Goal: Task Accomplishment & Management: Use online tool/utility

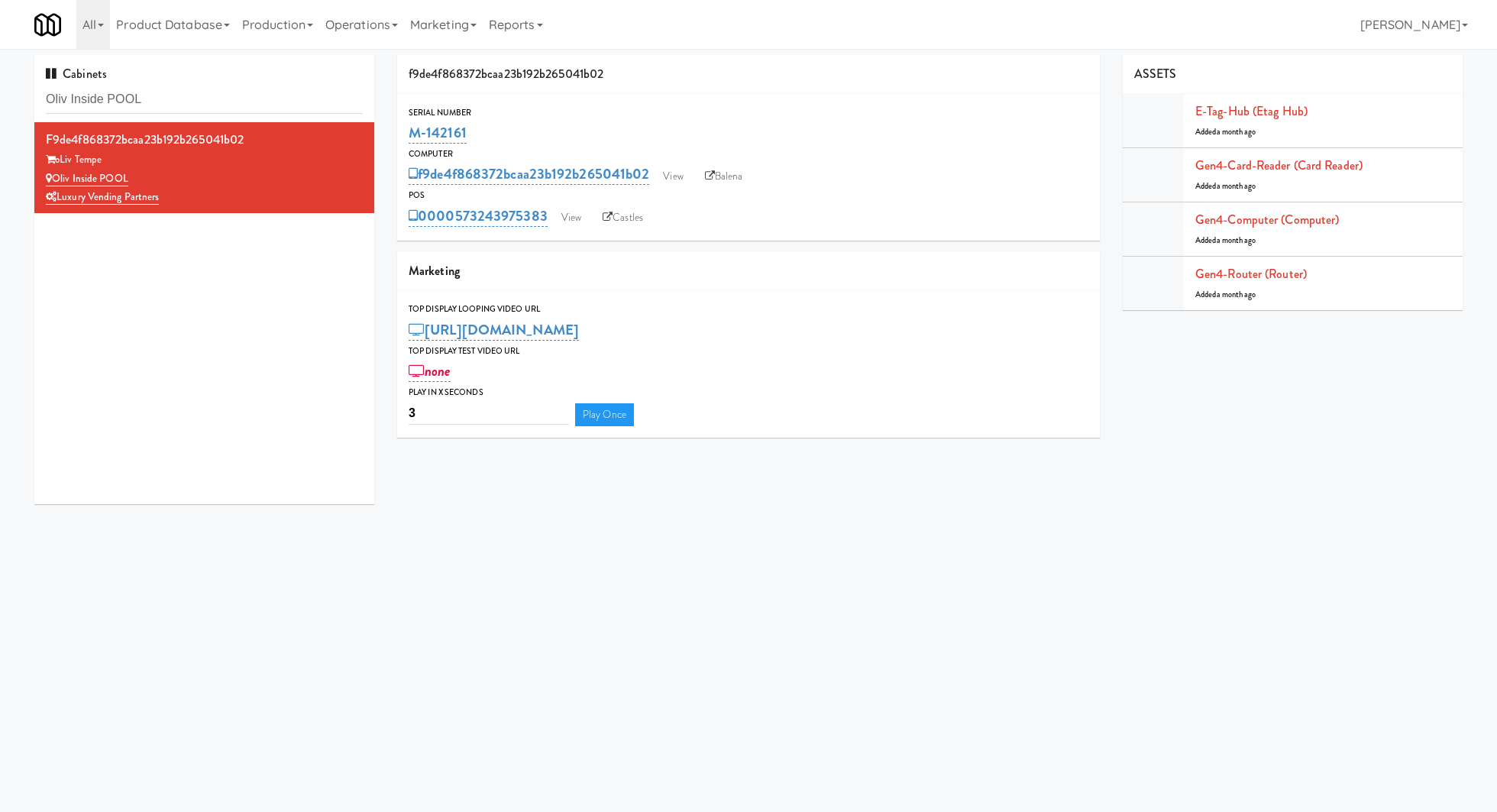
click at [105, 103] on input "Oliv Inside POOL" at bounding box center [203, 100] width 317 height 29
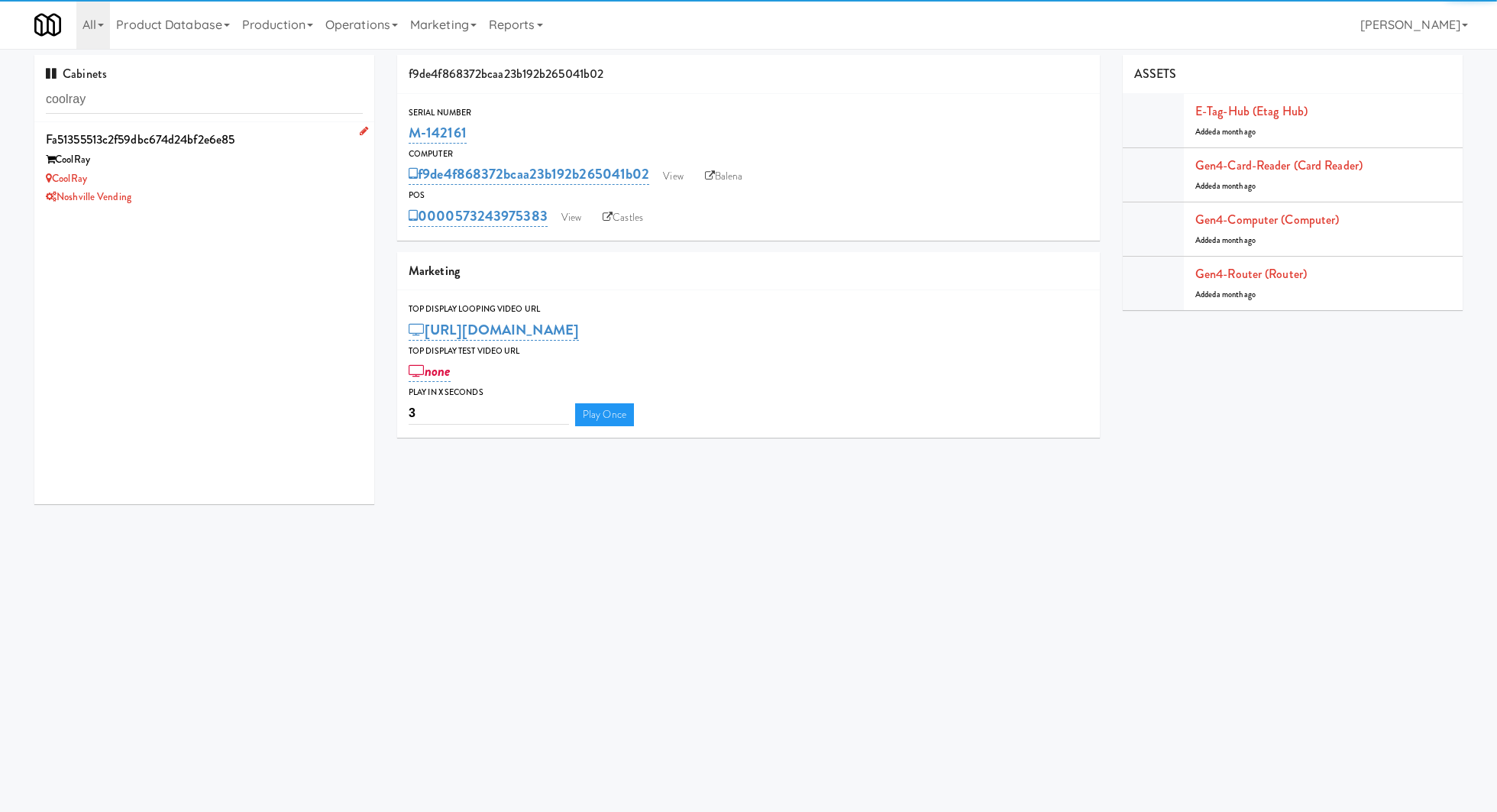
type input "coolray"
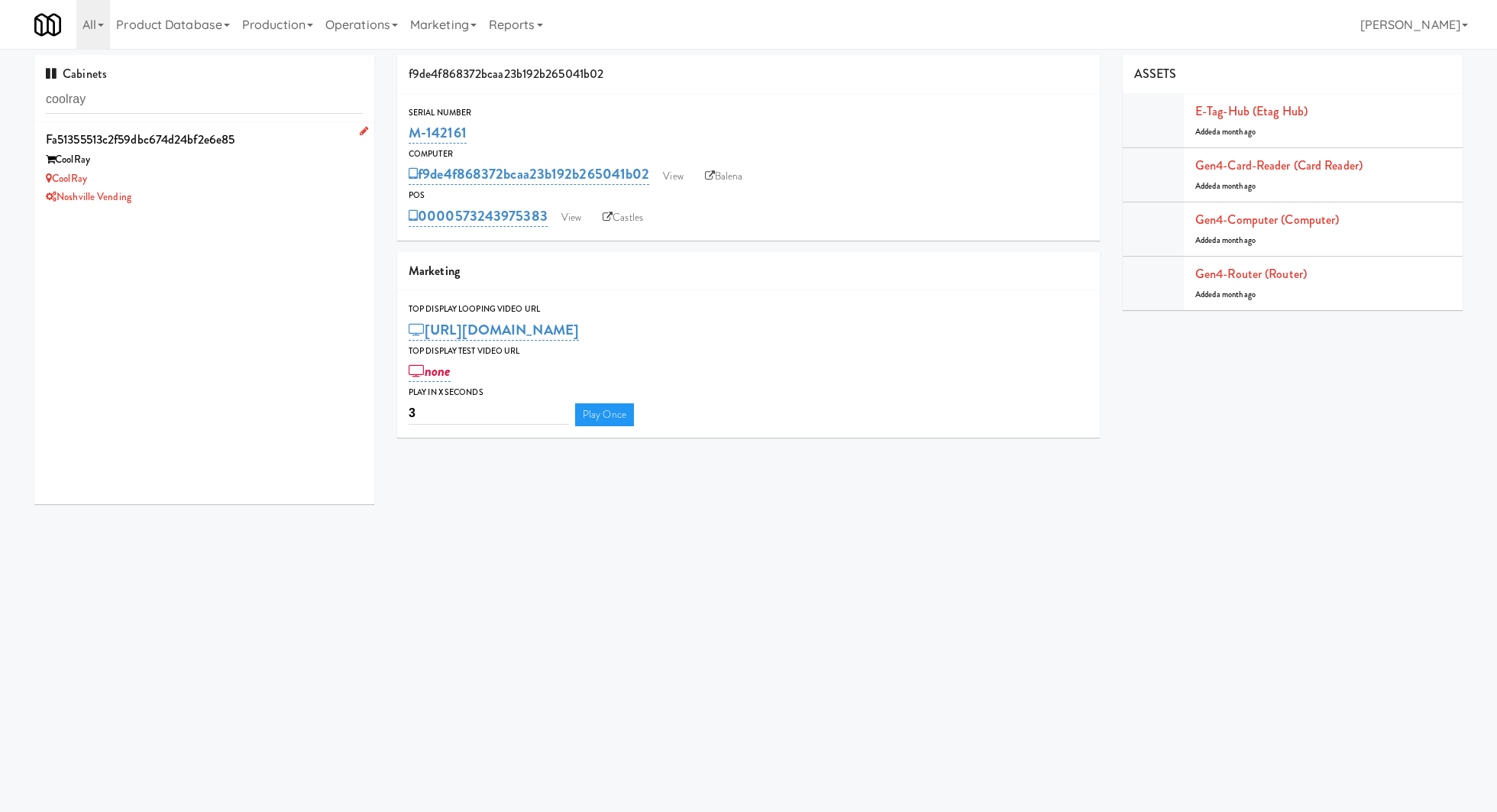
click at [255, 177] on div "CoolRay" at bounding box center [203, 178] width 317 height 19
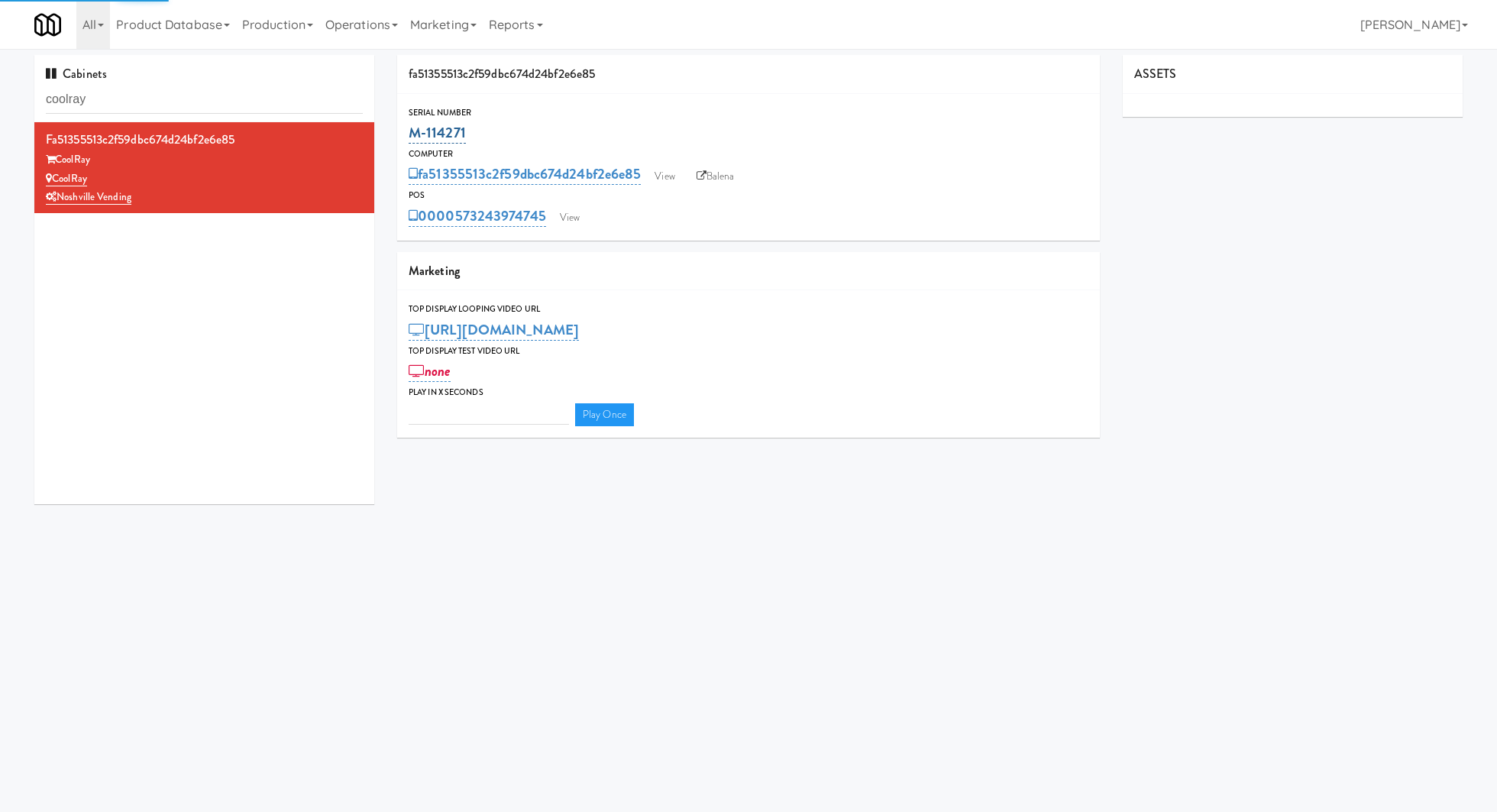
type input "3"
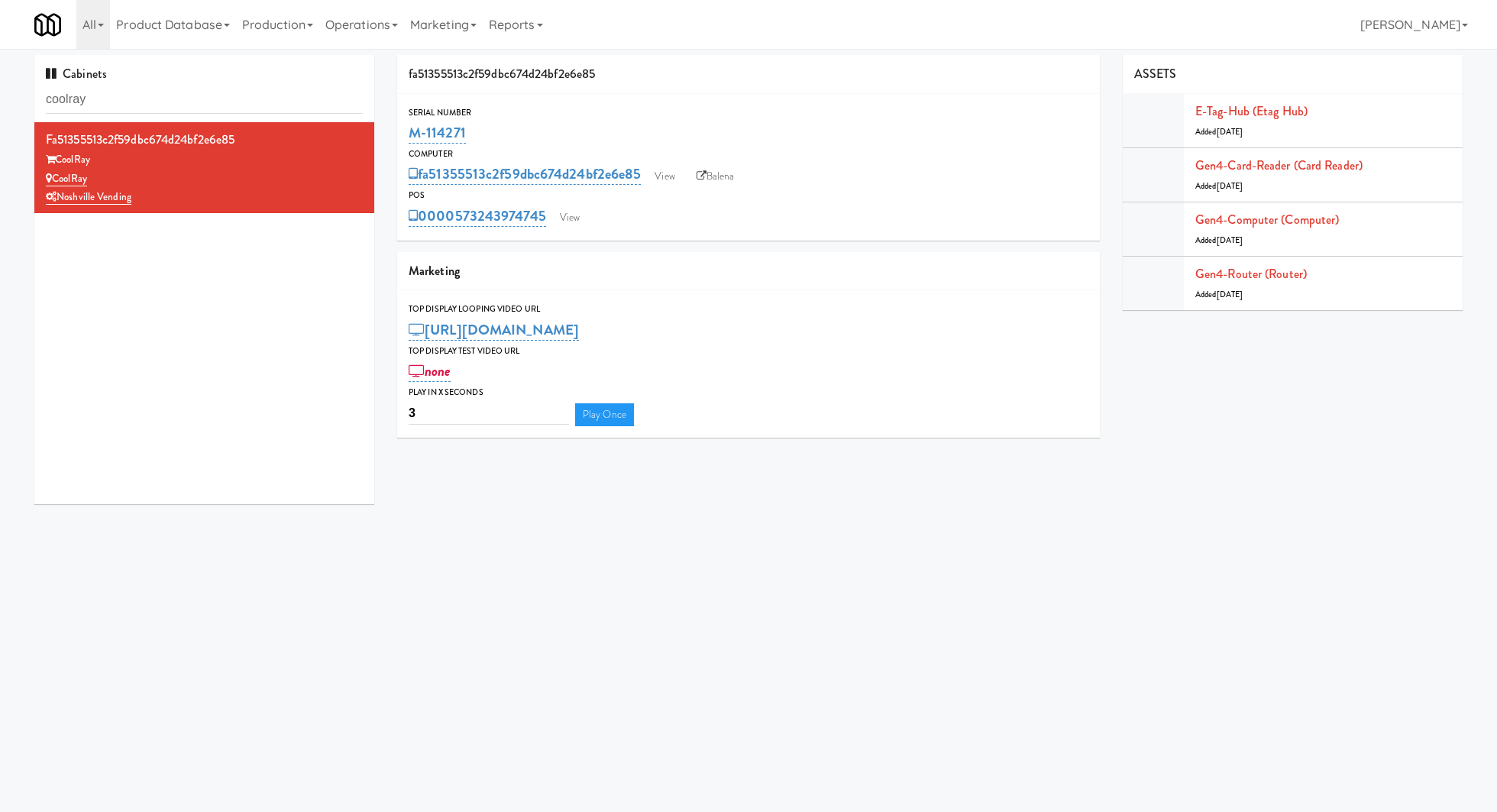
drag, startPoint x: 487, startPoint y: 135, endPoint x: 399, endPoint y: 135, distance: 88.0
click at [399, 135] on div "Serial Number M-114271" at bounding box center [748, 126] width 703 height 41
copy link "M-114271"
click at [243, 93] on input "coolray" at bounding box center [203, 100] width 317 height 29
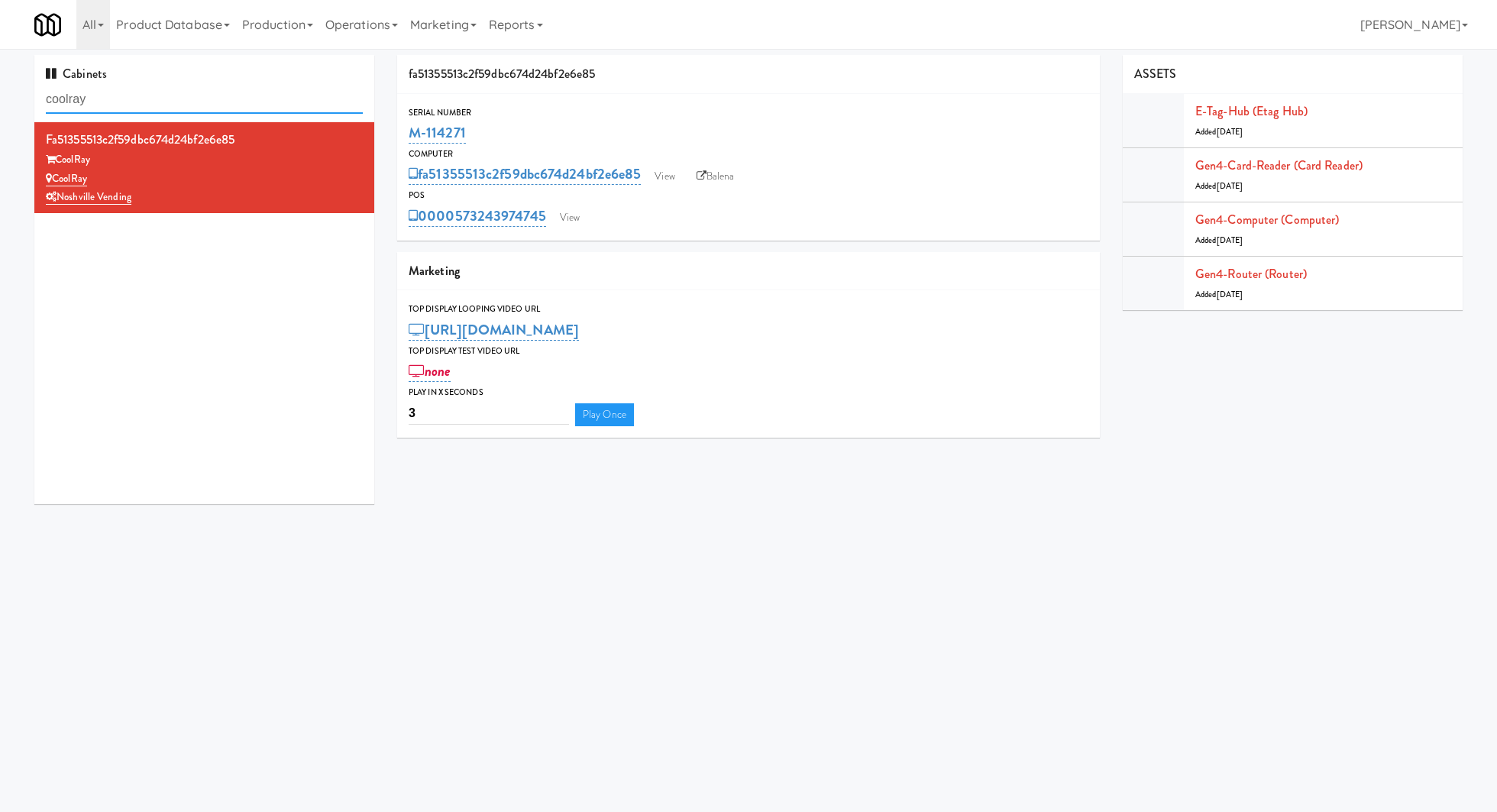
click at [243, 93] on input "coolray" at bounding box center [203, 100] width 317 height 29
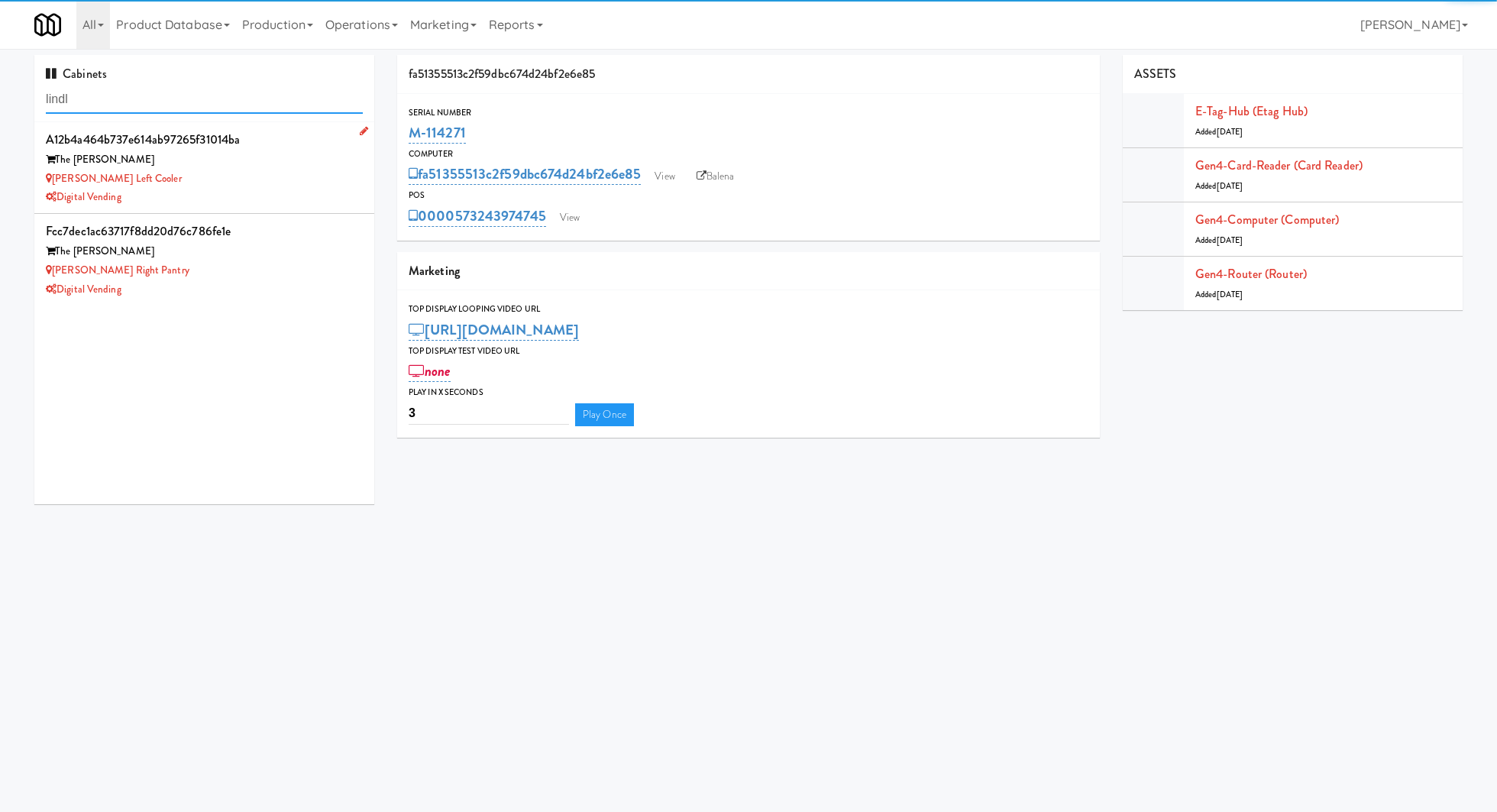
type input "lindl"
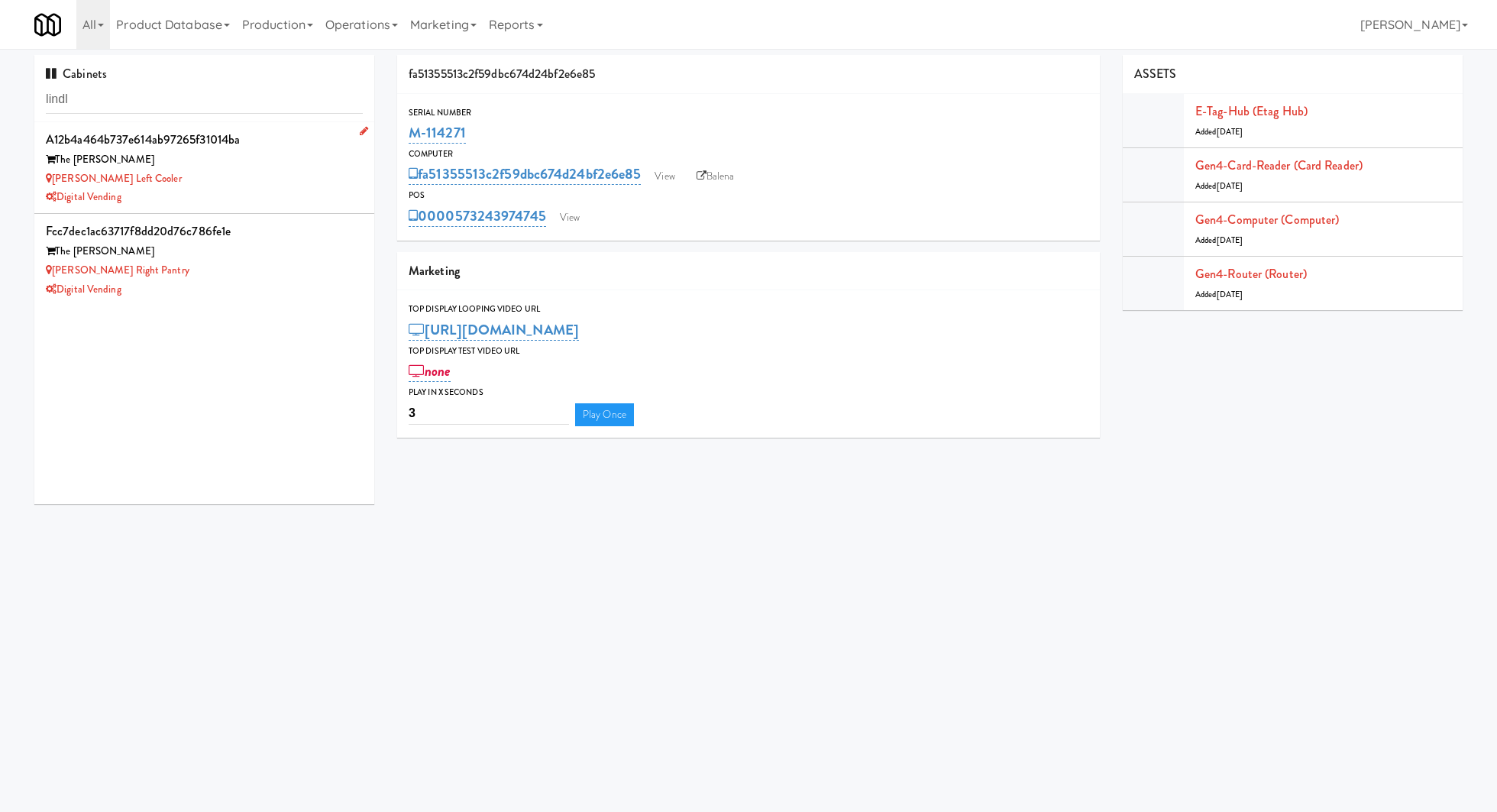
click at [280, 157] on div "The Lindley" at bounding box center [203, 160] width 317 height 19
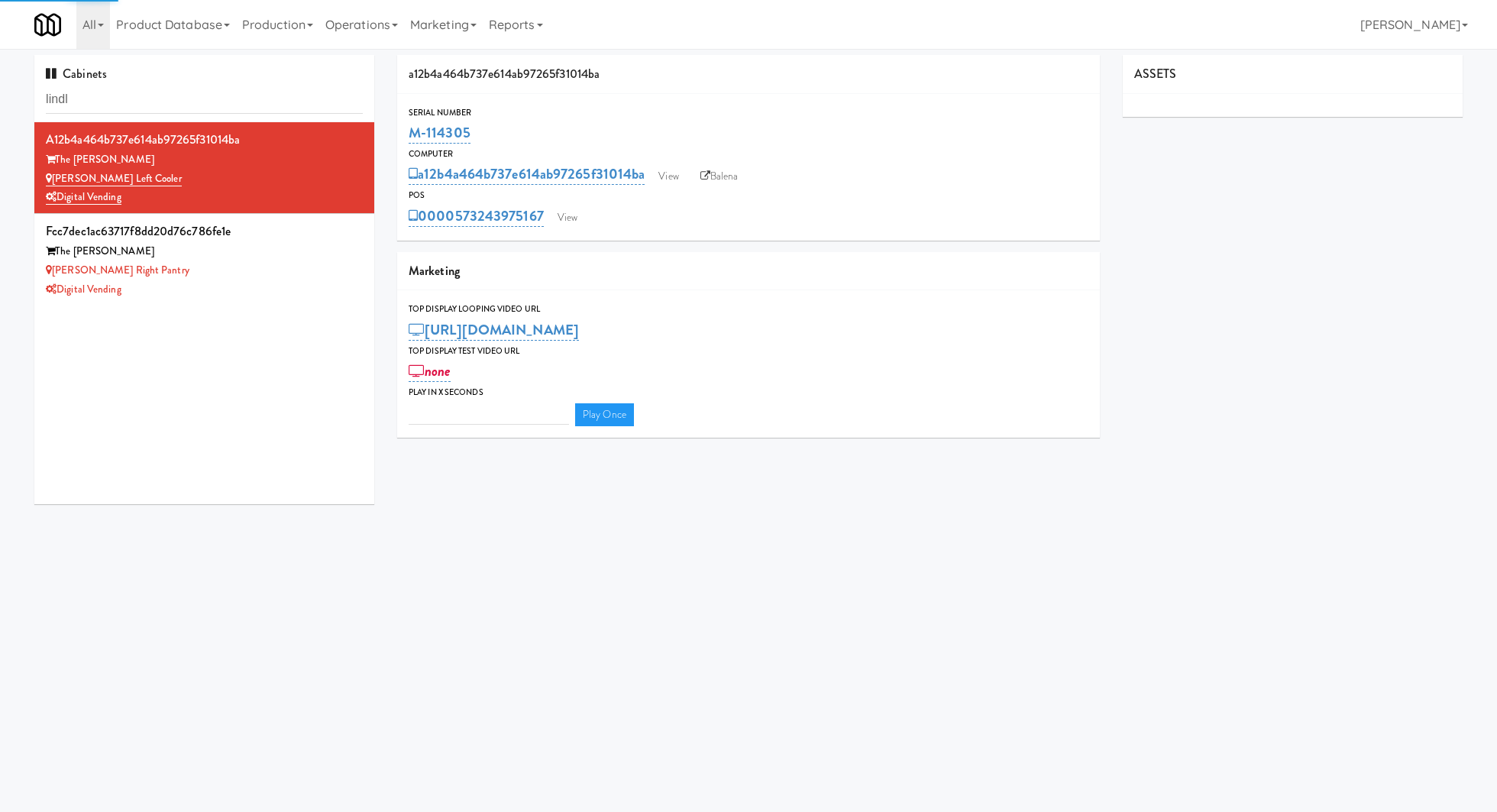
type input "3"
click at [577, 217] on link "View" at bounding box center [567, 217] width 35 height 23
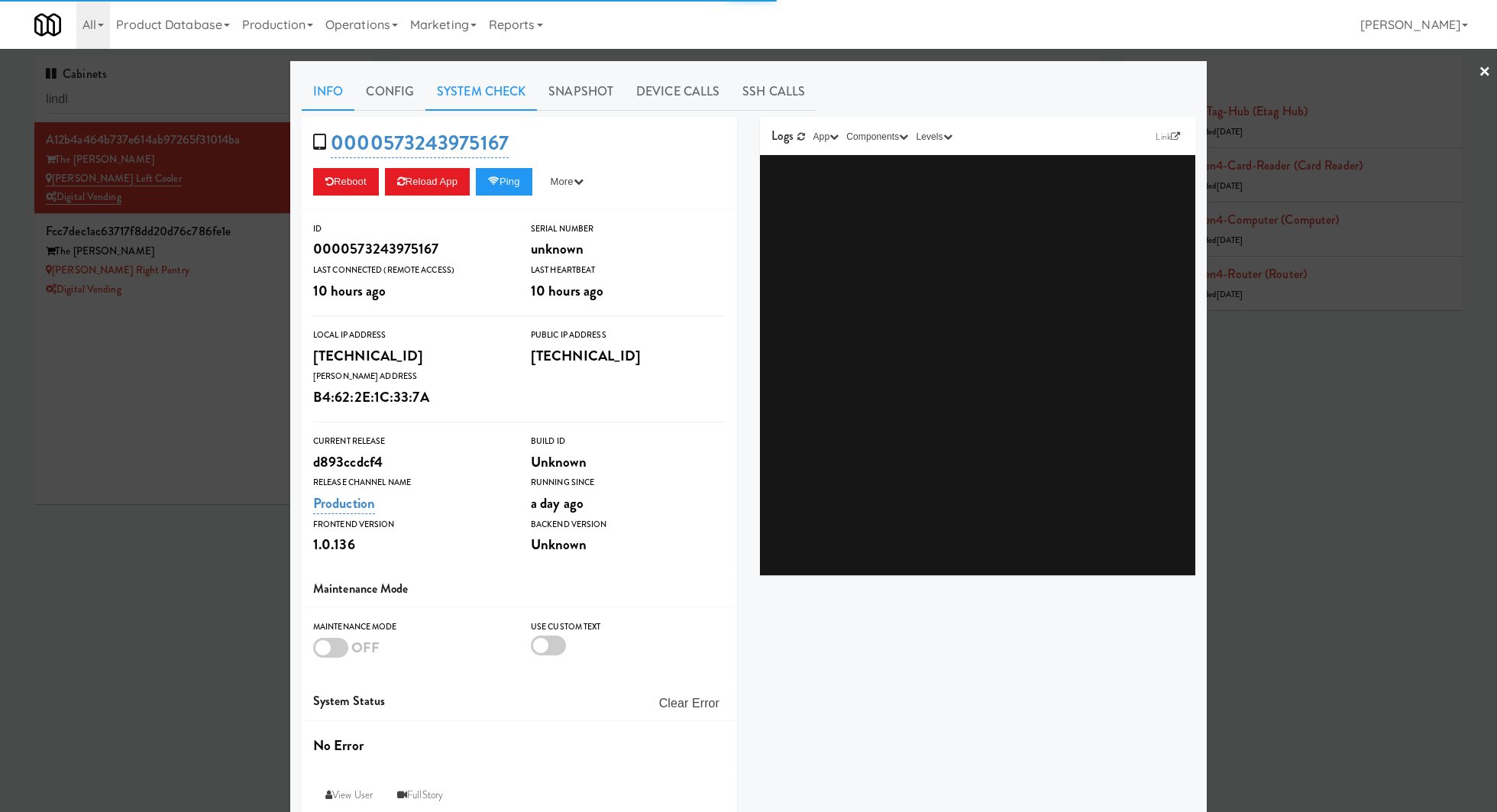
click at [511, 98] on link "System Check" at bounding box center [481, 91] width 111 height 38
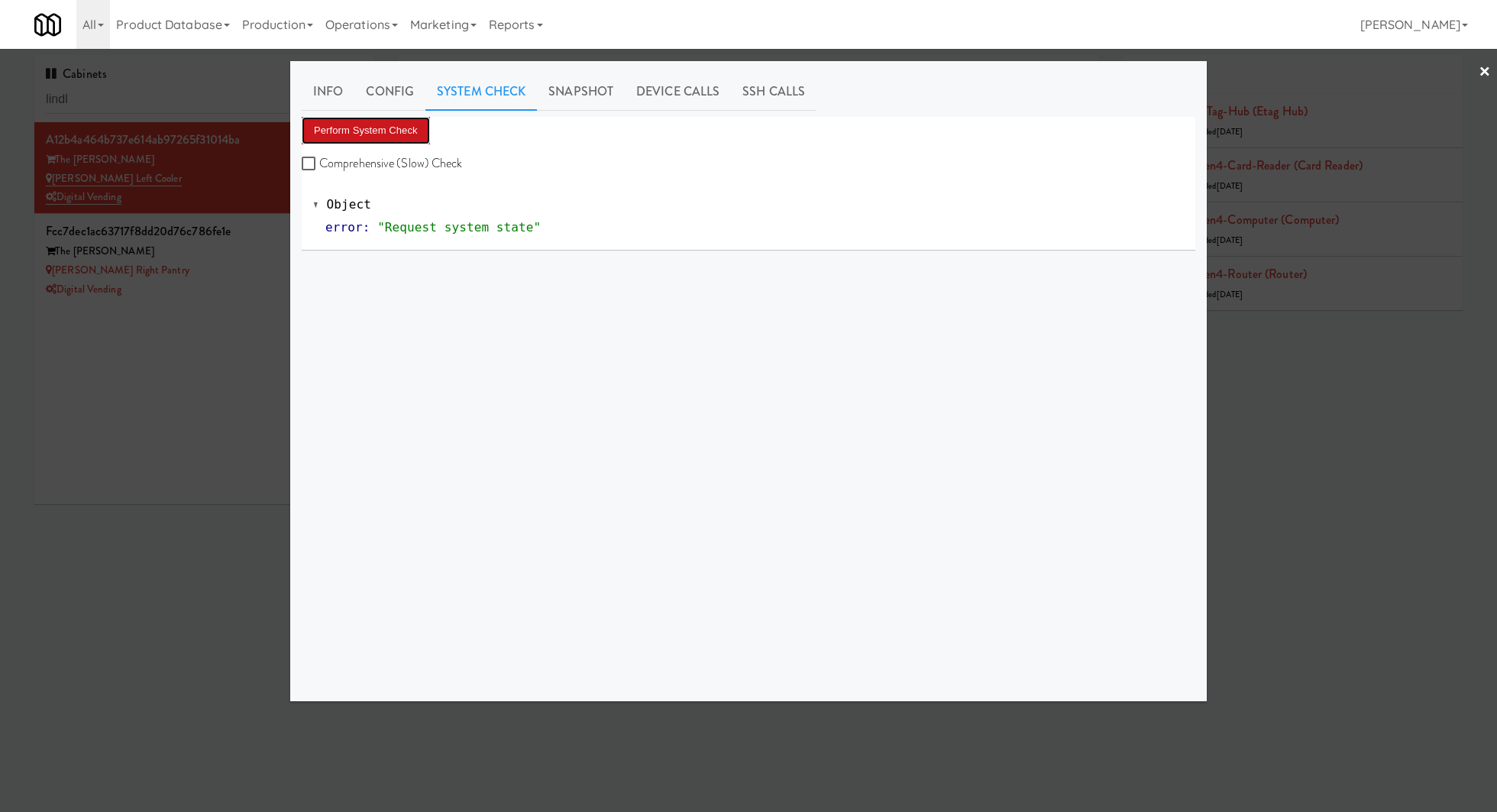
click at [415, 135] on button "Perform System Check" at bounding box center [366, 130] width 128 height 28
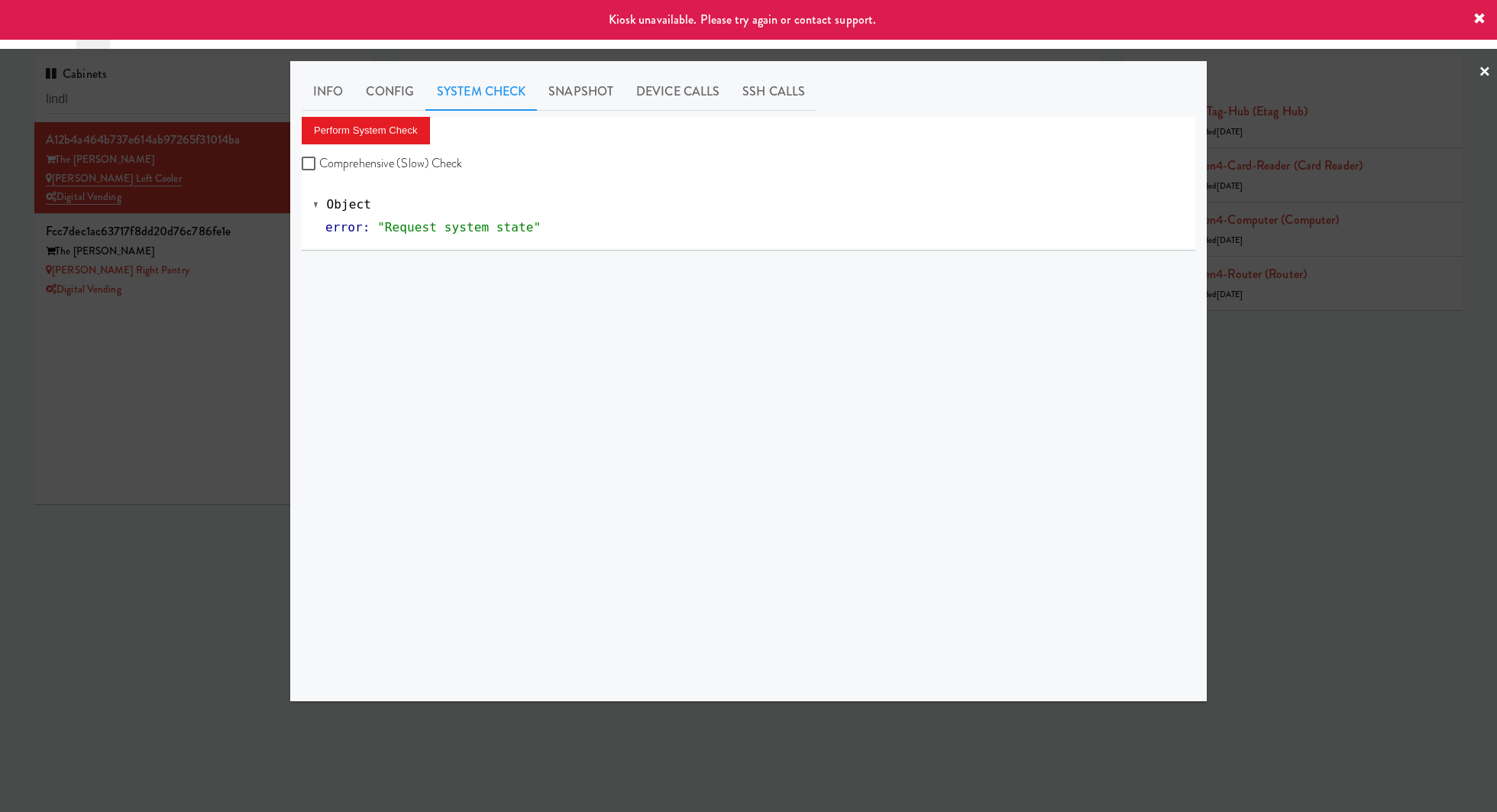
click at [266, 258] on div at bounding box center [748, 406] width 1497 height 812
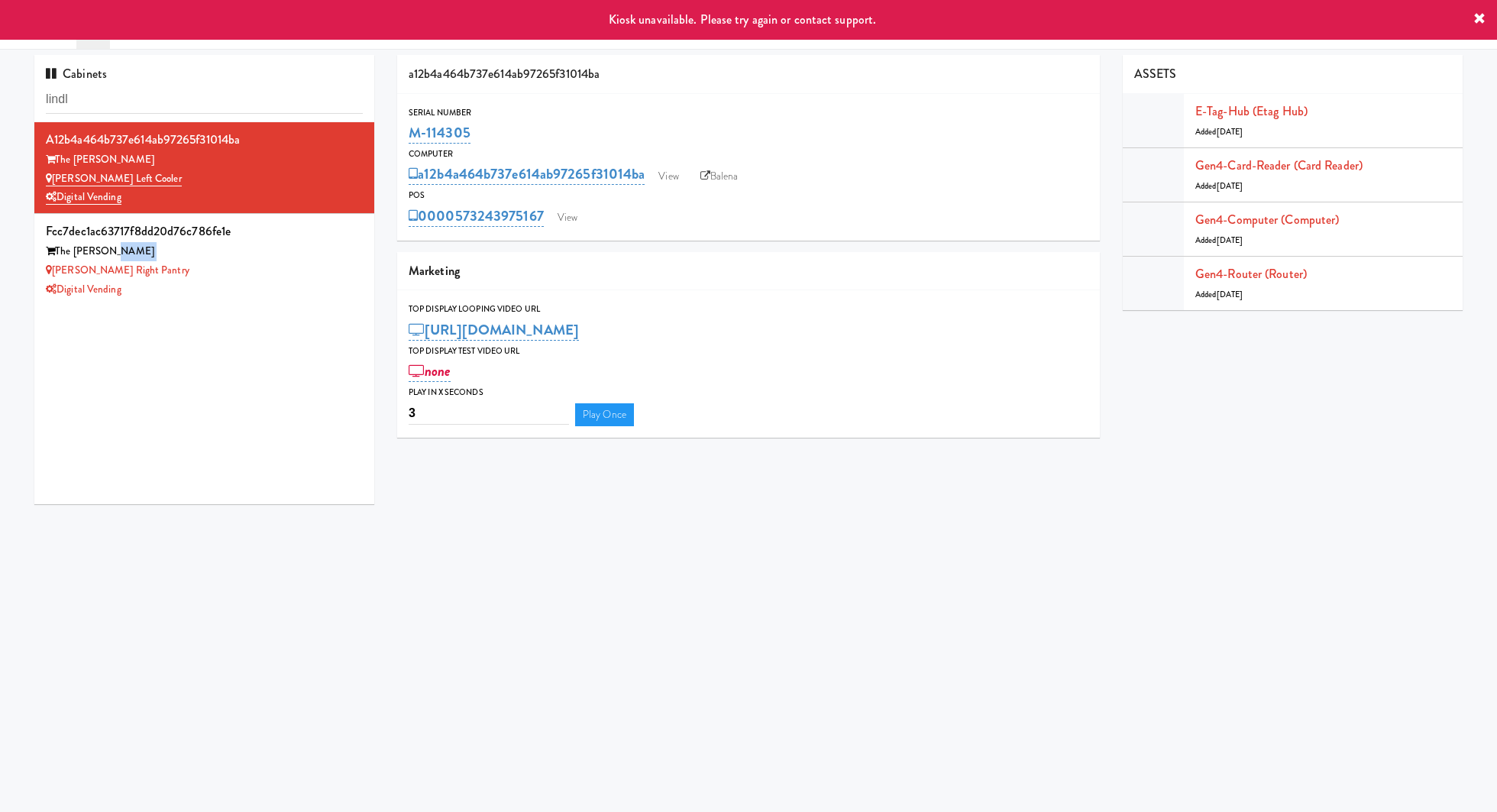
click at [266, 258] on div "The Lindley" at bounding box center [203, 251] width 317 height 19
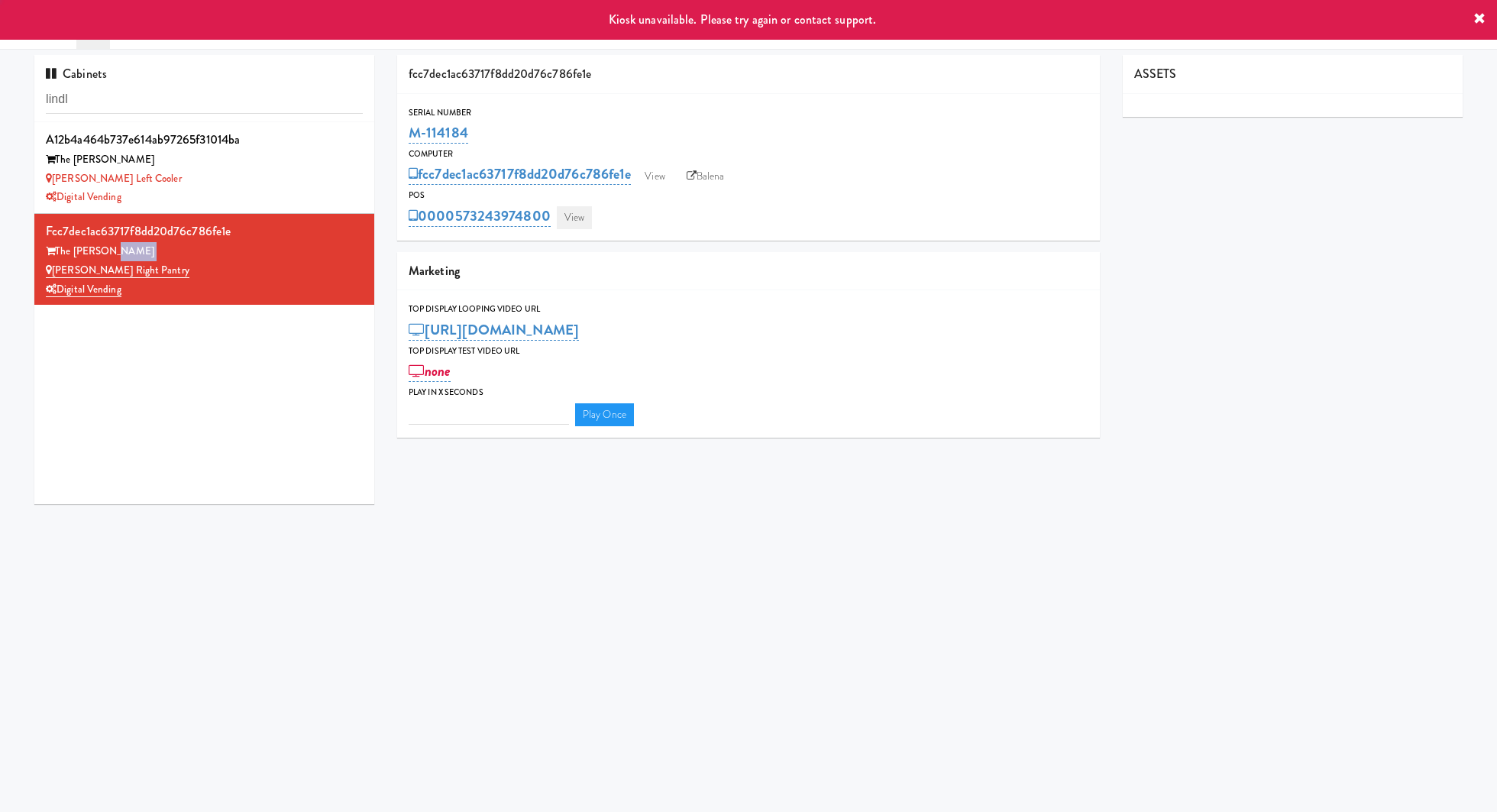
type input "3"
click at [572, 221] on link "View" at bounding box center [573, 217] width 35 height 23
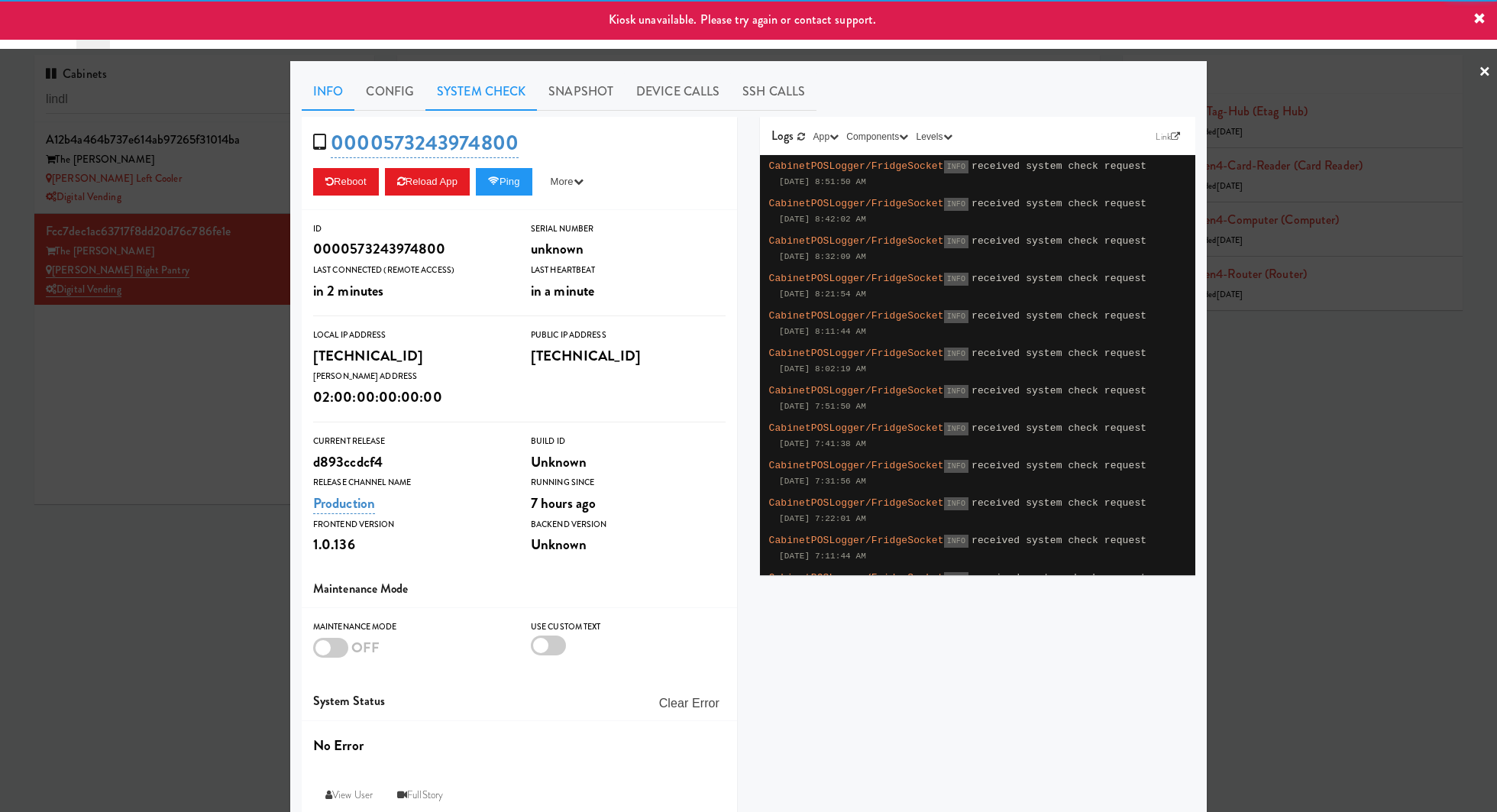
click at [501, 87] on link "System Check" at bounding box center [481, 91] width 111 height 38
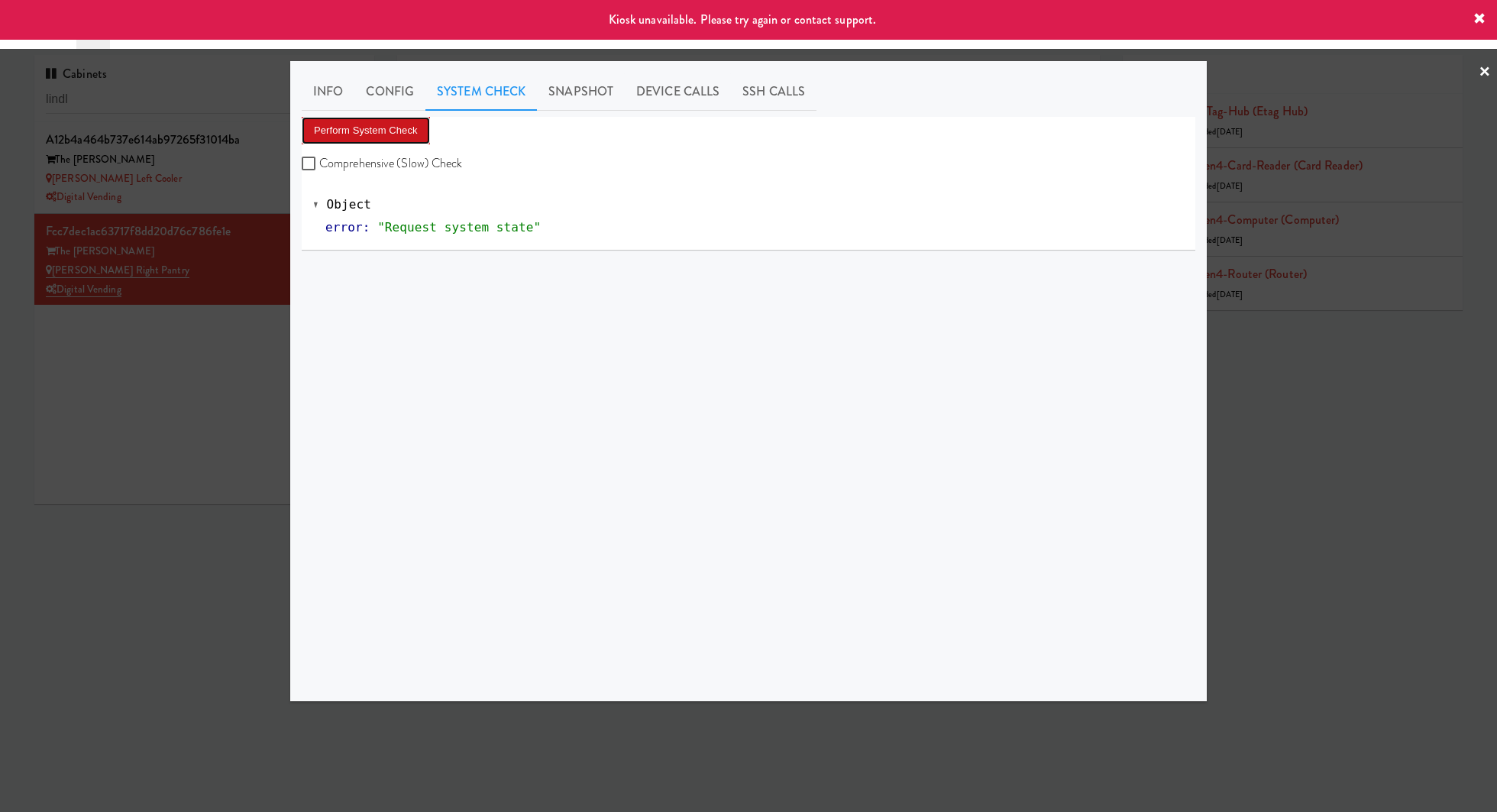
click at [416, 129] on button "Perform System Check" at bounding box center [366, 130] width 128 height 28
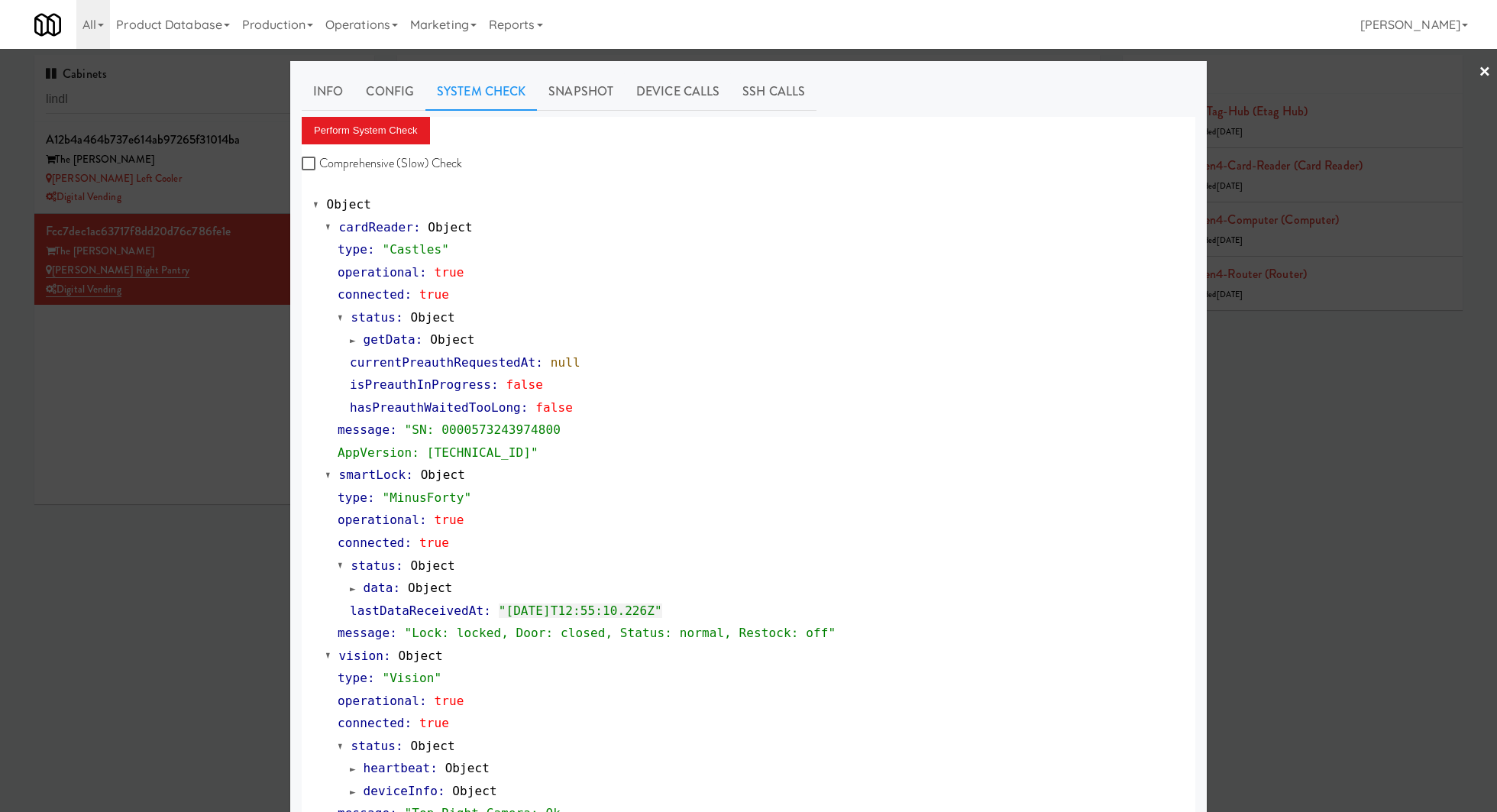
click at [256, 201] on div at bounding box center [748, 406] width 1497 height 812
click at [256, 201] on div "Digital Vending" at bounding box center [203, 197] width 317 height 19
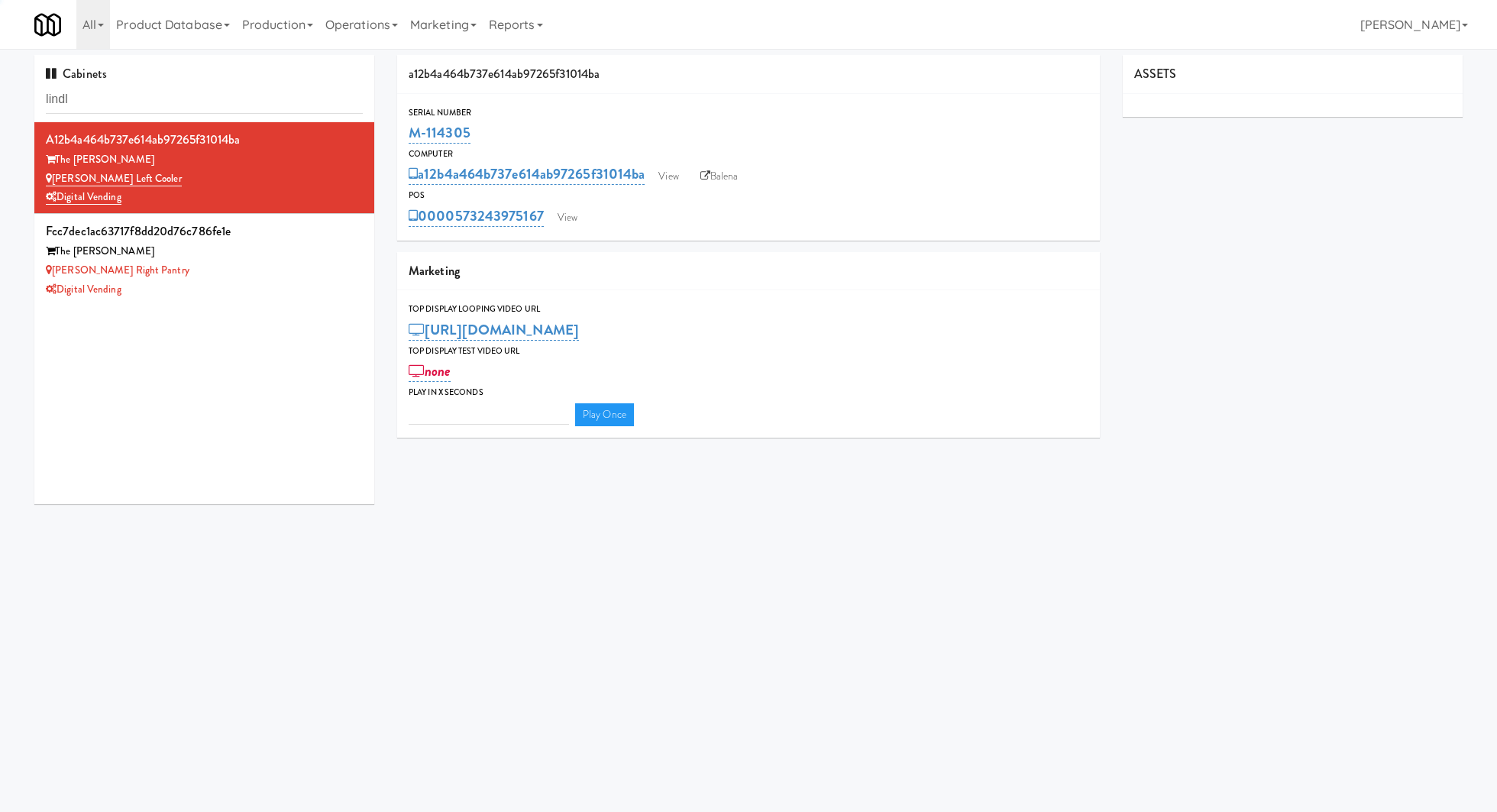
type input "3"
click at [564, 218] on link "View" at bounding box center [567, 217] width 35 height 23
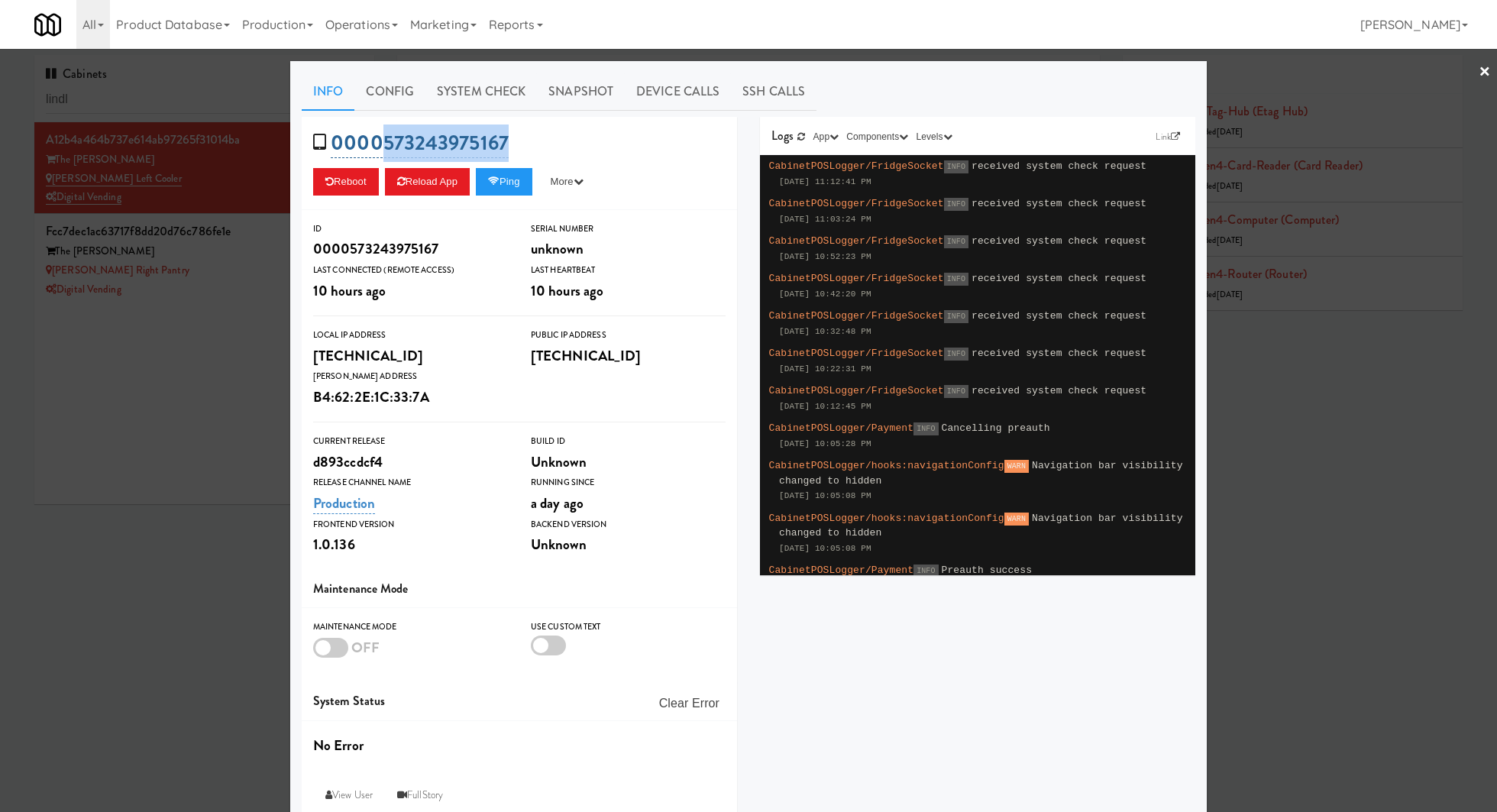
drag, startPoint x: 525, startPoint y: 141, endPoint x: 387, endPoint y: 141, distance: 138.0
click at [387, 141] on div "0000573243975167 Reboot Reload App Ping More Ping Server Restart Server Force R…" at bounding box center [519, 163] width 435 height 94
copy link "573243975167"
click at [178, 347] on div at bounding box center [748, 406] width 1497 height 812
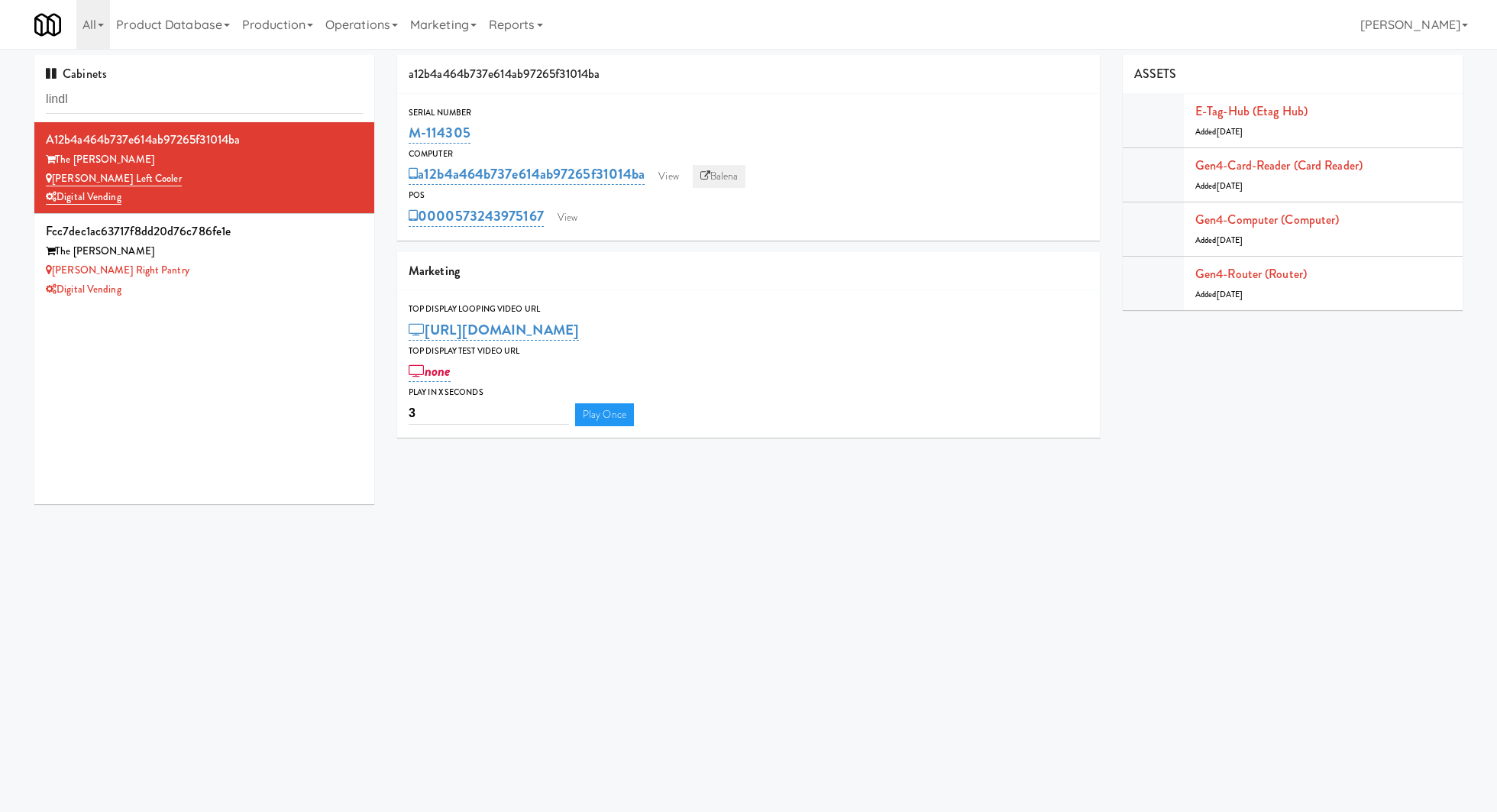
click at [722, 183] on link "Balena" at bounding box center [720, 176] width 53 height 23
click at [276, 99] on input "lindl" at bounding box center [203, 100] width 317 height 29
paste input "Gettysburg - Combo"
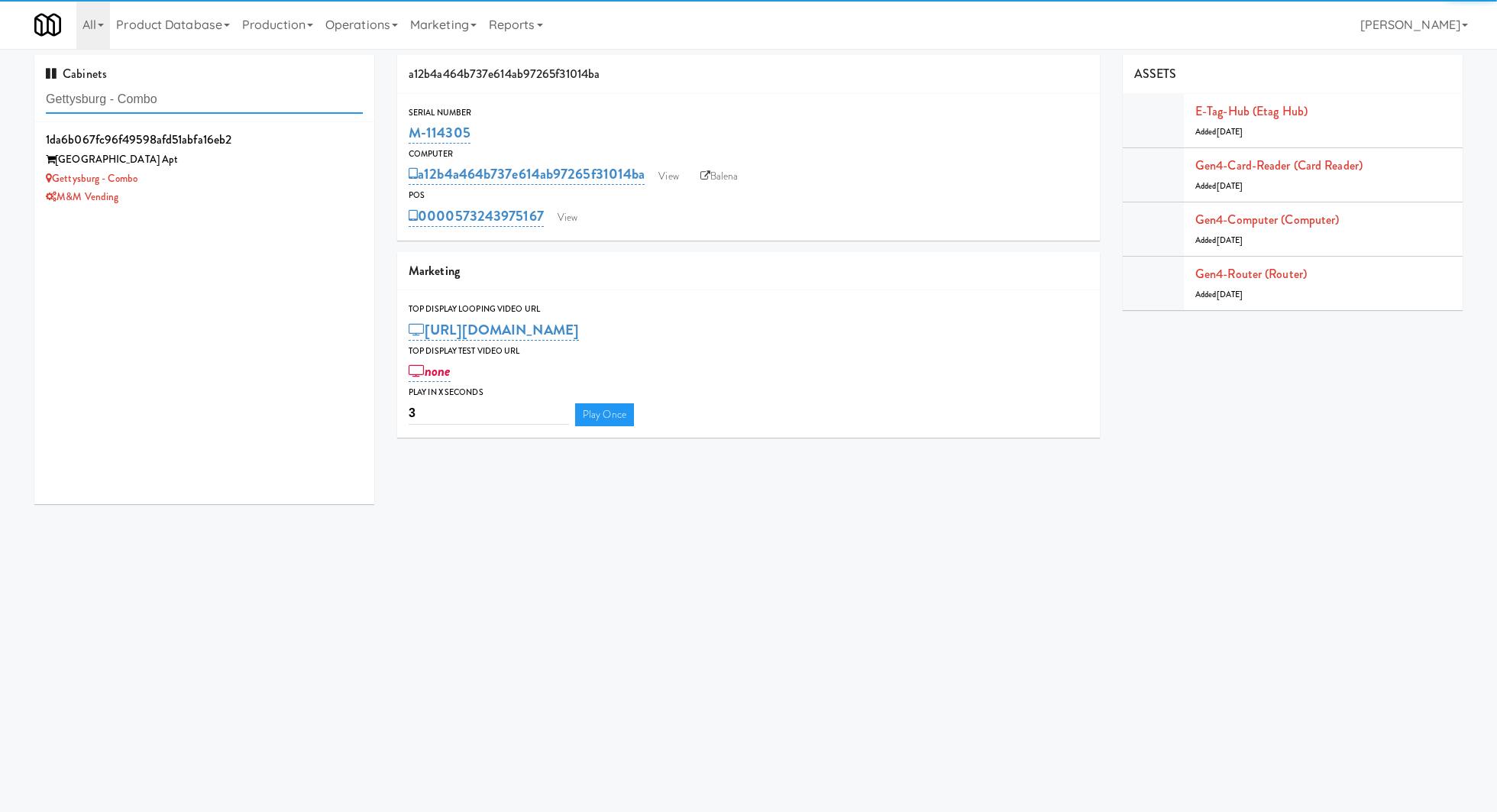
type input "Gettysburg - Combo"
click at [310, 195] on div "M&M Vending" at bounding box center [203, 197] width 317 height 19
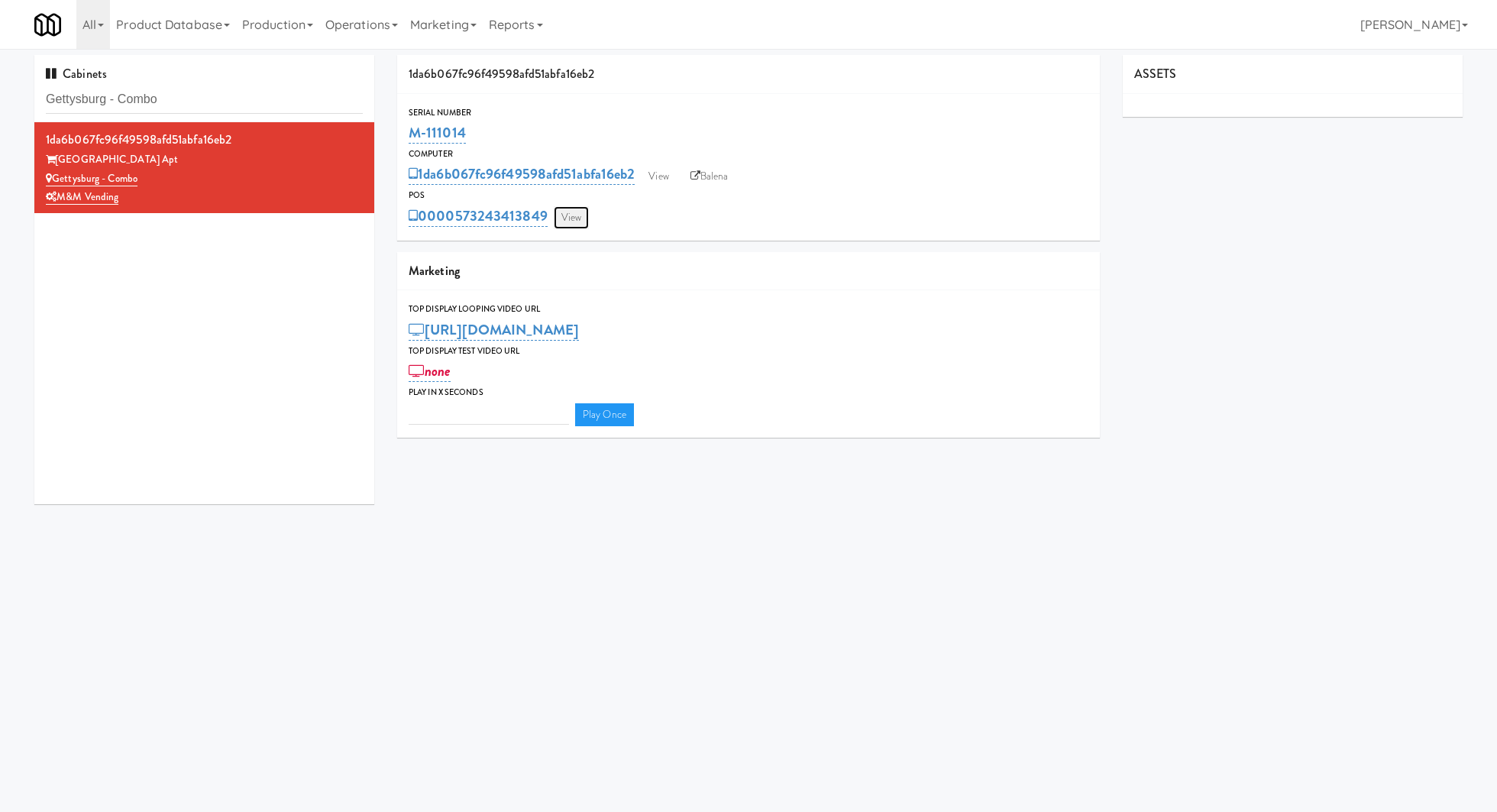
click at [570, 221] on link "View" at bounding box center [571, 217] width 35 height 23
type input "3"
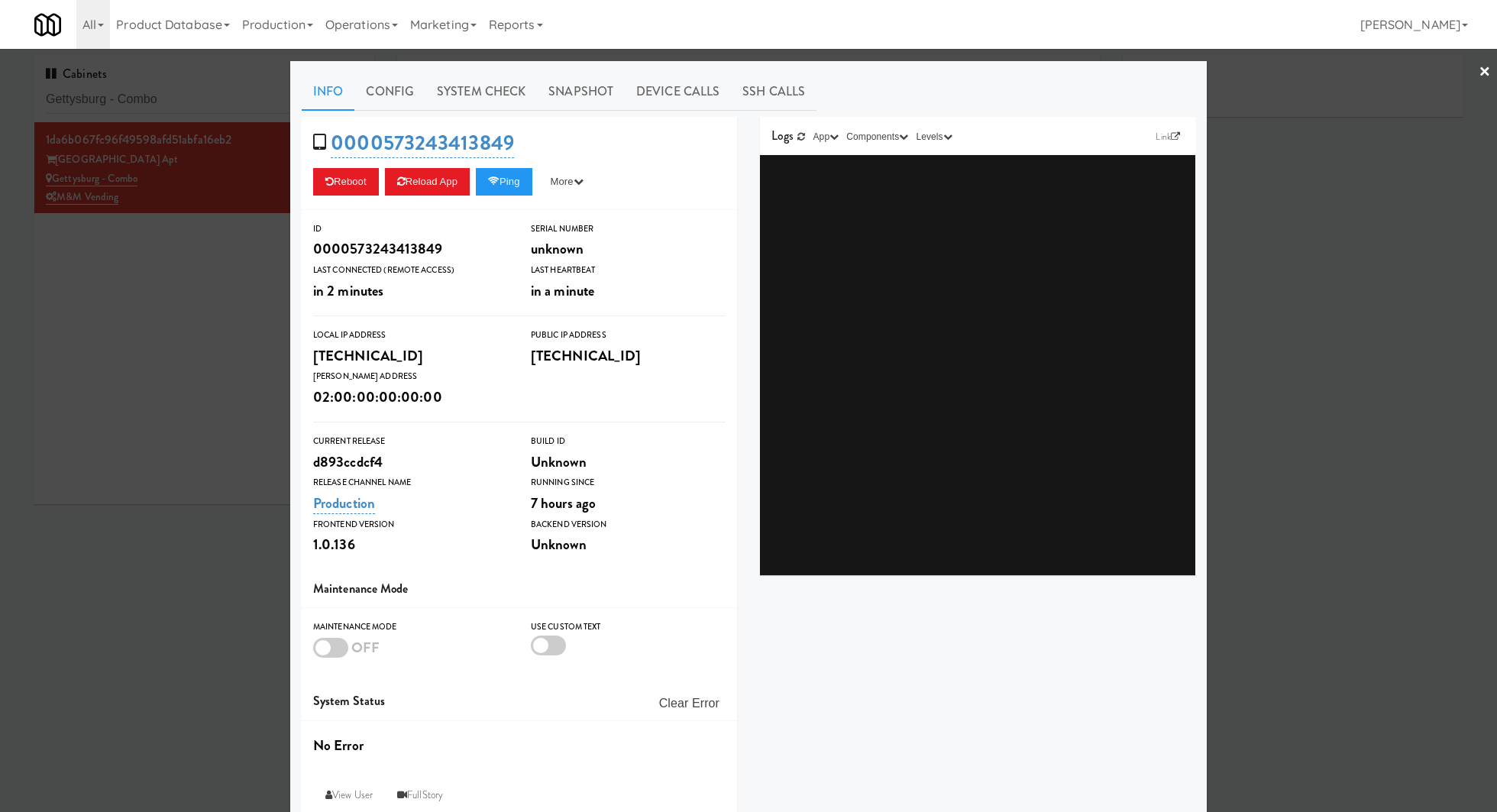
click at [504, 100] on link "System Check" at bounding box center [481, 91] width 111 height 38
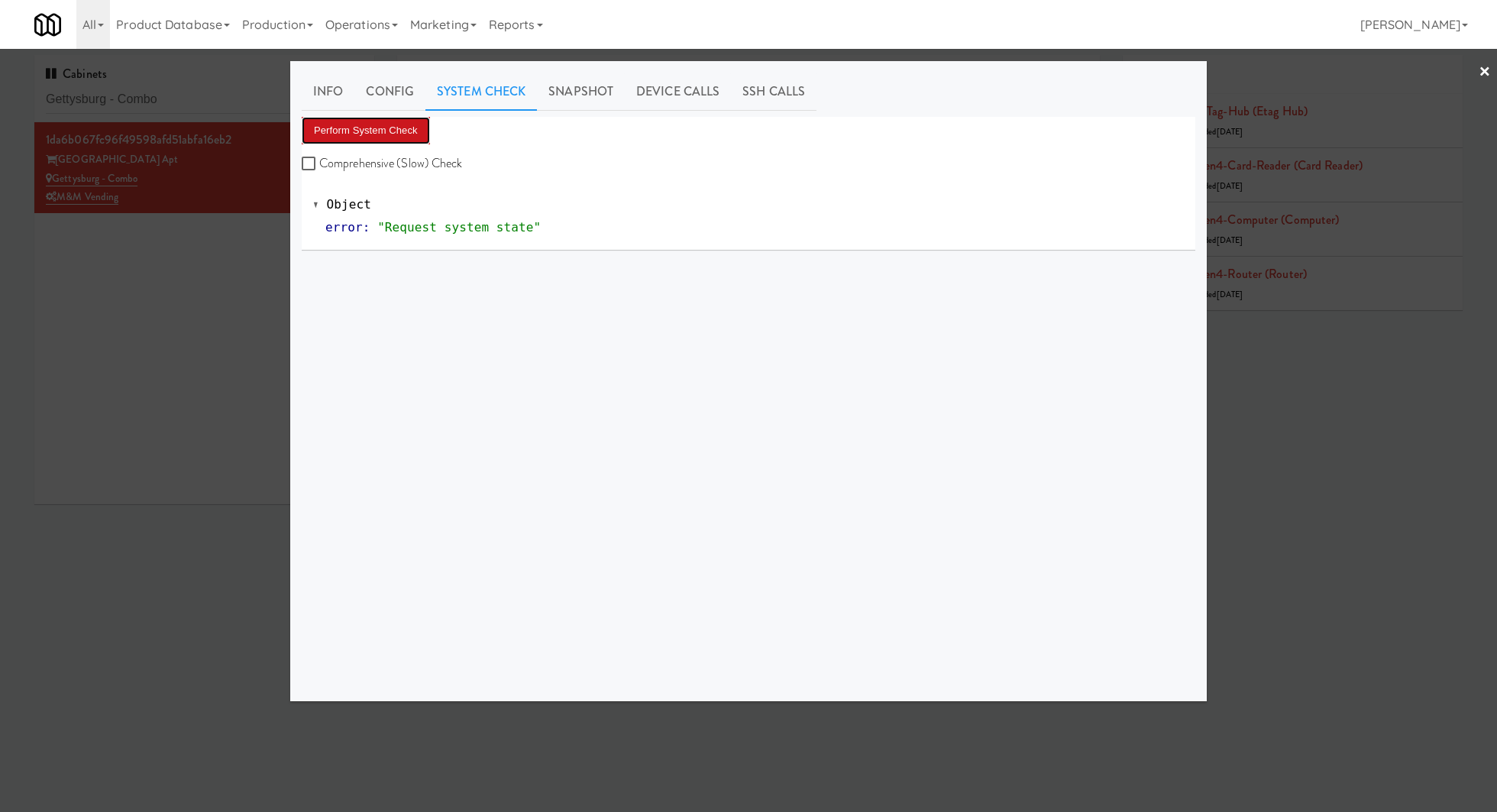
click at [412, 122] on button "Perform System Check" at bounding box center [366, 130] width 128 height 28
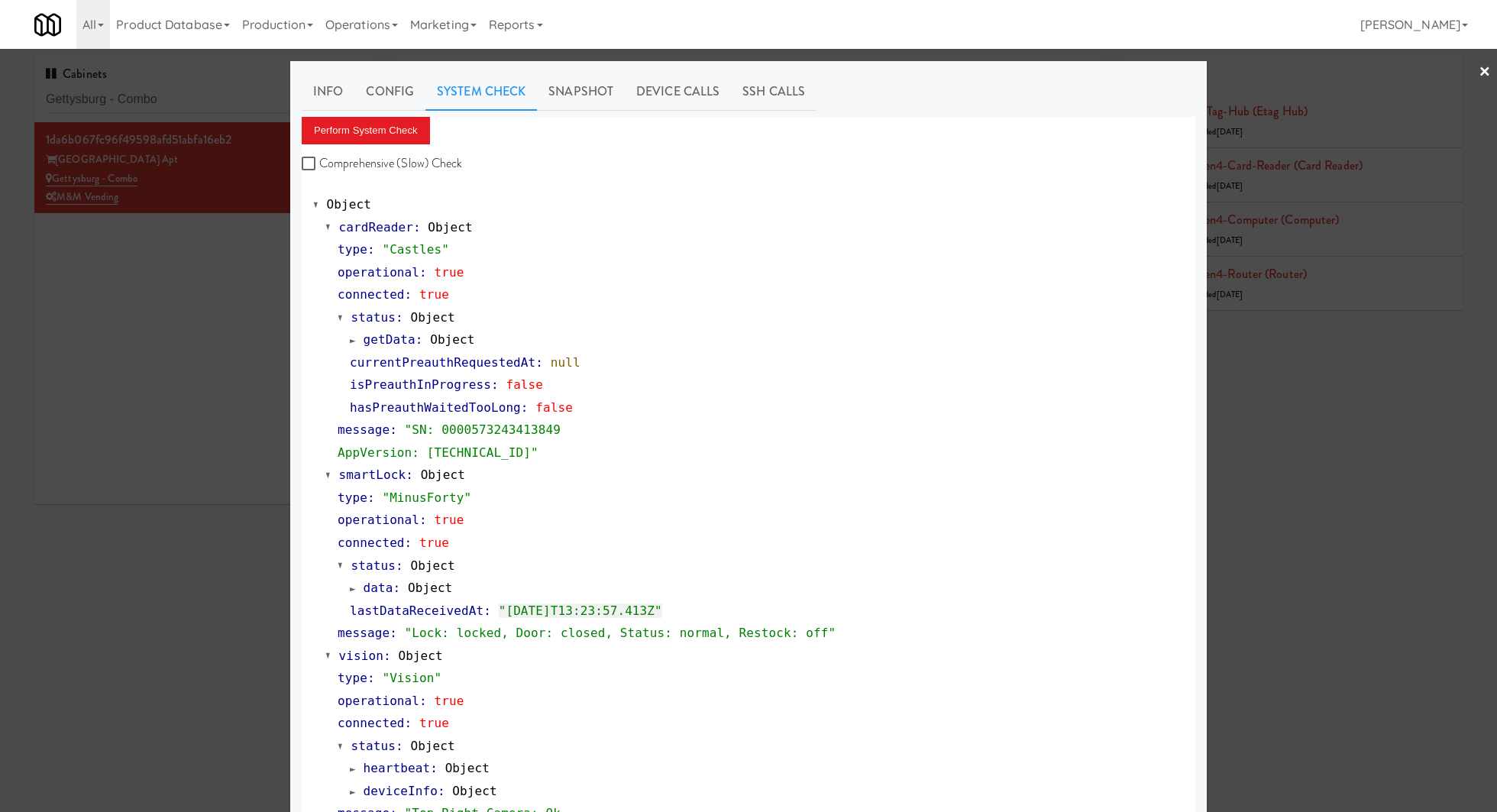
click at [241, 350] on div at bounding box center [748, 406] width 1497 height 812
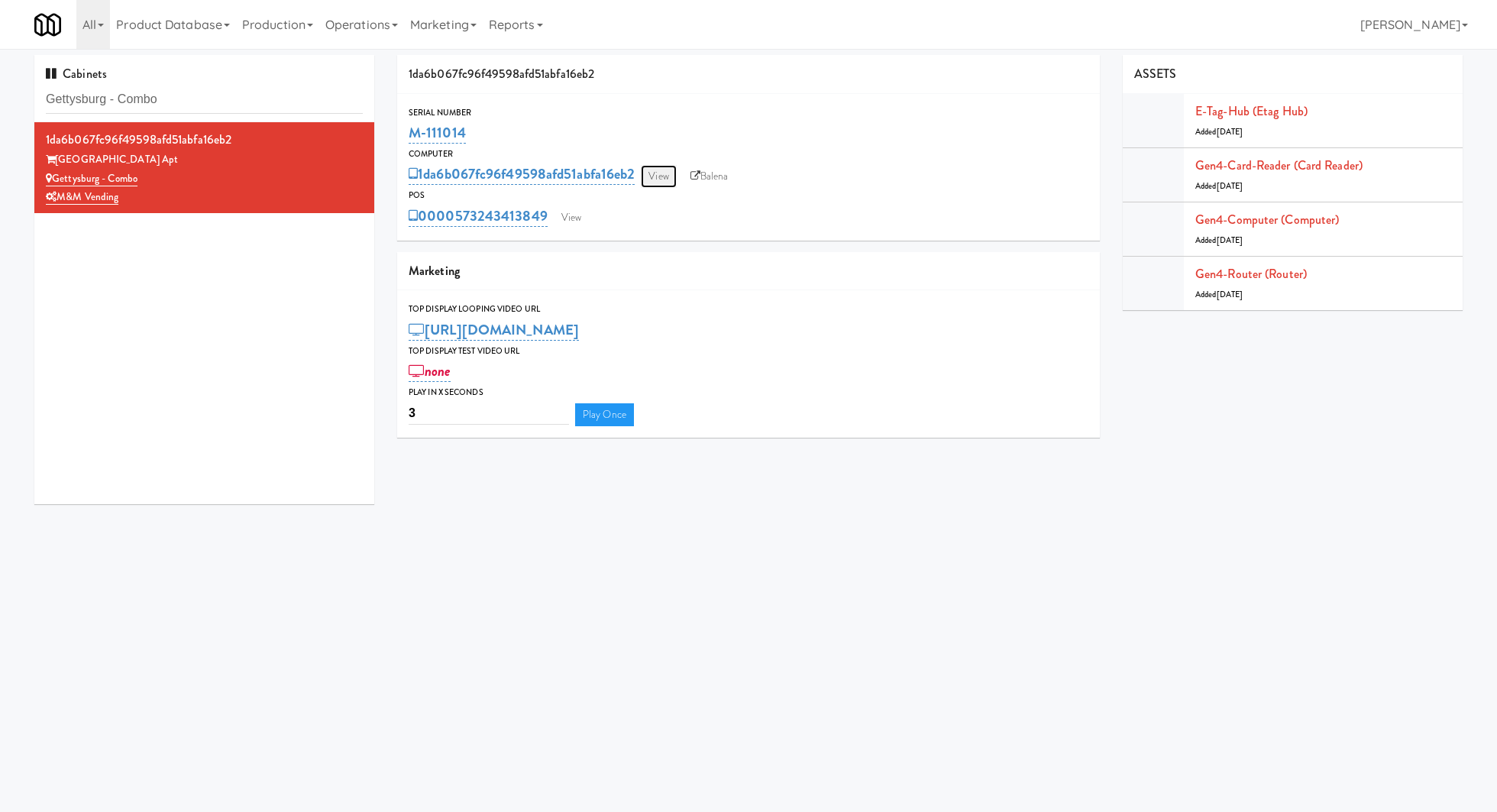
click at [653, 169] on link "View" at bounding box center [658, 176] width 35 height 23
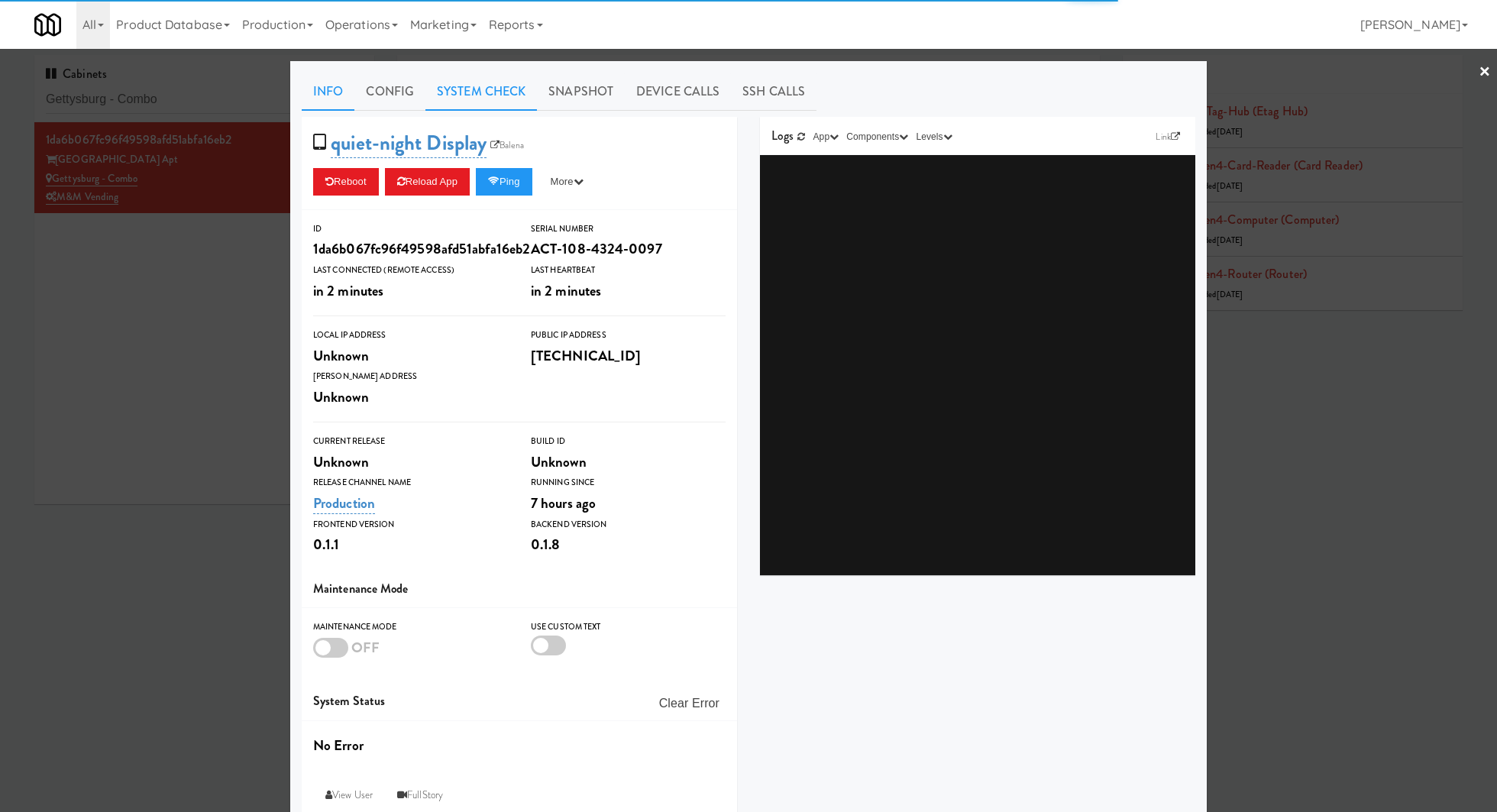
click at [489, 95] on link "System Check" at bounding box center [481, 91] width 111 height 38
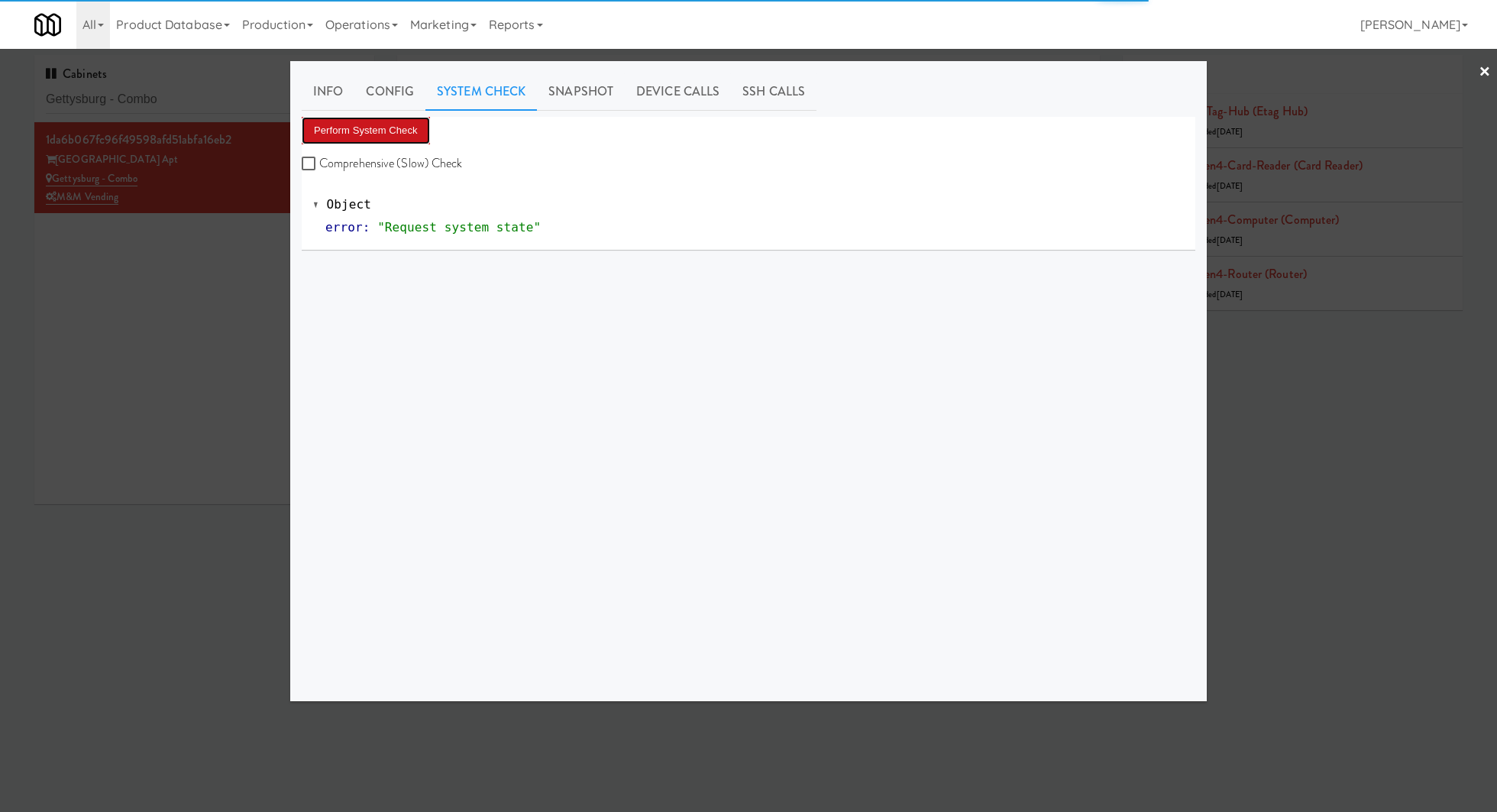
click at [418, 131] on button "Perform System Check" at bounding box center [366, 130] width 128 height 28
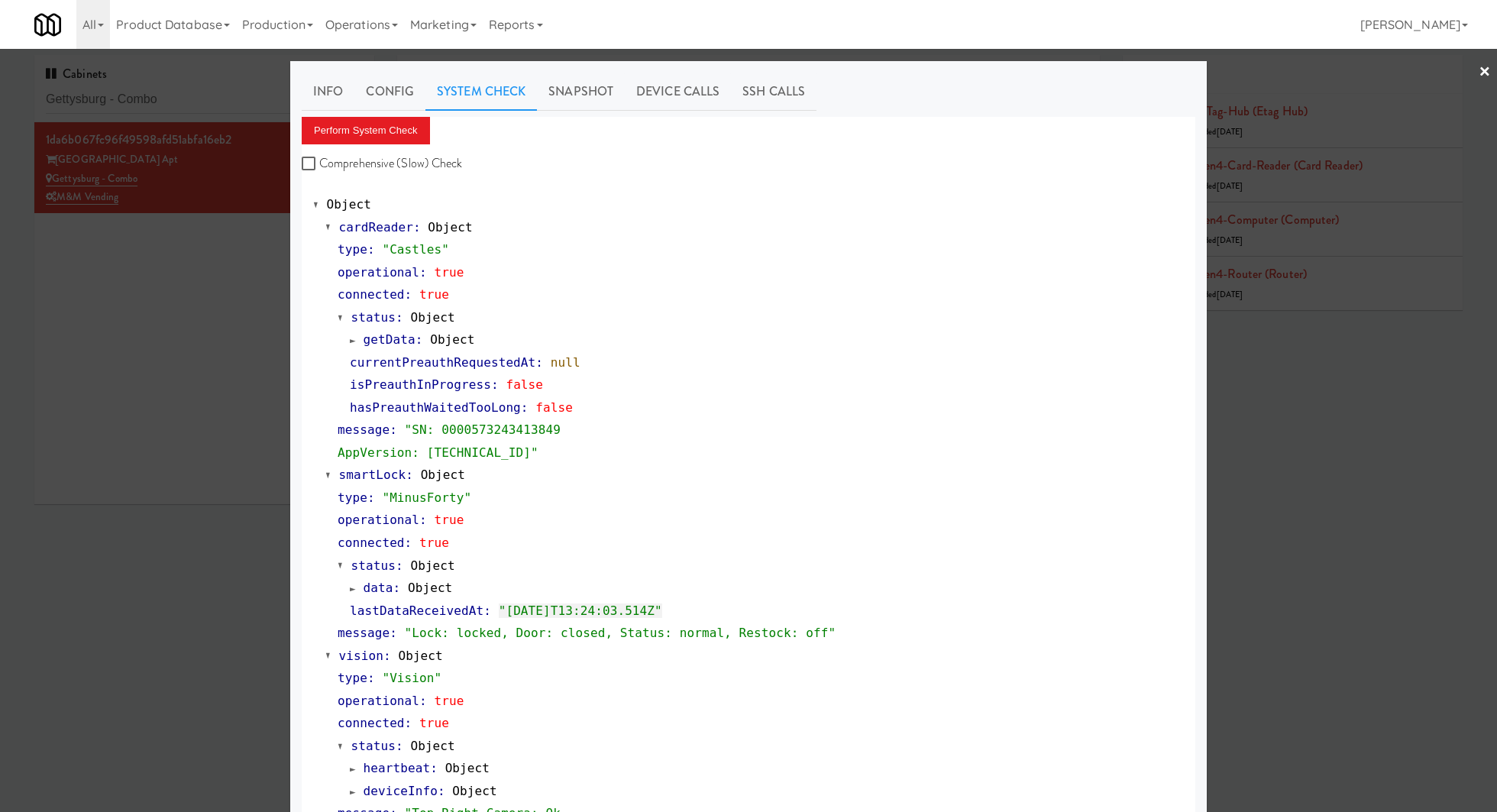
click at [217, 88] on div at bounding box center [748, 406] width 1497 height 812
click at [217, 88] on input "Gettysburg - Combo" at bounding box center [203, 100] width 317 height 29
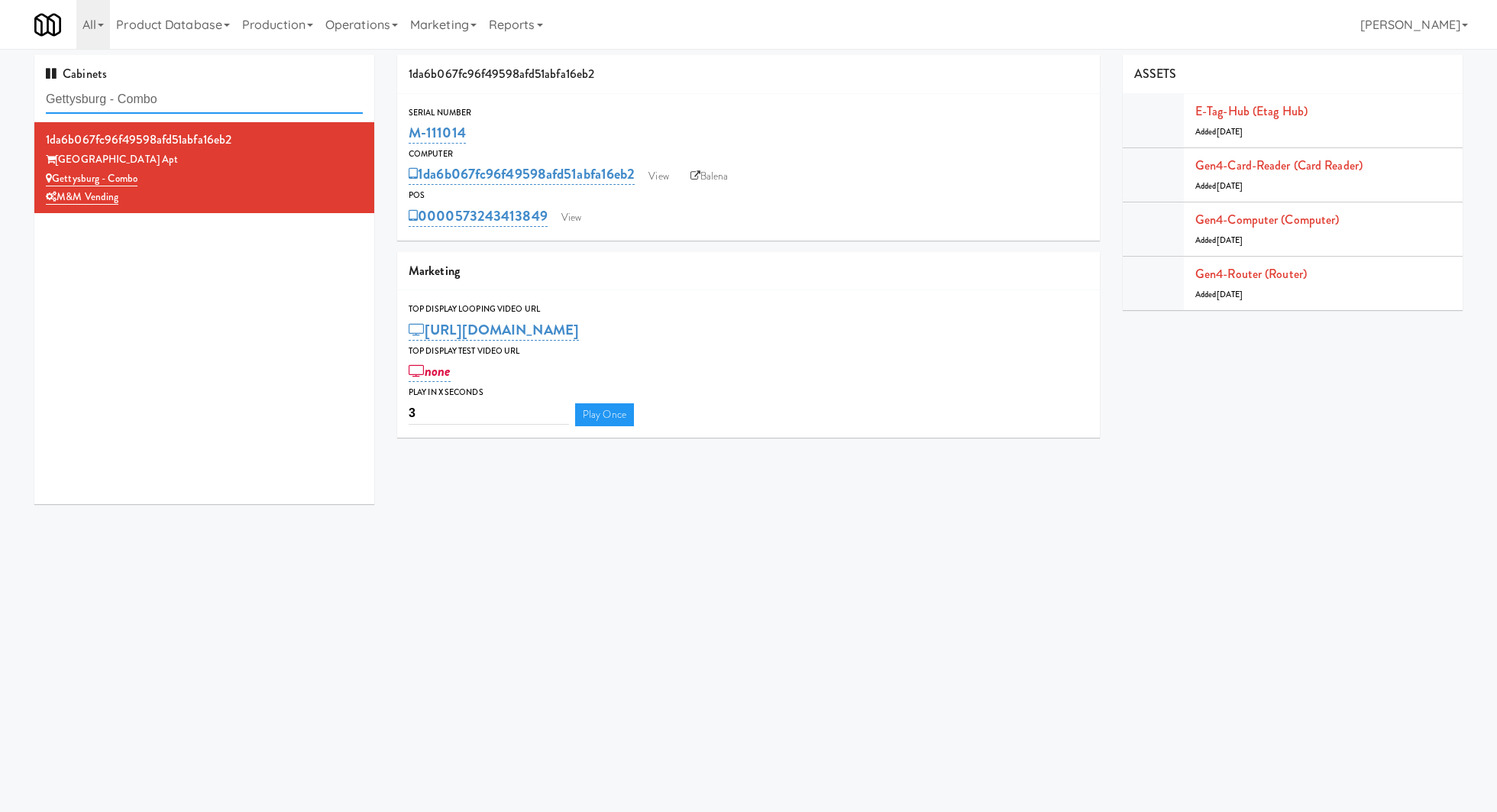
click at [217, 88] on input "Gettysburg - Combo" at bounding box center [203, 100] width 317 height 29
paste input "Park on First - Mailroom 2 - Cooler"
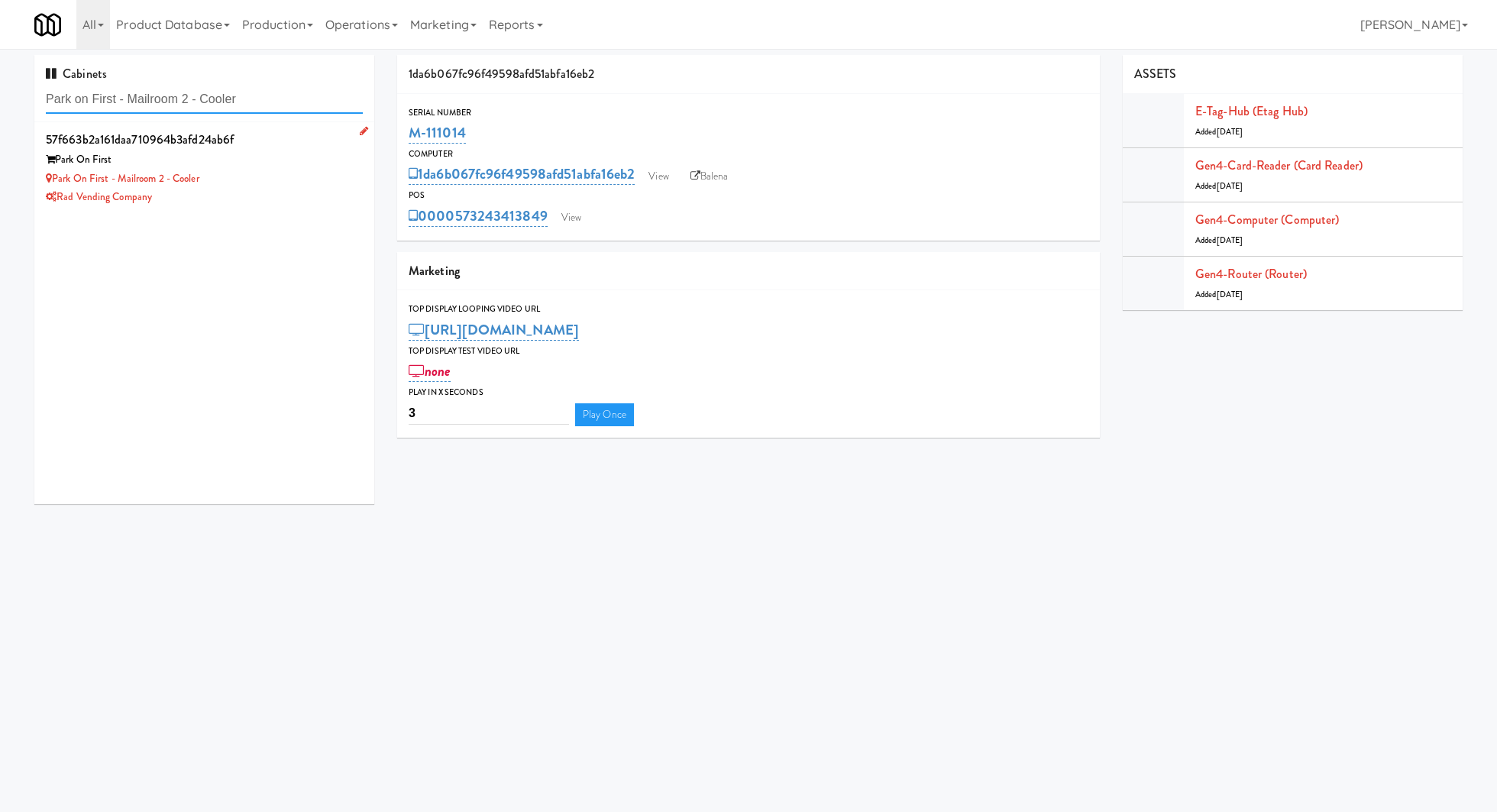
type input "Park on First - Mailroom 2 - Cooler"
click at [325, 199] on div "Rad Vending Company" at bounding box center [203, 197] width 317 height 19
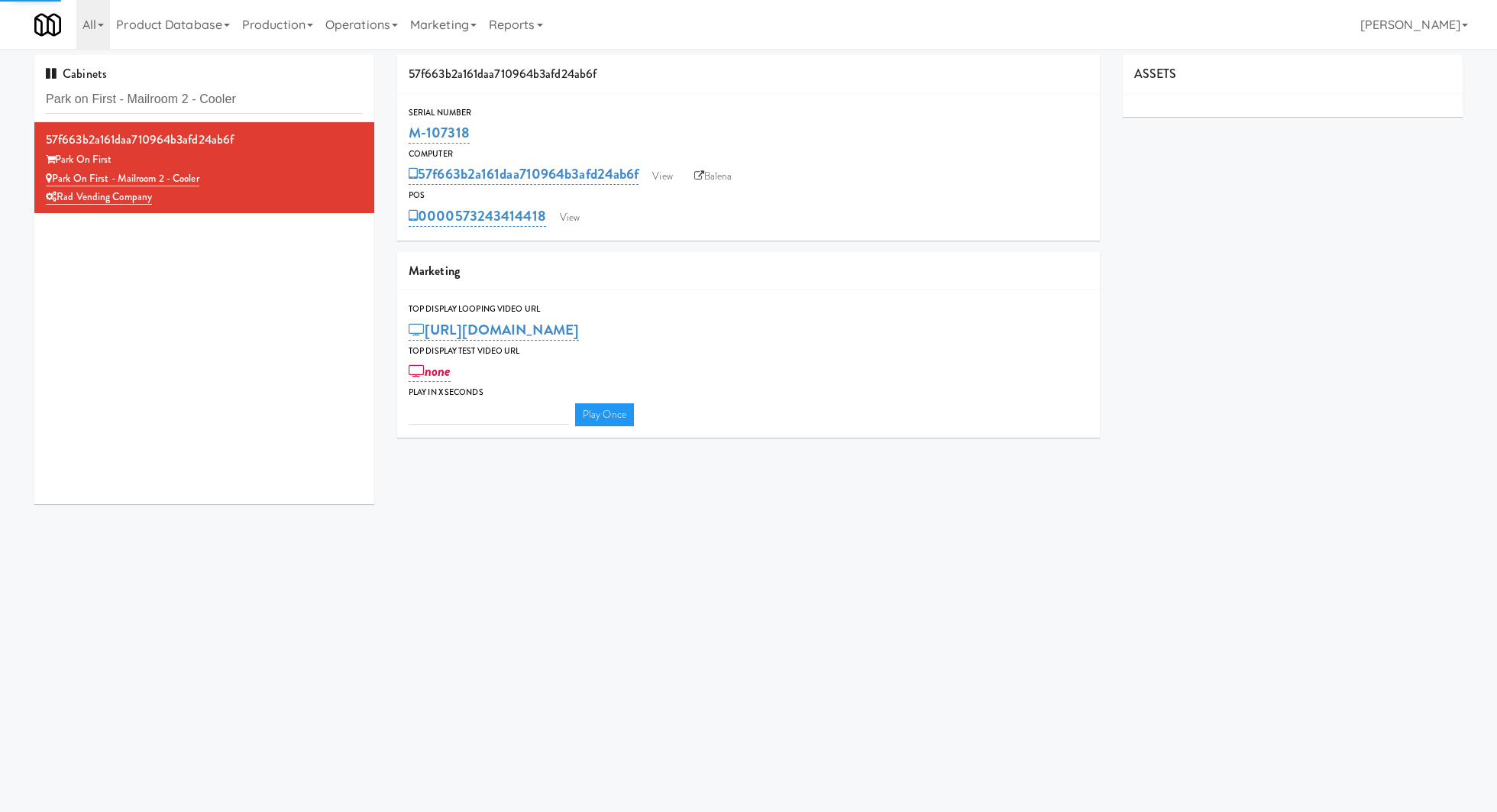
type input "3"
click at [583, 218] on link "View" at bounding box center [569, 217] width 35 height 23
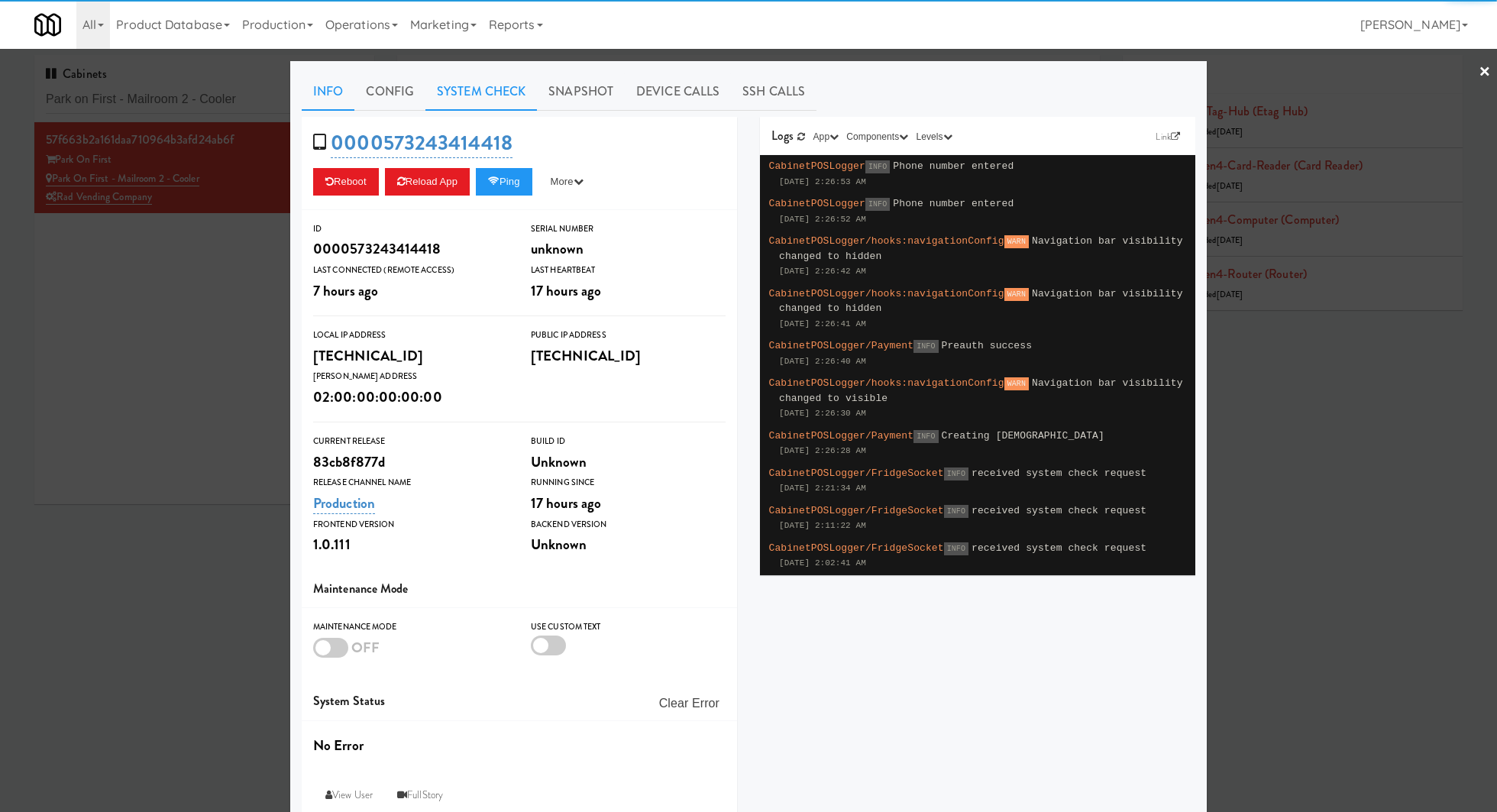
click at [498, 105] on link "System Check" at bounding box center [481, 91] width 111 height 38
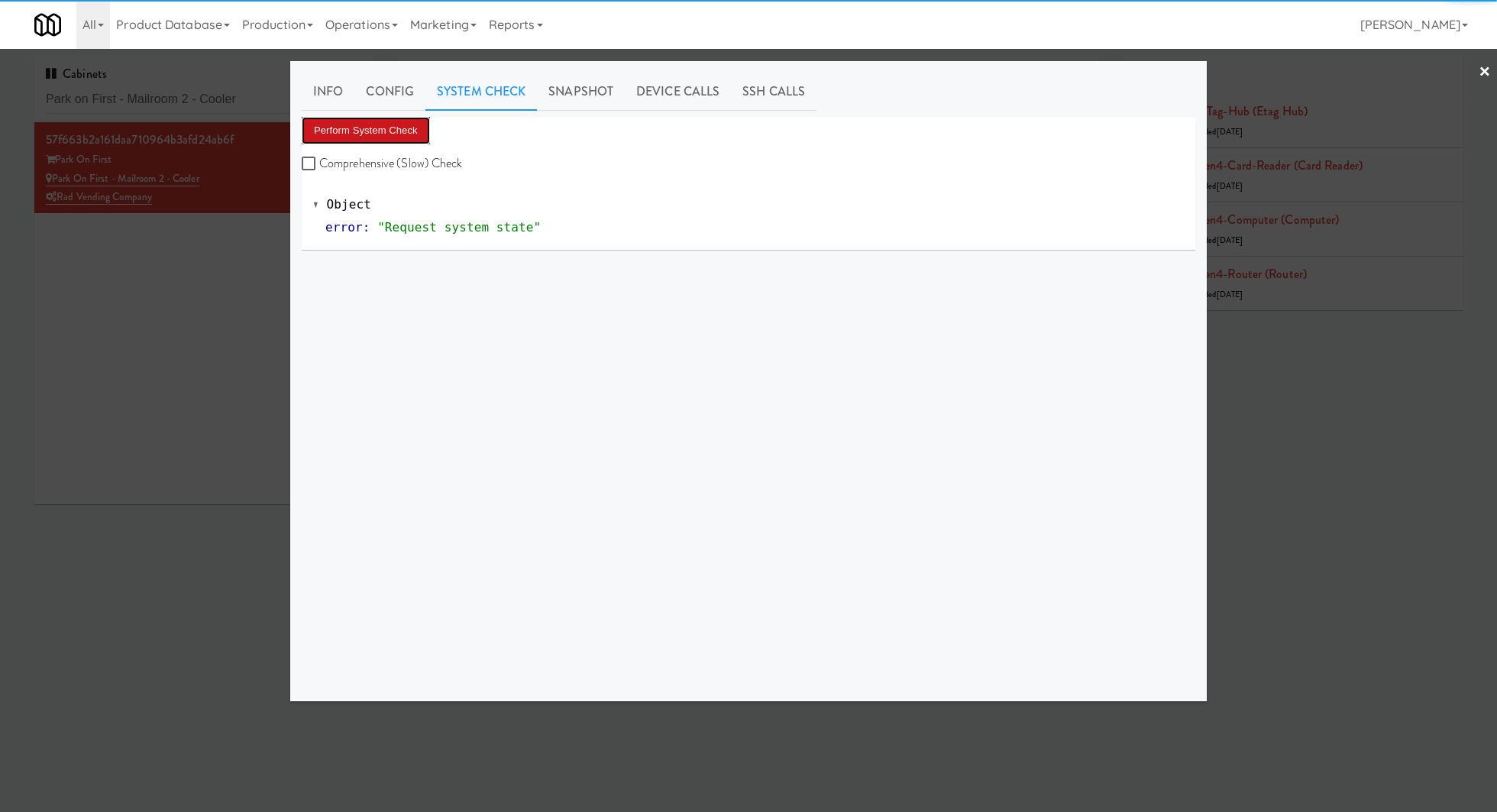
click at [407, 117] on button "Perform System Check" at bounding box center [366, 130] width 128 height 28
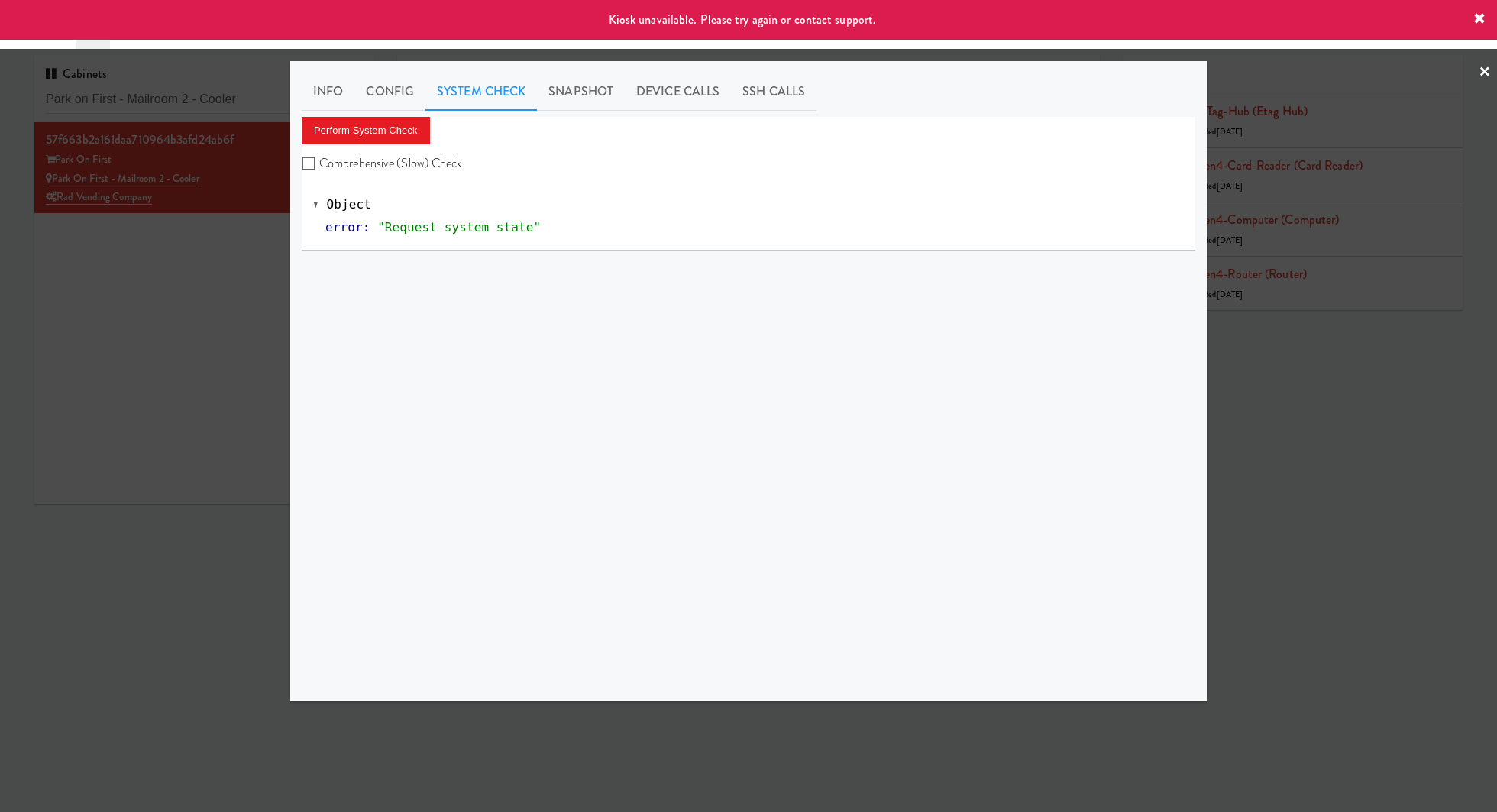
click at [216, 235] on div at bounding box center [748, 406] width 1497 height 812
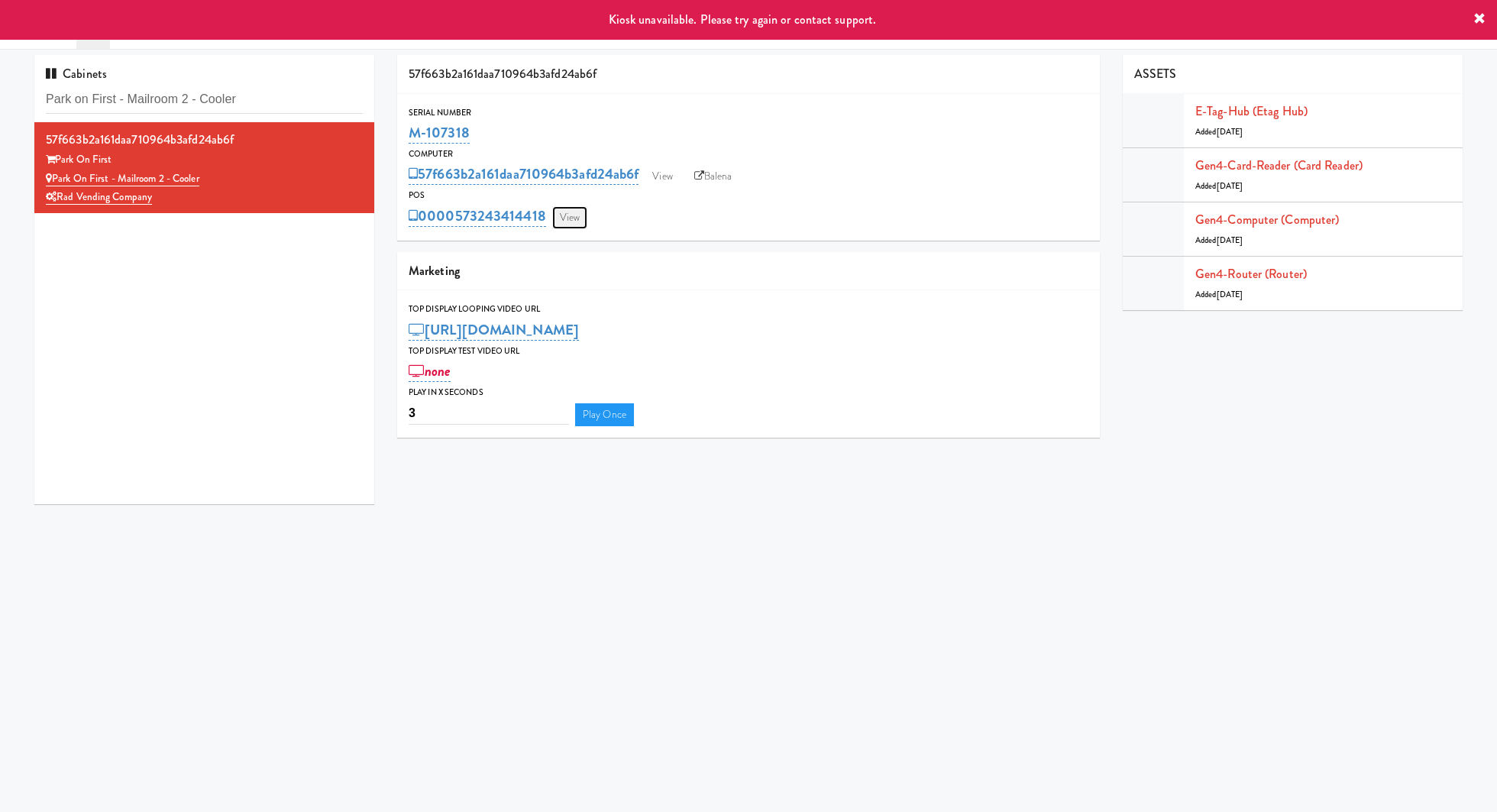
click at [564, 211] on link "View" at bounding box center [569, 217] width 35 height 23
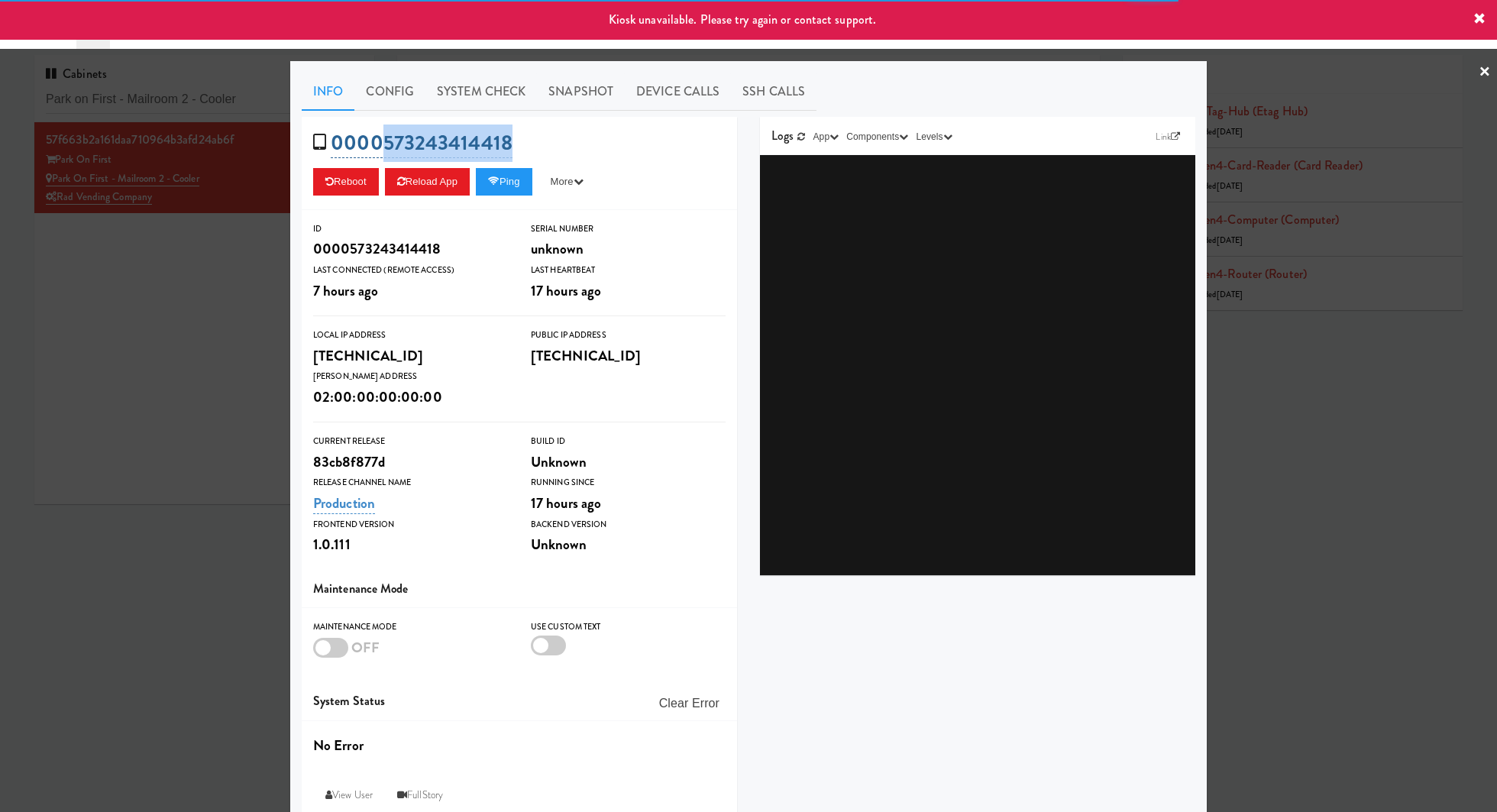
drag, startPoint x: 551, startPoint y: 145, endPoint x: 385, endPoint y: 145, distance: 166.0
click at [385, 145] on div "0000573243414418 Reboot Reload App Ping More Ping Server Restart Server Force R…" at bounding box center [519, 163] width 435 height 94
copy link "573243414418"
click at [193, 290] on div at bounding box center [748, 406] width 1497 height 812
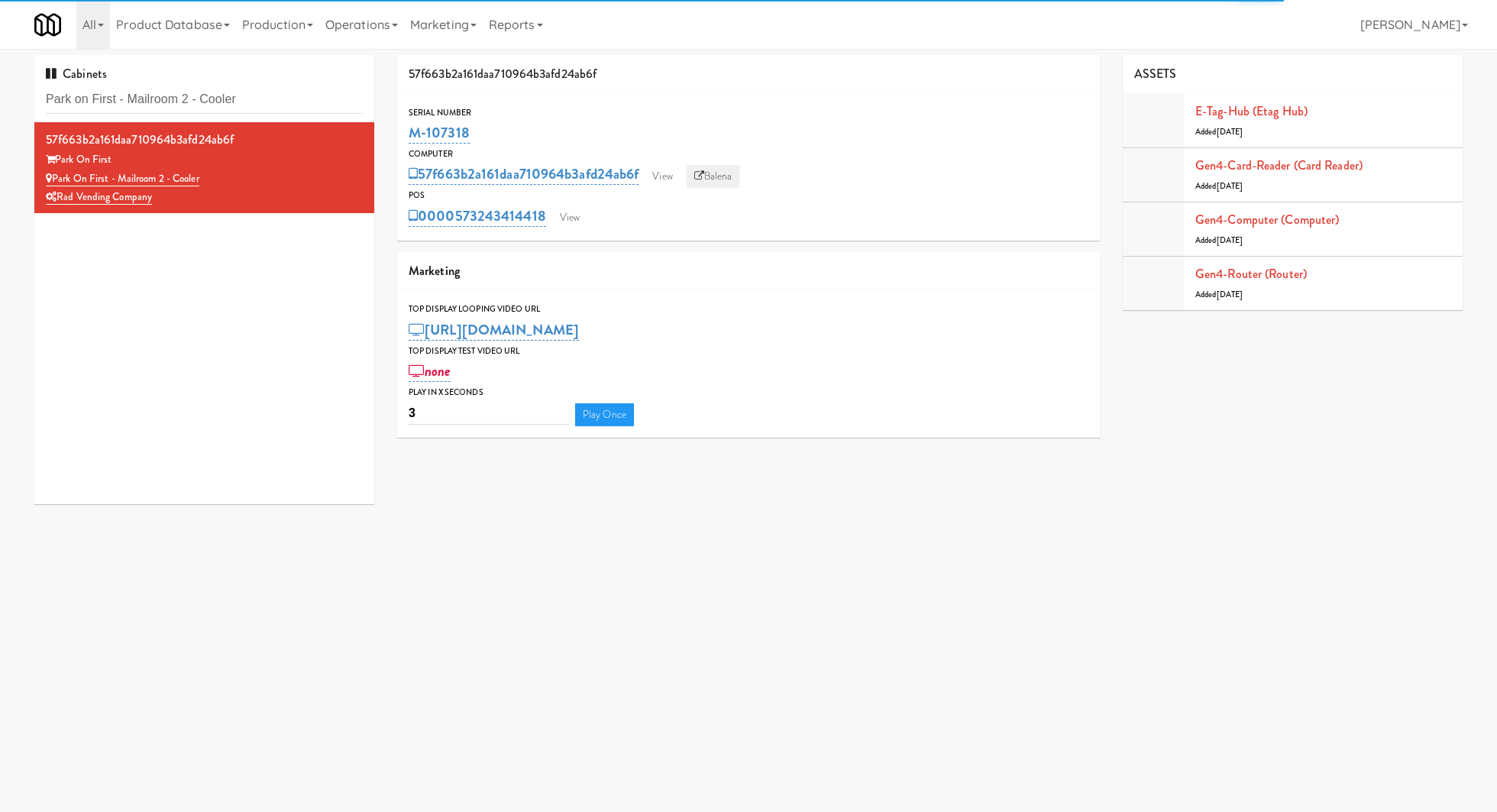
click at [713, 176] on link "Balena" at bounding box center [713, 176] width 53 height 23
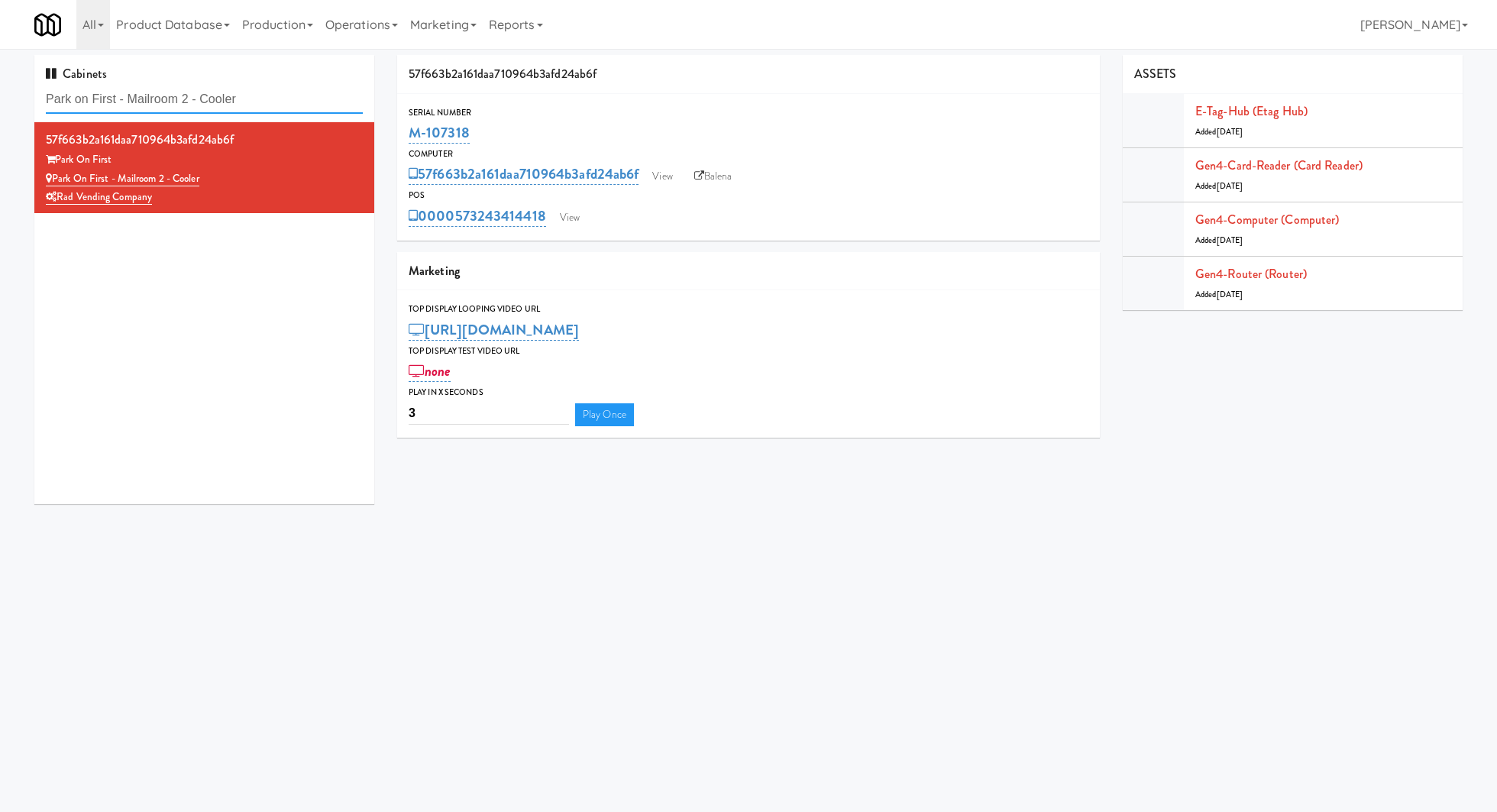
click at [267, 100] on input "Park on First - Mailroom 2 - Cooler" at bounding box center [203, 100] width 317 height 29
click at [184, 97] on input "Park on First - Mailroom 2 - Cooler" at bounding box center [203, 100] width 317 height 29
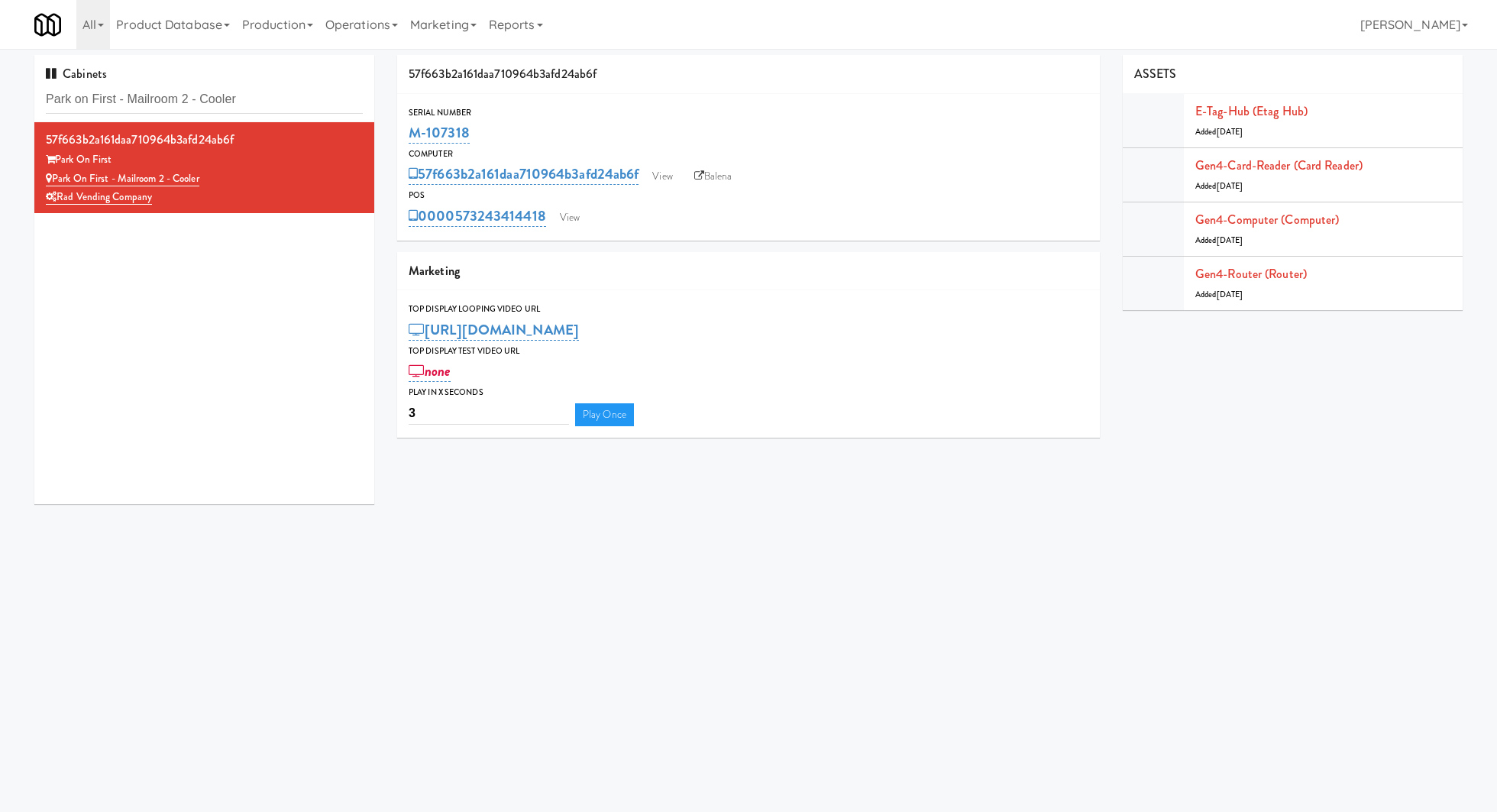
click at [184, 97] on input "Park on First - Mailroom 2 - Cooler" at bounding box center [203, 100] width 317 height 29
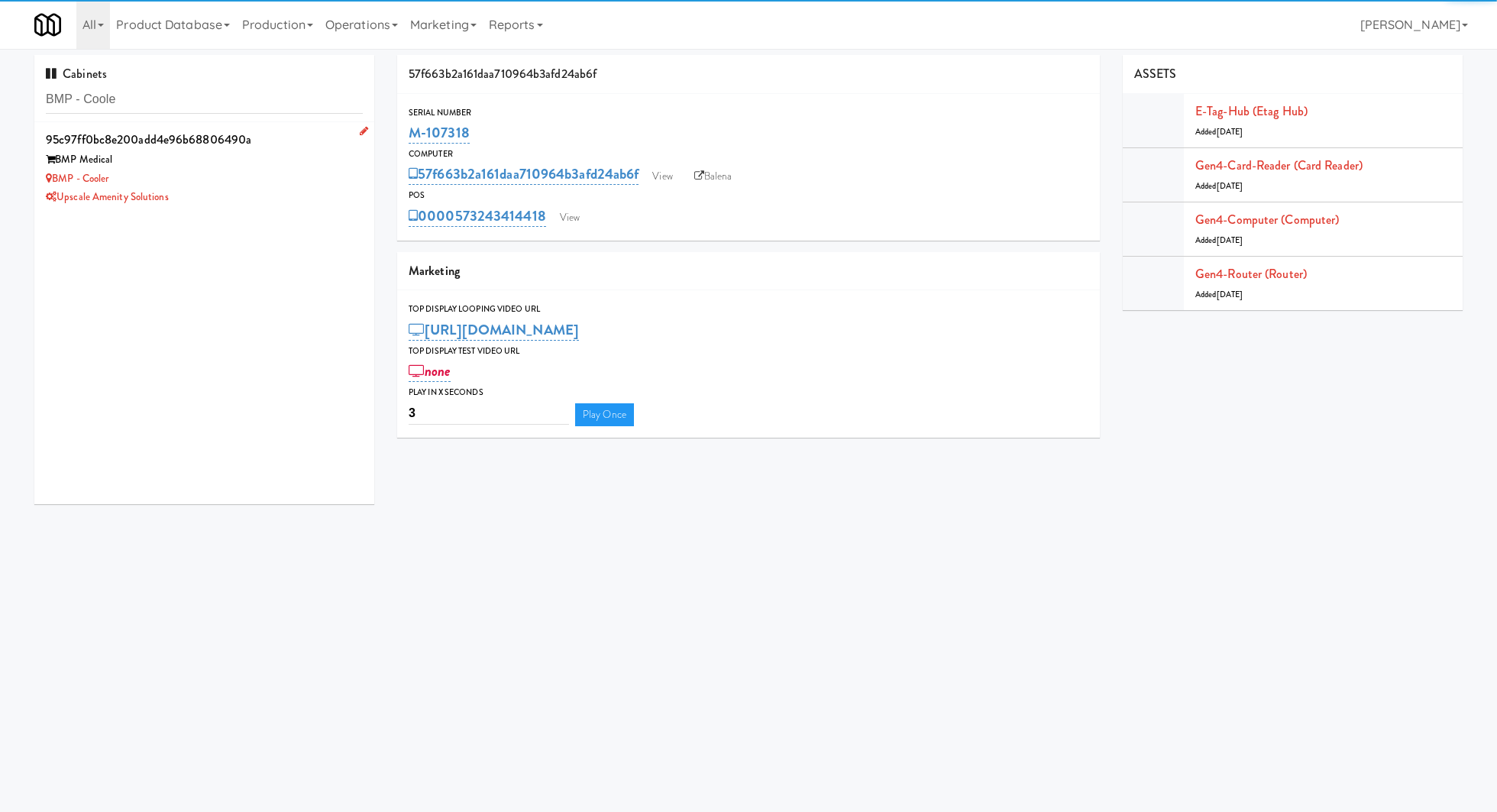
type input "BMP - Coole"
click at [317, 198] on div "Upscale Amenity Solutions" at bounding box center [203, 197] width 317 height 19
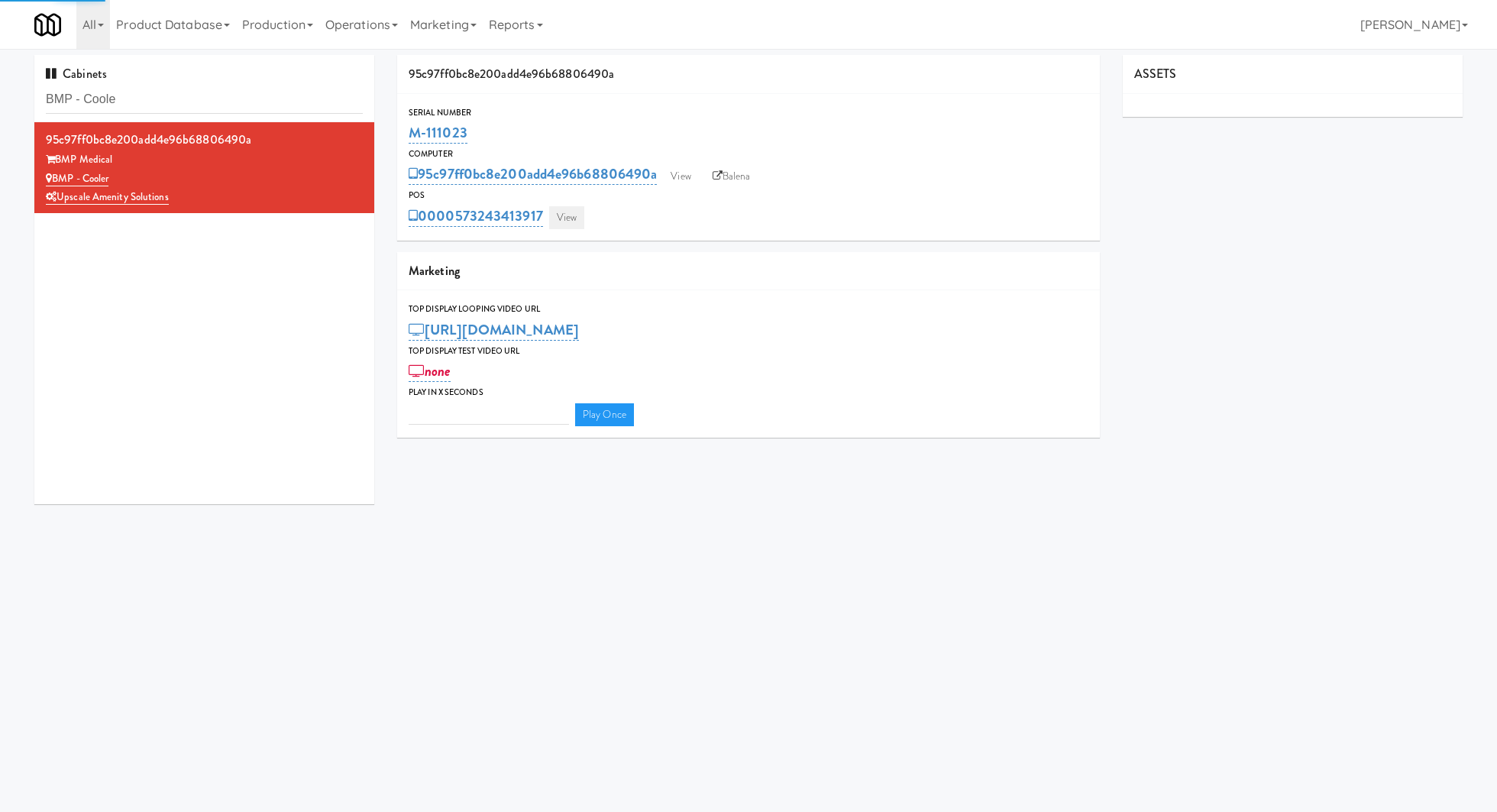
type input "3"
click at [571, 219] on link "View" at bounding box center [566, 217] width 35 height 23
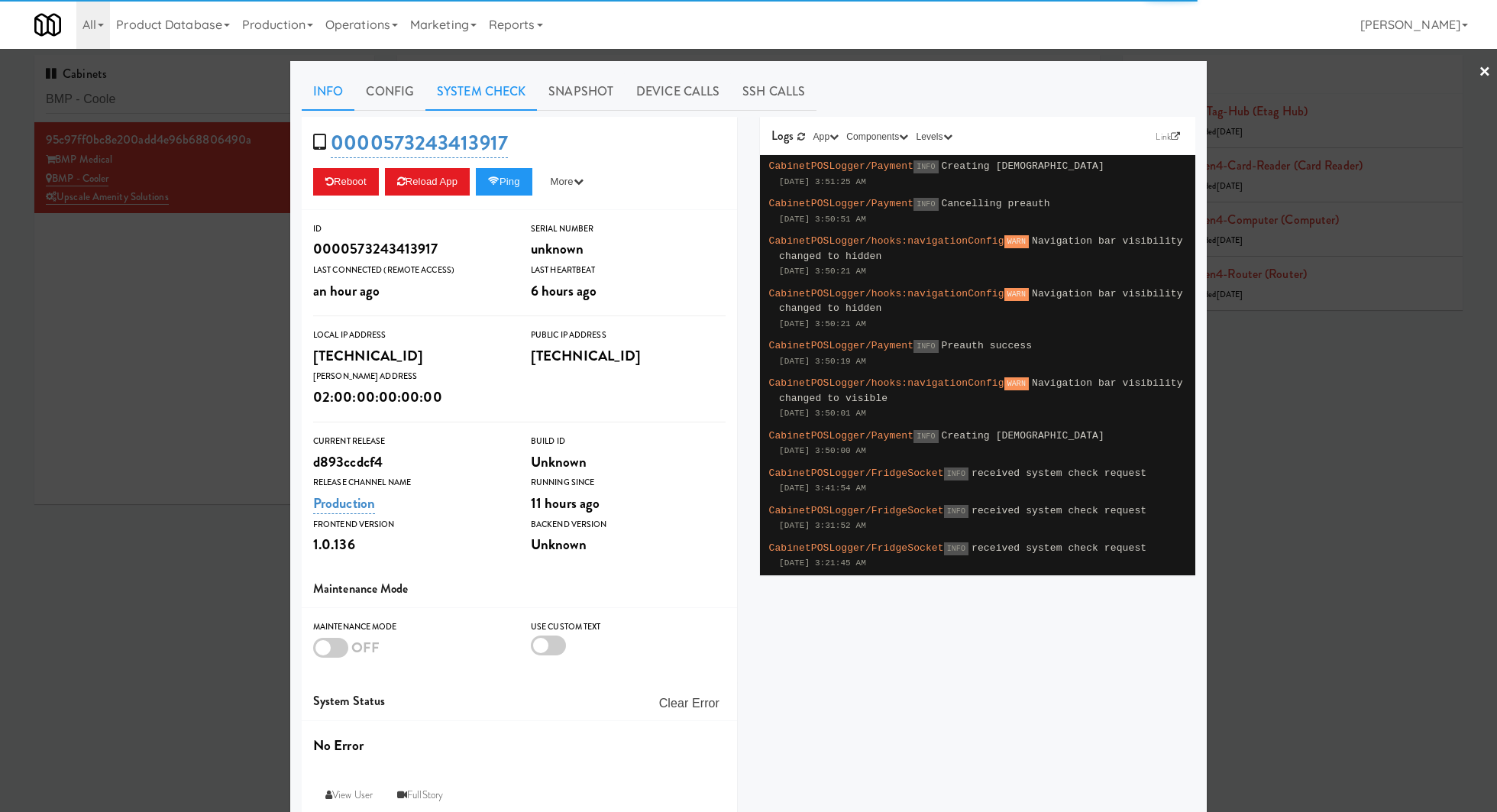
click at [499, 99] on link "System Check" at bounding box center [481, 91] width 111 height 38
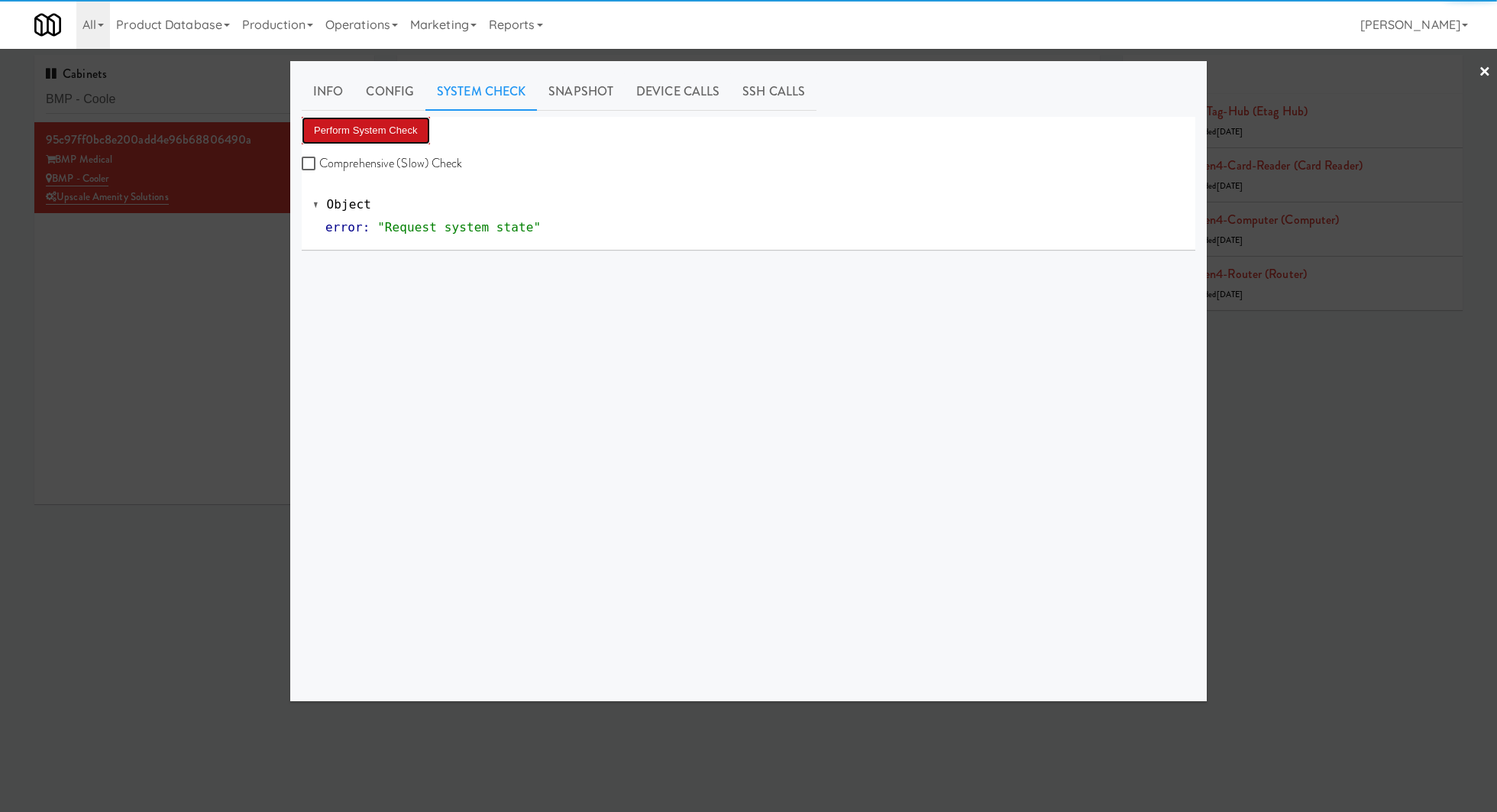
click at [424, 135] on button "Perform System Check" at bounding box center [366, 130] width 128 height 28
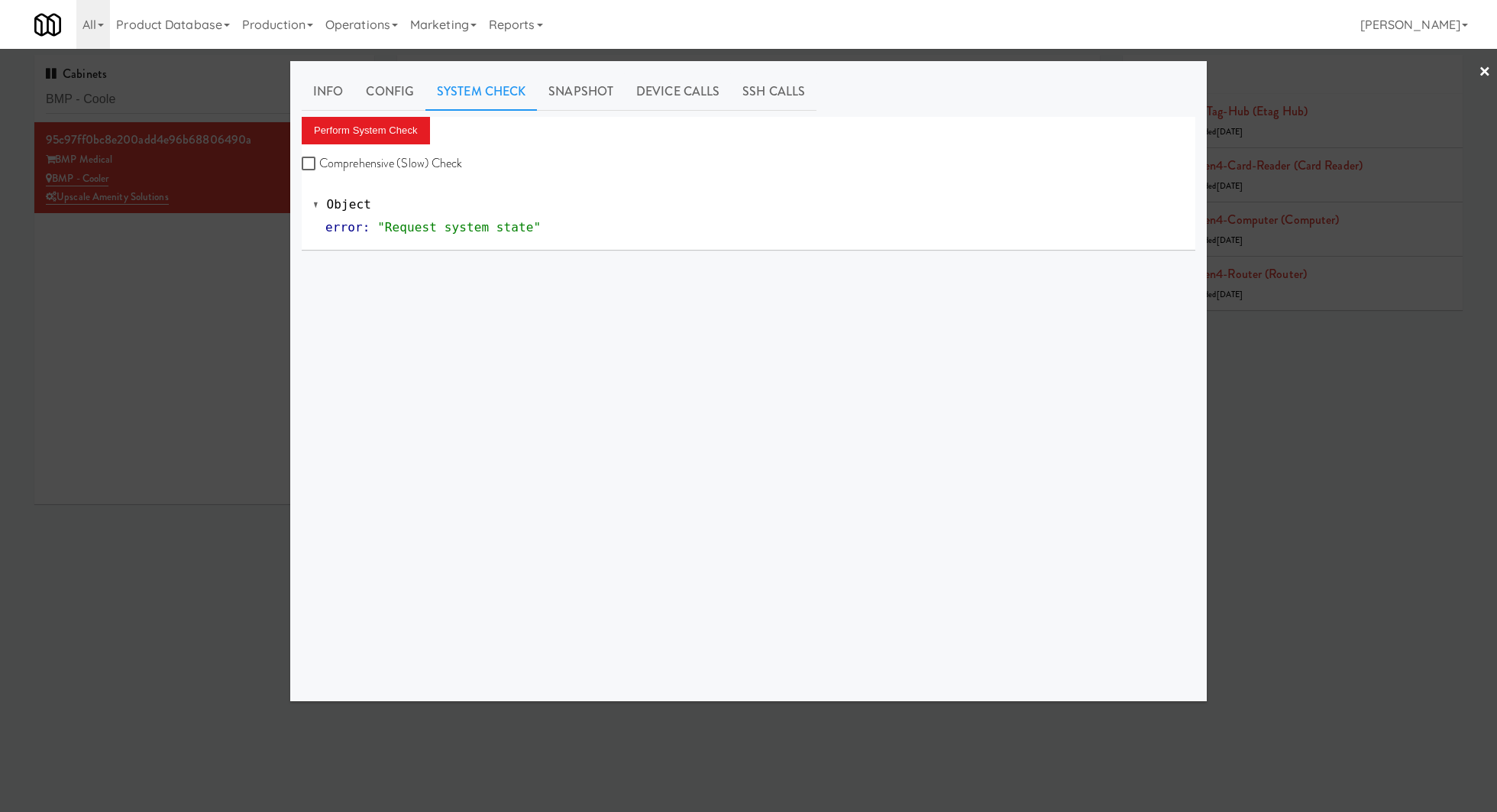
click at [196, 284] on div at bounding box center [748, 406] width 1497 height 812
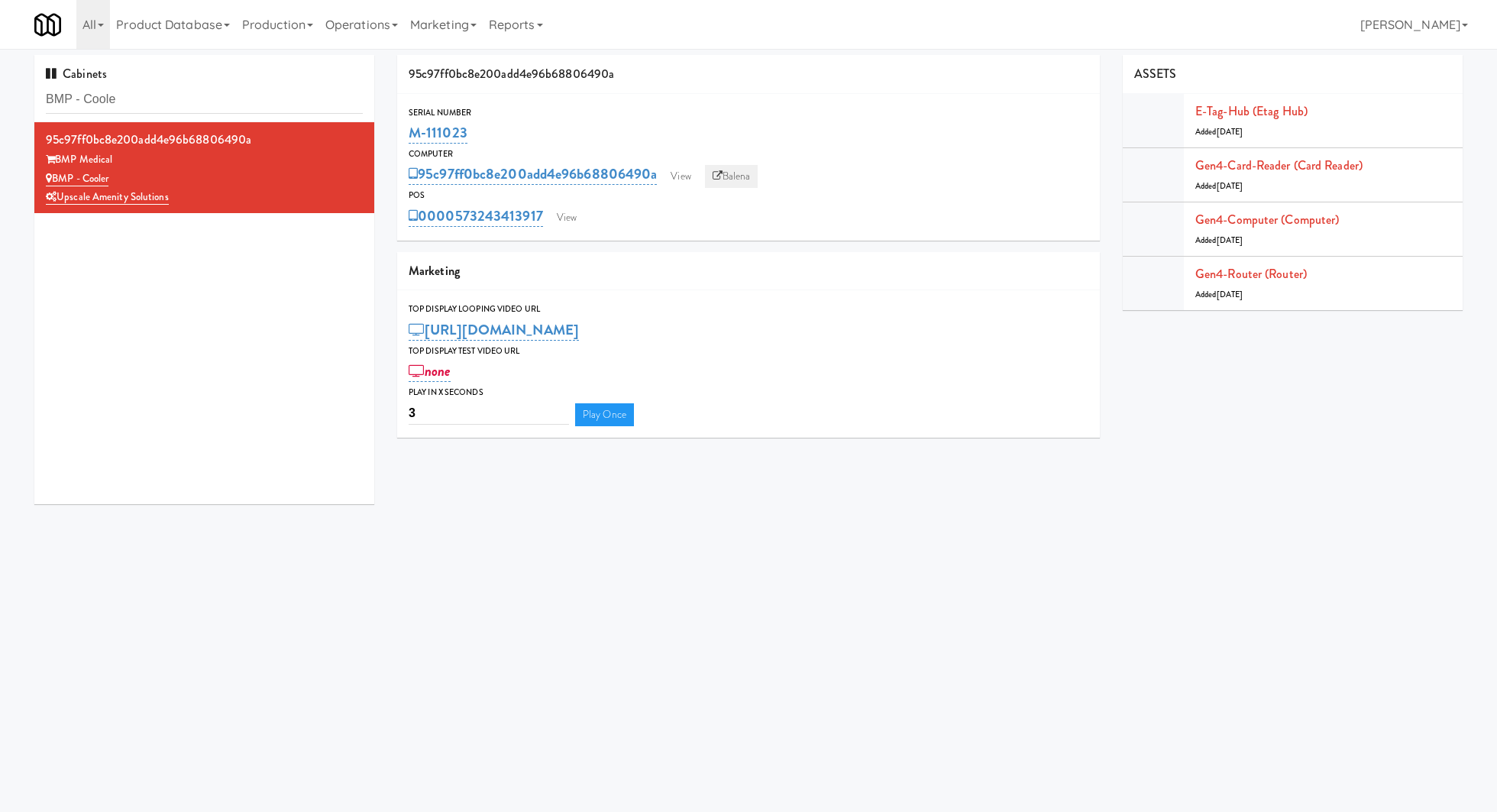
click at [738, 174] on link "Balena" at bounding box center [732, 176] width 53 height 23
click at [565, 210] on link "View" at bounding box center [566, 217] width 35 height 23
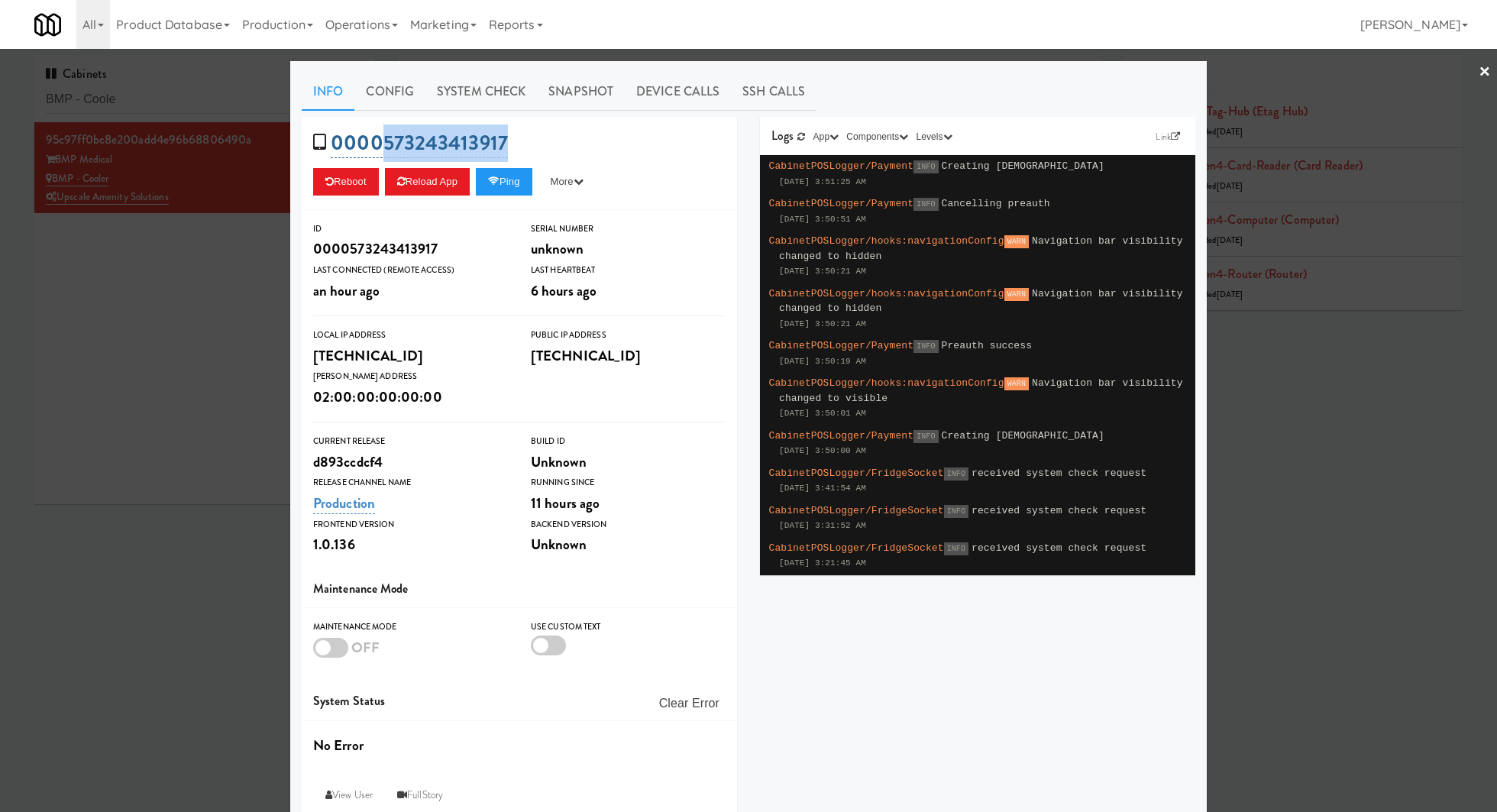
drag, startPoint x: 512, startPoint y: 131, endPoint x: 379, endPoint y: 132, distance: 133.0
click at [380, 132] on div "0000573243413917 Reboot Reload App Ping More Ping Server Restart Server Force R…" at bounding box center [519, 163] width 435 height 94
copy link "573243413917"
click at [191, 103] on div at bounding box center [748, 406] width 1497 height 812
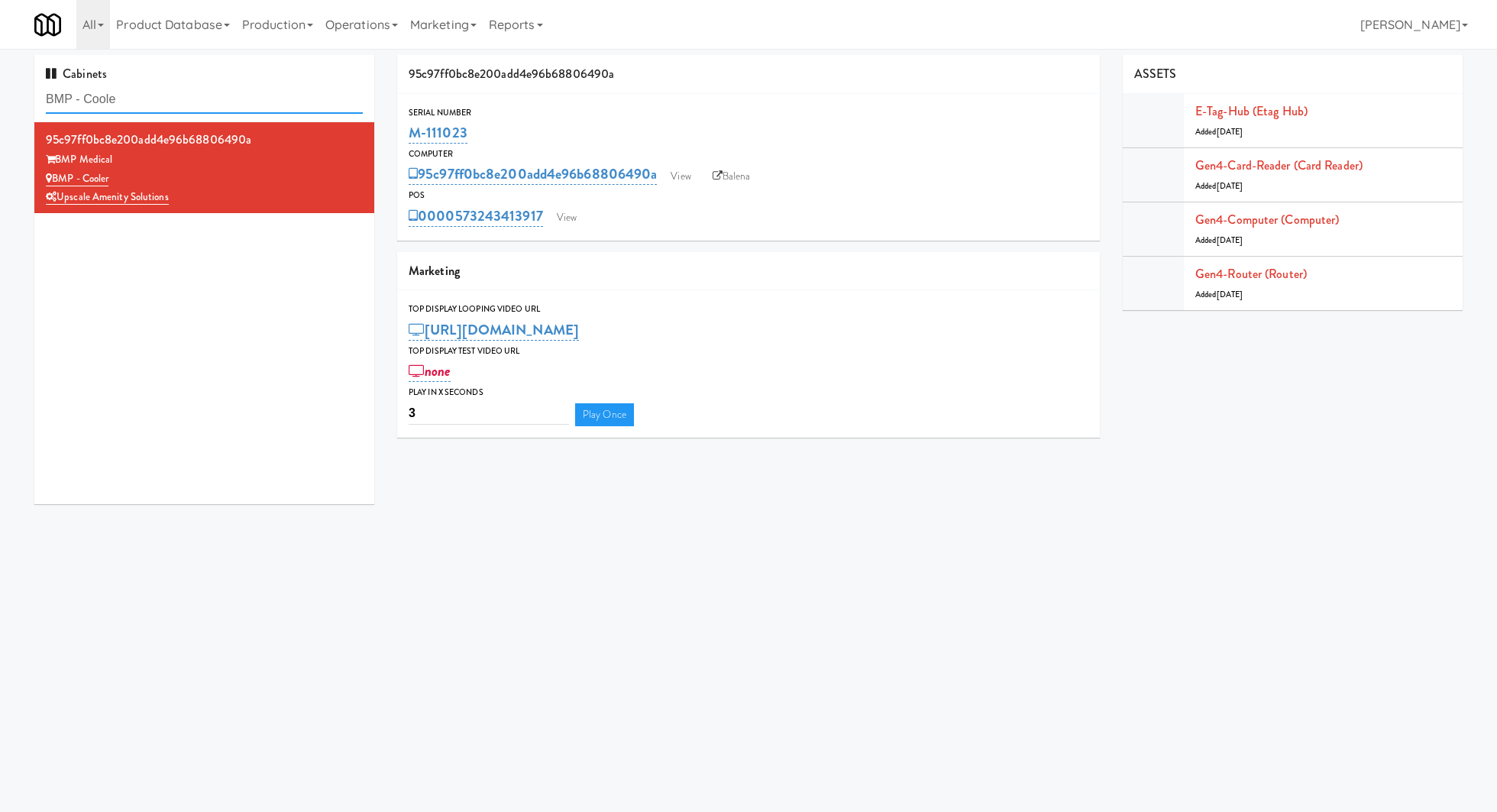
click at [191, 103] on input "BMP - Coole" at bounding box center [203, 100] width 317 height 29
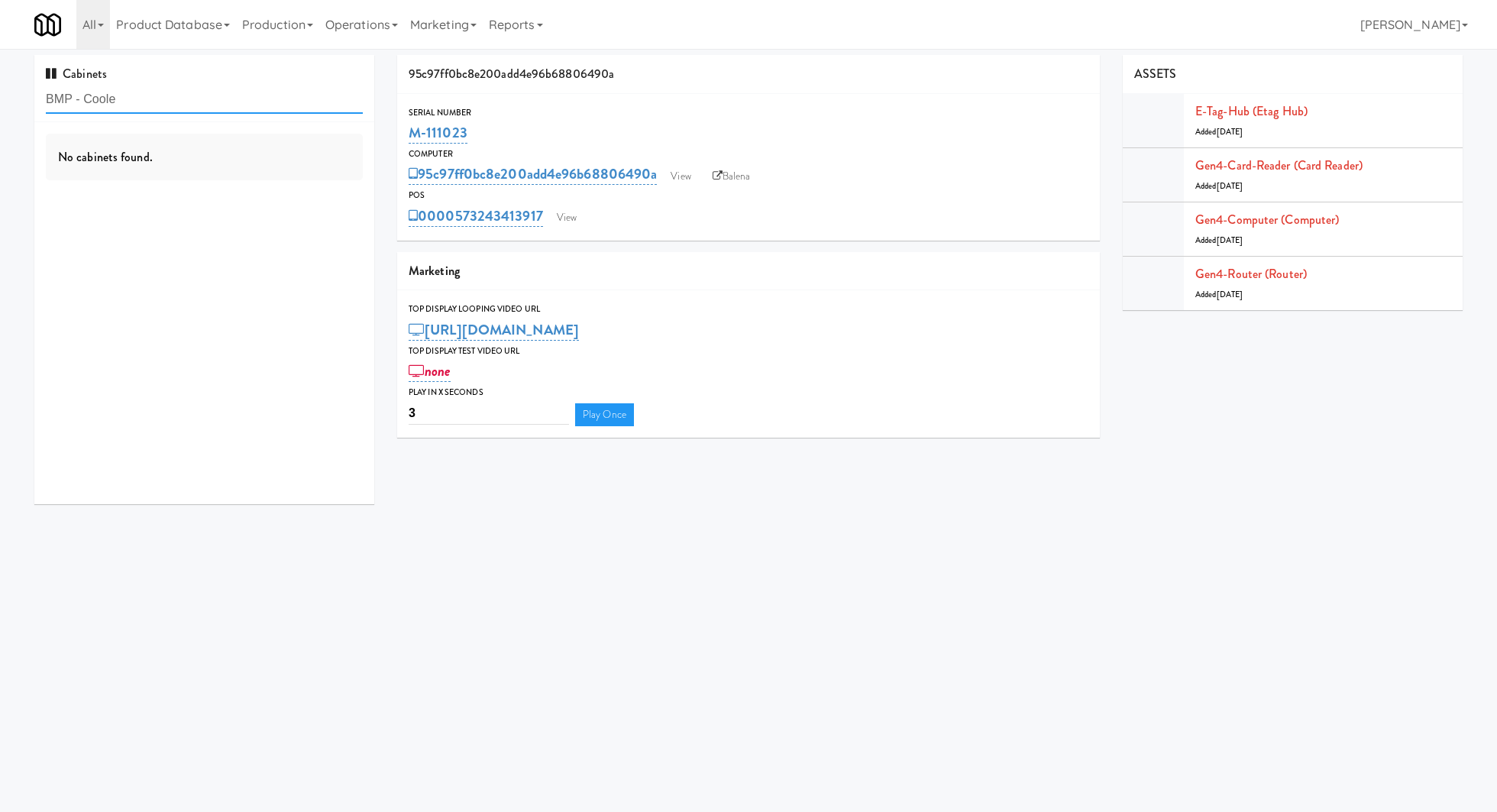
paste input "MT OLIVE-ROBERTET Corporat"
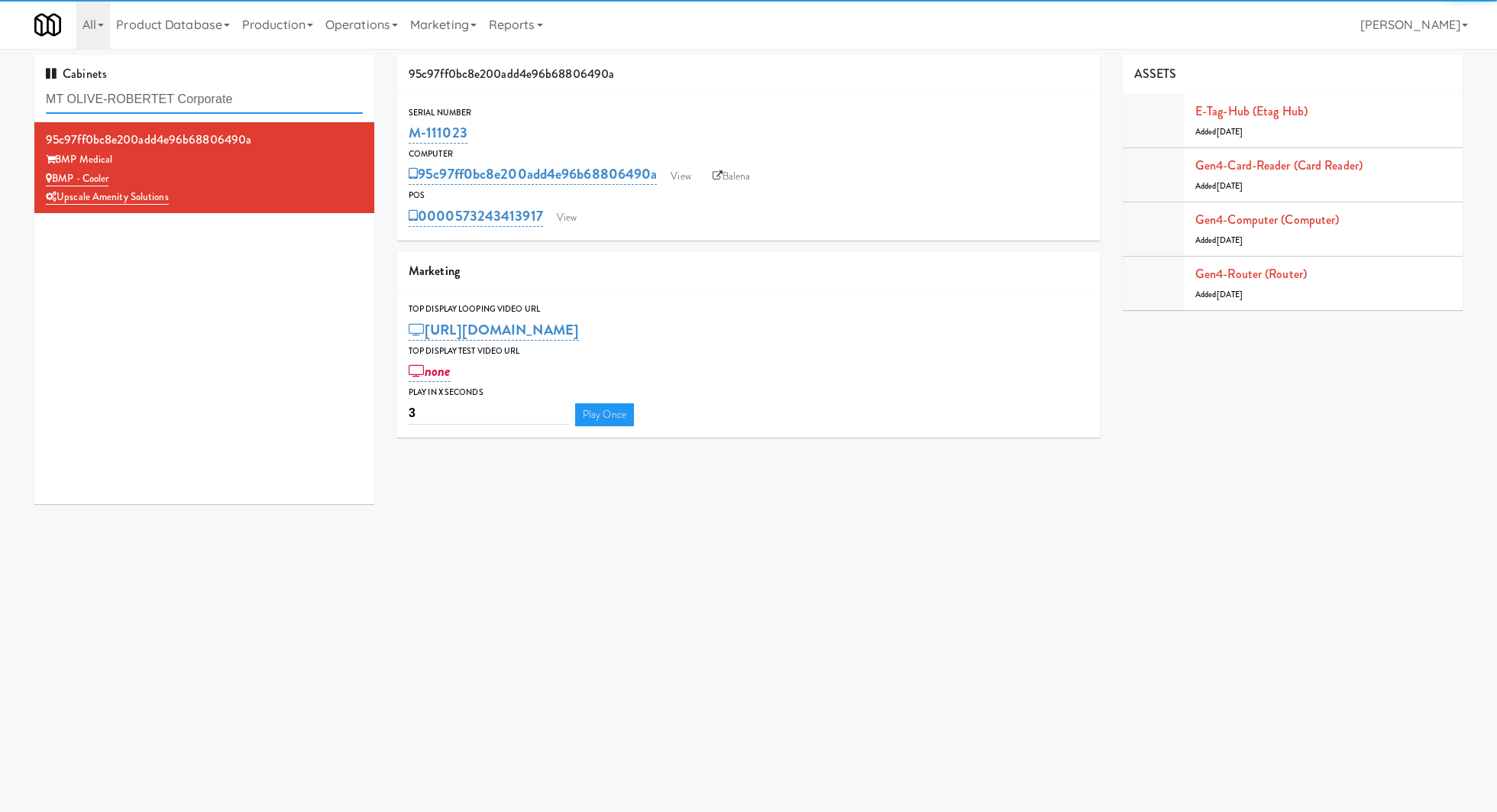
type input "MT OLIVE-ROBERTET Corporate"
click at [261, 195] on div "Upscale Amenity Solutions" at bounding box center [203, 197] width 317 height 19
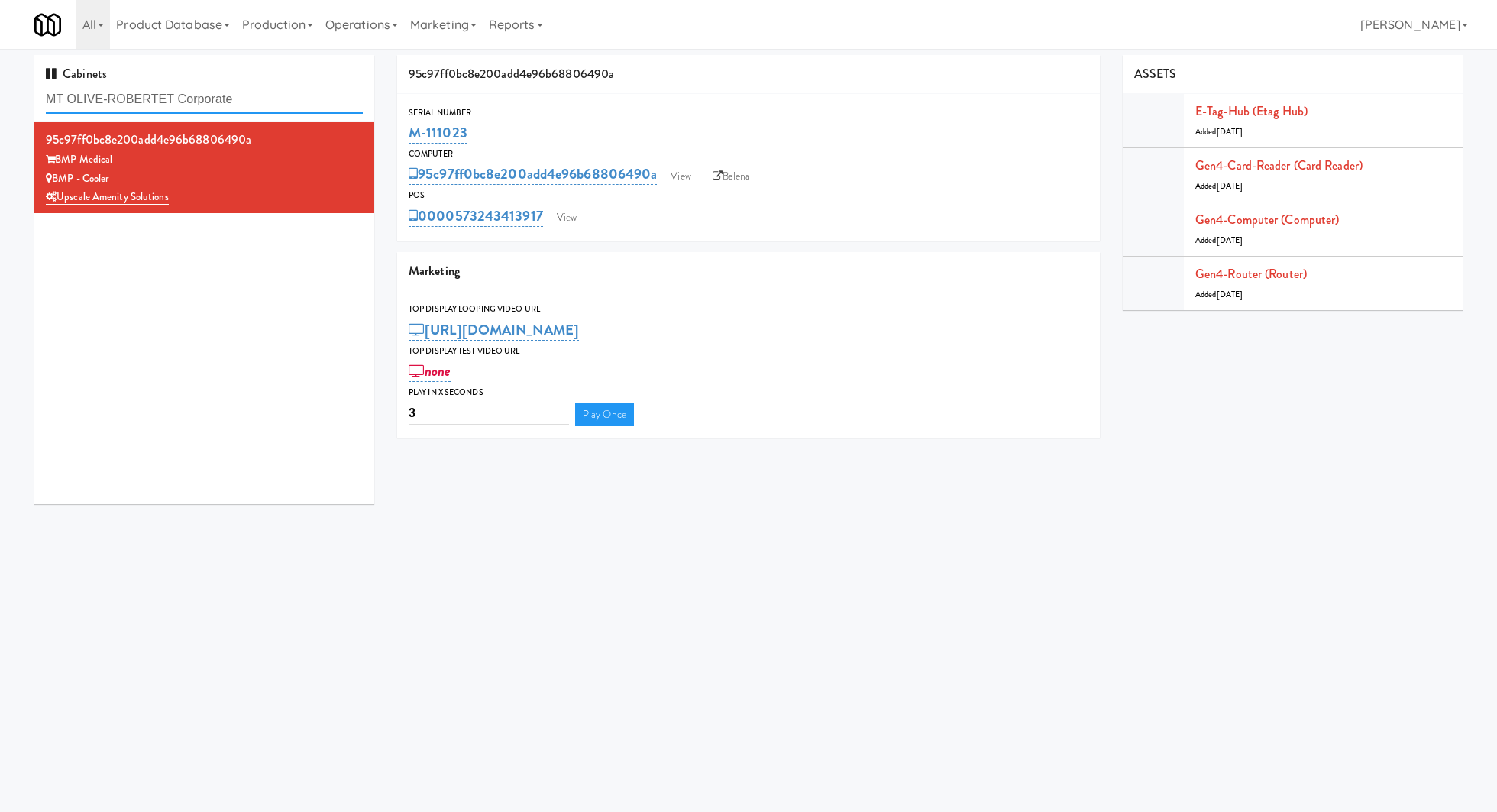
click at [290, 101] on input "MT OLIVE-ROBERTET Corporate" at bounding box center [203, 100] width 317 height 29
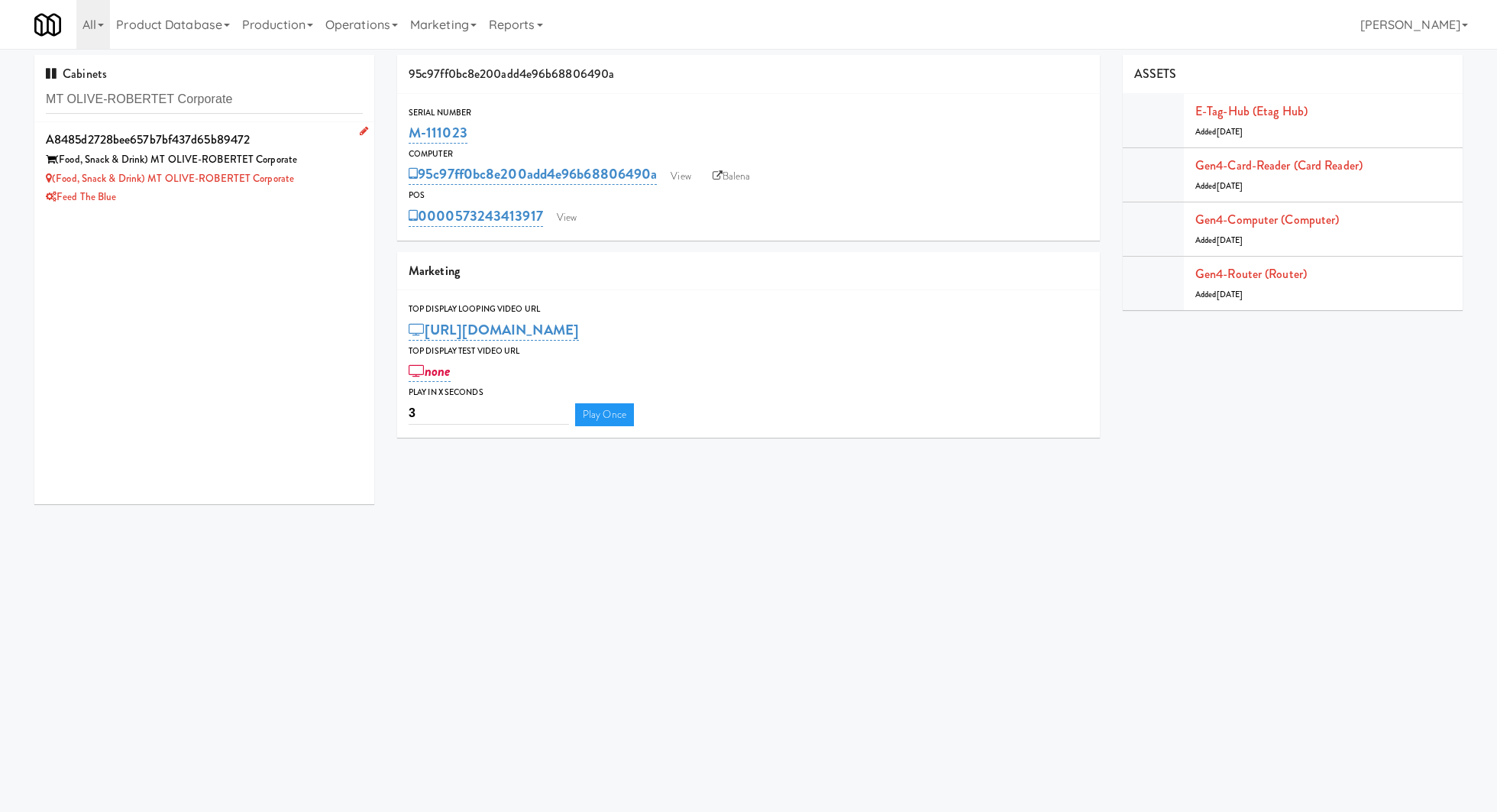
click at [327, 188] on div "Feed The Blue" at bounding box center [203, 197] width 317 height 19
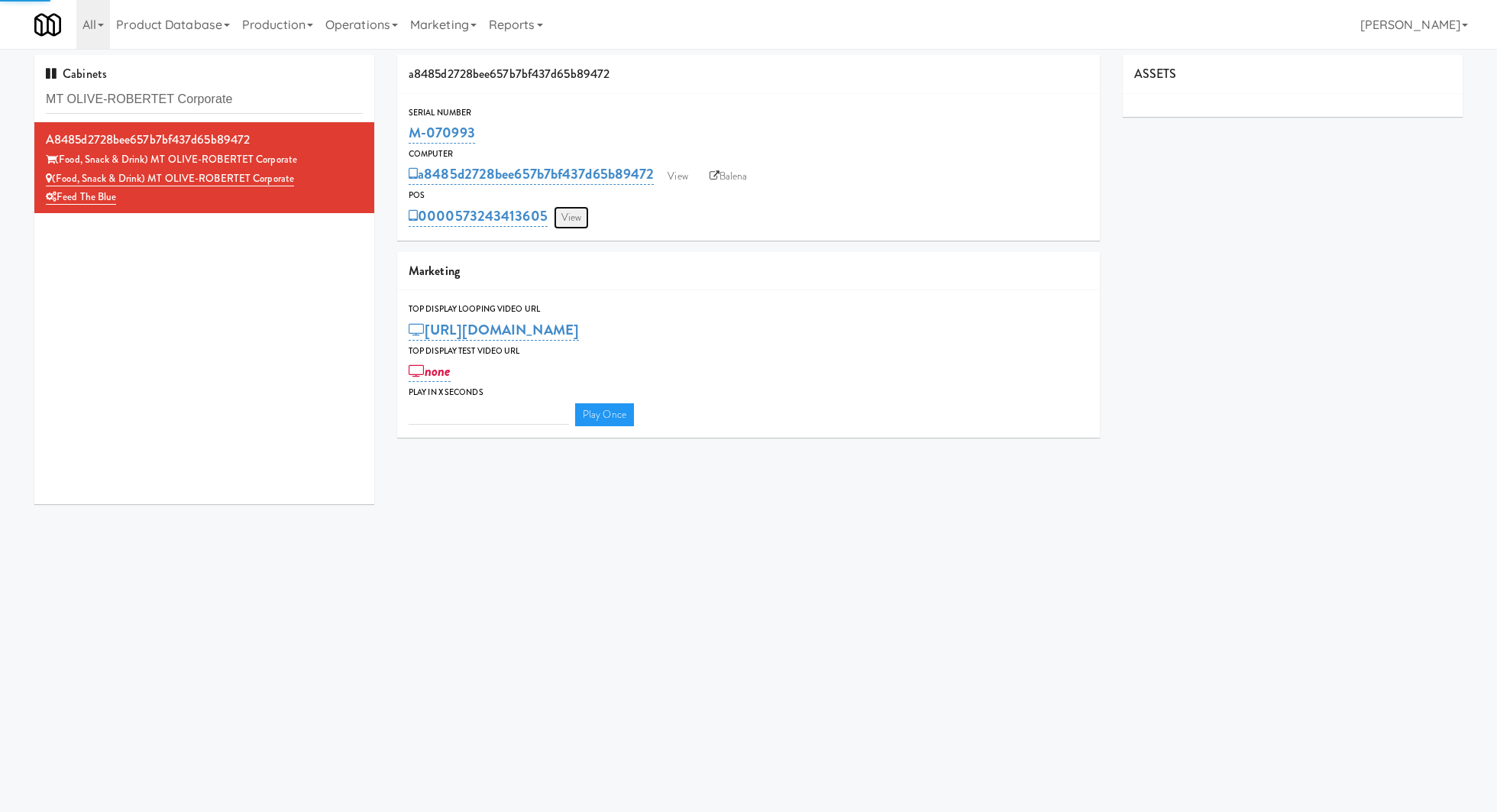
type input "3"
click at [578, 219] on link "View" at bounding box center [571, 217] width 35 height 23
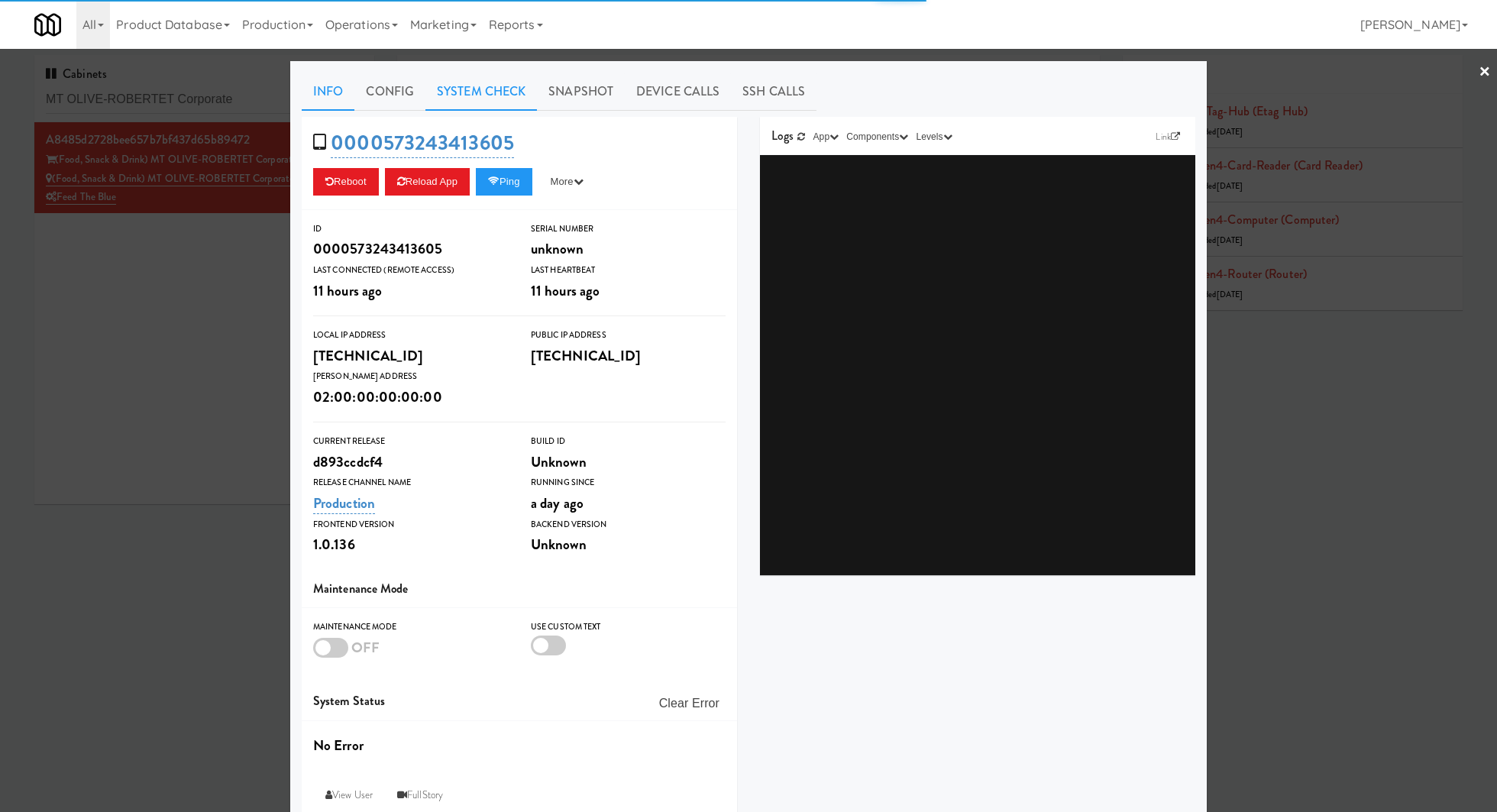
click at [501, 101] on link "System Check" at bounding box center [481, 91] width 111 height 38
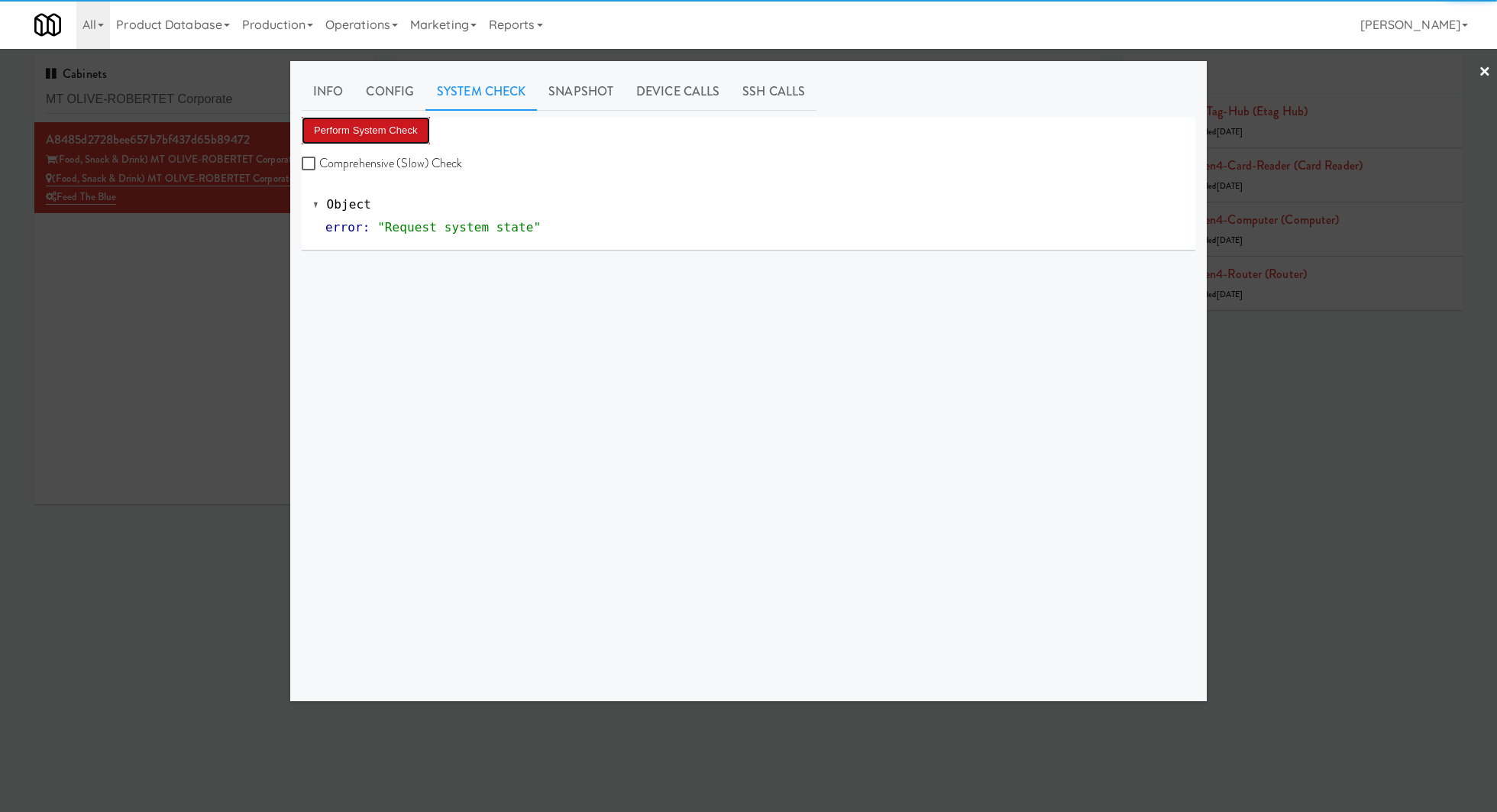
click at [398, 127] on button "Perform System Check" at bounding box center [366, 130] width 128 height 28
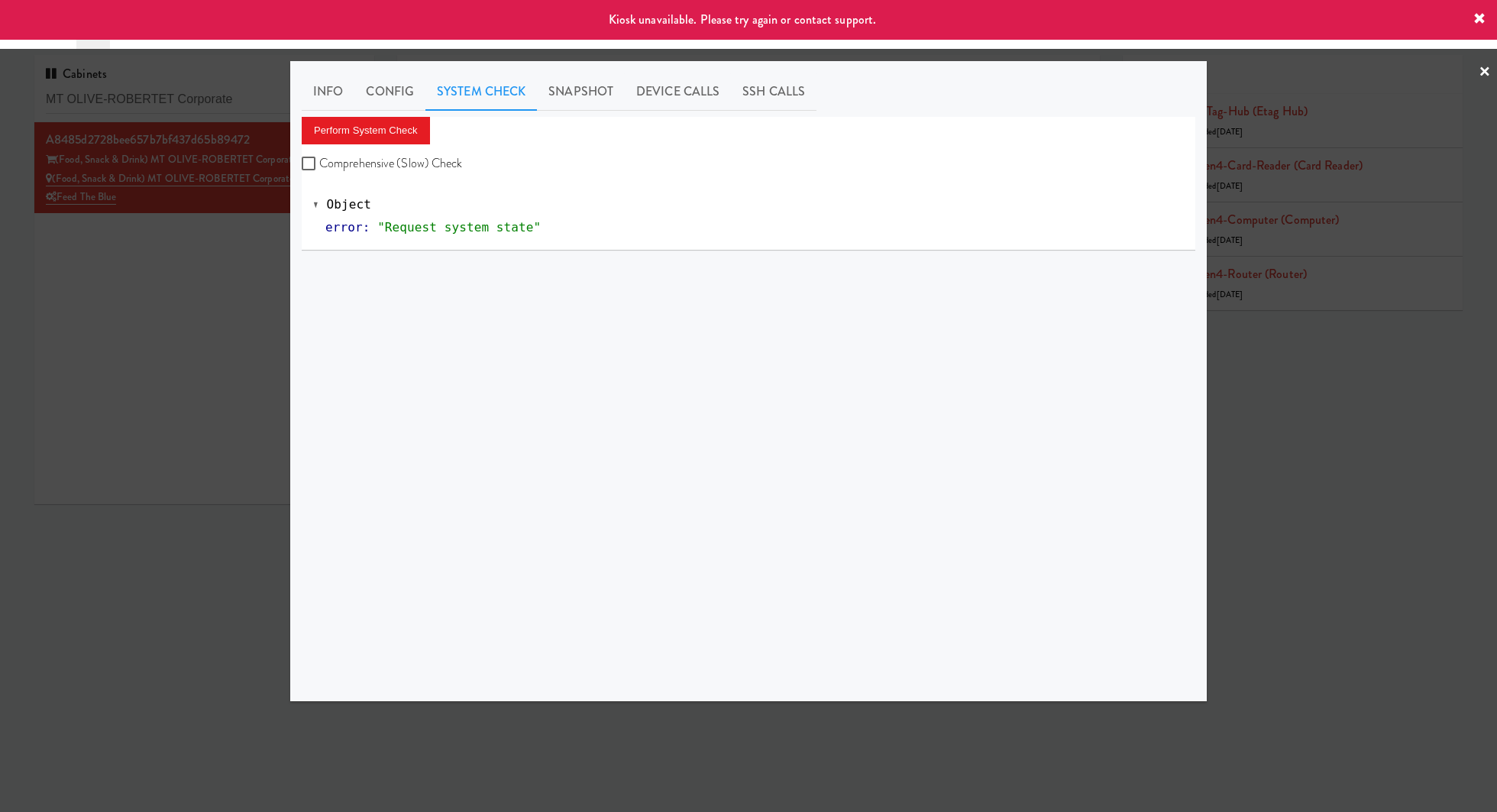
click at [212, 283] on div at bounding box center [748, 406] width 1497 height 812
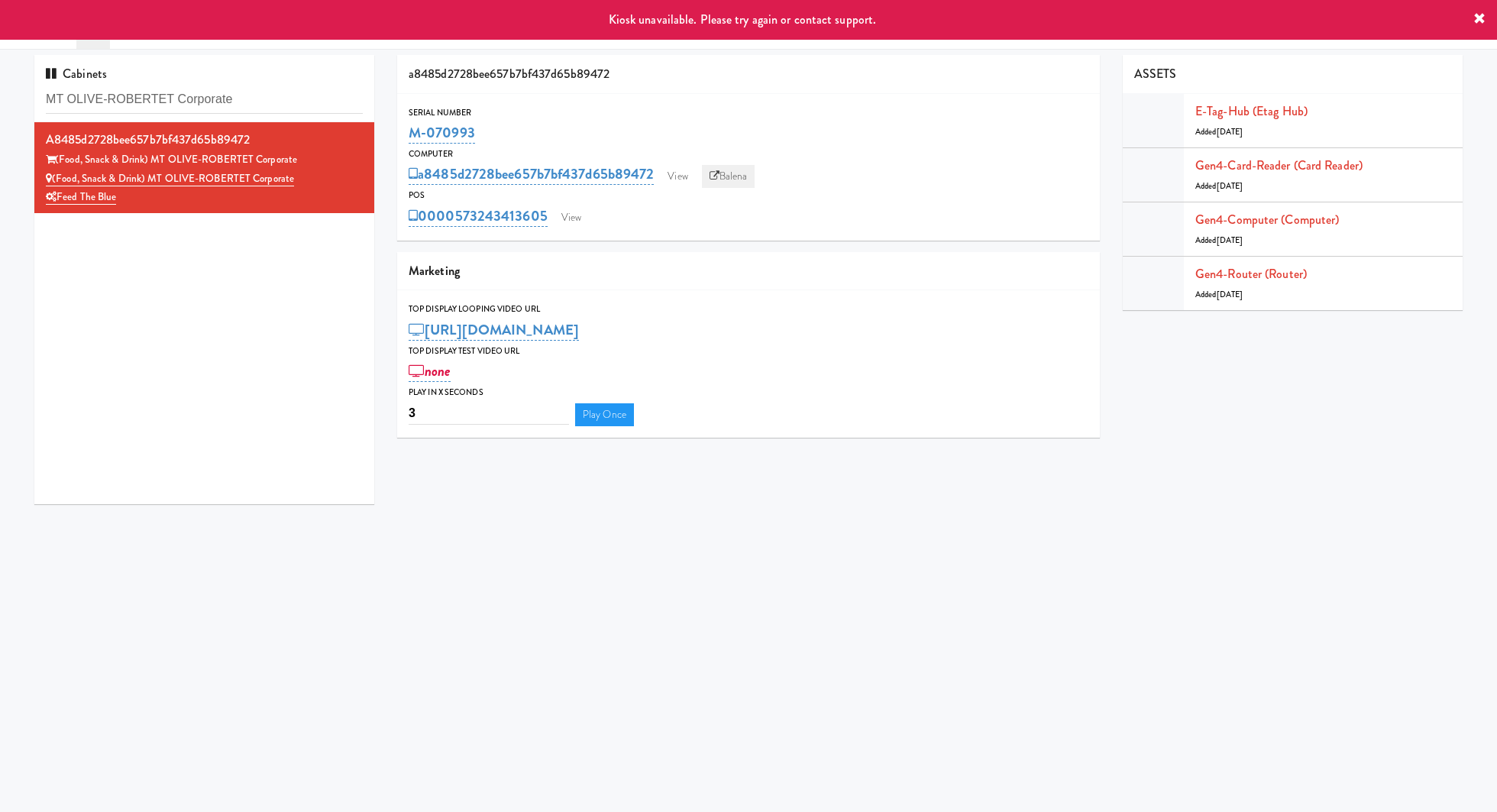
click at [727, 175] on link "Balena" at bounding box center [728, 176] width 53 height 23
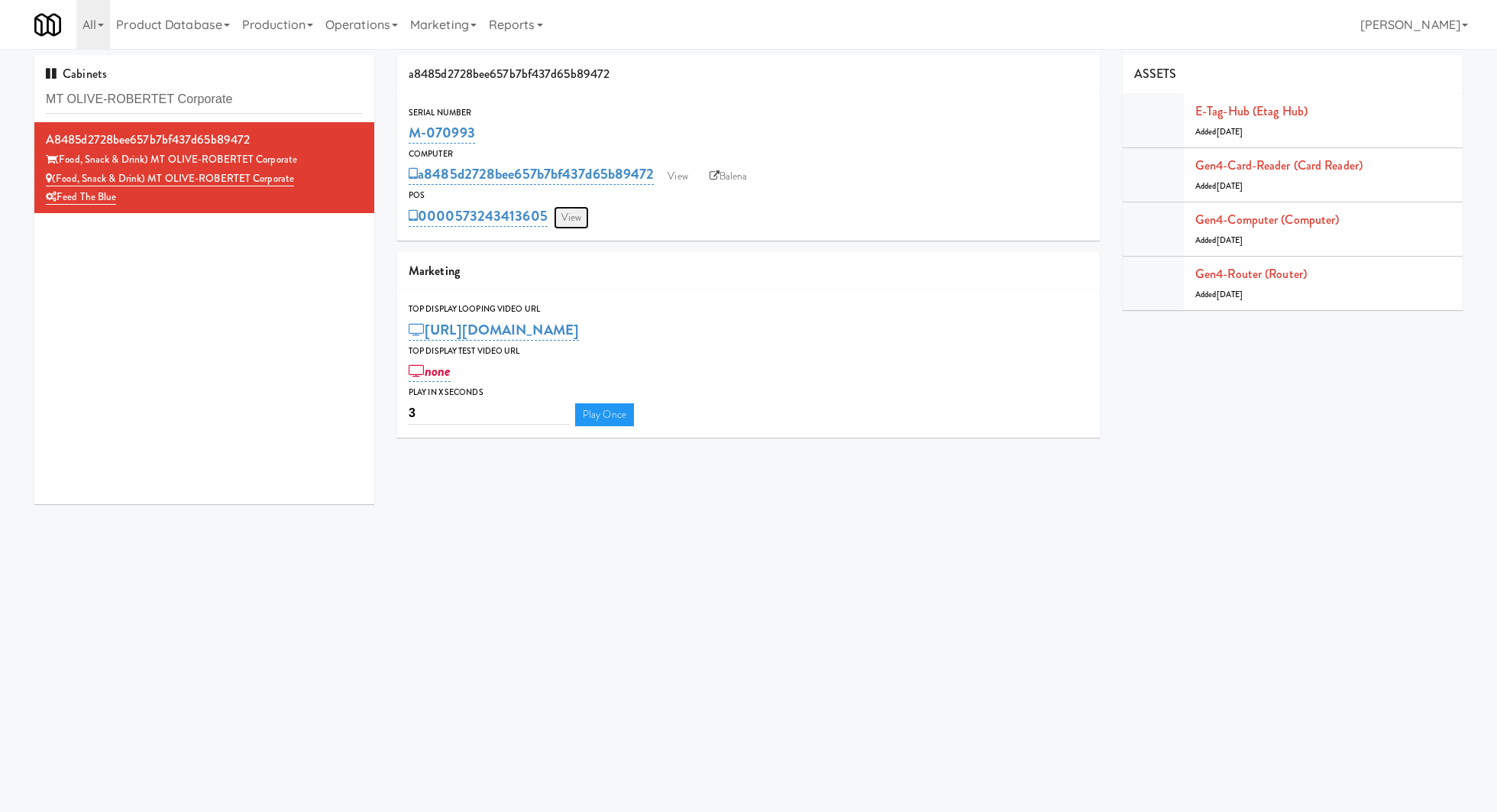
click at [564, 222] on link "View" at bounding box center [571, 217] width 35 height 23
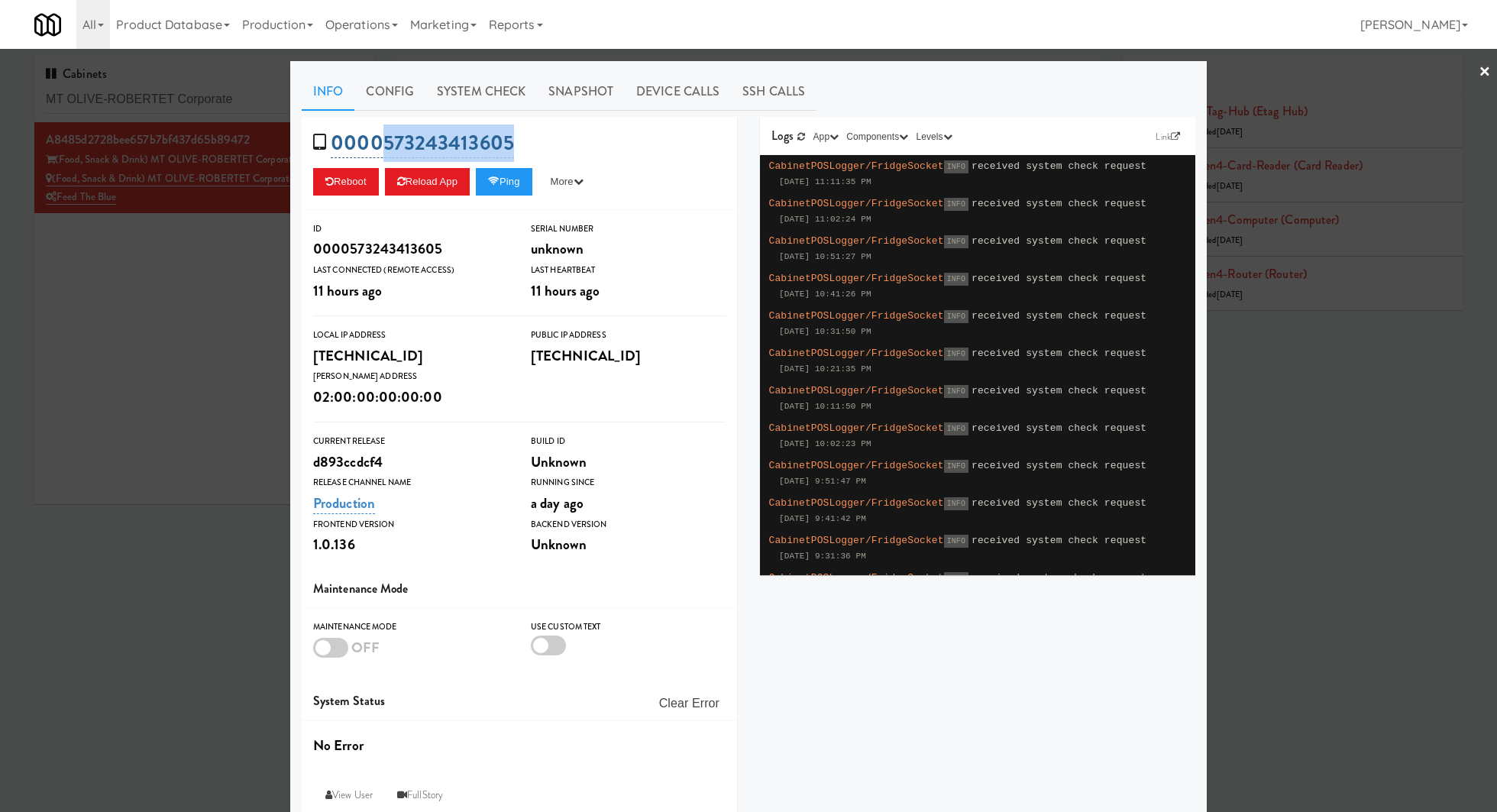
drag, startPoint x: 555, startPoint y: 152, endPoint x: 378, endPoint y: 146, distance: 177.1
click at [378, 146] on div "0000573243413605 Reboot Reload App Ping More Ping Server Restart Server Force R…" at bounding box center [519, 163] width 435 height 94
copy link "573243413605"
click at [186, 103] on div at bounding box center [748, 406] width 1497 height 812
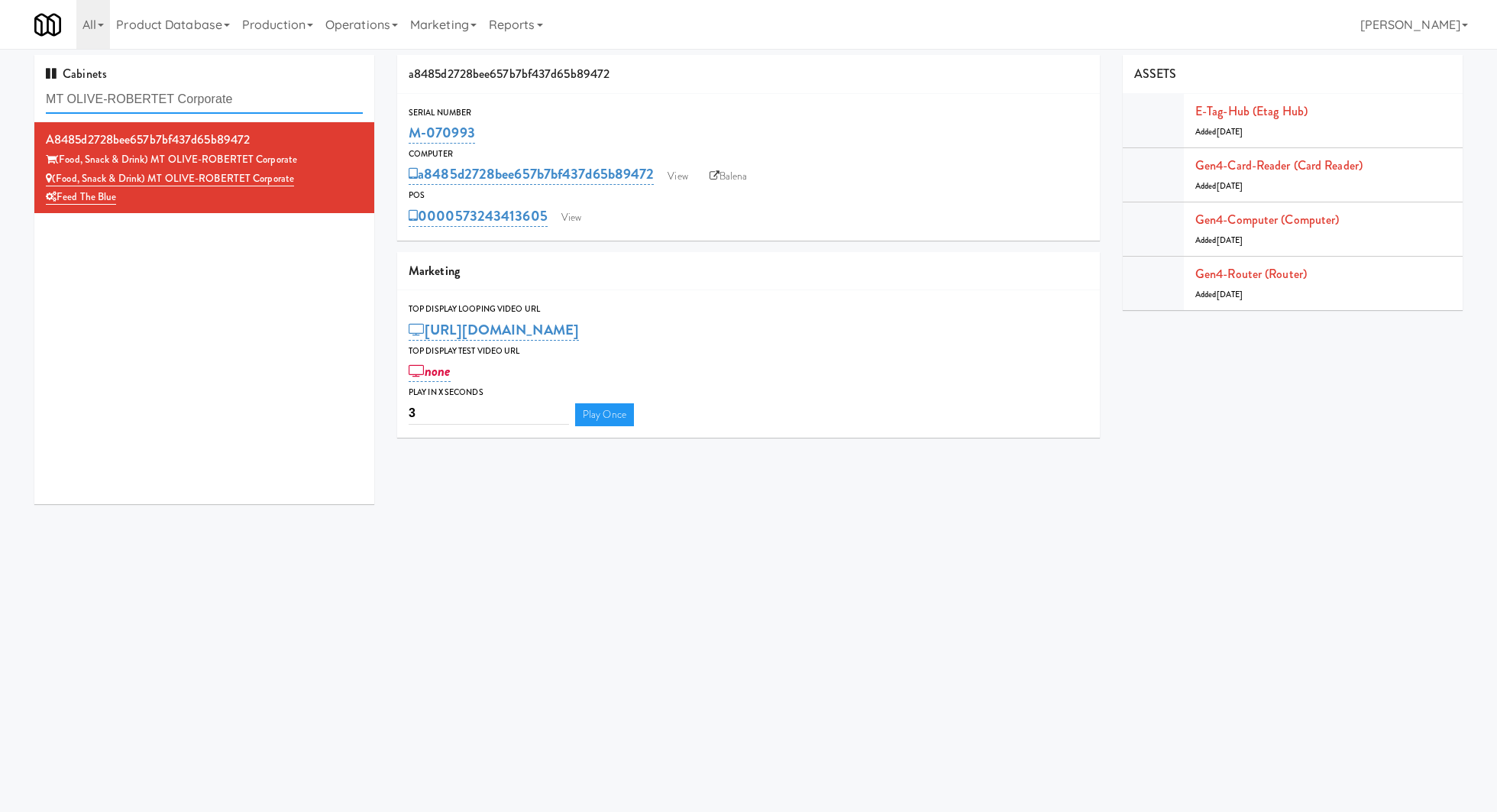
click at [186, 103] on input "MT OLIVE-ROBERTET Corporate" at bounding box center [203, 100] width 317 height 29
drag, startPoint x: 497, startPoint y: 132, endPoint x: 404, endPoint y: 131, distance: 93.0
click at [404, 131] on div "Serial Number M-070993" at bounding box center [748, 126] width 703 height 41
copy link "M-070993"
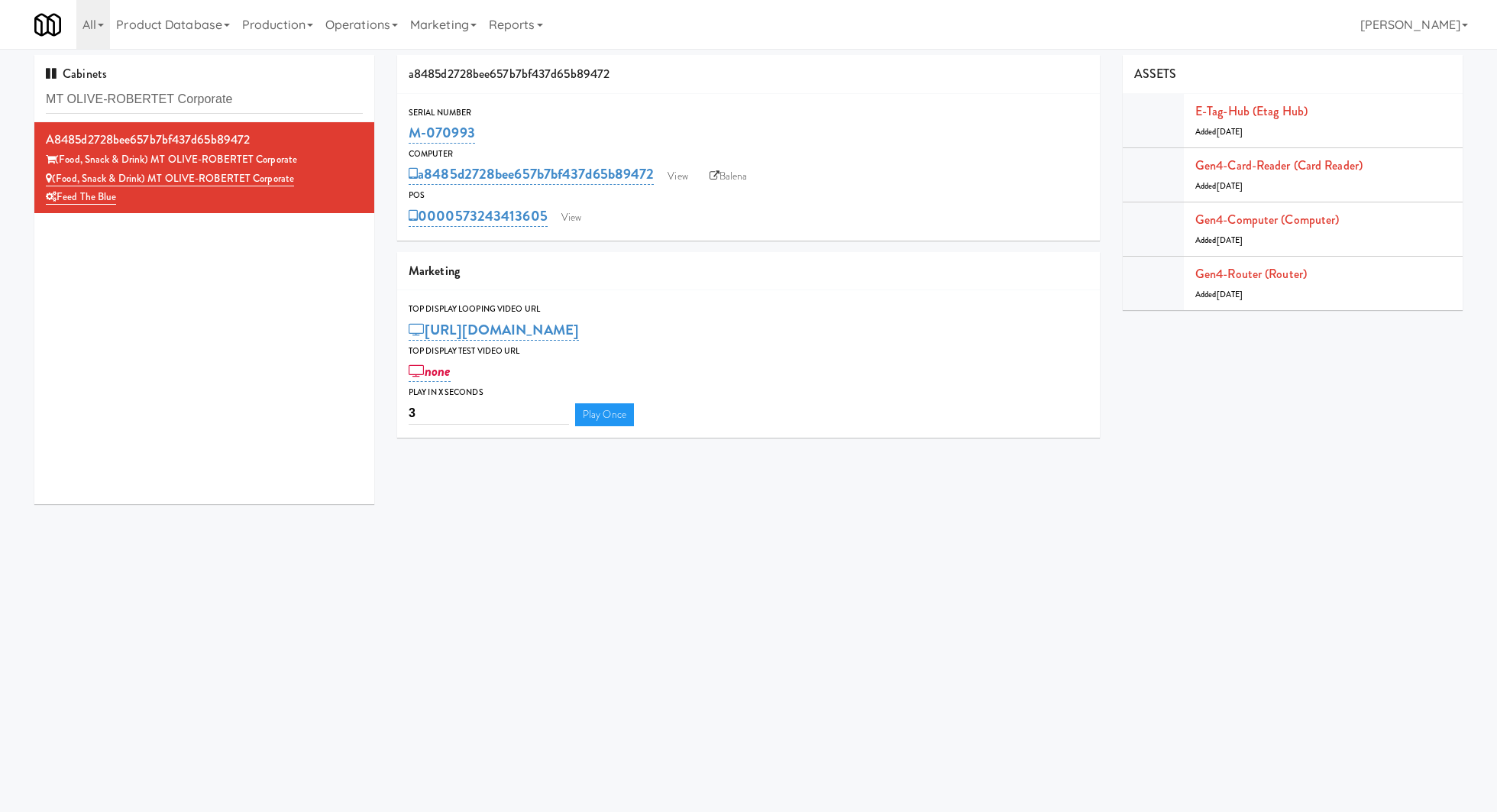
click at [312, 311] on div "a8485d2728bee657b7bf437d65b89472 (Food, Snack & Drink) MT OLIVE-ROBERTET Corpor…" at bounding box center [204, 313] width 340 height 381
click at [573, 223] on link "View" at bounding box center [571, 217] width 35 height 23
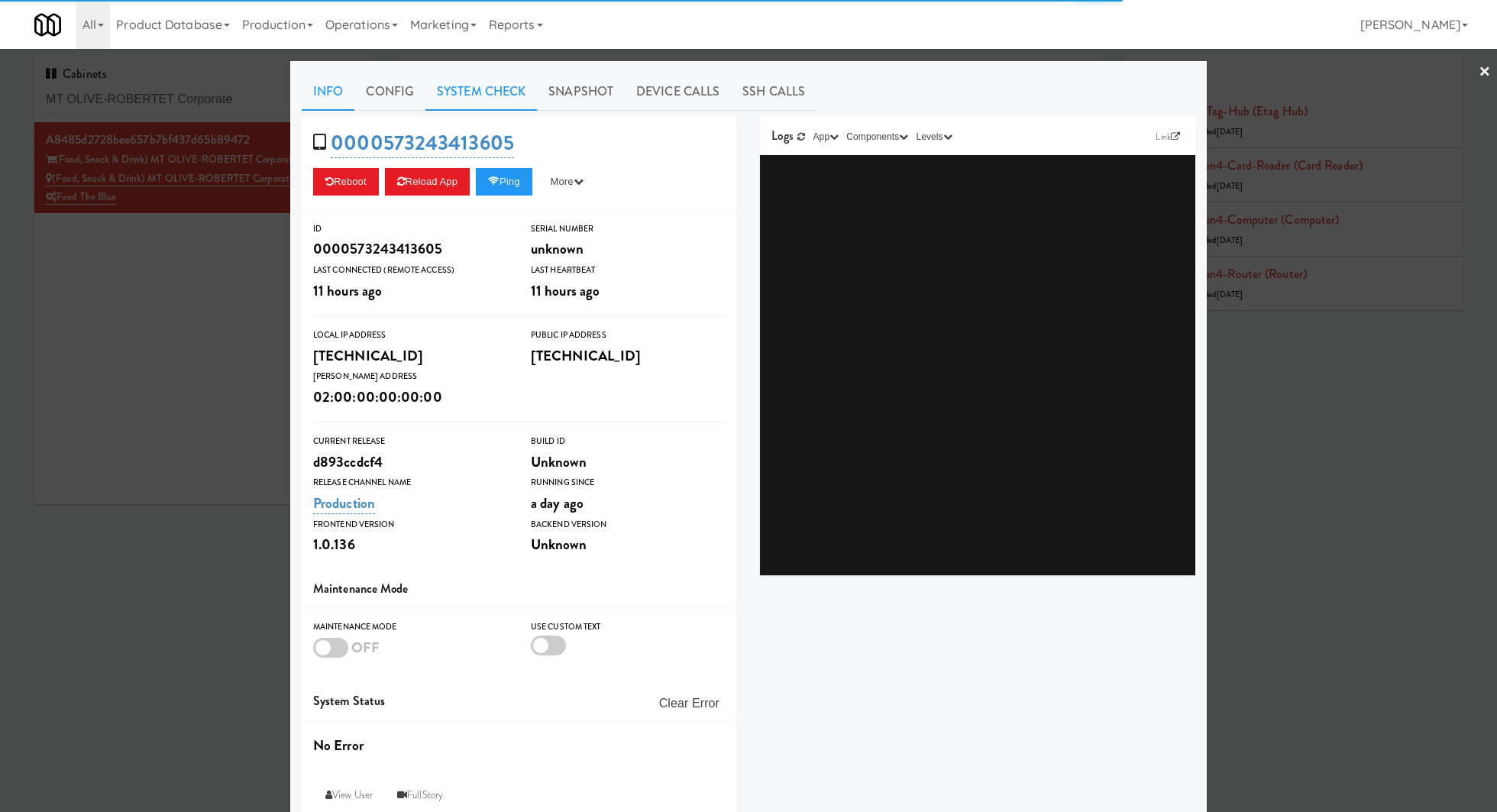
click at [479, 102] on link "System Check" at bounding box center [481, 91] width 111 height 38
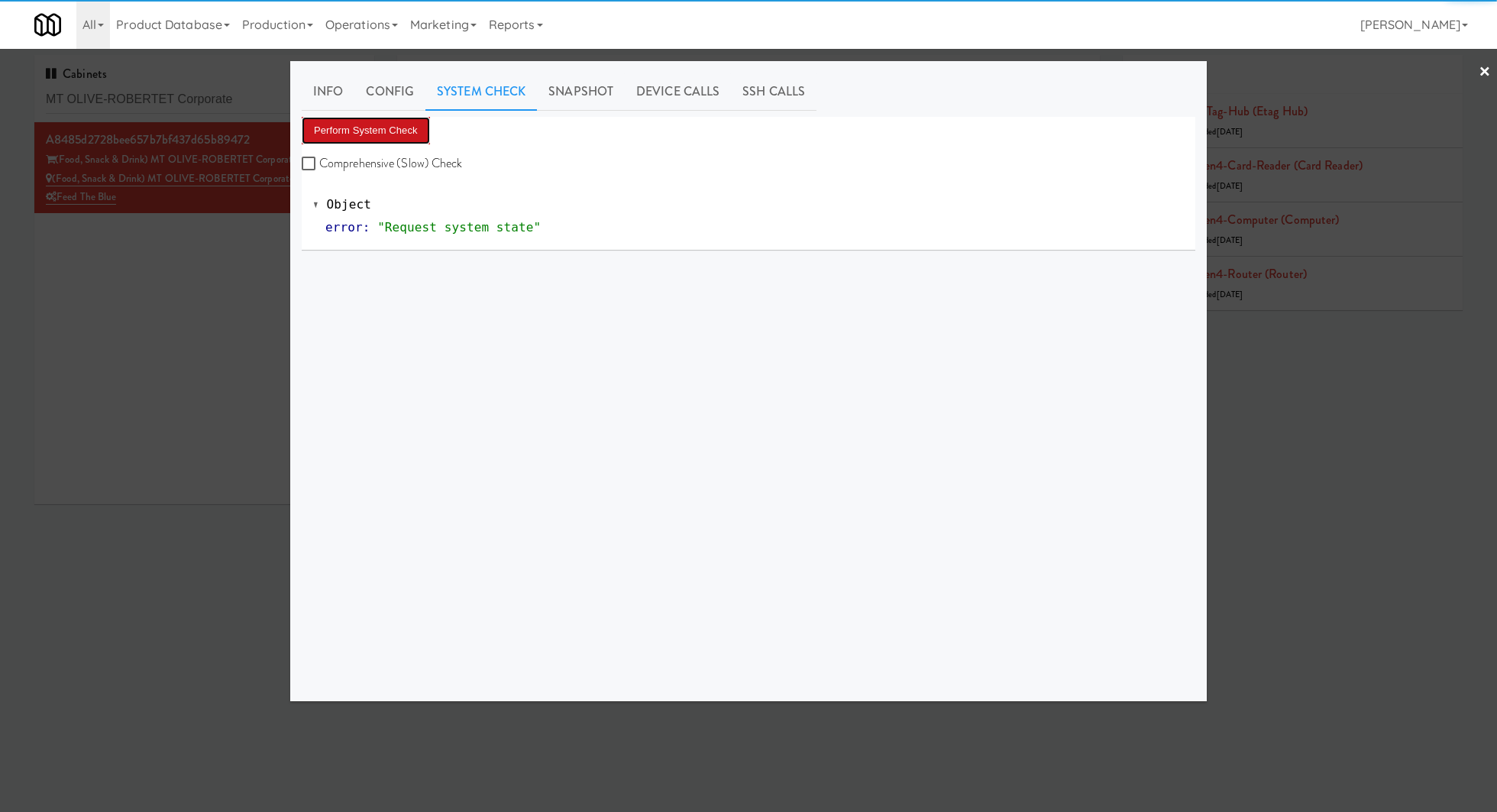
click at [419, 131] on button "Perform System Check" at bounding box center [366, 130] width 128 height 28
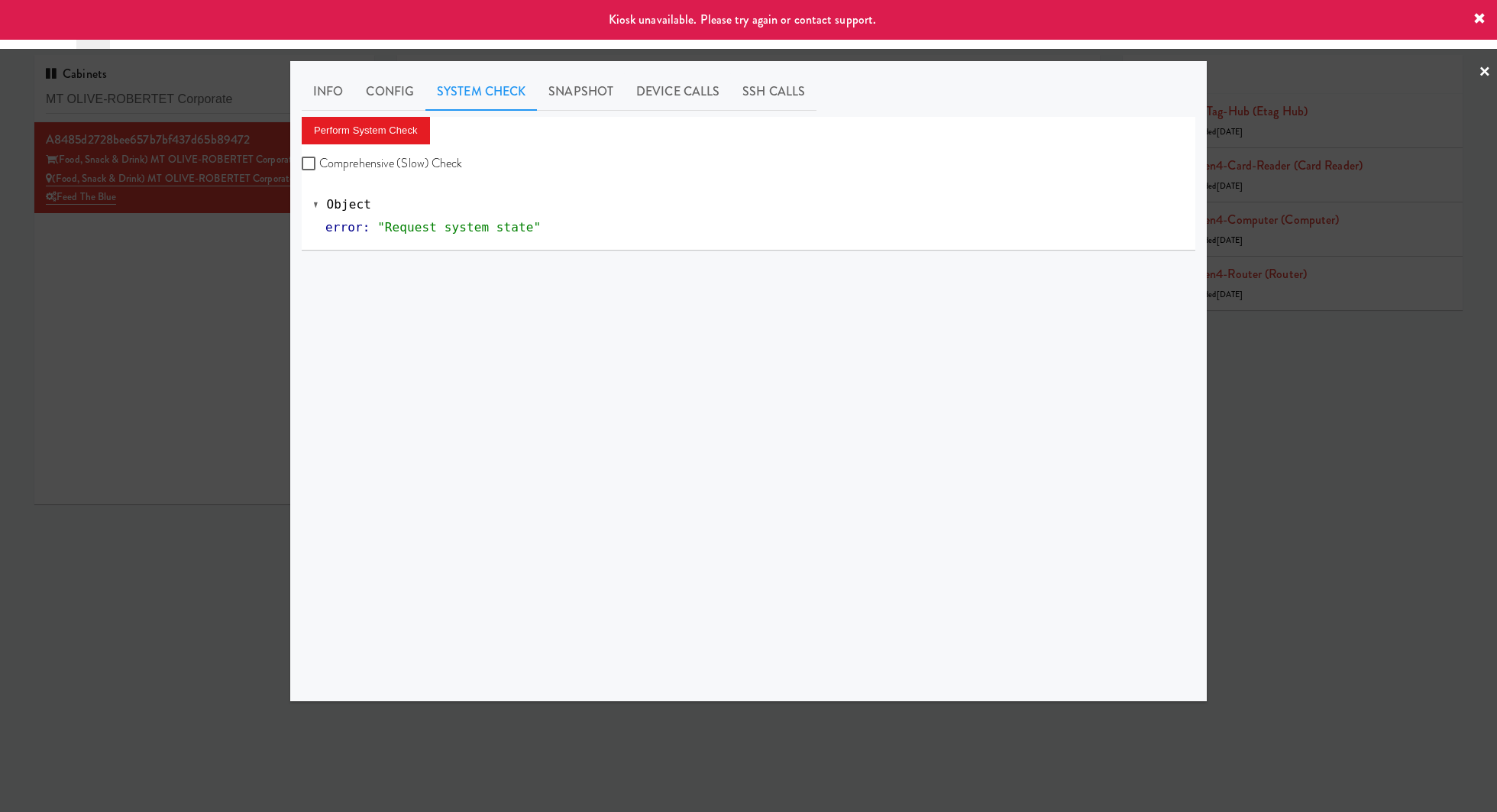
click at [184, 272] on div at bounding box center [748, 406] width 1497 height 812
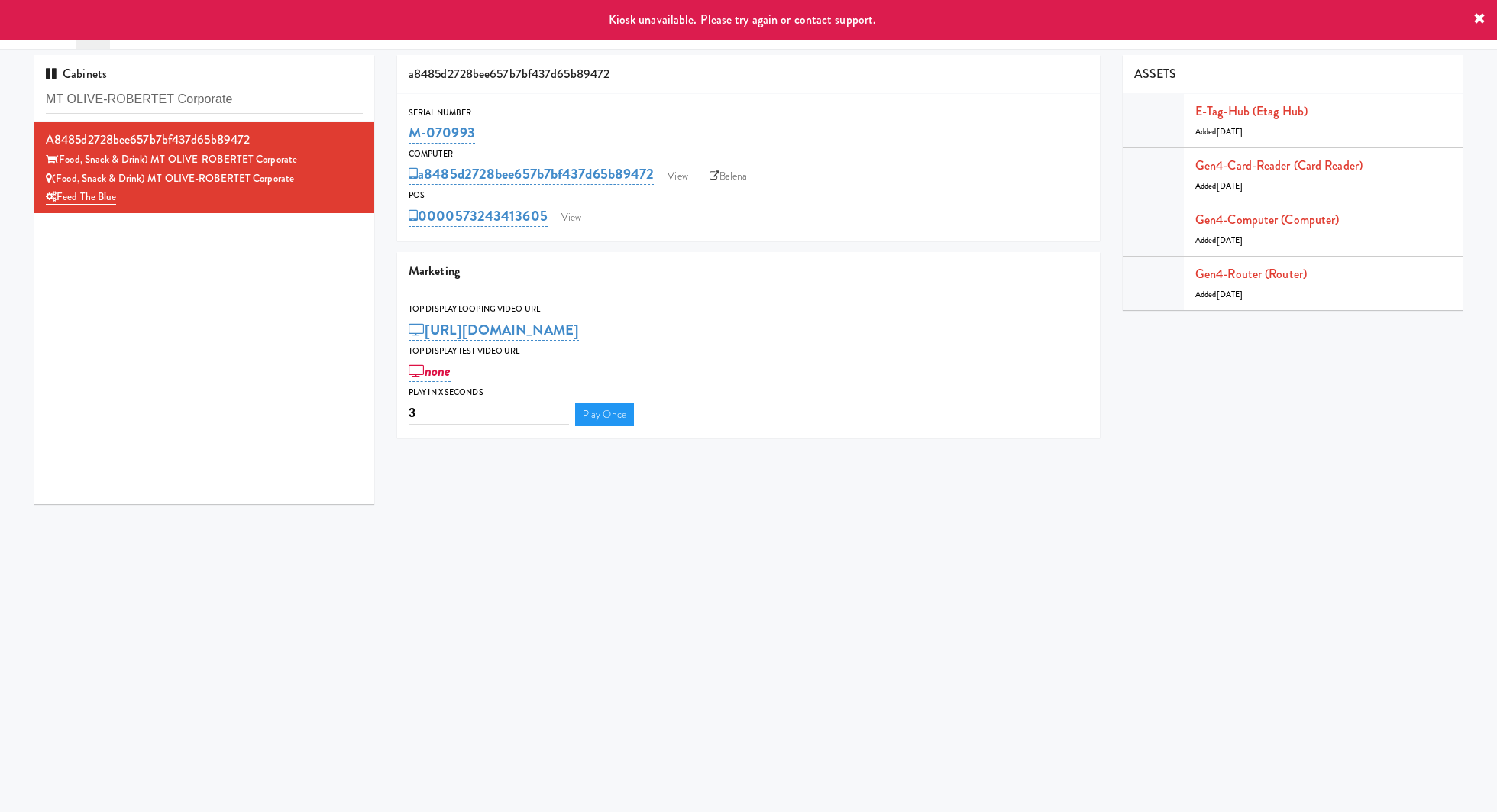
drag, startPoint x: 491, startPoint y: 135, endPoint x: 404, endPoint y: 131, distance: 87.1
click at [404, 132] on div "Serial Number M-070993" at bounding box center [748, 126] width 703 height 41
copy link "M-070993"
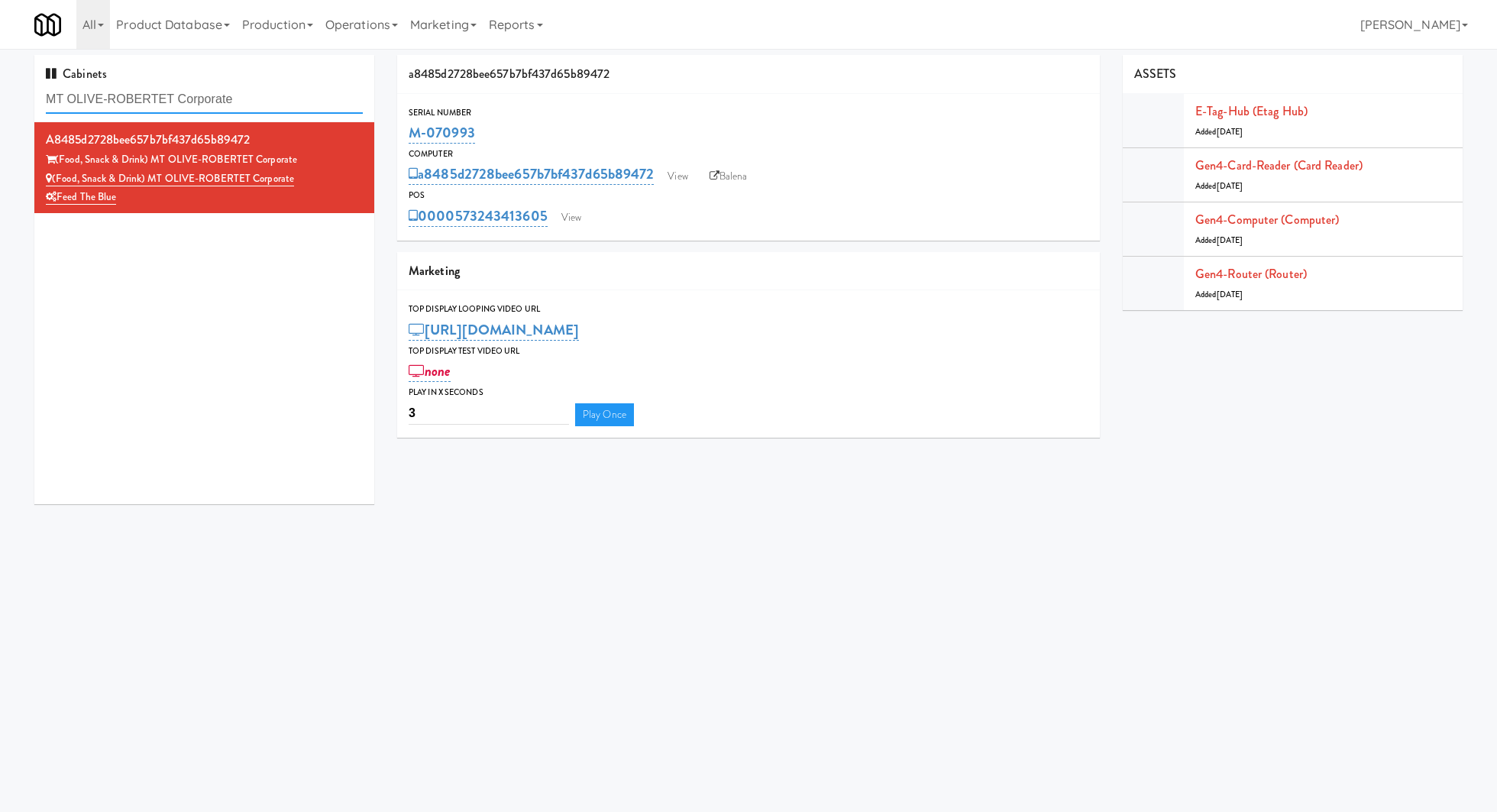
click at [295, 97] on input "MT OLIVE-ROBERTET Corporate" at bounding box center [203, 100] width 317 height 29
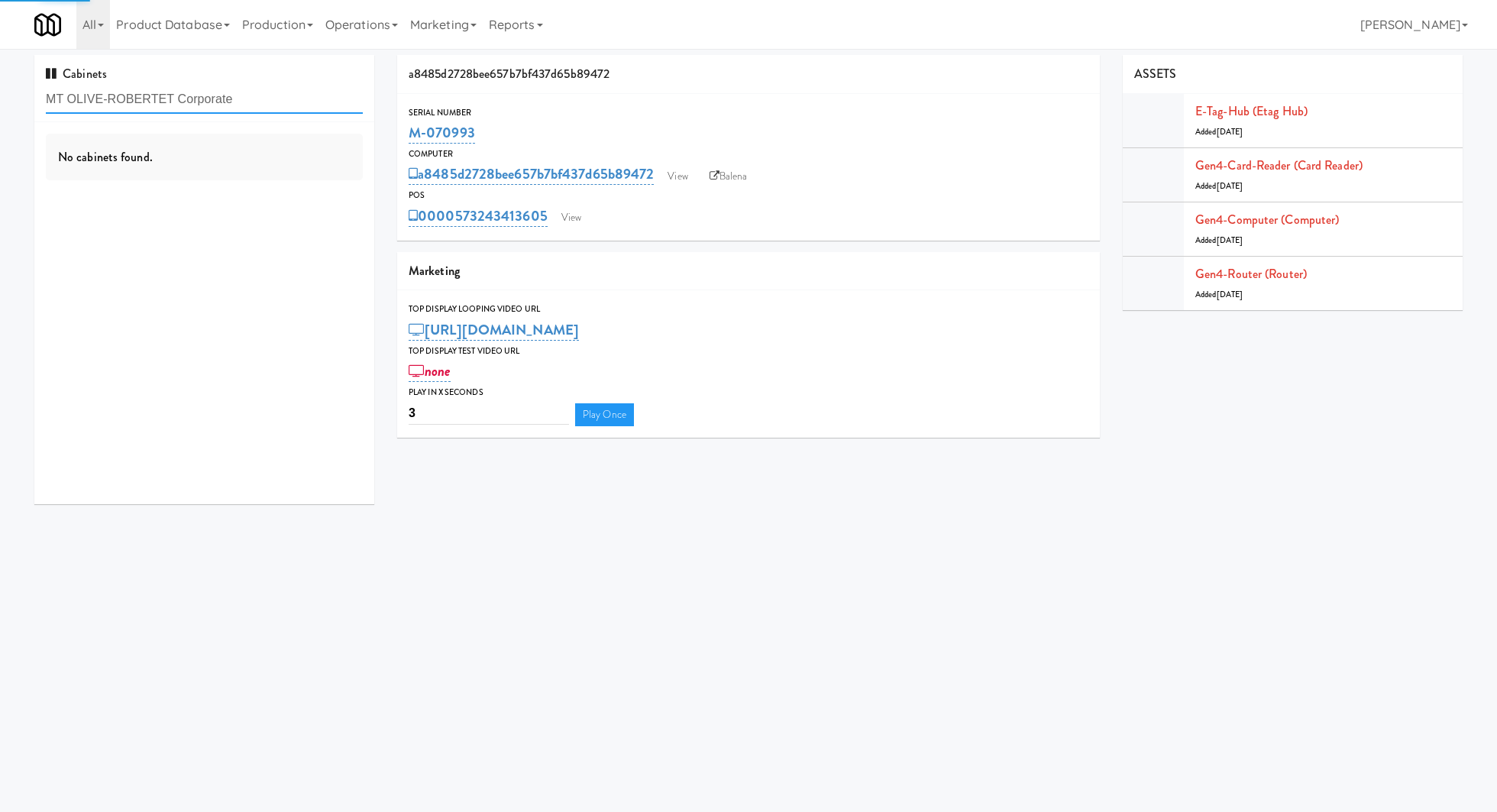
click at [295, 97] on input "MT OLIVE-ROBERTET Corporate" at bounding box center [203, 100] width 317 height 29
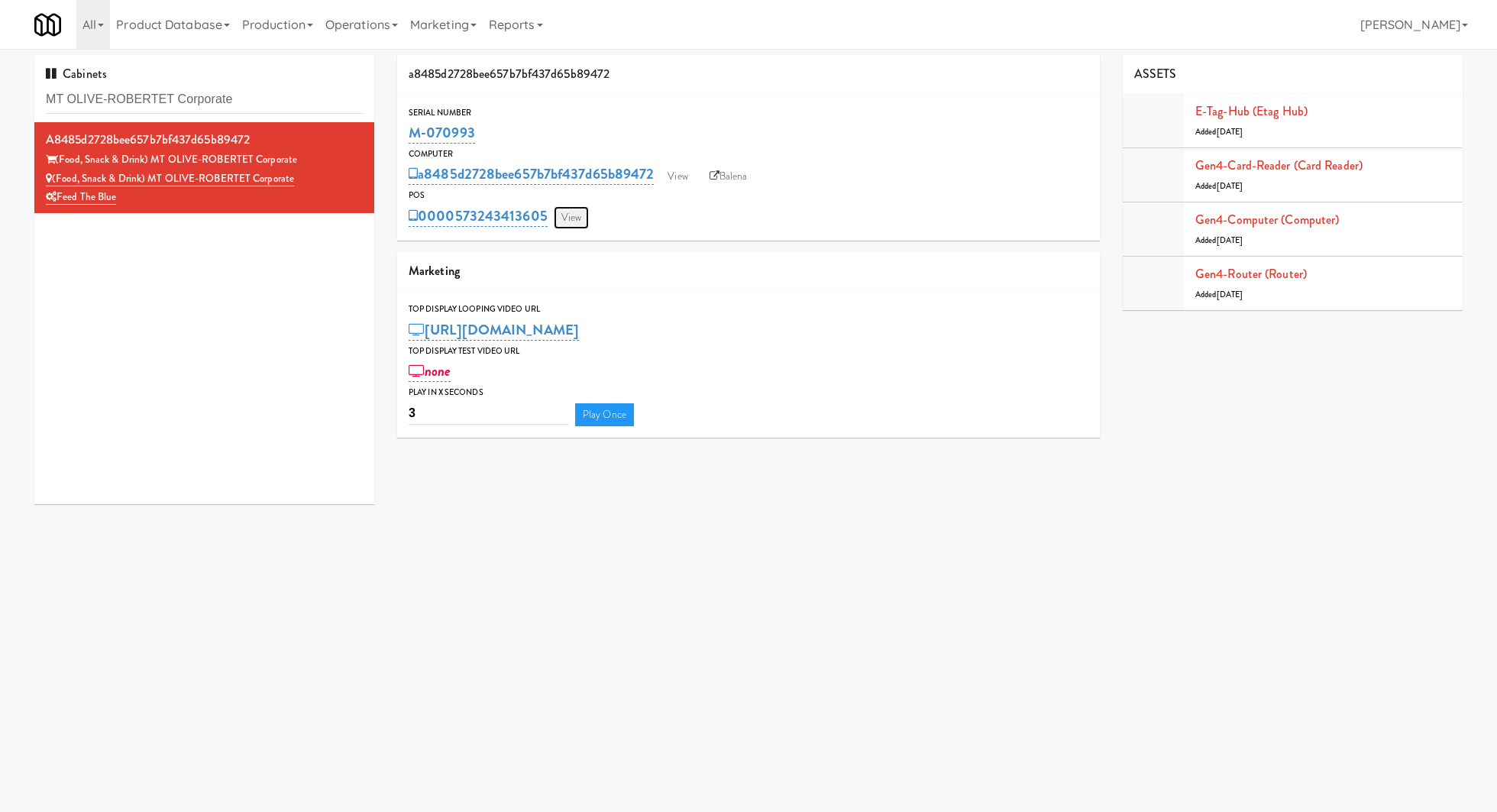
click at [563, 222] on link "View" at bounding box center [571, 217] width 35 height 23
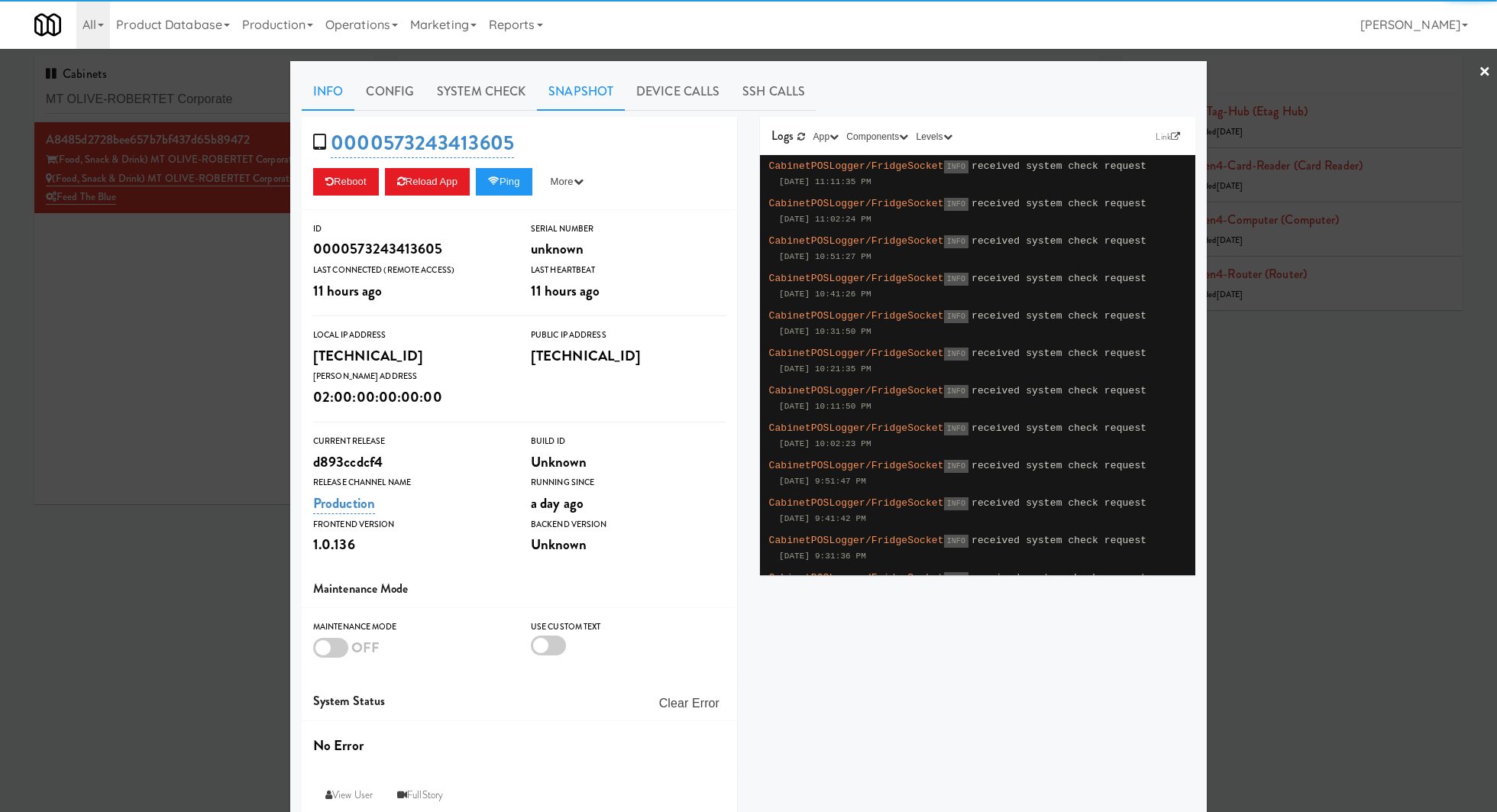
click at [600, 94] on link "Snapshot" at bounding box center [580, 91] width 88 height 38
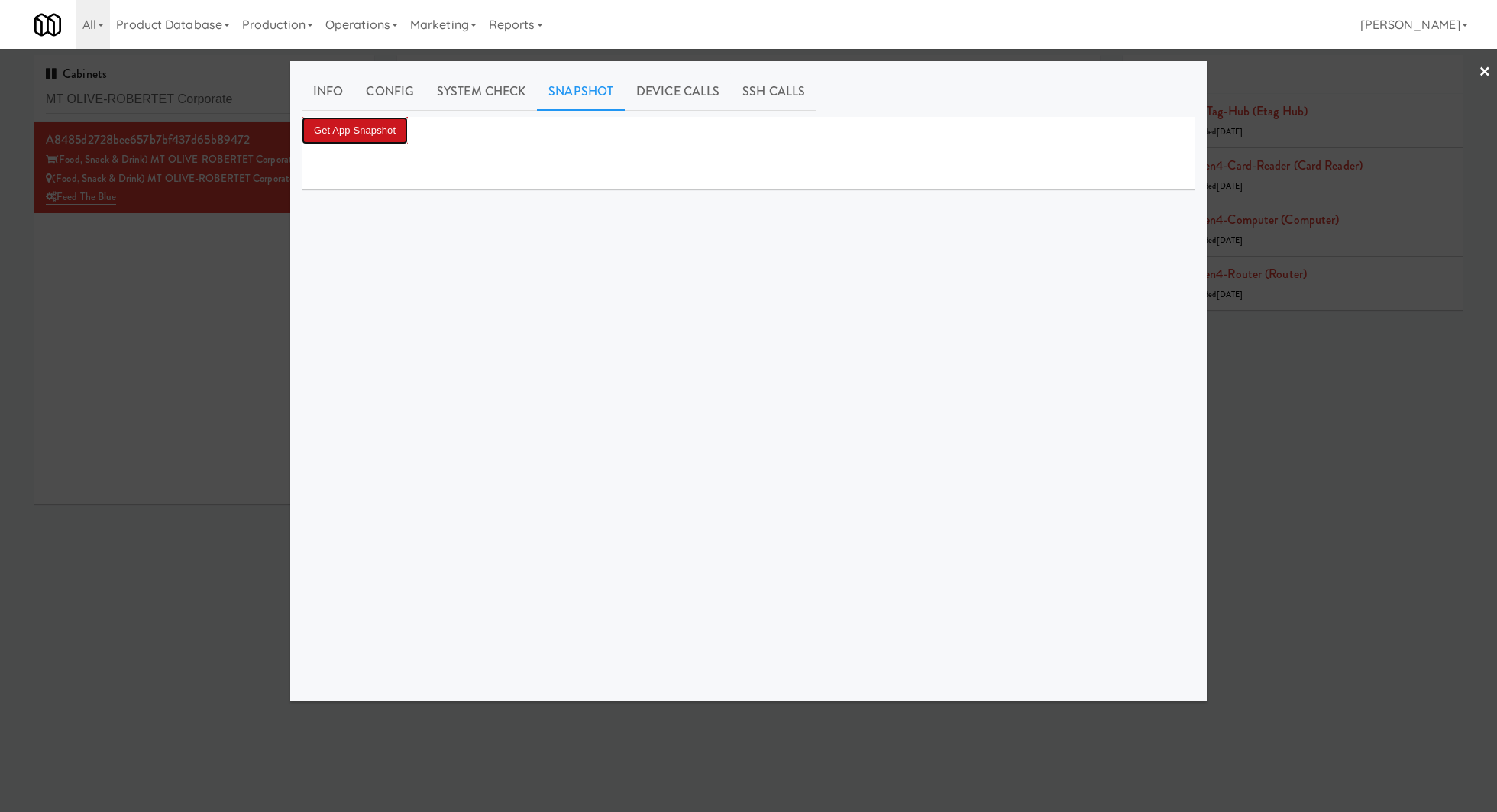
click at [400, 130] on button "Get App Snapshot" at bounding box center [354, 130] width 106 height 28
click at [375, 129] on button "Get App Snapshot" at bounding box center [354, 130] width 106 height 28
click at [243, 105] on div at bounding box center [748, 406] width 1497 height 812
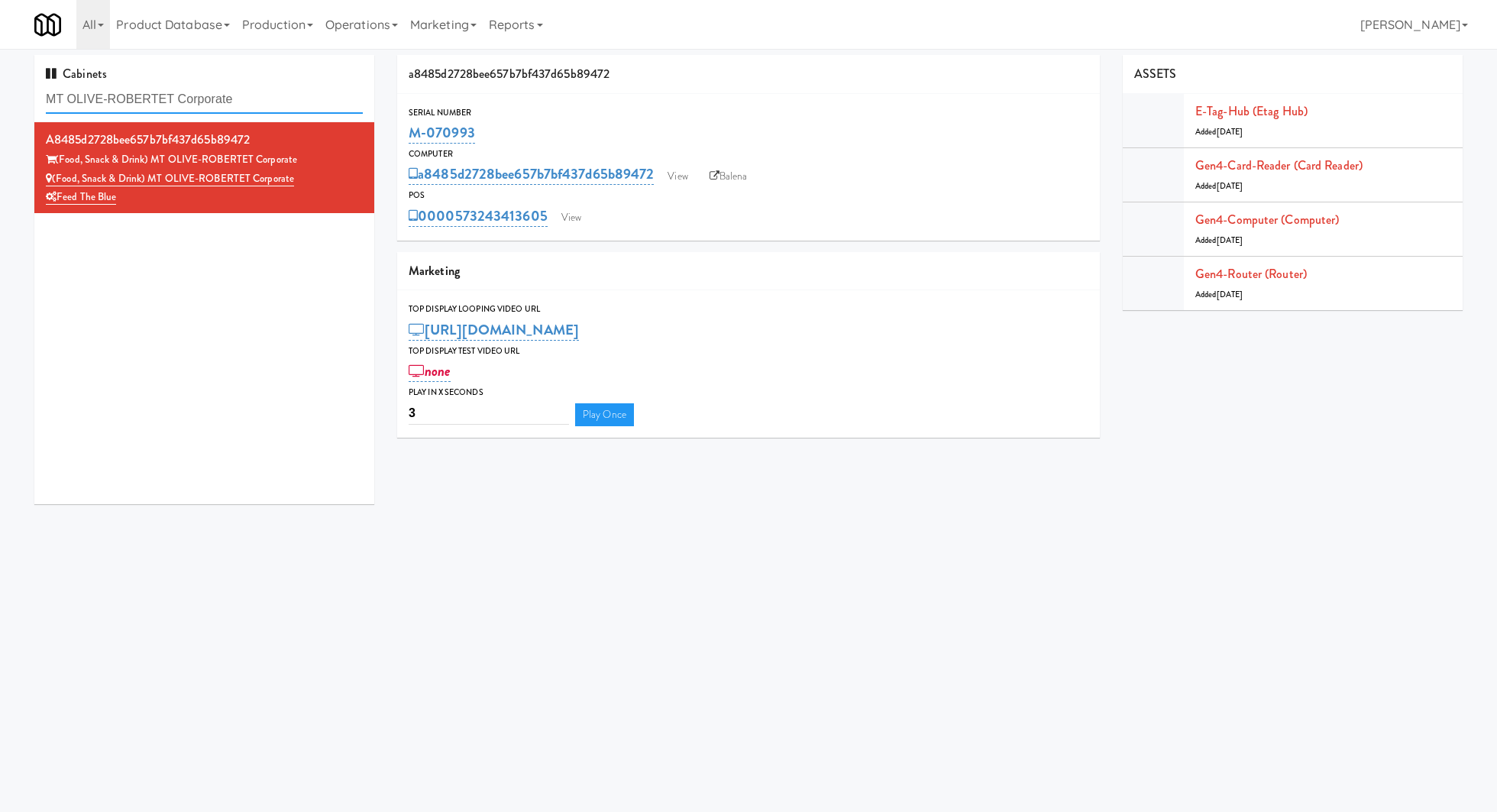
click at [243, 105] on input "MT OLIVE-ROBERTET Corporate" at bounding box center [203, 100] width 317 height 29
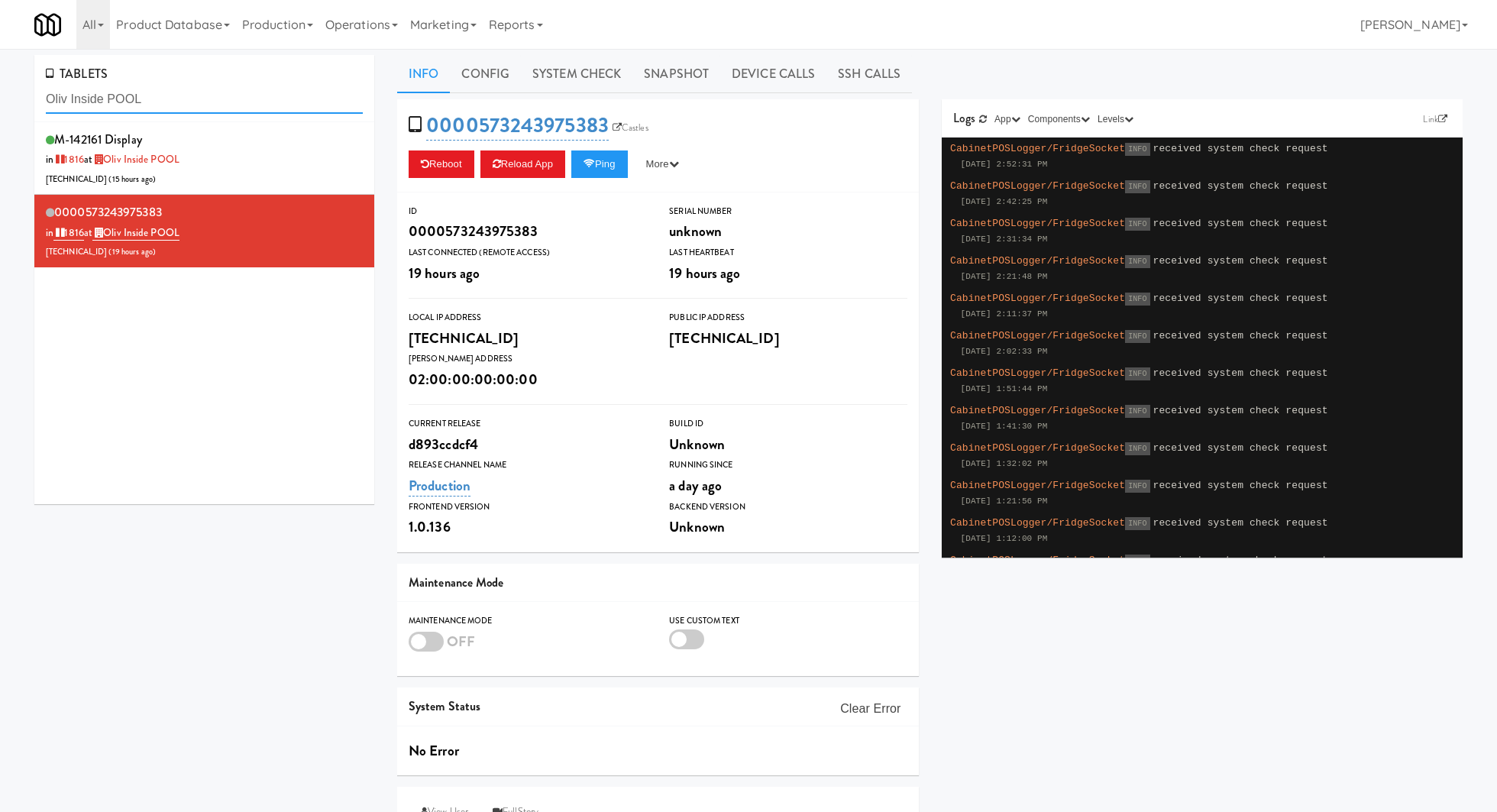
click at [100, 104] on input "Oliv Inside POOL" at bounding box center [203, 100] width 317 height 29
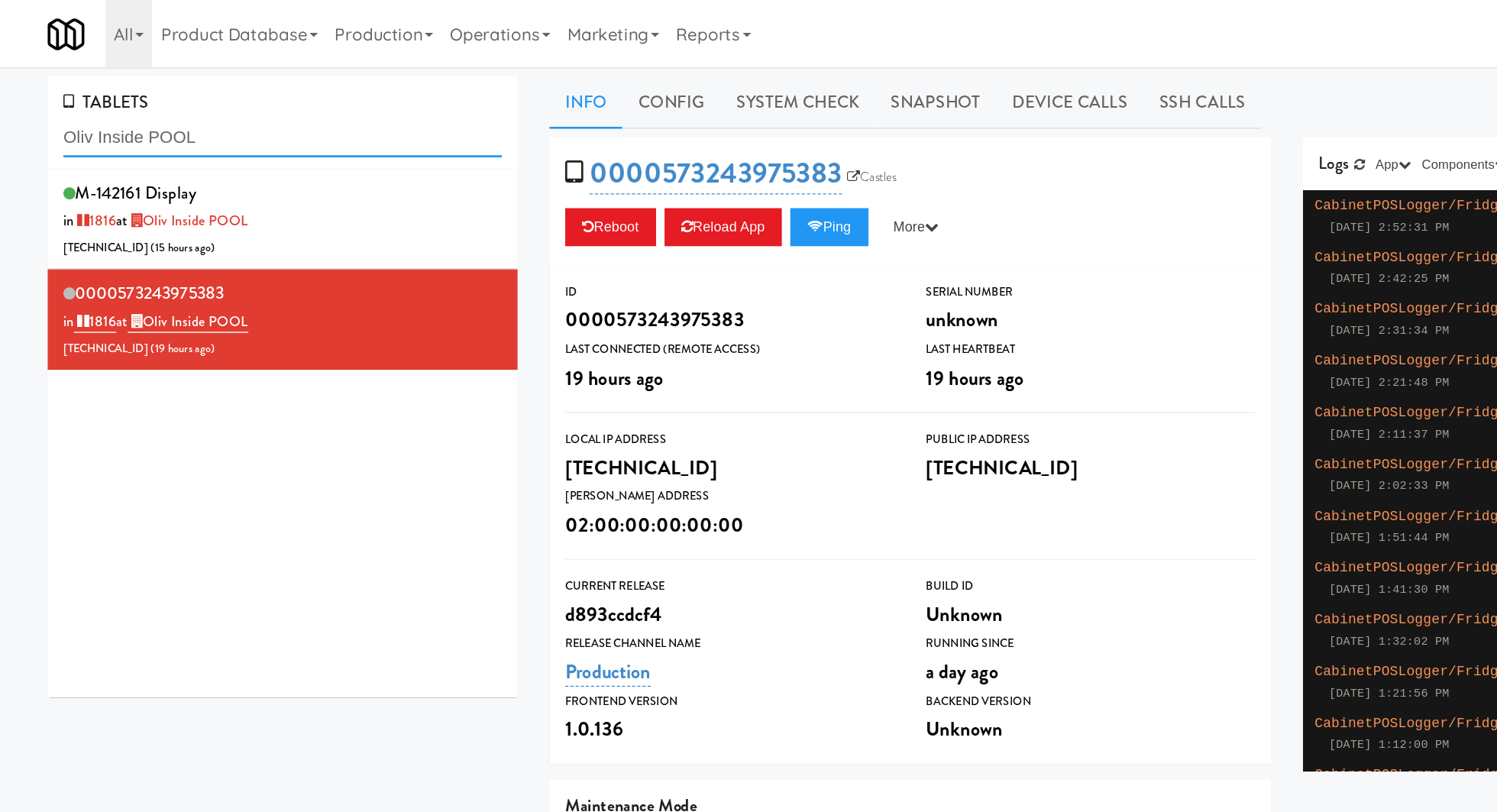
click at [100, 104] on input "Oliv Inside POOL" at bounding box center [203, 100] width 317 height 29
paste input "MT OLIVE-ROBERTET Corporate"
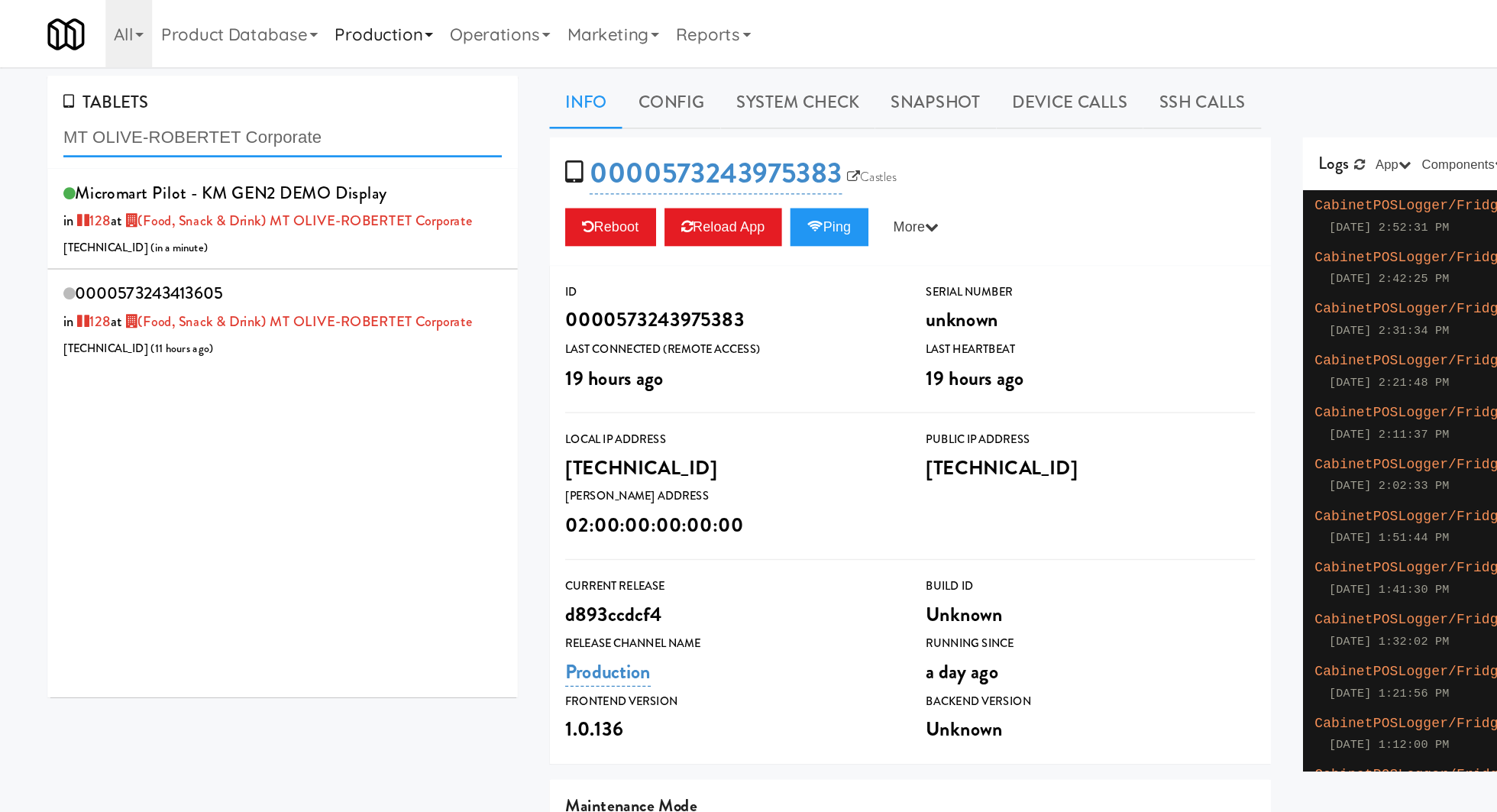
type input "MT OLIVE-ROBERTET Corporate"
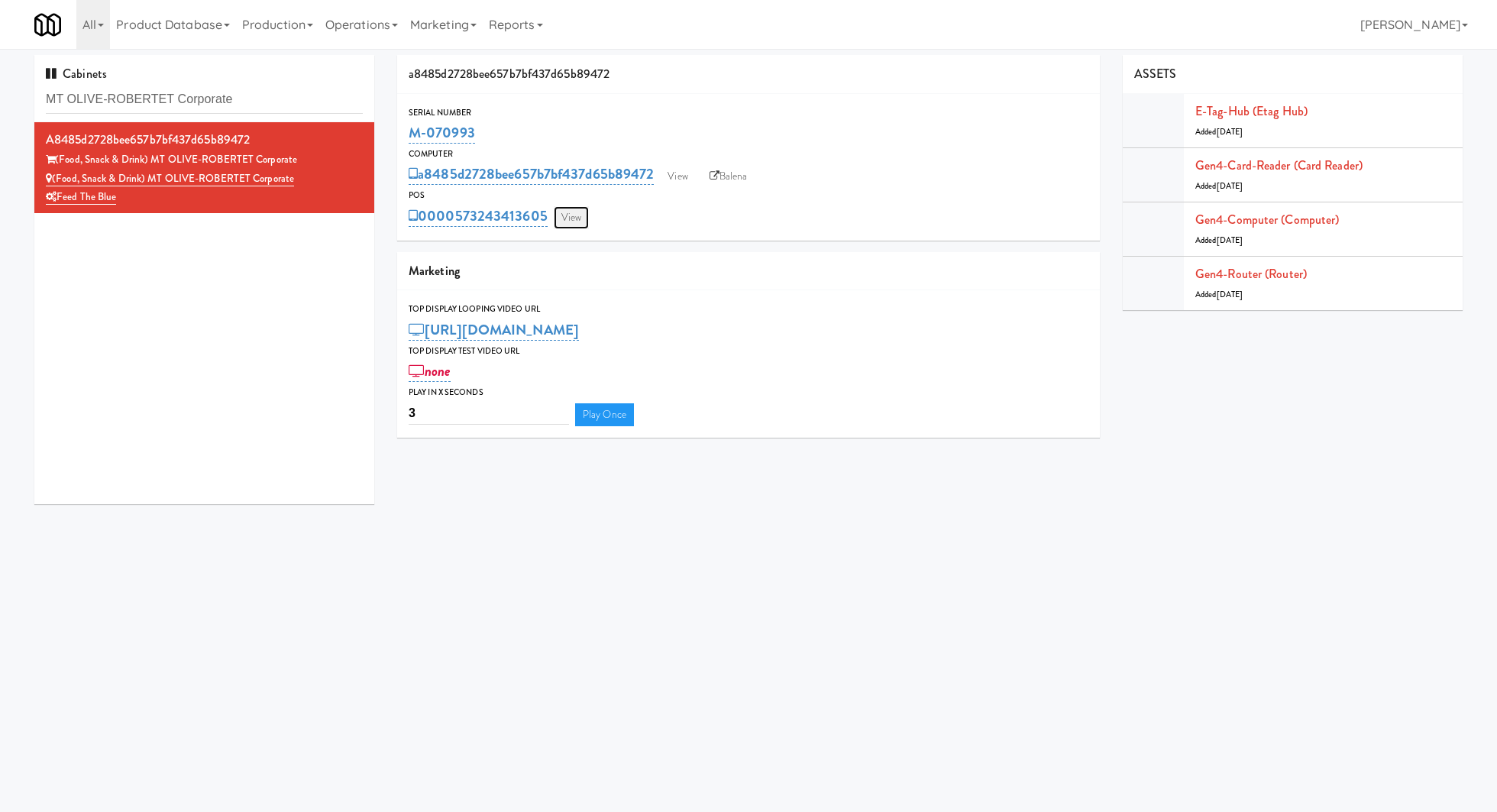
click at [578, 210] on link "View" at bounding box center [571, 217] width 35 height 23
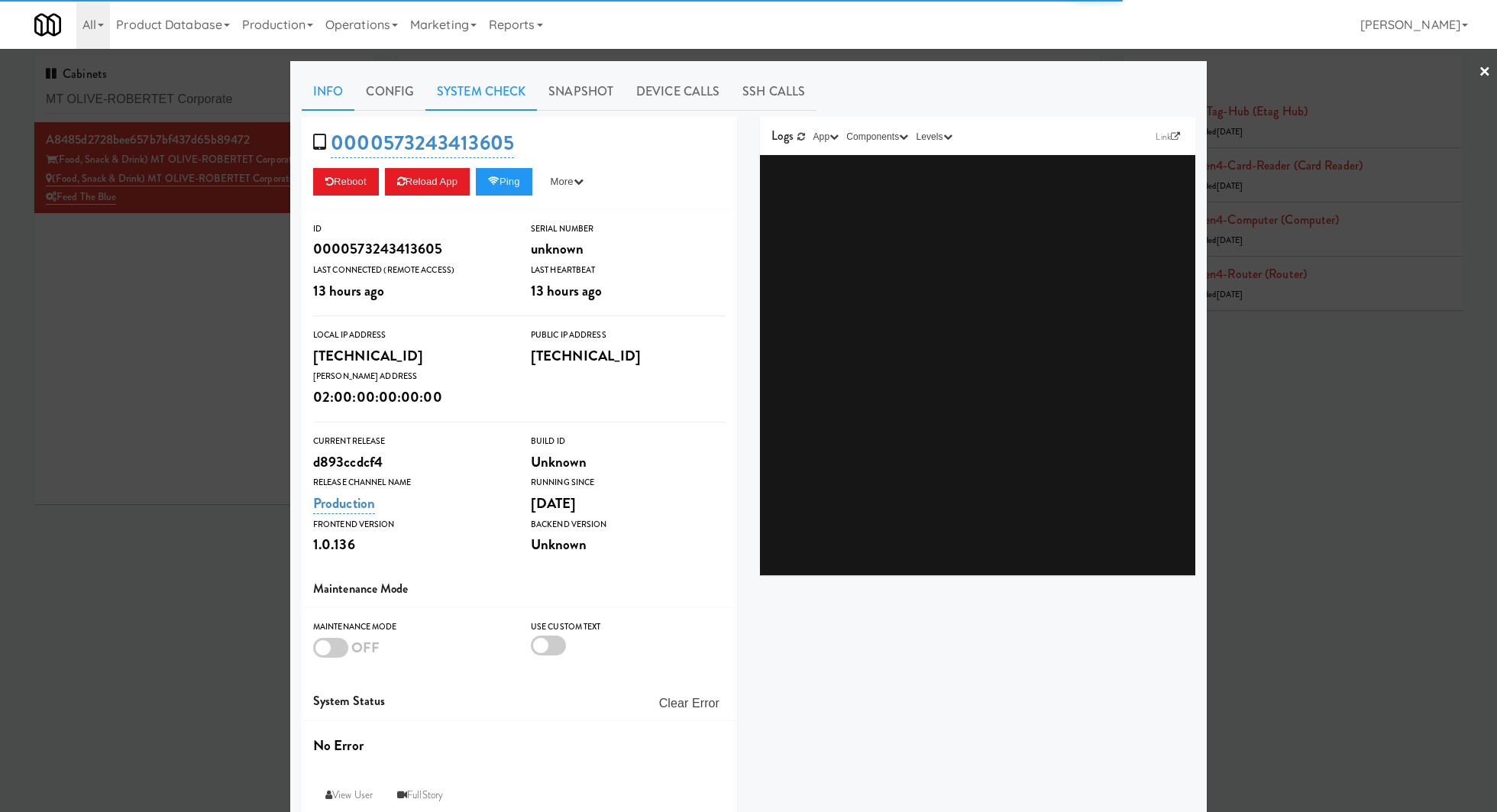
click at [508, 103] on link "System Check" at bounding box center [481, 91] width 111 height 38
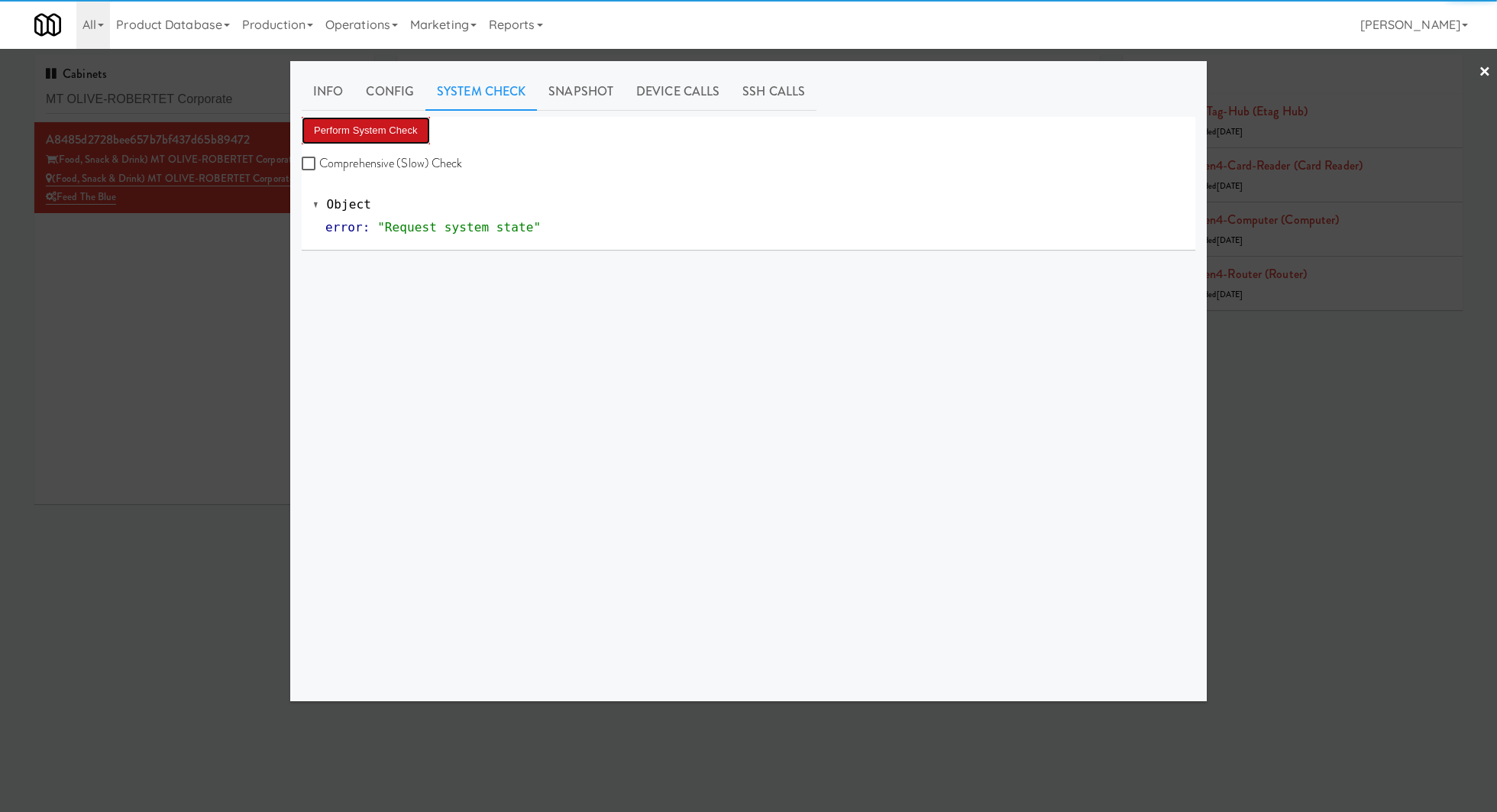
click at [418, 135] on button "Perform System Check" at bounding box center [366, 130] width 128 height 28
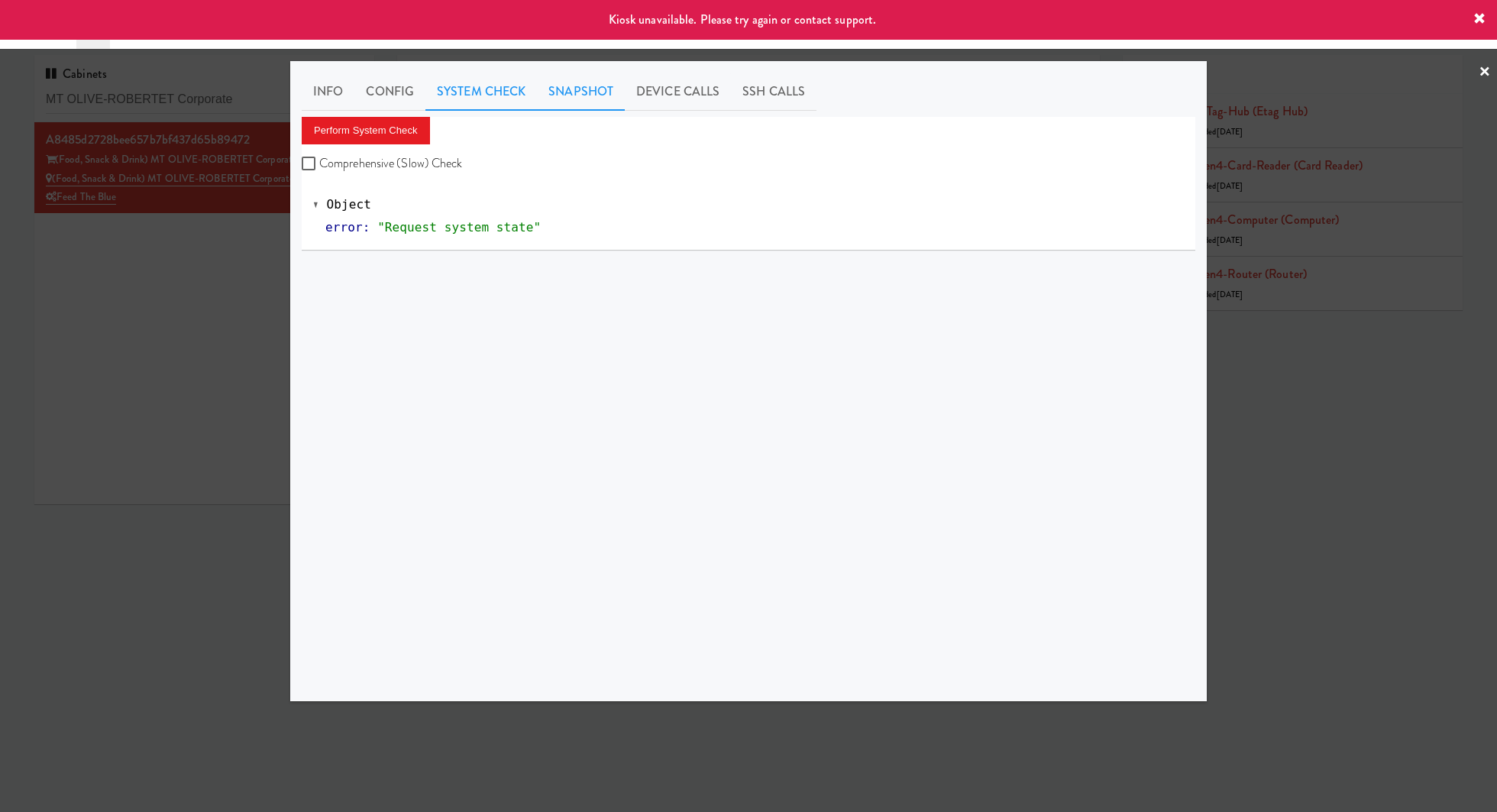
click at [584, 106] on link "Snapshot" at bounding box center [580, 91] width 88 height 38
click at [375, 140] on button "Get App Snapshot" at bounding box center [354, 130] width 106 height 28
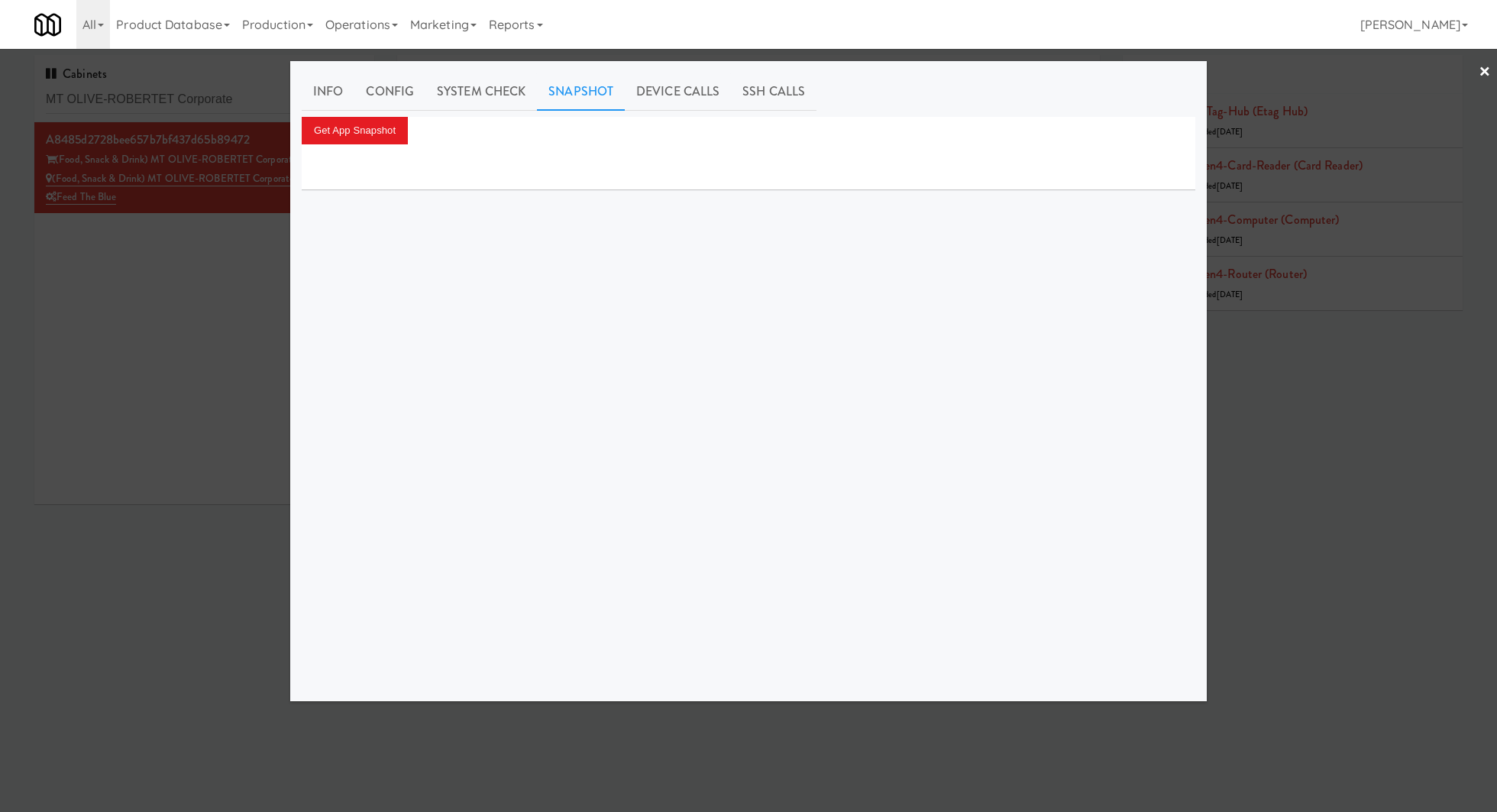
click at [215, 103] on div at bounding box center [748, 406] width 1497 height 812
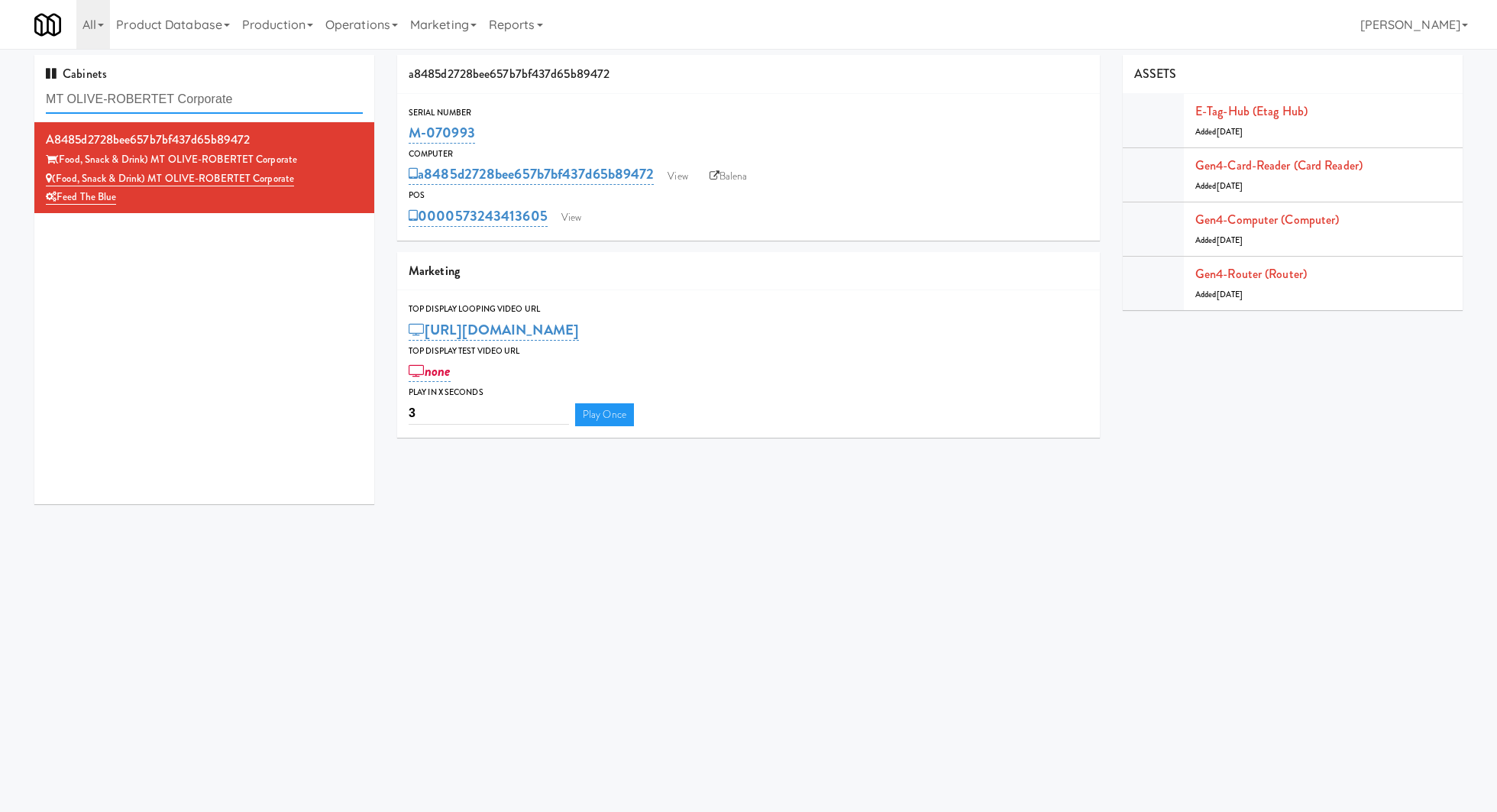
click at [215, 103] on input "MT OLIVE-ROBERTET Corporate" at bounding box center [203, 100] width 317 height 29
paste input "335 Bala - Cooler"
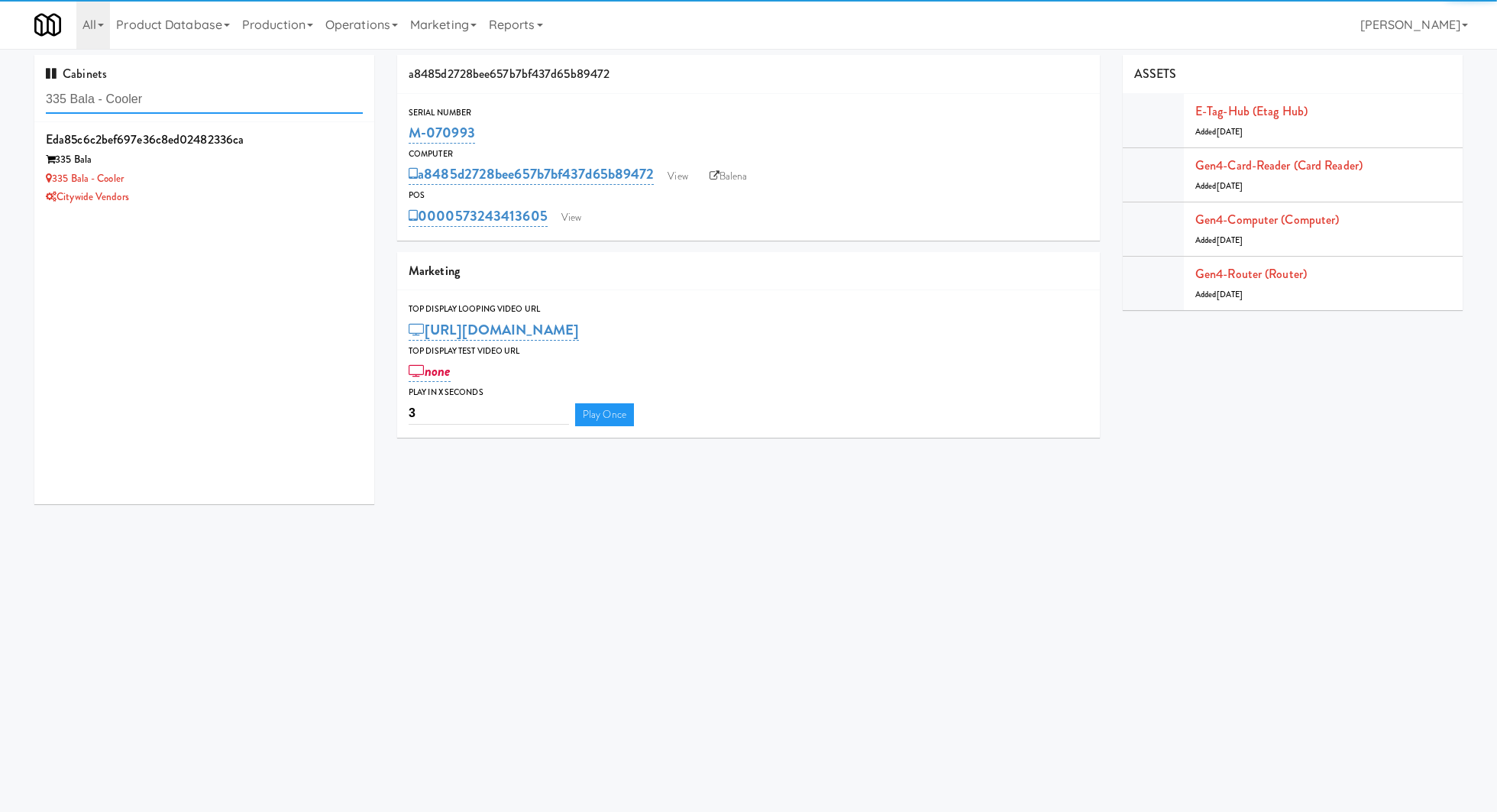
type input "335 Bala - Cooler"
click at [259, 171] on div "335 Bala - Cooler" at bounding box center [203, 178] width 317 height 19
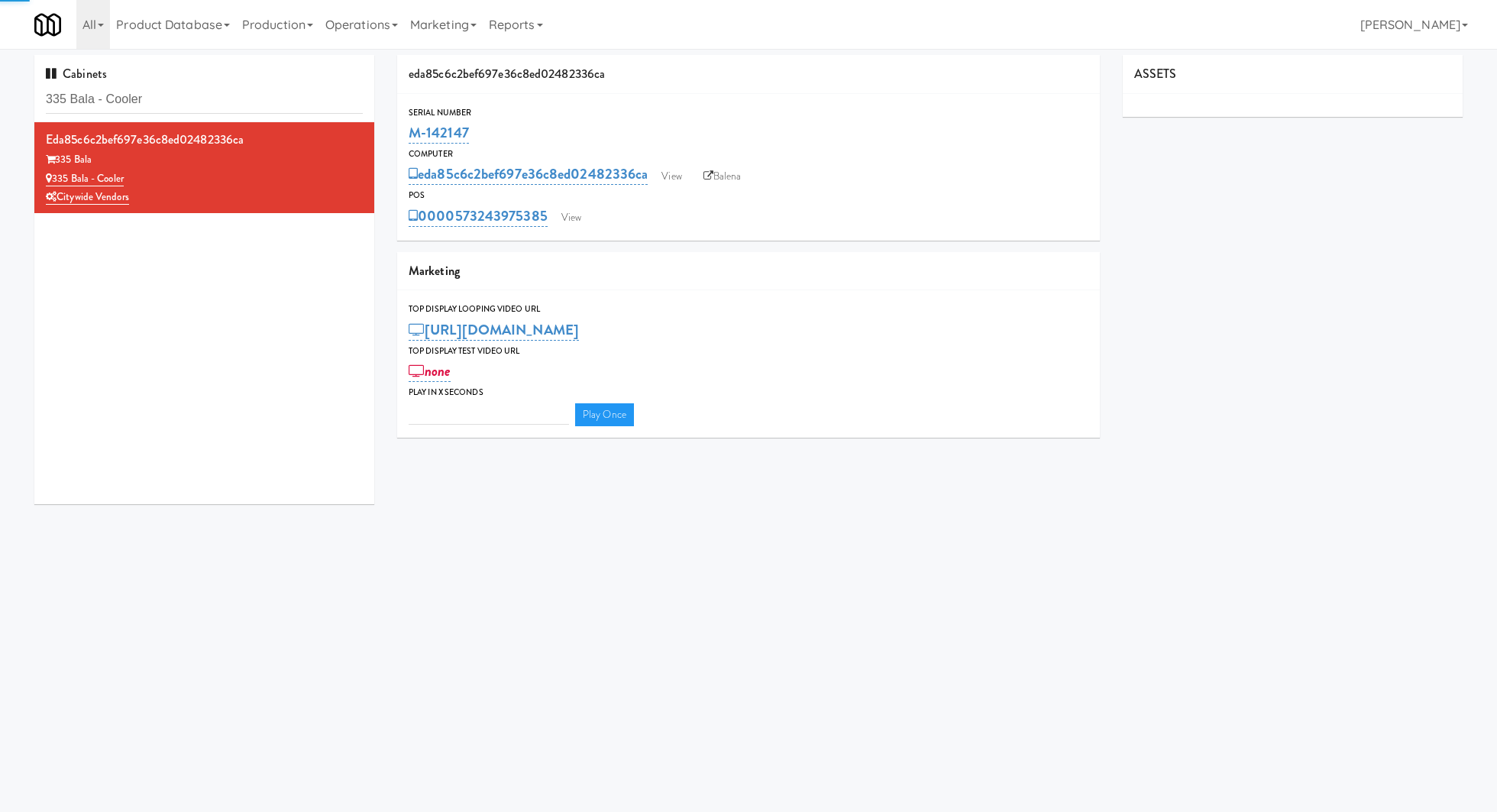
type input "3"
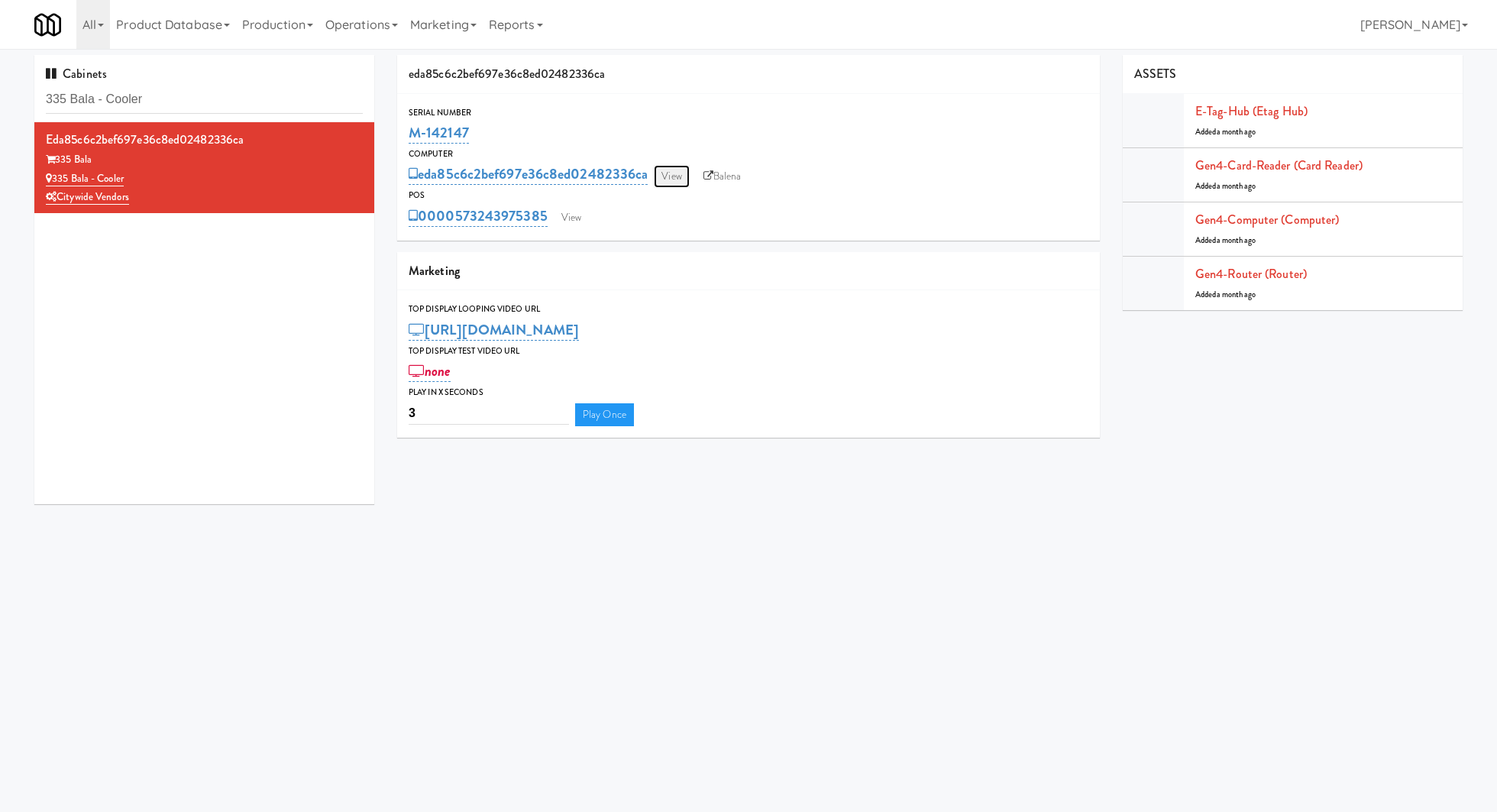
click at [679, 173] on link "View" at bounding box center [670, 176] width 35 height 23
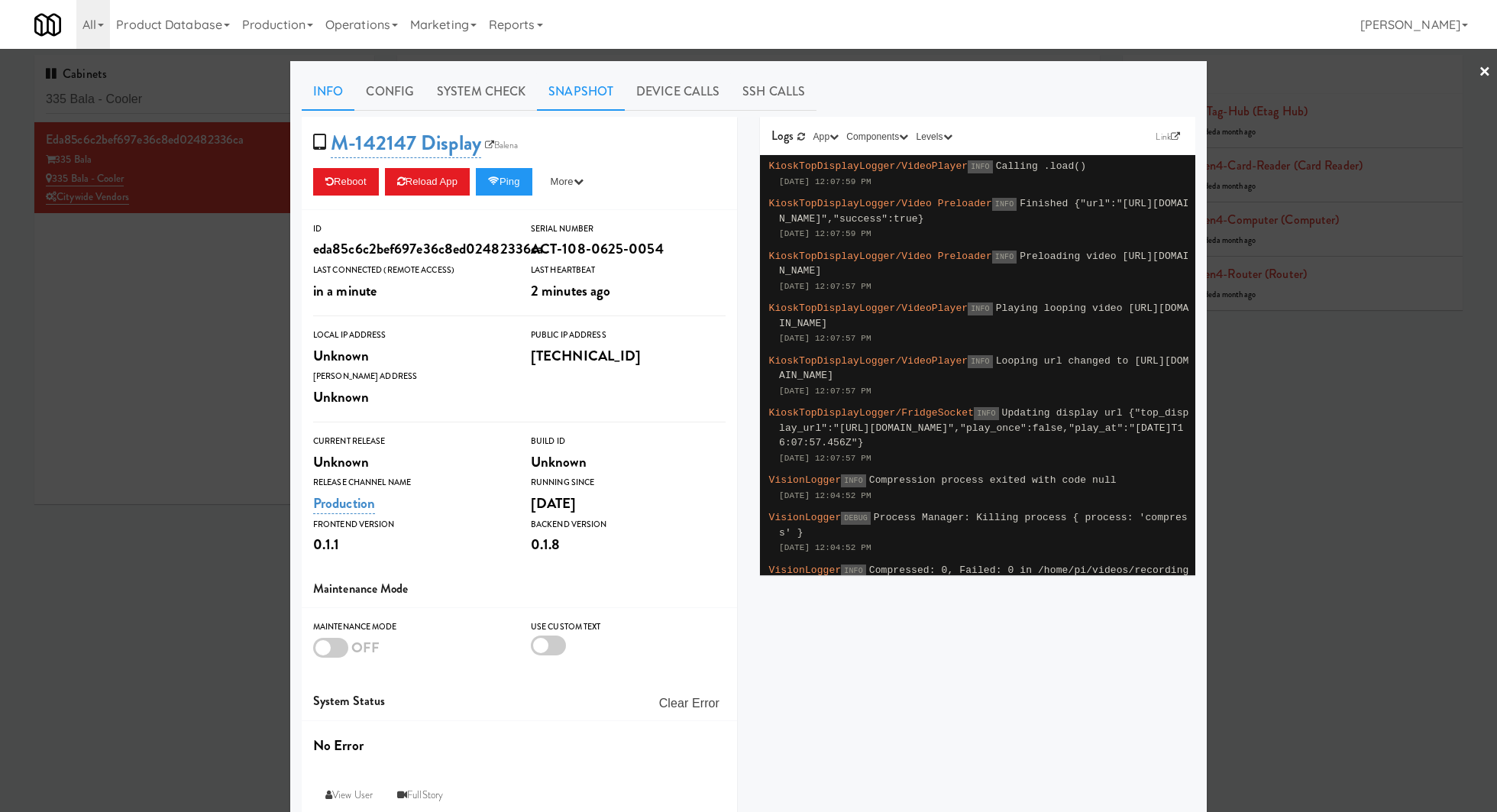
click at [596, 103] on link "Snapshot" at bounding box center [580, 91] width 88 height 38
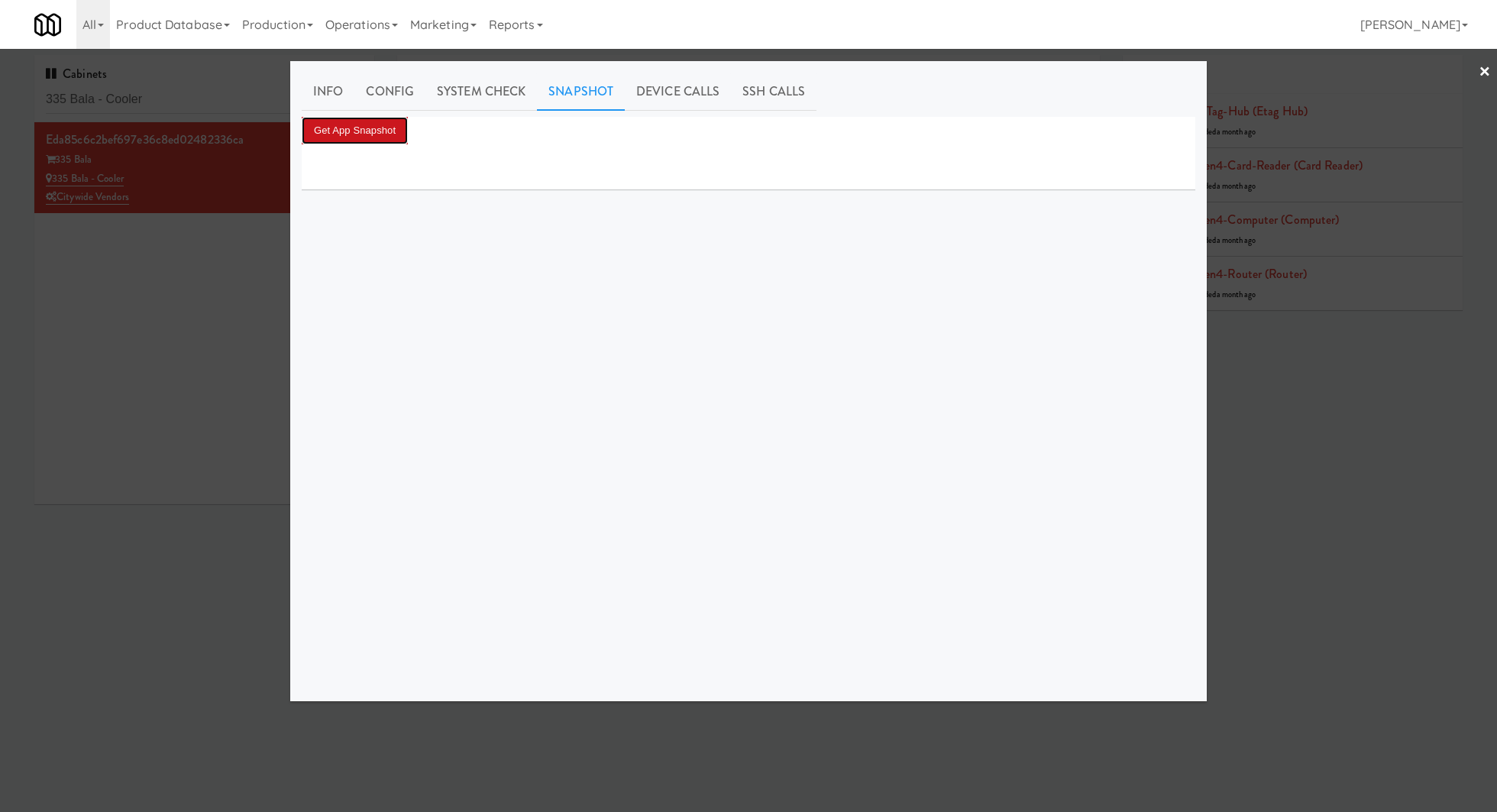
click at [390, 128] on button "Get App Snapshot" at bounding box center [354, 130] width 106 height 28
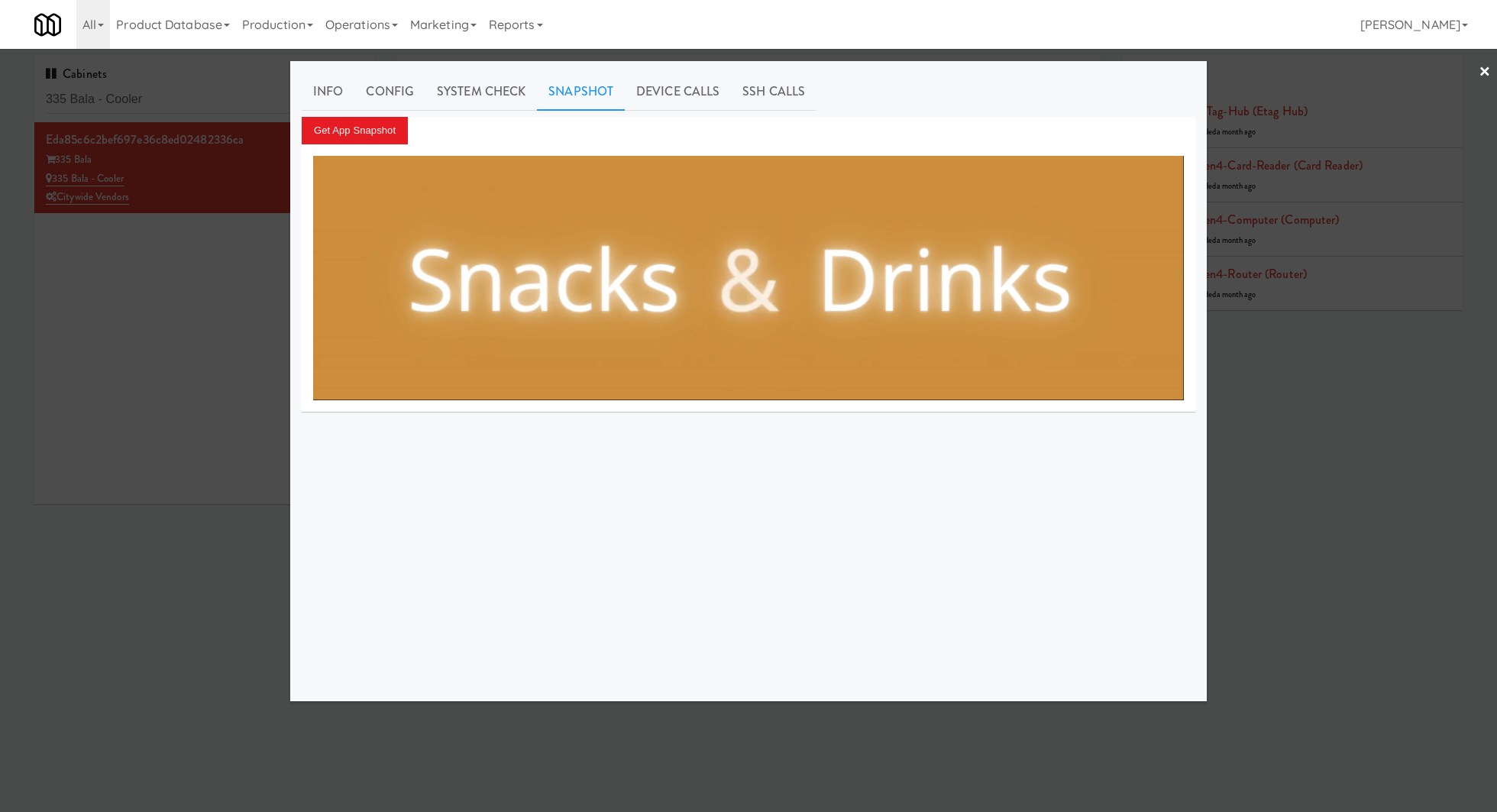
click at [179, 103] on div at bounding box center [748, 406] width 1497 height 812
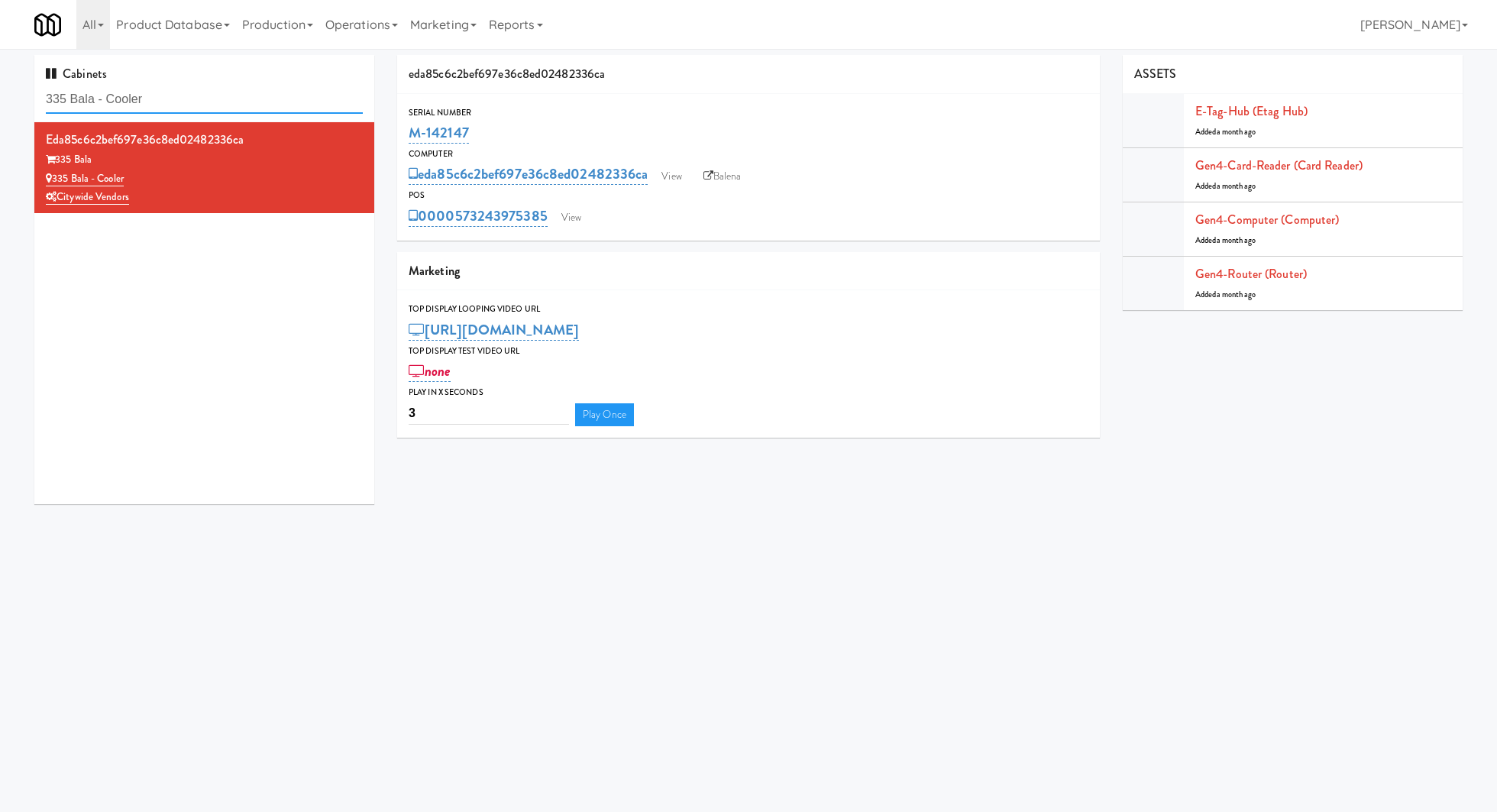
click at [179, 103] on input "335 Bala - Cooler" at bounding box center [203, 100] width 317 height 29
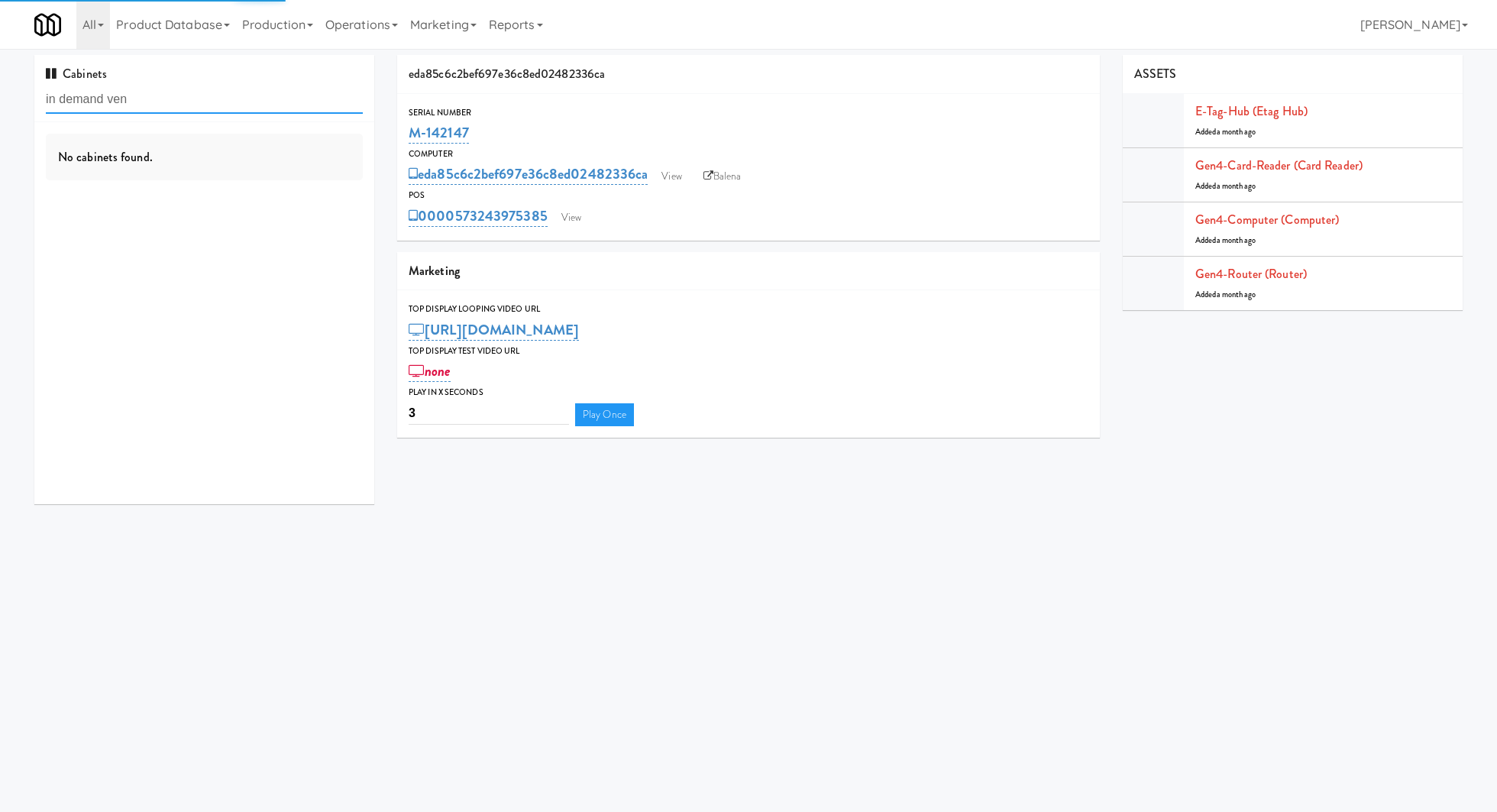
click at [55, 98] on input "in demand ven" at bounding box center [203, 100] width 317 height 29
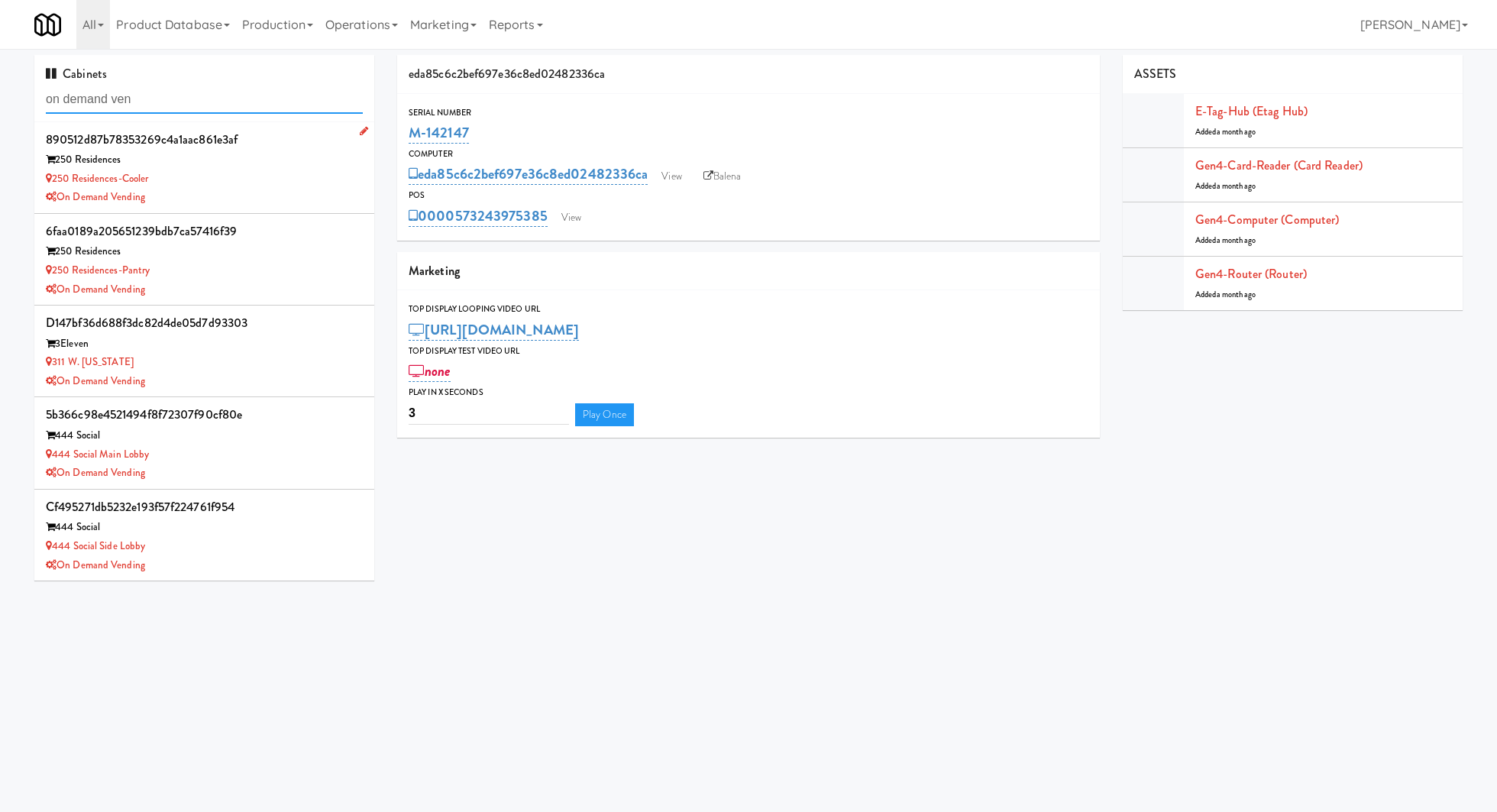
type input "on demand ven"
click at [269, 190] on div "On Demand Vending" at bounding box center [203, 197] width 317 height 19
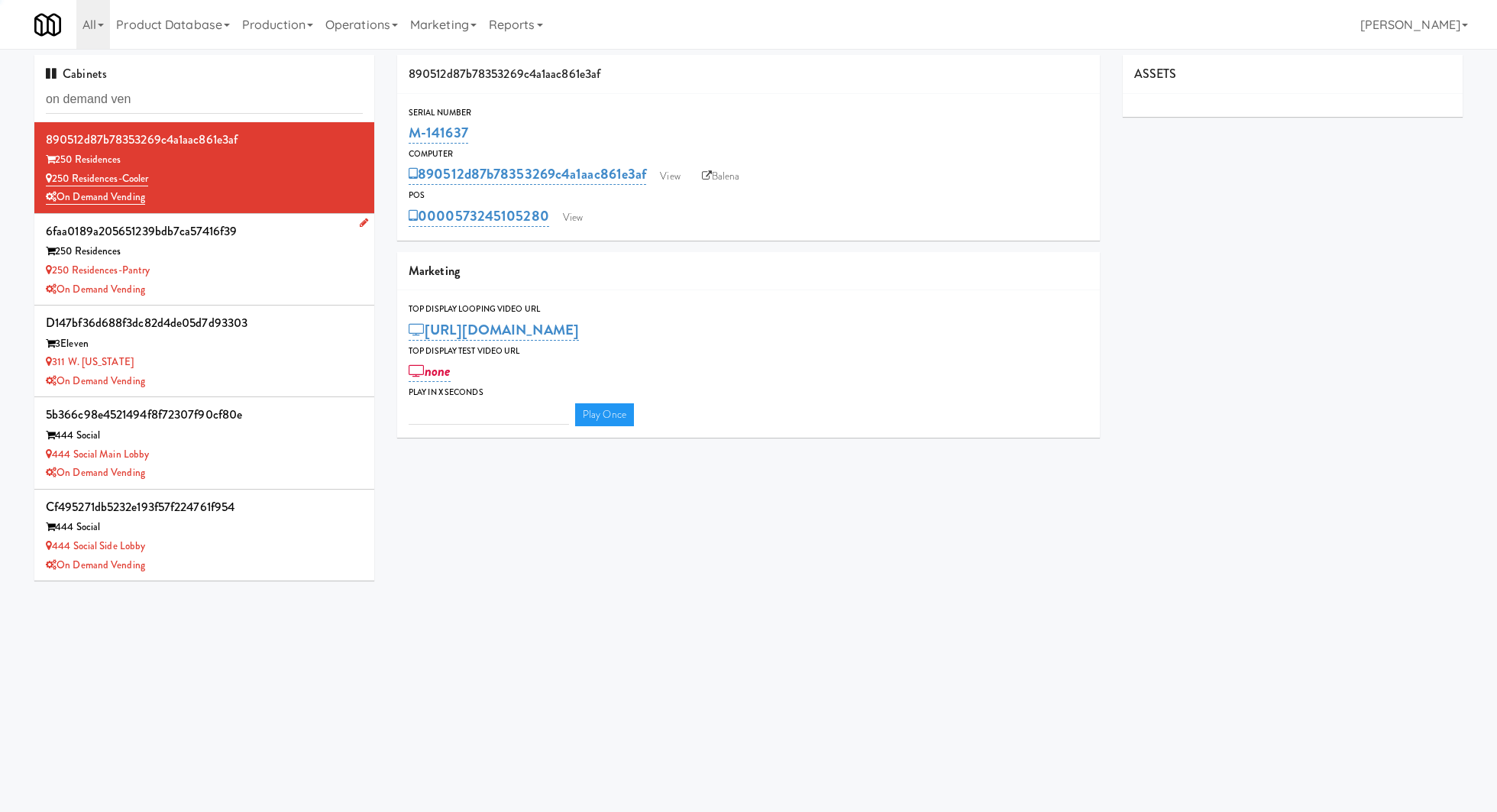
click at [288, 276] on div "250 Residences-Pantry" at bounding box center [203, 270] width 317 height 19
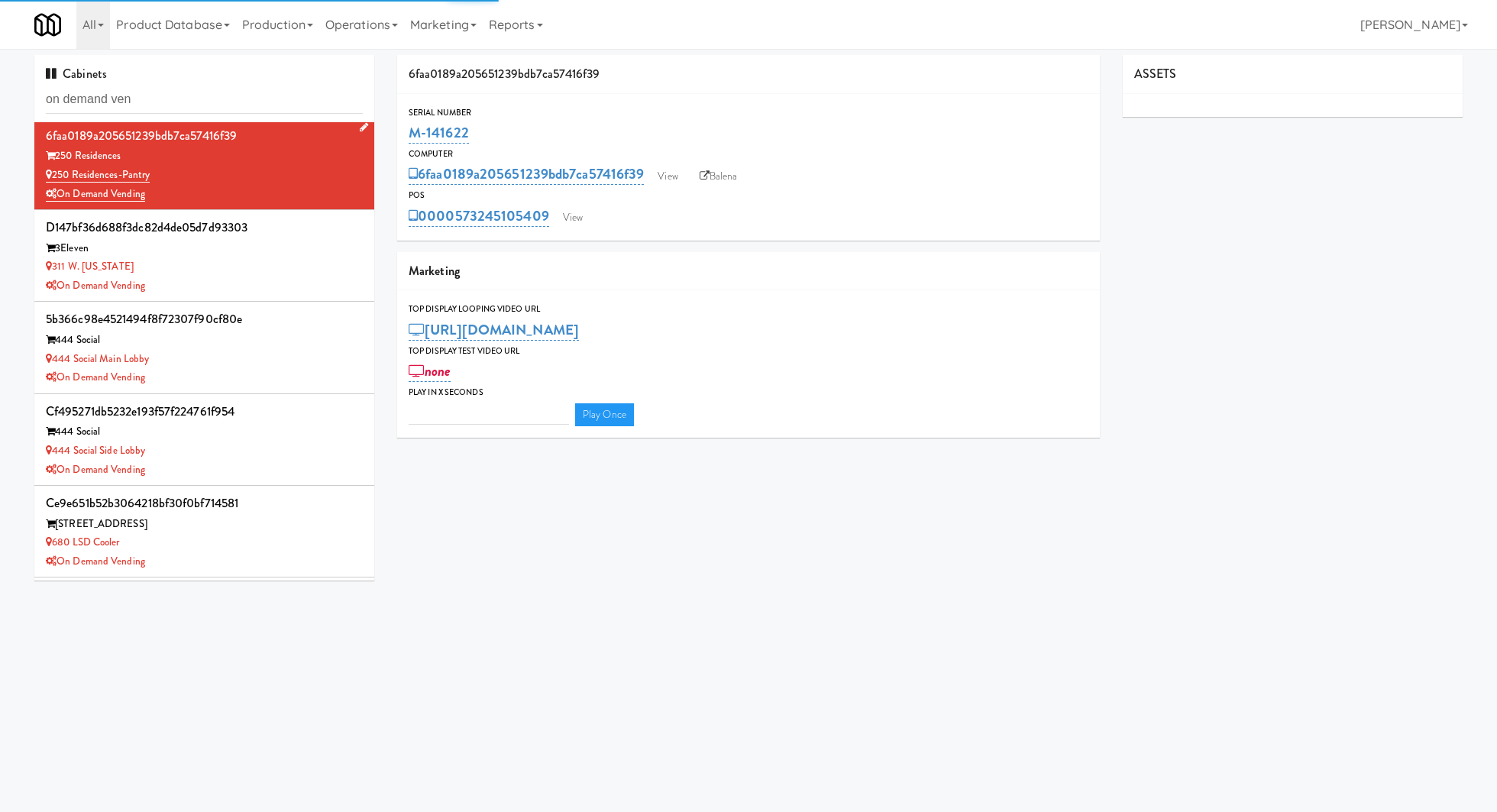
scroll to position [99, 0]
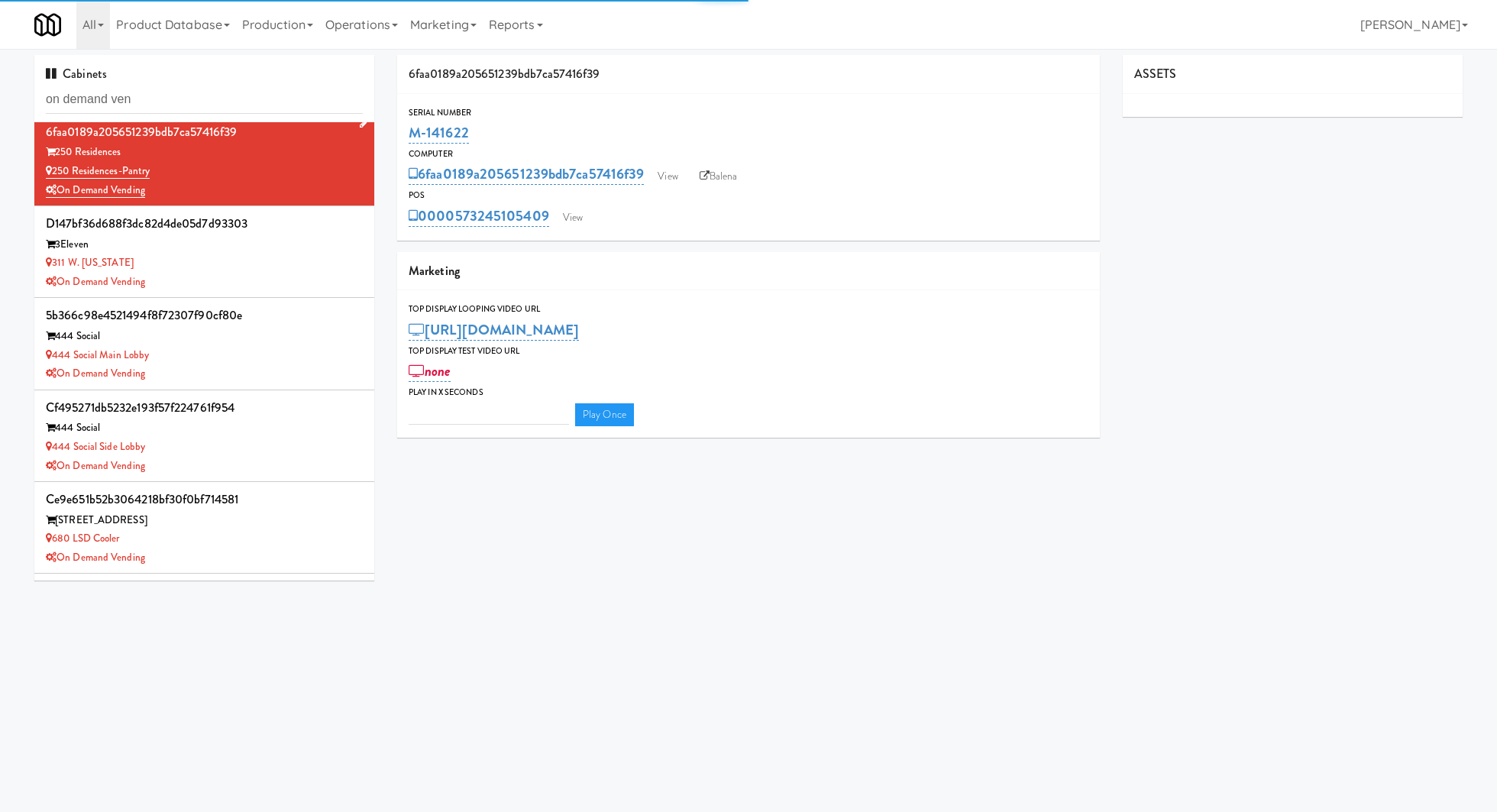
type input "3"
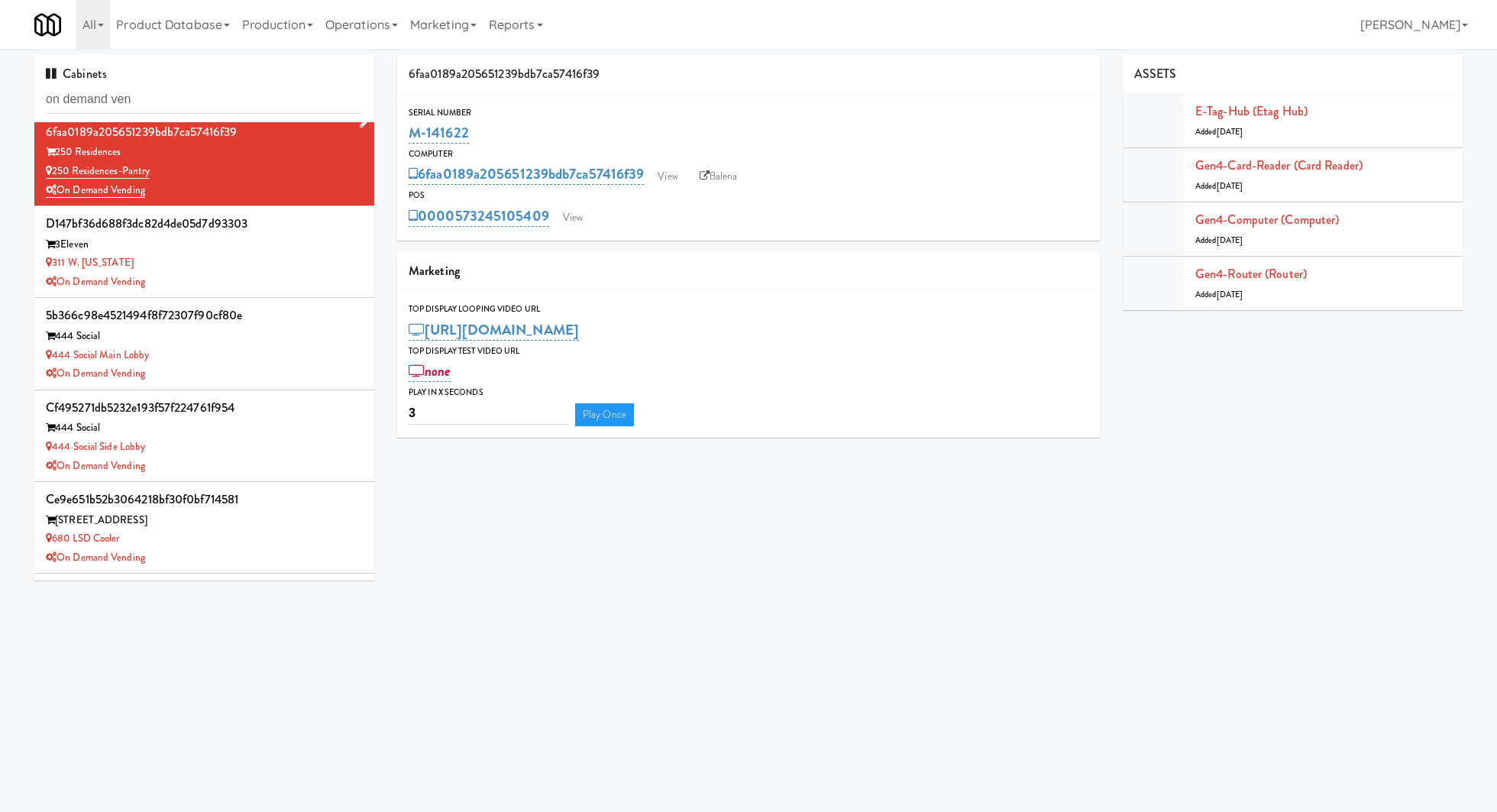
scroll to position [0, 0]
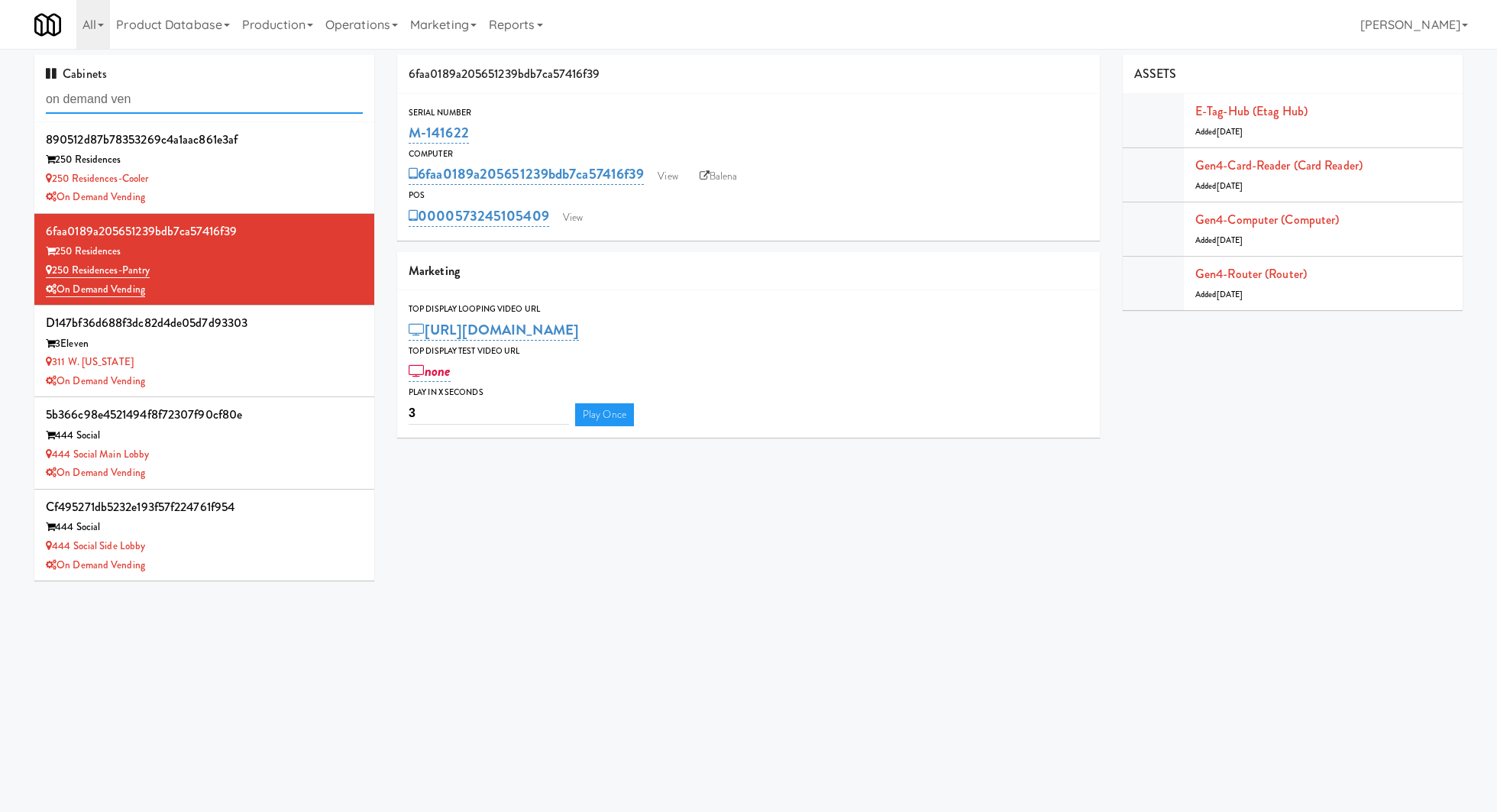
click at [243, 103] on input "on demand ven" at bounding box center [203, 100] width 317 height 29
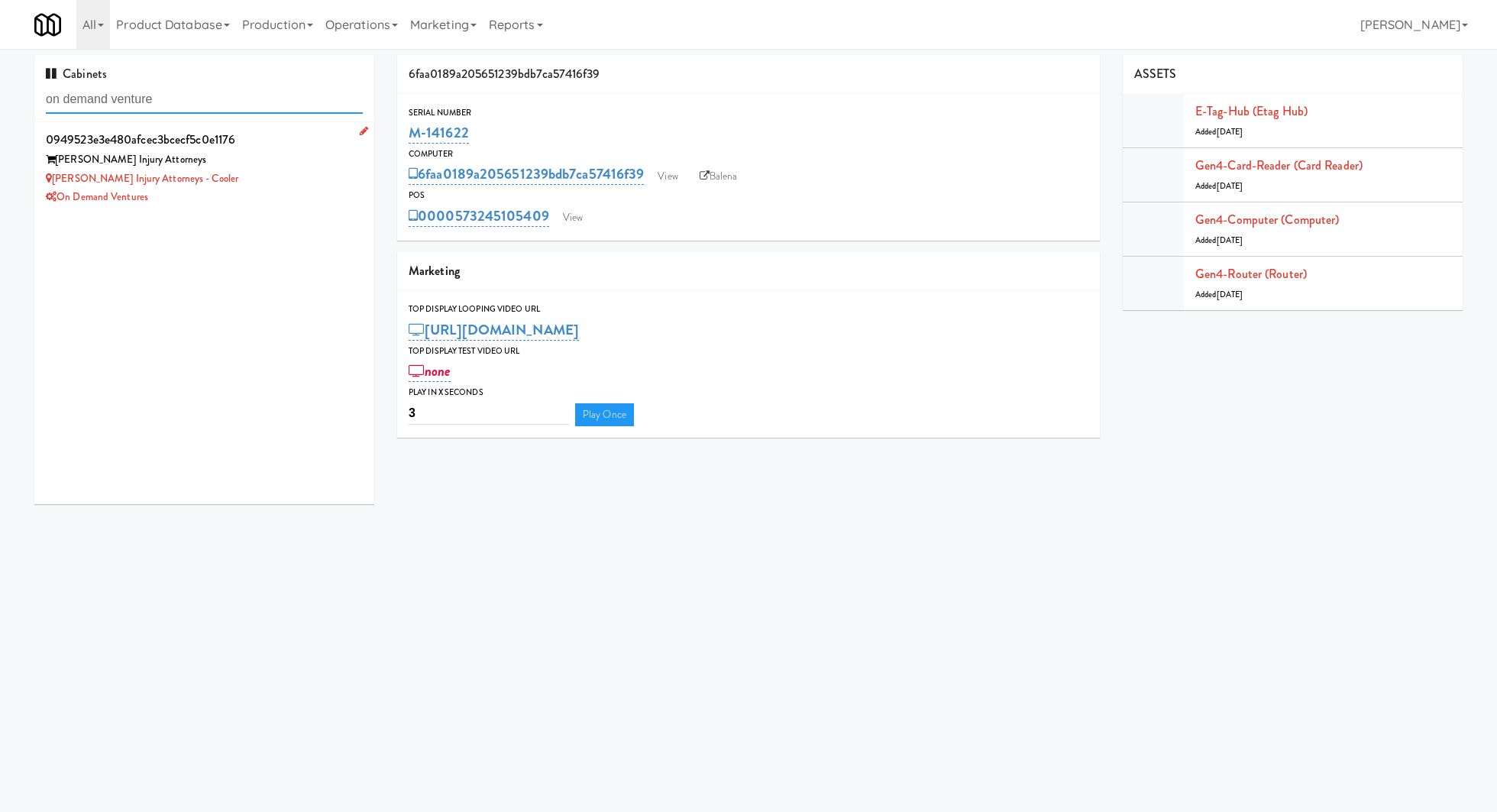
type input "on demand venture"
click at [264, 175] on div "[PERSON_NAME] Injury Attorneys - Cooler" at bounding box center [203, 178] width 317 height 19
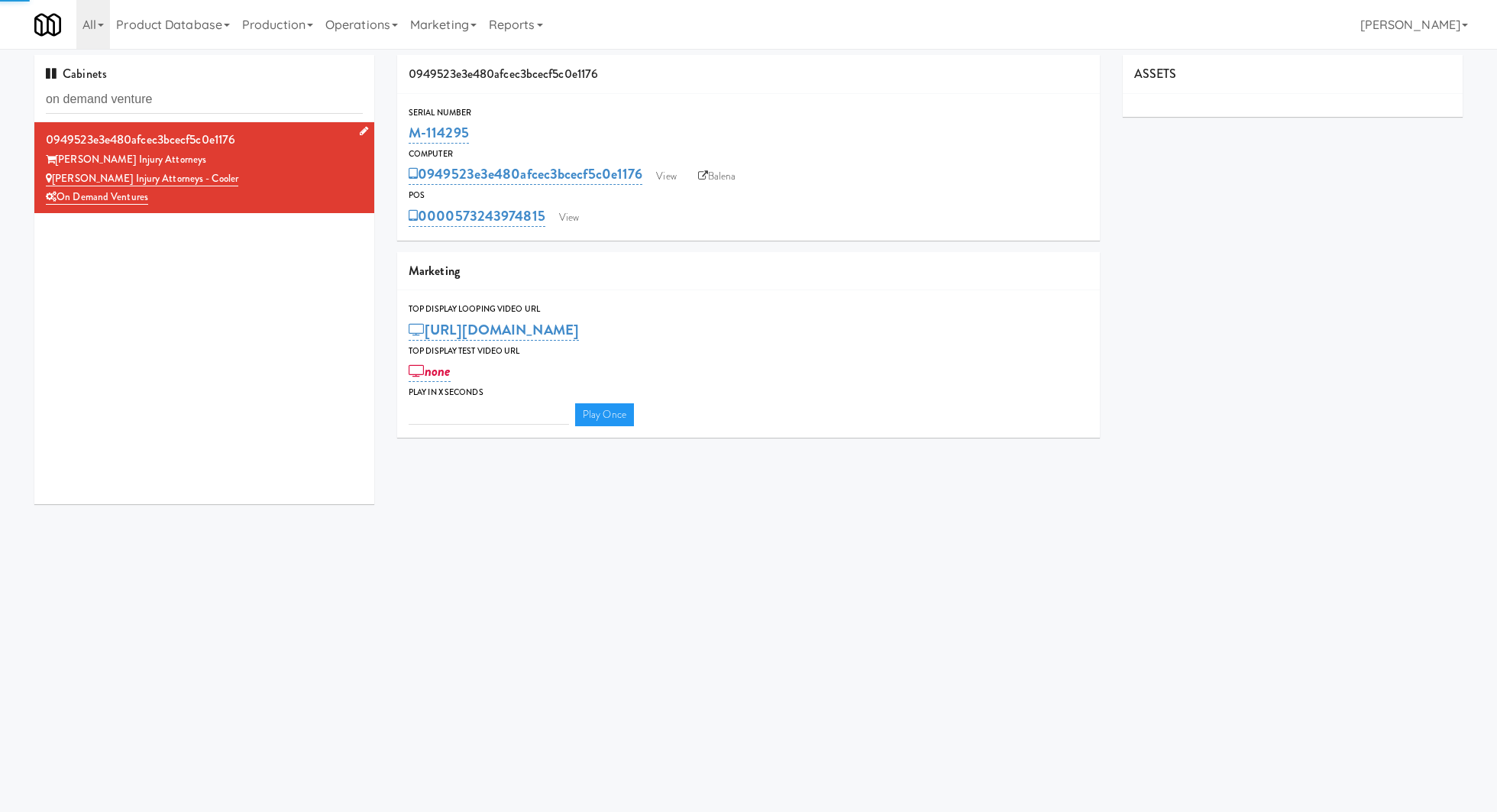
type input "3"
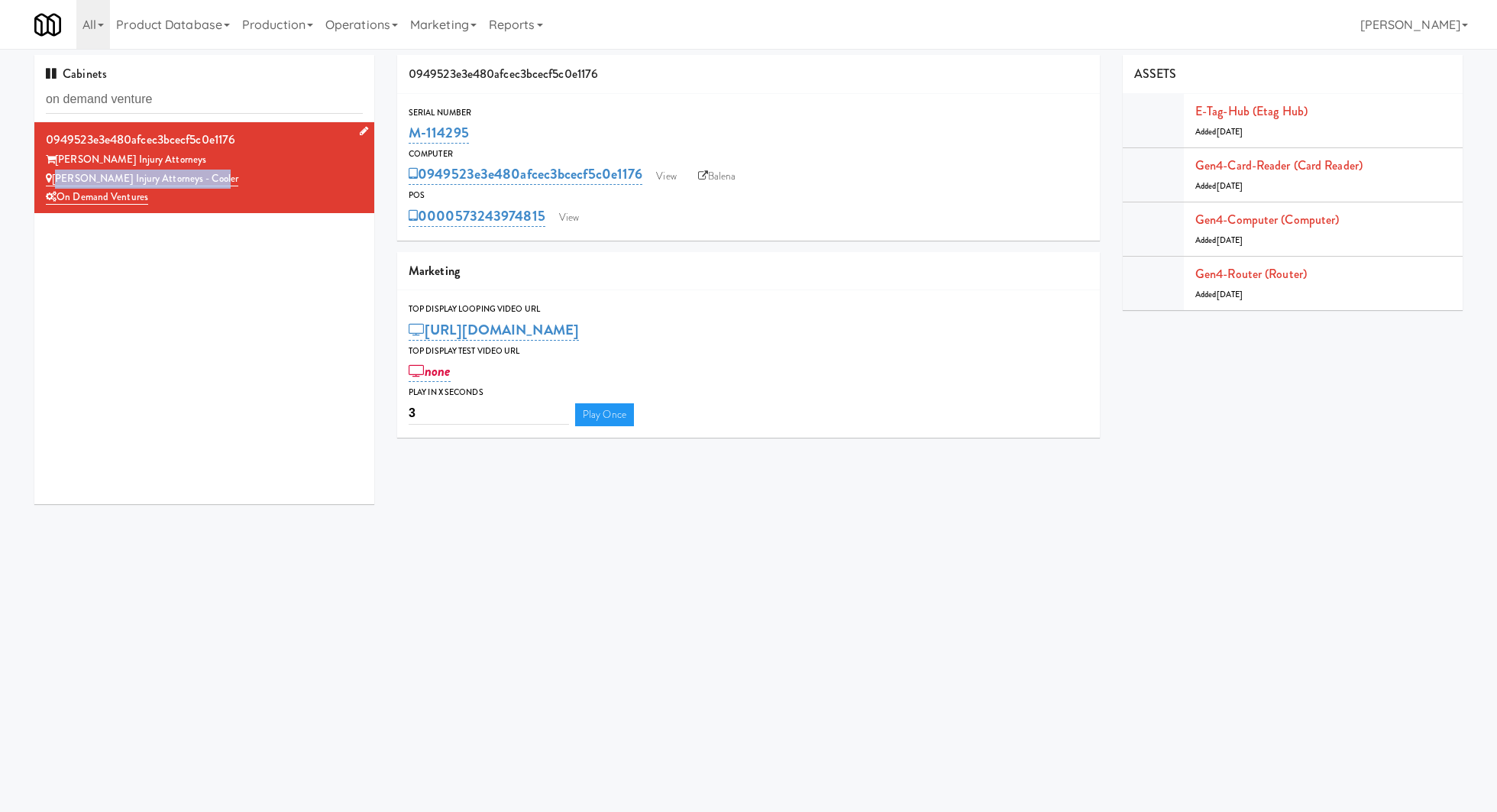
drag, startPoint x: 251, startPoint y: 180, endPoint x: 53, endPoint y: 184, distance: 198.0
click at [53, 184] on div "[PERSON_NAME] Injury Attorneys - Cooler" at bounding box center [203, 178] width 317 height 19
click at [203, 111] on input "on demand venture" at bounding box center [203, 100] width 317 height 29
click at [213, 102] on input "on demand venture" at bounding box center [203, 100] width 317 height 29
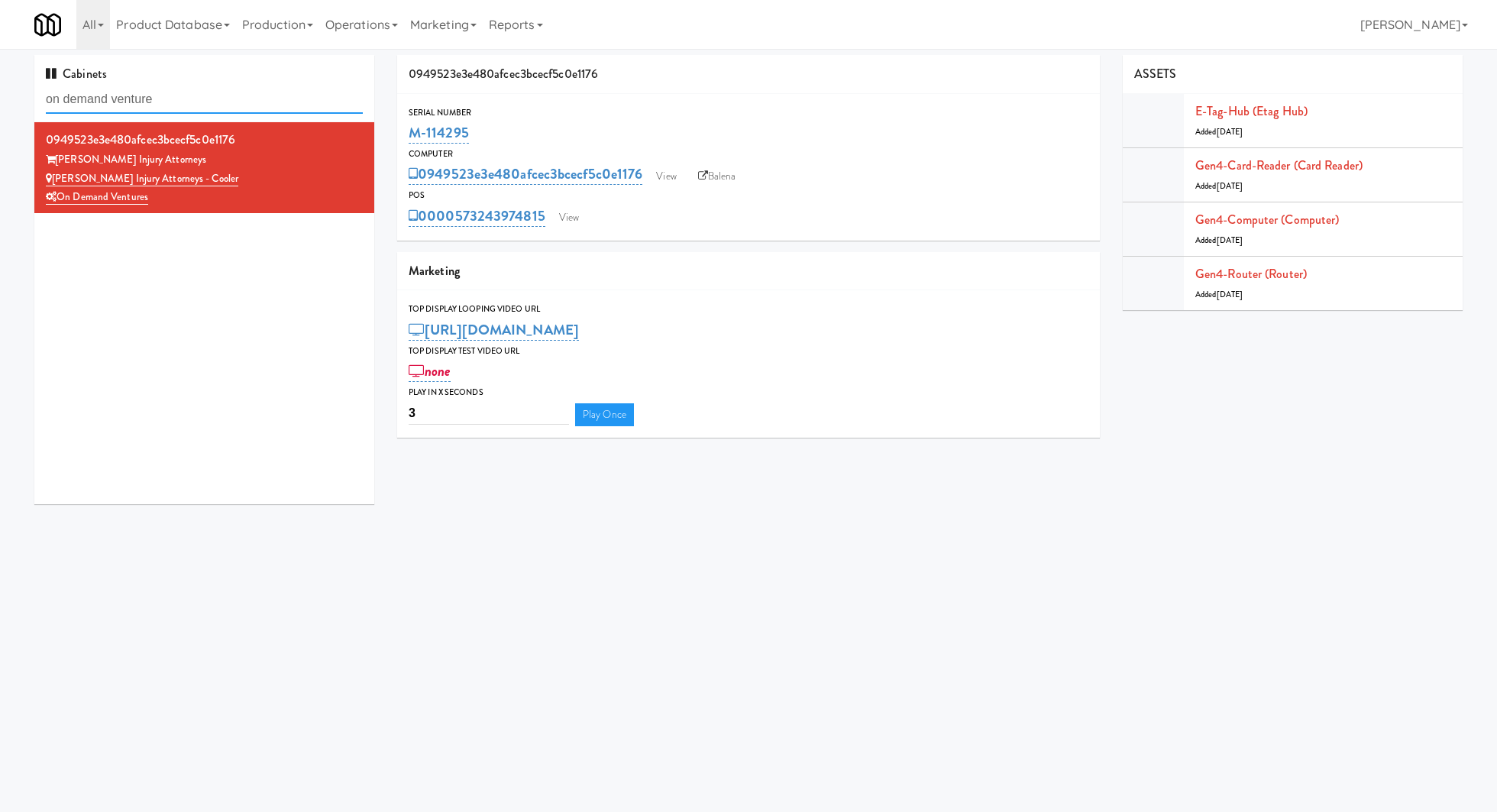
click at [213, 102] on input "on demand venture" at bounding box center [203, 100] width 317 height 29
paste input "The Vue - Cooler"
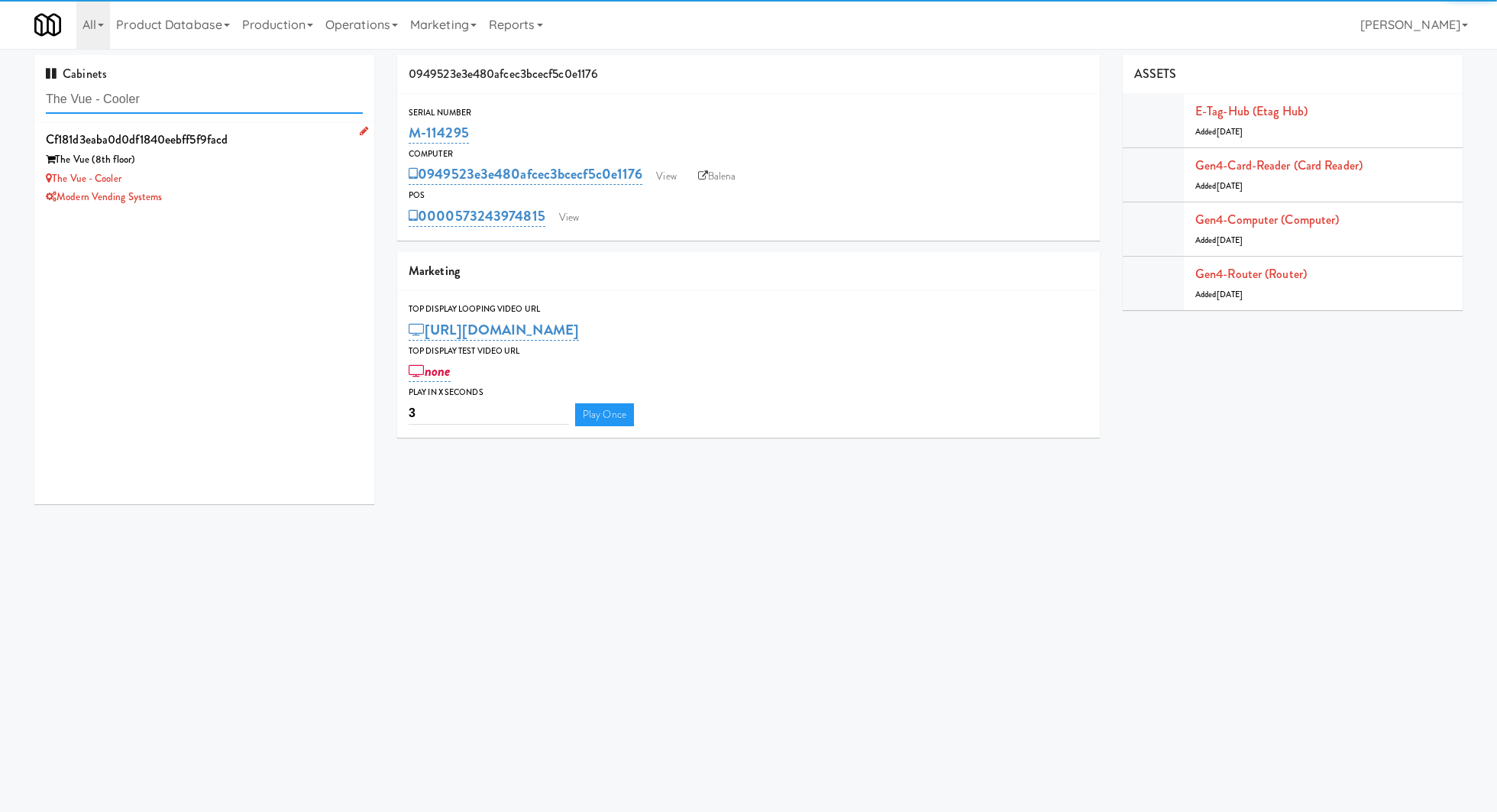
type input "The Vue - Cooler"
click at [253, 173] on div "The Vue - Cooler" at bounding box center [203, 178] width 317 height 19
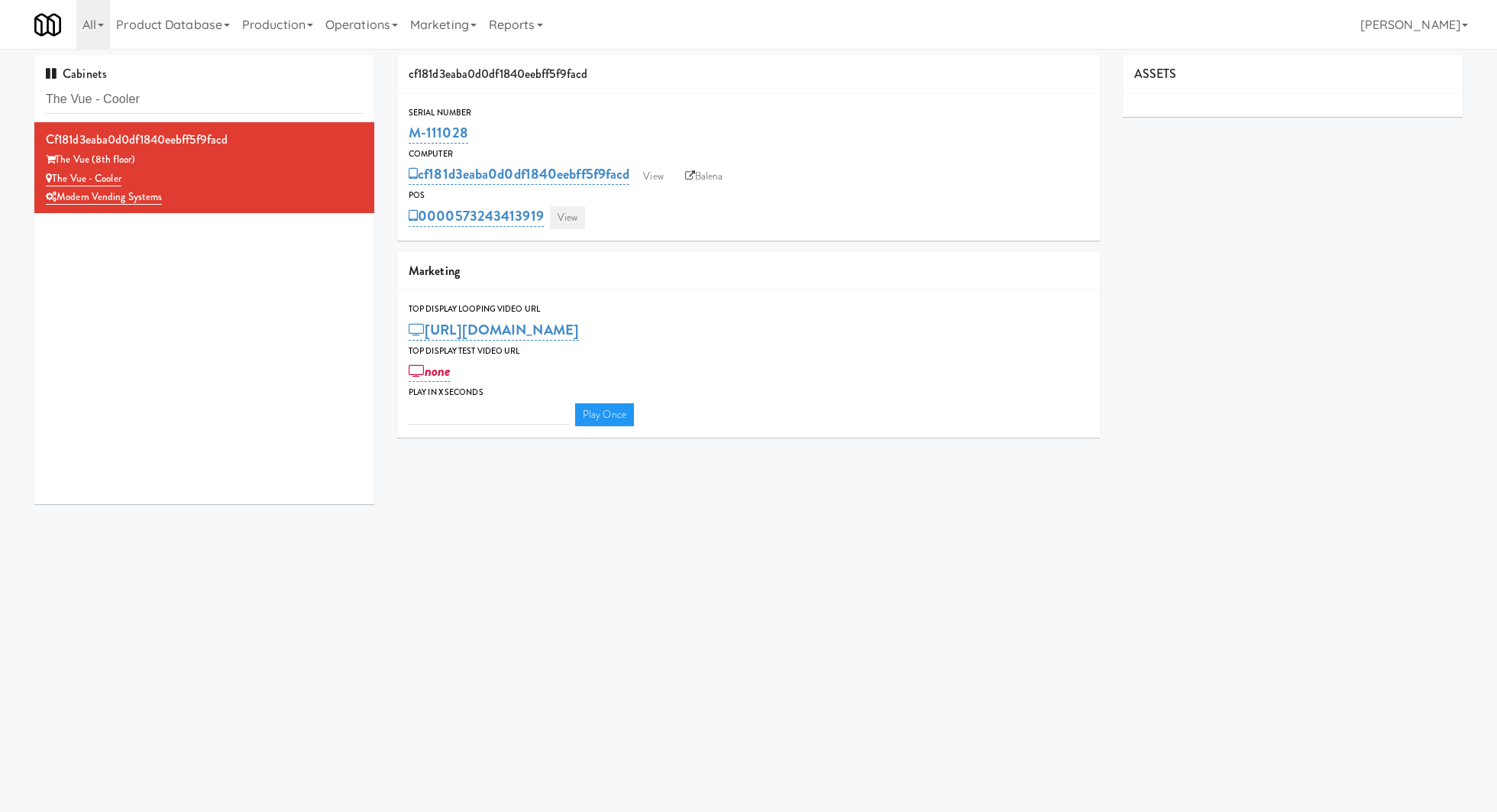
type input "3"
click at [572, 216] on link "View" at bounding box center [567, 217] width 35 height 23
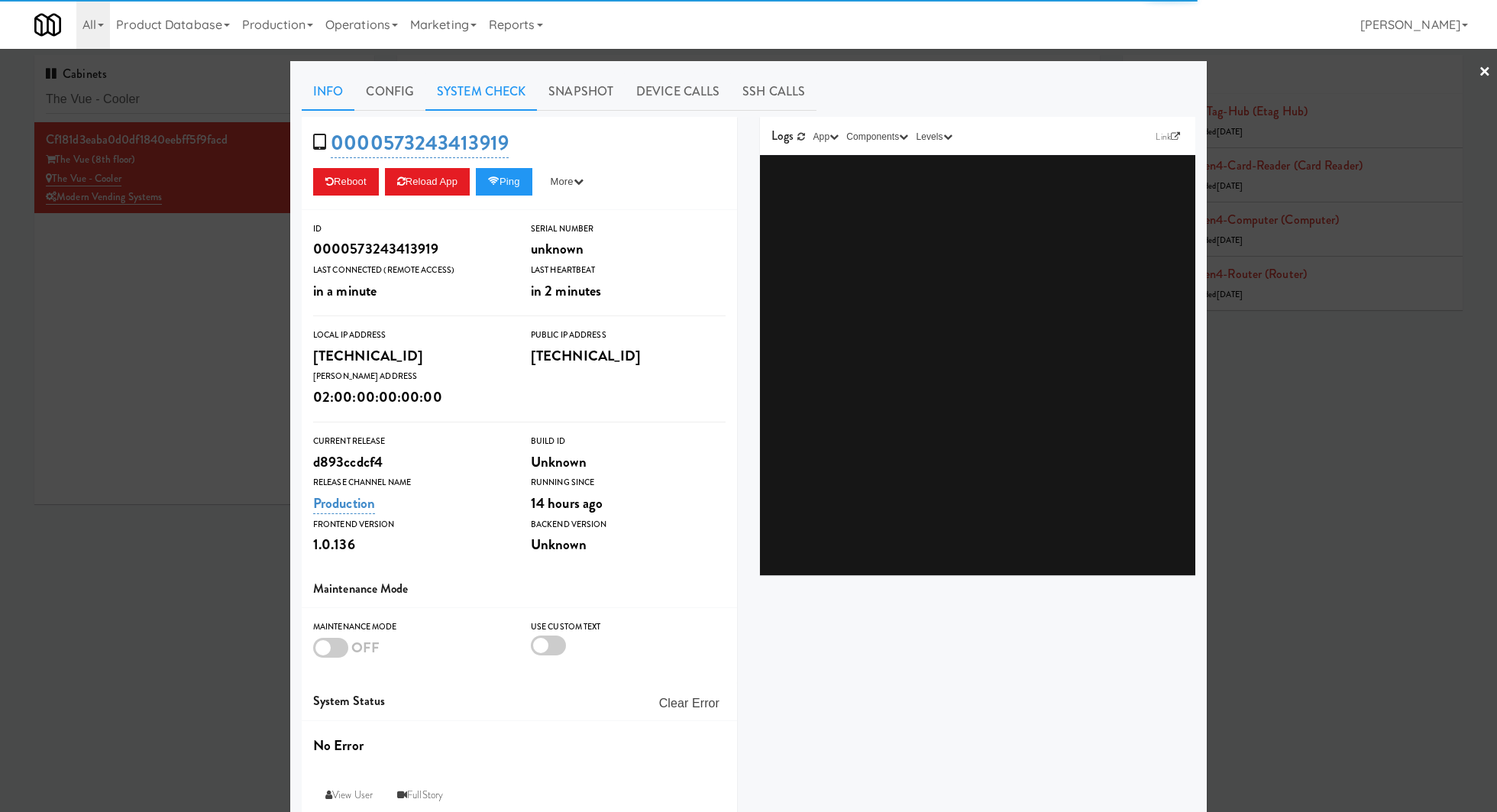
click at [484, 103] on link "System Check" at bounding box center [481, 91] width 111 height 38
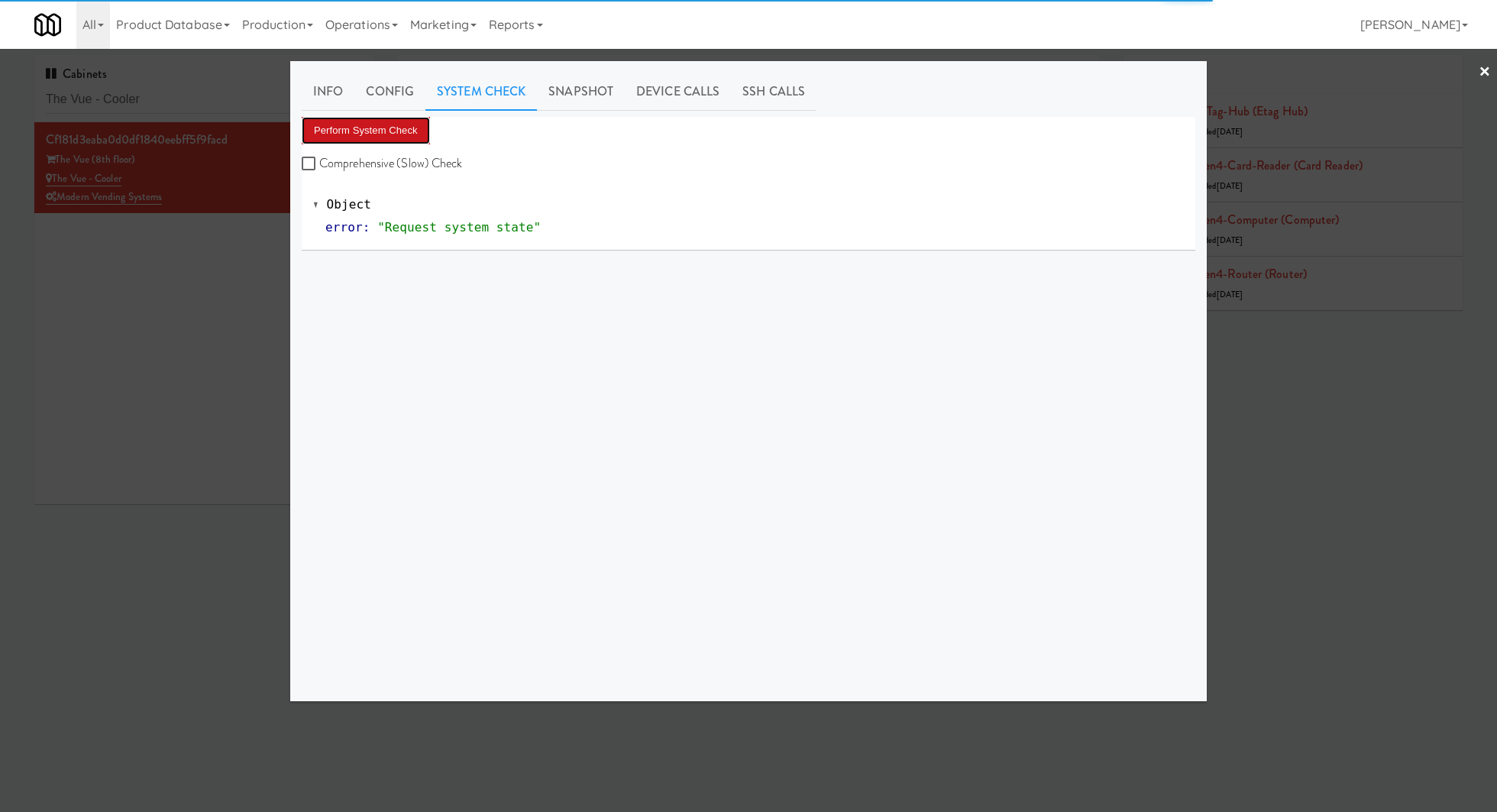
click at [386, 129] on button "Perform System Check" at bounding box center [366, 130] width 128 height 28
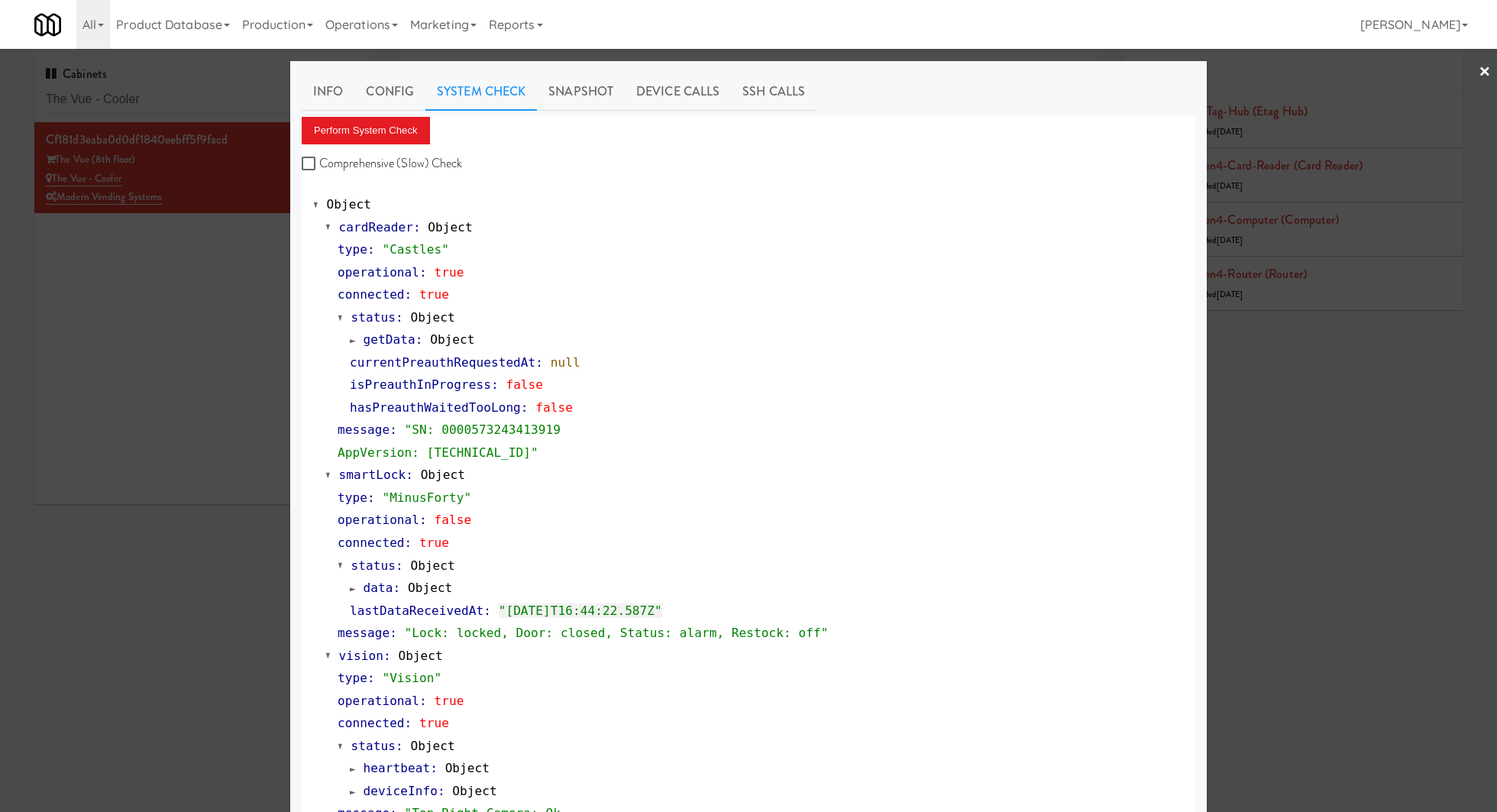
click at [232, 250] on div at bounding box center [748, 406] width 1497 height 812
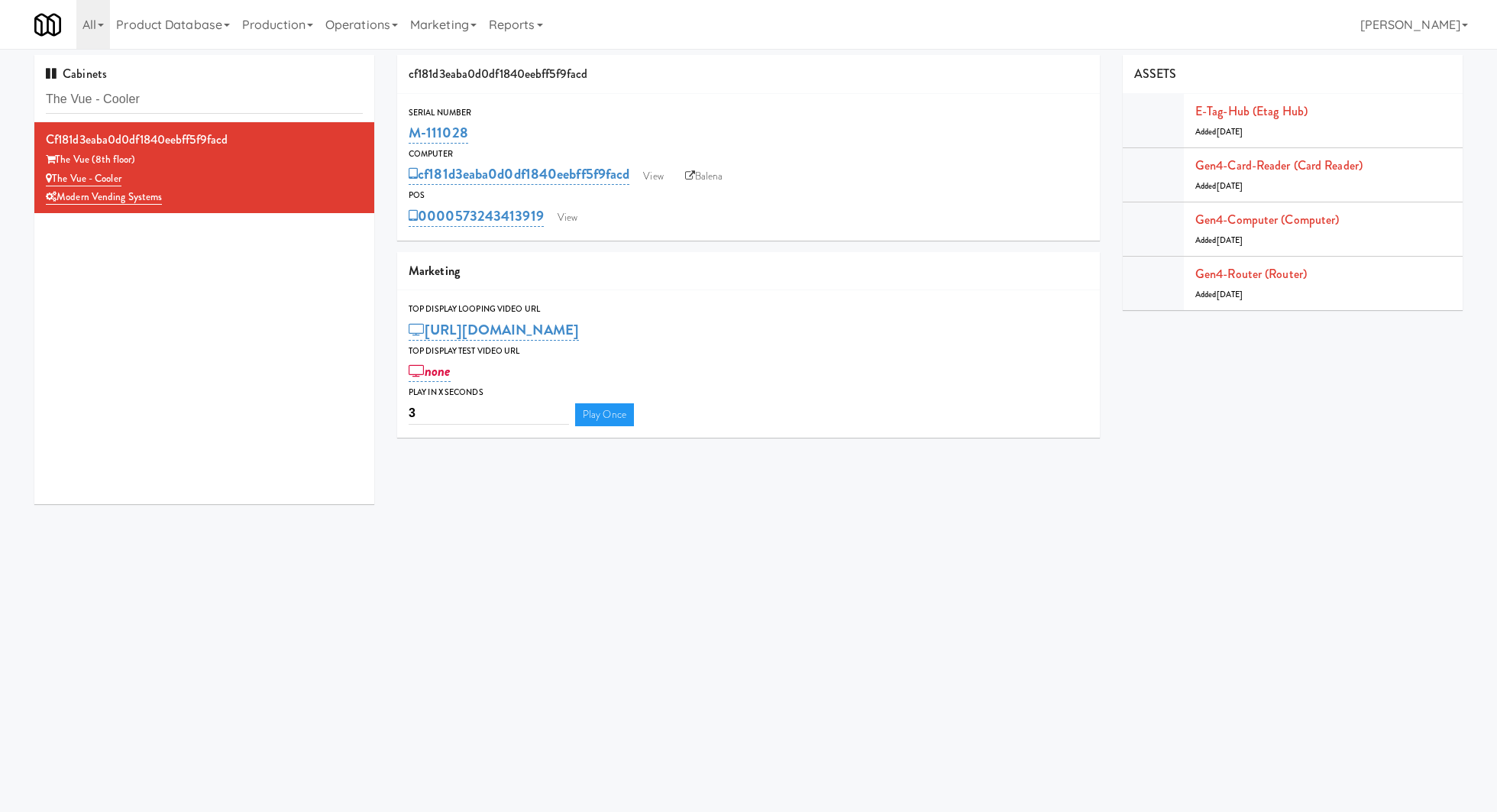
click at [214, 115] on div "Cabinets The Vue - Cooler" at bounding box center [204, 88] width 340 height 67
click at [211, 98] on input "The Vue - Cooler" at bounding box center [203, 100] width 317 height 29
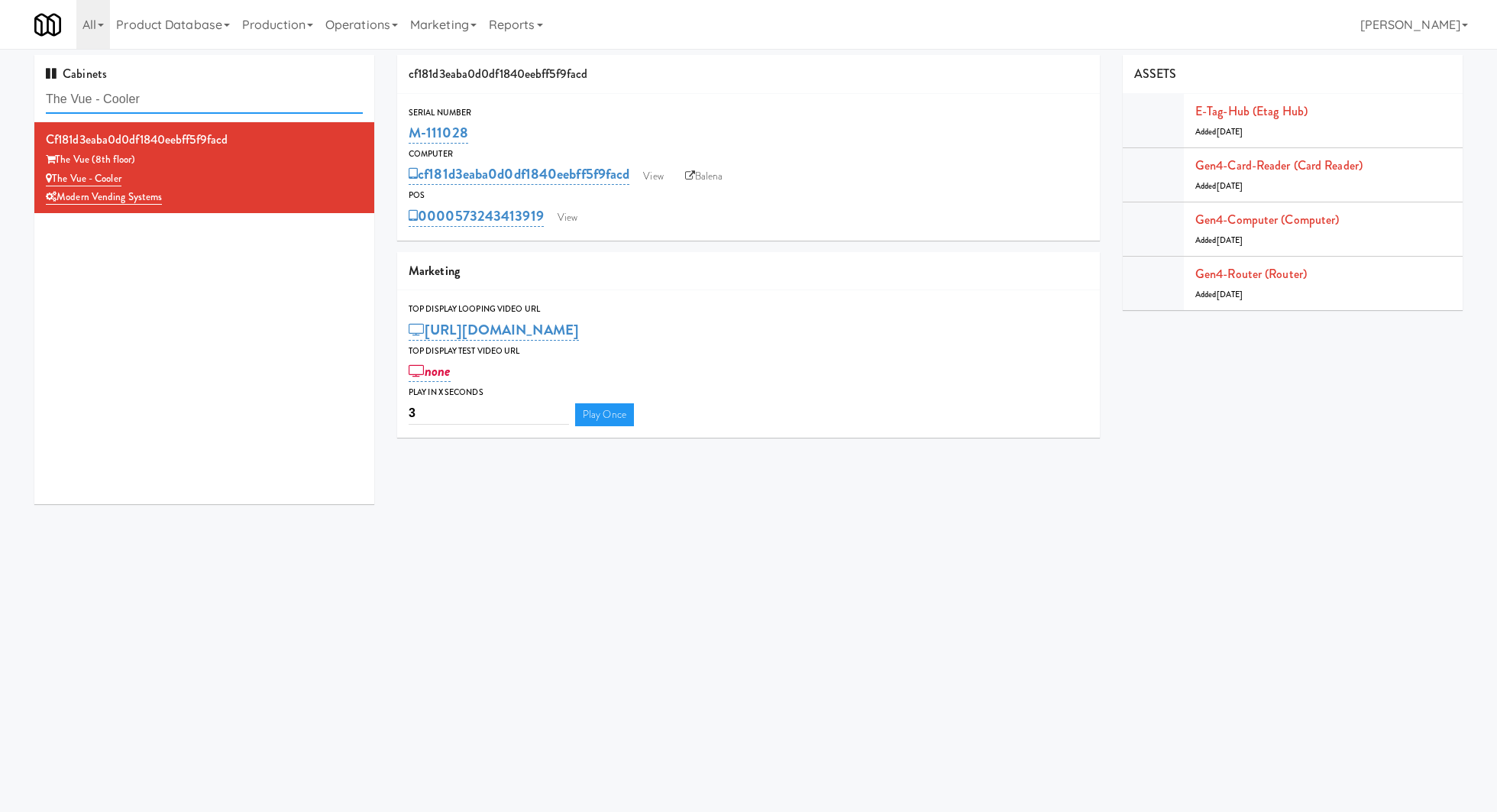
paste input "500 West Trade - Combo"
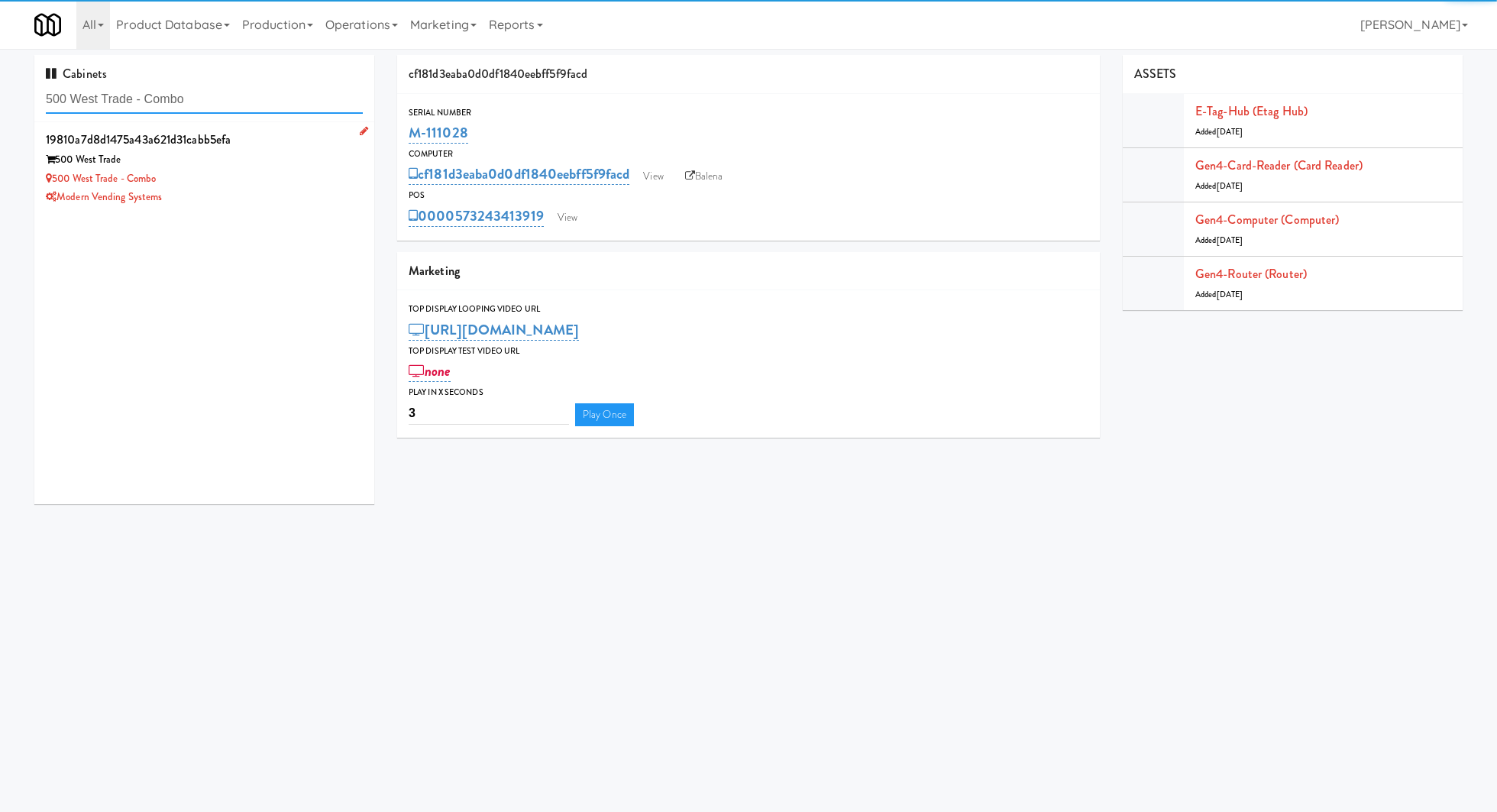
type input "500 West Trade - Combo"
click at [261, 162] on div "500 West Trade" at bounding box center [203, 160] width 317 height 19
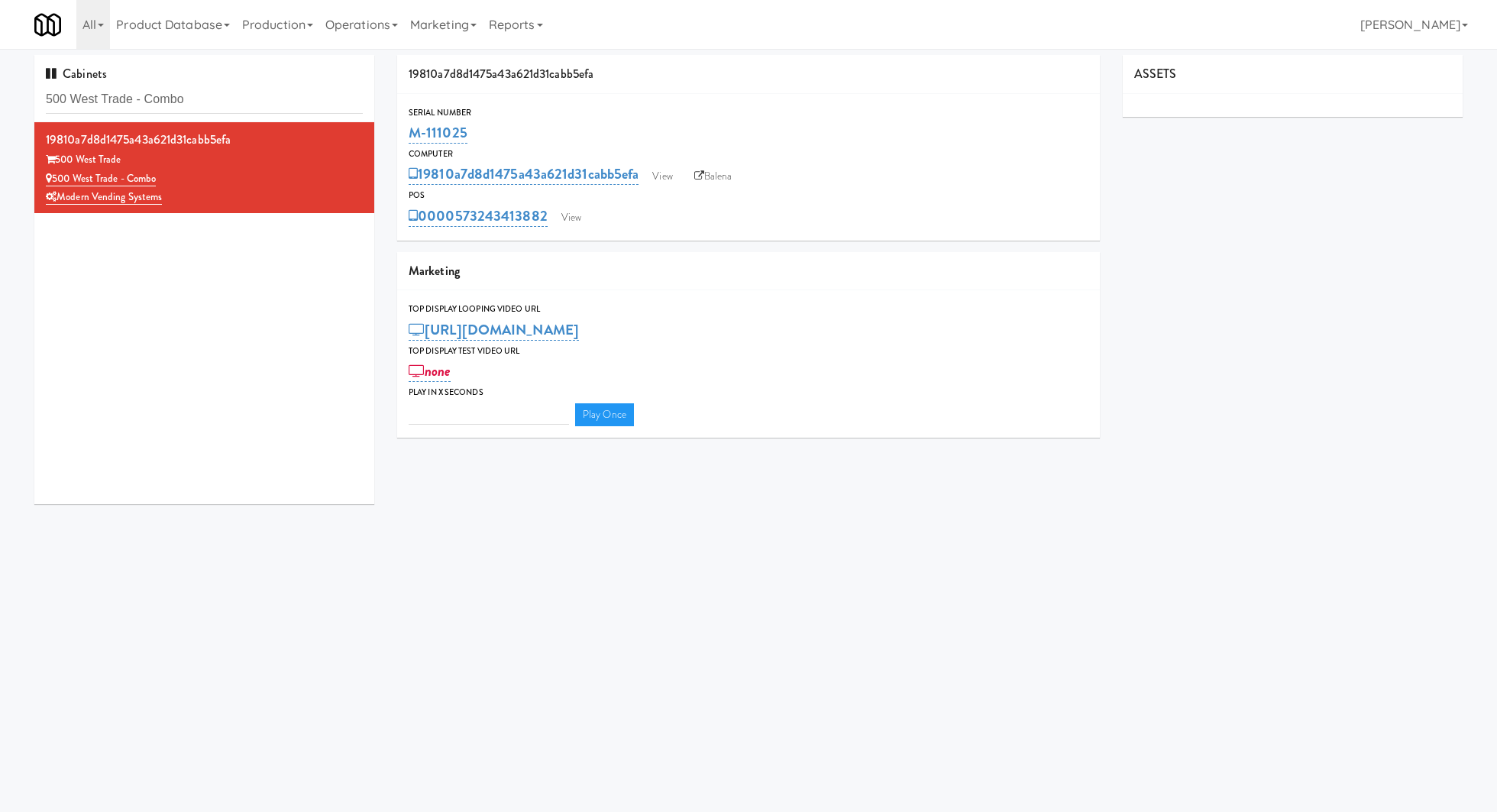
type input "3"
click at [574, 210] on link "View" at bounding box center [571, 217] width 35 height 23
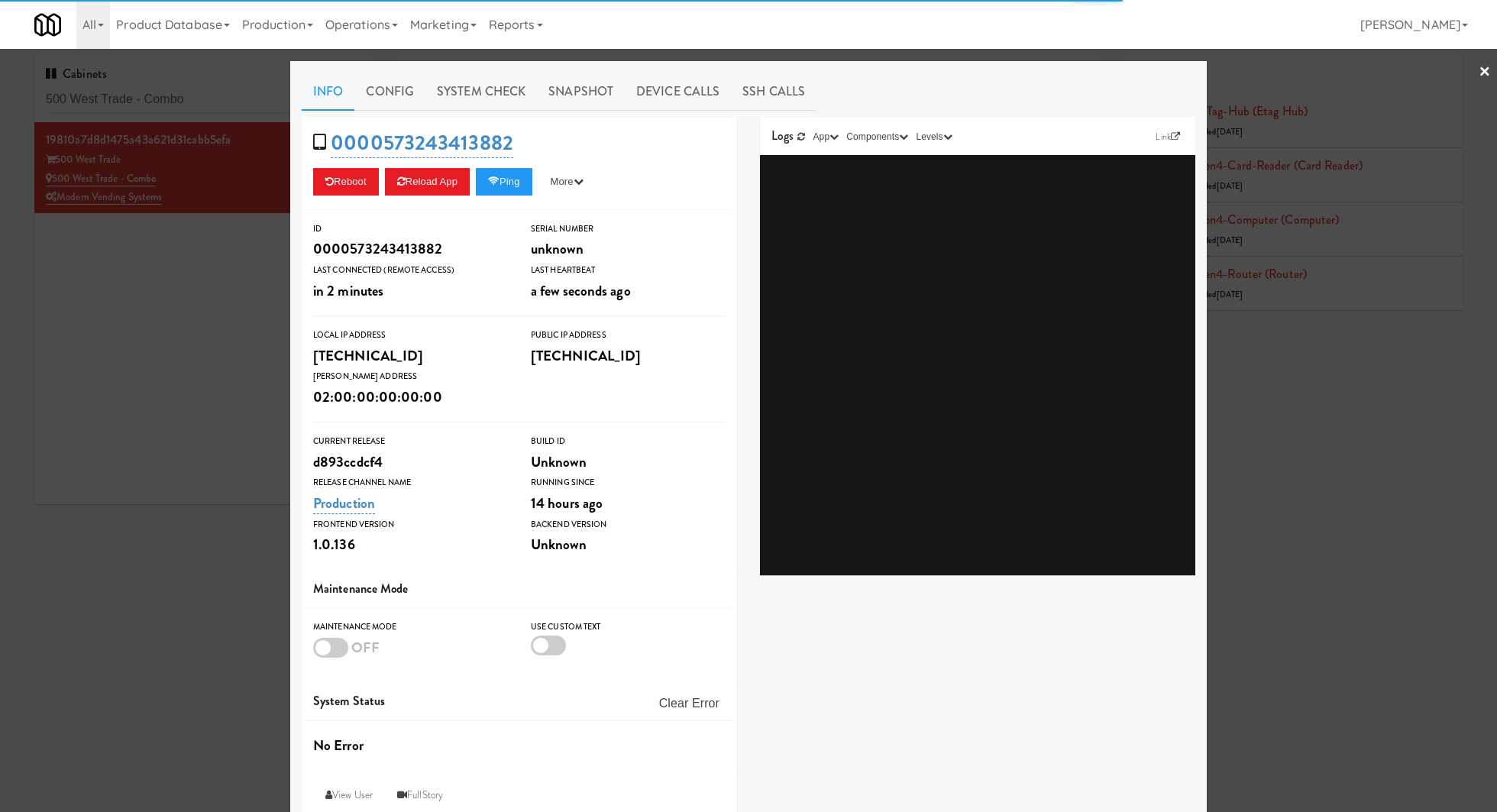
click at [498, 114] on div "Info Config System Check Snapshot Device Calls SSH Calls 0000573243413882 Reboo…" at bounding box center [748, 446] width 893 height 748
click at [492, 88] on link "System Check" at bounding box center [481, 91] width 111 height 38
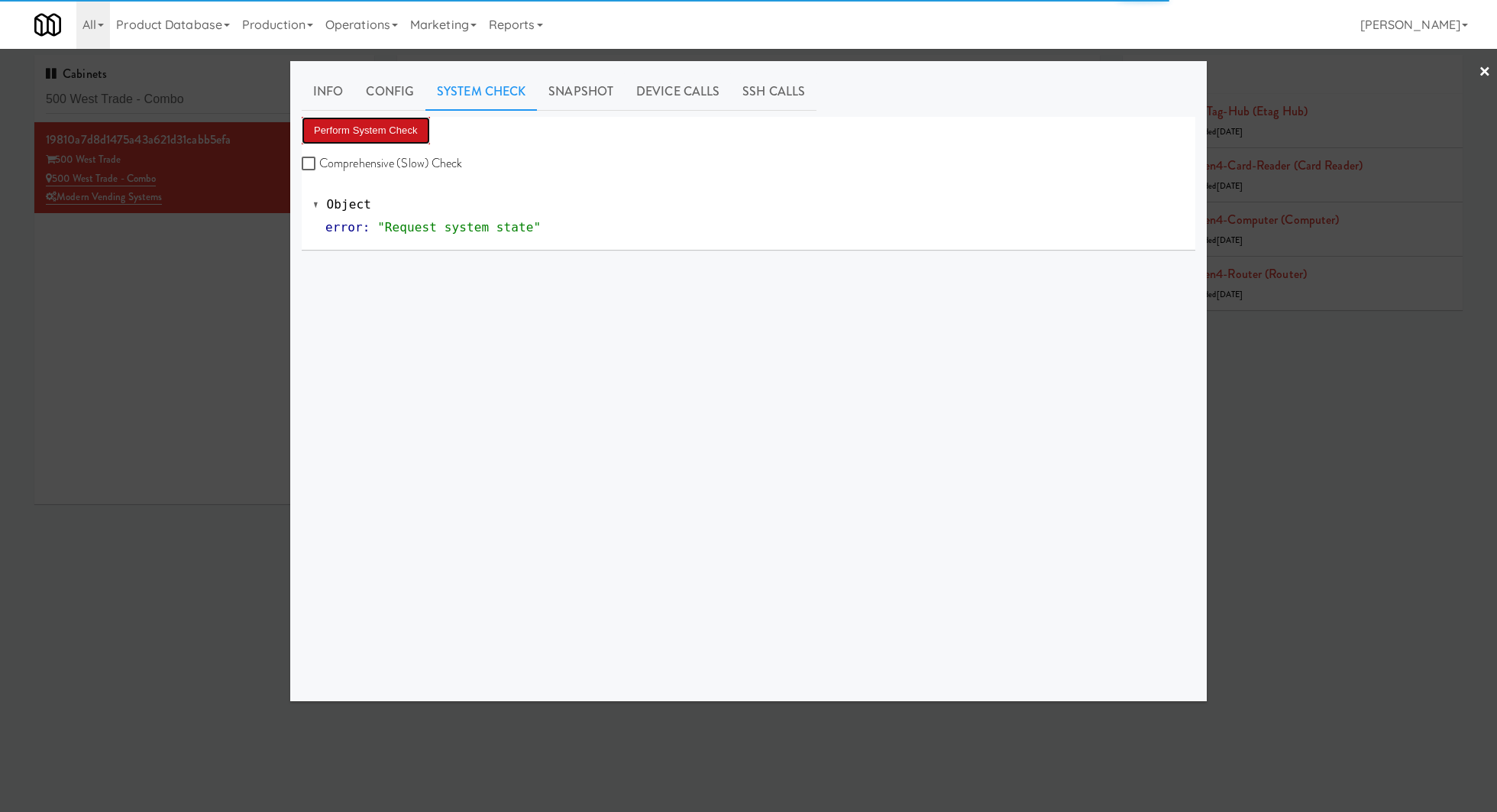
click at [393, 117] on button "Perform System Check" at bounding box center [366, 130] width 128 height 28
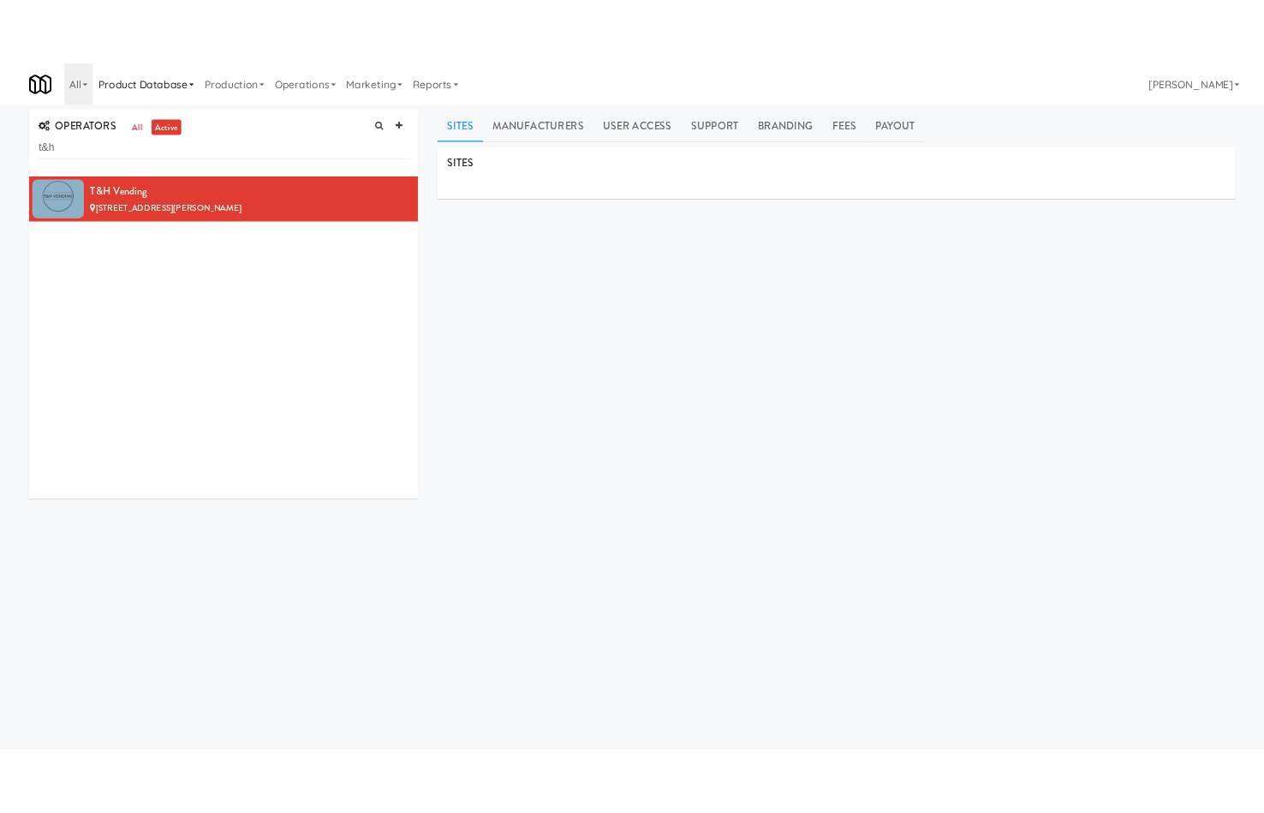
scroll to position [3, 0]
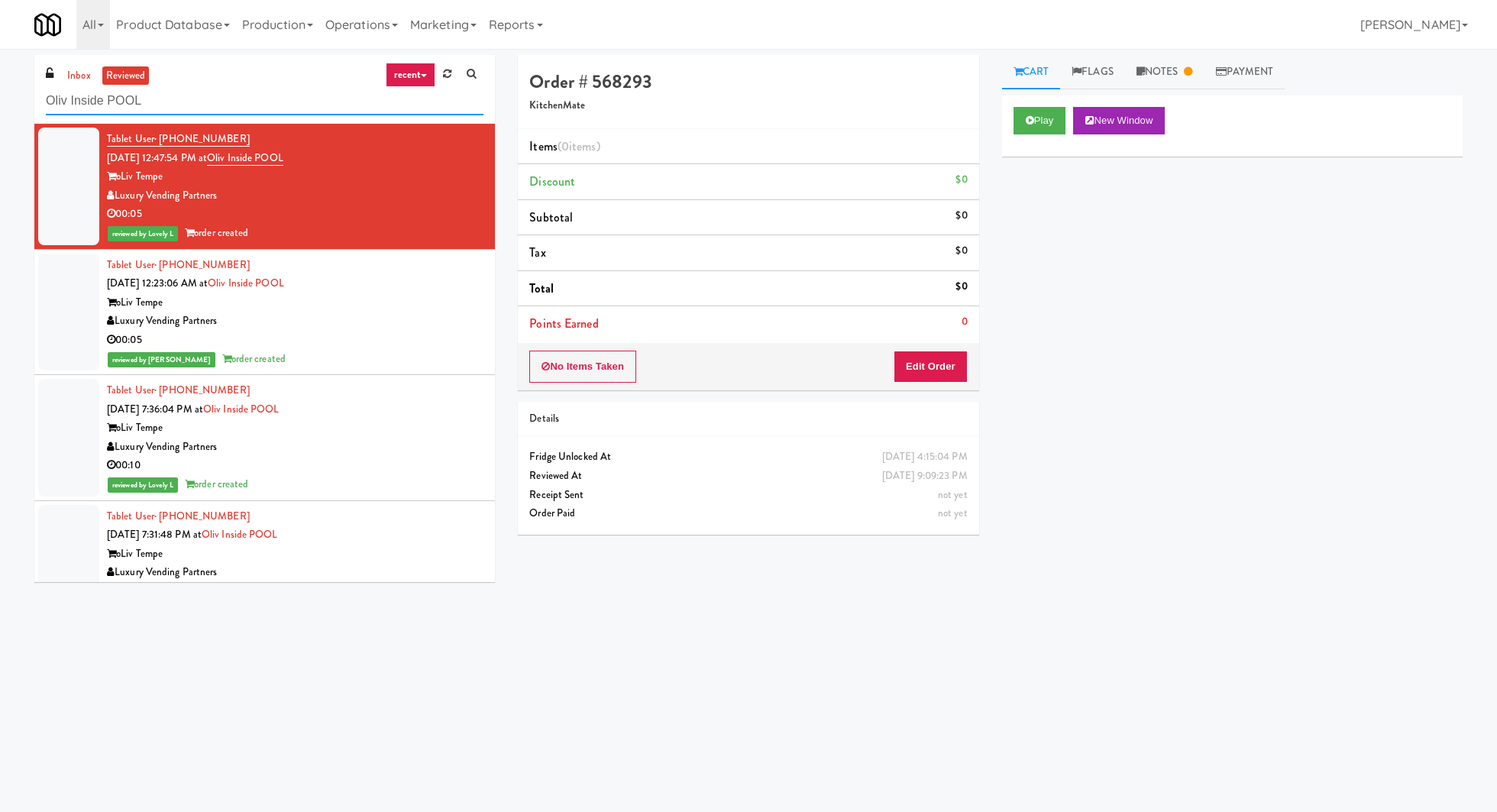
click at [157, 97] on input "Oliv Inside POOL" at bounding box center [264, 102] width 438 height 29
paste input "[PERSON_NAME] Injury Attorneys - Cooler"
type input "[PERSON_NAME] Injury Attorneys - Cooler"
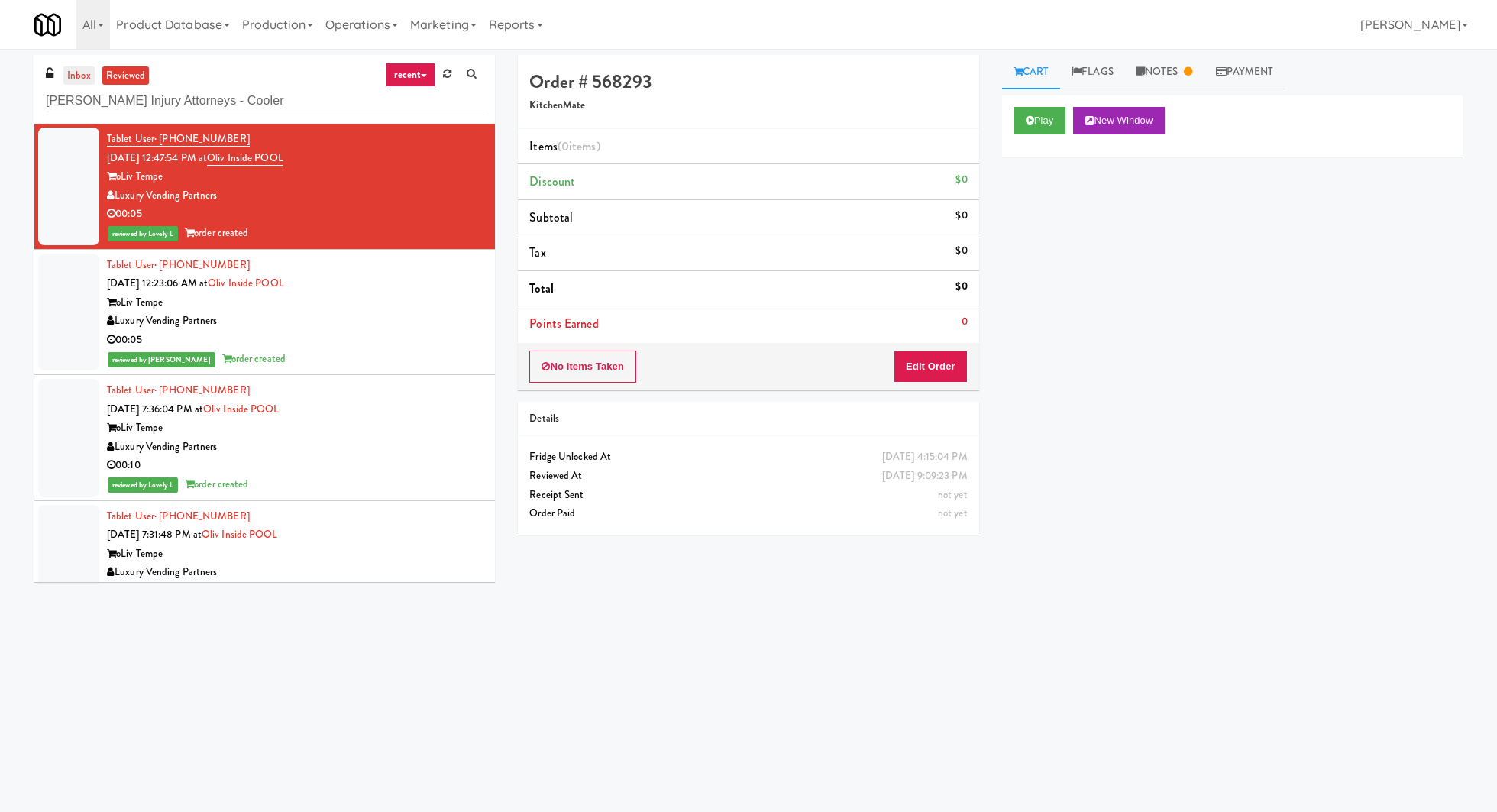
click at [88, 69] on link "inbox" at bounding box center [78, 76] width 31 height 19
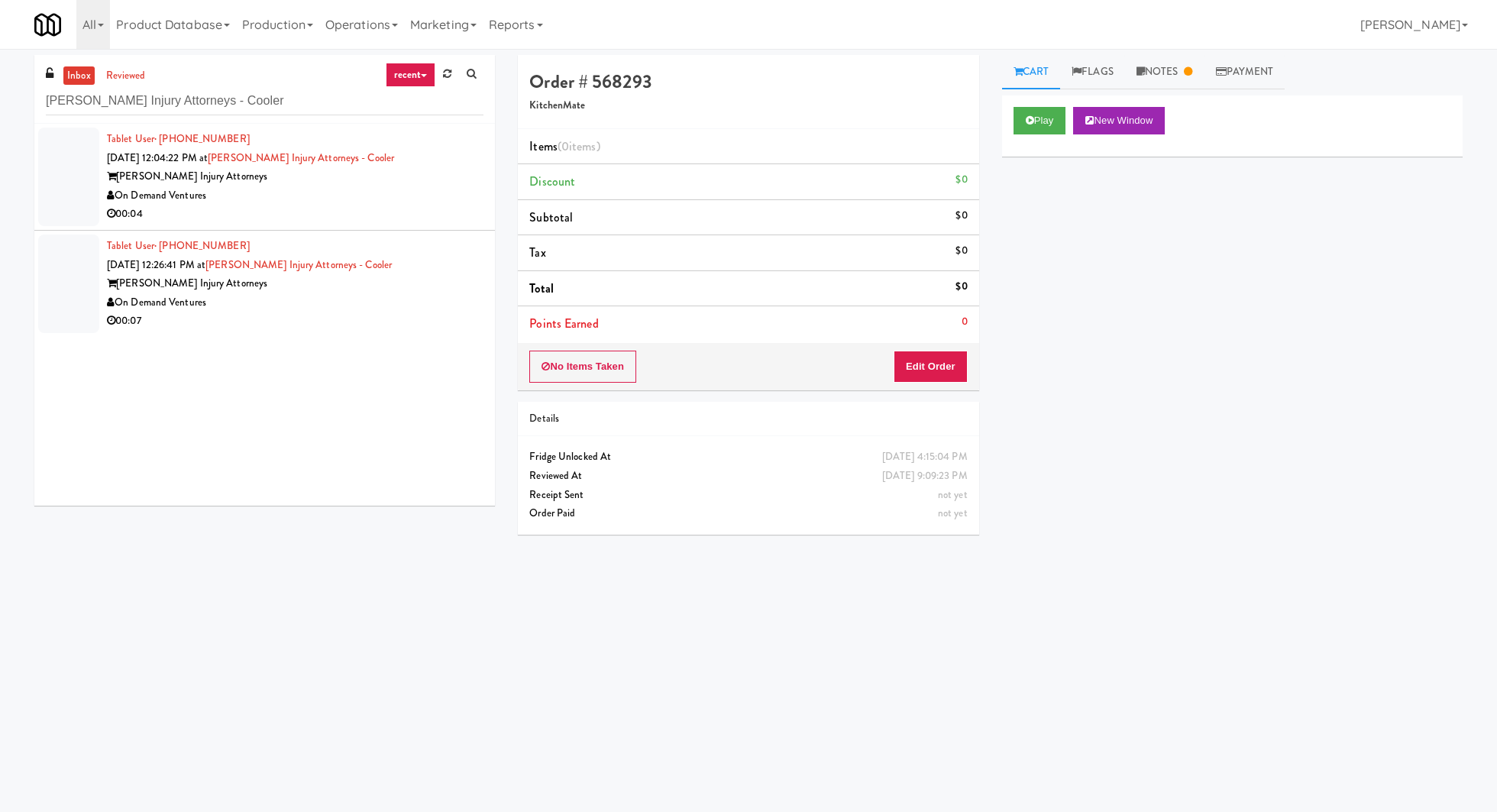
click at [329, 197] on div "On Demand Ventures" at bounding box center [295, 195] width 376 height 19
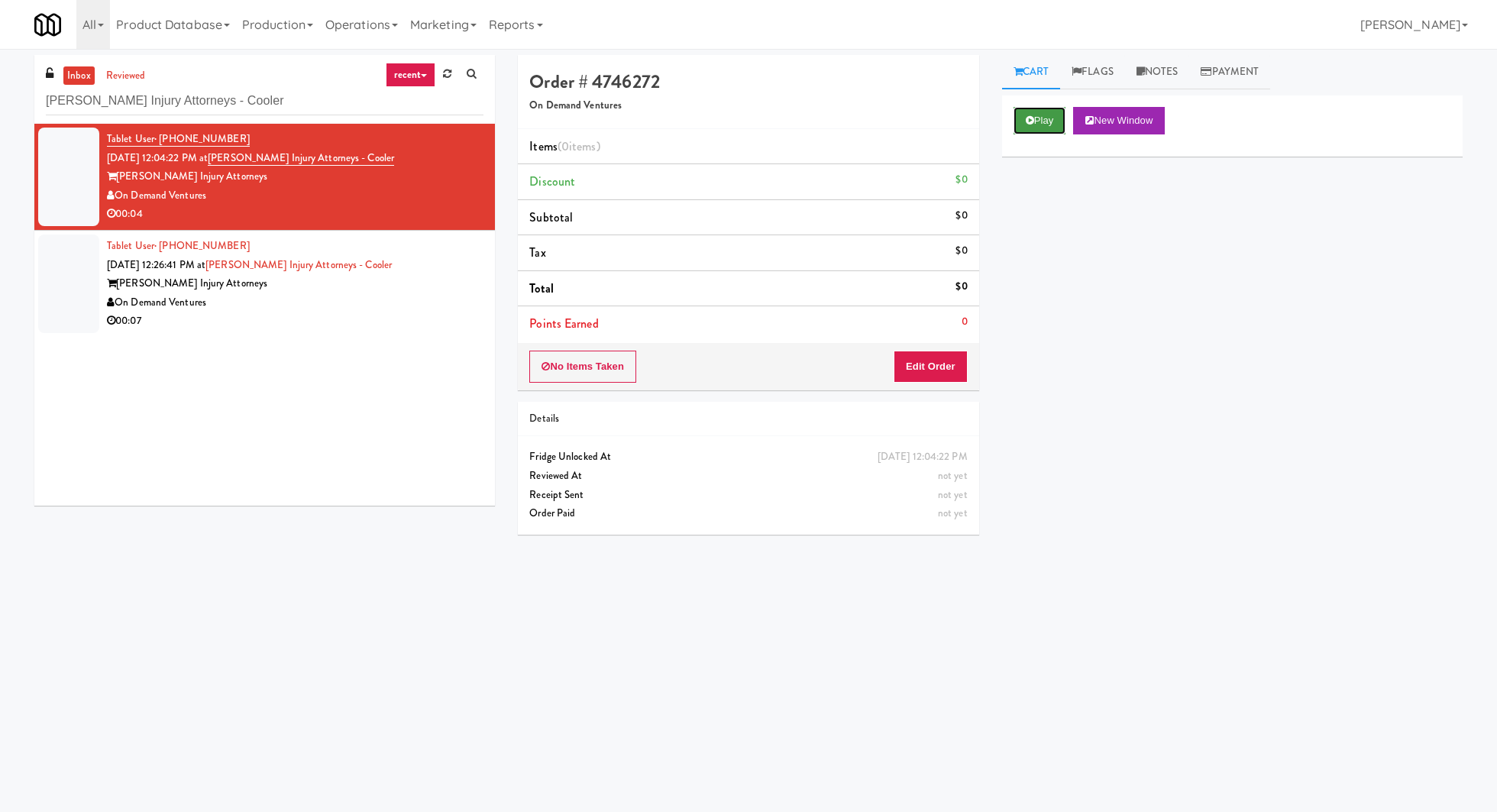
click at [1020, 116] on button "Play" at bounding box center [1040, 120] width 53 height 28
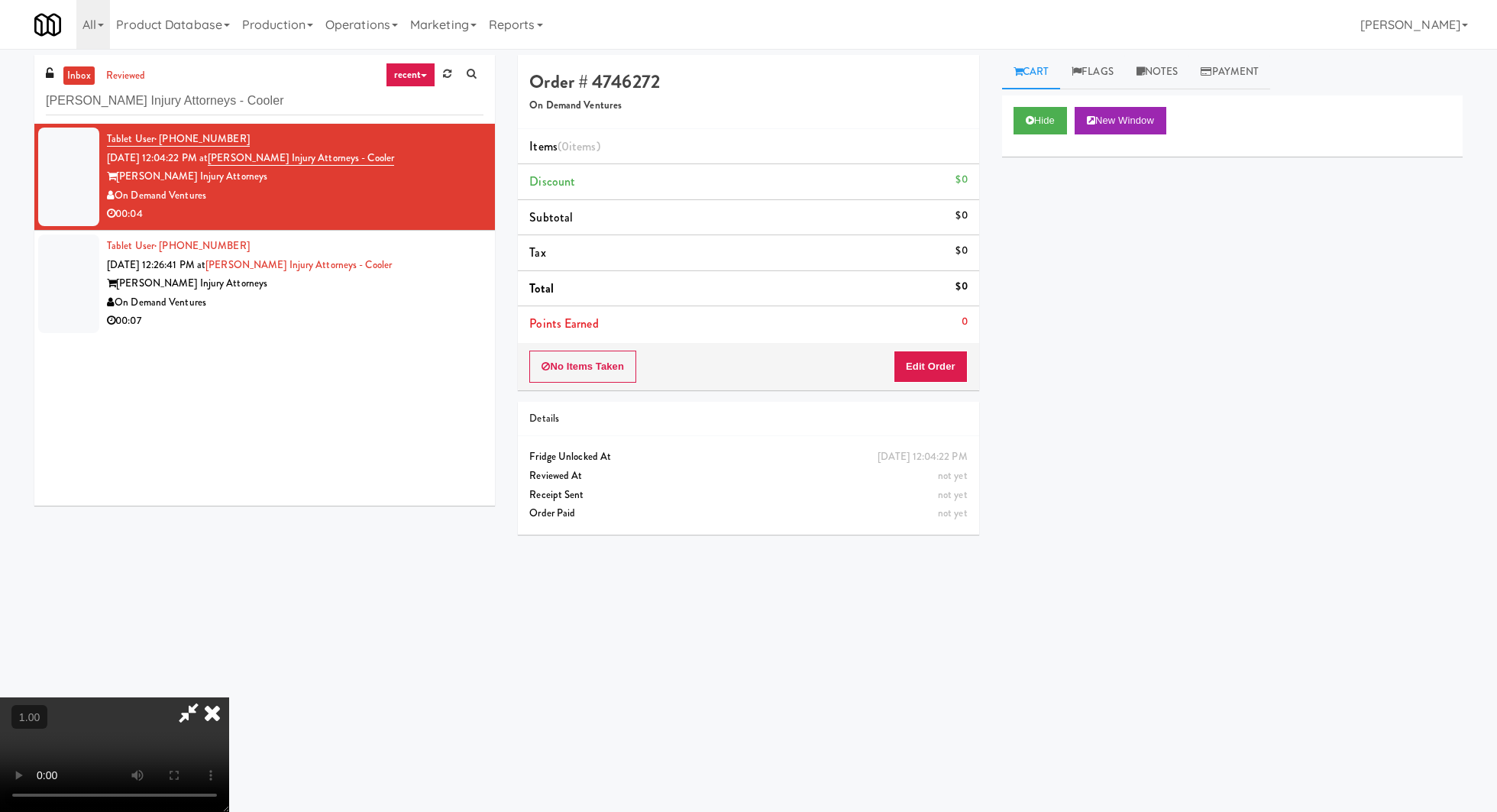
click at [229, 697] on video at bounding box center [114, 754] width 229 height 114
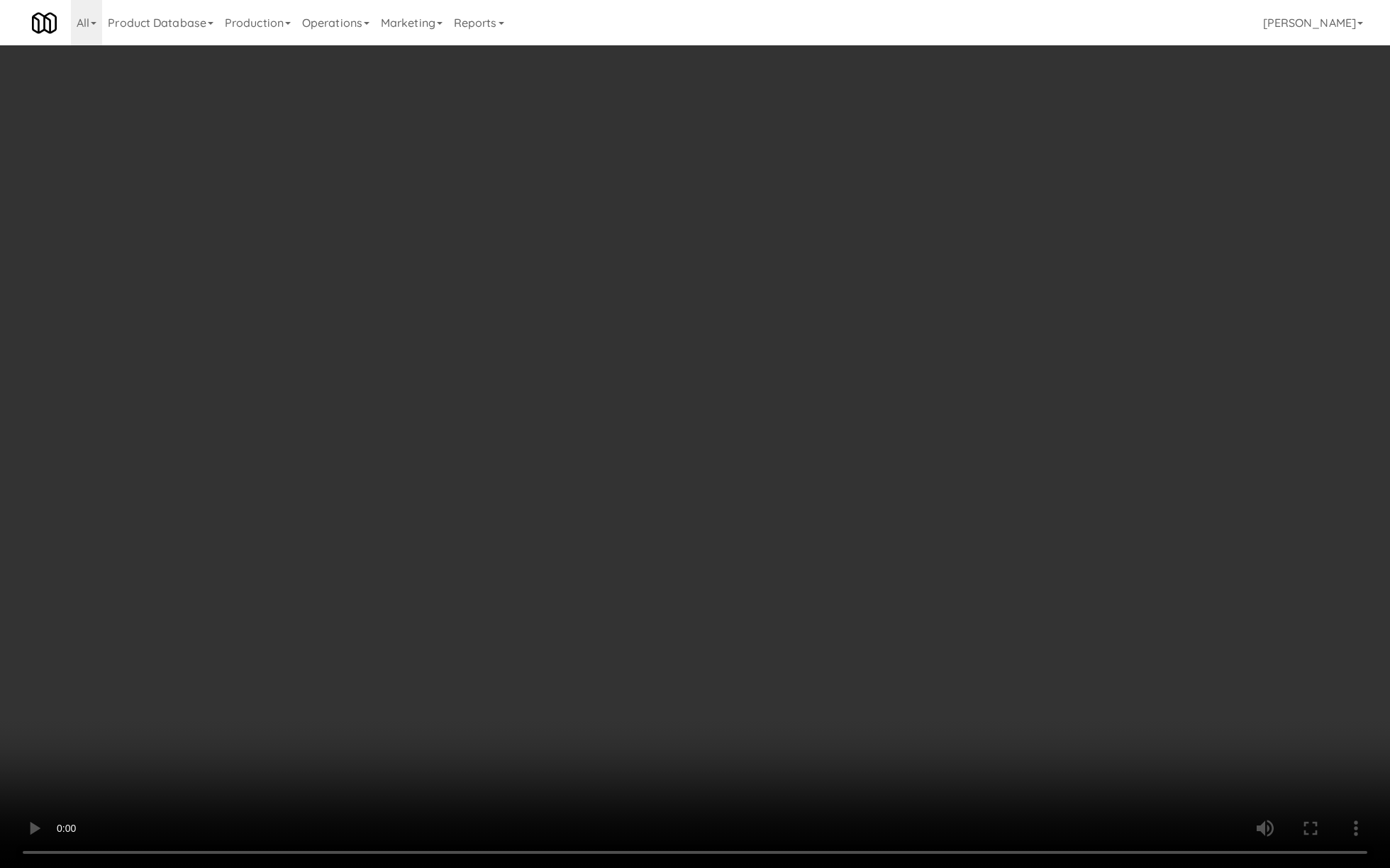
click at [586, 536] on video at bounding box center [695, 434] width 1390 height 868
click at [606, 516] on video at bounding box center [695, 434] width 1390 height 868
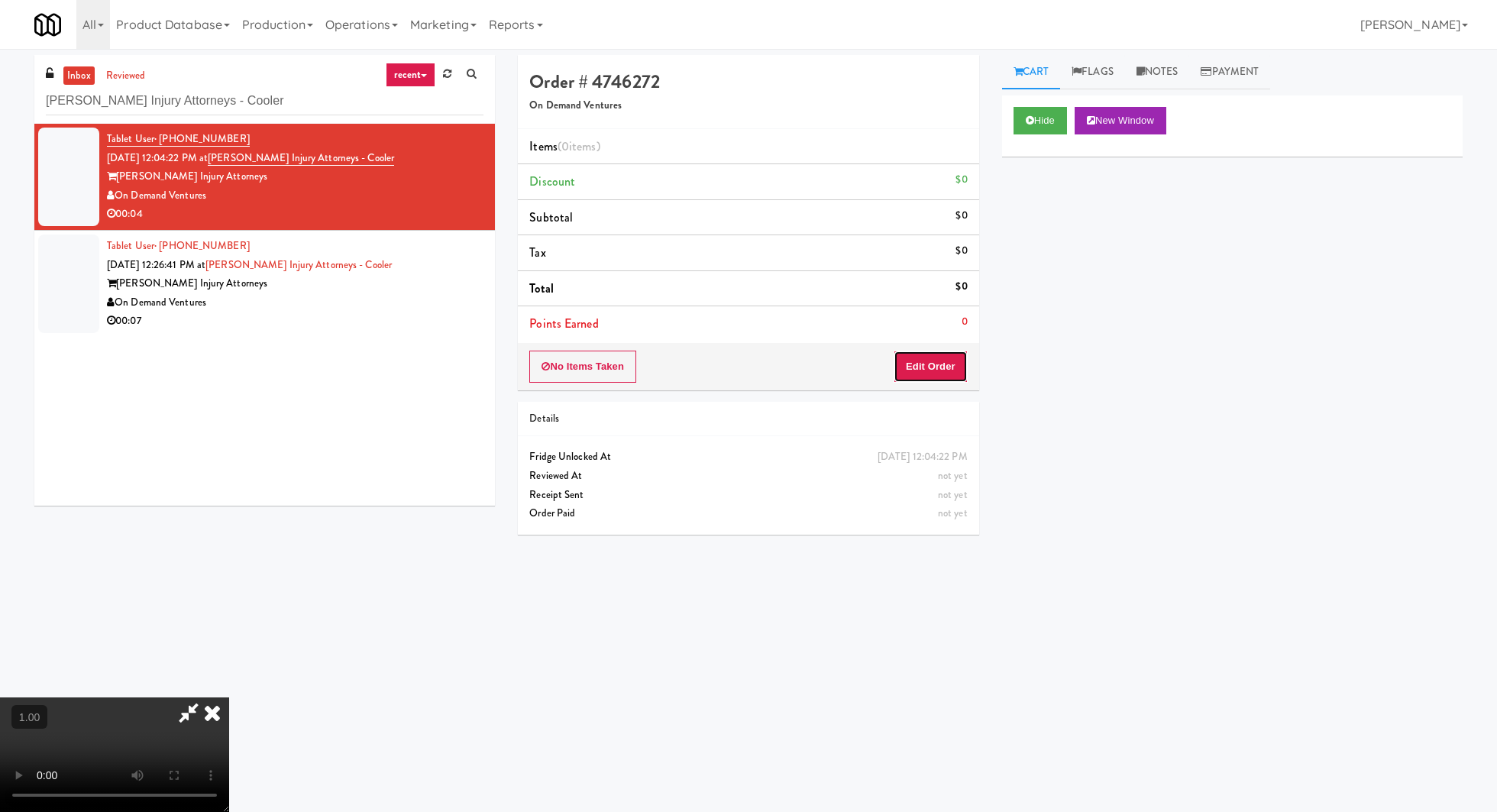
click at [950, 359] on button "Edit Order" at bounding box center [930, 366] width 74 height 32
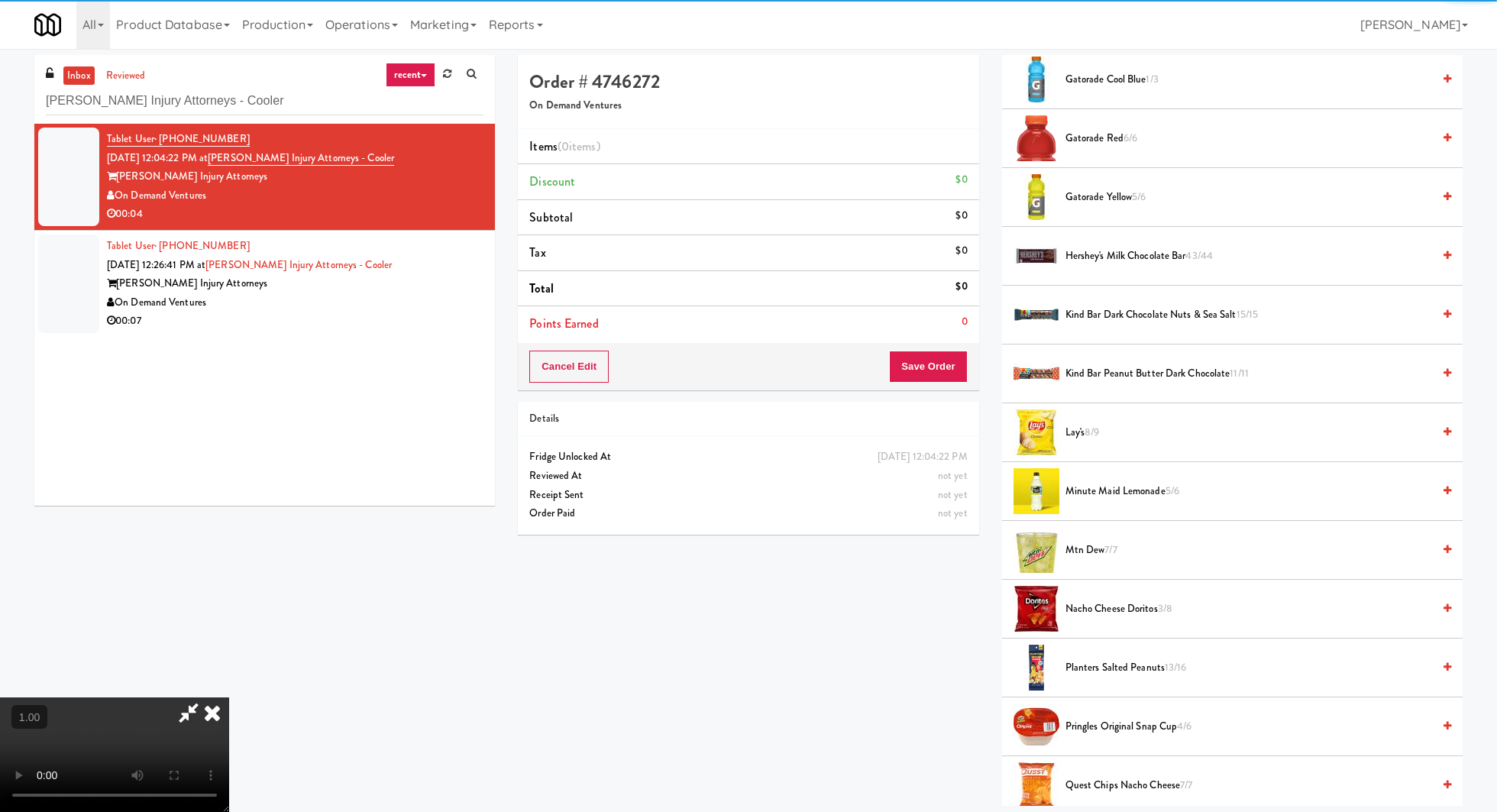
scroll to position [582, 0]
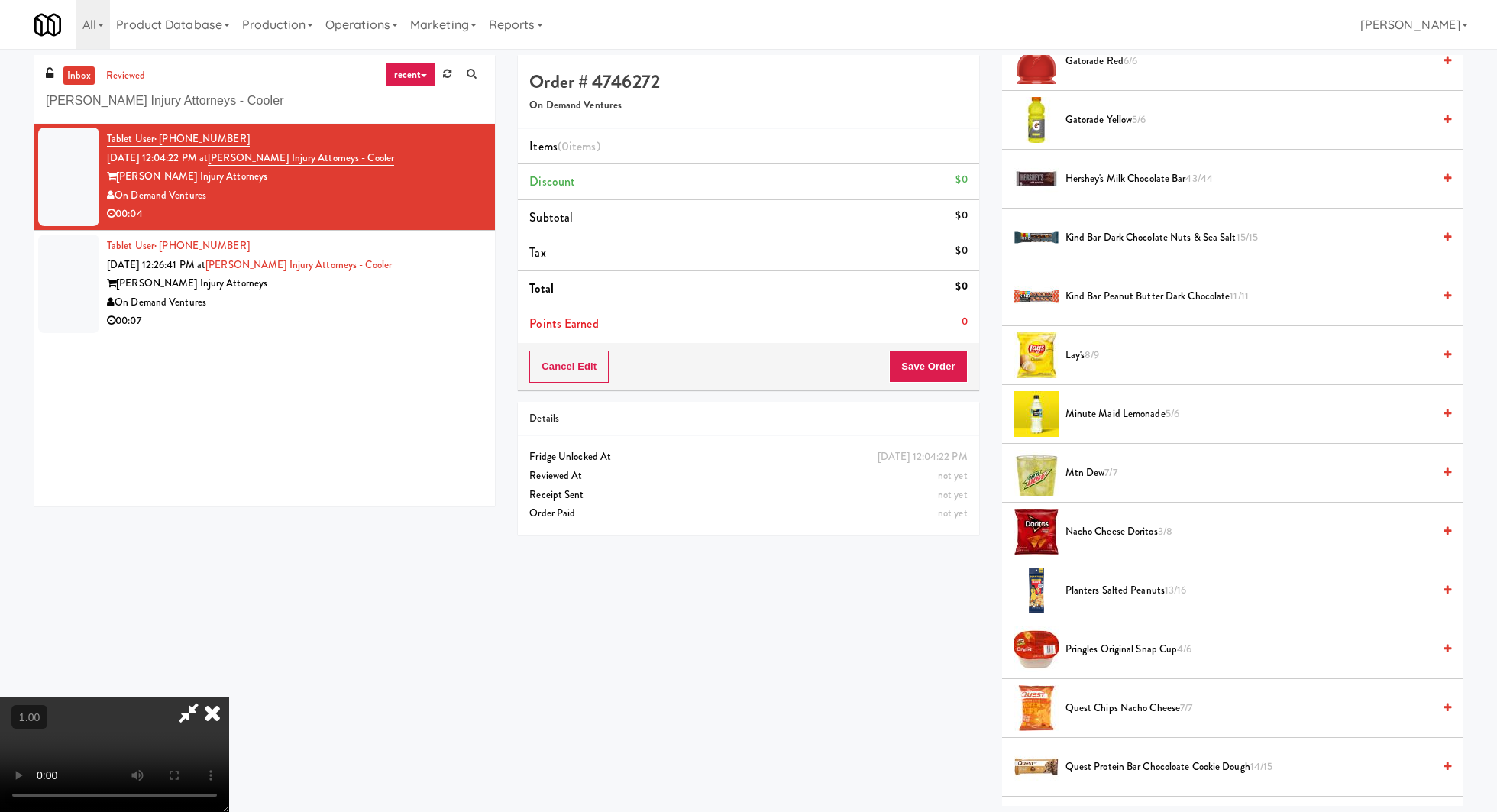
click at [1103, 529] on span "Nacho Cheese Doritos 3/8" at bounding box center [1248, 531] width 366 height 19
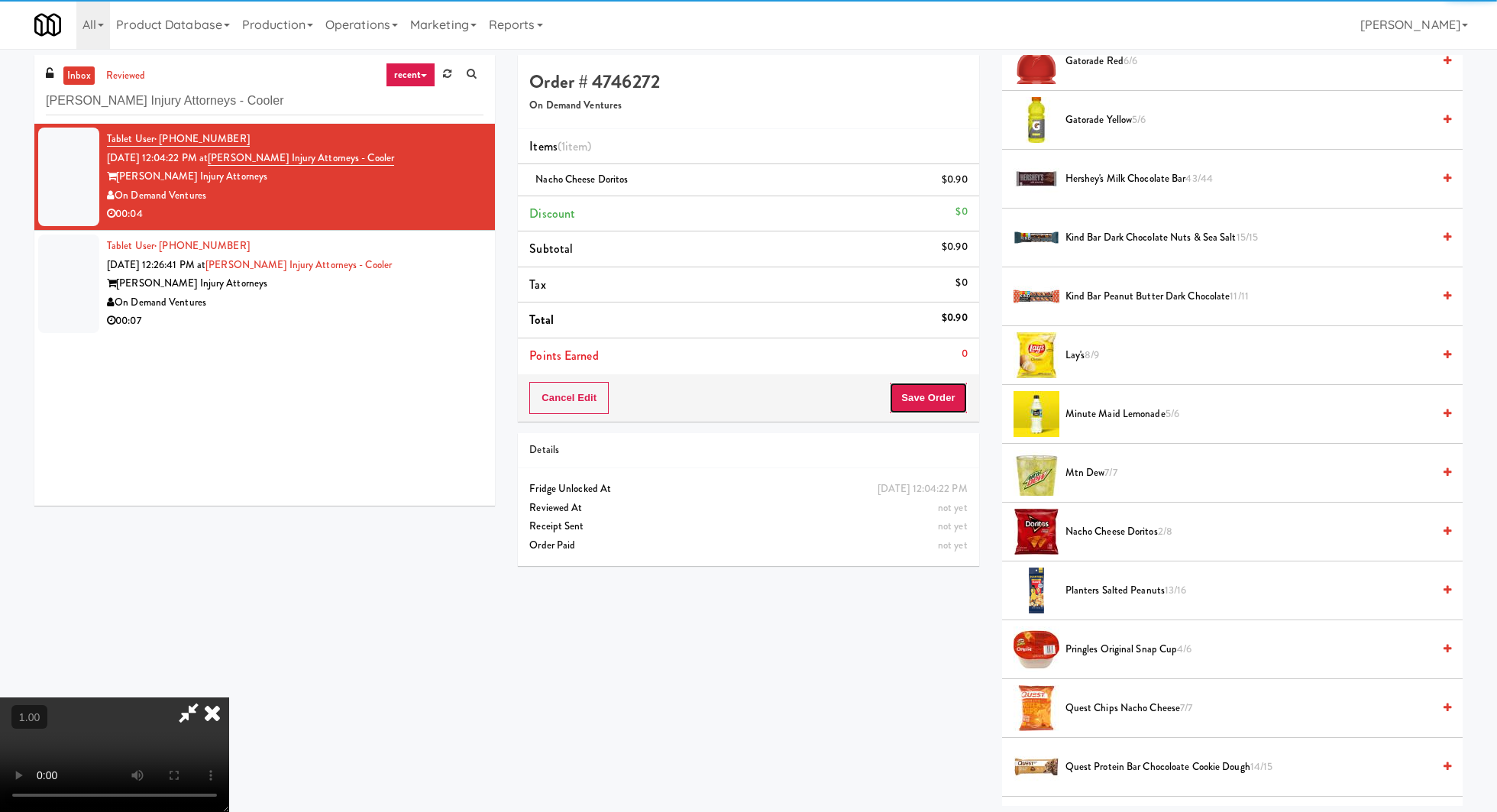
click at [956, 393] on button "Save Order" at bounding box center [927, 398] width 78 height 32
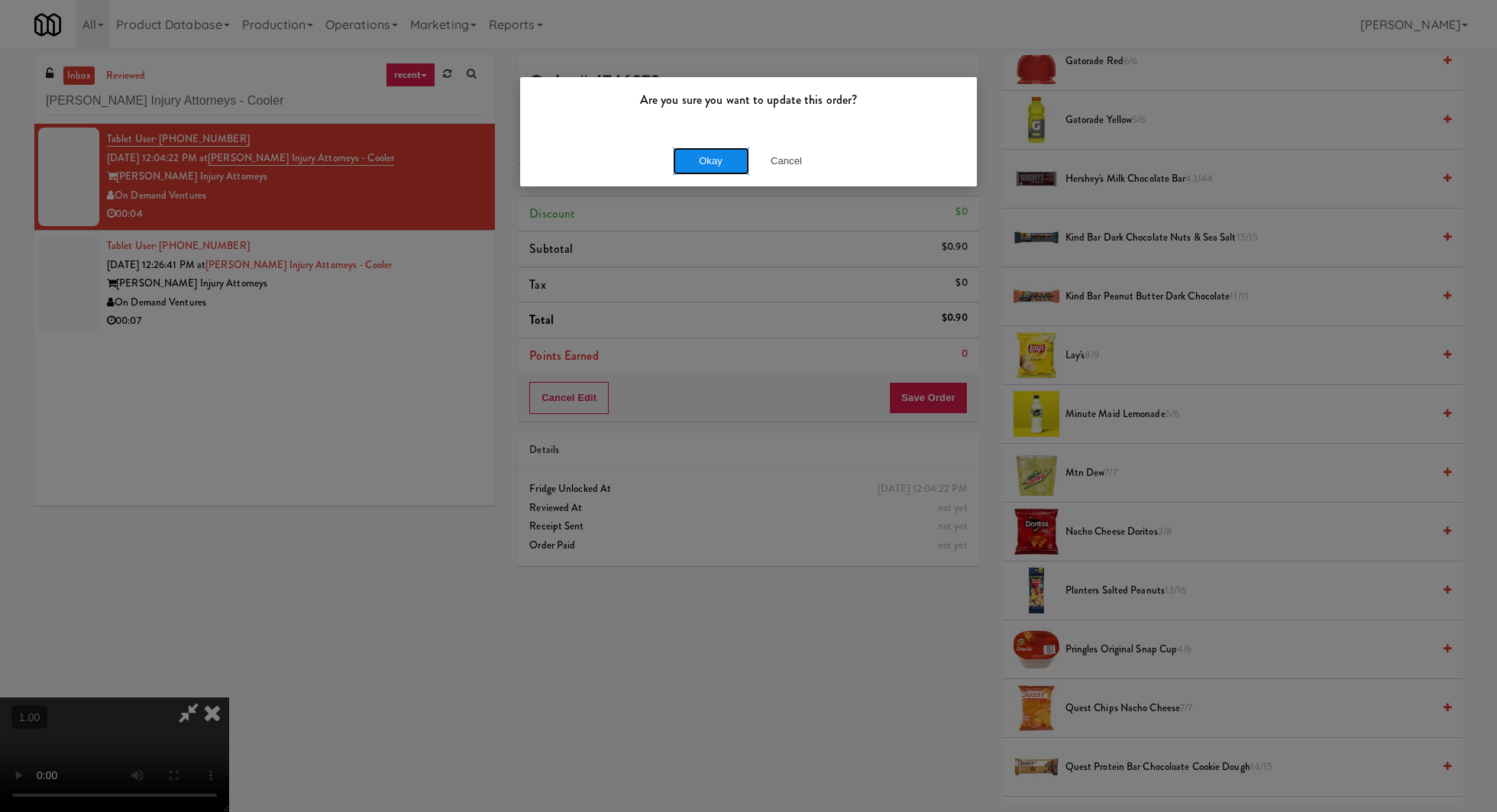
click at [689, 158] on button "Okay" at bounding box center [711, 160] width 77 height 28
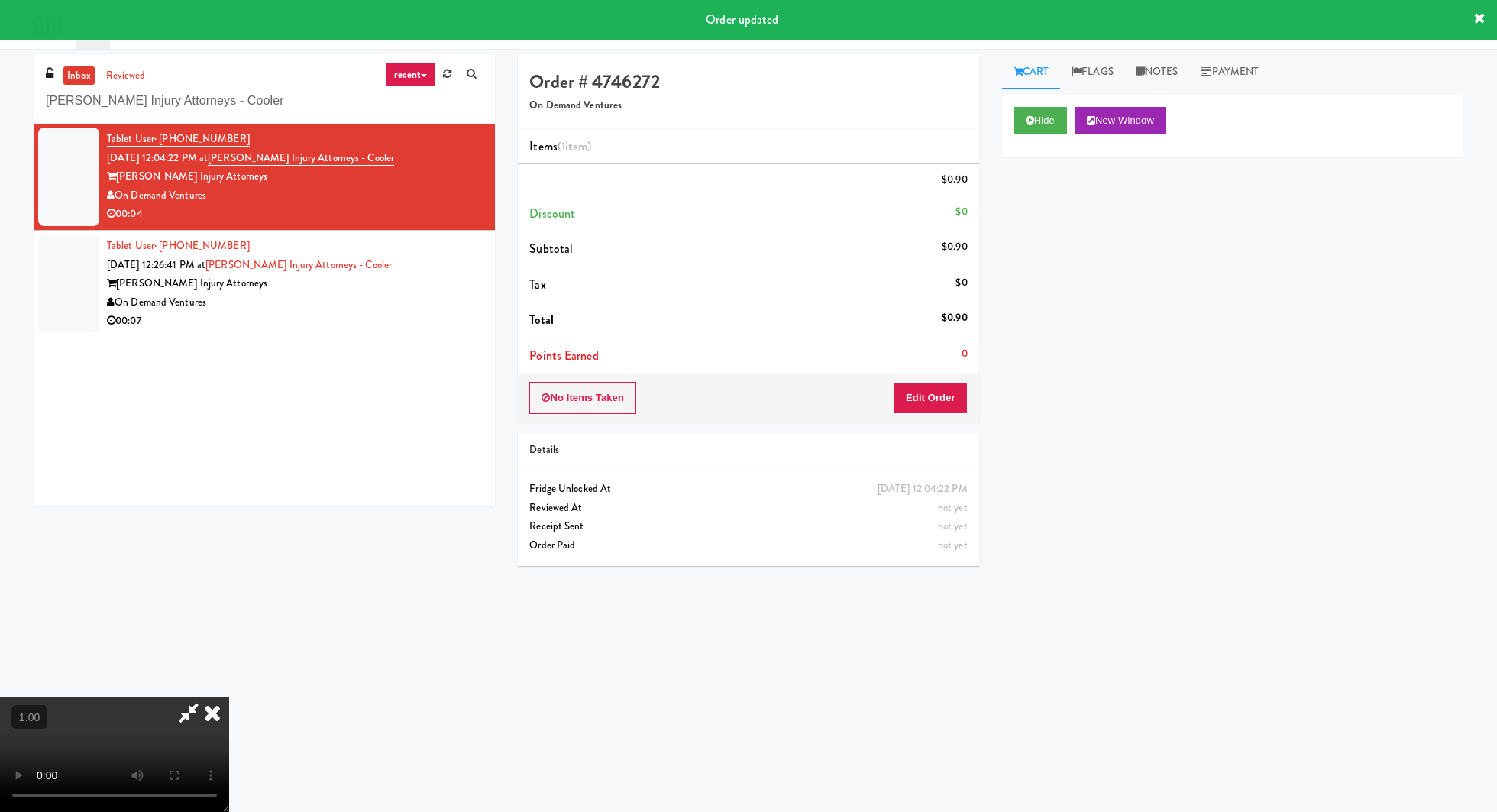
scroll to position [0, 0]
click at [877, 71] on div "Order # 4746272 On Demand Ventures Items (1 item ) $0.90 Discount $0 Subtotal $…" at bounding box center [991, 362] width 945 height 613
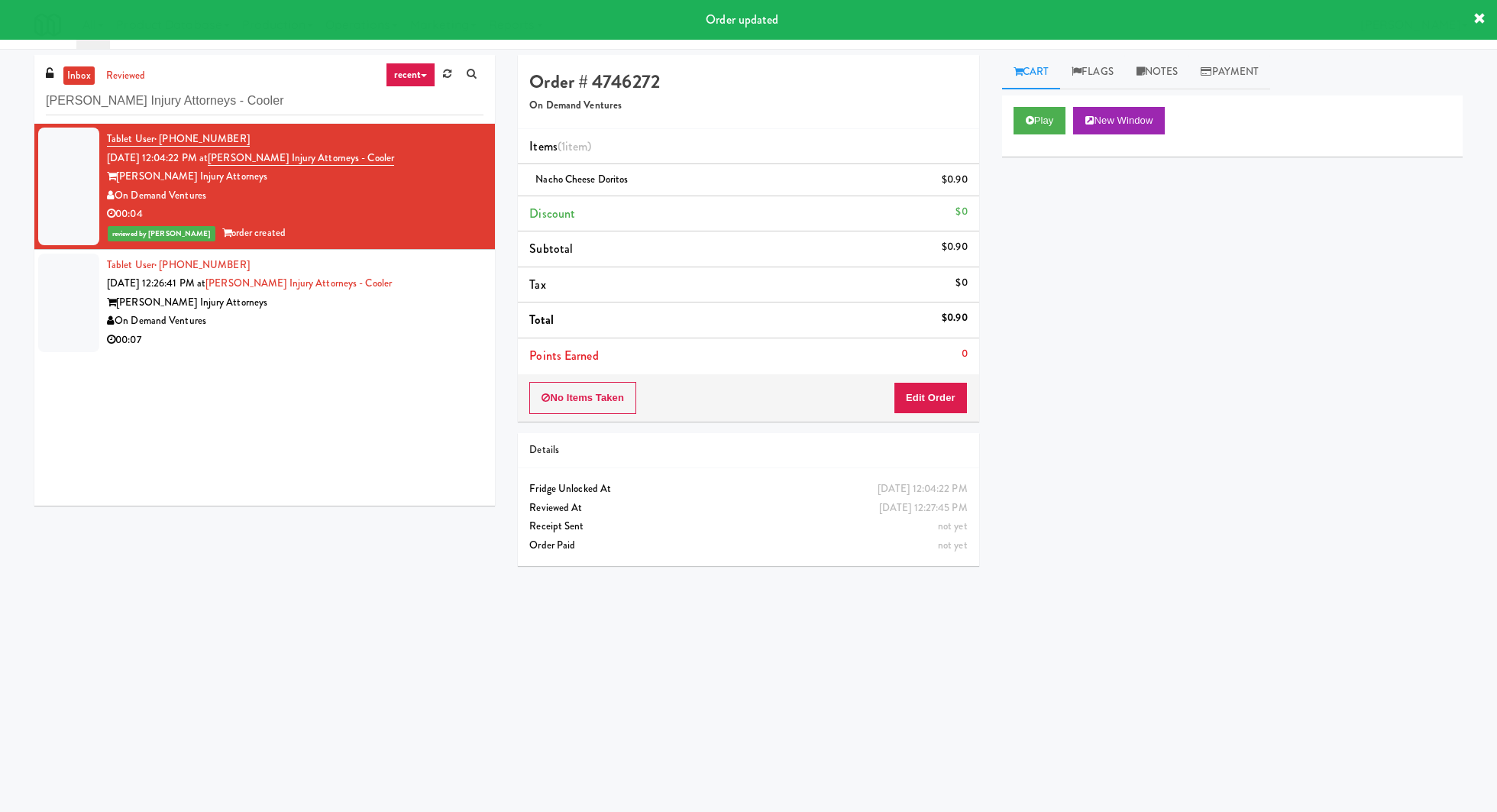
click at [441, 295] on div "[PERSON_NAME] Injury Attorneys" at bounding box center [295, 302] width 376 height 19
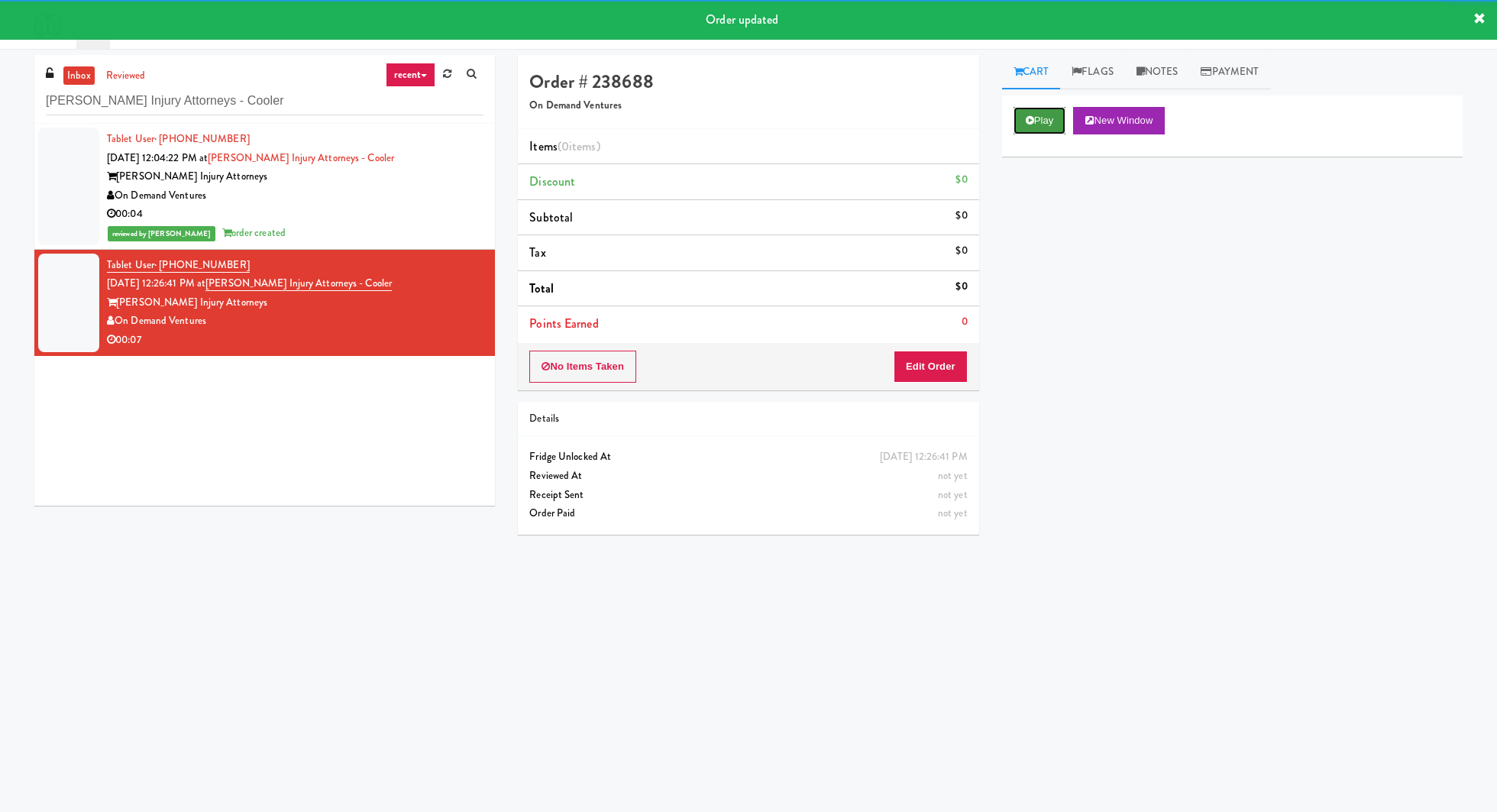
click at [1038, 111] on button "Play" at bounding box center [1040, 120] width 53 height 28
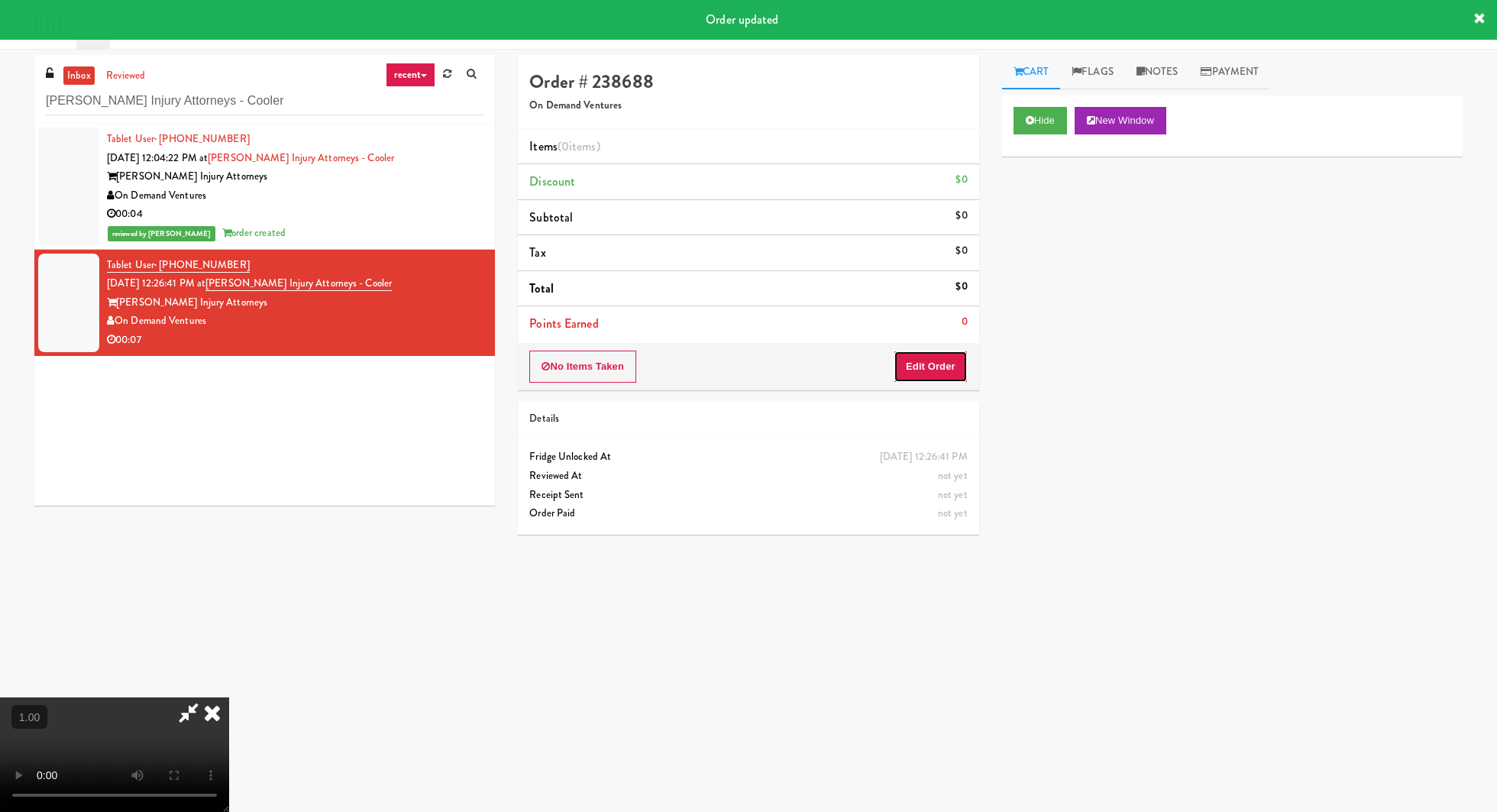
click at [950, 359] on button "Edit Order" at bounding box center [930, 366] width 74 height 32
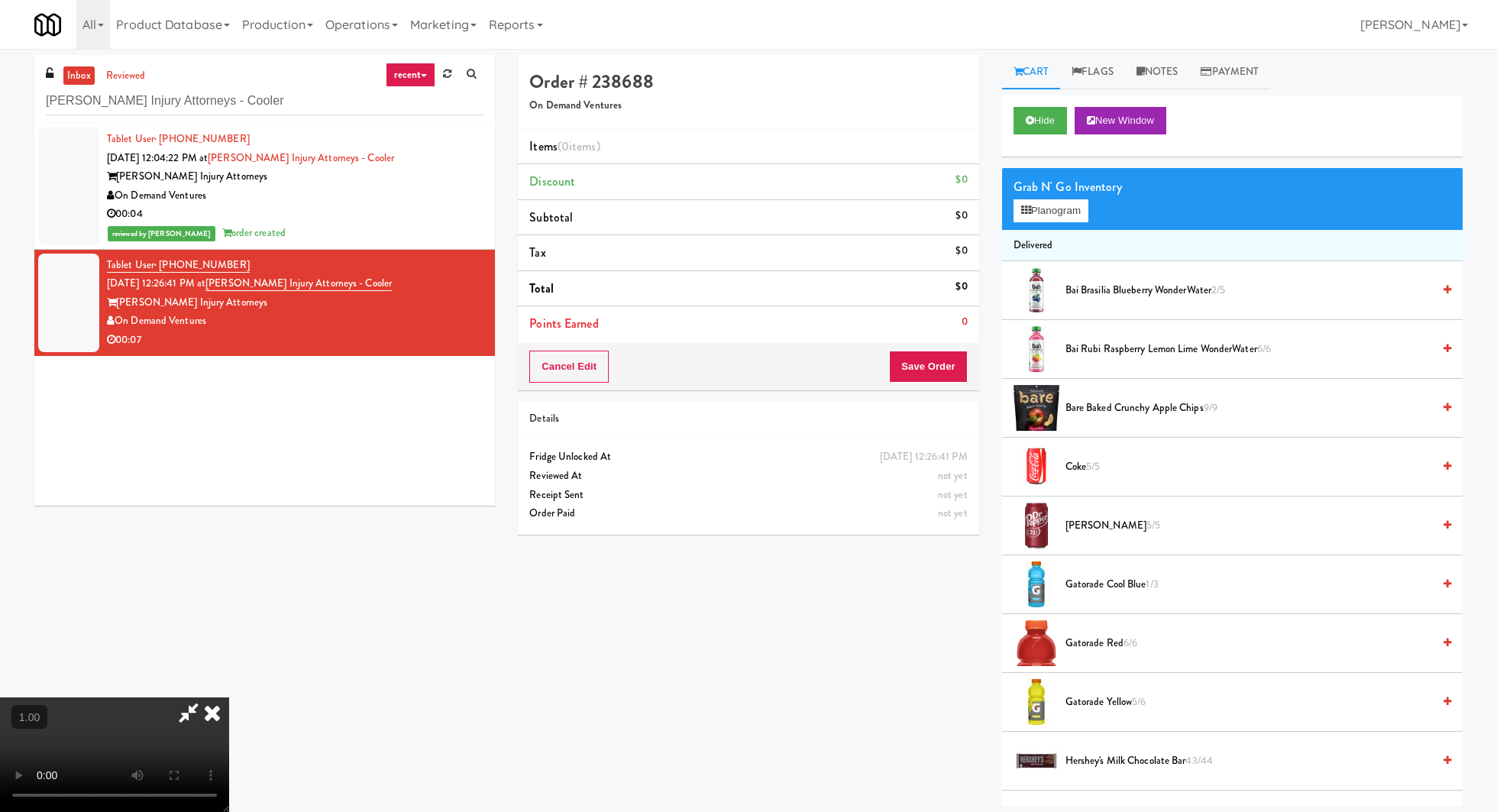
click at [229, 697] on video at bounding box center [114, 754] width 229 height 114
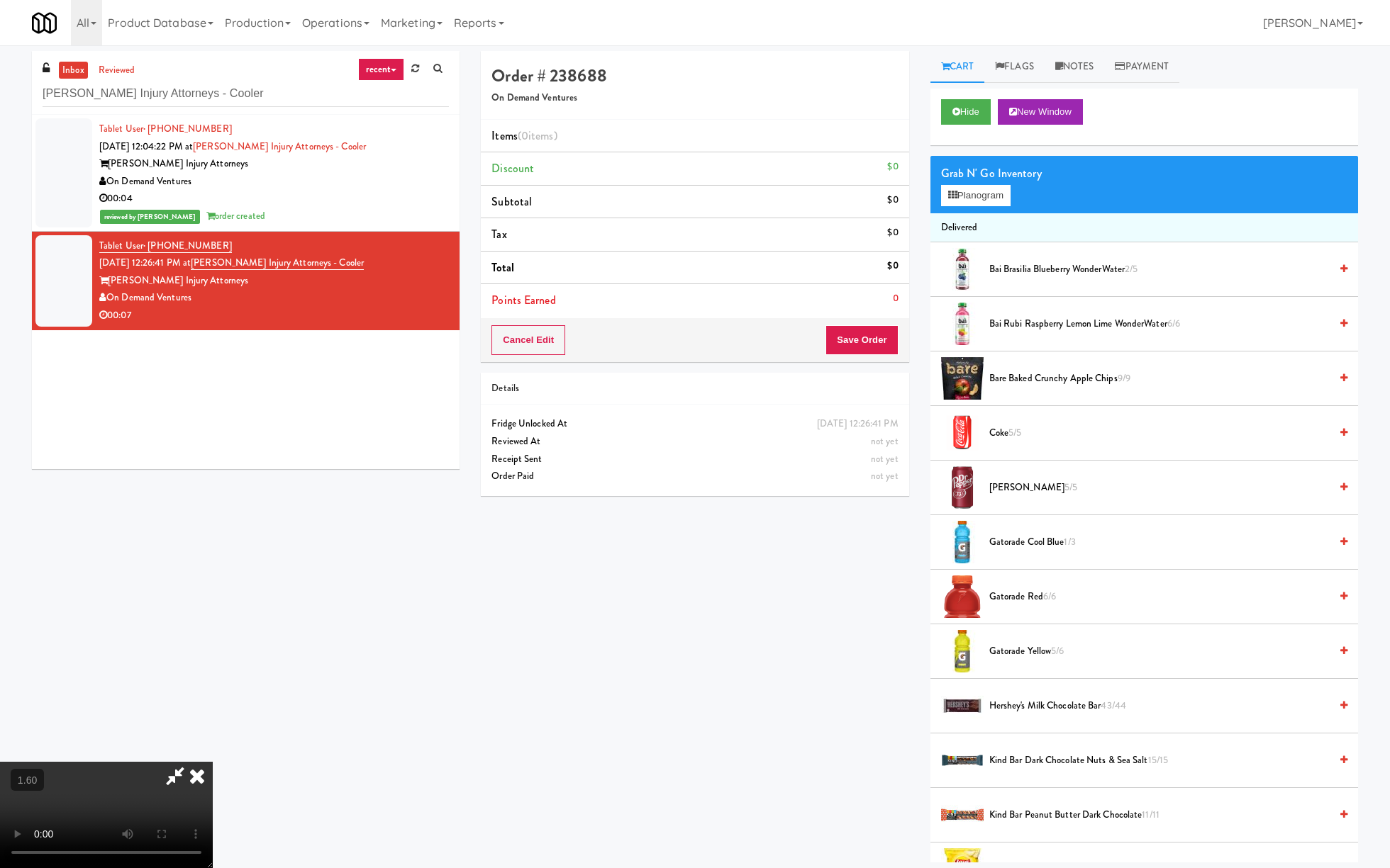
click at [213, 753] on video at bounding box center [106, 815] width 213 height 106
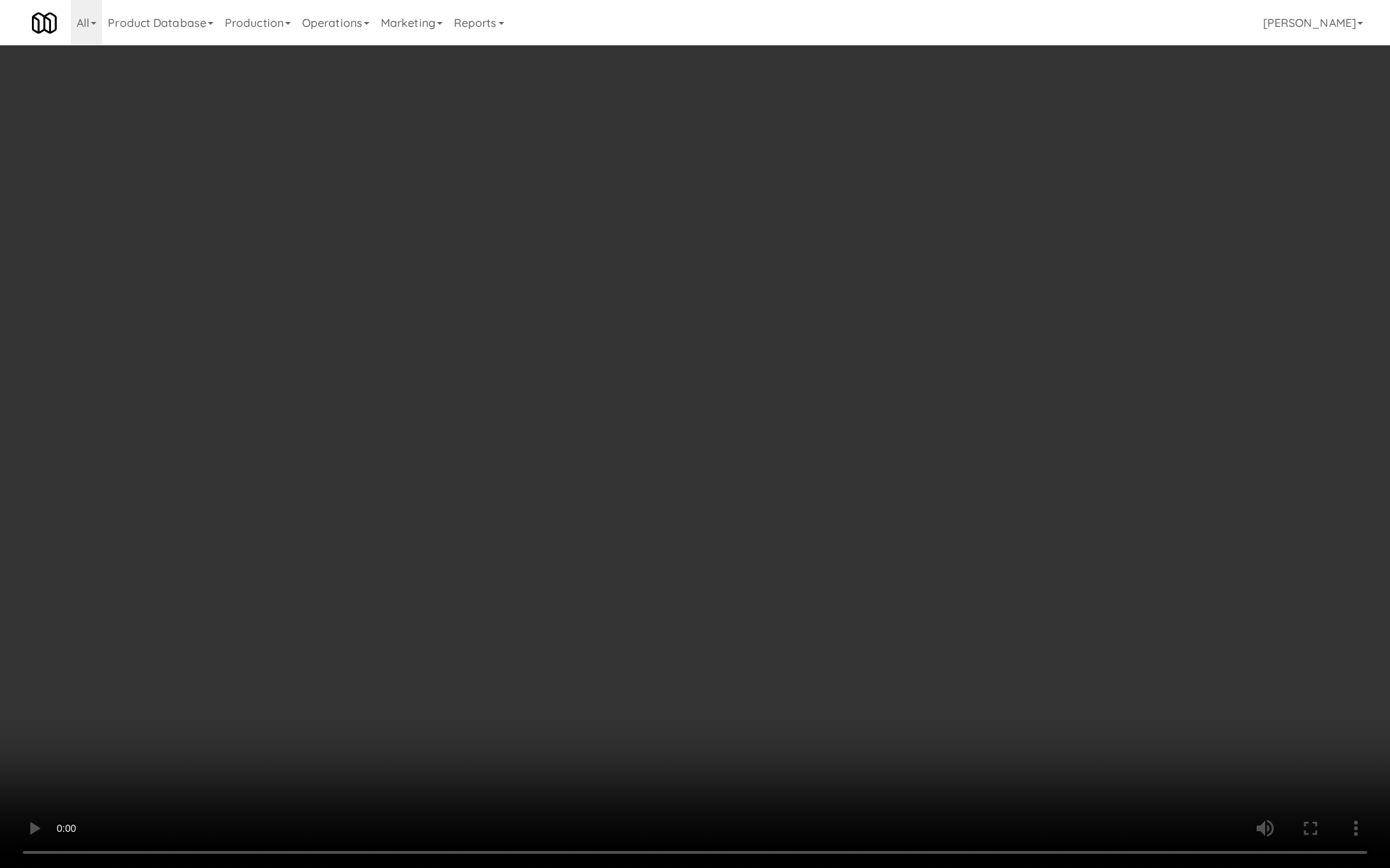
click at [622, 487] on video at bounding box center [695, 434] width 1390 height 868
click at [695, 569] on video at bounding box center [695, 434] width 1390 height 868
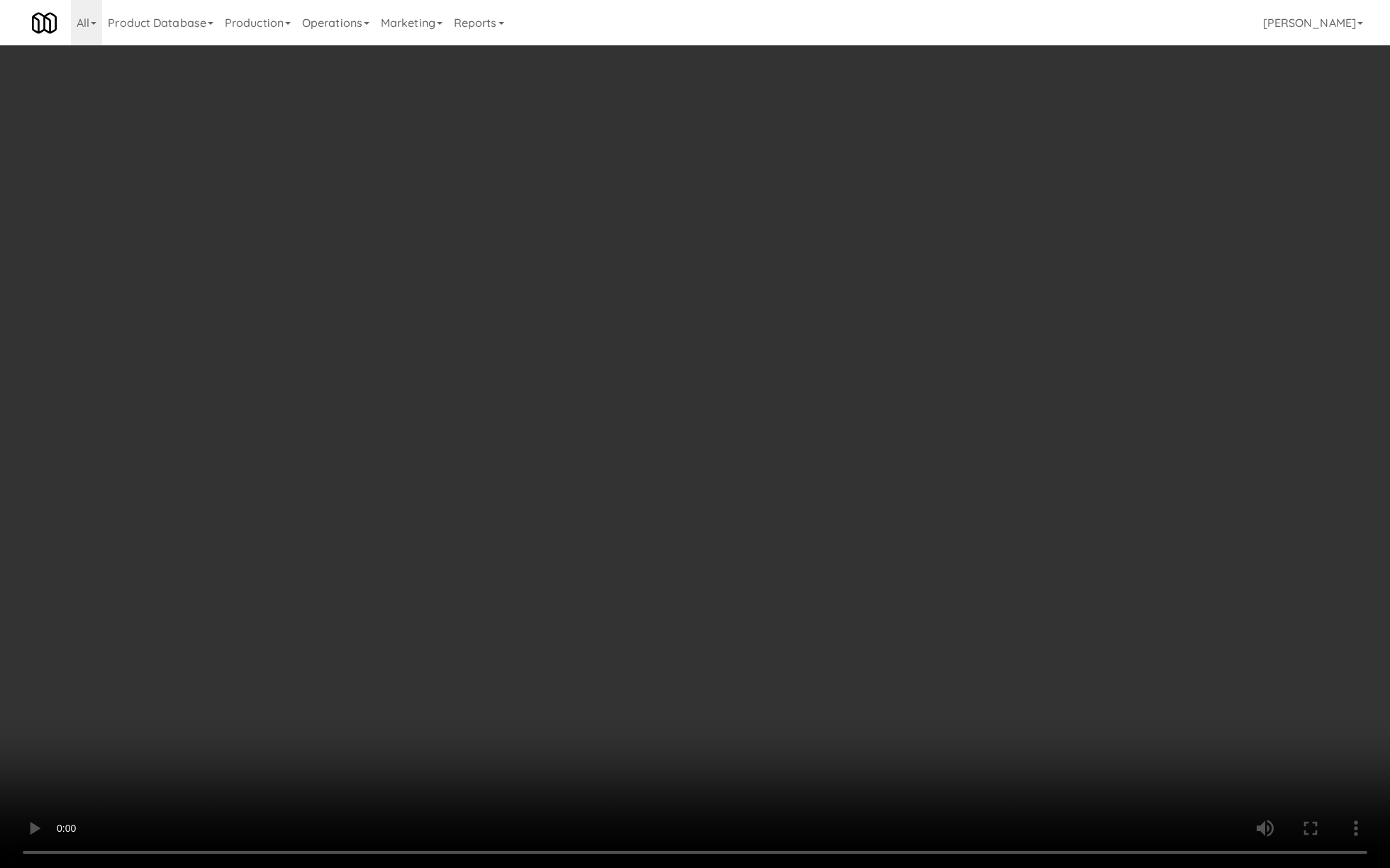
click at [699, 559] on video at bounding box center [695, 434] width 1390 height 868
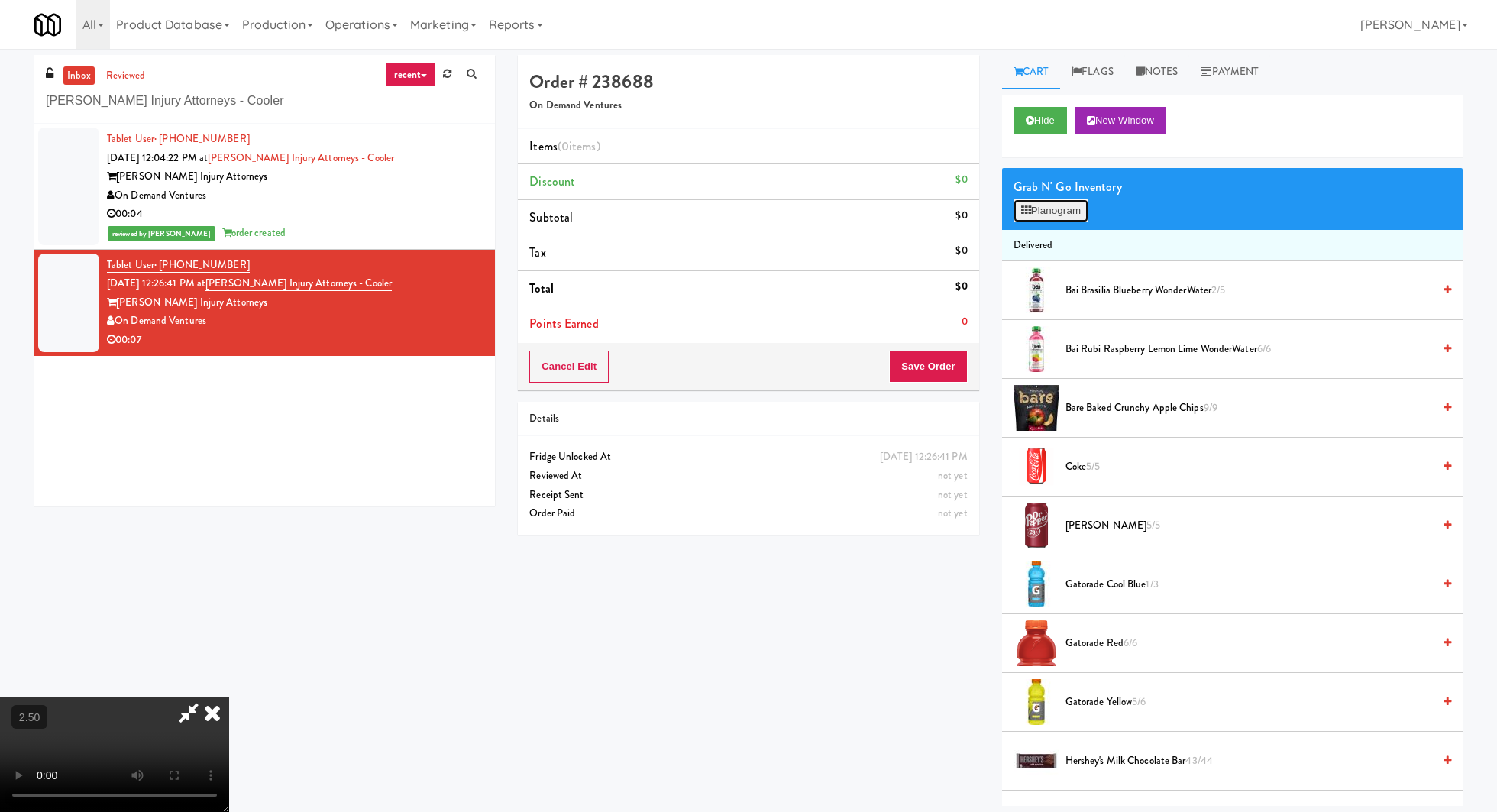
click at [1069, 213] on button "Planogram" at bounding box center [1051, 211] width 75 height 23
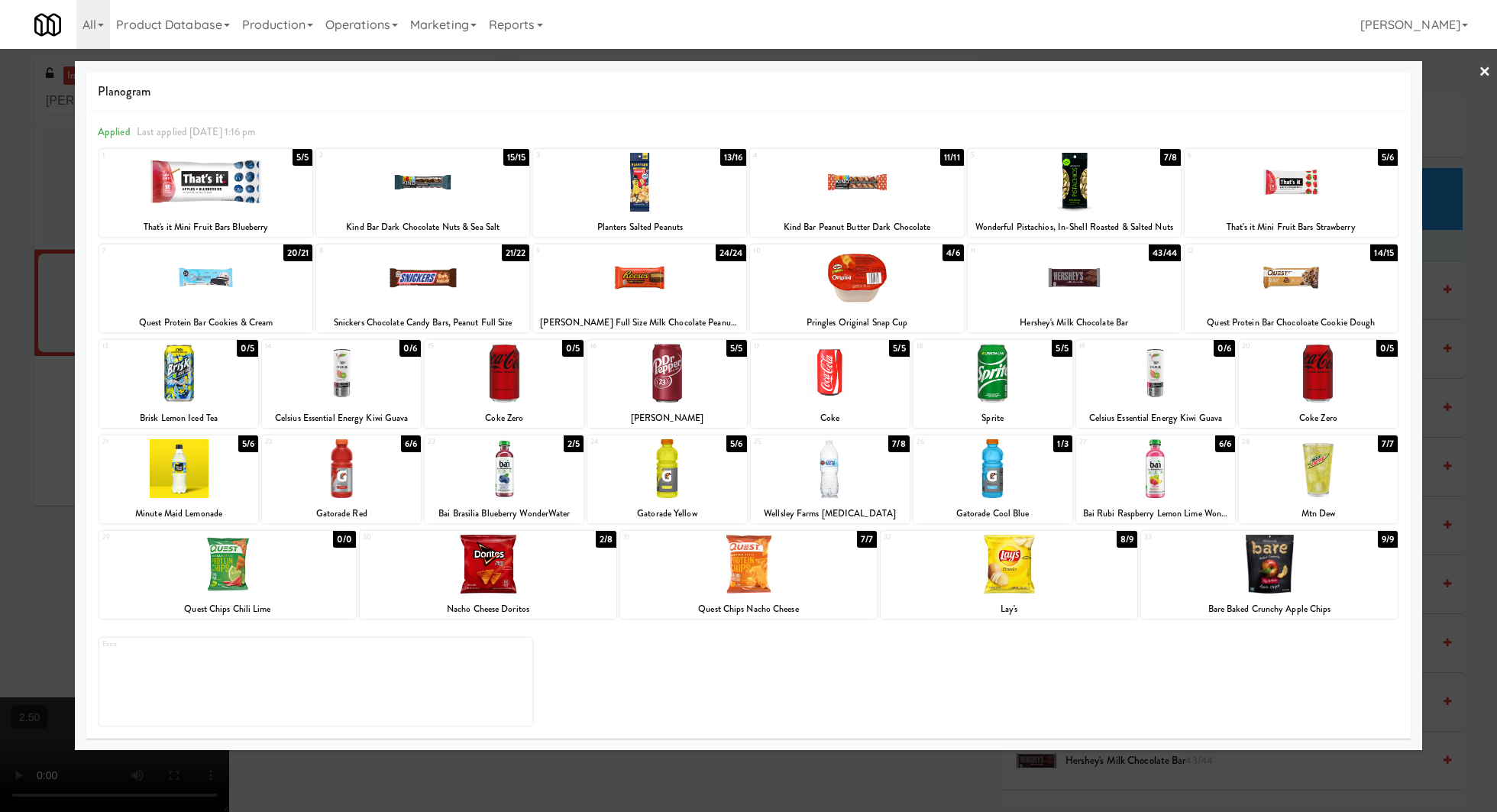
click at [374, 466] on div at bounding box center [341, 469] width 159 height 59
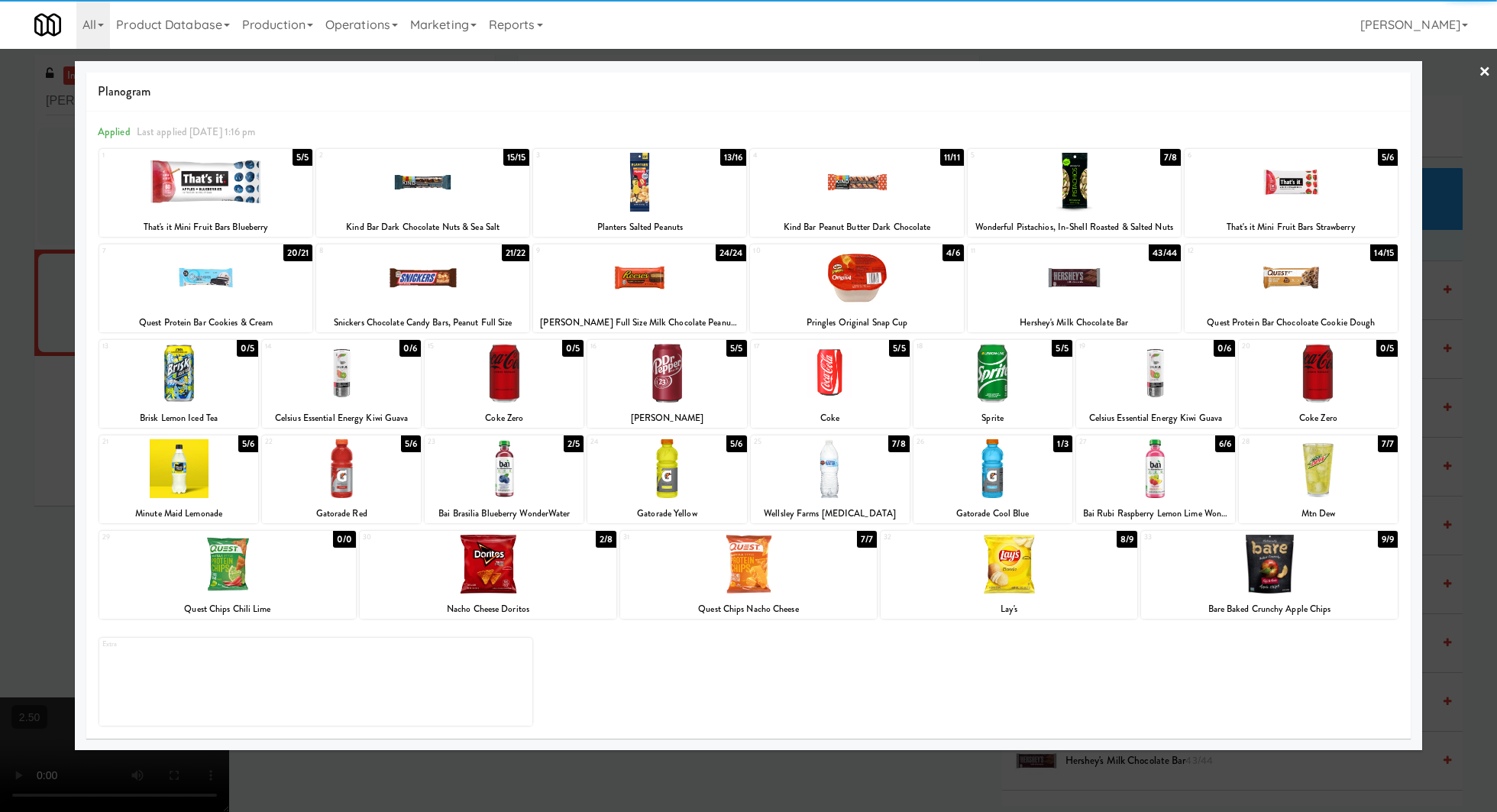
click at [468, 519] on div "Bai Brasilia Blueberry WonderWater" at bounding box center [504, 513] width 154 height 19
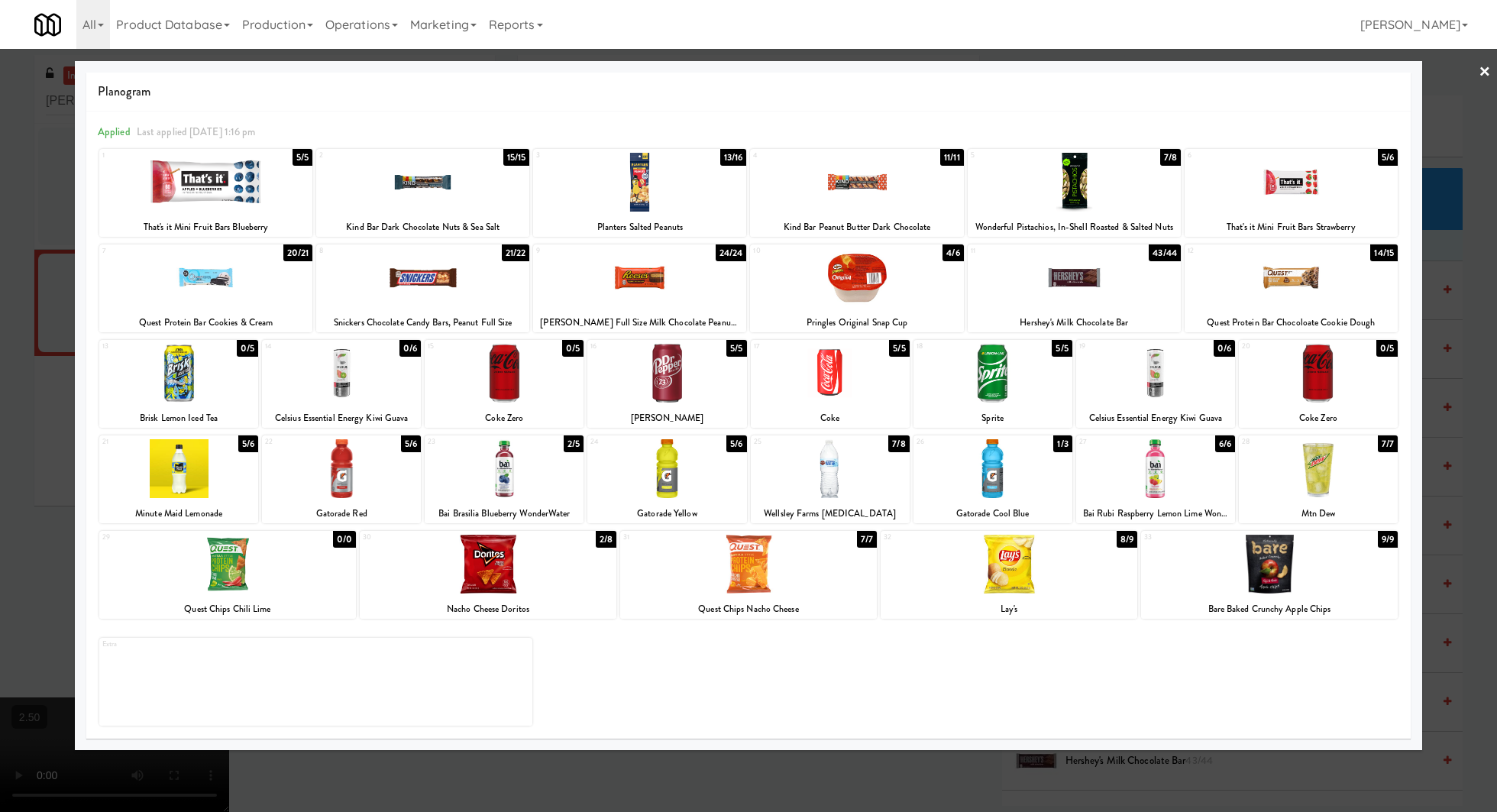
click at [471, 553] on div at bounding box center [488, 564] width 257 height 59
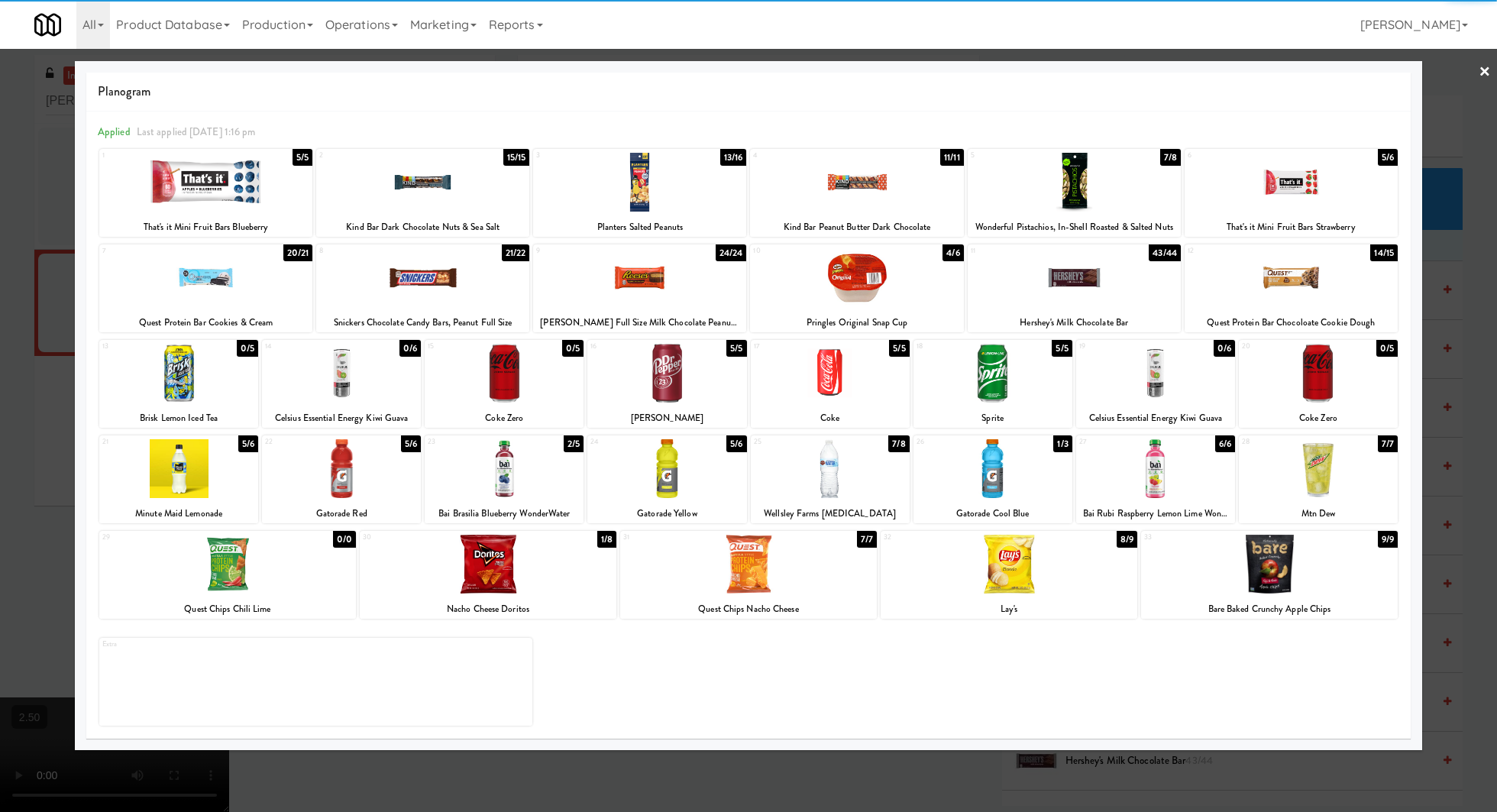
click at [1479, 76] on link "×" at bounding box center [1485, 72] width 12 height 47
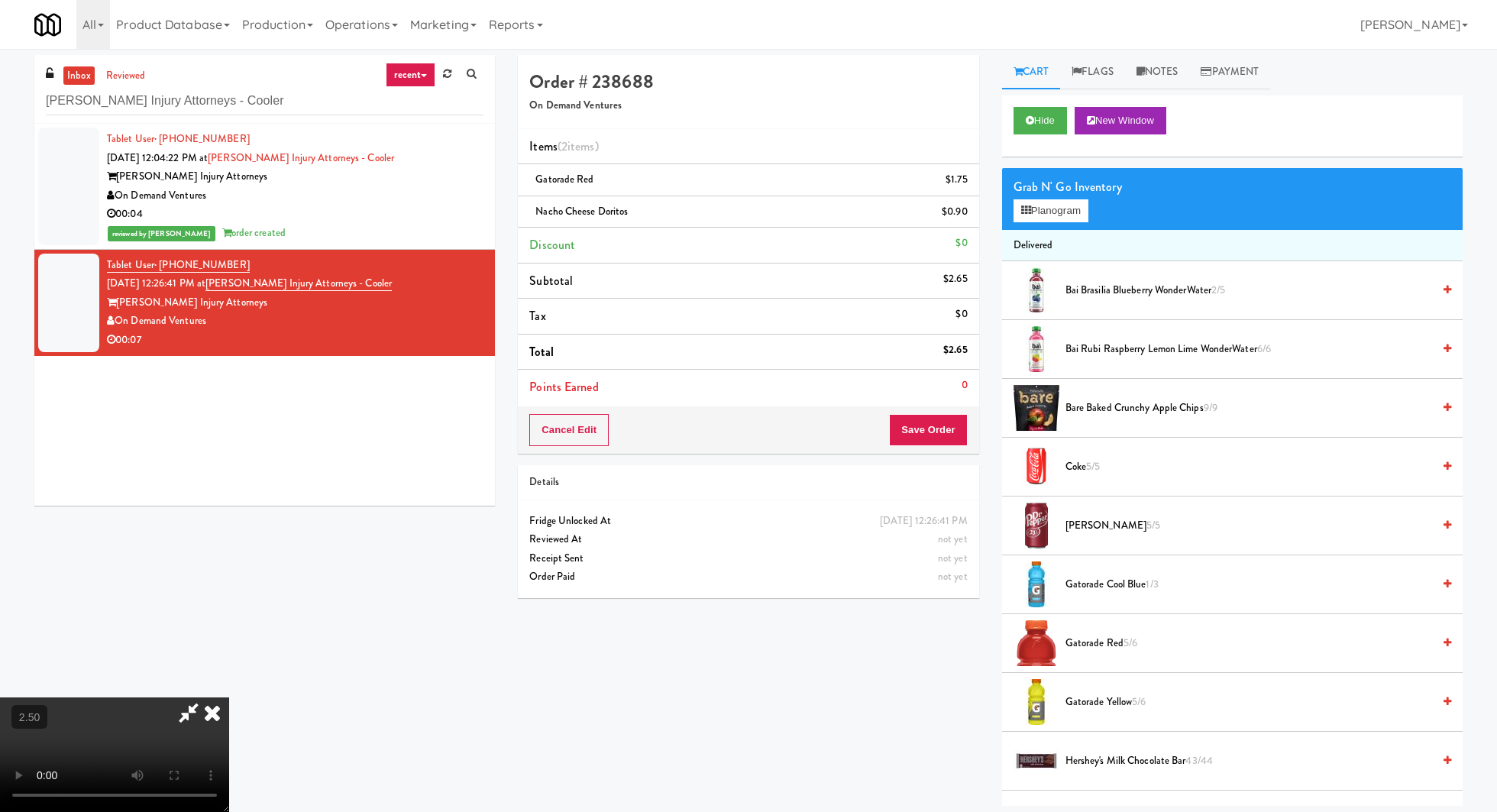
click at [229, 697] on icon at bounding box center [212, 712] width 34 height 30
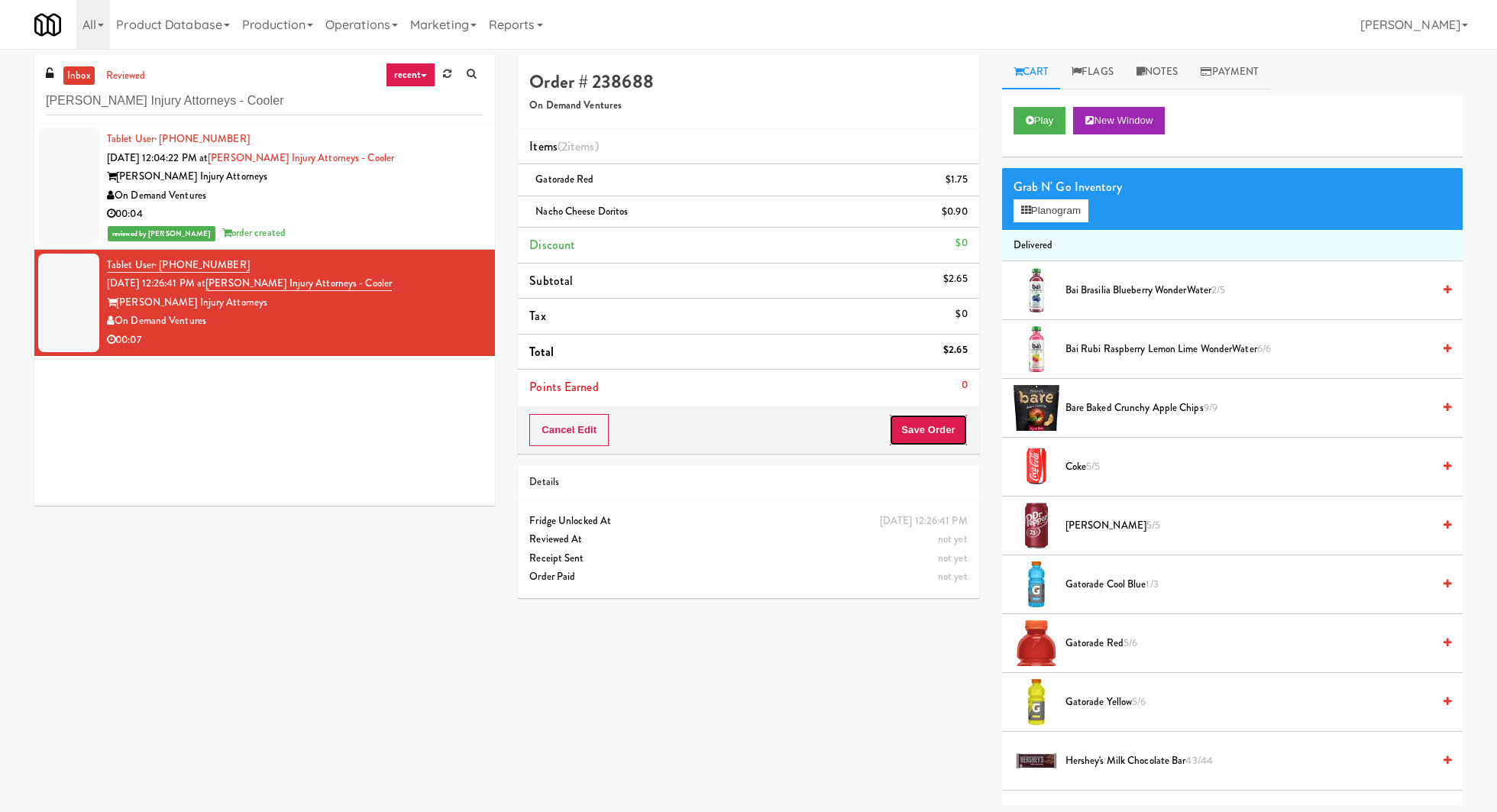
click at [922, 414] on button "Save Order" at bounding box center [927, 430] width 78 height 32
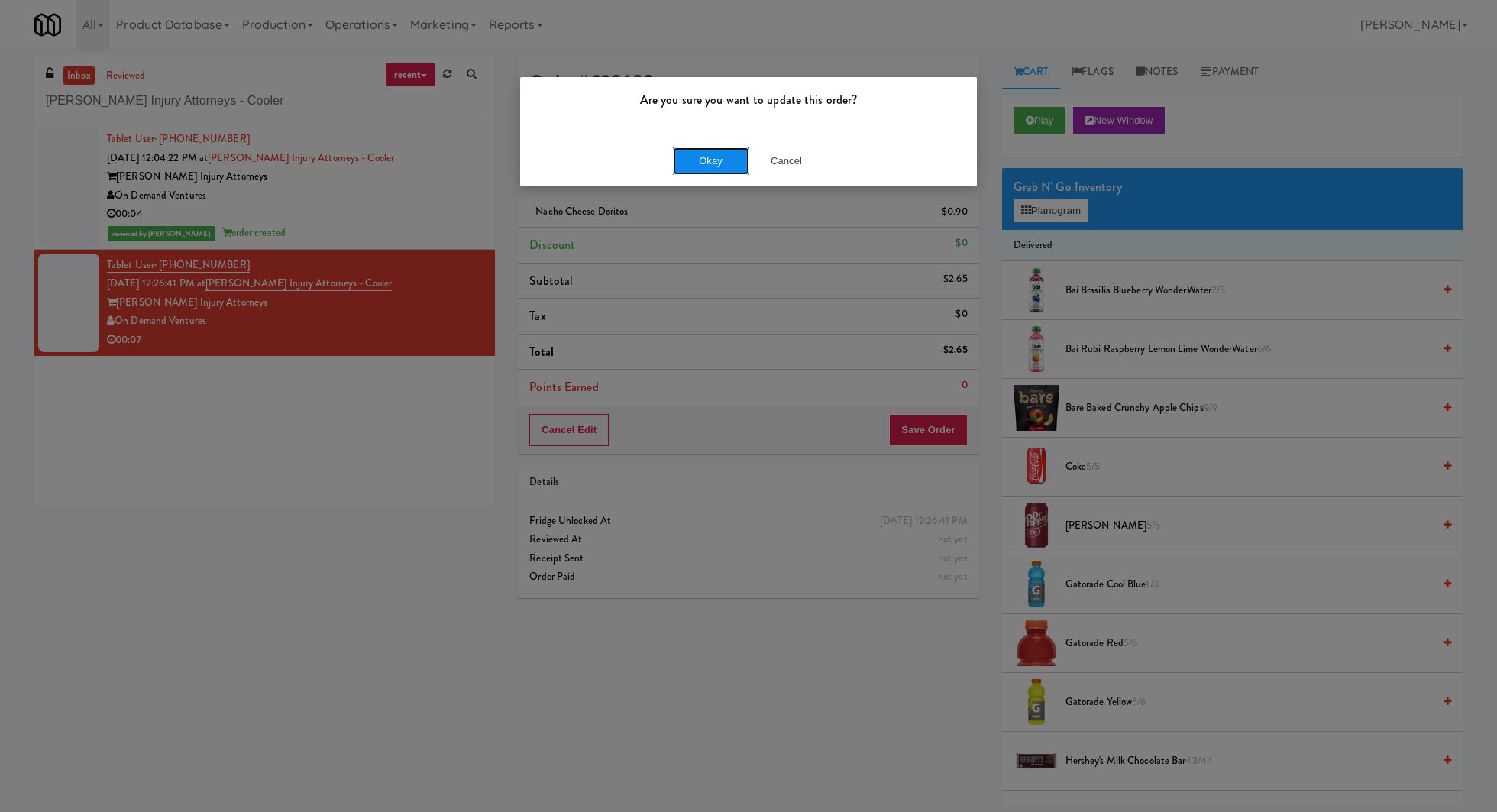
click at [692, 152] on button "Okay" at bounding box center [711, 160] width 77 height 28
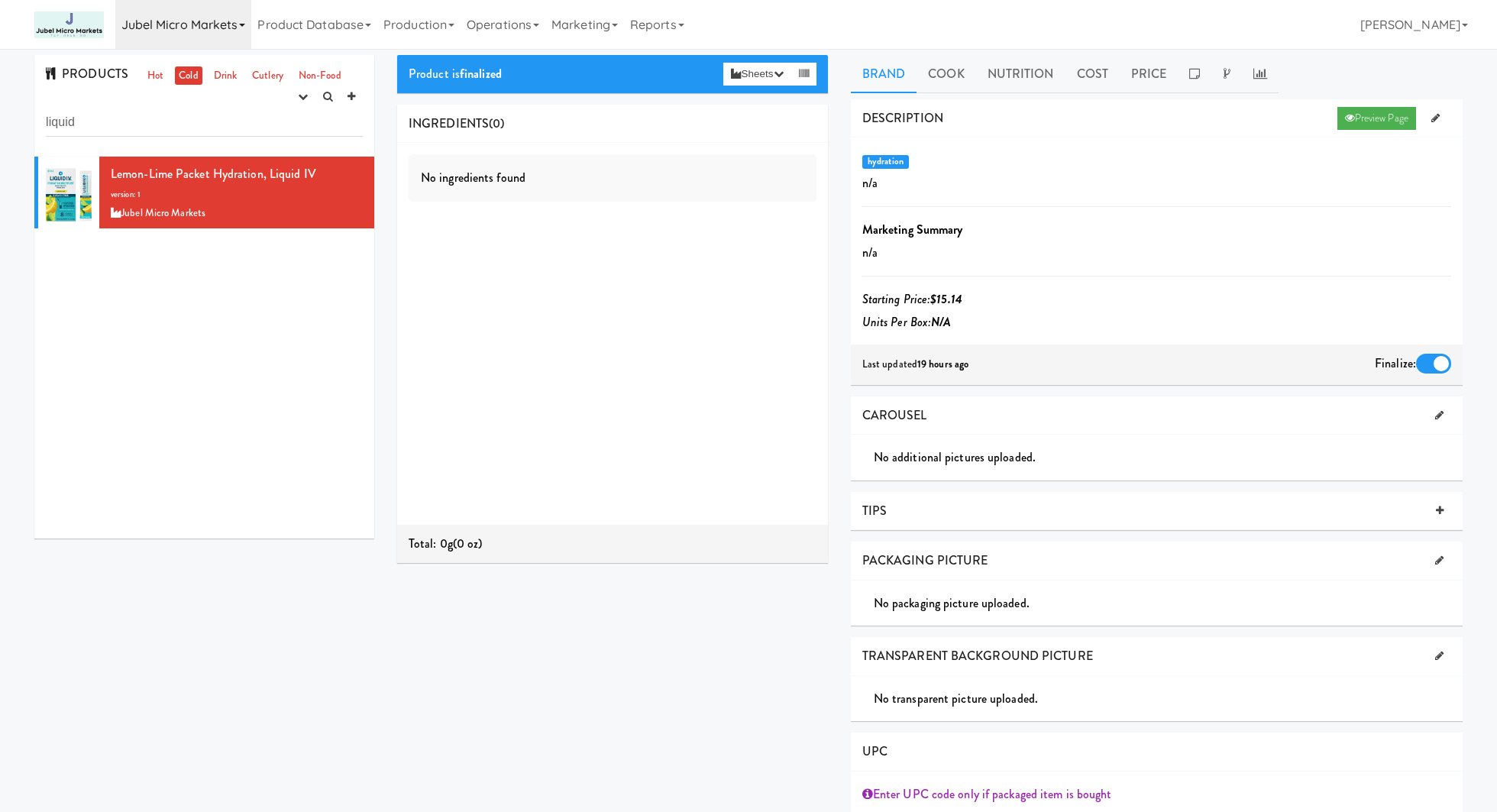
click at [166, 27] on link "Jubel Micro Markets" at bounding box center [183, 24] width 136 height 49
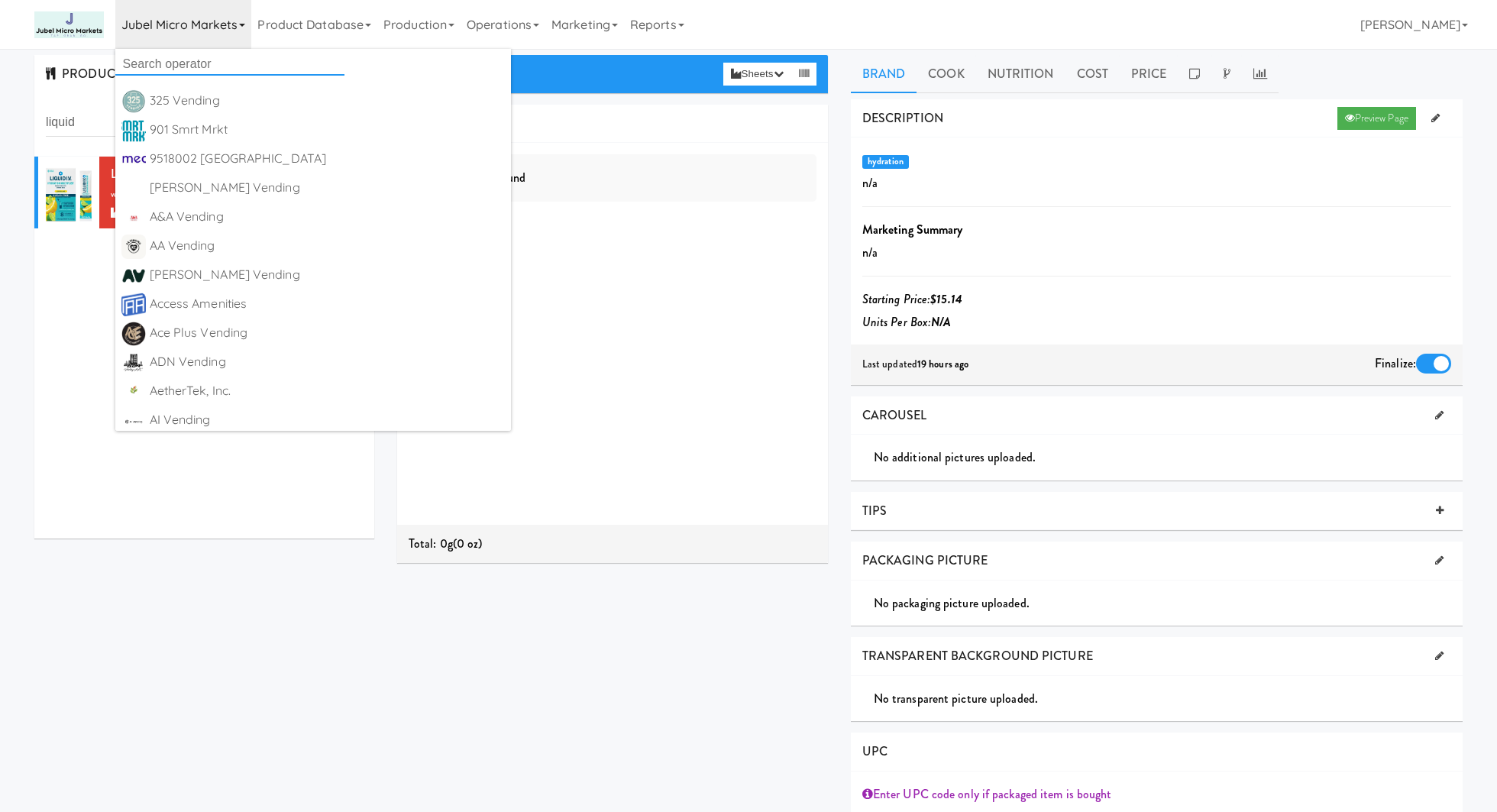
click at [177, 68] on input "text" at bounding box center [229, 64] width 229 height 23
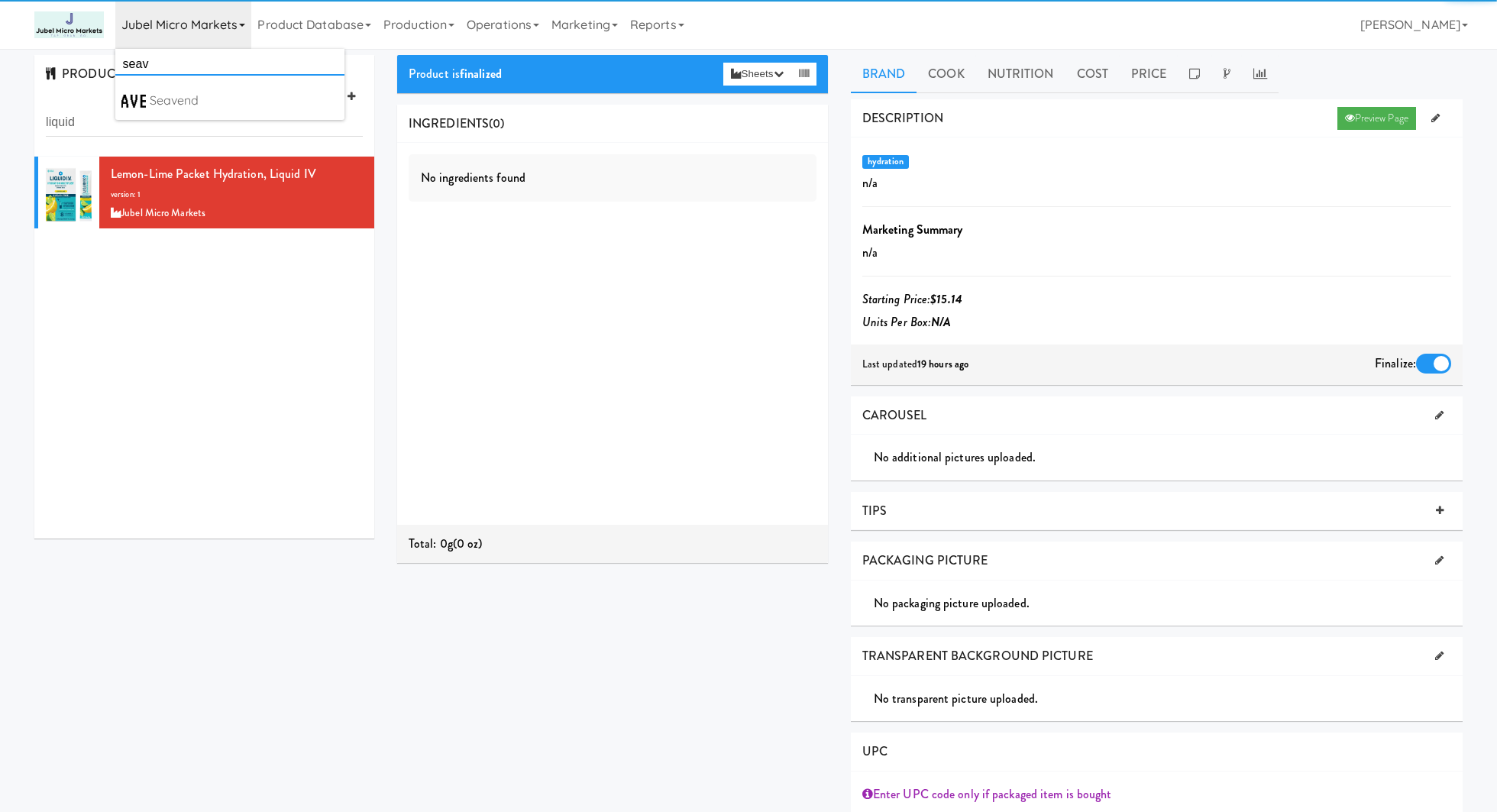
type input "seav"
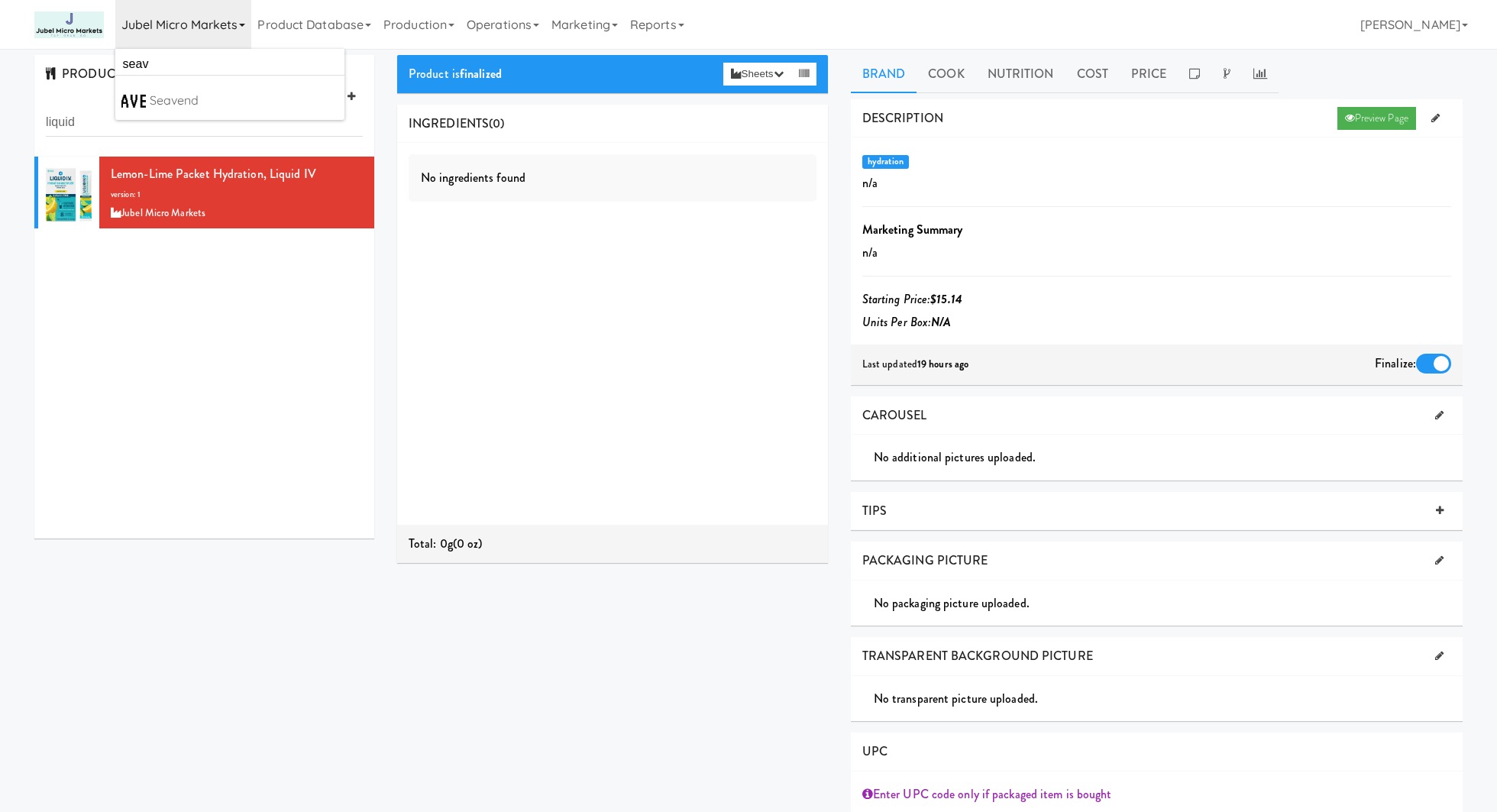
click at [193, 84] on ul "seav Seavend https://classic.micromart.com/recipes/37164?operator_id=278" at bounding box center [229, 85] width 229 height 71
click at [182, 15] on link "Jubel Micro Markets" at bounding box center [183, 24] width 136 height 49
click at [183, 99] on div "Seavend" at bounding box center [244, 101] width 189 height 23
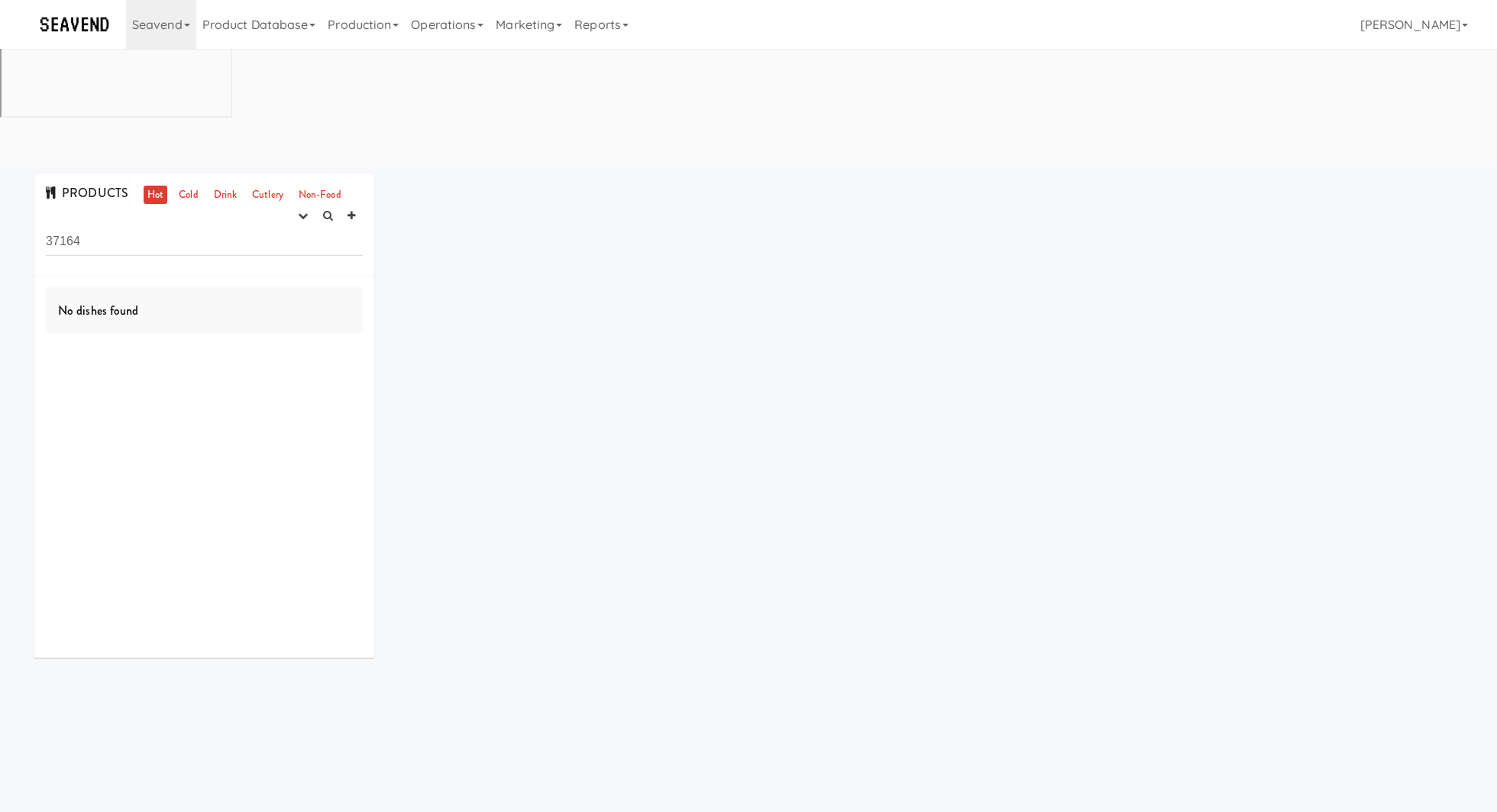
click at [177, 227] on input "37164" at bounding box center [203, 242] width 317 height 29
click at [194, 185] on link "Cold" at bounding box center [188, 194] width 27 height 19
click at [192, 227] on input "37164" at bounding box center [203, 242] width 317 height 29
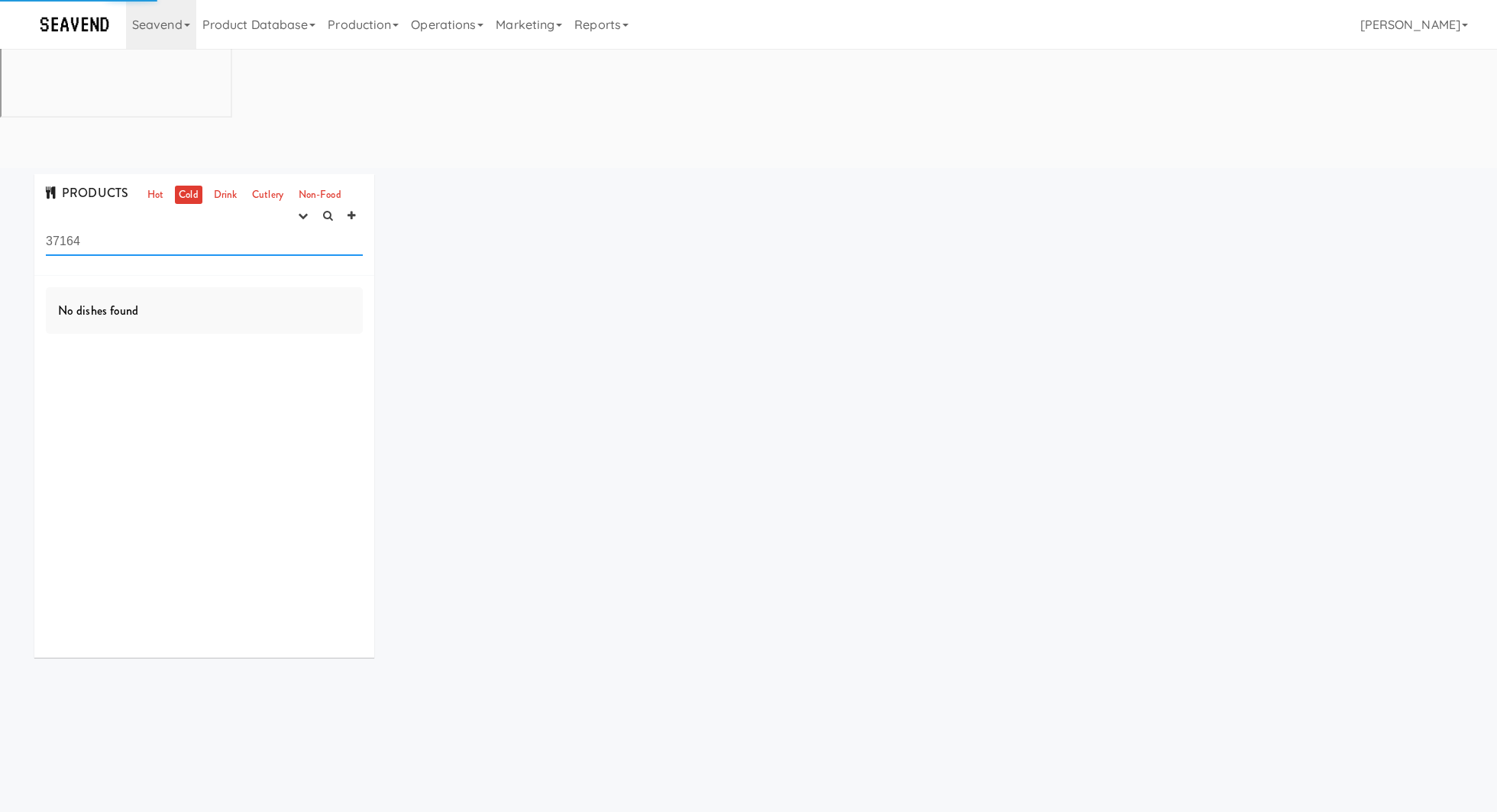
click at [192, 227] on input "37164" at bounding box center [203, 242] width 317 height 29
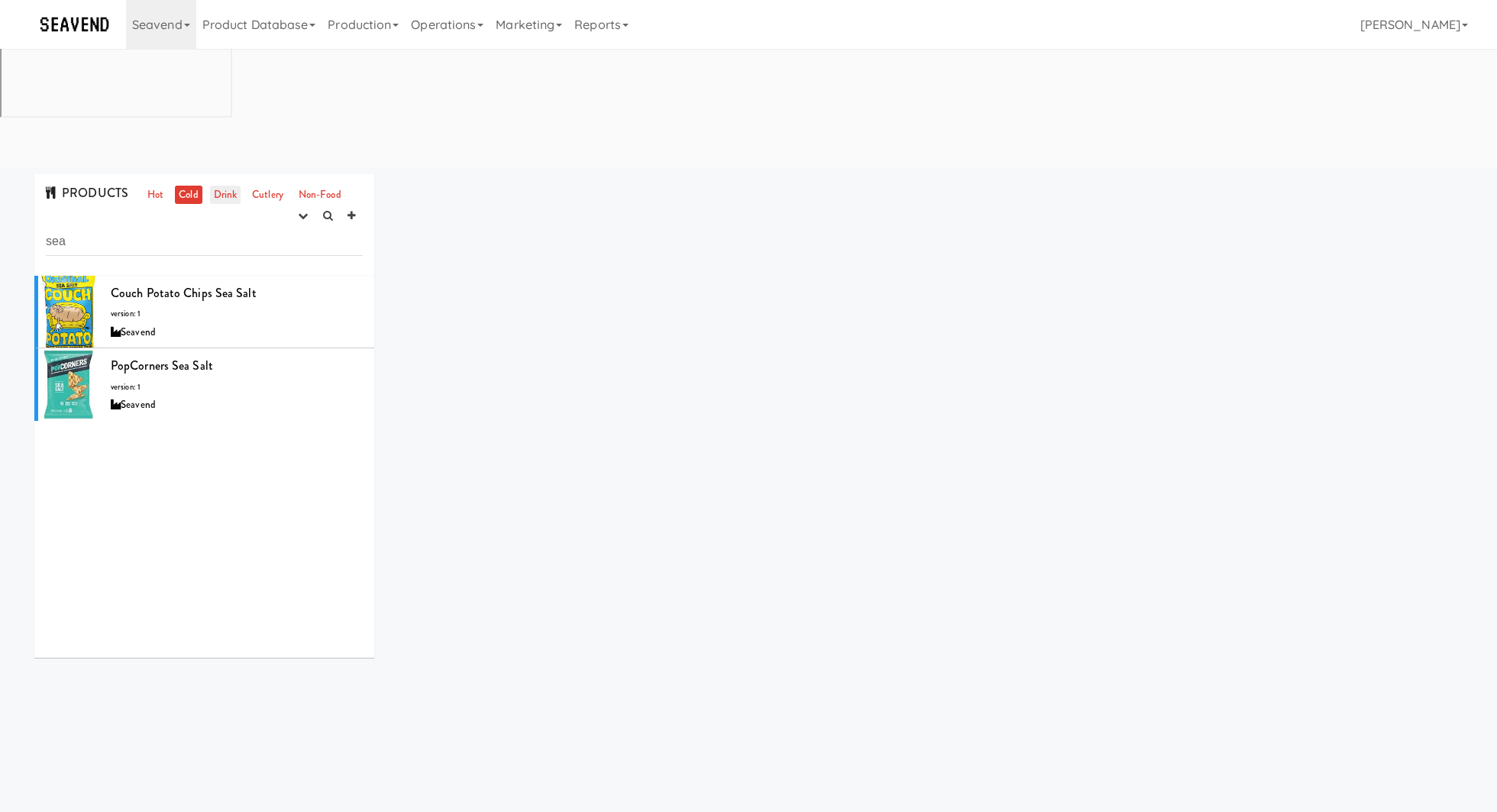
click at [218, 185] on link "Drink" at bounding box center [226, 194] width 31 height 19
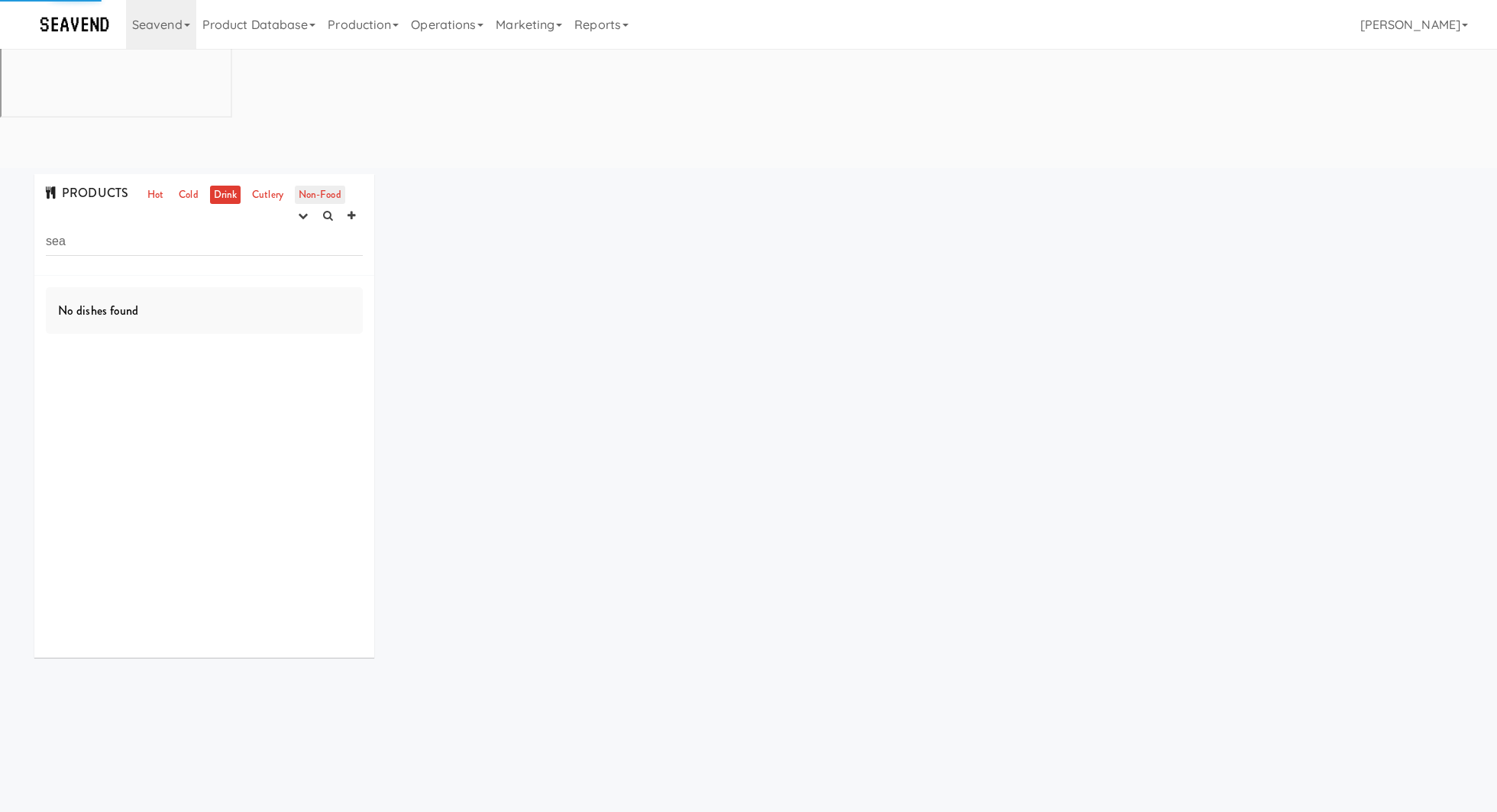
click at [308, 185] on link "Non-Food" at bounding box center [320, 194] width 51 height 19
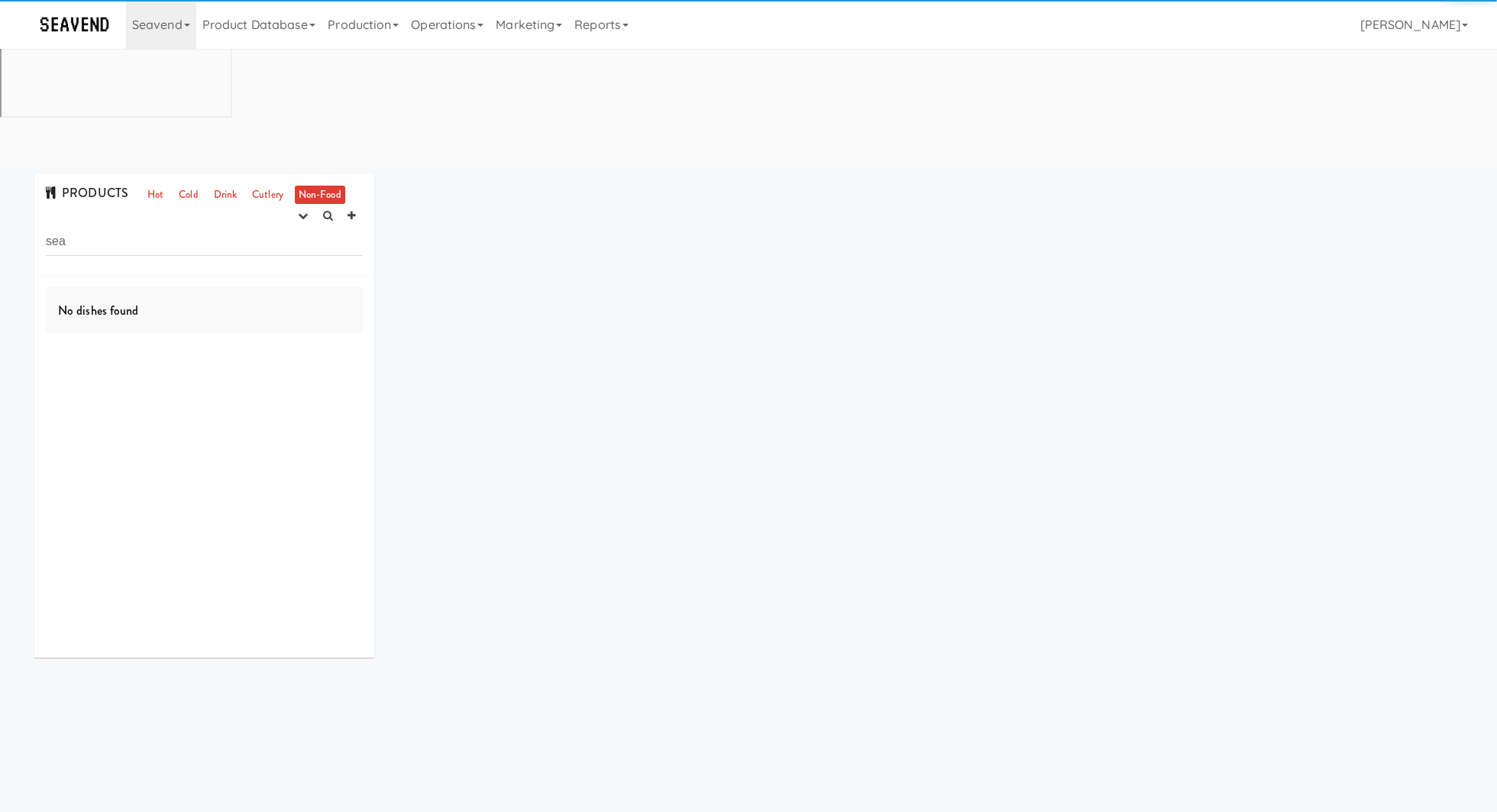
click at [157, 174] on div "PRODUCTS Hot Cold Drink Cutlery Non-Food experimenting finalized shipped discon…" at bounding box center [204, 225] width 340 height 102
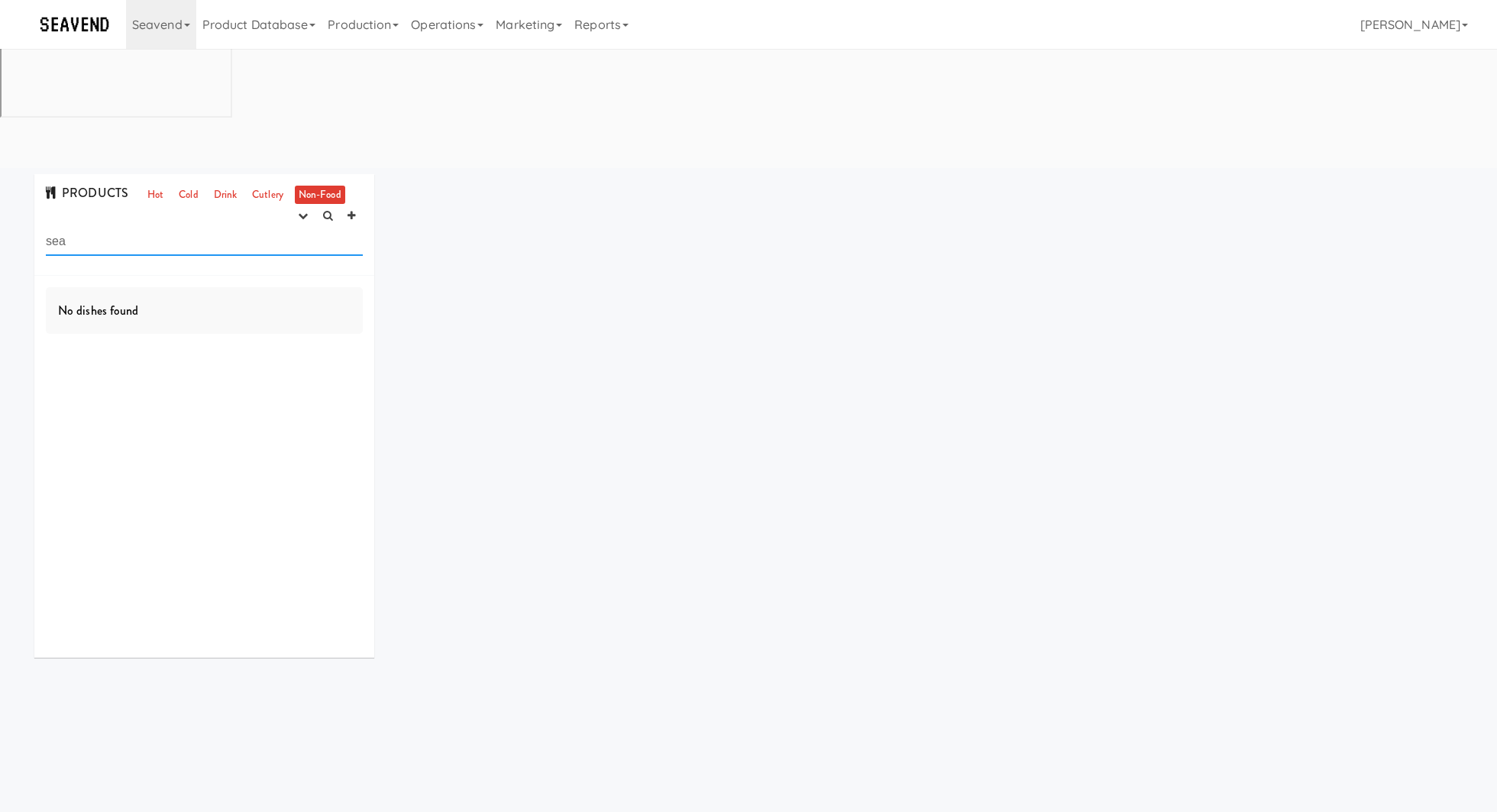
click at [157, 227] on input "sea" at bounding box center [203, 242] width 317 height 29
click at [300, 210] on icon "button" at bounding box center [302, 215] width 10 height 10
click at [294, 258] on link "finalized" at bounding box center [254, 272] width 122 height 28
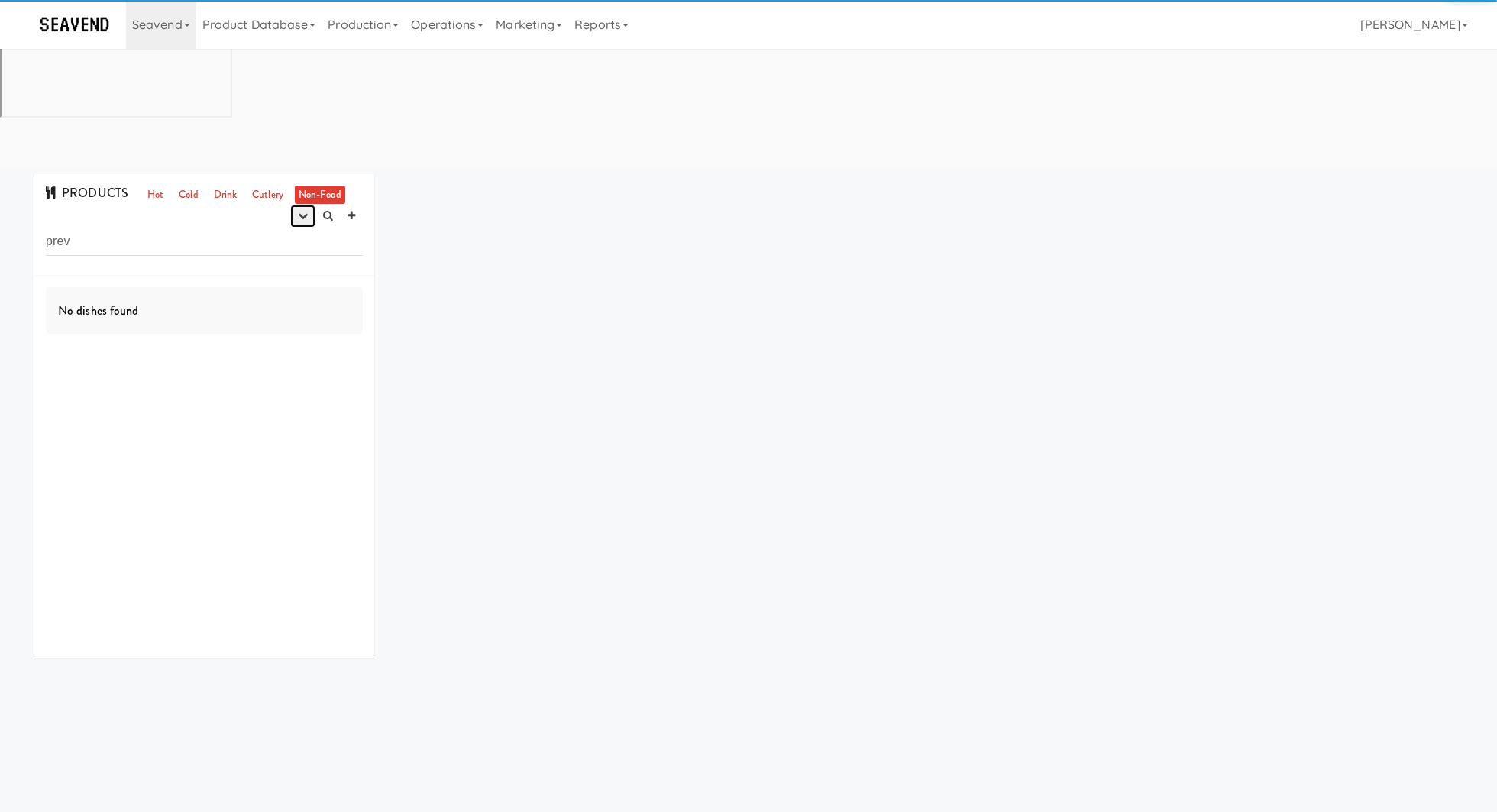
click at [307, 205] on button "button" at bounding box center [302, 217] width 25 height 23
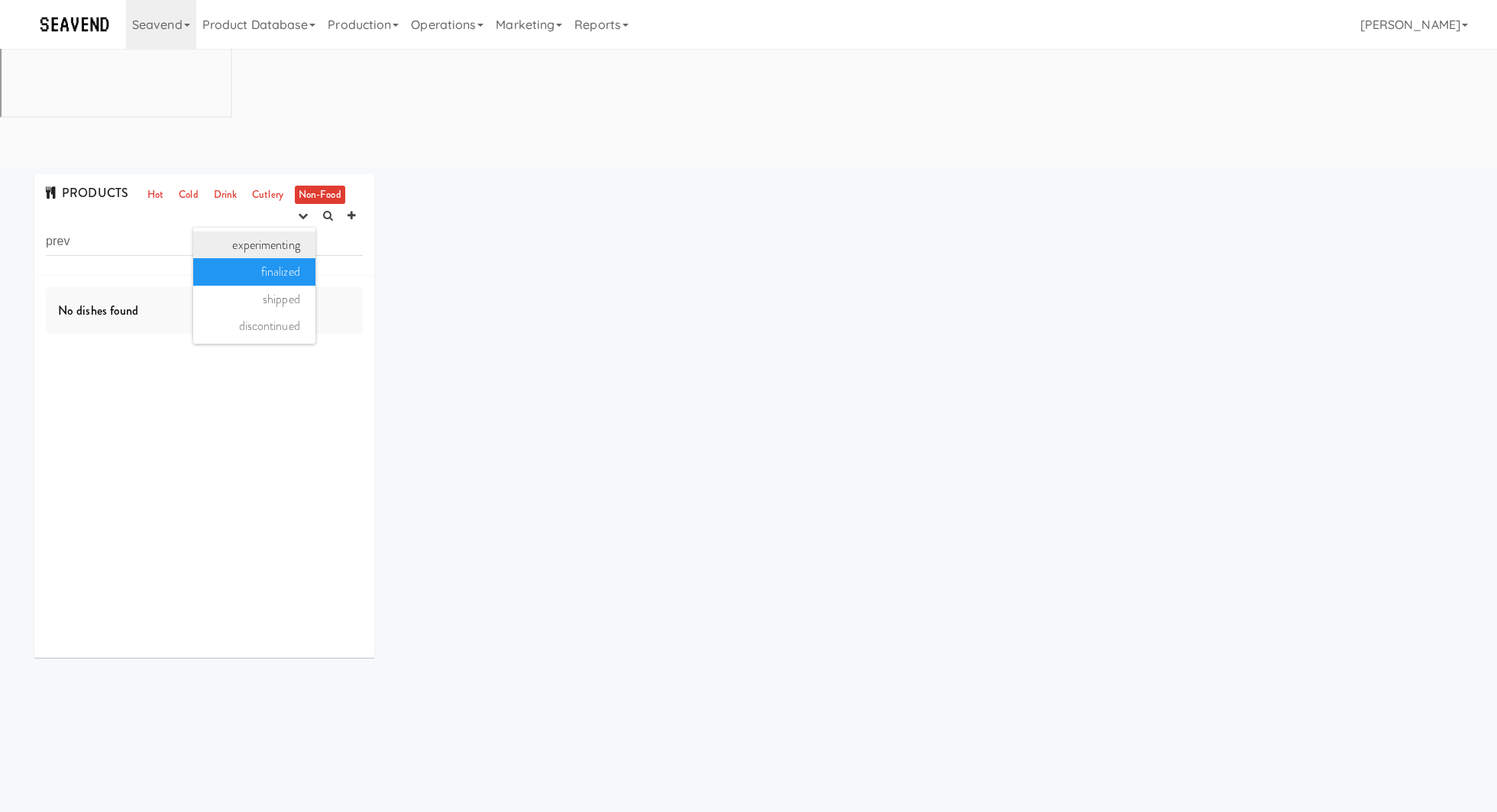
click at [306, 232] on link "experimenting" at bounding box center [254, 245] width 122 height 28
click at [226, 185] on link "Drink" at bounding box center [226, 194] width 31 height 19
click at [196, 227] on input "prev" at bounding box center [203, 242] width 317 height 29
click at [183, 185] on link "Cold" at bounding box center [188, 194] width 27 height 19
click at [302, 210] on icon "button" at bounding box center [302, 215] width 10 height 10
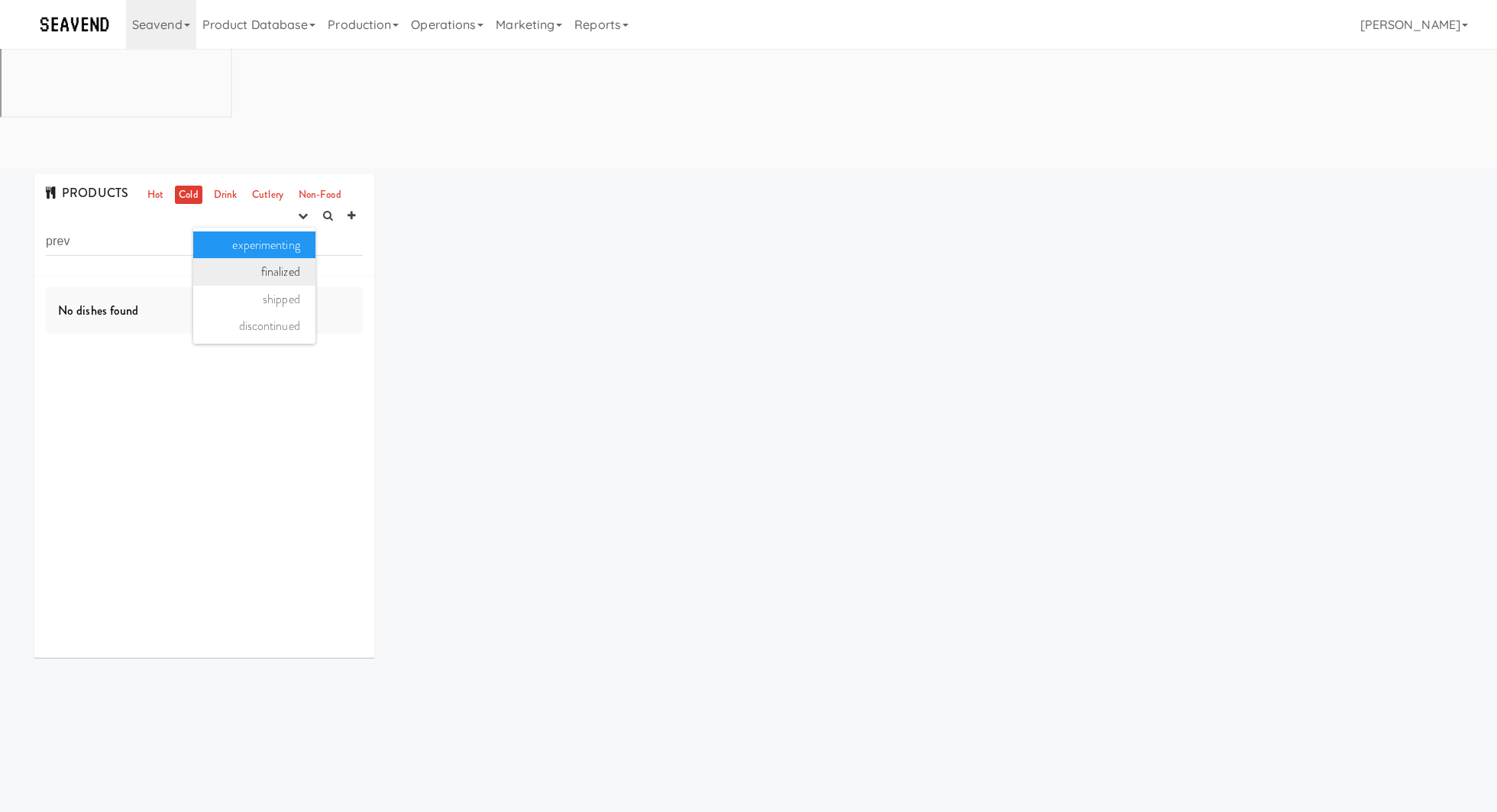
click at [295, 258] on link "finalized" at bounding box center [254, 272] width 122 height 28
click at [238, 185] on link "Drink" at bounding box center [226, 194] width 31 height 19
click at [226, 227] on input "prev" at bounding box center [203, 242] width 317 height 29
click at [227, 227] on input "prev" at bounding box center [203, 242] width 317 height 29
click at [157, 227] on input "prev" at bounding box center [203, 242] width 317 height 29
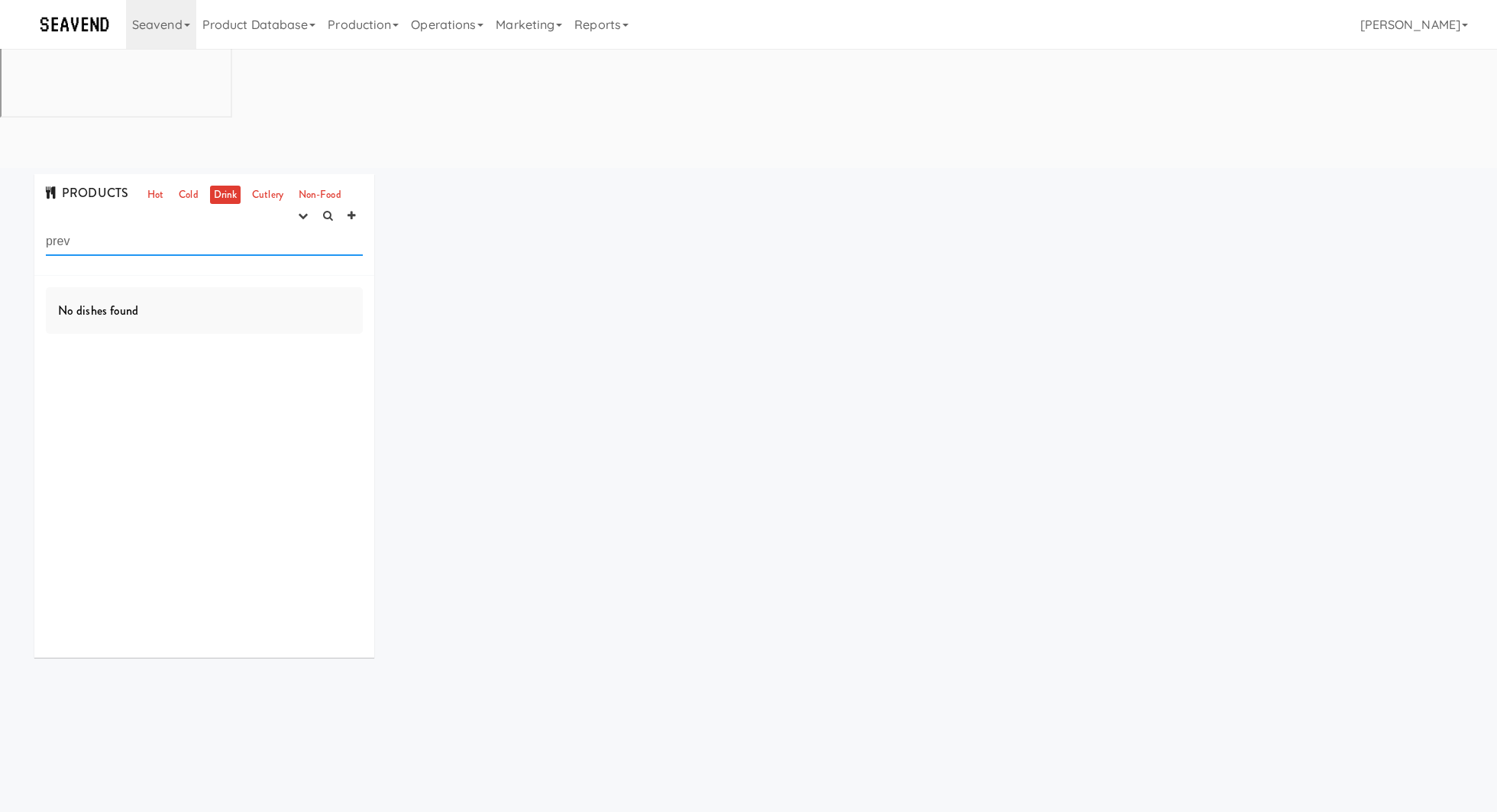
click at [157, 227] on input "prev" at bounding box center [203, 242] width 317 height 29
type input "suc"
click at [192, 185] on link "Cold" at bounding box center [188, 194] width 27 height 19
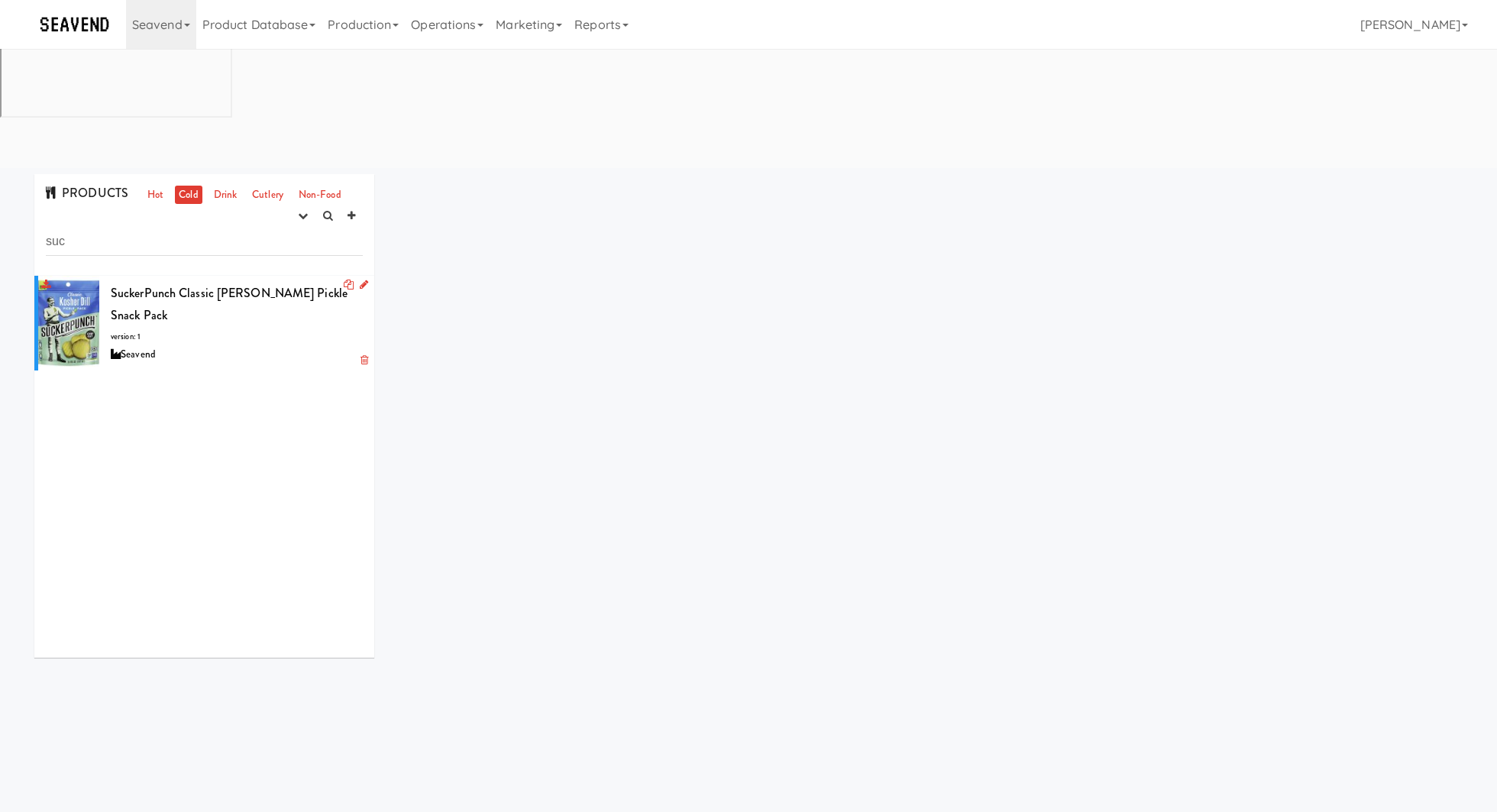
click at [219, 282] on div "SuckerPunch Classic Dill Pickle Snack Pack version: 1 Seavend" at bounding box center [236, 323] width 252 height 83
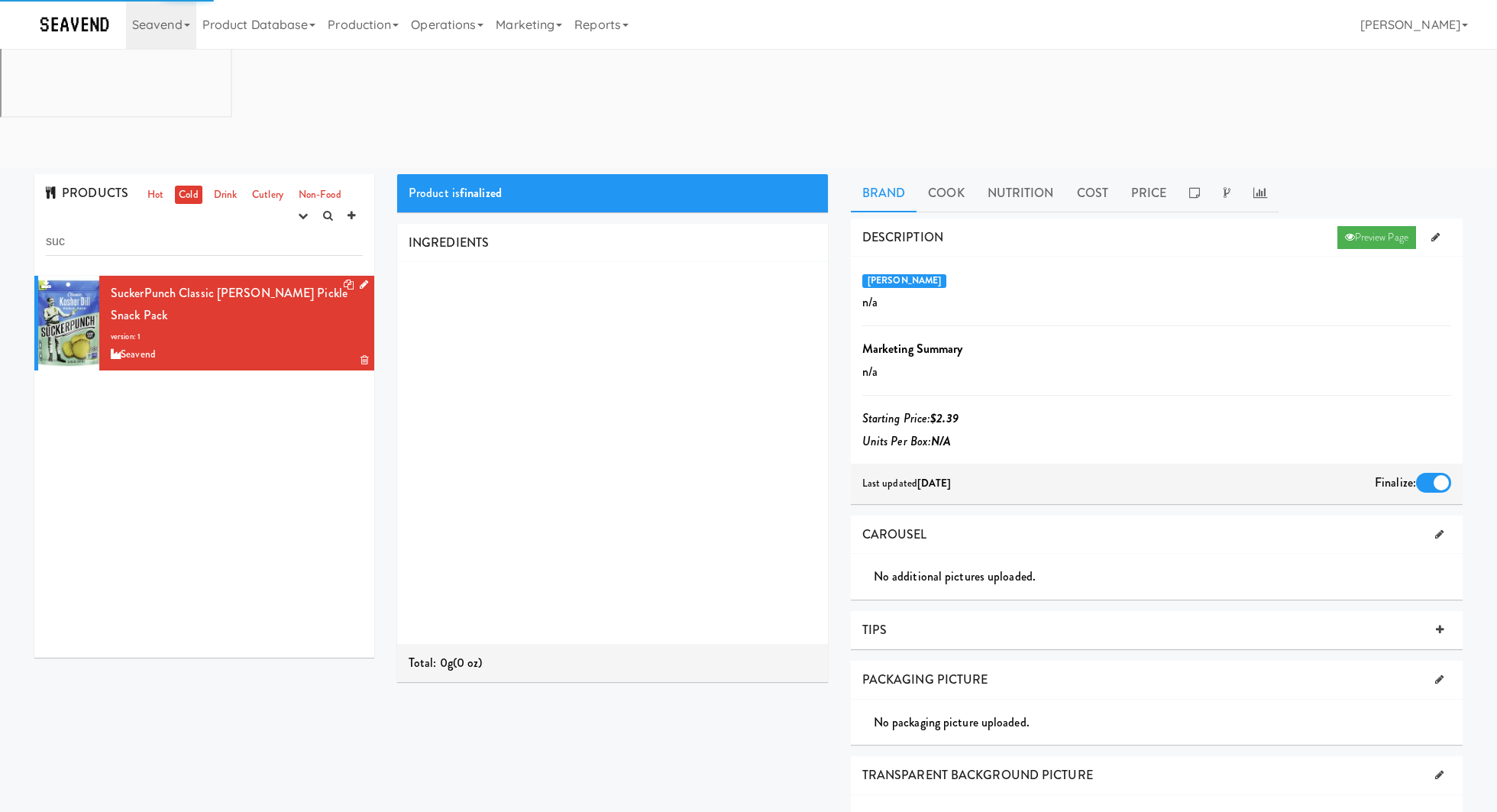
click at [366, 280] on icon at bounding box center [363, 284] width 8 height 10
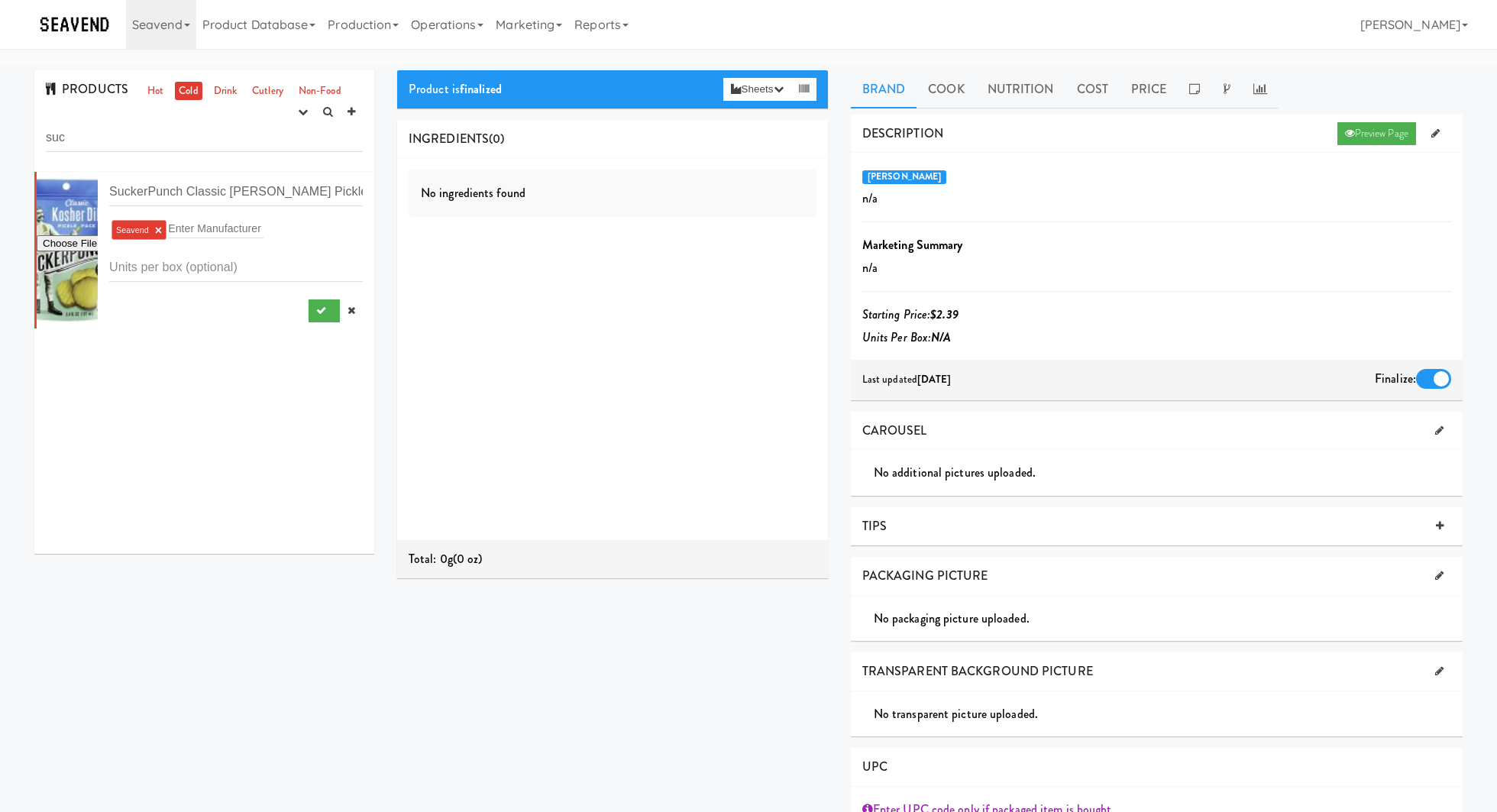
scroll to position [137, 0]
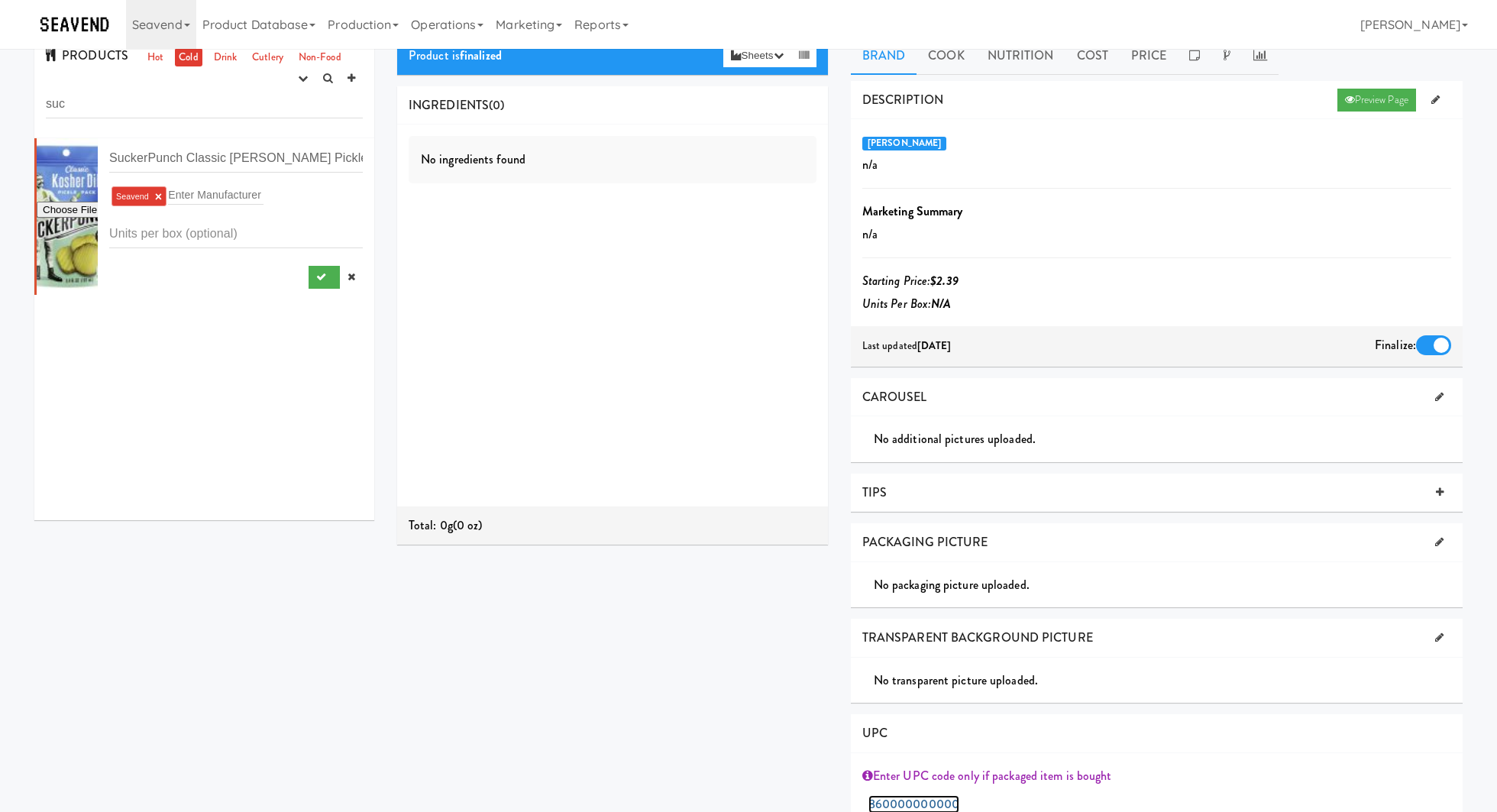
click at [896, 795] on link "860000000000" at bounding box center [914, 804] width 91 height 19
click at [999, 792] on input "860000000000" at bounding box center [944, 807] width 152 height 29
click at [1037, 800] on span "Submit" at bounding box center [1041, 805] width 10 height 10
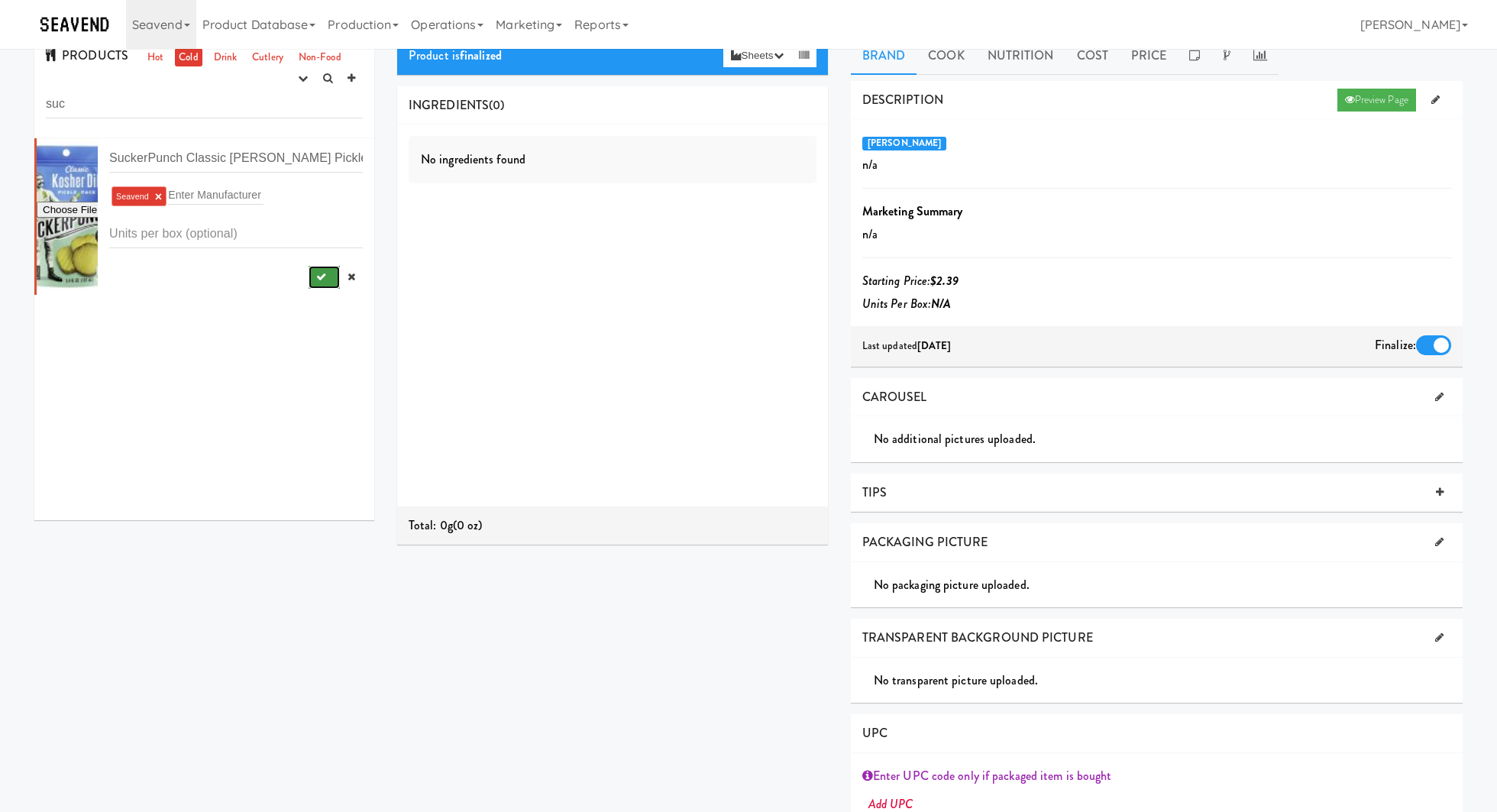
click at [323, 272] on icon "submit" at bounding box center [321, 276] width 10 height 10
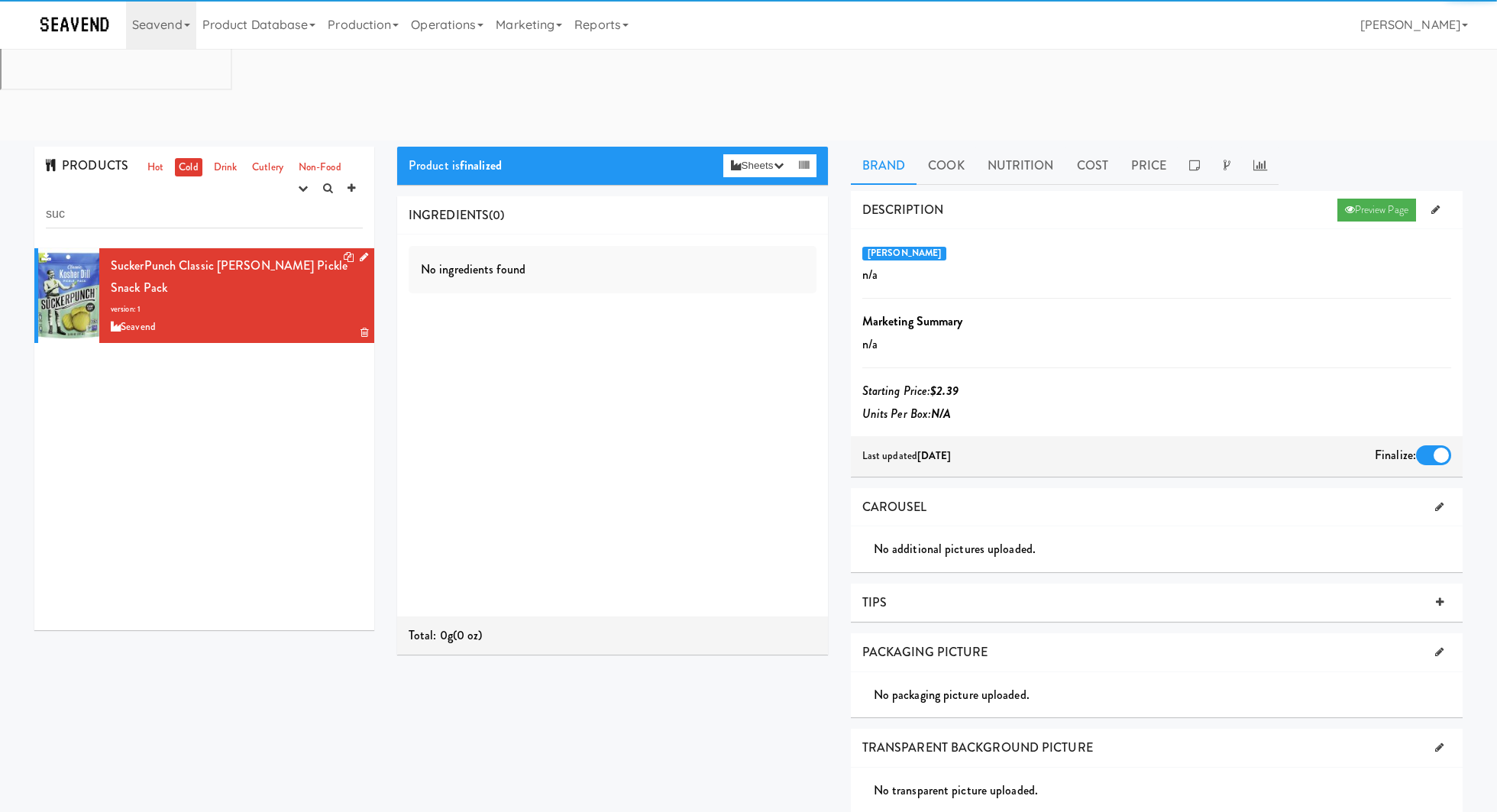
scroll to position [0, 0]
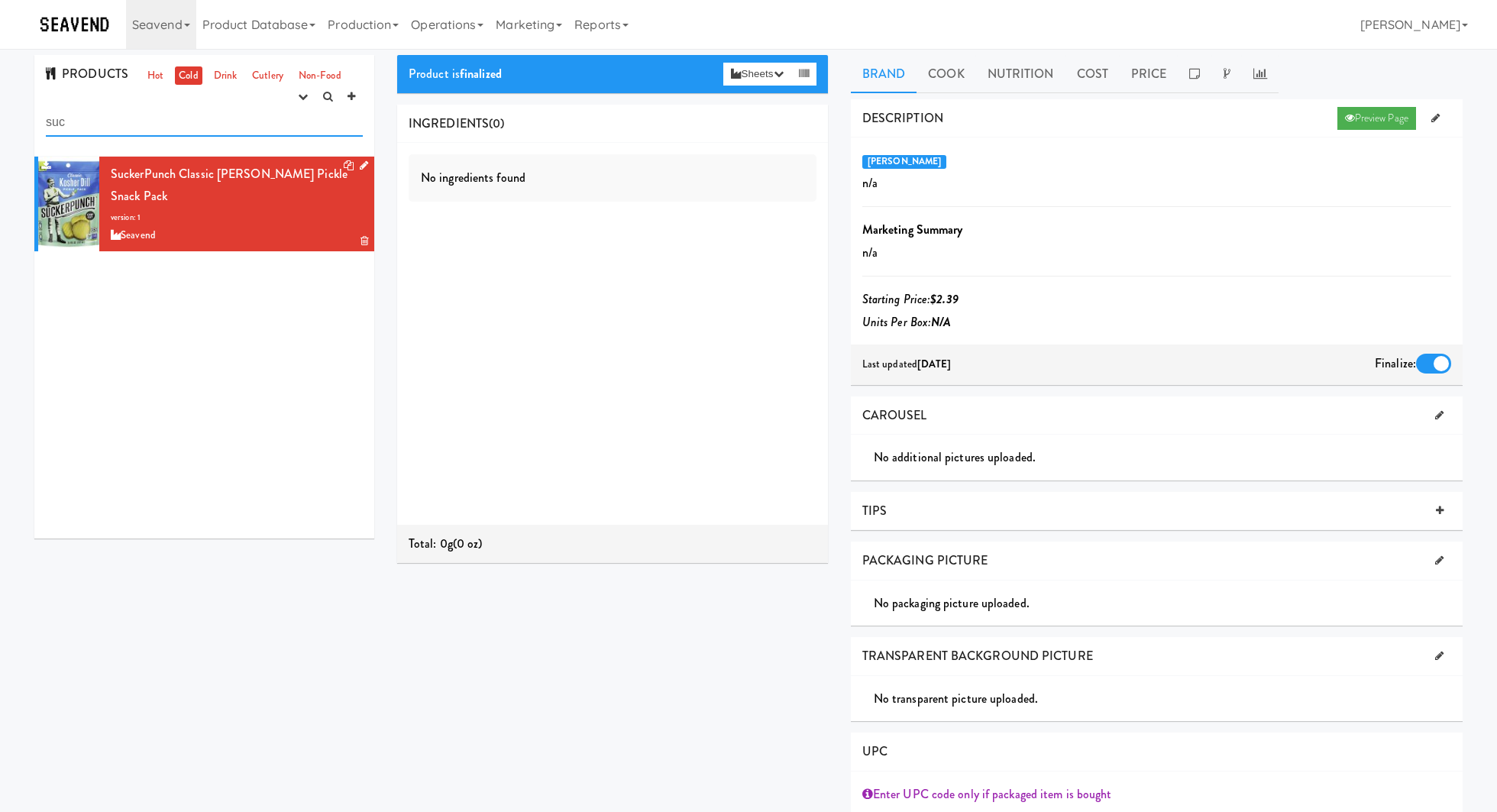
click at [124, 114] on input "suc" at bounding box center [203, 123] width 317 height 29
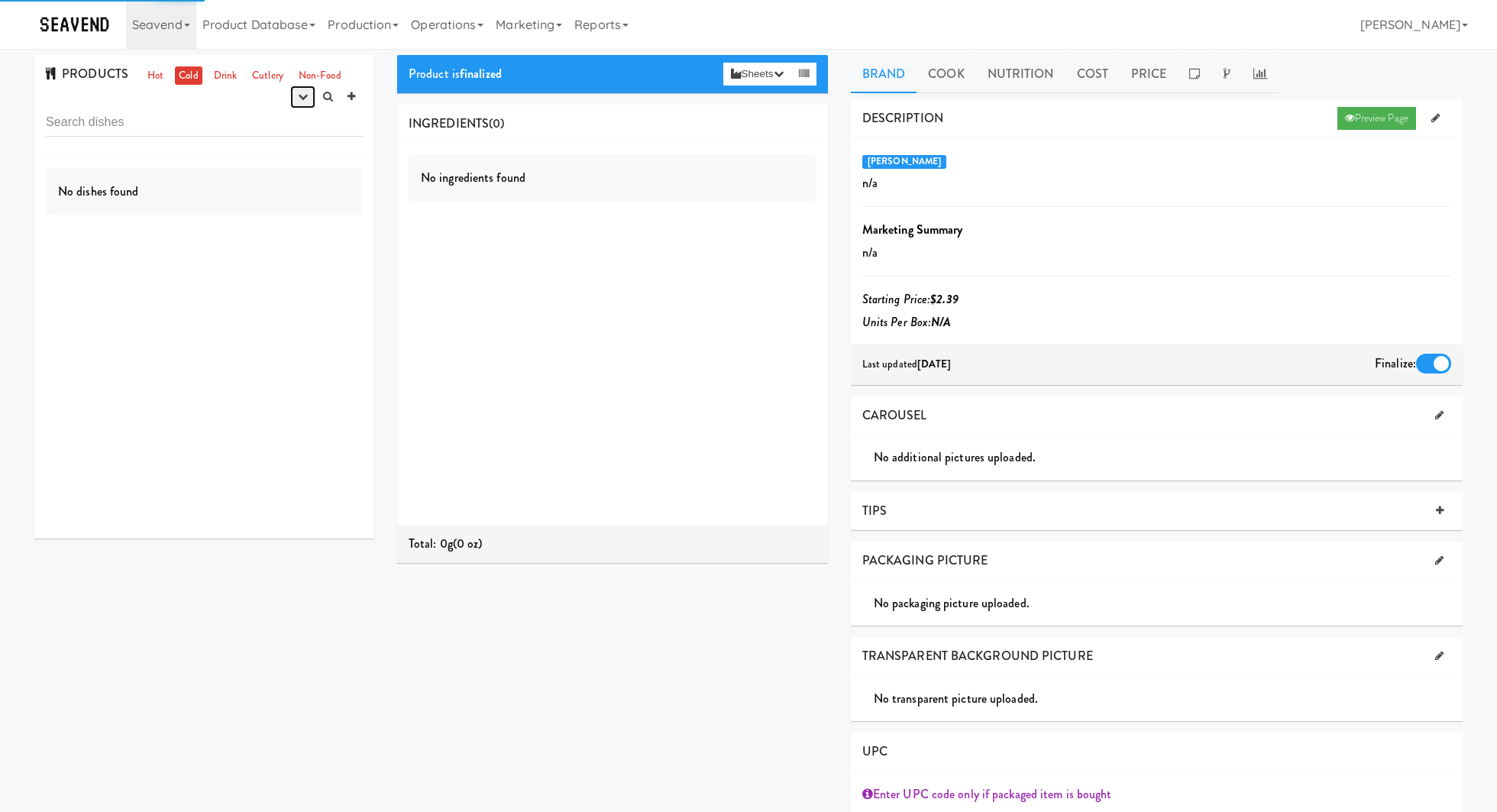
click at [290, 88] on button "button" at bounding box center [302, 97] width 25 height 23
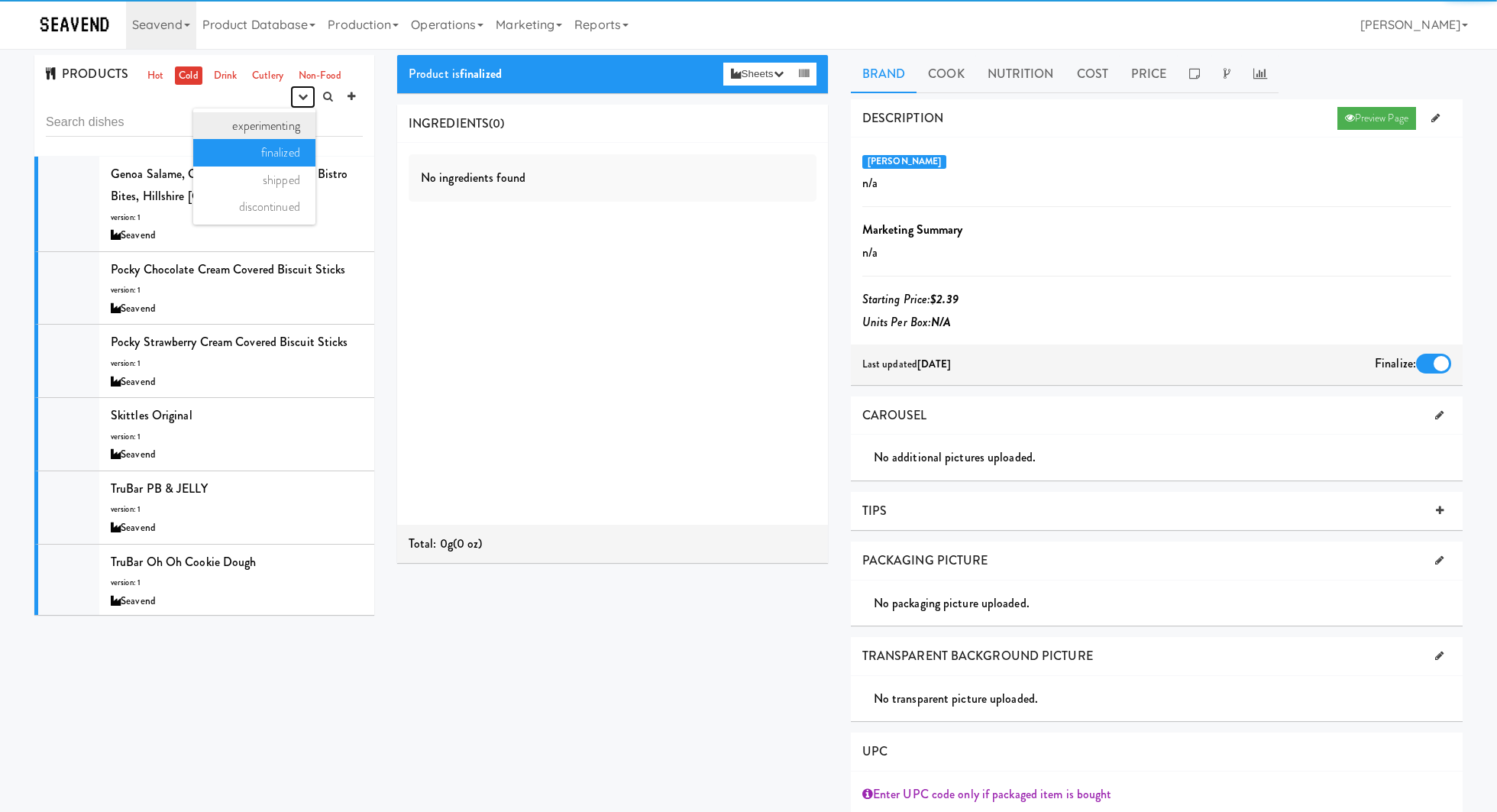
scroll to position [621, 0]
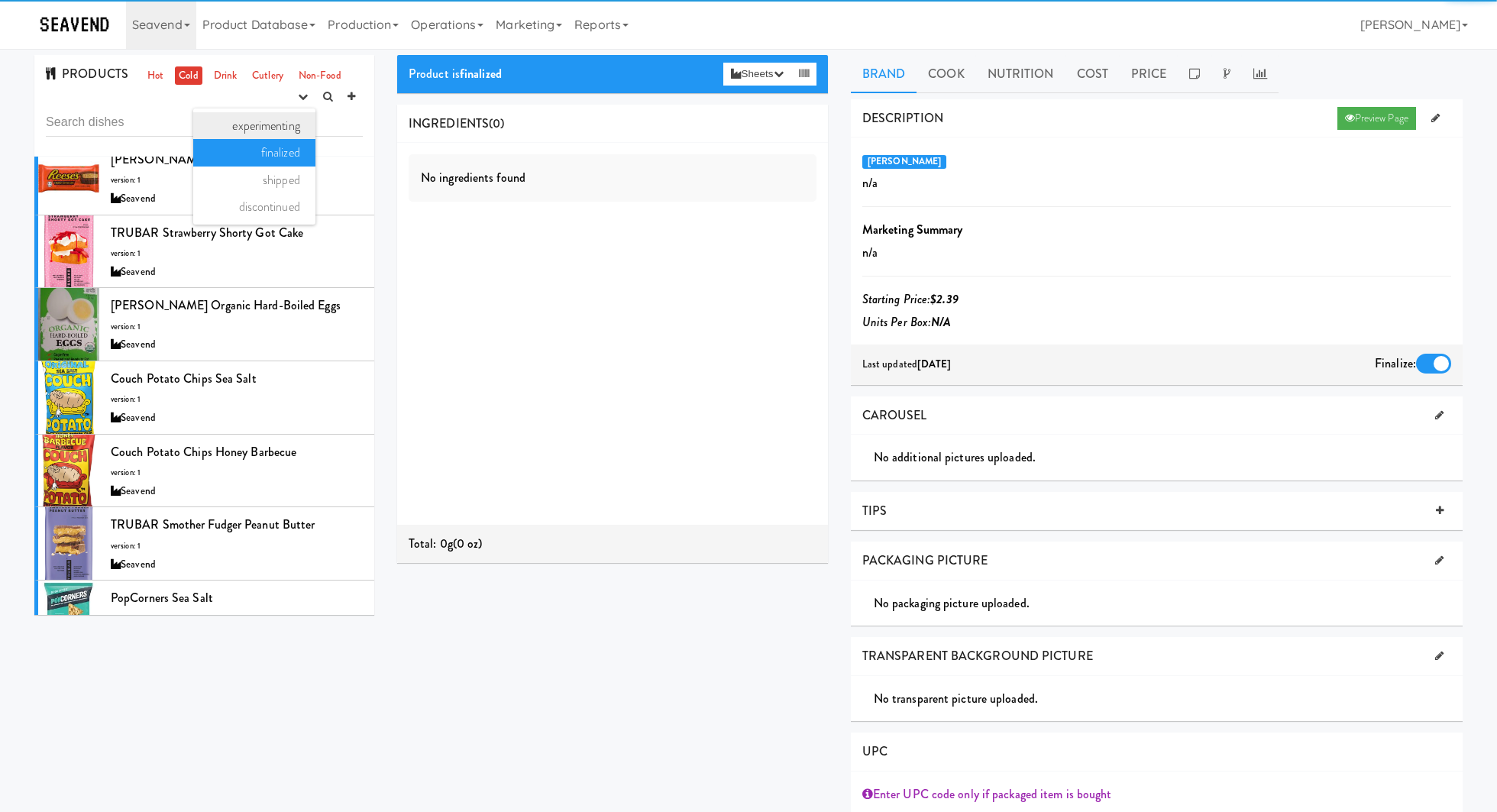
click at [289, 125] on link "experimenting" at bounding box center [254, 126] width 122 height 28
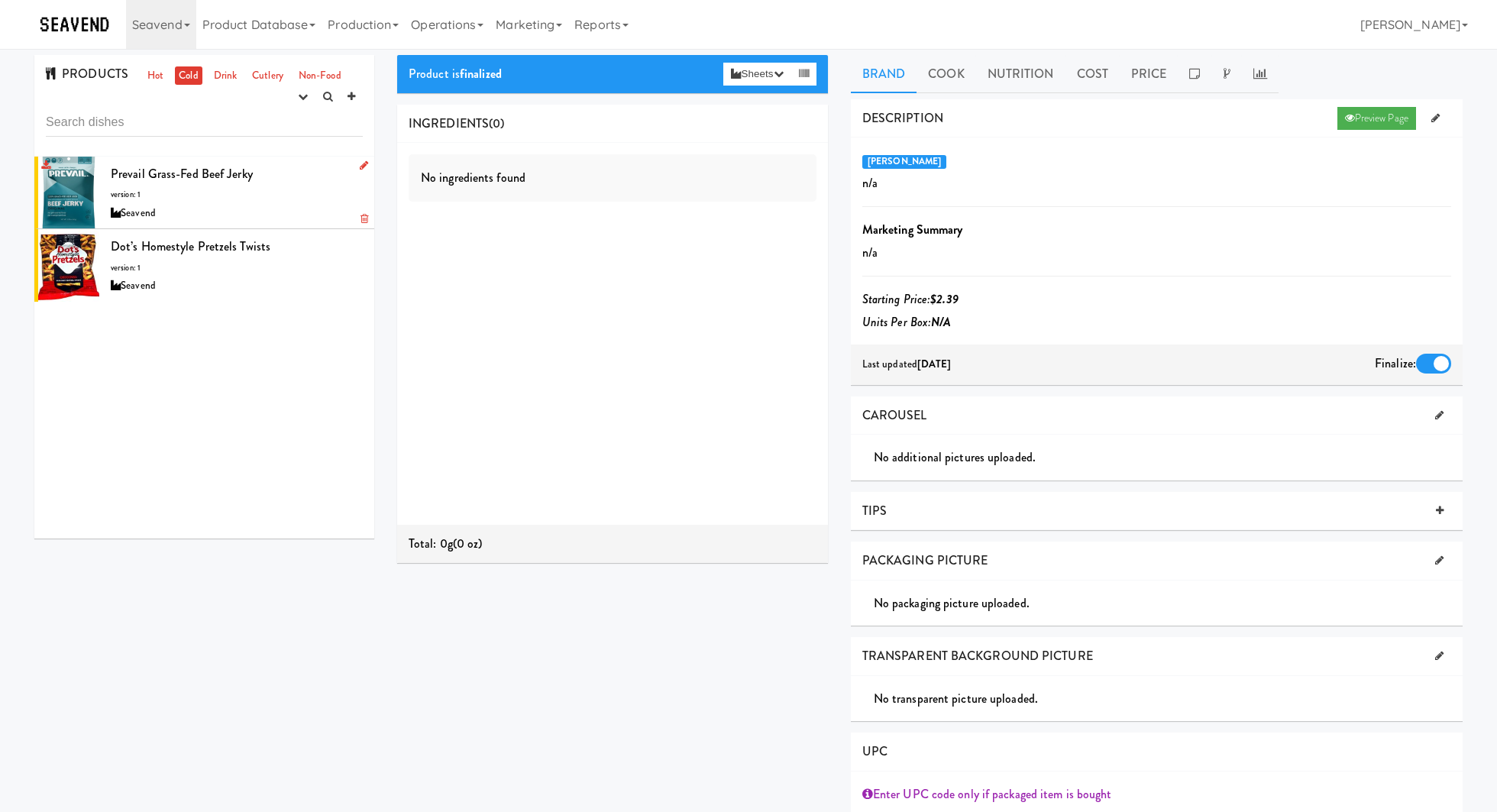
click at [280, 196] on div "Prevail Grass-Fed Beef Jerky version: 1 Seavend" at bounding box center [236, 193] width 252 height 61
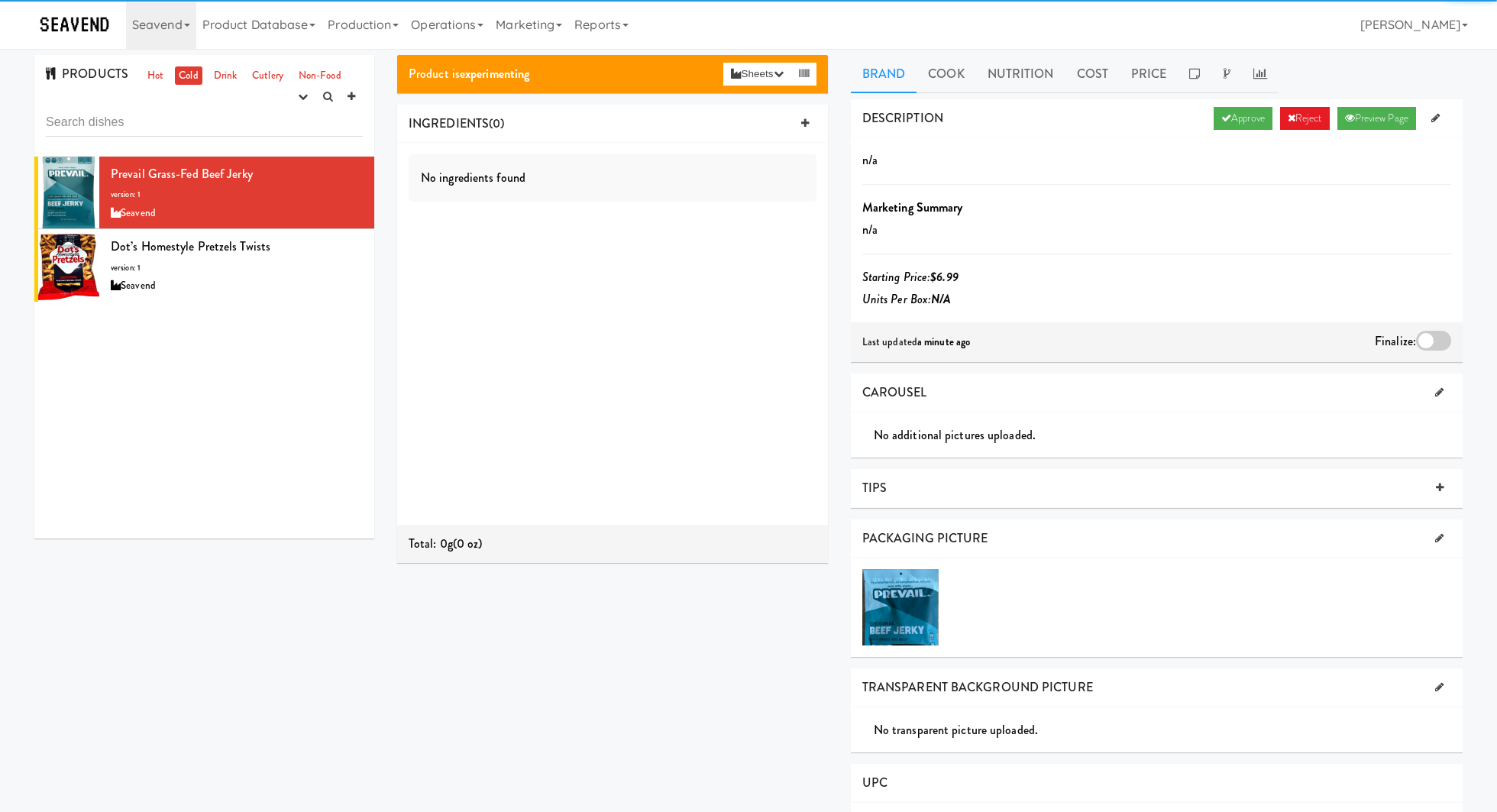
click at [1257, 132] on div "DESCRIPTION Approve Reject Preview Page" at bounding box center [1156, 119] width 612 height 39
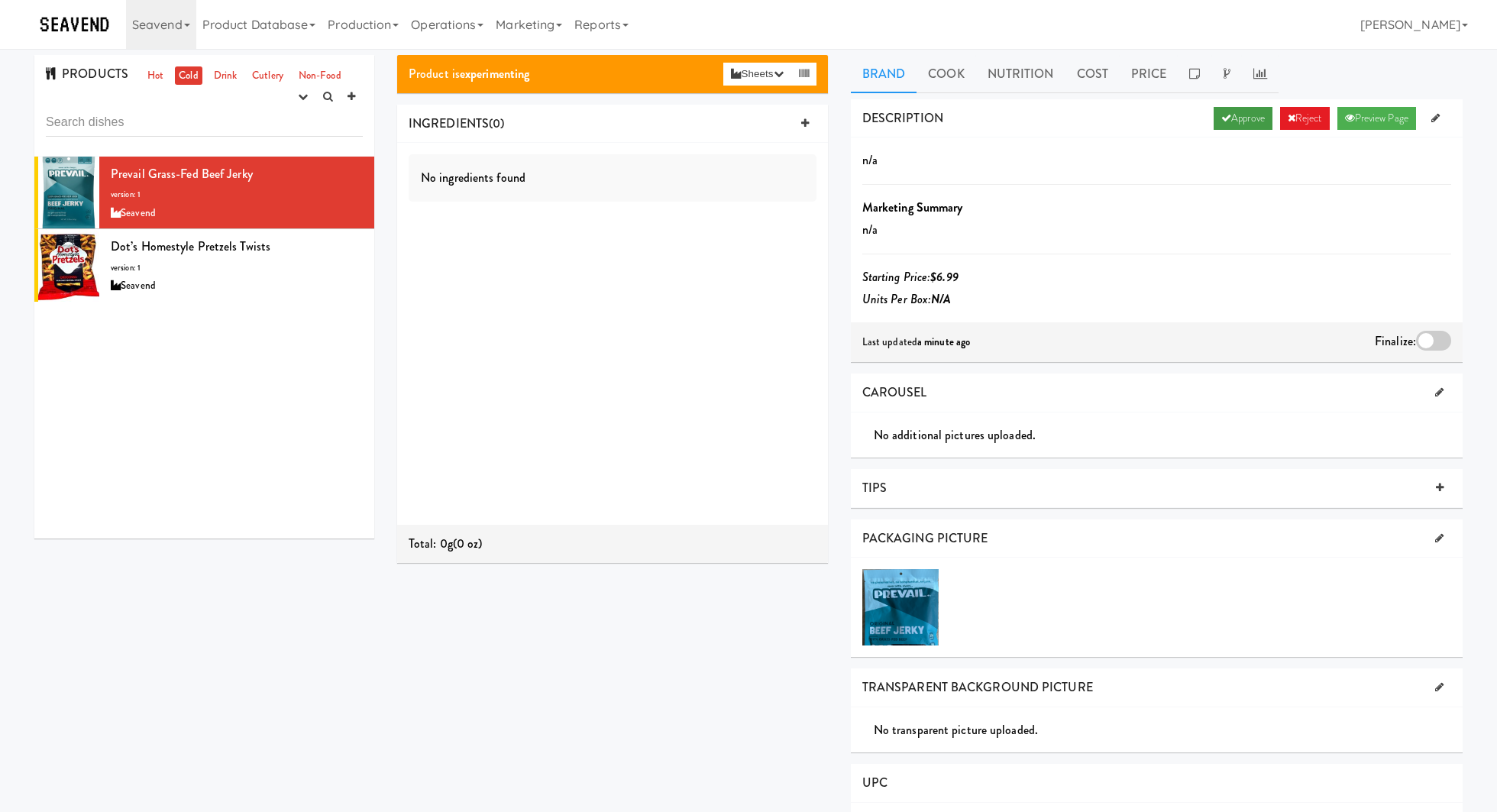
click at [1248, 123] on link "Approve" at bounding box center [1243, 119] width 59 height 23
click at [1424, 341] on div at bounding box center [1433, 340] width 35 height 20
click at [0, 0] on input "checkbox" at bounding box center [0, 0] width 0 height 0
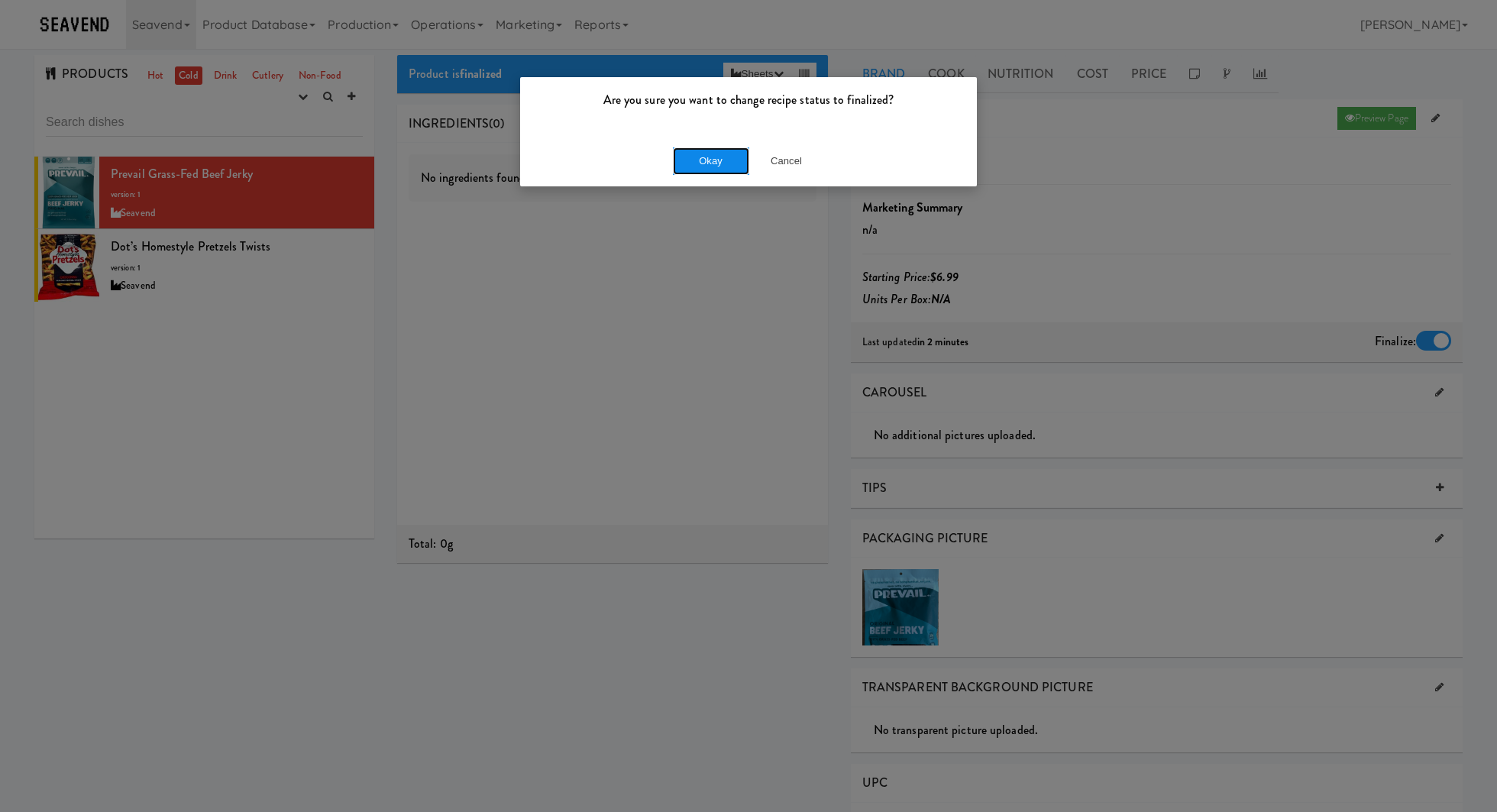
click at [733, 166] on button "Okay" at bounding box center [711, 160] width 77 height 28
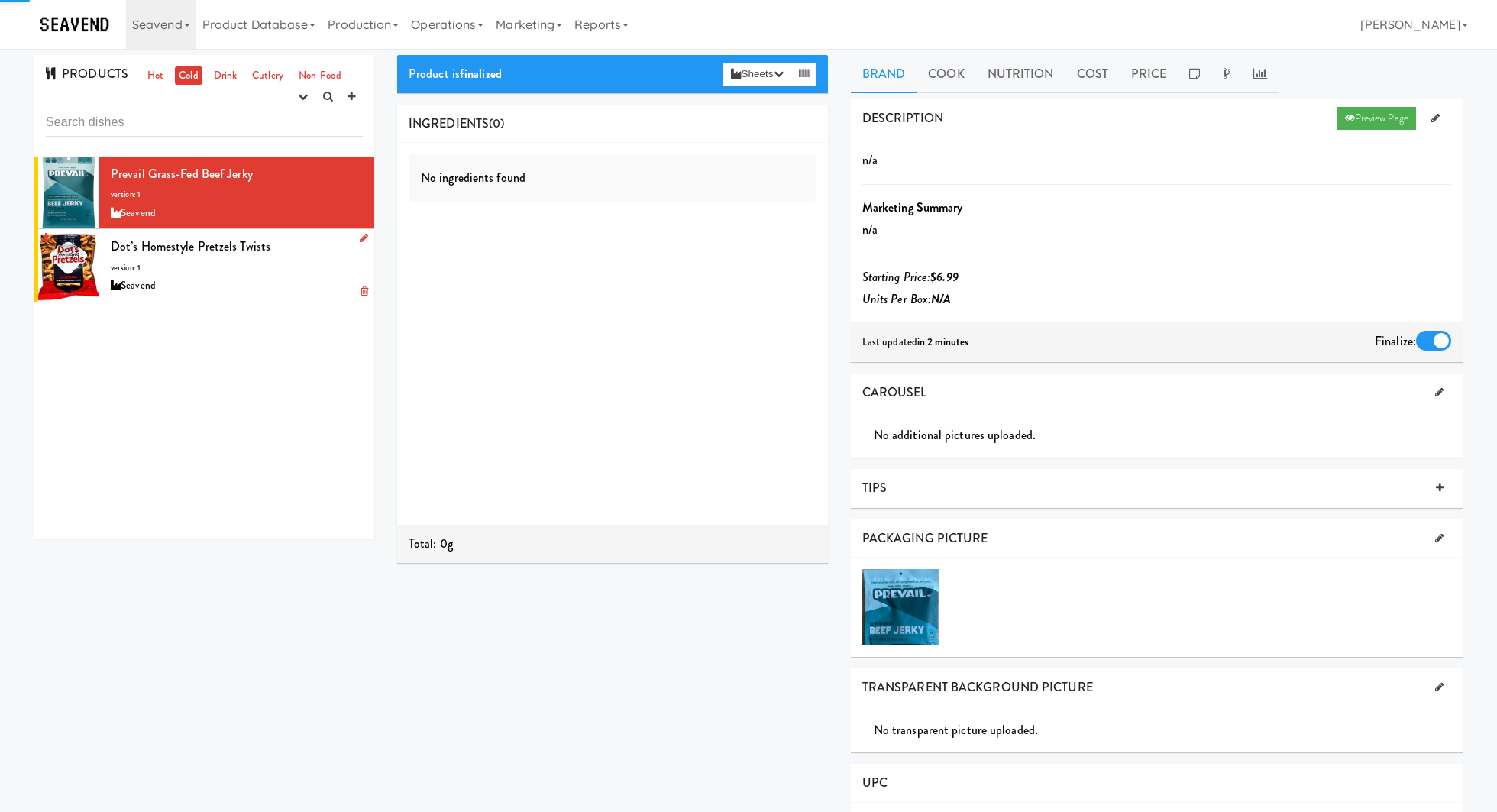
click at [269, 269] on div "Dot’s Homestyle Pretzels Twists version: 1 Seavend" at bounding box center [236, 266] width 252 height 61
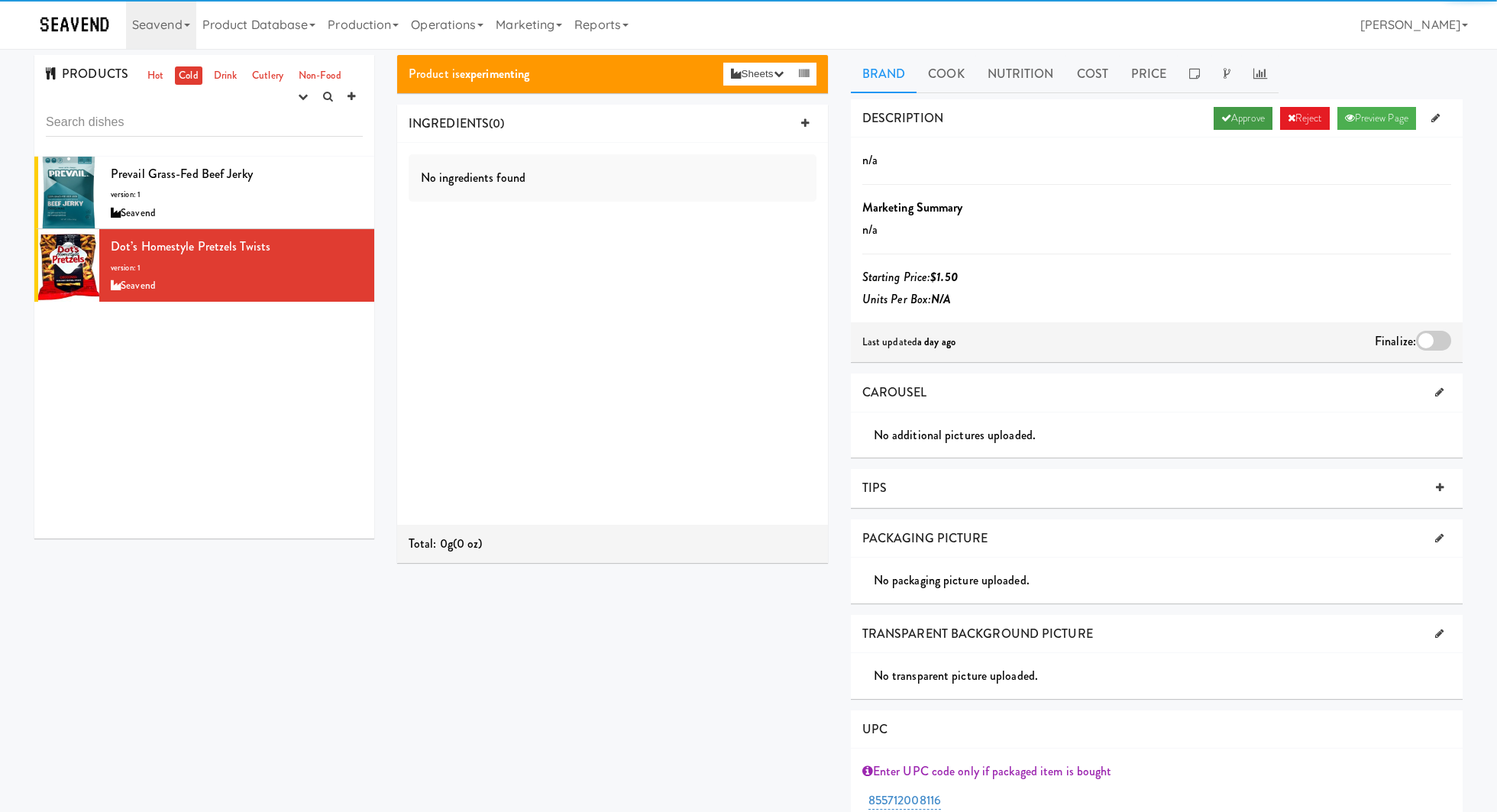
click at [1253, 118] on link "Approve" at bounding box center [1243, 119] width 59 height 23
click at [1447, 348] on label at bounding box center [1433, 340] width 35 height 20
click at [0, 0] on input "checkbox" at bounding box center [0, 0] width 0 height 0
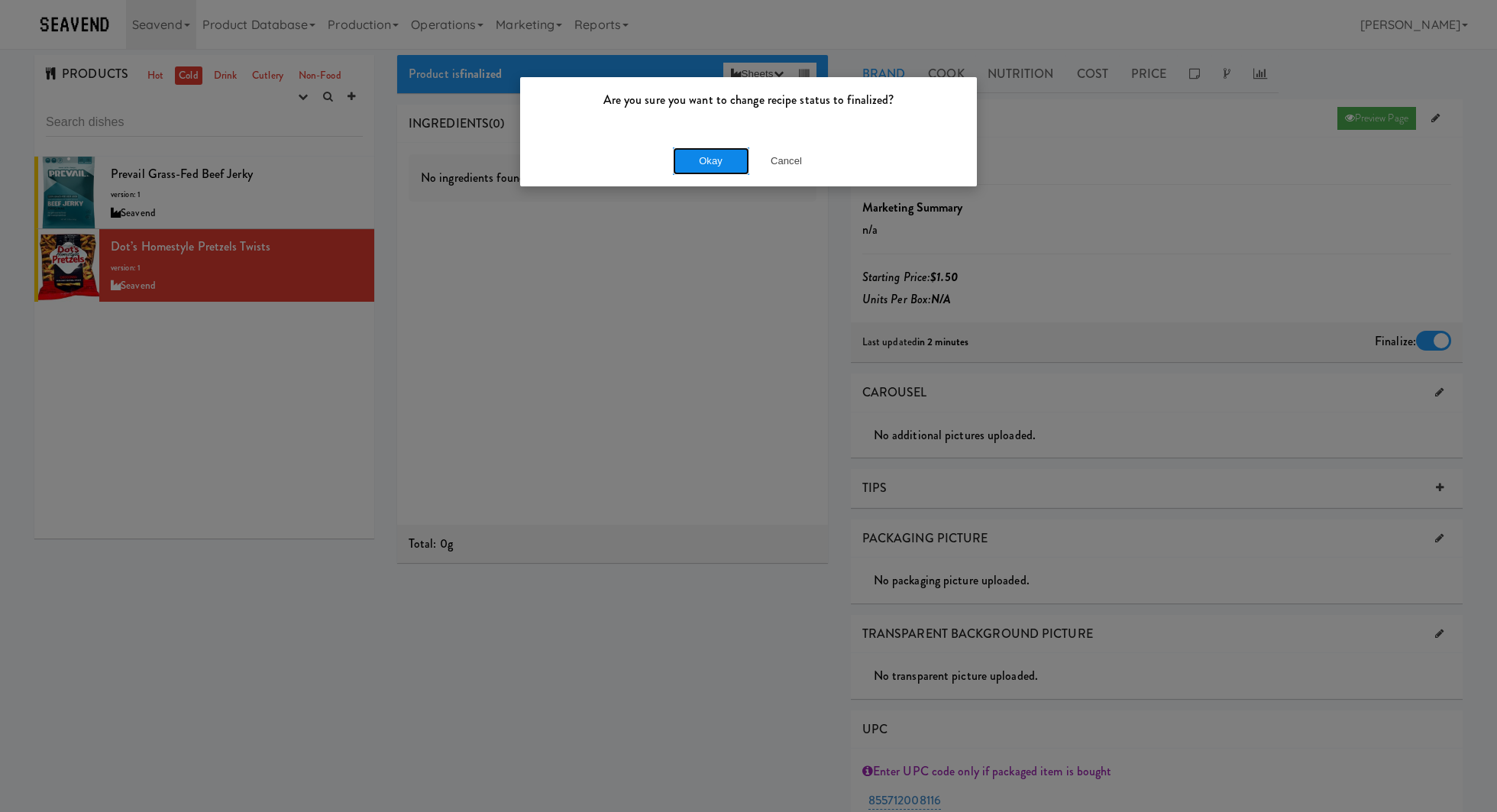
click at [719, 162] on button "Okay" at bounding box center [711, 160] width 77 height 28
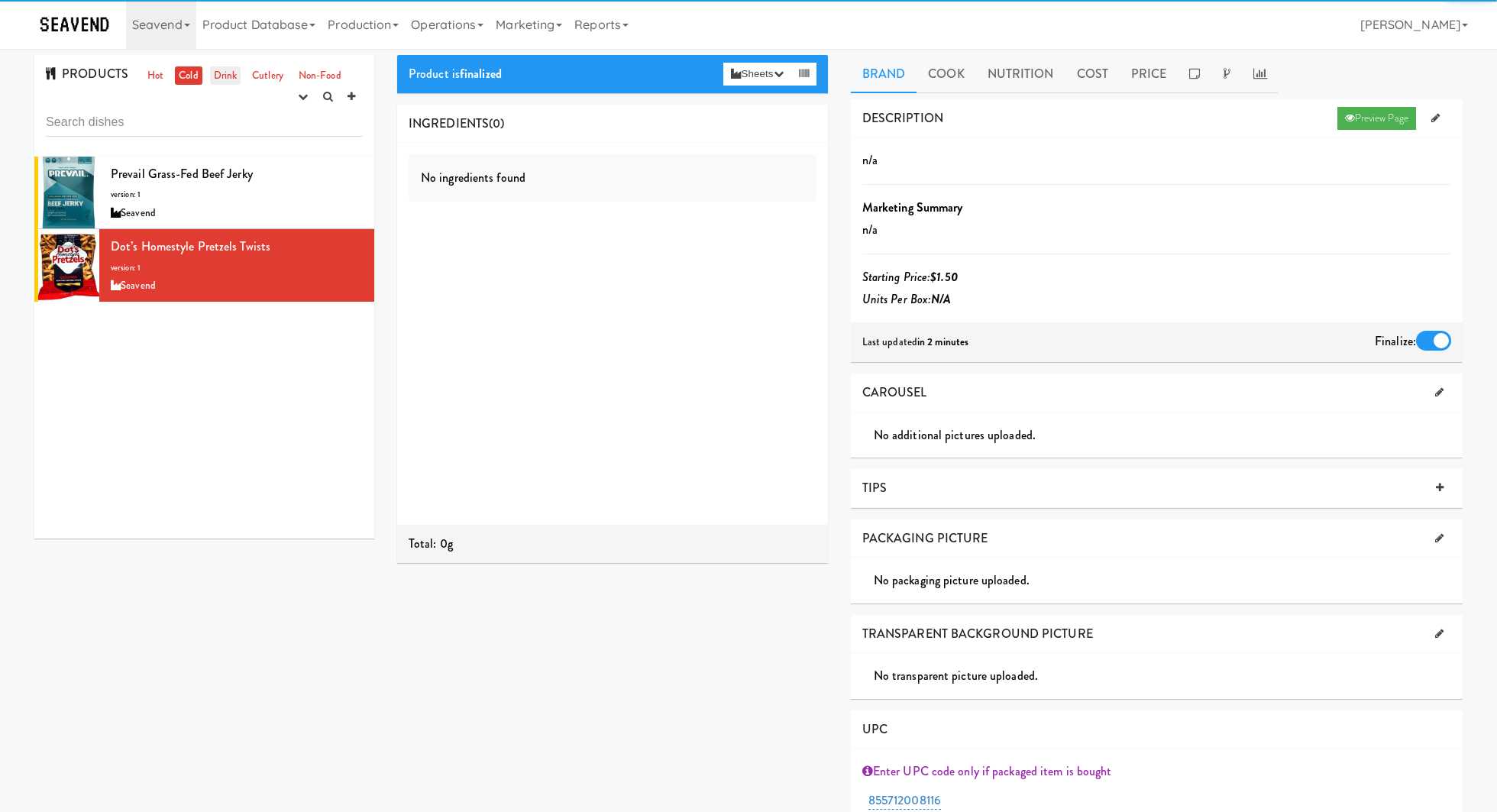
click at [237, 83] on link "Drink" at bounding box center [226, 76] width 31 height 19
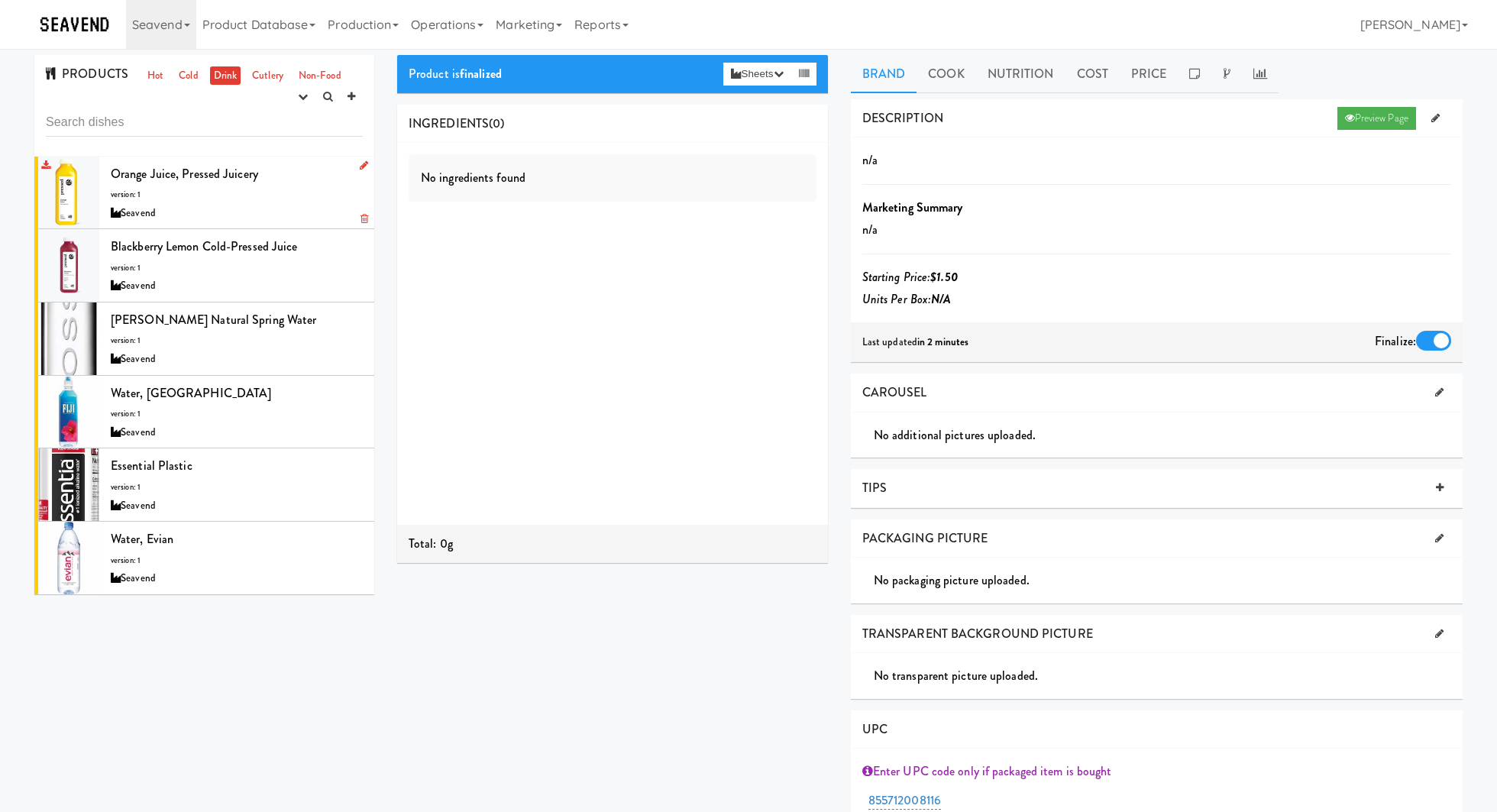
click at [302, 191] on div "Orange Juice, Pressed Juicery version: 1 Seavend" at bounding box center [236, 193] width 252 height 61
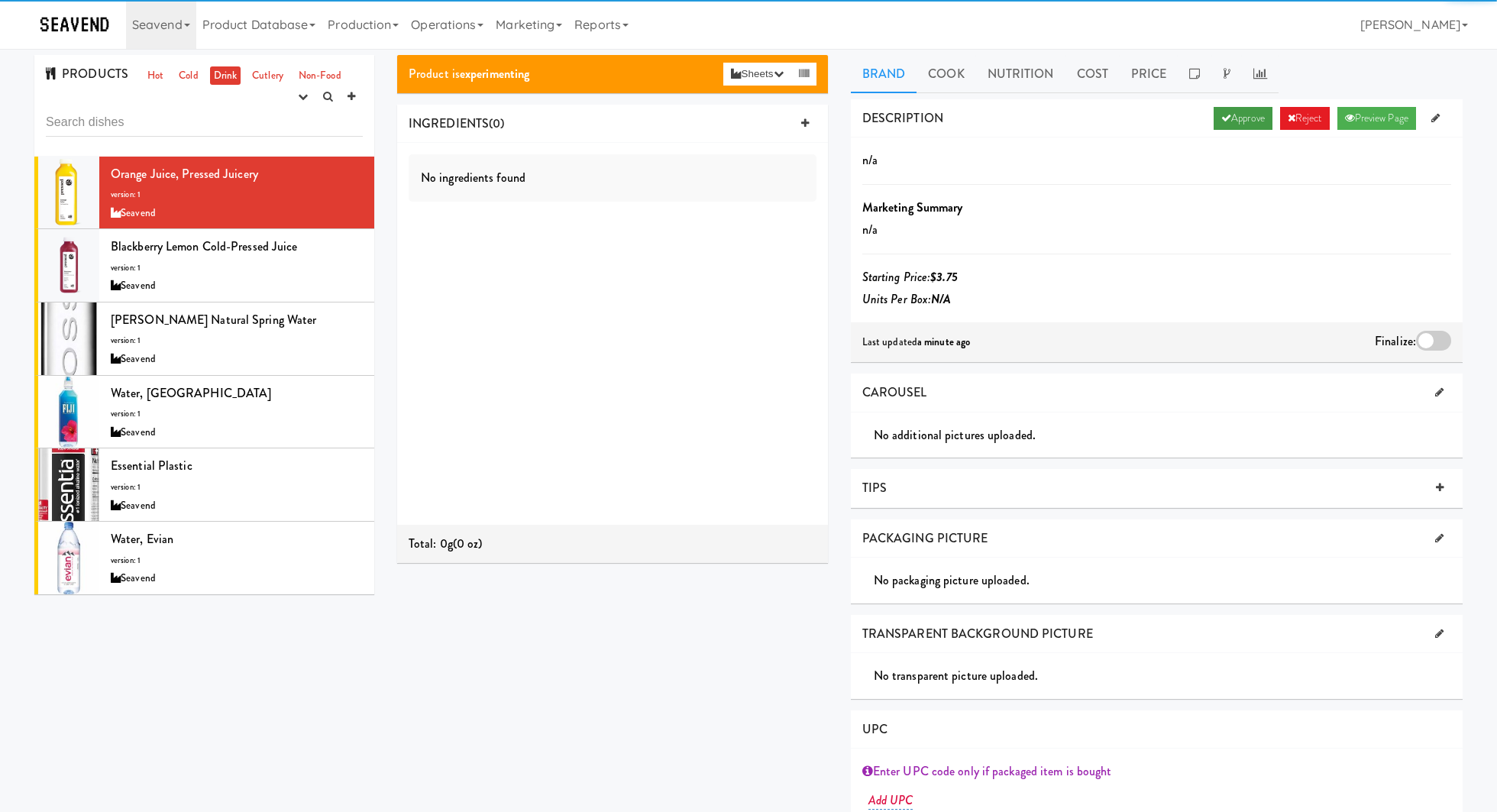
click at [1221, 109] on link "Approve" at bounding box center [1243, 119] width 59 height 23
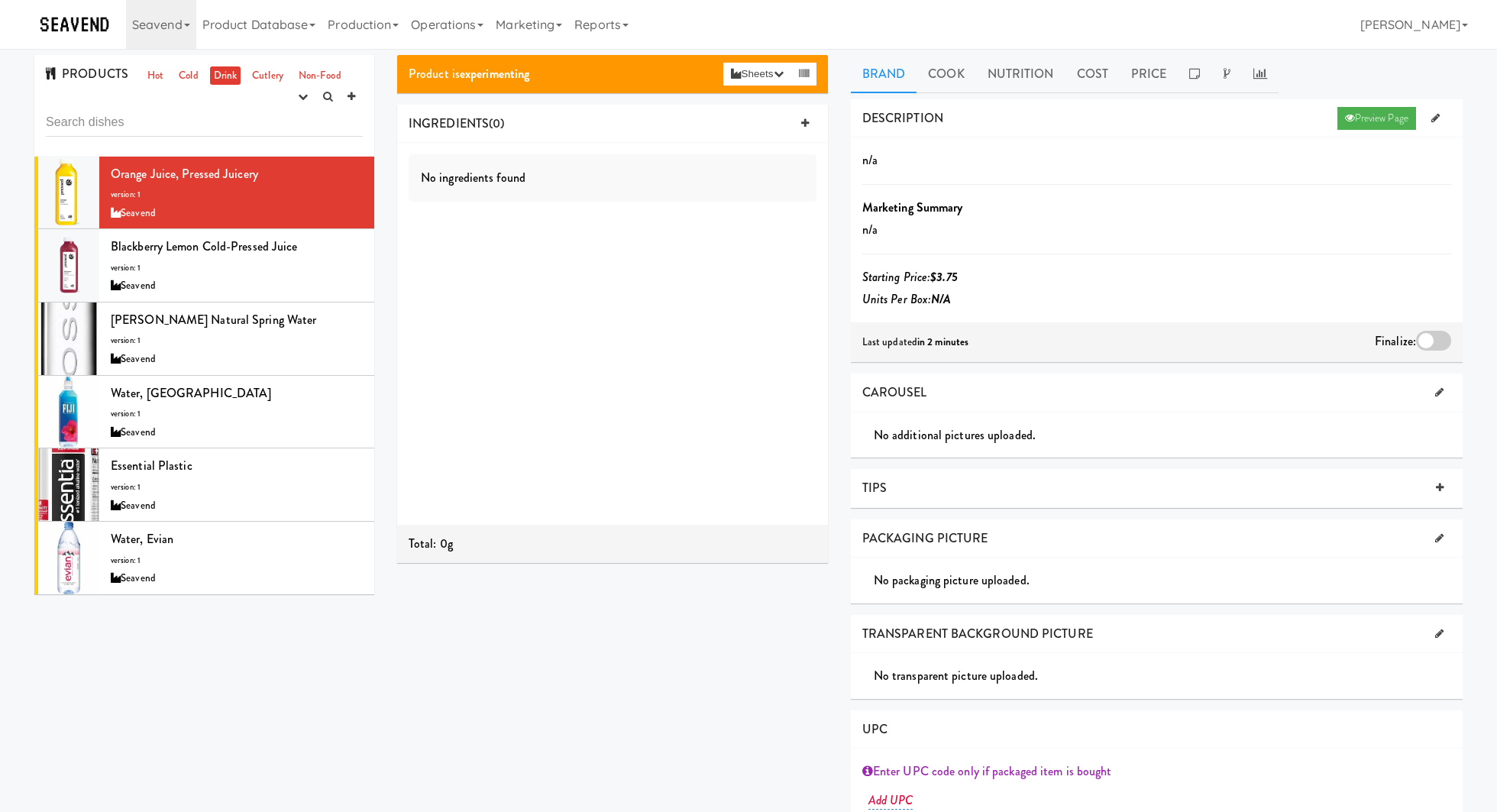
click at [1435, 343] on div at bounding box center [1433, 340] width 35 height 20
click at [0, 0] on input "checkbox" at bounding box center [0, 0] width 0 height 0
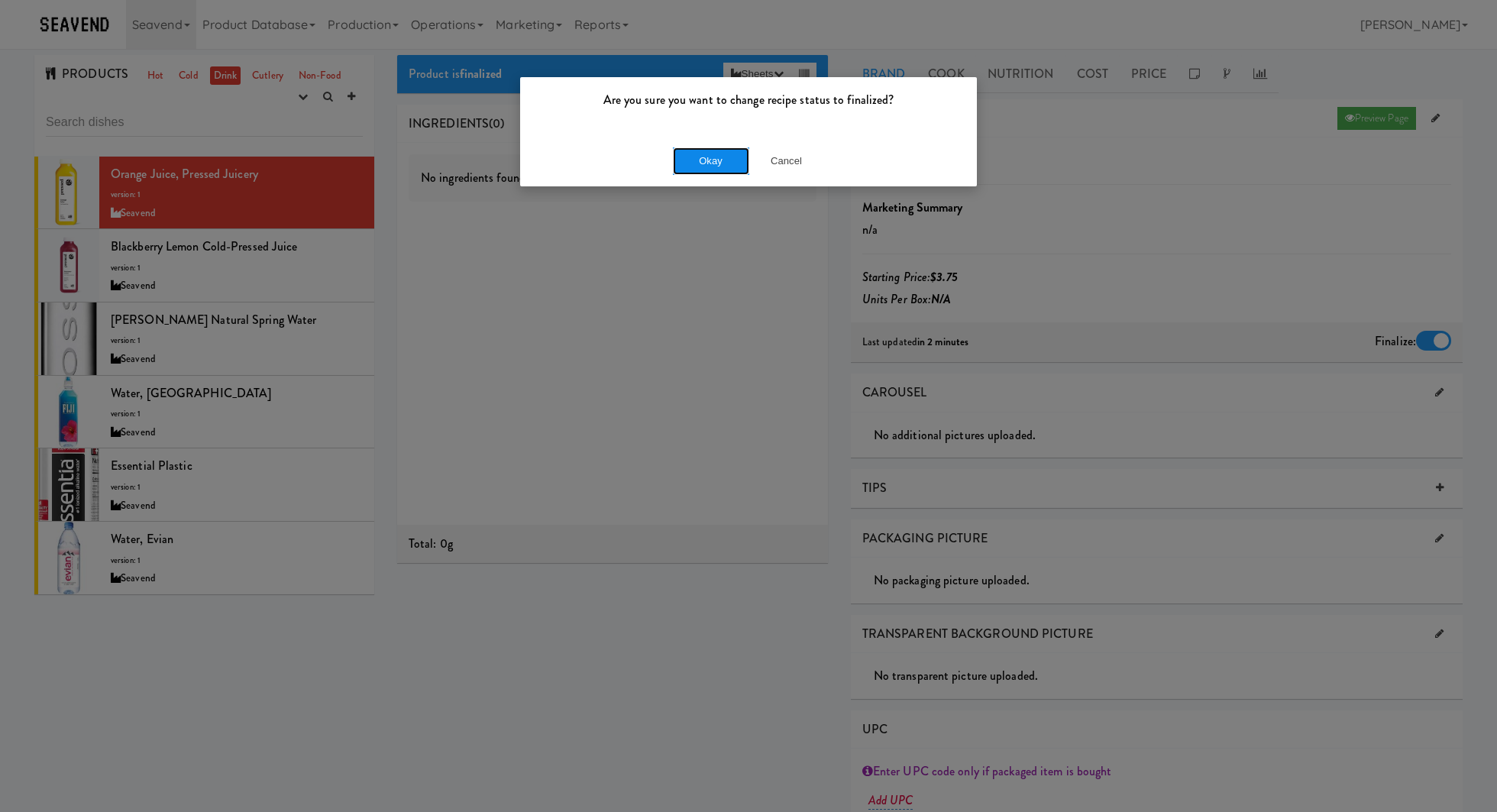
click at [708, 155] on button "Okay" at bounding box center [711, 160] width 77 height 28
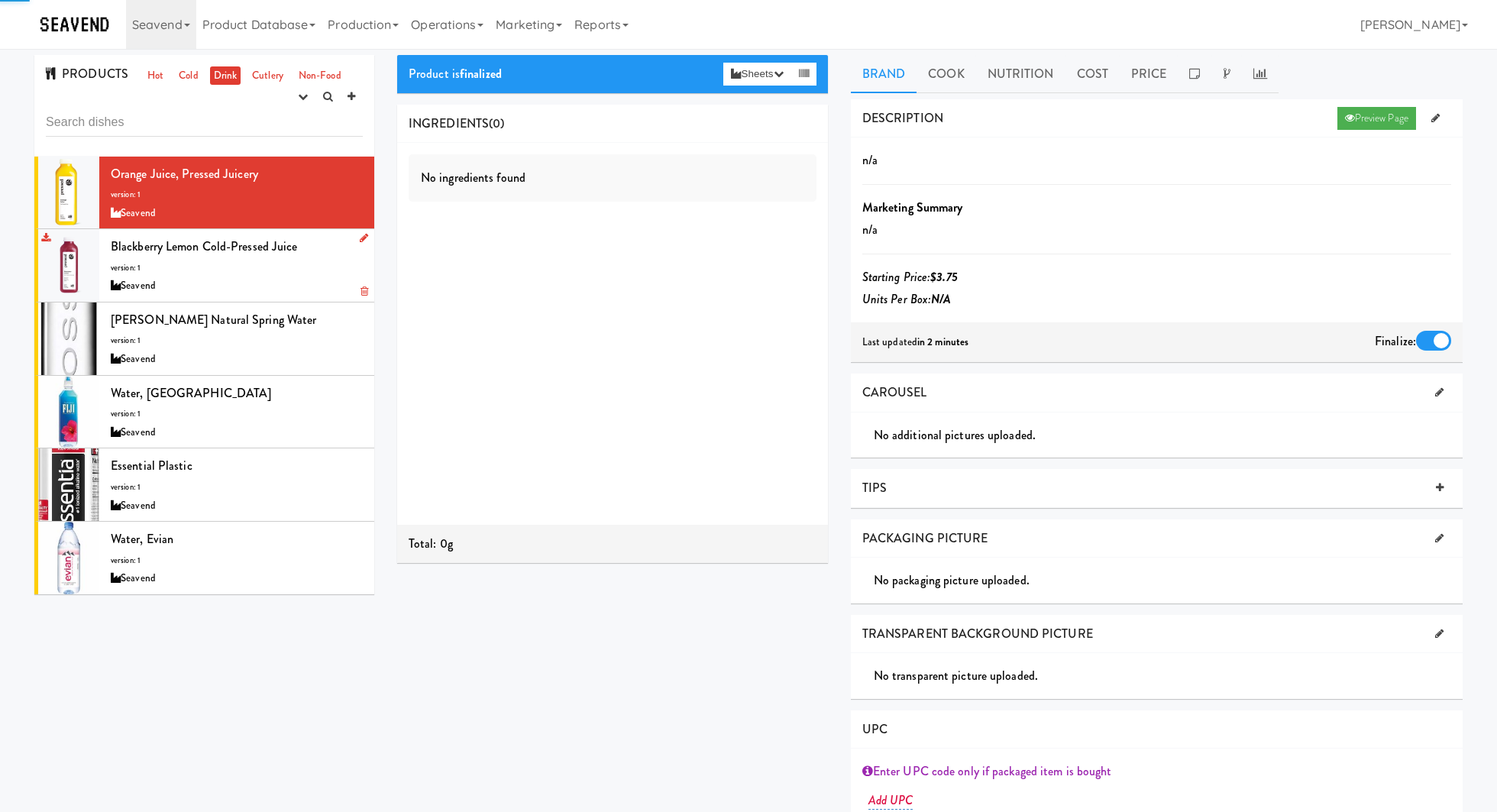
click at [332, 257] on div "Blackberry Lemon Cold-Pressed Juice version: 1 Seavend" at bounding box center [236, 266] width 252 height 61
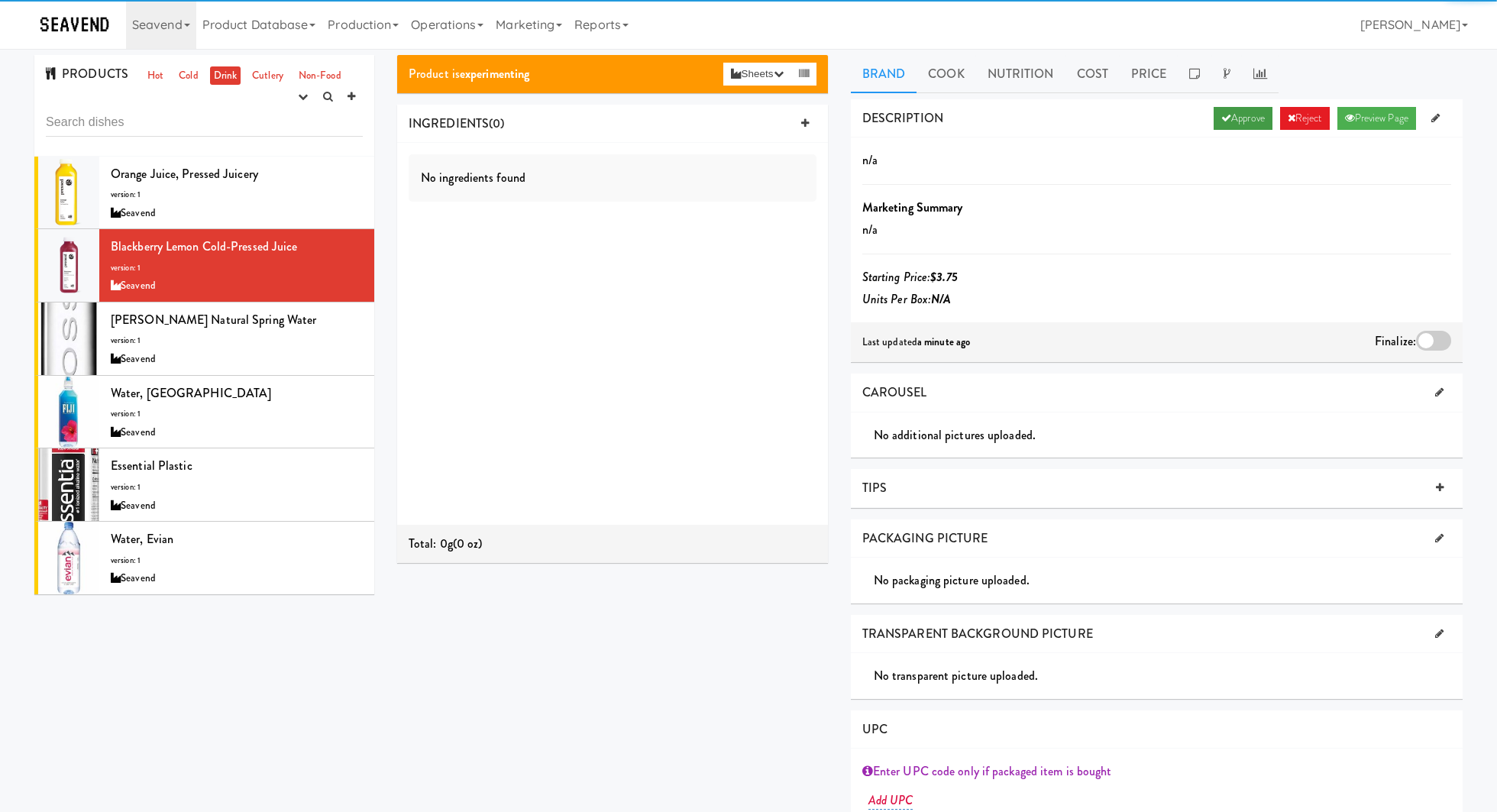
click at [1218, 127] on link "Approve" at bounding box center [1243, 119] width 59 height 23
click at [1443, 344] on div at bounding box center [1433, 340] width 35 height 20
click at [0, 0] on input "checkbox" at bounding box center [0, 0] width 0 height 0
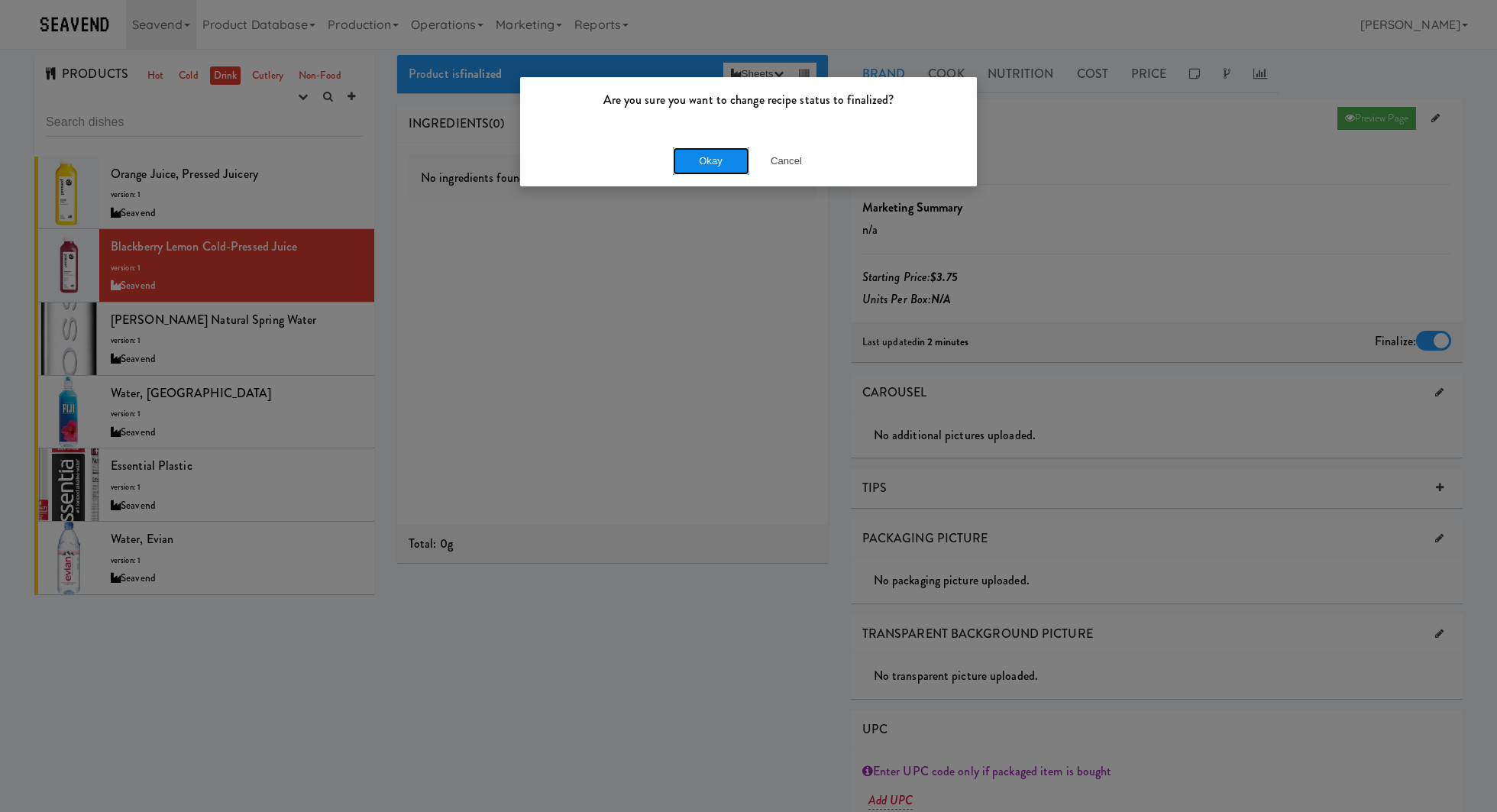
click at [729, 170] on button "Okay" at bounding box center [711, 160] width 77 height 28
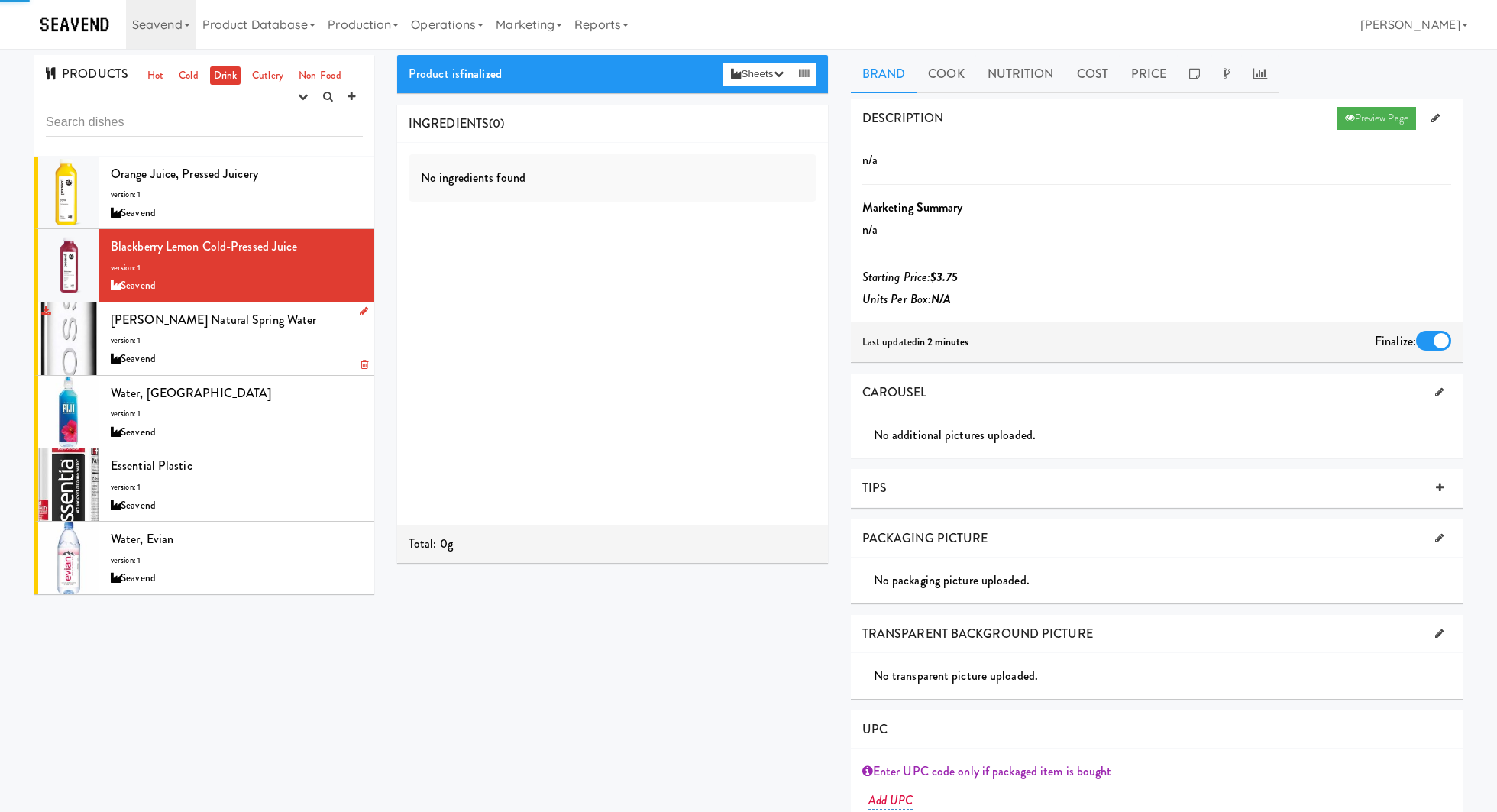
click at [322, 328] on div "VOSS Natural Spring Water version: 1 Seavend" at bounding box center [236, 339] width 252 height 61
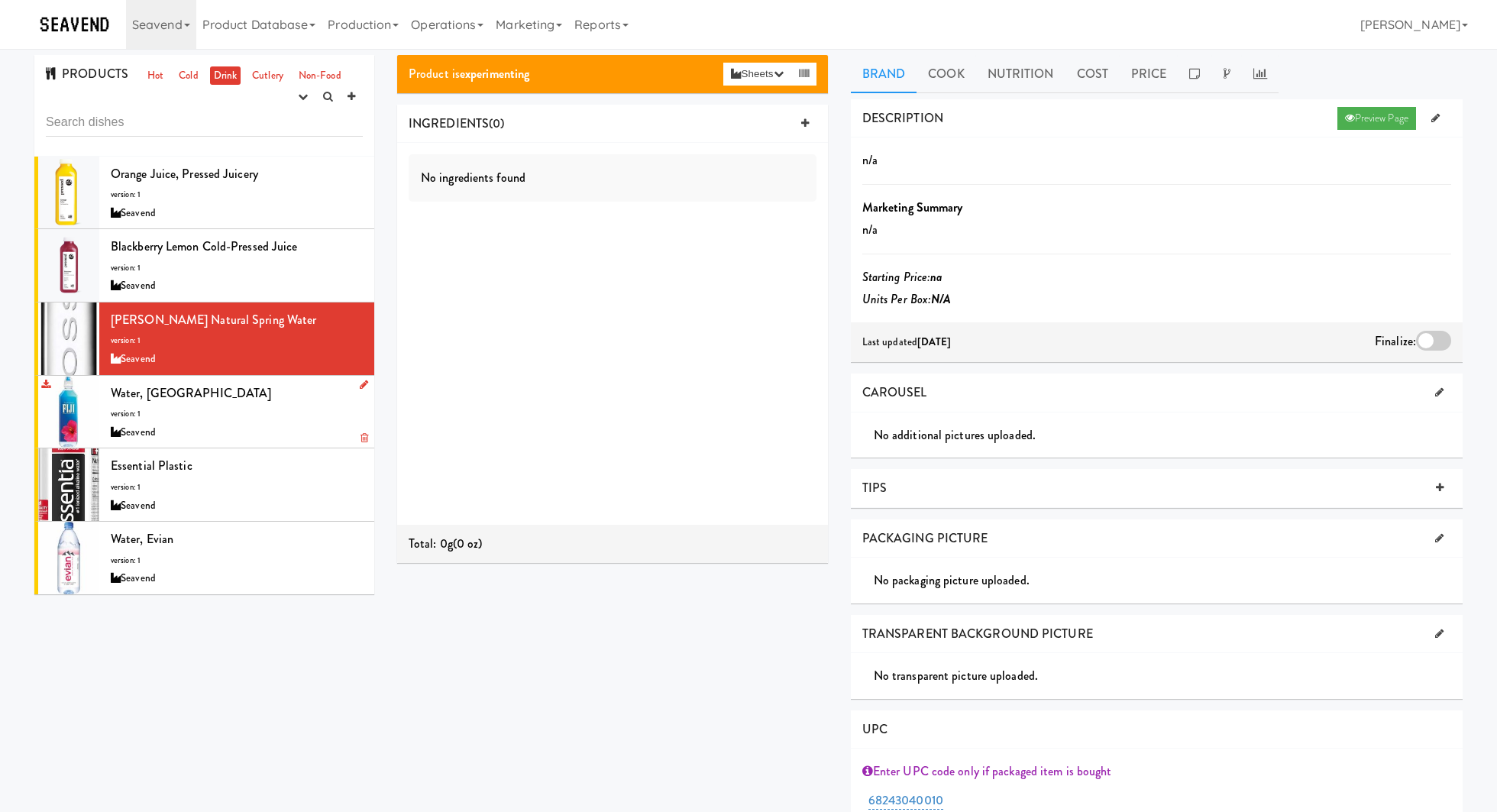
click at [291, 423] on div "Seavend" at bounding box center [236, 432] width 252 height 19
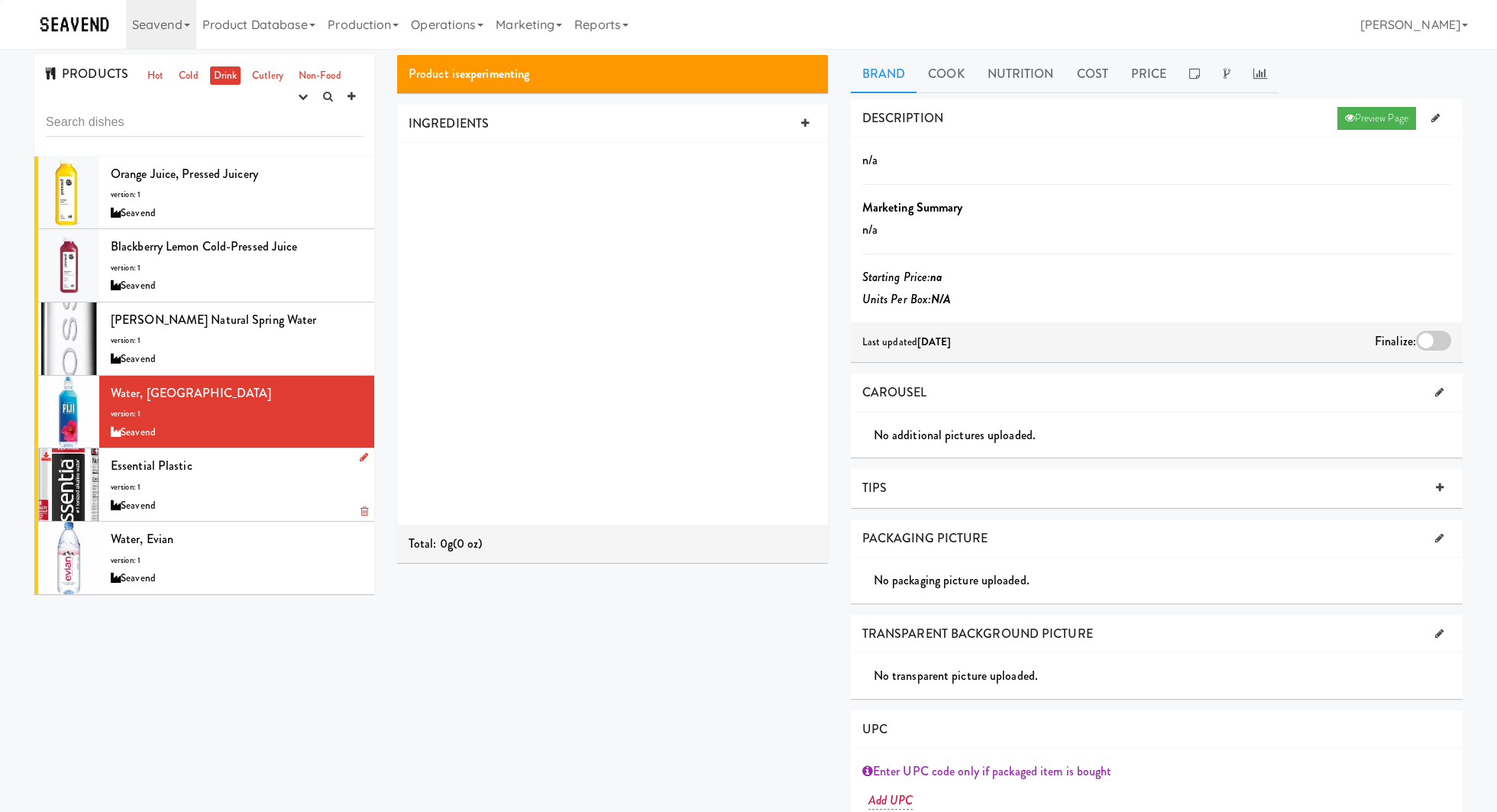
click at [290, 478] on div "Essential Plastic version: 1 Seavend" at bounding box center [236, 485] width 252 height 61
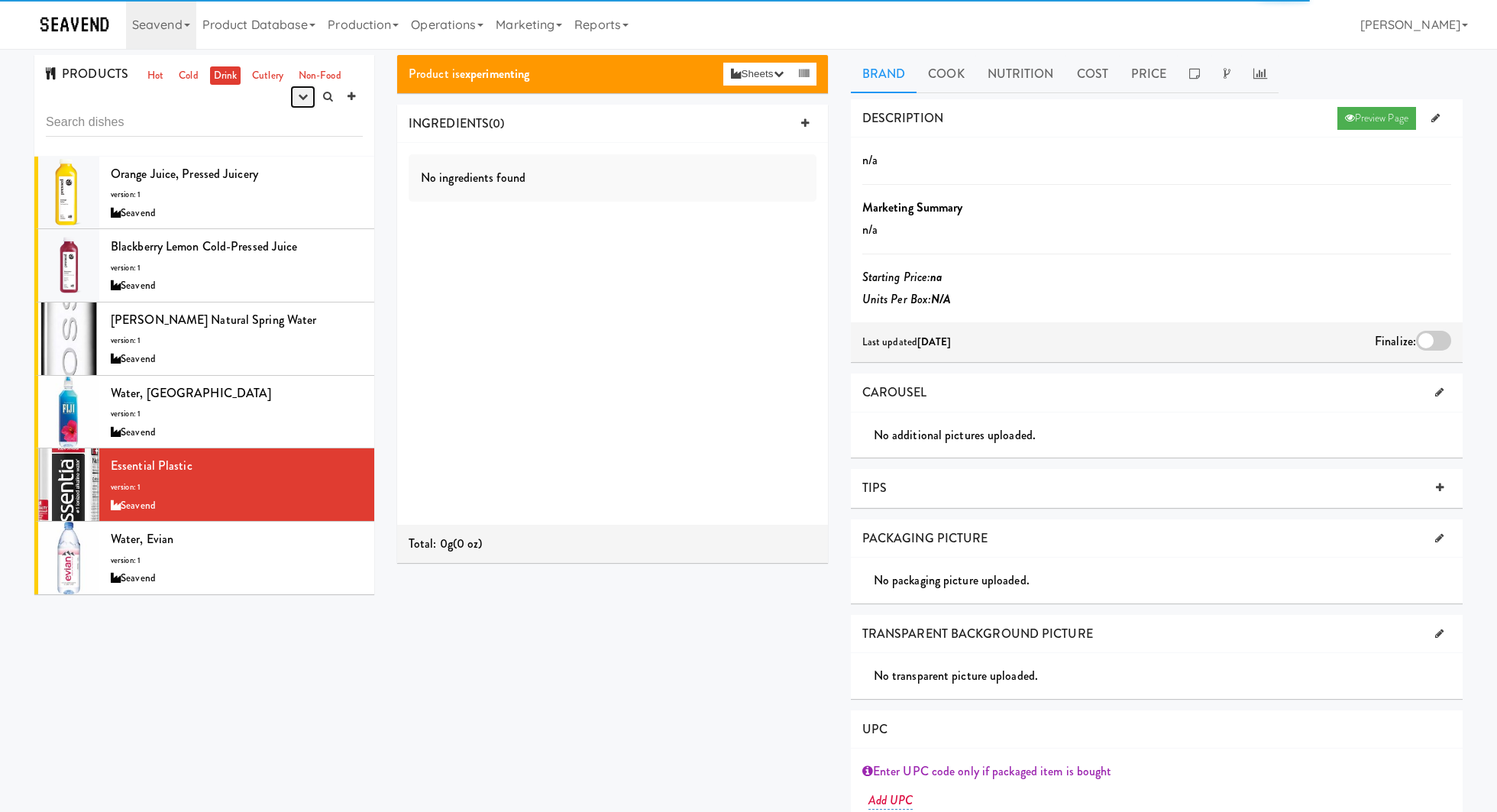
click at [306, 94] on icon "button" at bounding box center [302, 96] width 10 height 10
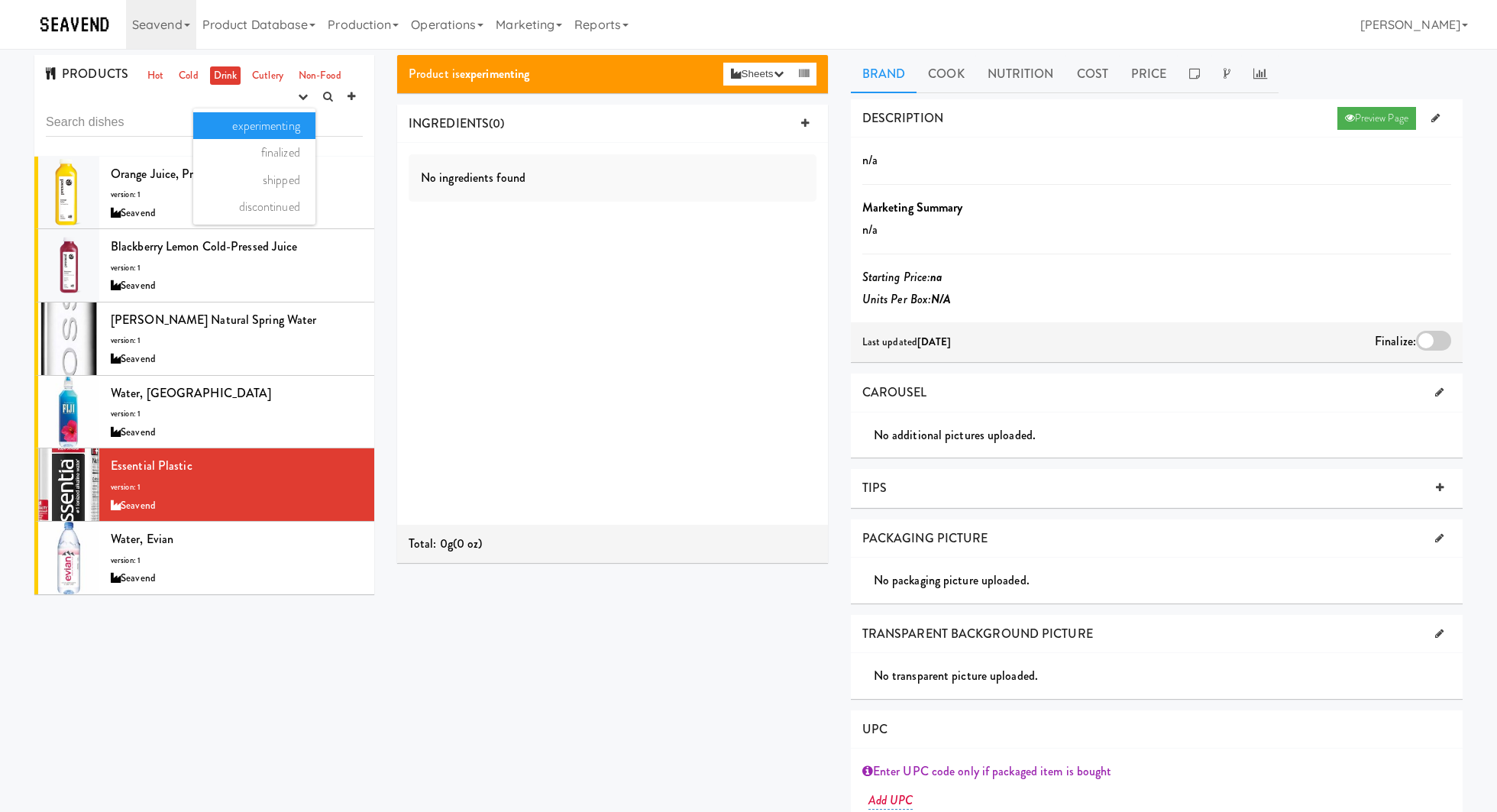
click at [296, 118] on link "experimenting" at bounding box center [254, 126] width 122 height 28
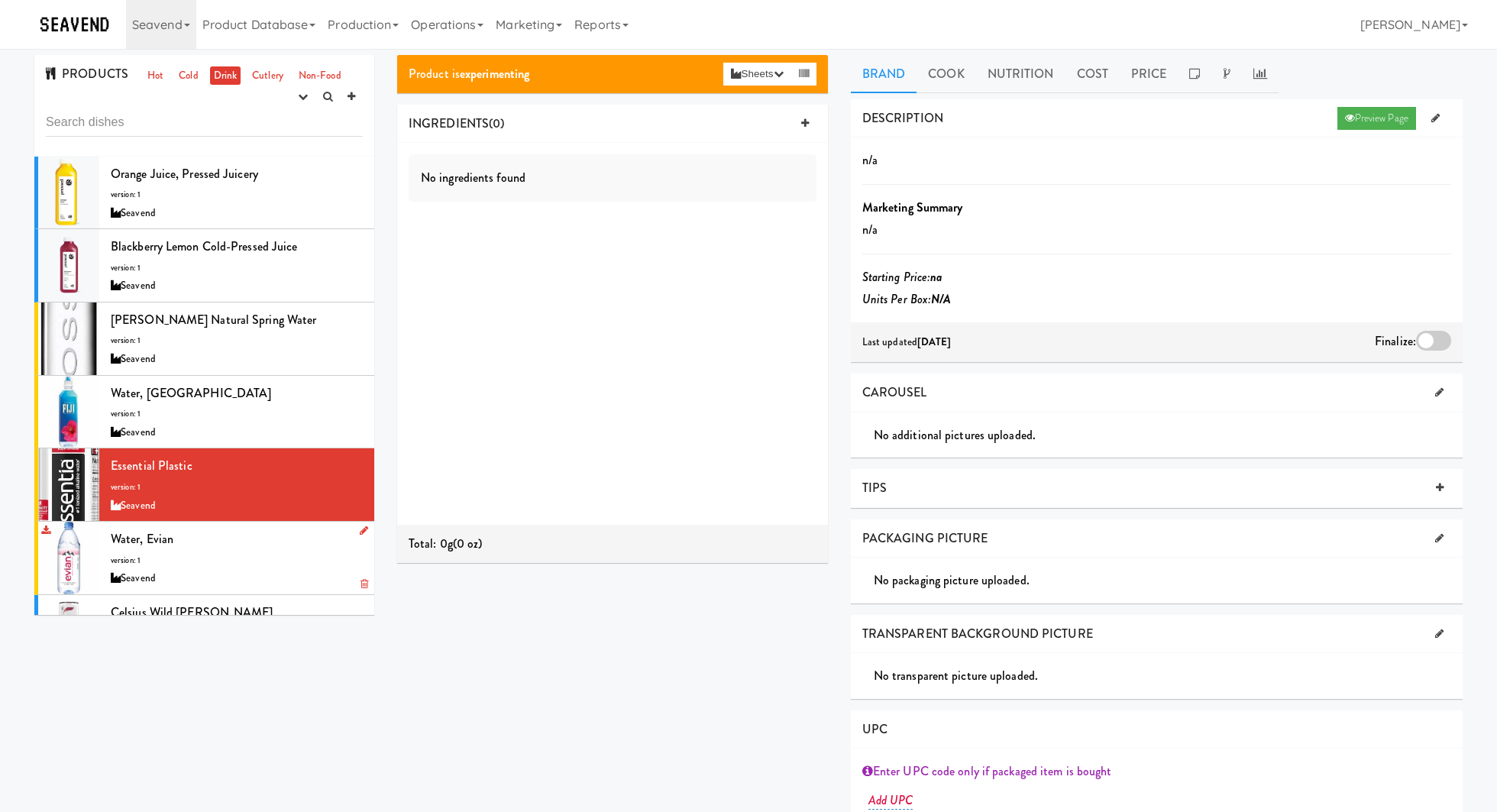
click at [276, 554] on div "Water, Evian version: 1 Seavend" at bounding box center [236, 558] width 252 height 61
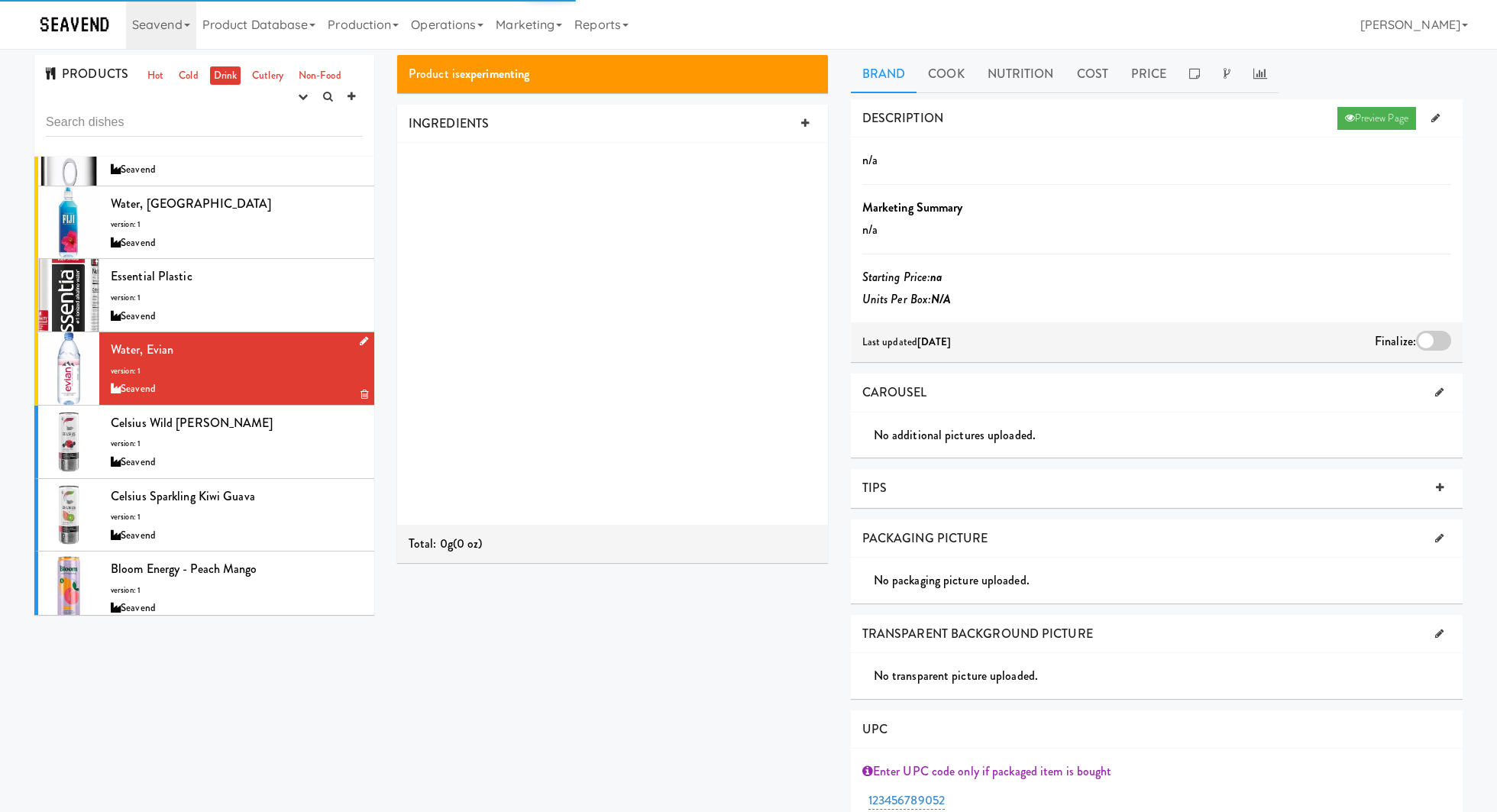
scroll to position [349, 0]
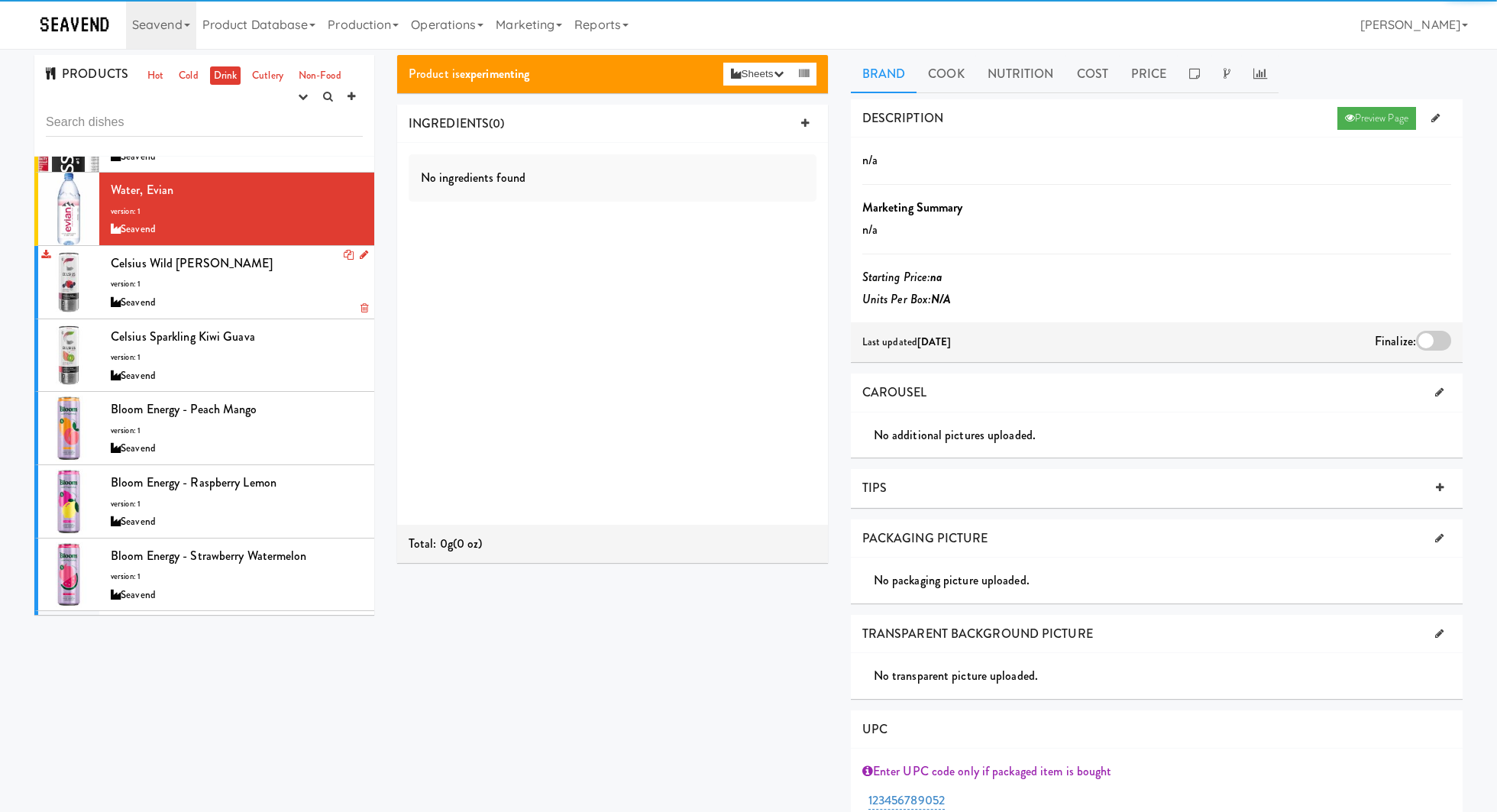
click at [297, 293] on div "Seavend" at bounding box center [236, 302] width 252 height 19
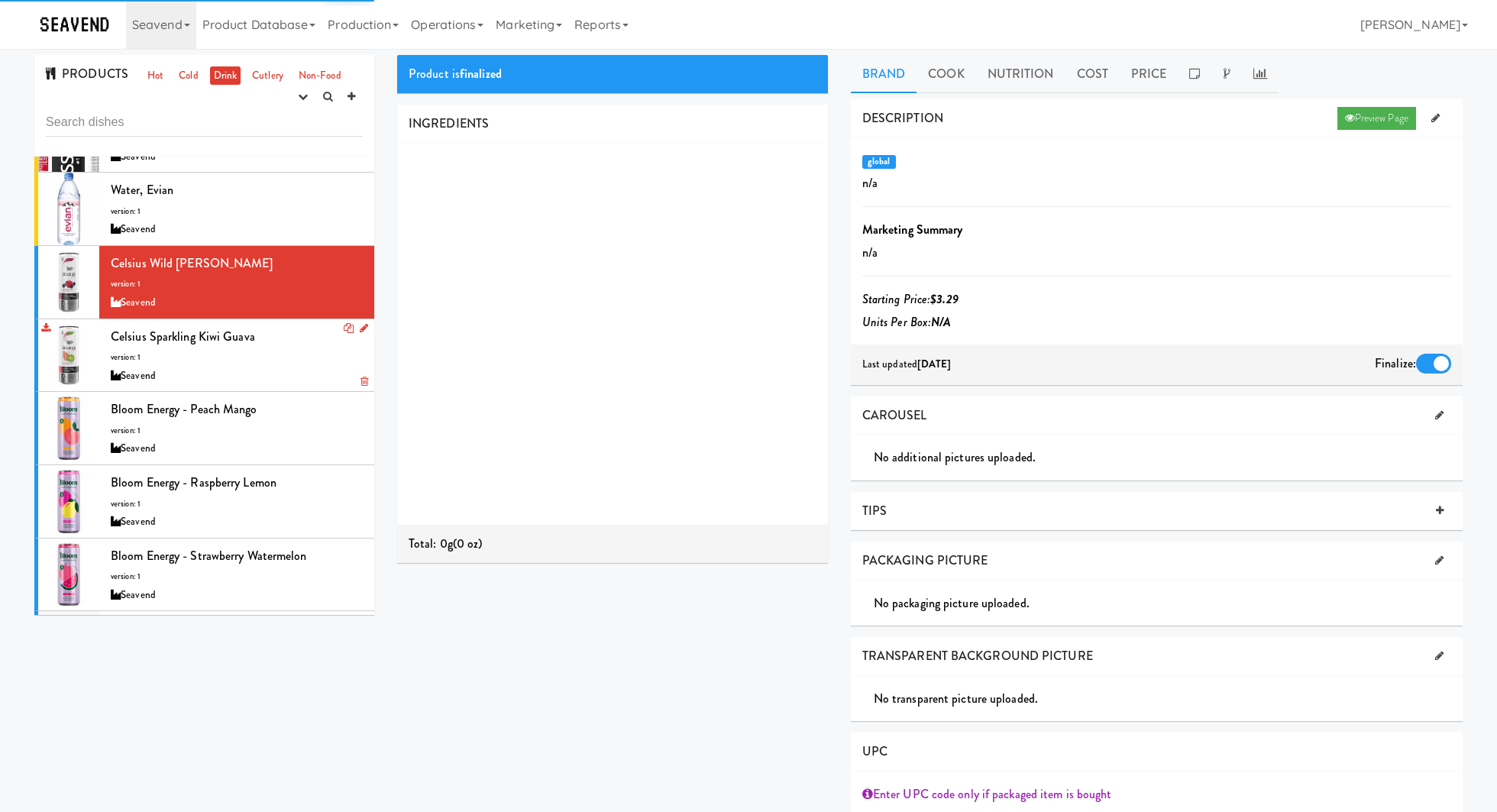
click at [297, 338] on div "Celsius Sparkling Kiwi Guava version: 1 Seavend" at bounding box center [236, 356] width 252 height 61
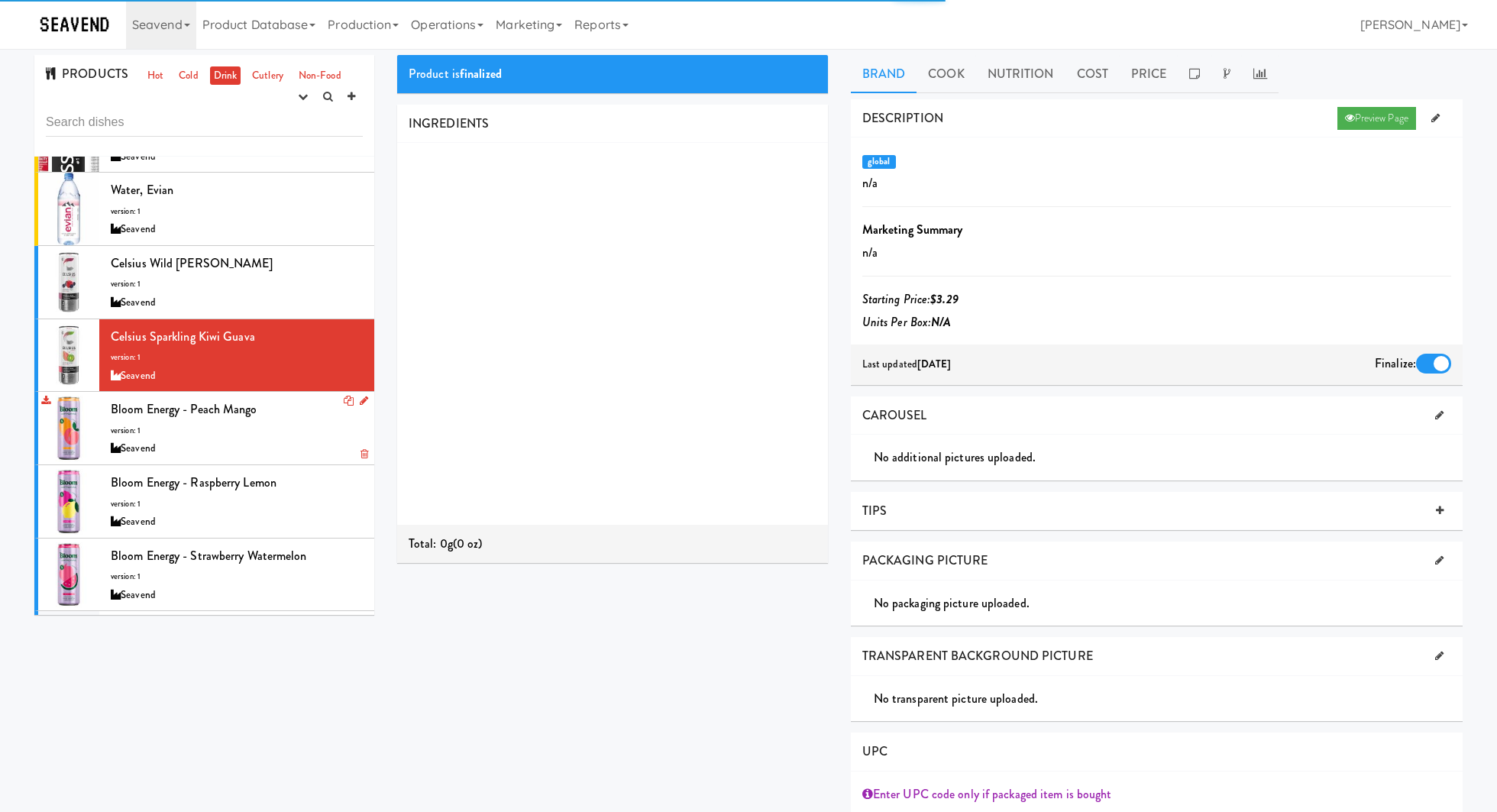
click at [292, 413] on div "Bloom Energy - Peach Mango version: 1 Seavend" at bounding box center [236, 428] width 252 height 61
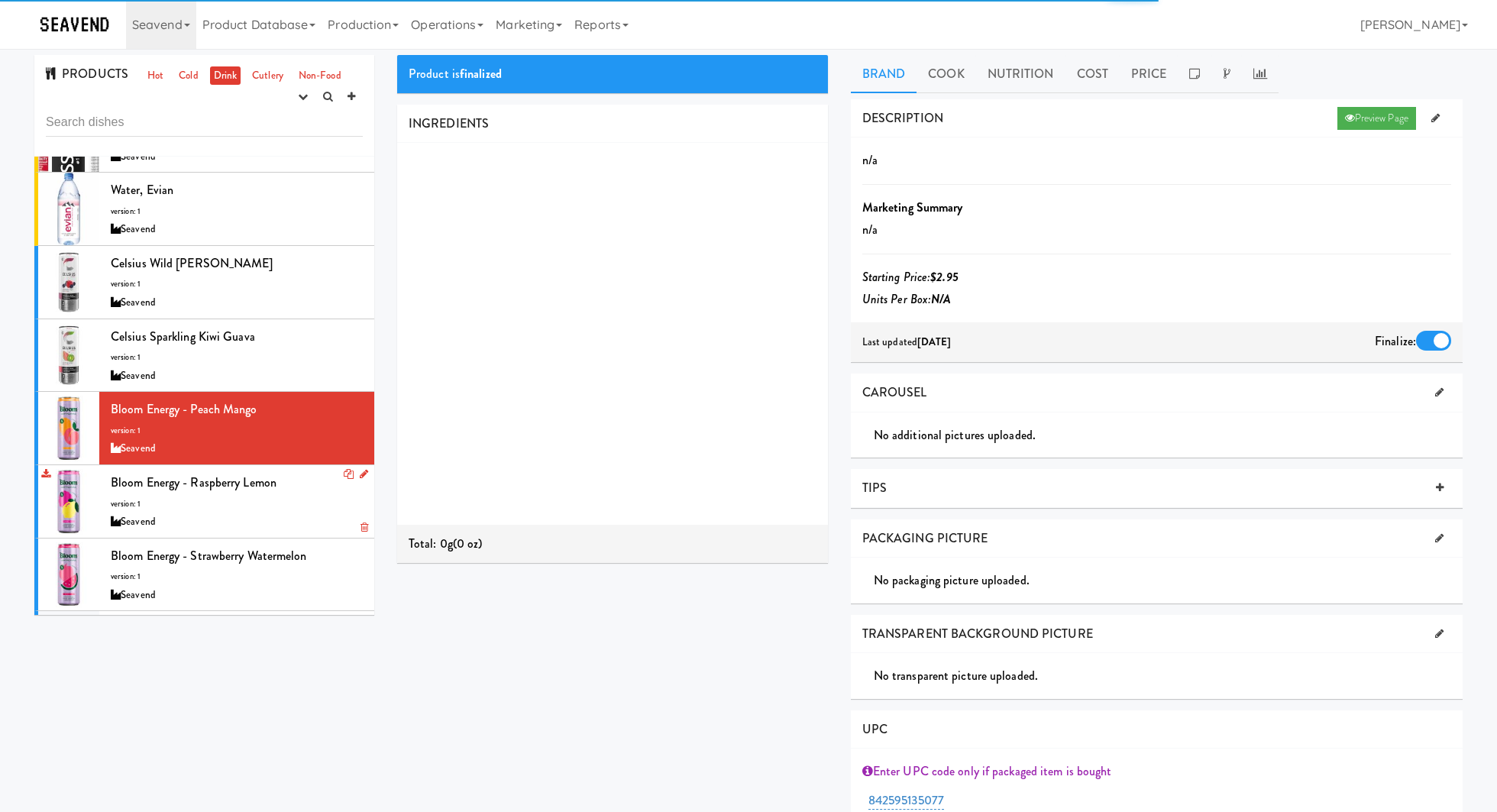
click at [305, 472] on div "Bloom Energy - Raspberry Lemon version: 1 Seavend" at bounding box center [236, 501] width 252 height 61
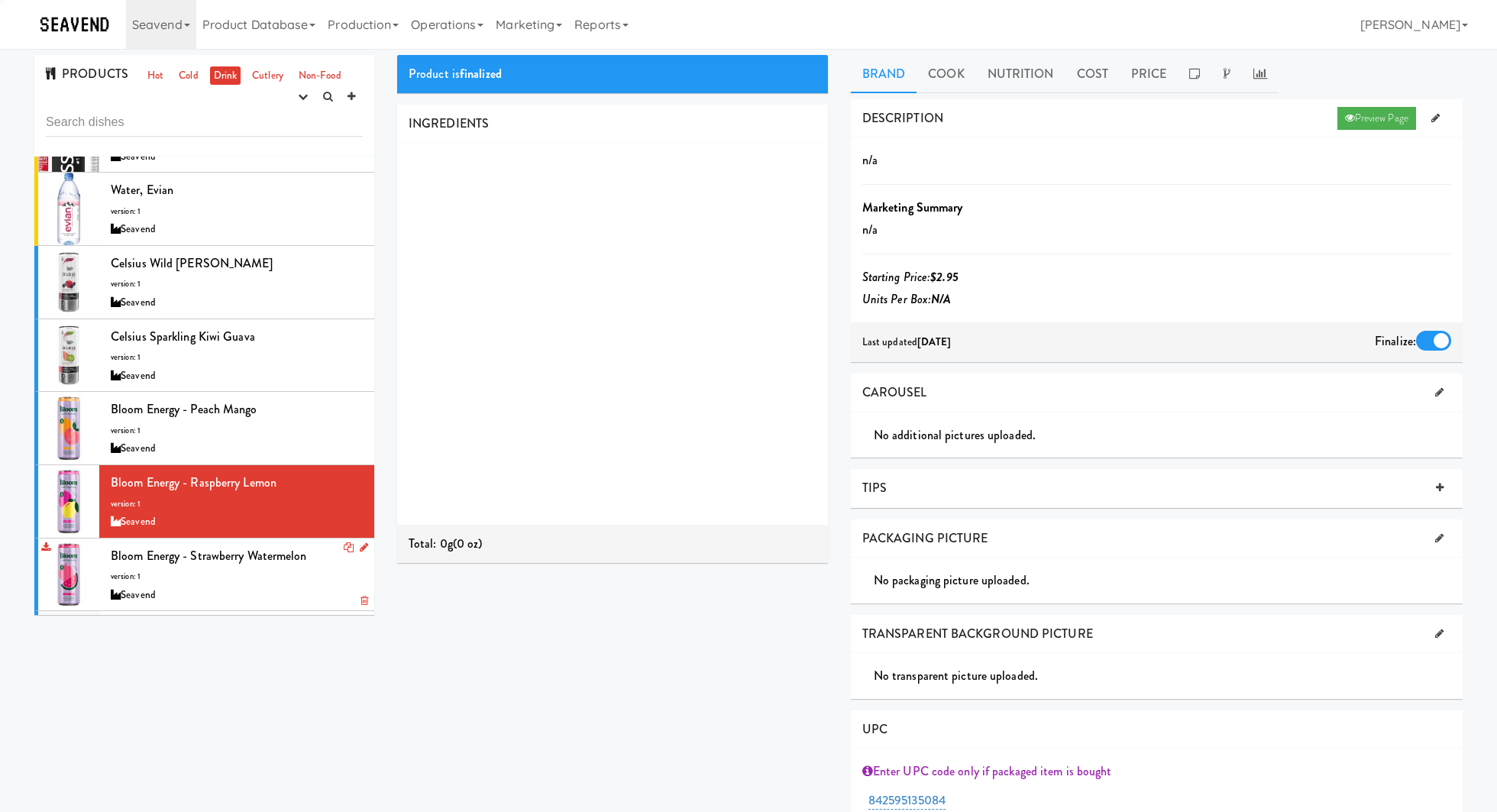
click at [311, 581] on div "Bloom Energy - Strawberry Watermelon version: 1 Seavend" at bounding box center [236, 575] width 252 height 61
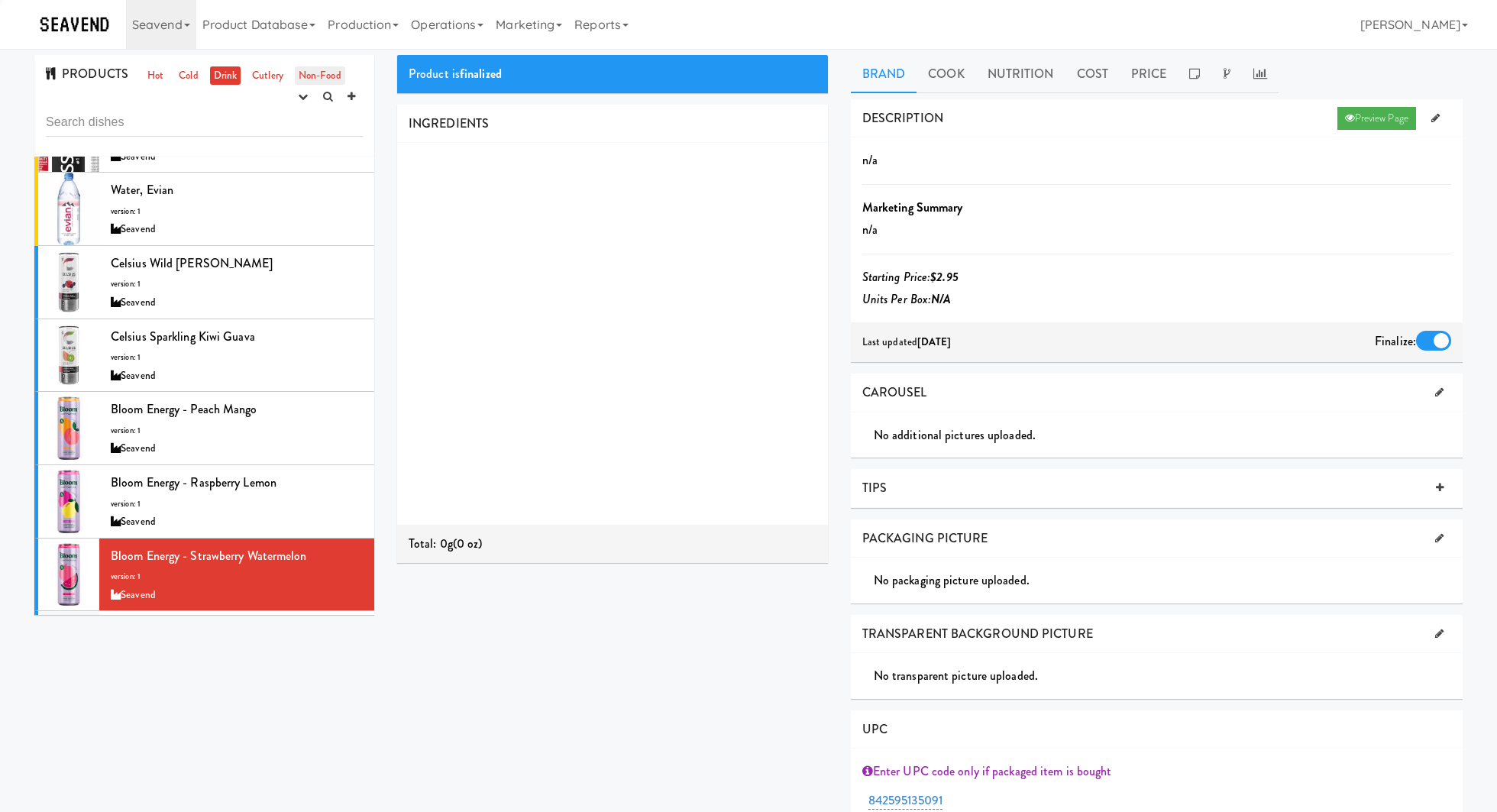
click at [314, 67] on link "Non-Food" at bounding box center [320, 76] width 51 height 19
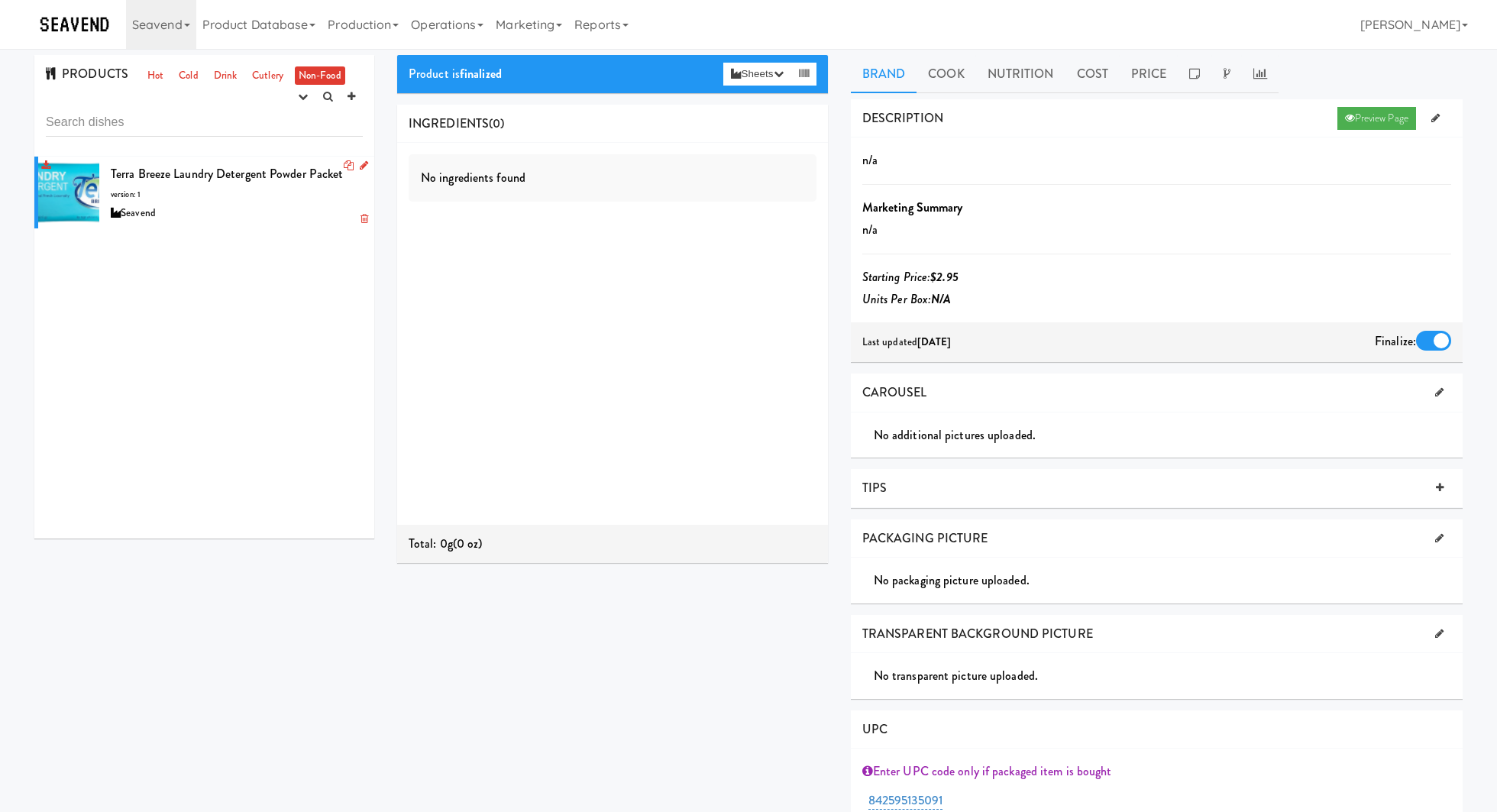
click at [273, 189] on div "Terra Breeze Laundry Detergent Powder Packet version: 1 Seavend" at bounding box center [236, 193] width 252 height 61
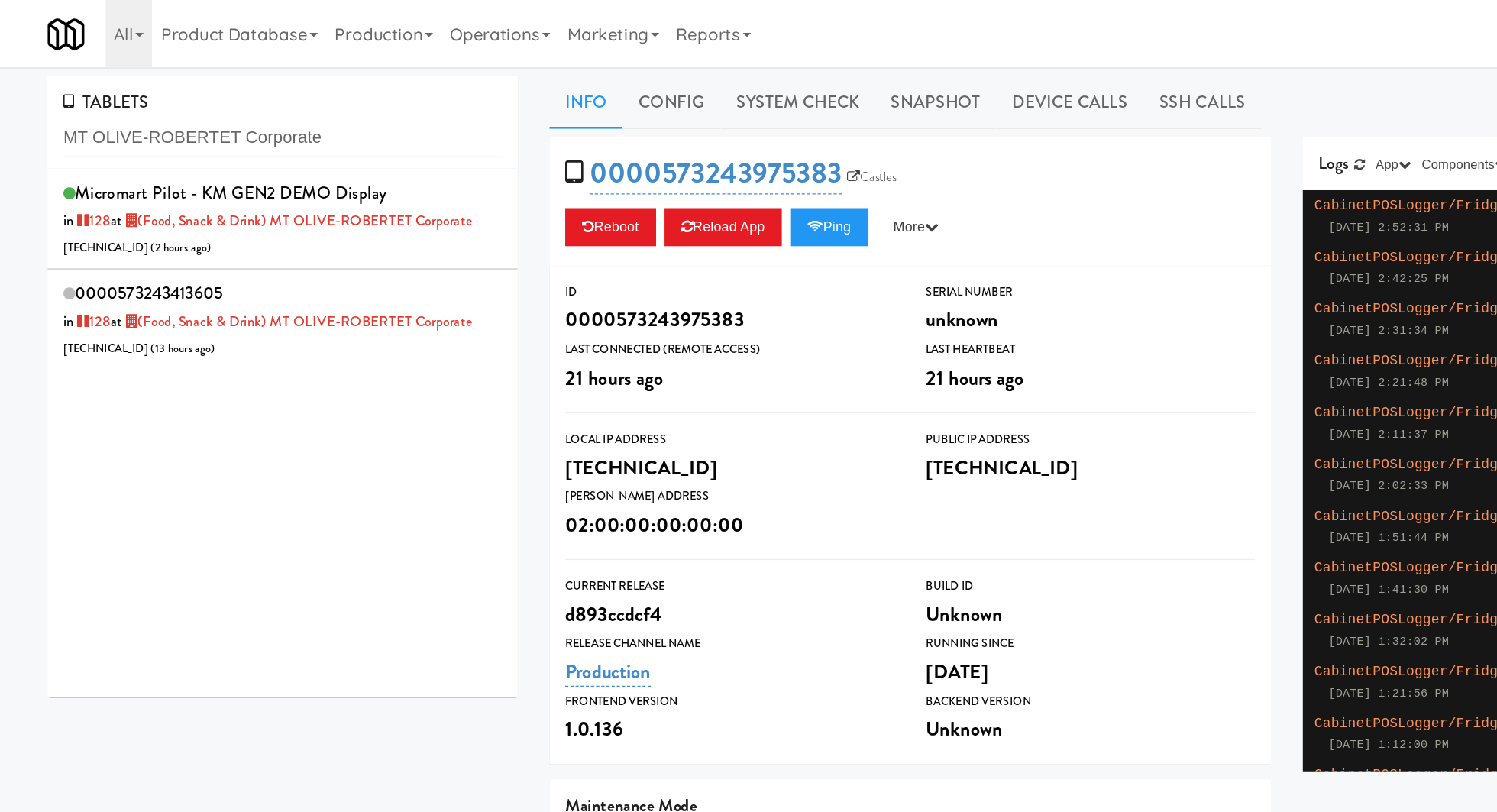
click at [88, 89] on input "MT OLIVE-ROBERTET Corporate" at bounding box center [203, 100] width 317 height 29
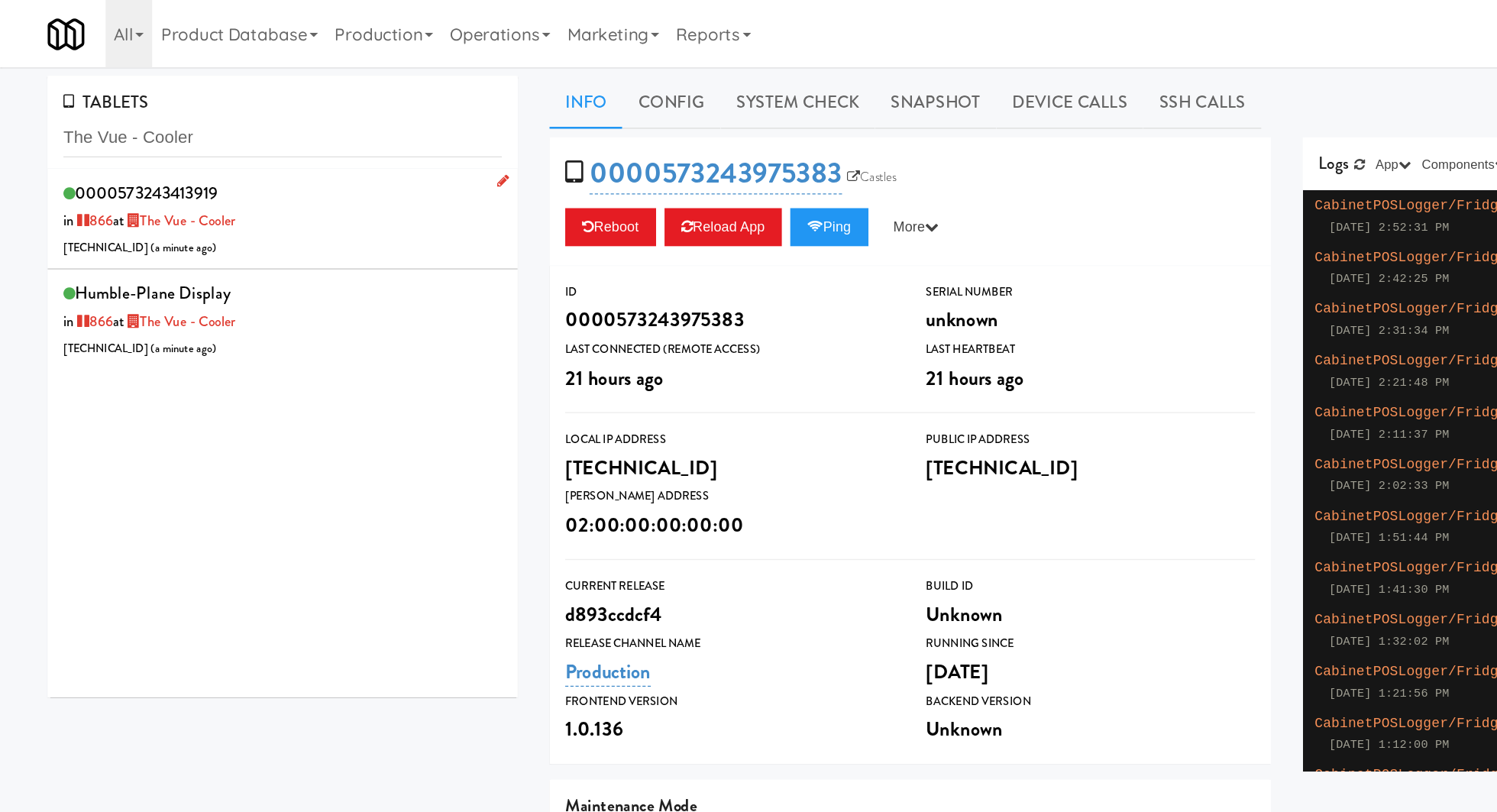
type input "The Vue - Cooler"
click at [252, 168] on div "0000573243413919 in 866 at The Vue - Cooler [TECHNICAL_ID] ( a minute ago )" at bounding box center [203, 159] width 317 height 61
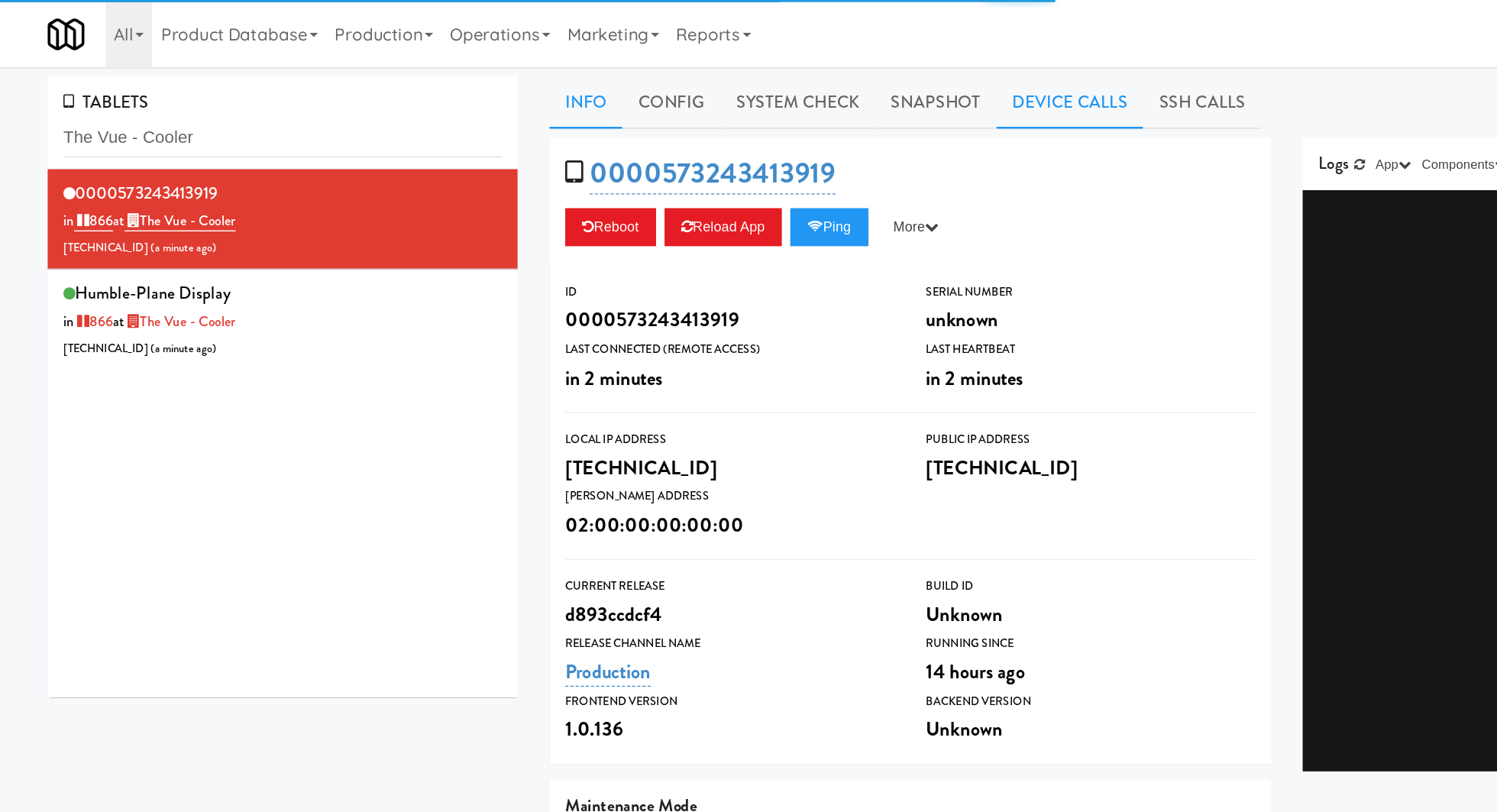
click at [748, 84] on link "Device Calls" at bounding box center [773, 74] width 106 height 38
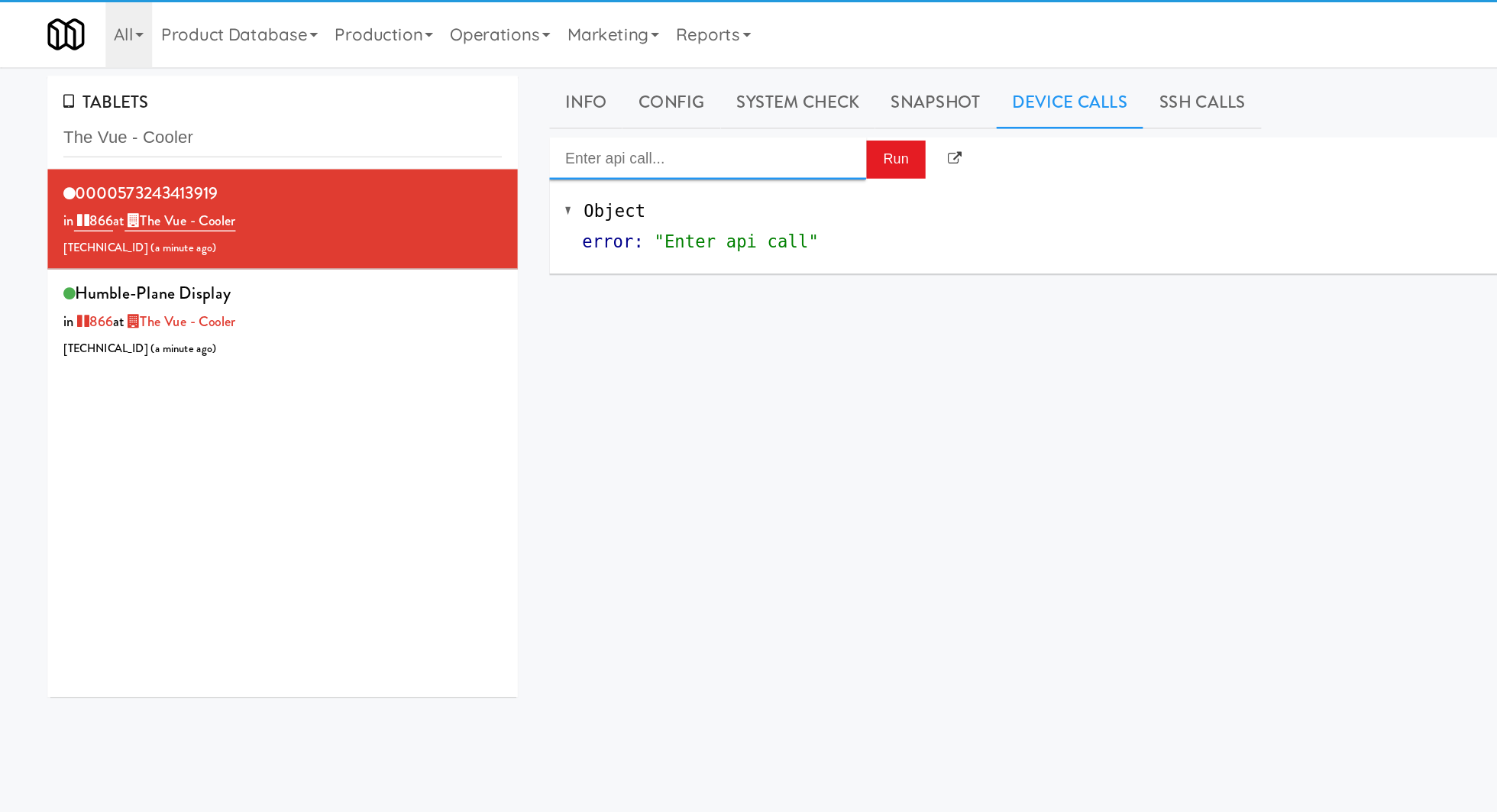
click at [547, 119] on input "Enter api call..." at bounding box center [511, 114] width 229 height 30
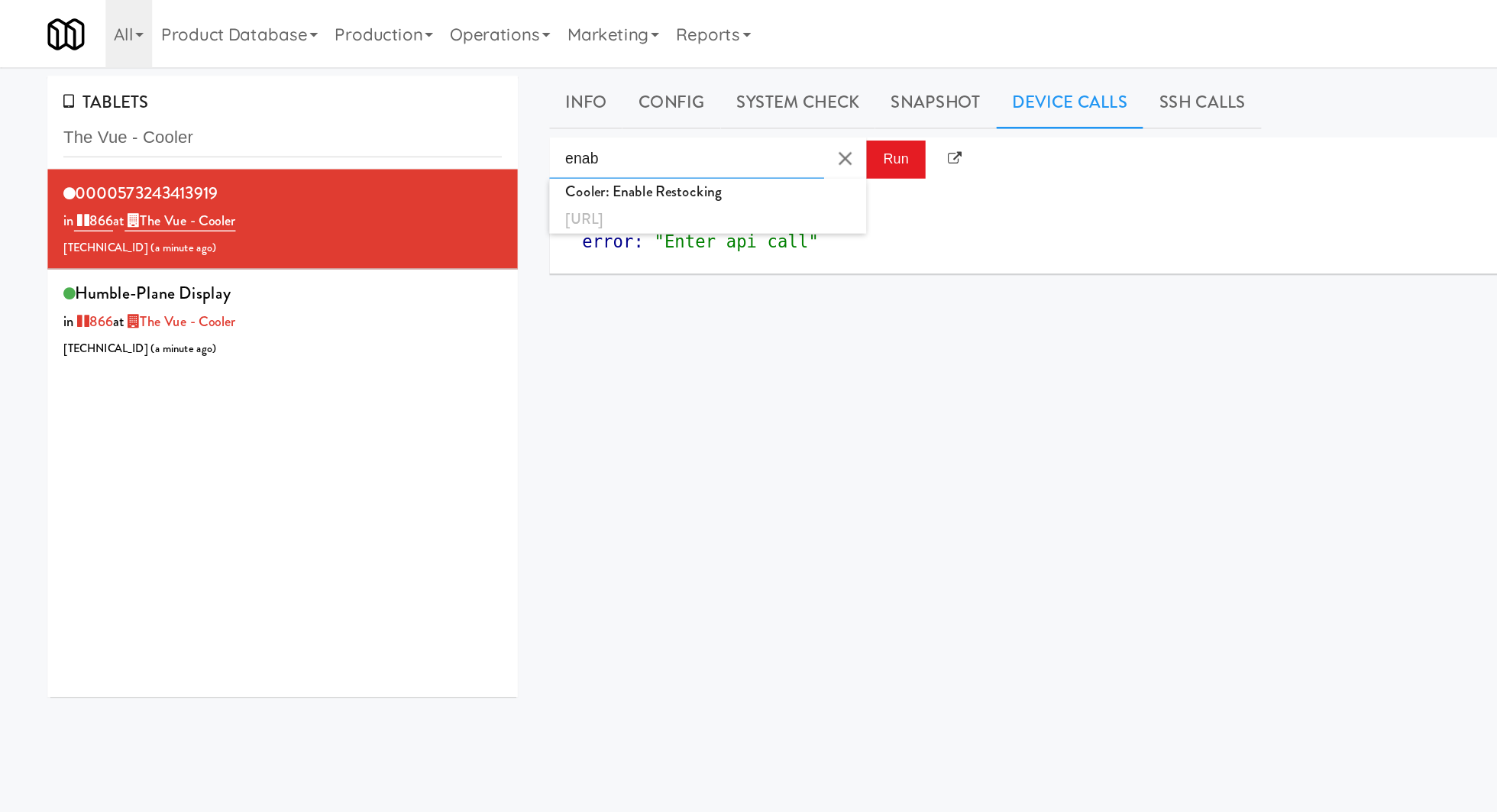
click at [555, 152] on div "http://localhost:3000/cooler/restocking-mode/enable" at bounding box center [511, 159] width 206 height 20
type input "Cooler: Enable Restocking"
click at [638, 126] on button "Run" at bounding box center [647, 115] width 43 height 28
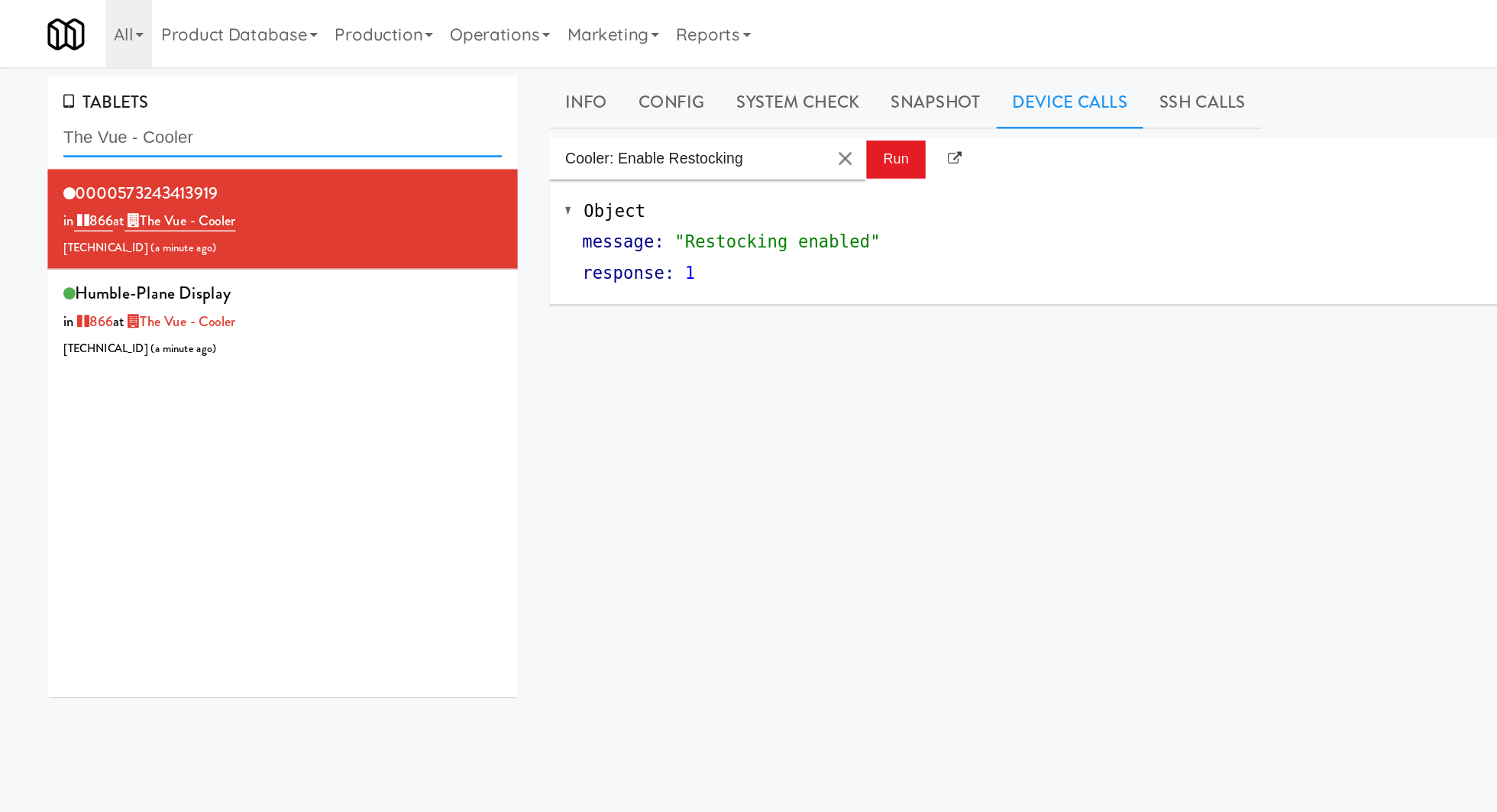
click at [109, 101] on input "The Vue - Cooler" at bounding box center [203, 100] width 317 height 29
paste input "500 West Trade - Combo"
click at [109, 101] on input "The Vue - C500 West Trade - Comboooler" at bounding box center [203, 100] width 317 height 29
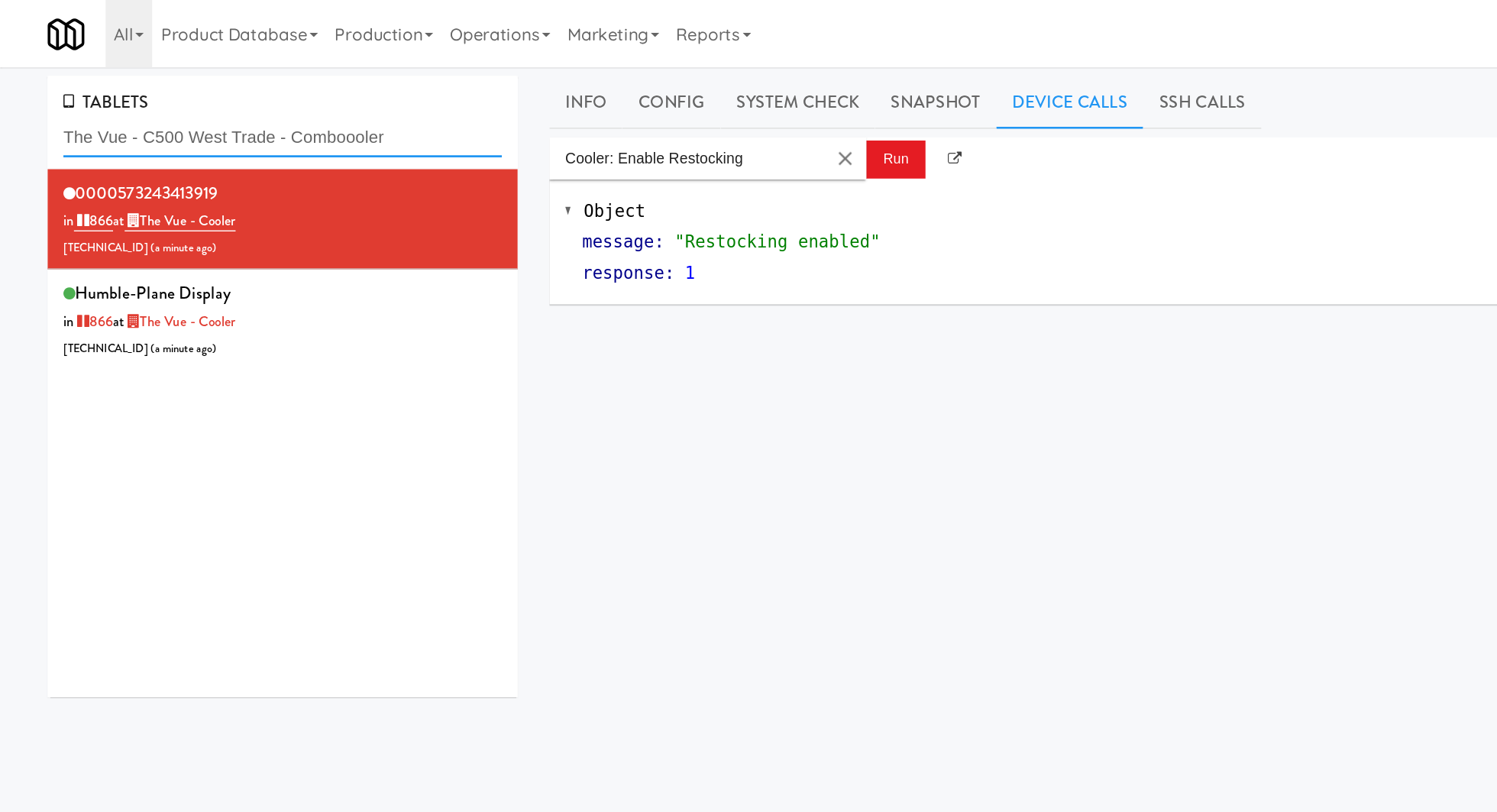
click at [109, 101] on input "The Vue - C500 West Trade - Comboooler" at bounding box center [203, 100] width 317 height 29
paste input "500 West Trade - Combo"
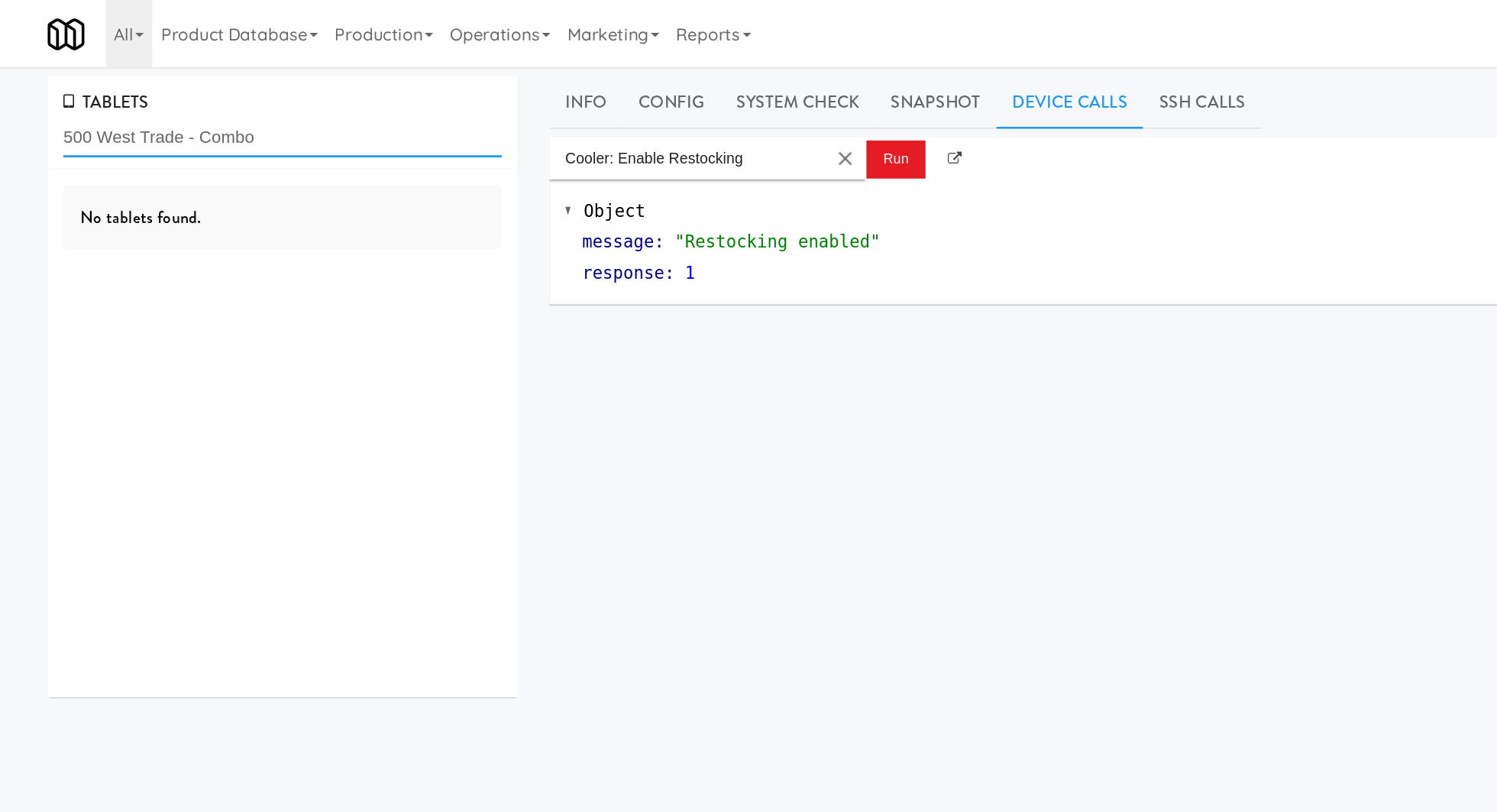
type input "500 West Trade - Combo"
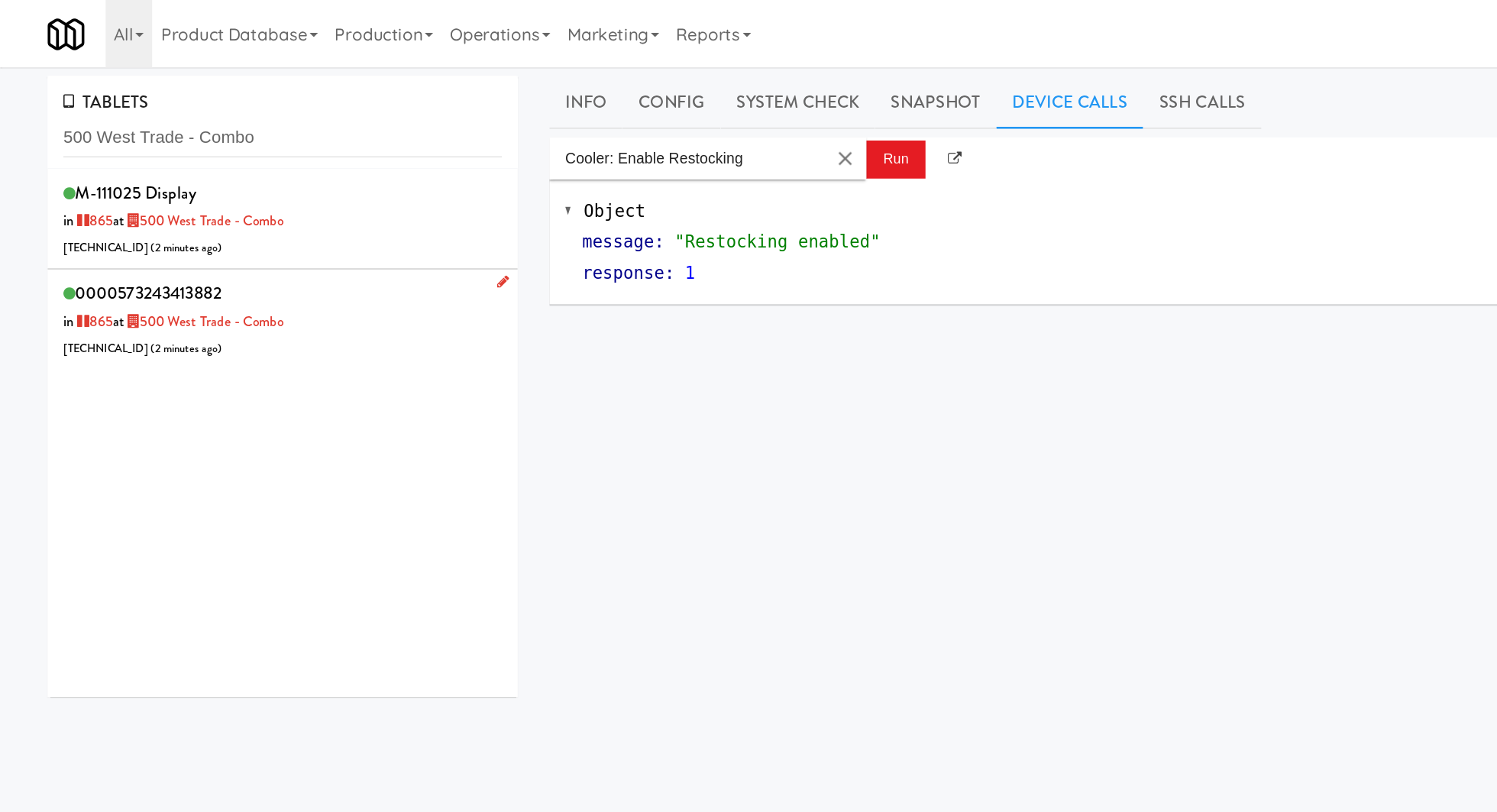
click at [262, 232] on div "0000573243413882 in 865 at 500 West Trade - Combo 206.0.69.53 ( 2 minutes ago )" at bounding box center [203, 231] width 317 height 61
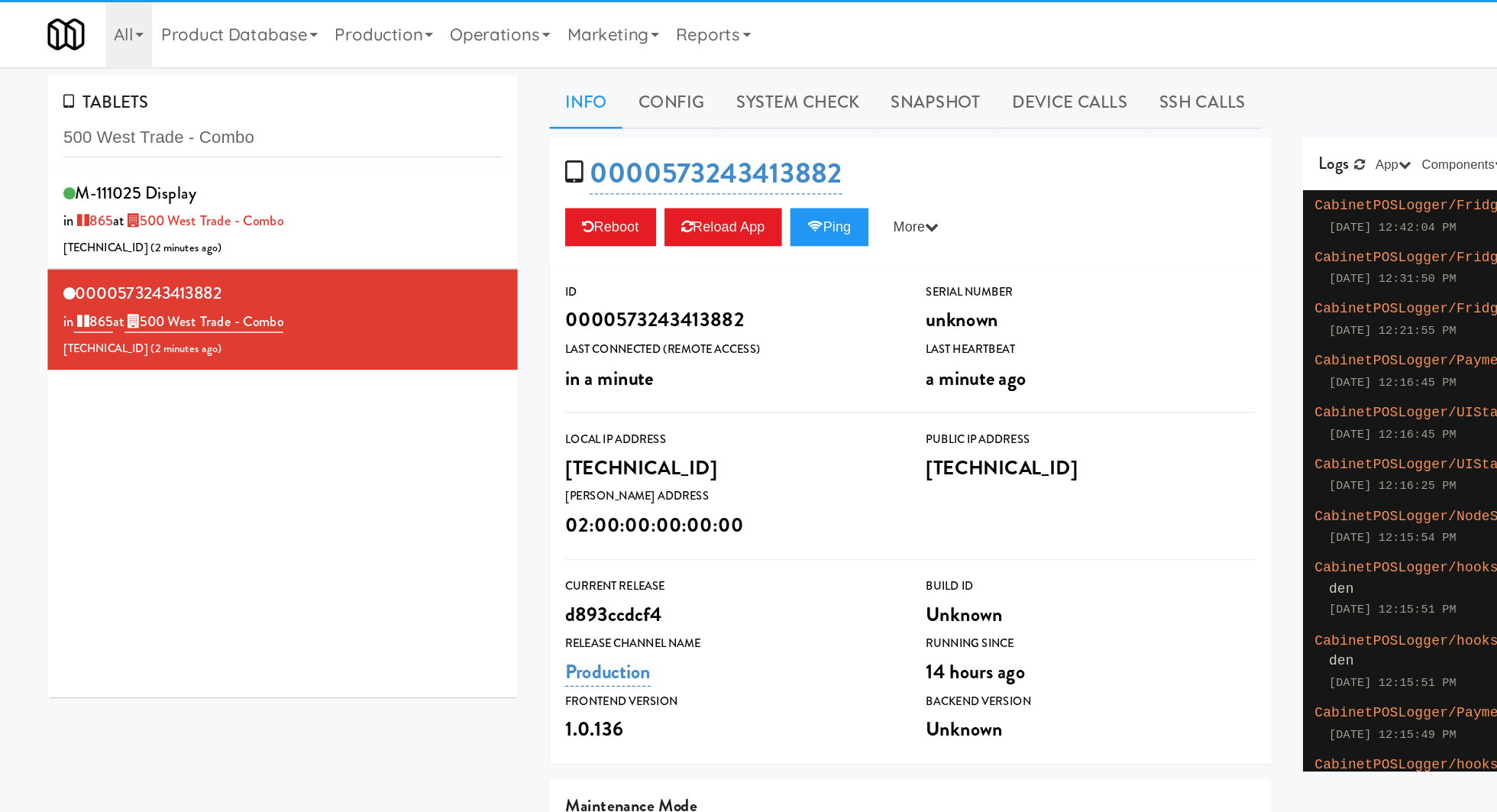
click at [756, 83] on link "Device Calls" at bounding box center [773, 74] width 106 height 38
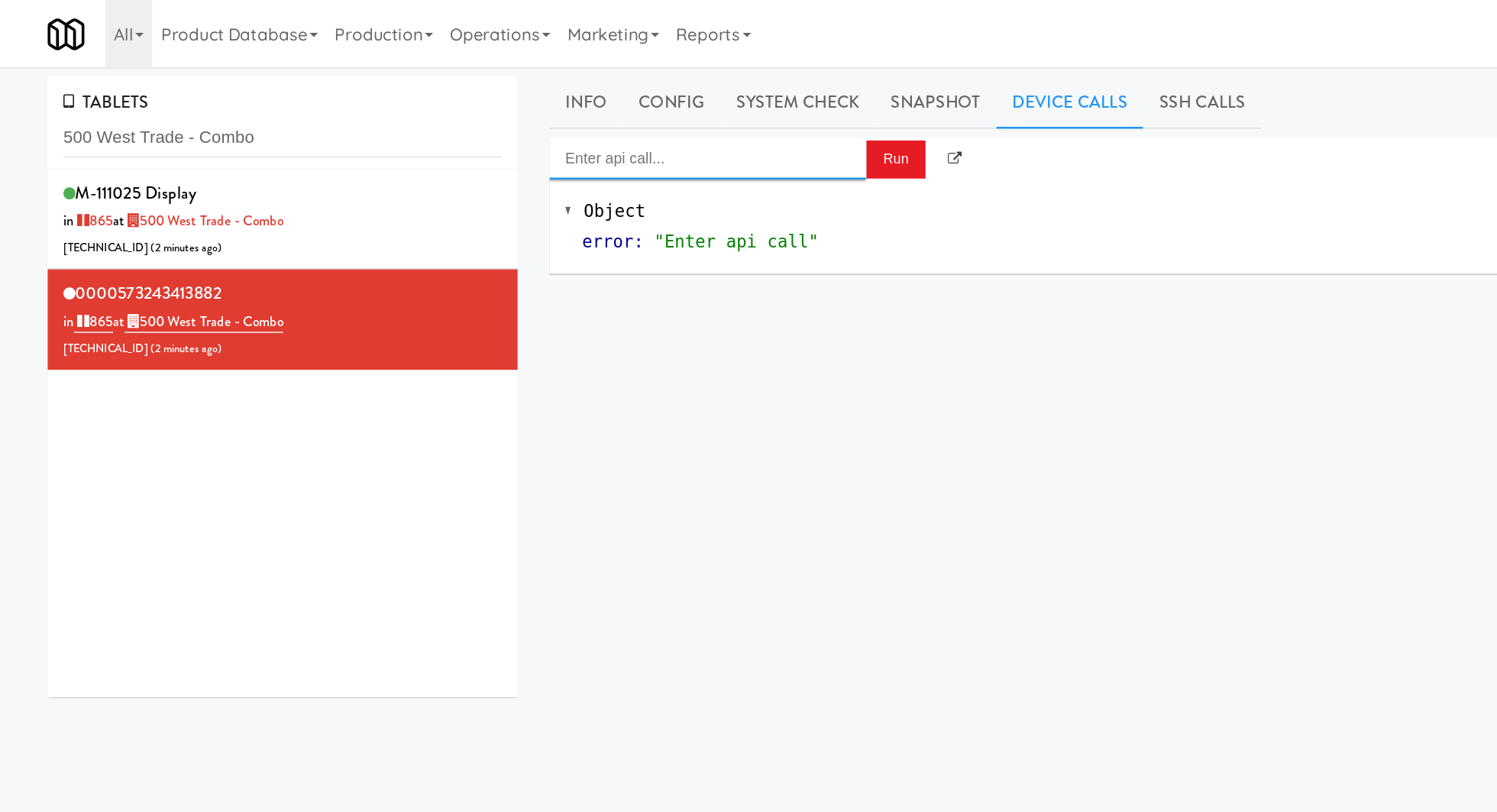
click at [588, 114] on input "Enter api call..." at bounding box center [511, 114] width 229 height 30
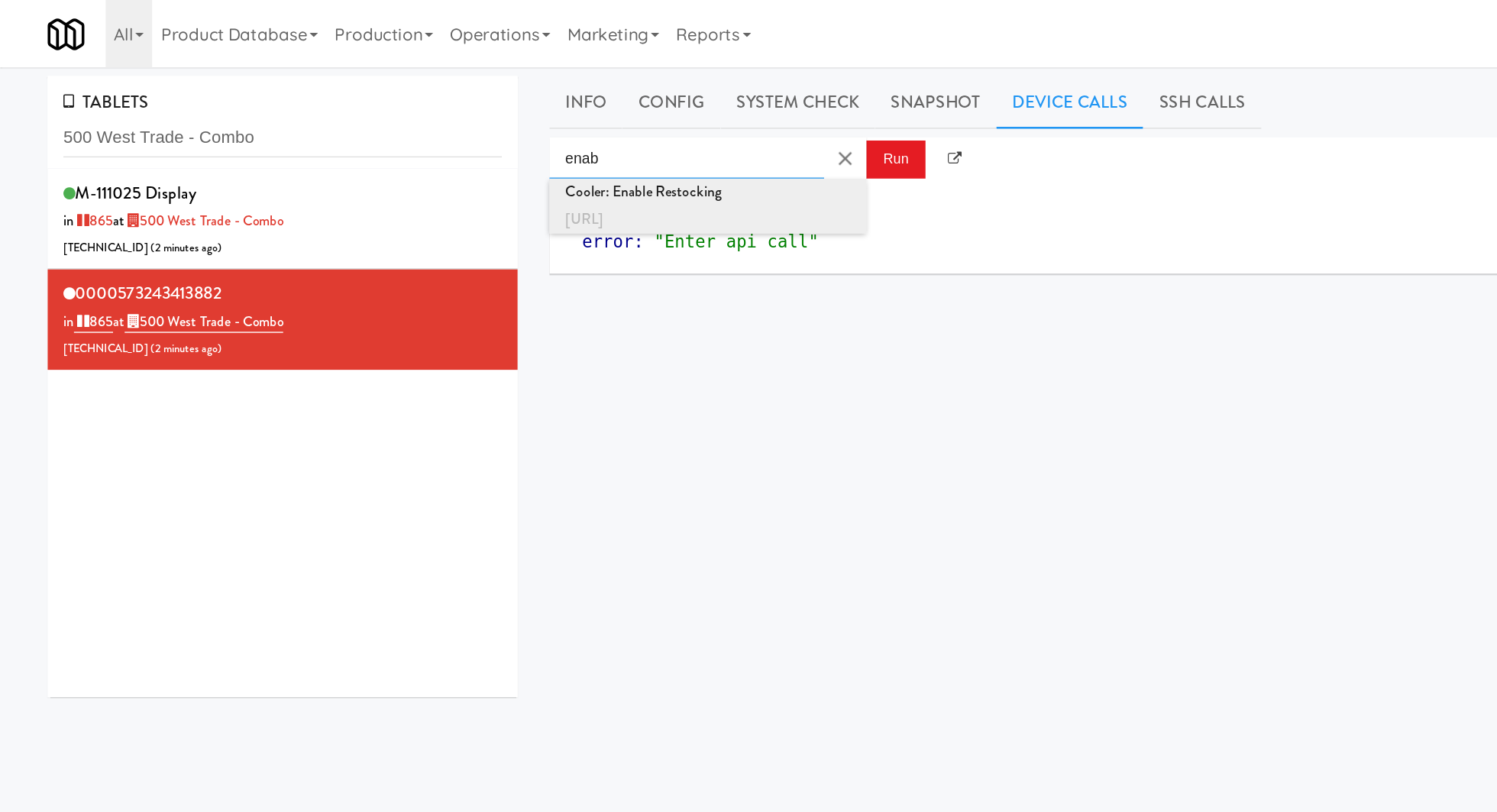
click at [615, 157] on div "http://localhost:3000/cooler/restocking-mode/enable" at bounding box center [511, 159] width 206 height 20
type input "Cooler: Enable Restocking"
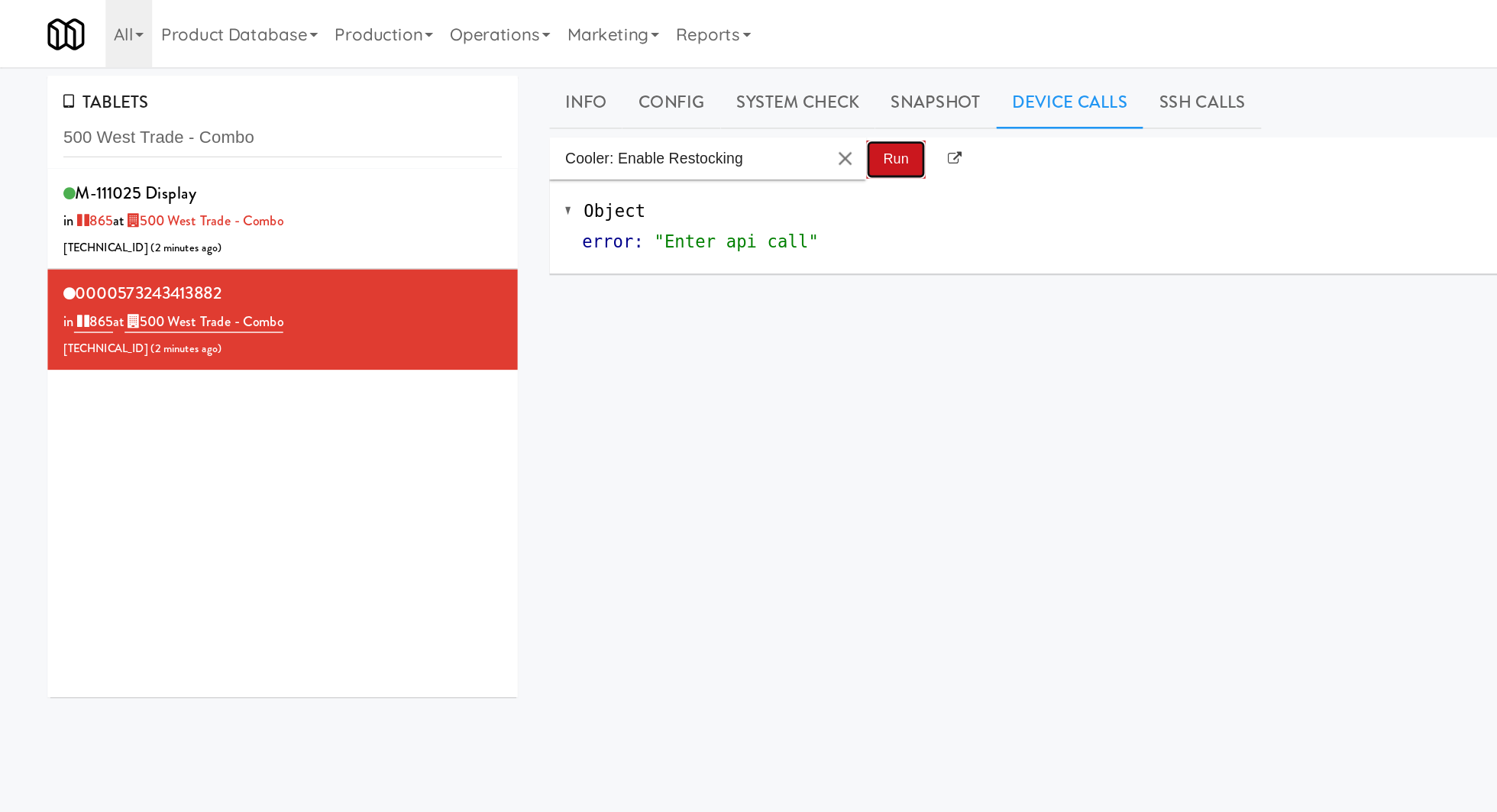
click at [642, 127] on button "Run" at bounding box center [647, 115] width 43 height 28
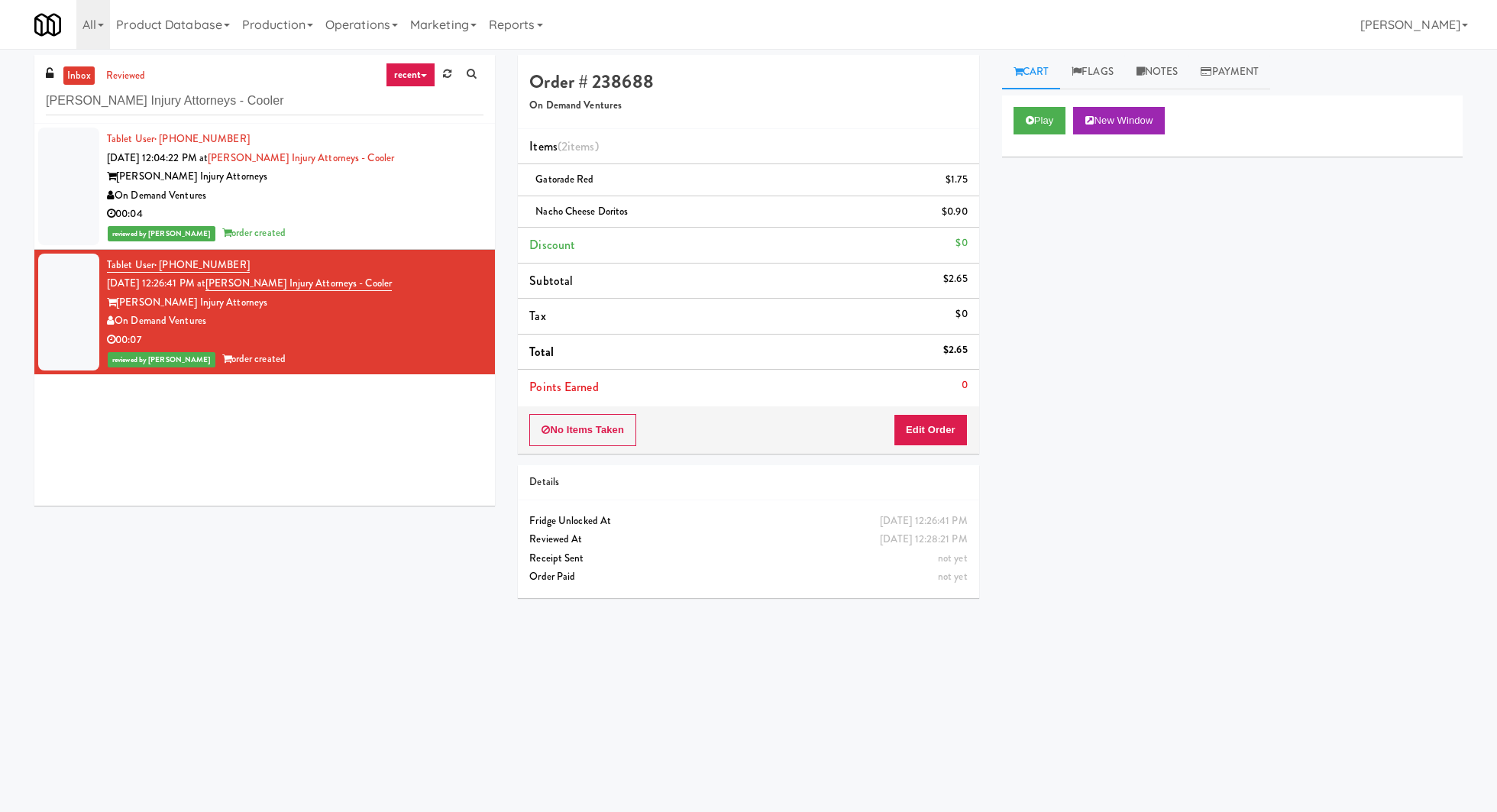
click at [83, 72] on link "inbox" at bounding box center [78, 76] width 31 height 19
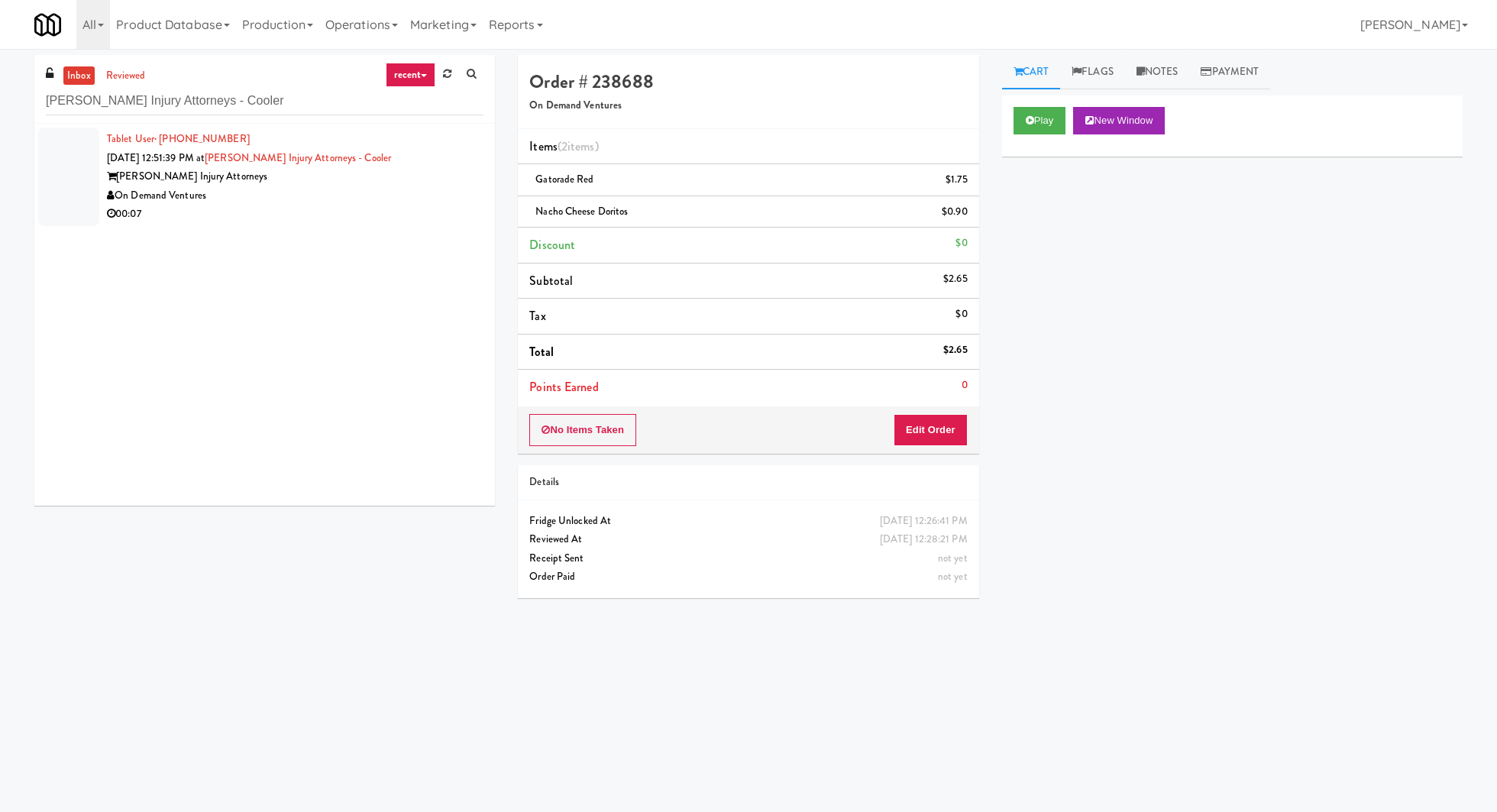
click at [281, 209] on div "00:07" at bounding box center [295, 214] width 376 height 19
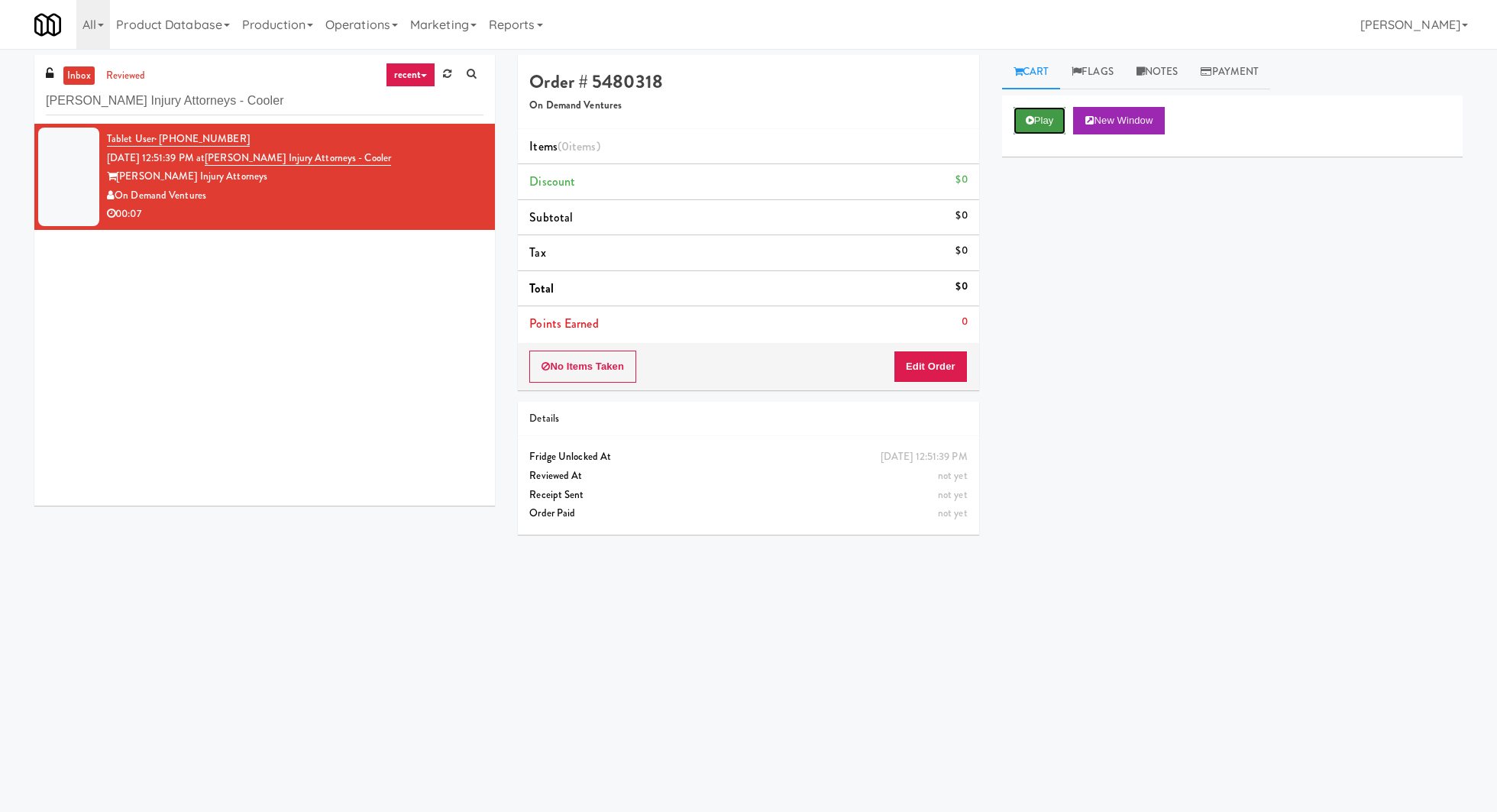
click at [1027, 126] on button "Play" at bounding box center [1040, 120] width 53 height 28
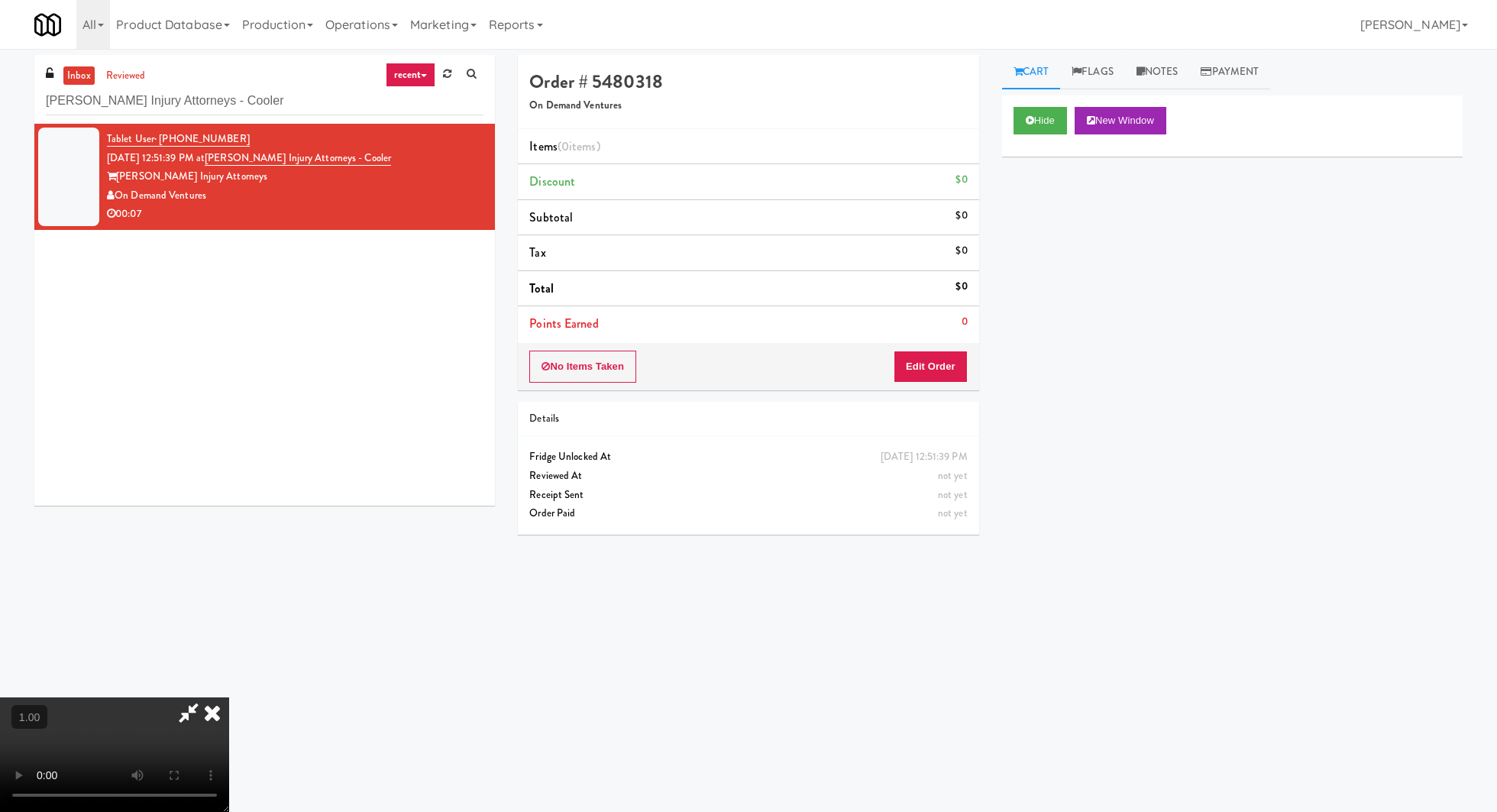
click at [229, 697] on video at bounding box center [114, 754] width 229 height 114
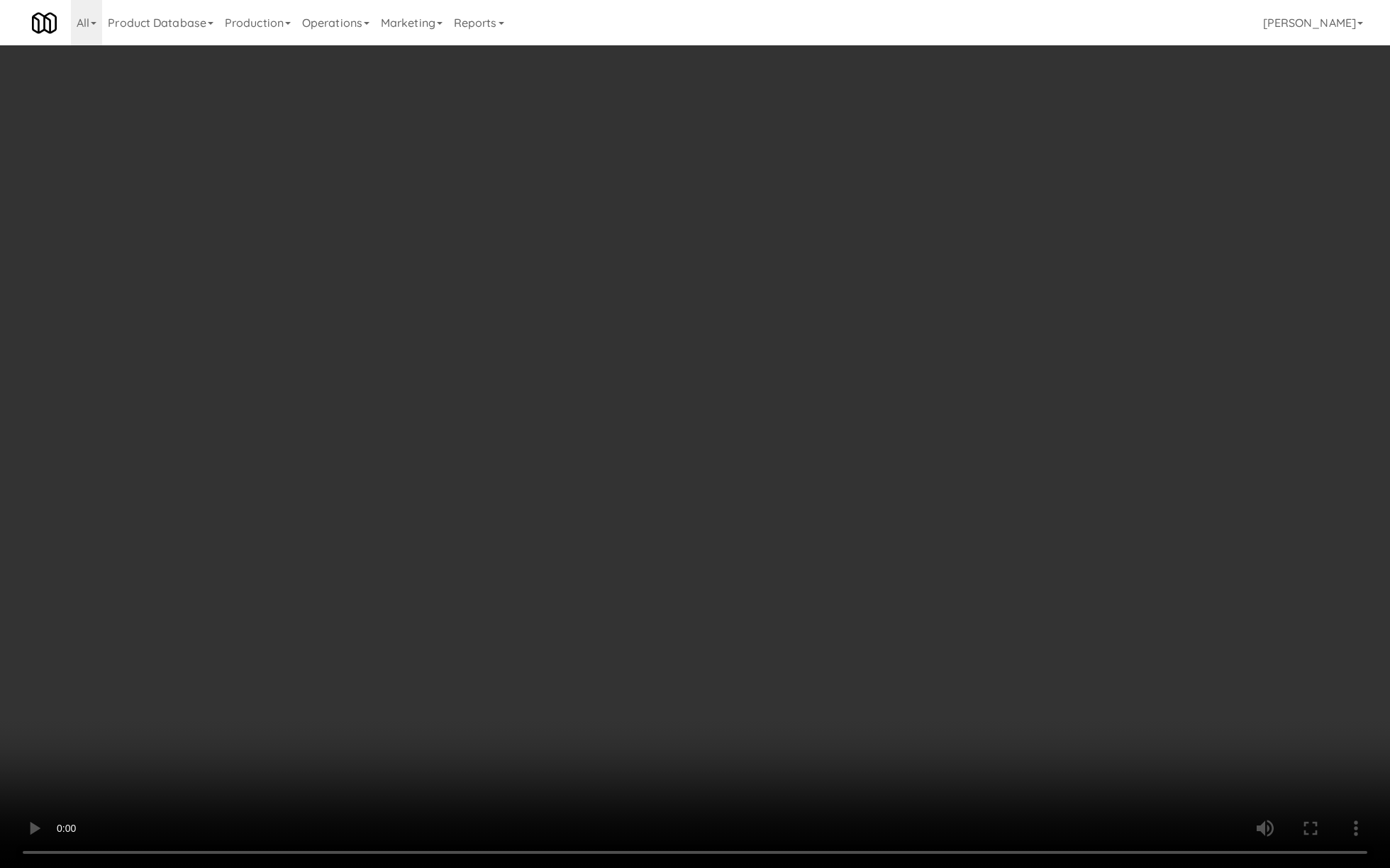
click at [561, 559] on video at bounding box center [695, 434] width 1390 height 868
click at [475, 694] on video at bounding box center [695, 434] width 1390 height 868
click at [487, 661] on video at bounding box center [695, 434] width 1390 height 868
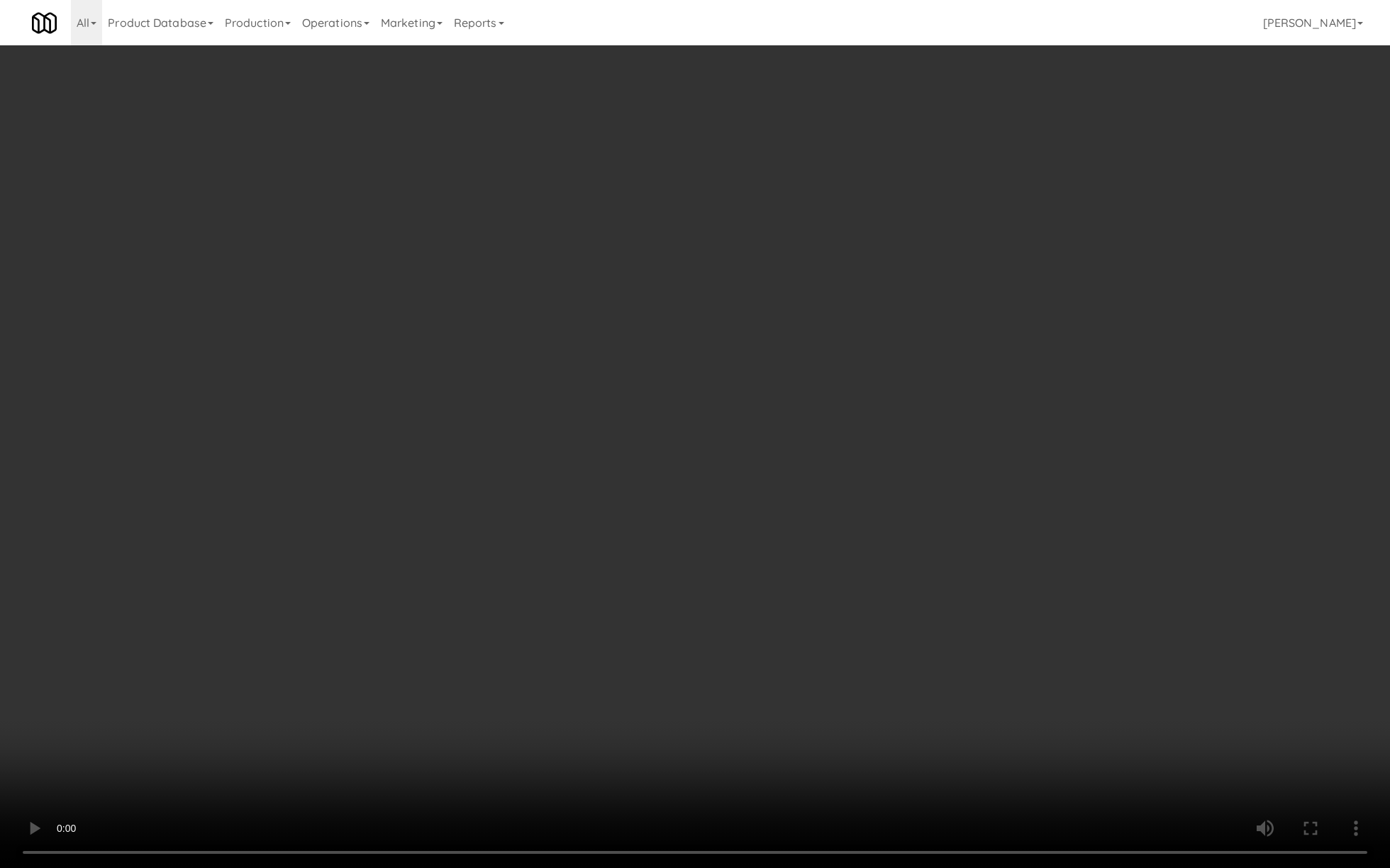
click at [487, 661] on video at bounding box center [695, 434] width 1390 height 868
click at [493, 627] on video at bounding box center [695, 434] width 1390 height 868
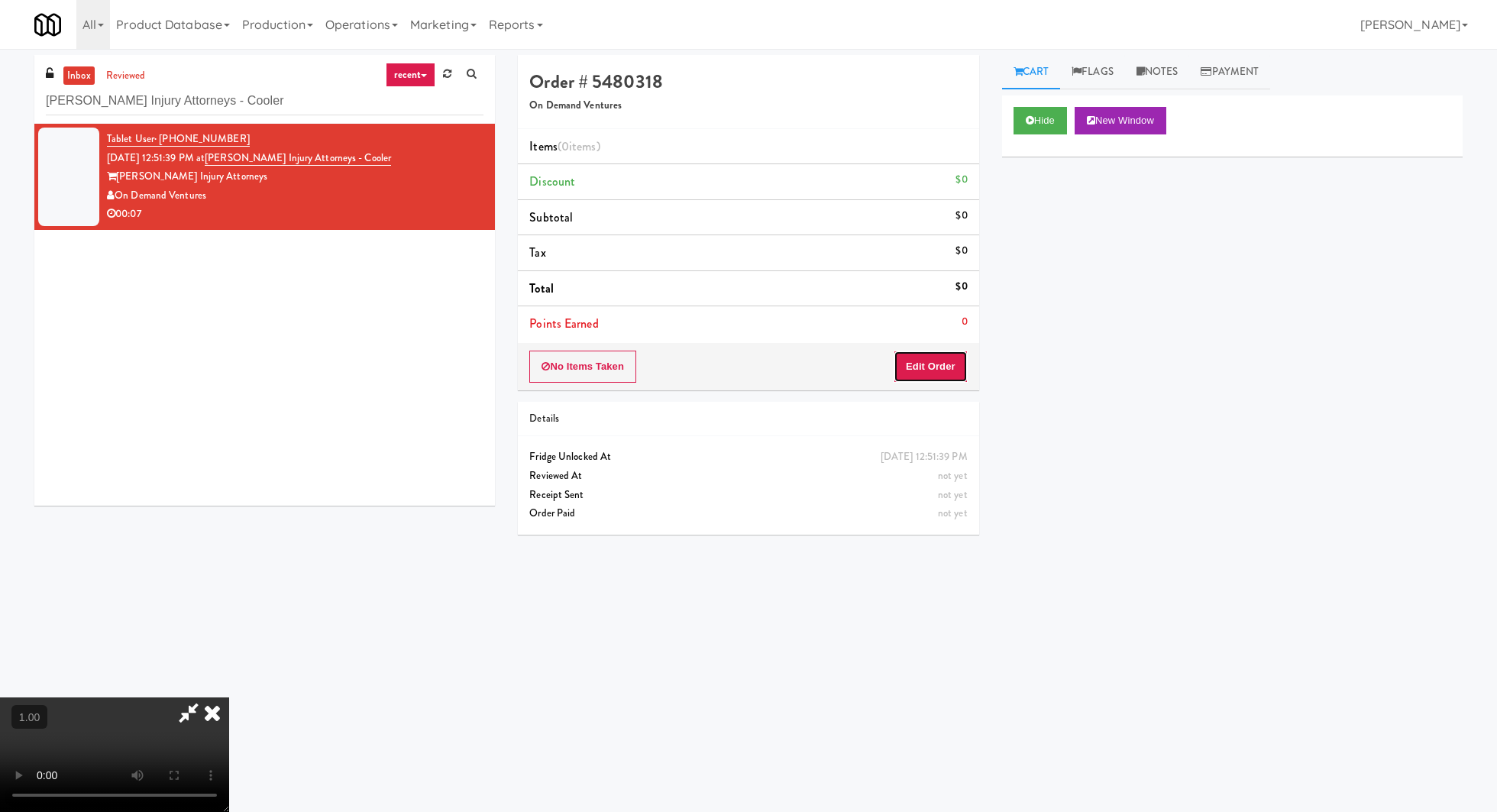
click at [945, 359] on button "Edit Order" at bounding box center [930, 366] width 74 height 32
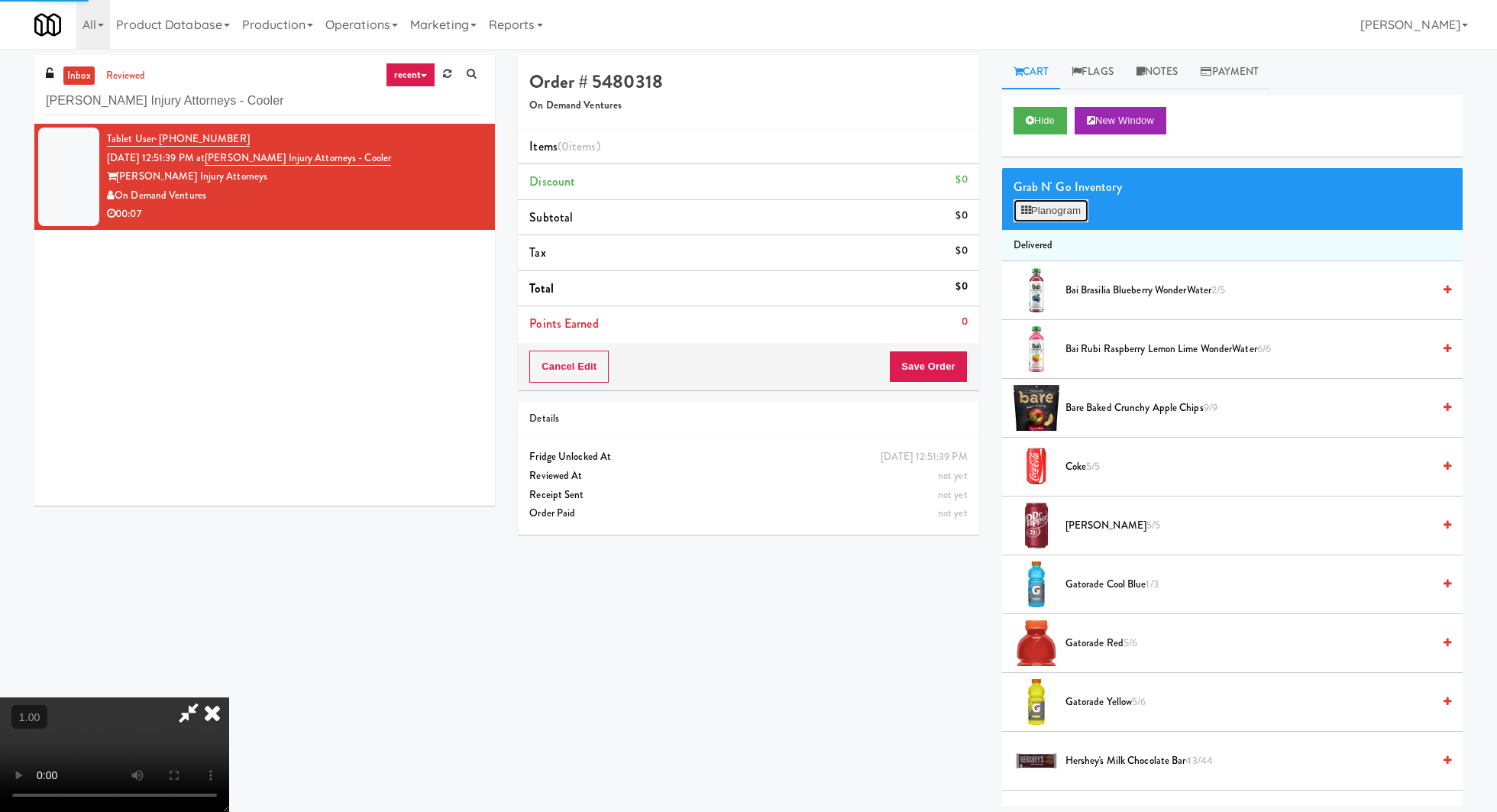
click at [1054, 208] on button "Planogram" at bounding box center [1051, 211] width 75 height 23
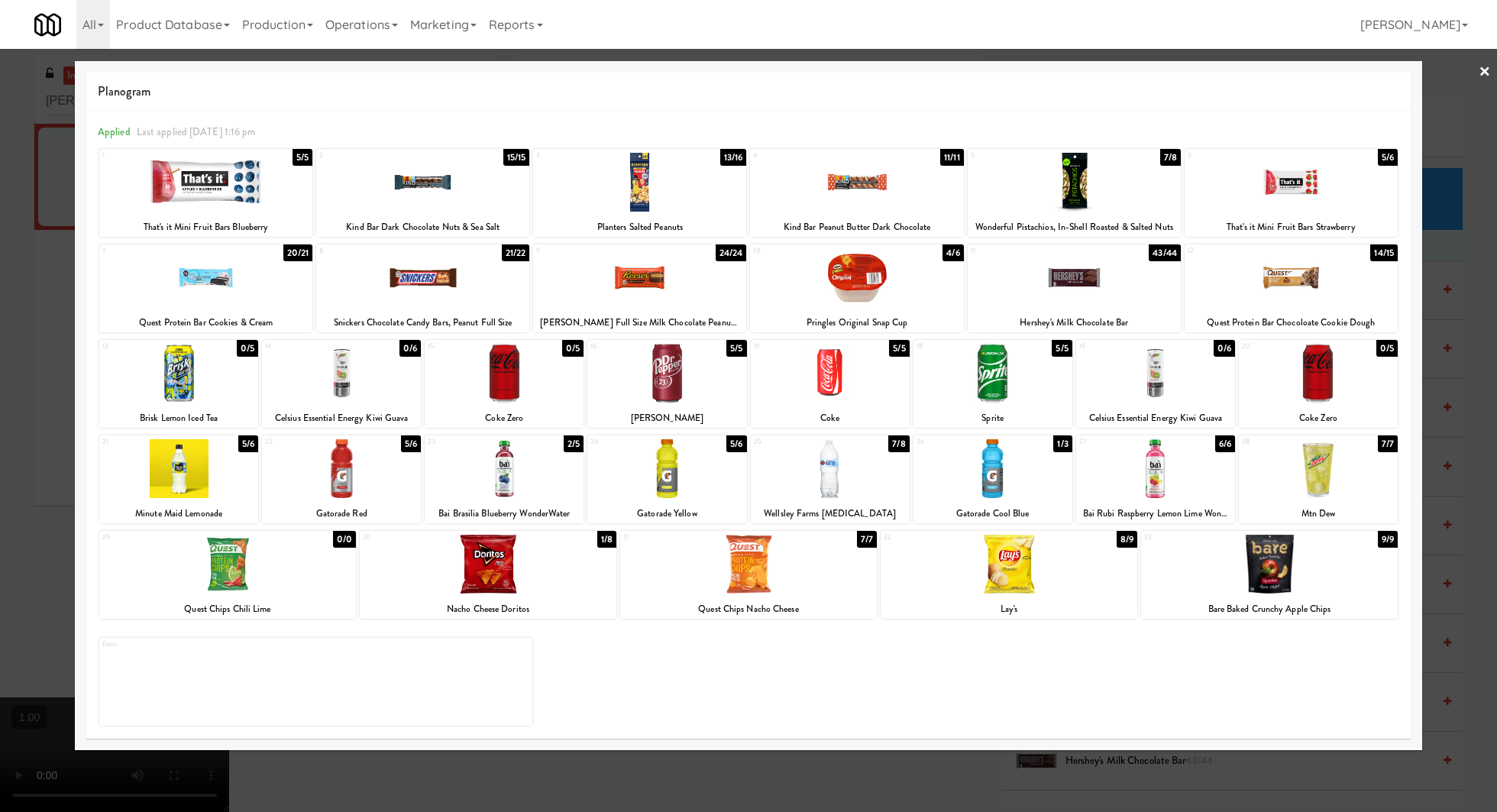
click at [1285, 281] on div at bounding box center [1291, 277] width 213 height 59
click at [688, 178] on div at bounding box center [639, 182] width 213 height 59
click at [368, 461] on div at bounding box center [341, 469] width 159 height 59
click at [1487, 68] on link "×" at bounding box center [1485, 72] width 12 height 47
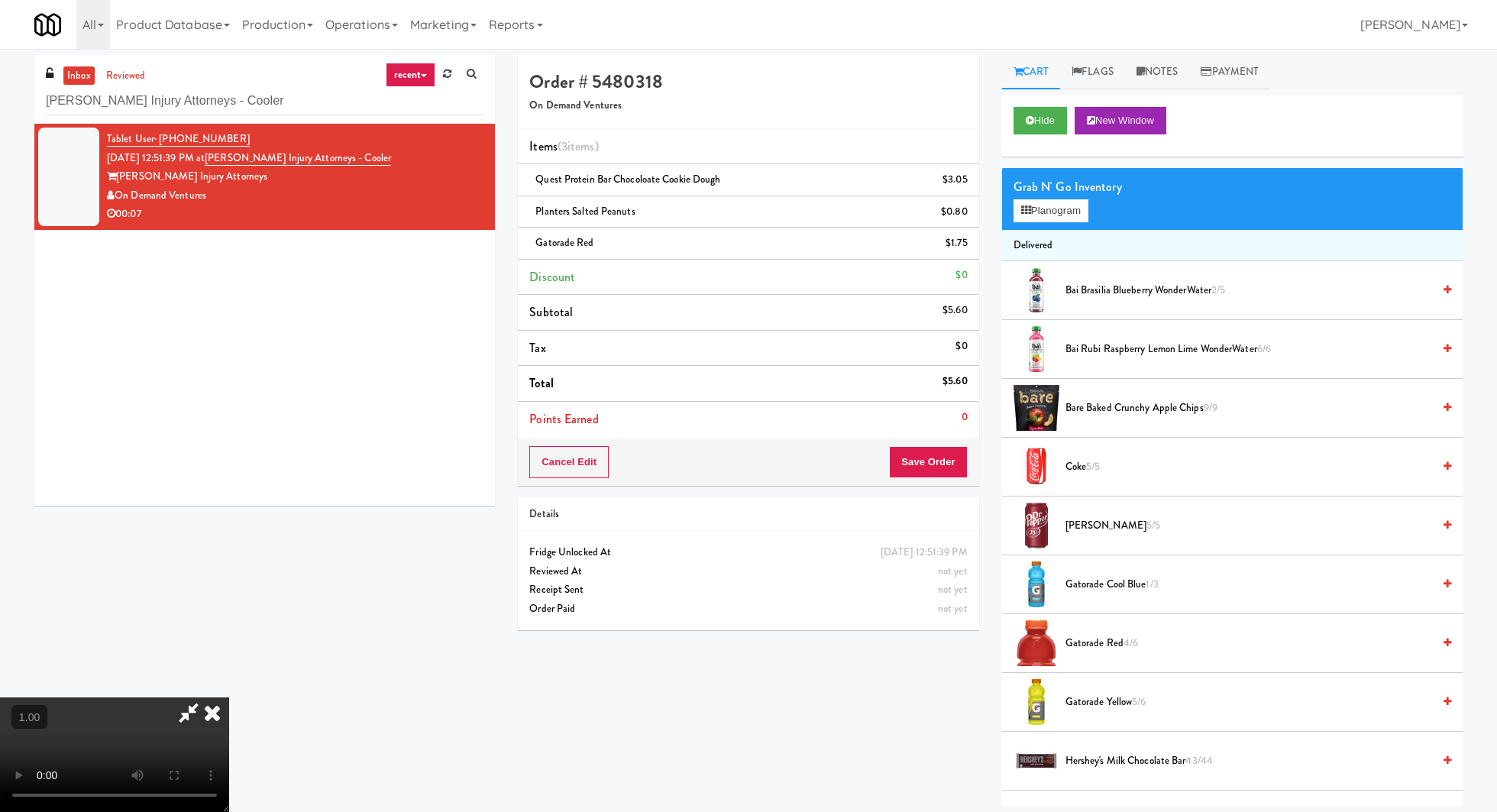
click at [229, 697] on video at bounding box center [114, 754] width 229 height 114
click at [950, 464] on button "Save Order" at bounding box center [927, 462] width 78 height 32
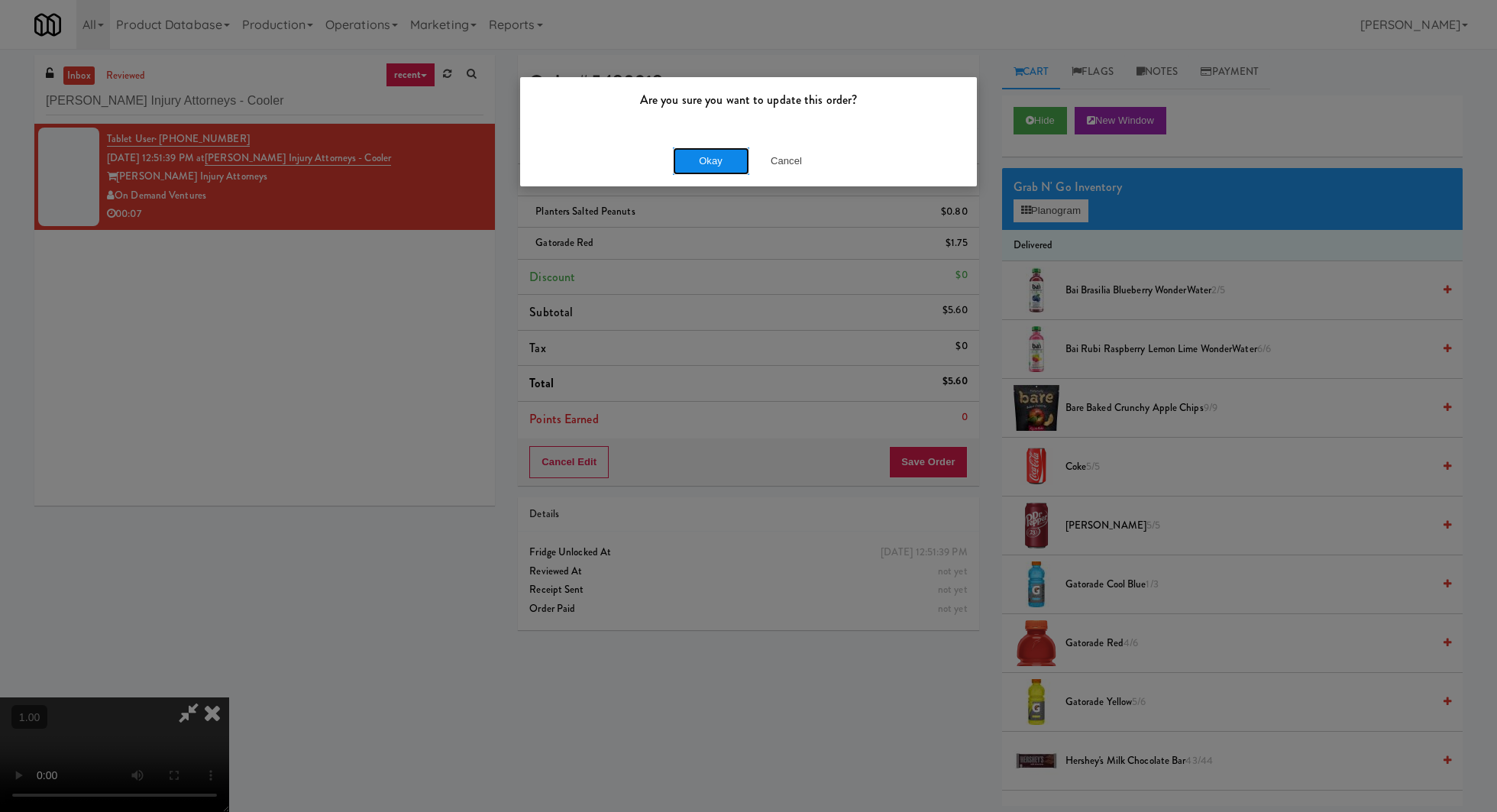
click at [707, 162] on button "Okay" at bounding box center [711, 160] width 77 height 28
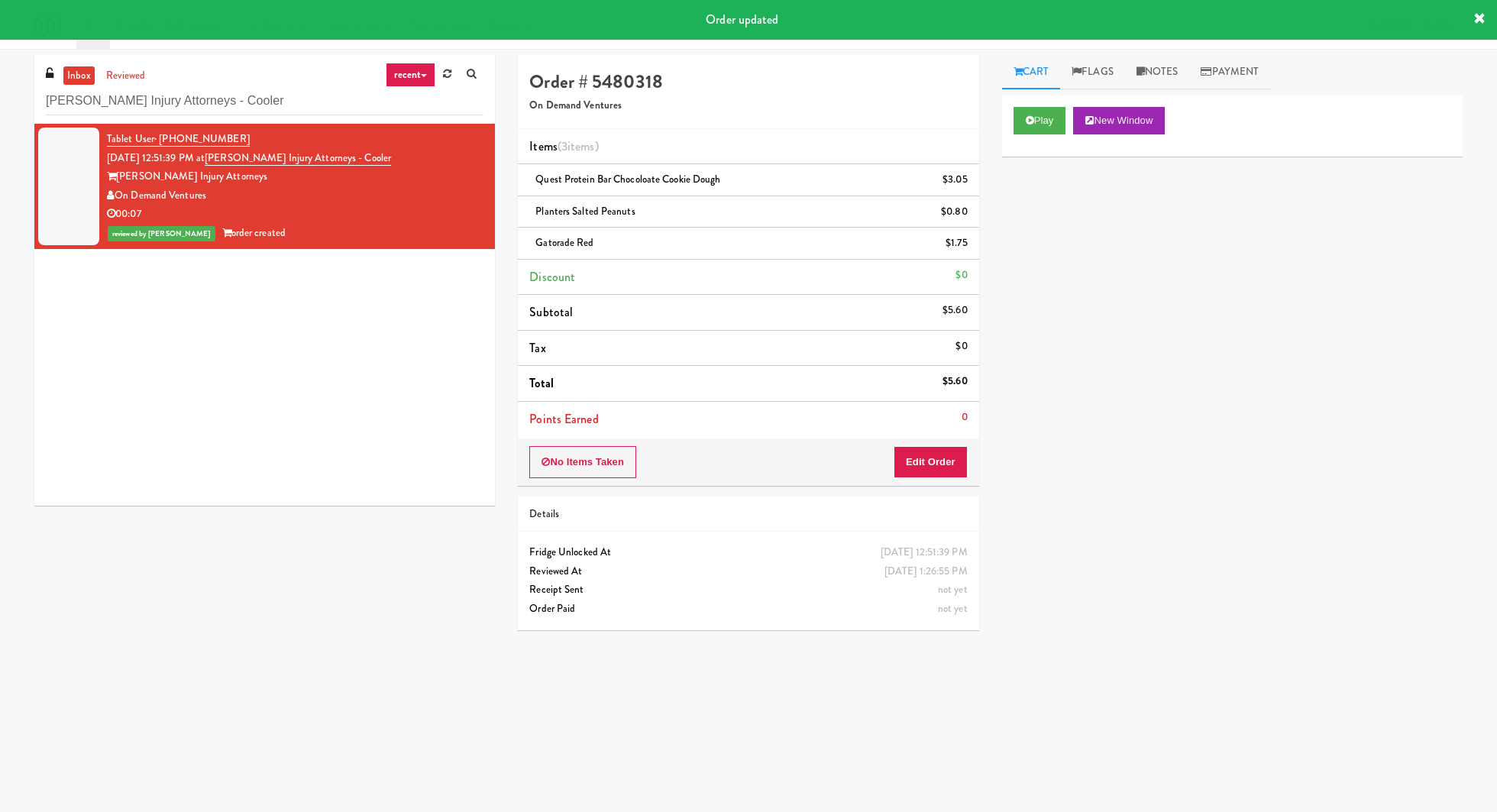
click at [72, 79] on link "inbox" at bounding box center [78, 76] width 31 height 19
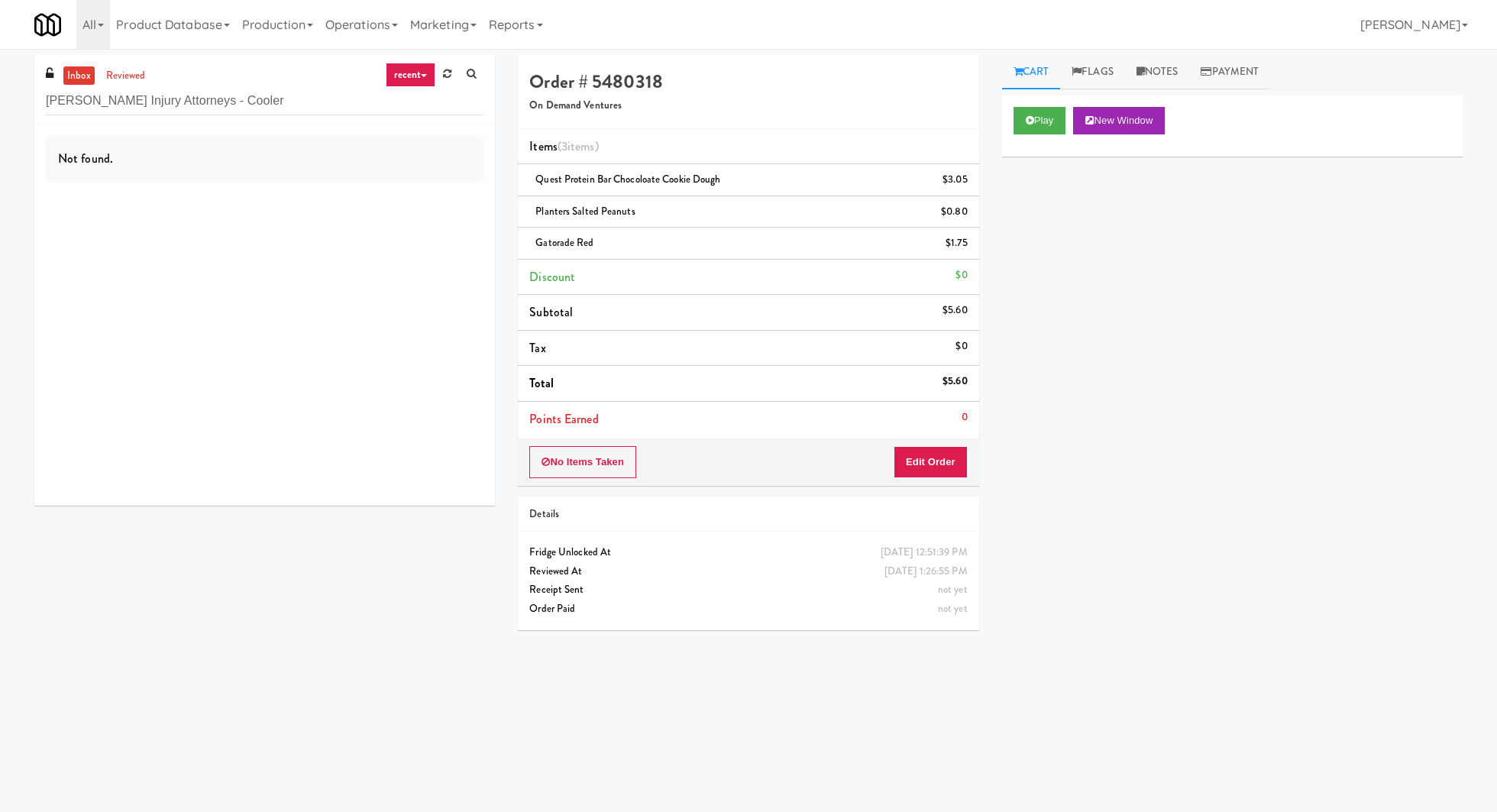
click at [88, 67] on link "inbox" at bounding box center [78, 76] width 31 height 19
click at [486, 286] on div "Not found." at bounding box center [265, 315] width 461 height 381
click at [141, 102] on input "Dan Newlin Injury Attorneys - Cooler" at bounding box center [264, 102] width 438 height 29
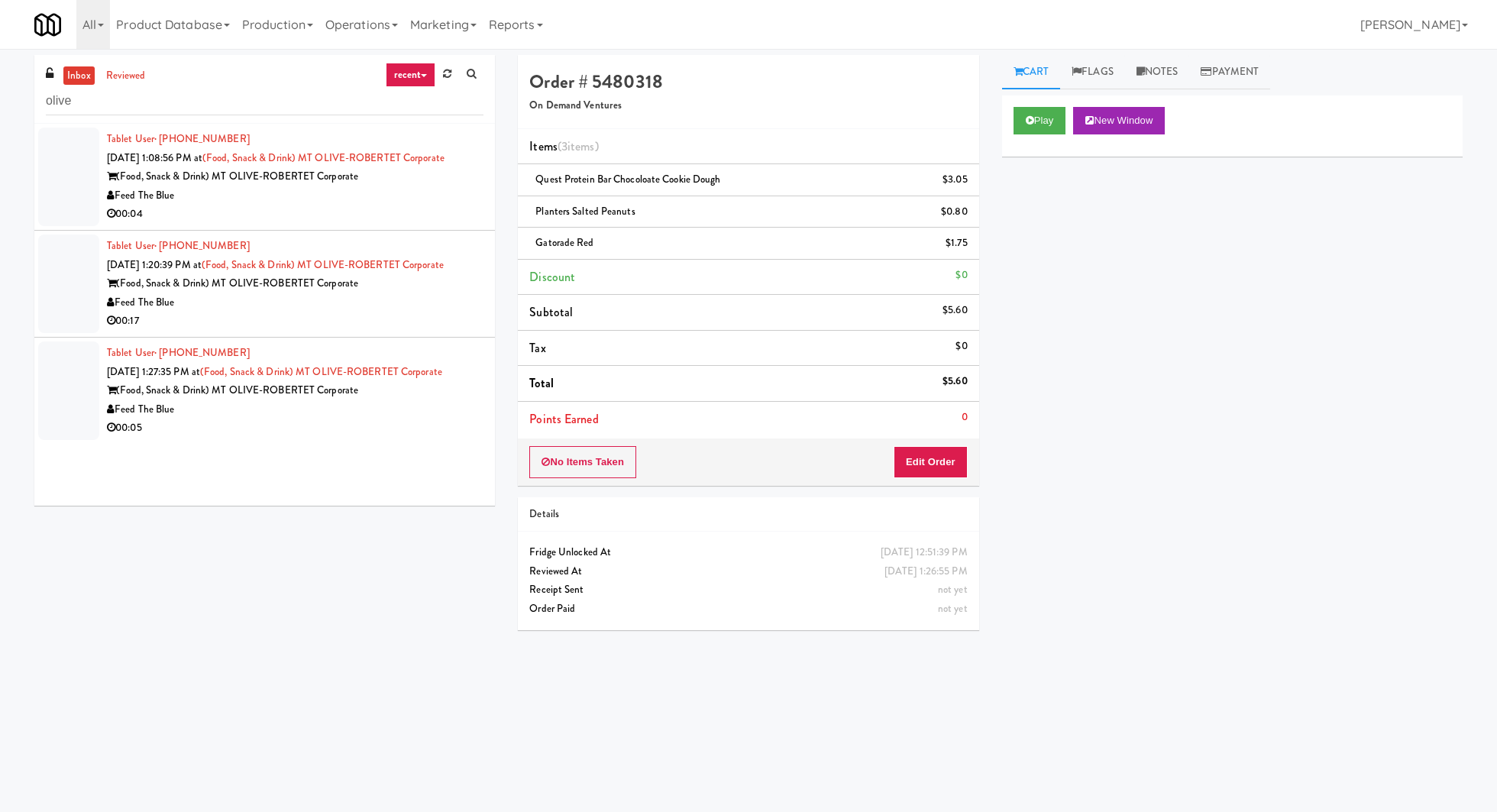
drag, startPoint x: 127, startPoint y: 74, endPoint x: 272, endPoint y: 144, distance: 161.0
click at [272, 144] on div "inbox reviewed recent all unclear take inventory issue suspicious failed recent…" at bounding box center [265, 280] width 461 height 450
click at [386, 217] on div "00:04" at bounding box center [295, 214] width 376 height 19
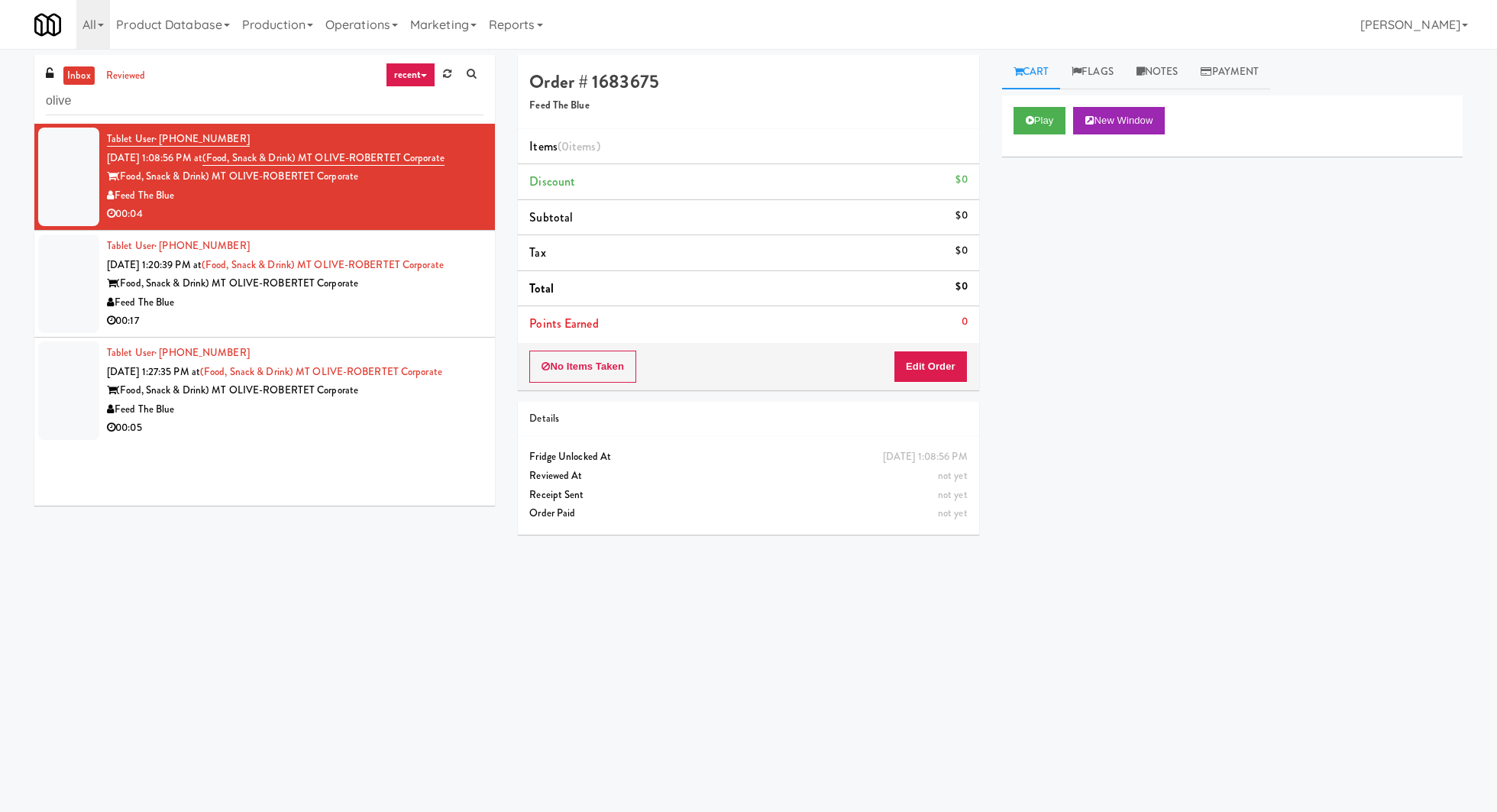
click at [445, 313] on div "00:17" at bounding box center [295, 320] width 376 height 19
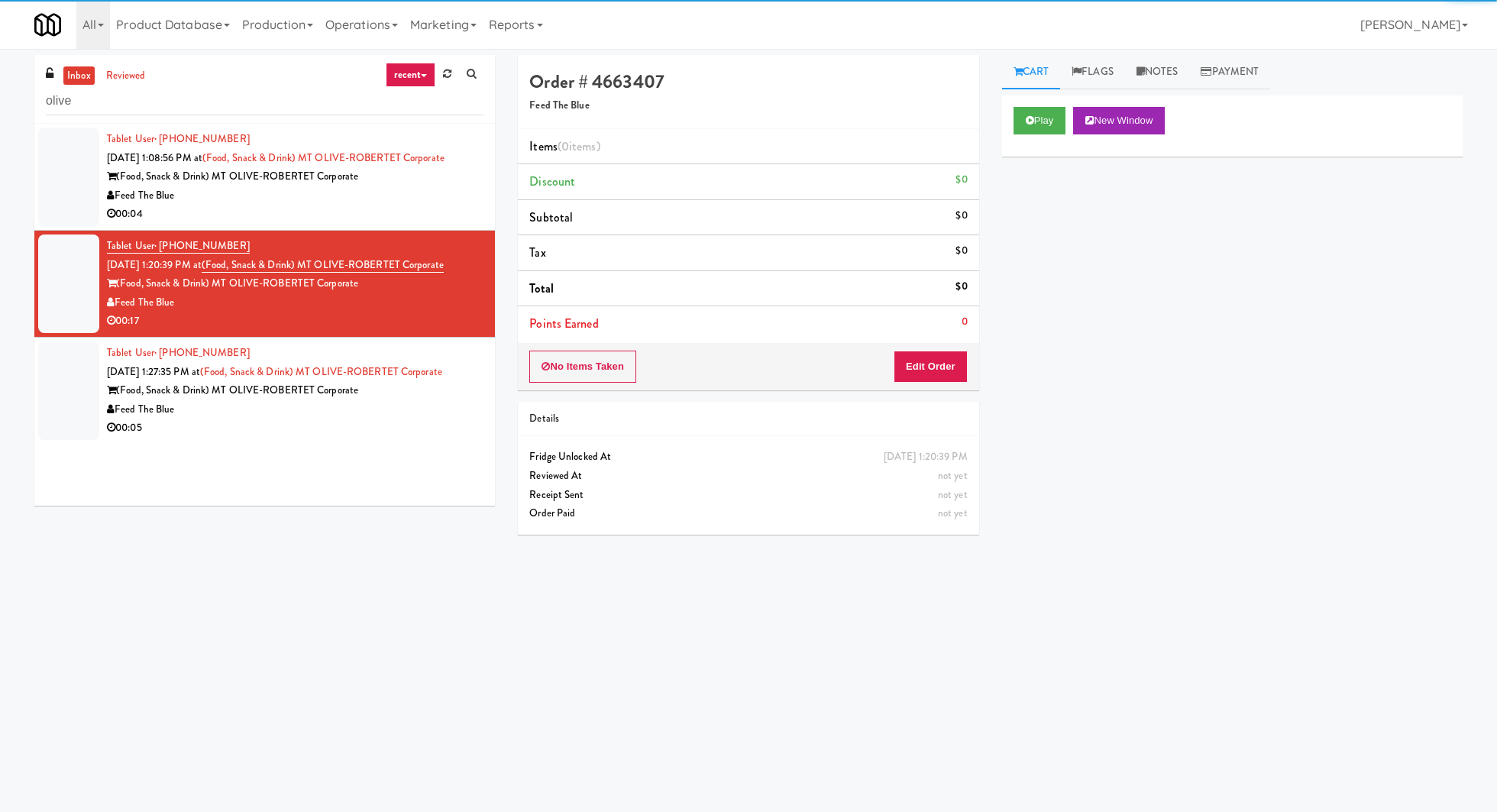
click at [413, 407] on div "Feed The Blue" at bounding box center [295, 409] width 376 height 19
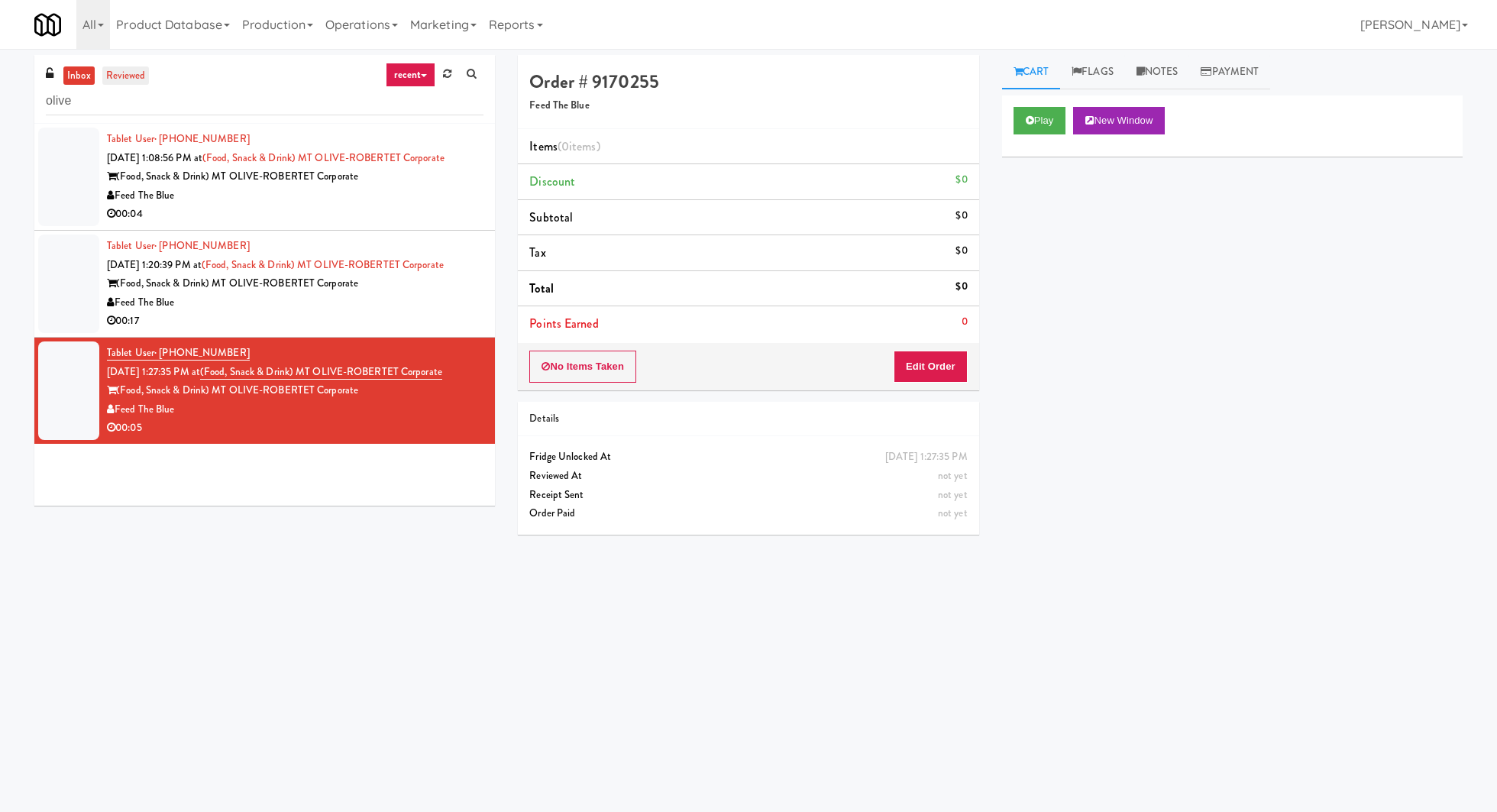
click at [114, 74] on link "reviewed" at bounding box center [126, 76] width 47 height 19
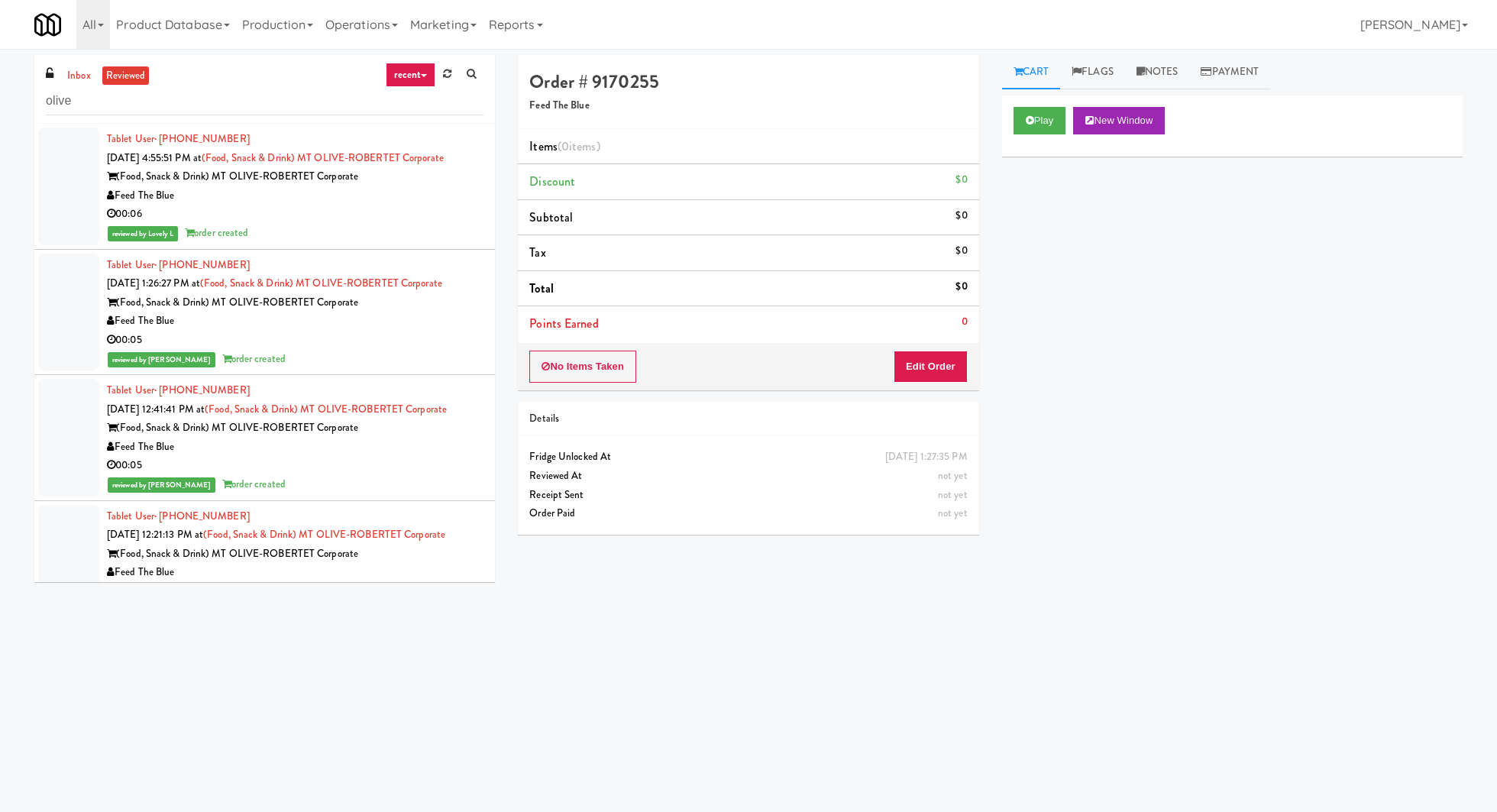
click at [348, 215] on div "00:06" at bounding box center [295, 214] width 376 height 19
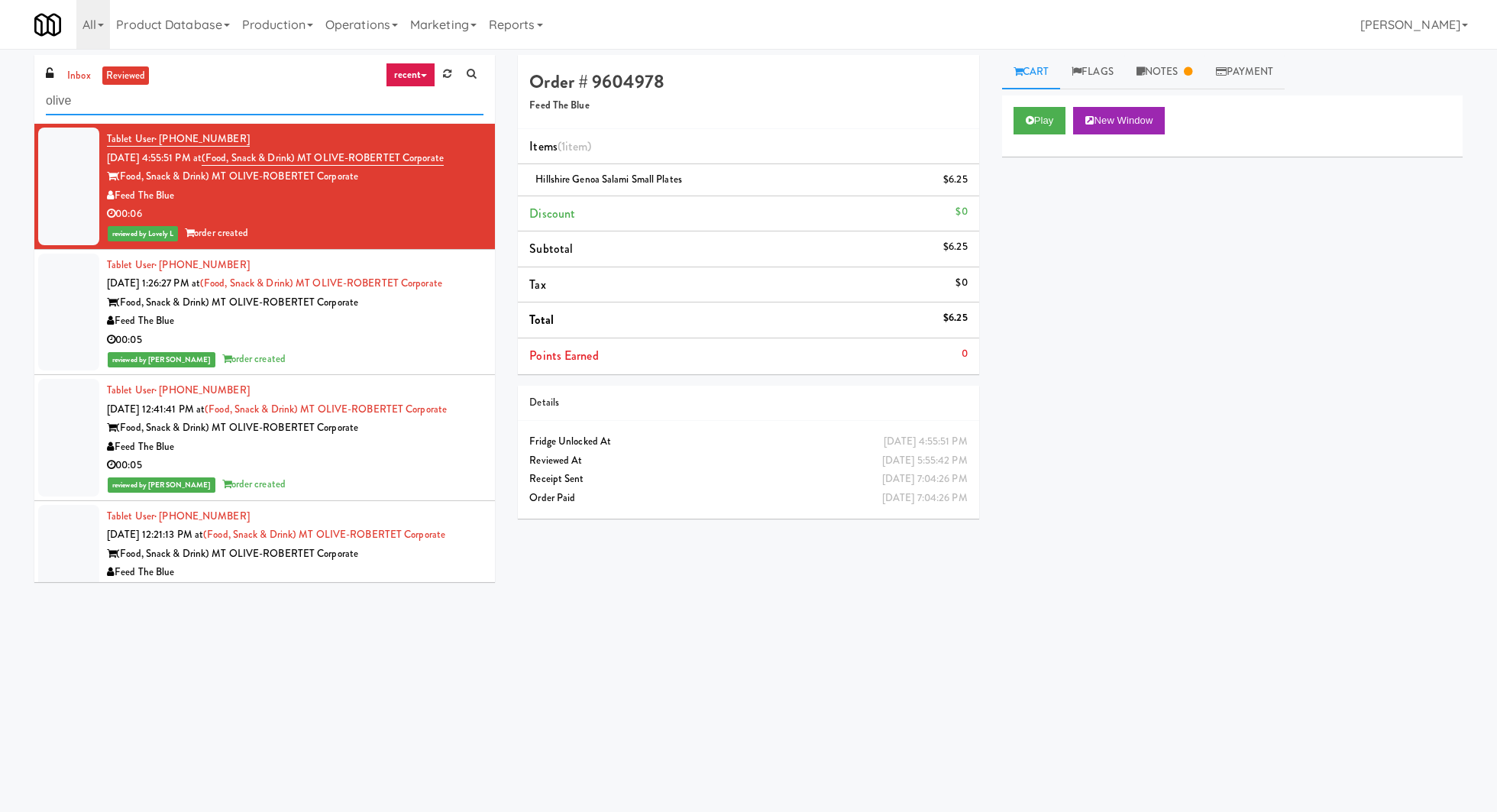
click at [235, 96] on input "olive" at bounding box center [264, 102] width 438 height 29
paste input "Dan Newlin Injury Attorneys - Cooler"
type input "Dan Newlin Injury Attorneys - Cooler"
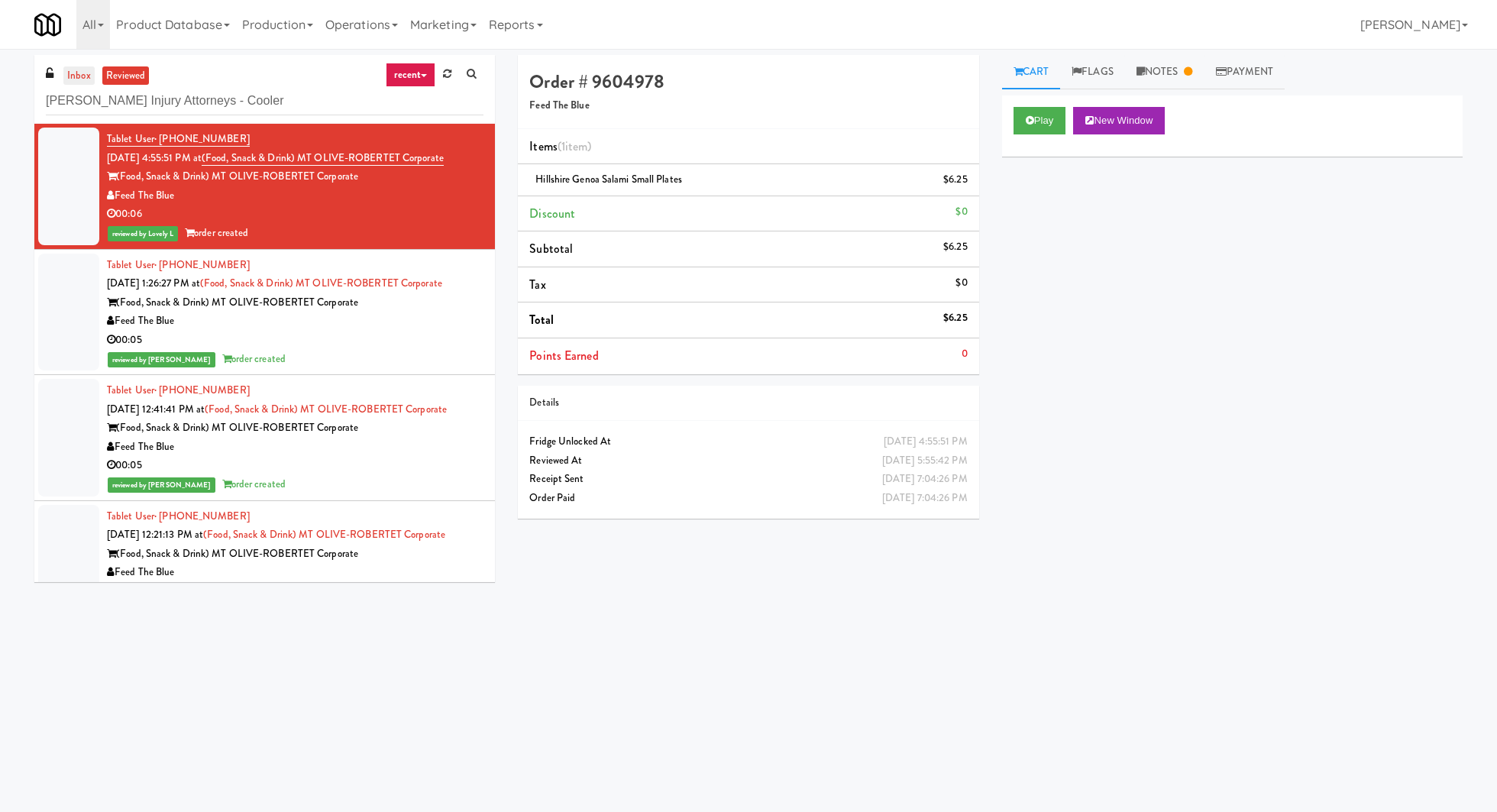
click at [81, 81] on link "inbox" at bounding box center [78, 76] width 31 height 19
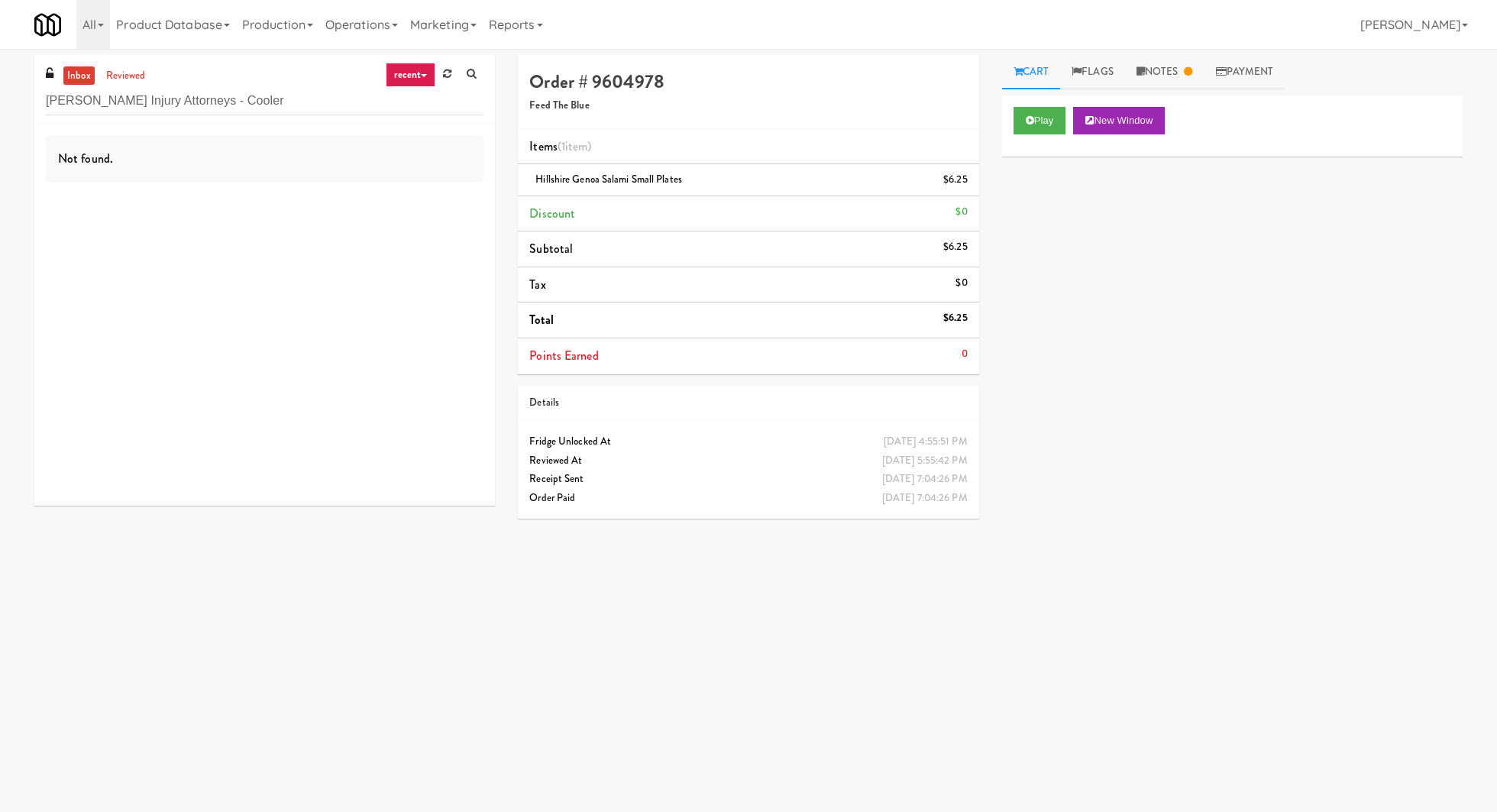
click at [93, 78] on link "inbox" at bounding box center [78, 76] width 31 height 19
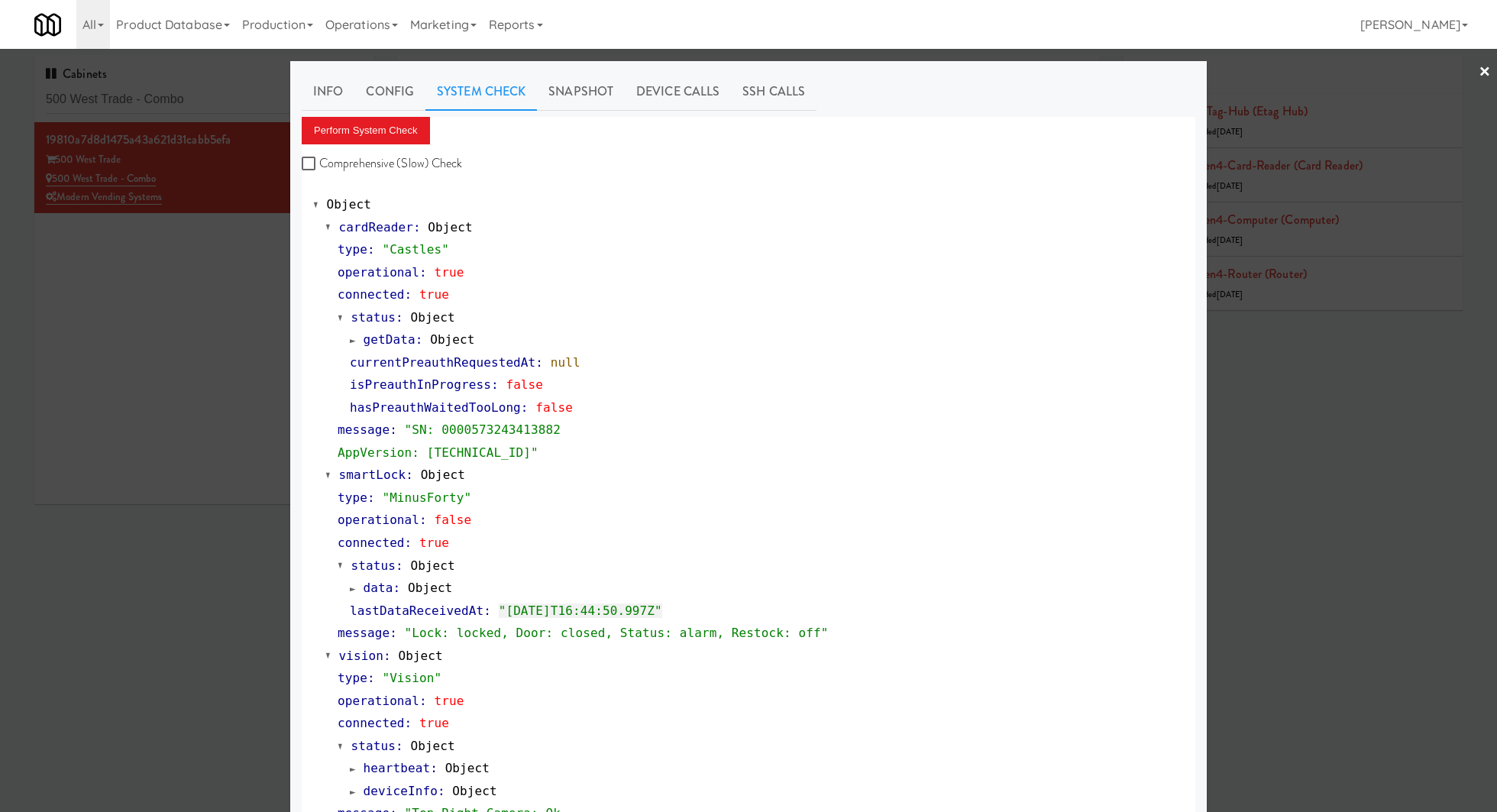
click at [242, 244] on div at bounding box center [748, 406] width 1497 height 812
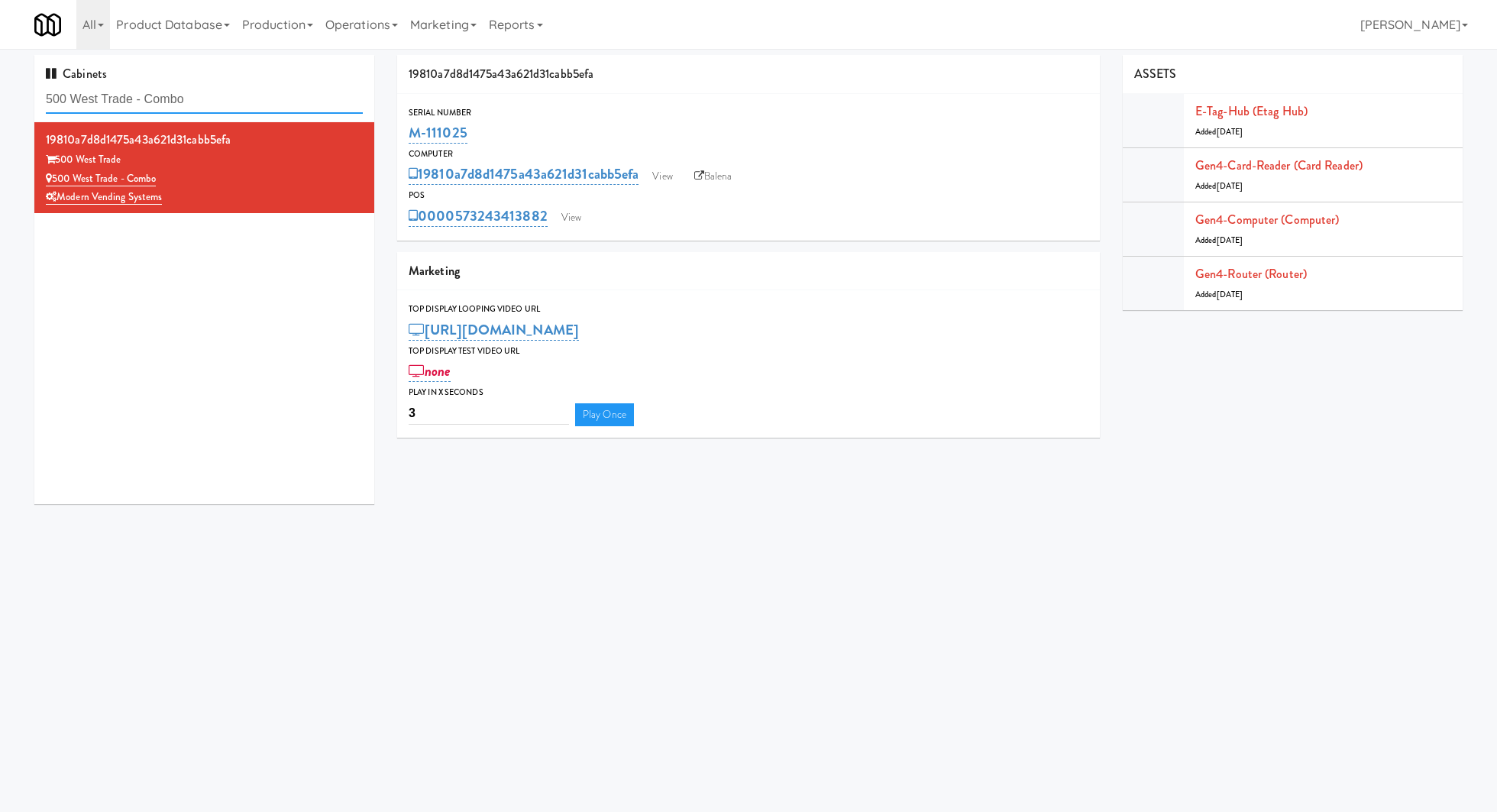
click at [211, 103] on input "500 West Trade - Combo" at bounding box center [203, 100] width 317 height 29
type input "bala"
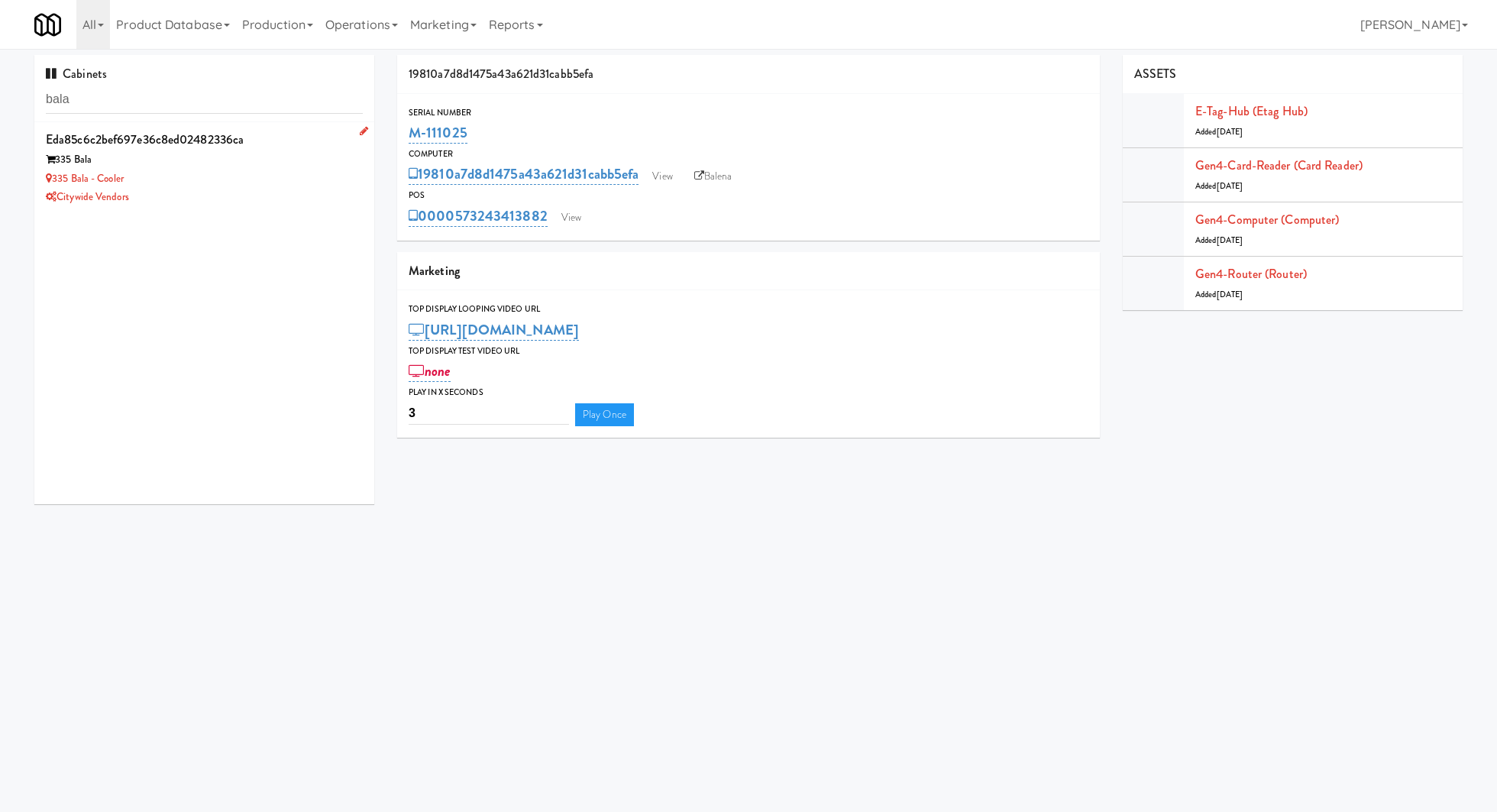
click at [284, 169] on div "335 Bala - Cooler" at bounding box center [203, 178] width 317 height 19
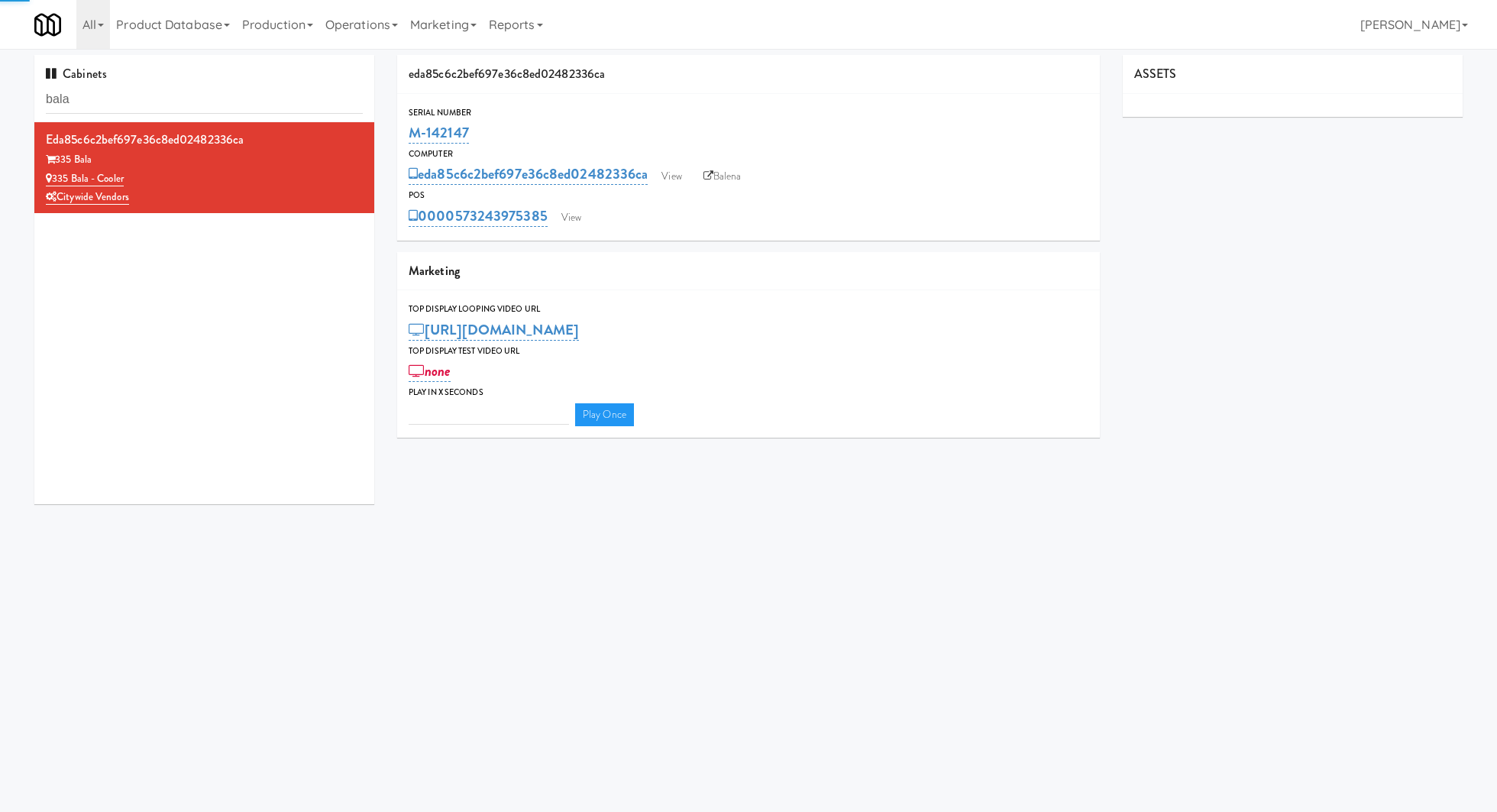
type input "3"
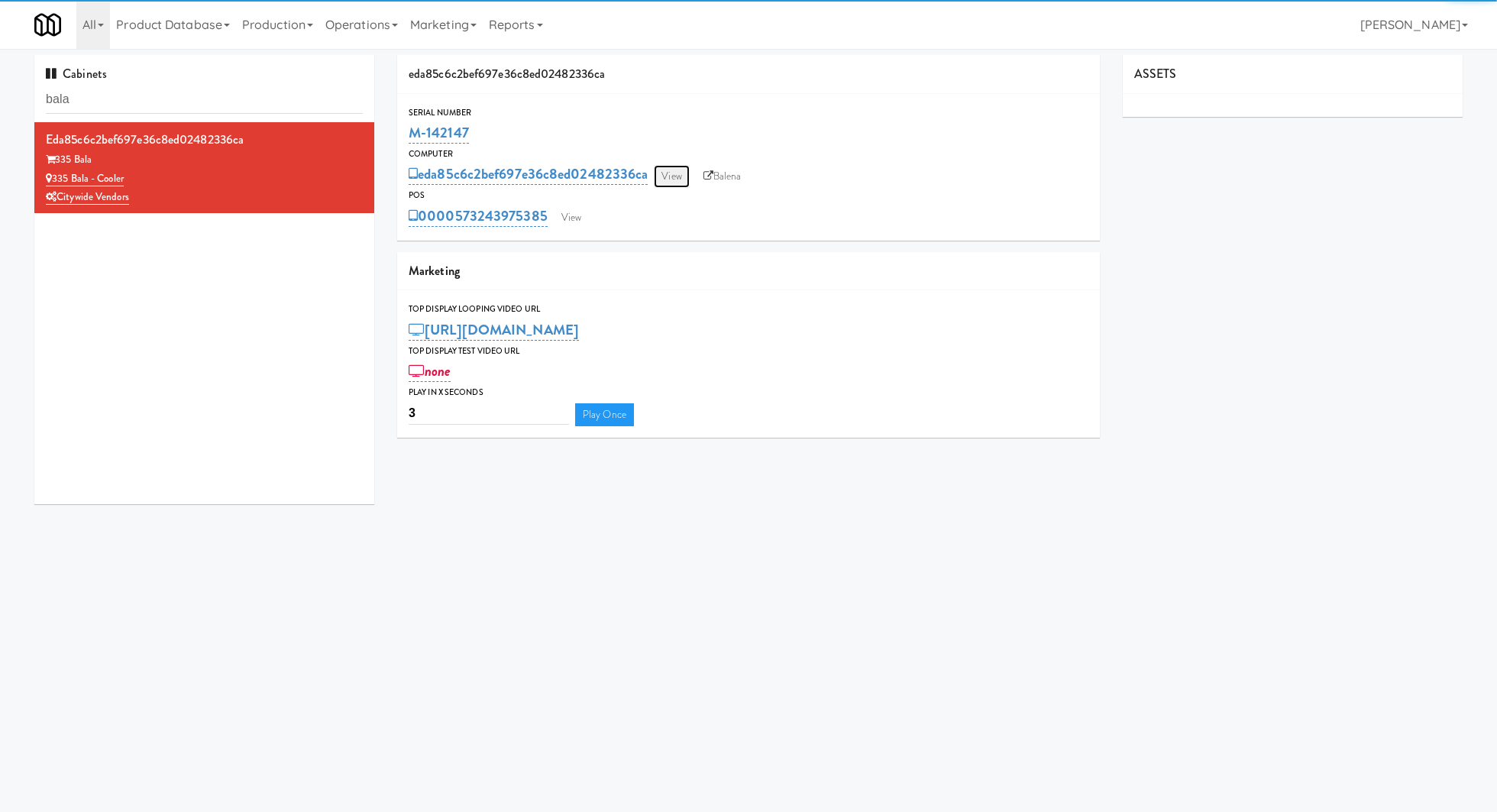
click at [673, 176] on link "View" at bounding box center [670, 176] width 35 height 23
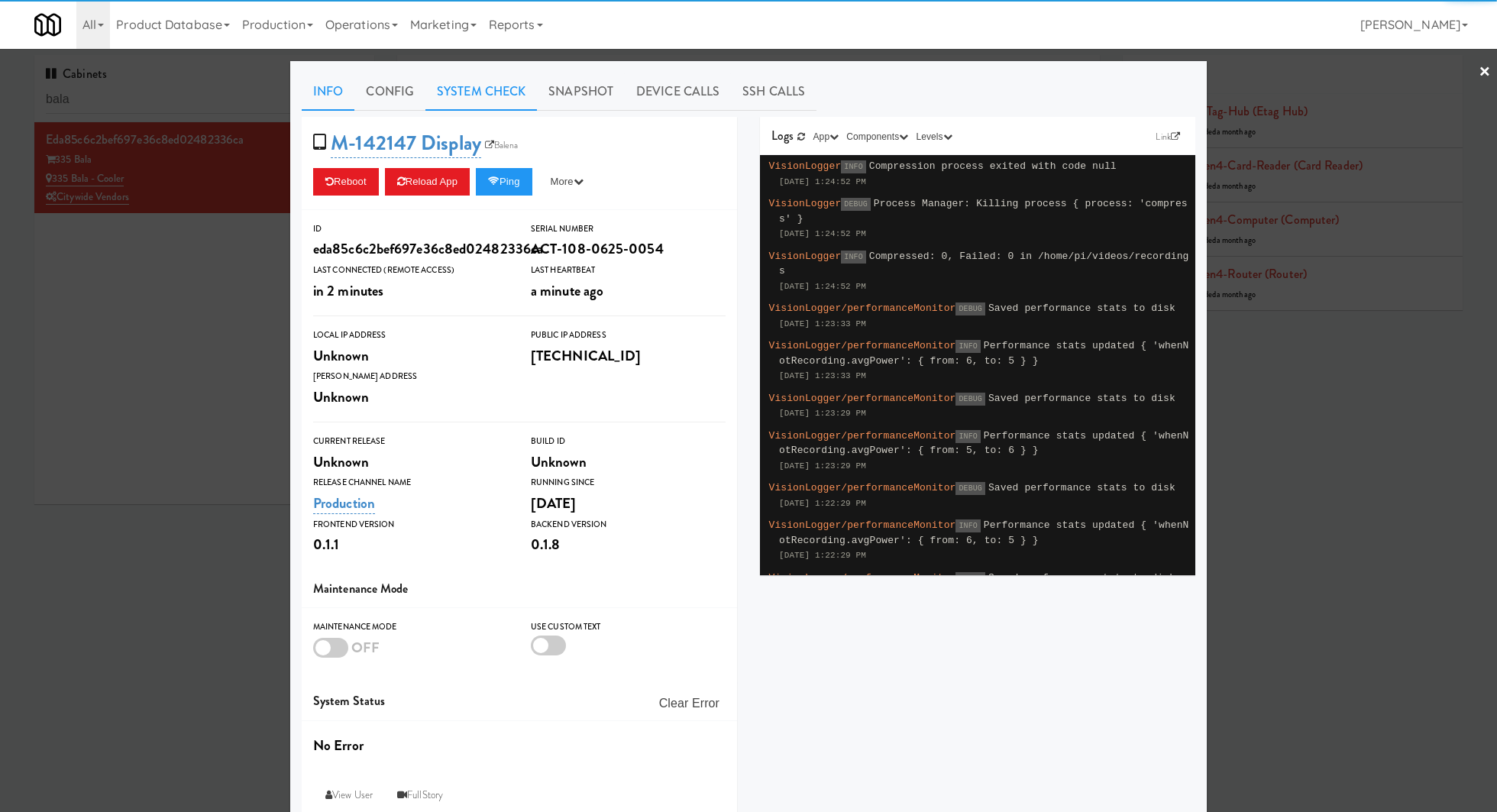
click at [508, 87] on link "System Check" at bounding box center [481, 91] width 111 height 38
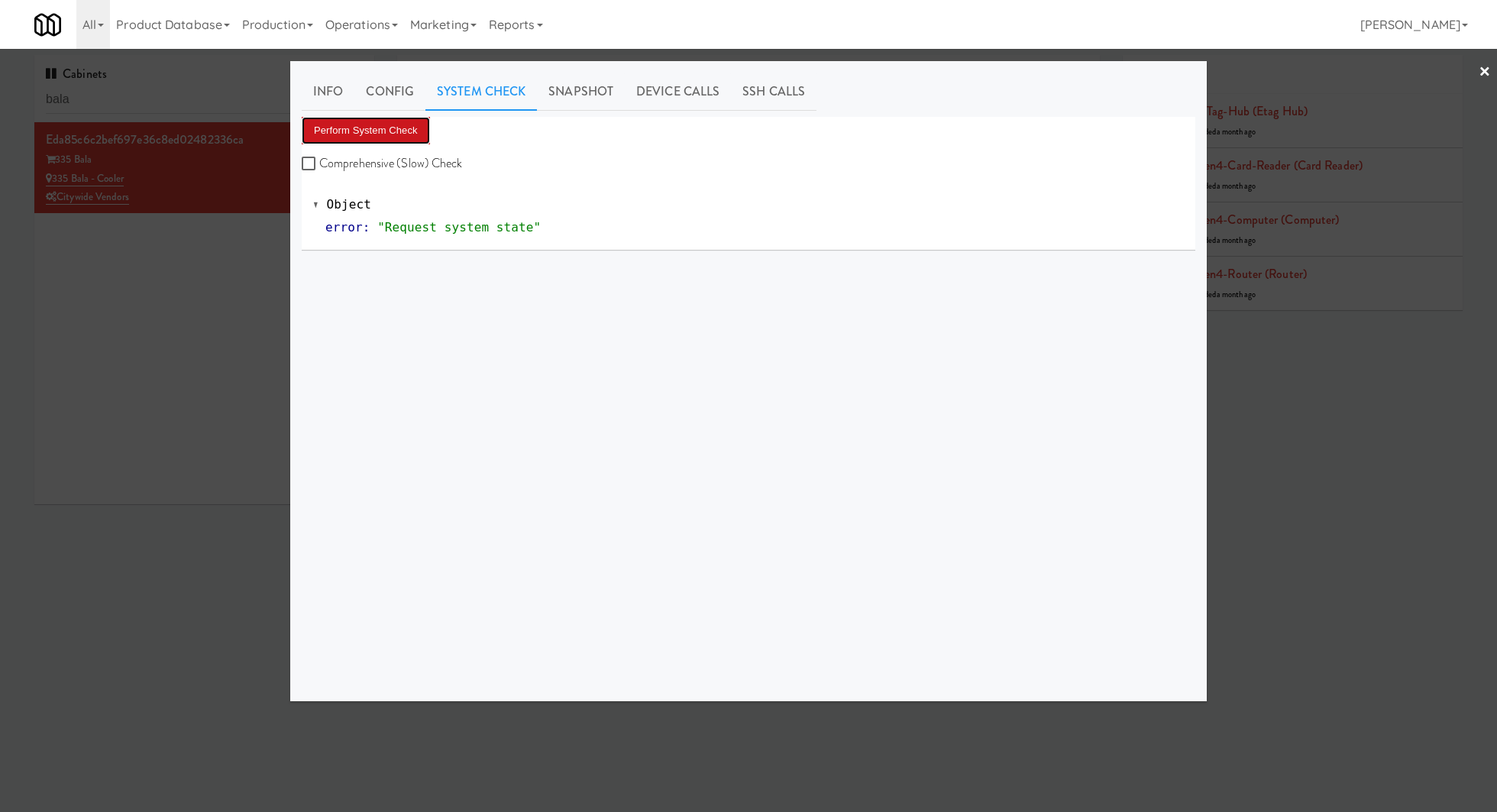
click at [415, 126] on button "Perform System Check" at bounding box center [366, 130] width 128 height 28
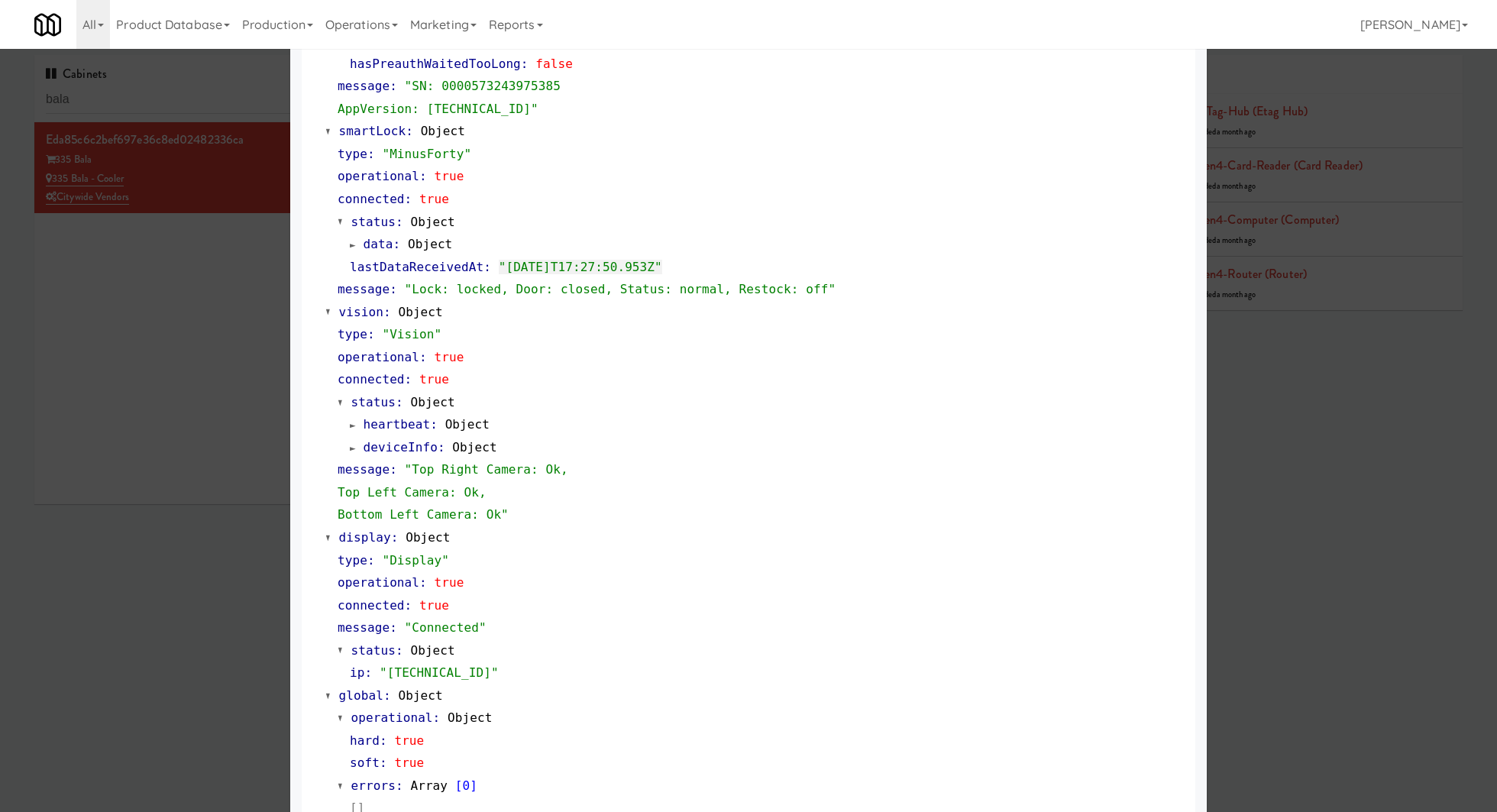
scroll to position [374, 0]
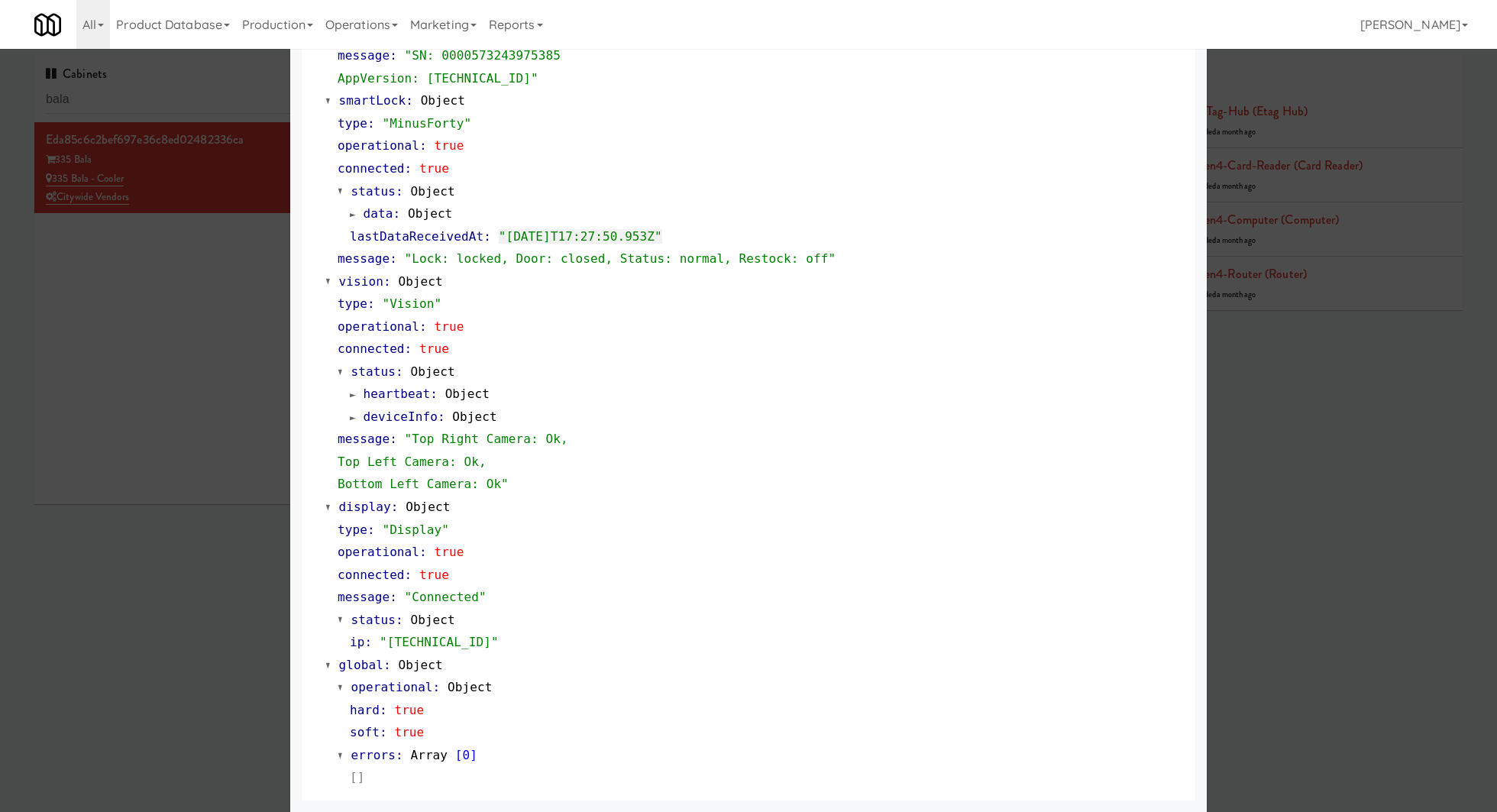
click at [229, 423] on div at bounding box center [748, 406] width 1497 height 812
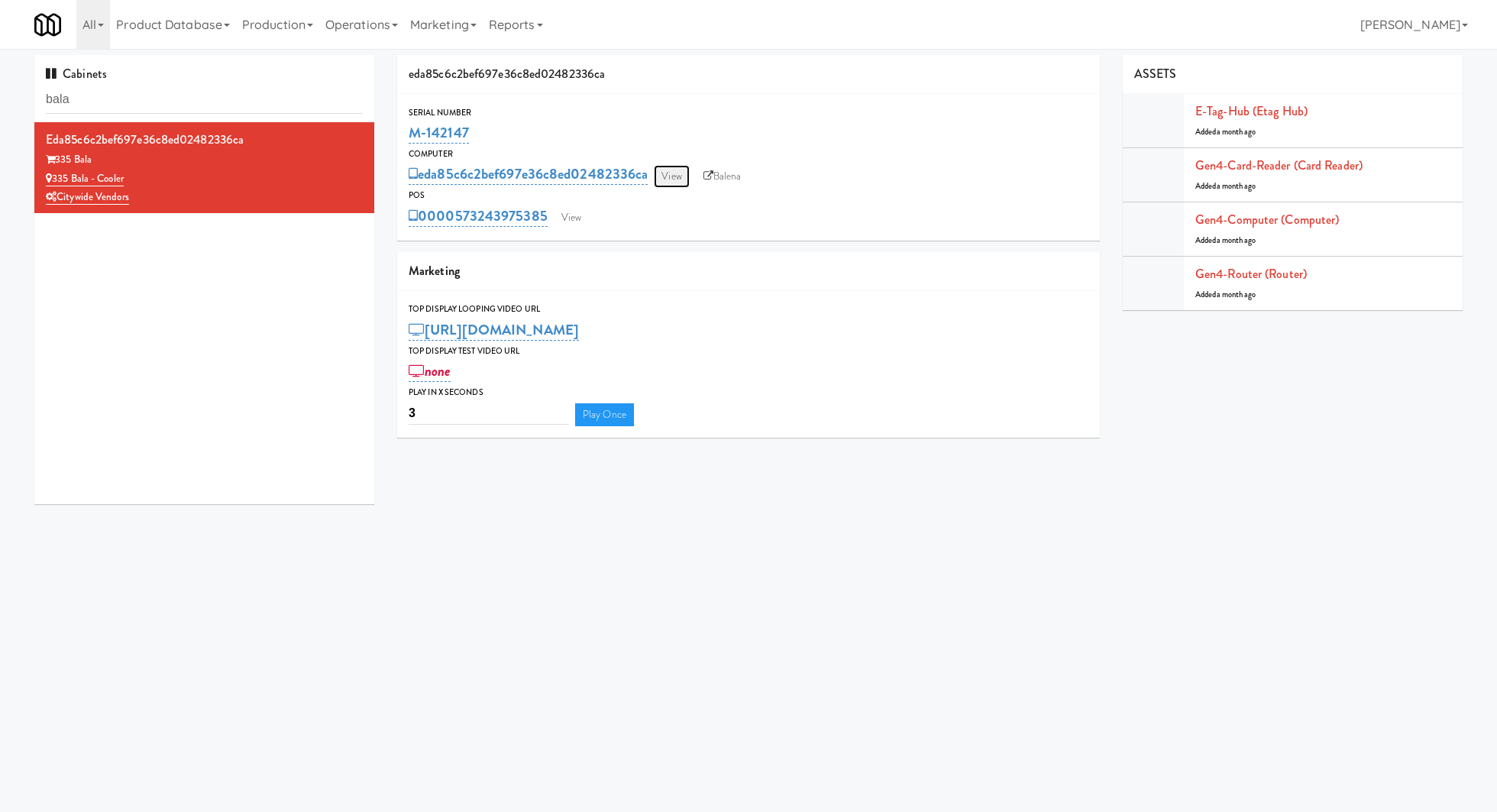
click at [682, 176] on link "View" at bounding box center [670, 176] width 35 height 23
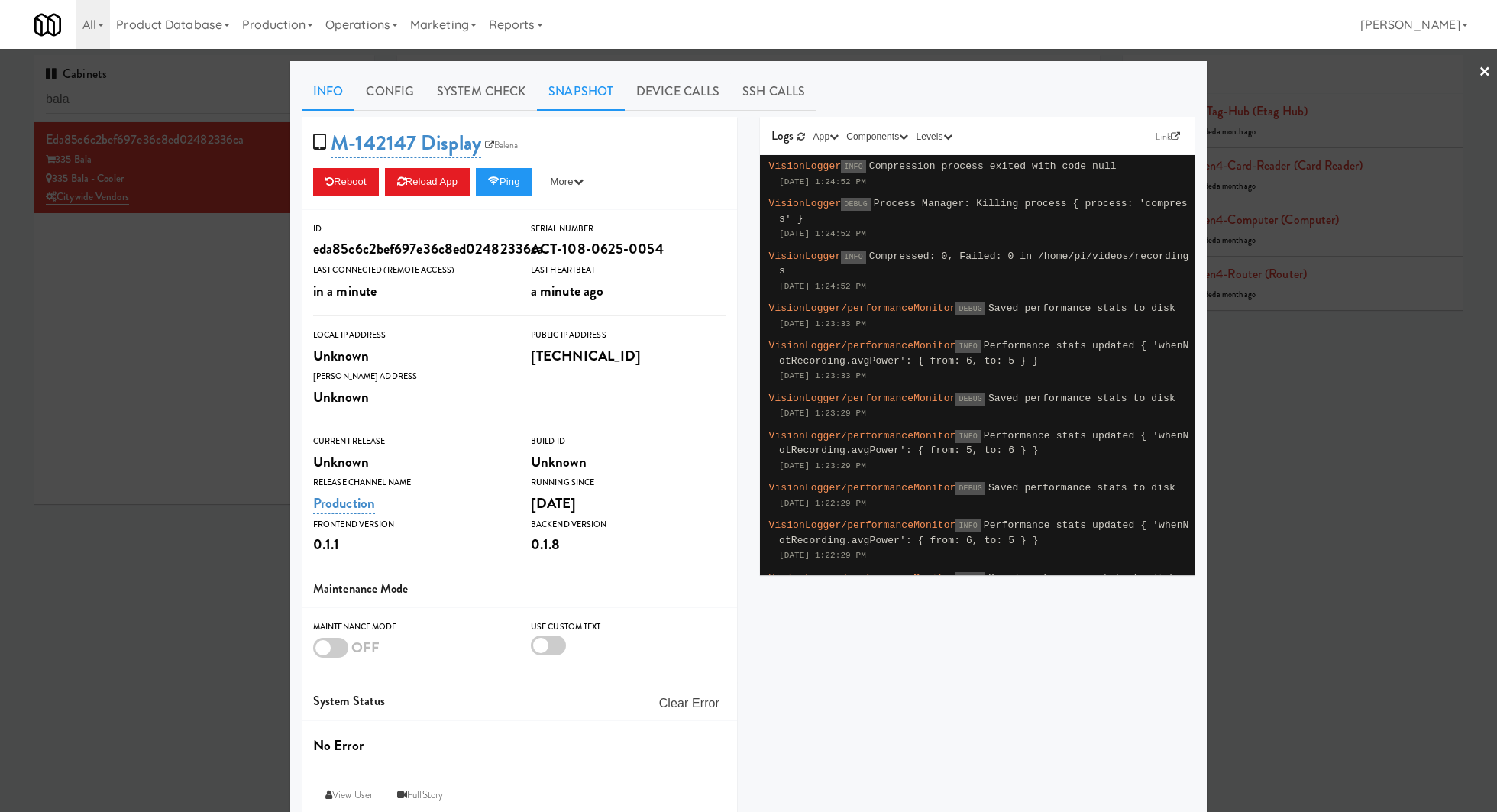
click at [583, 98] on link "Snapshot" at bounding box center [580, 91] width 88 height 38
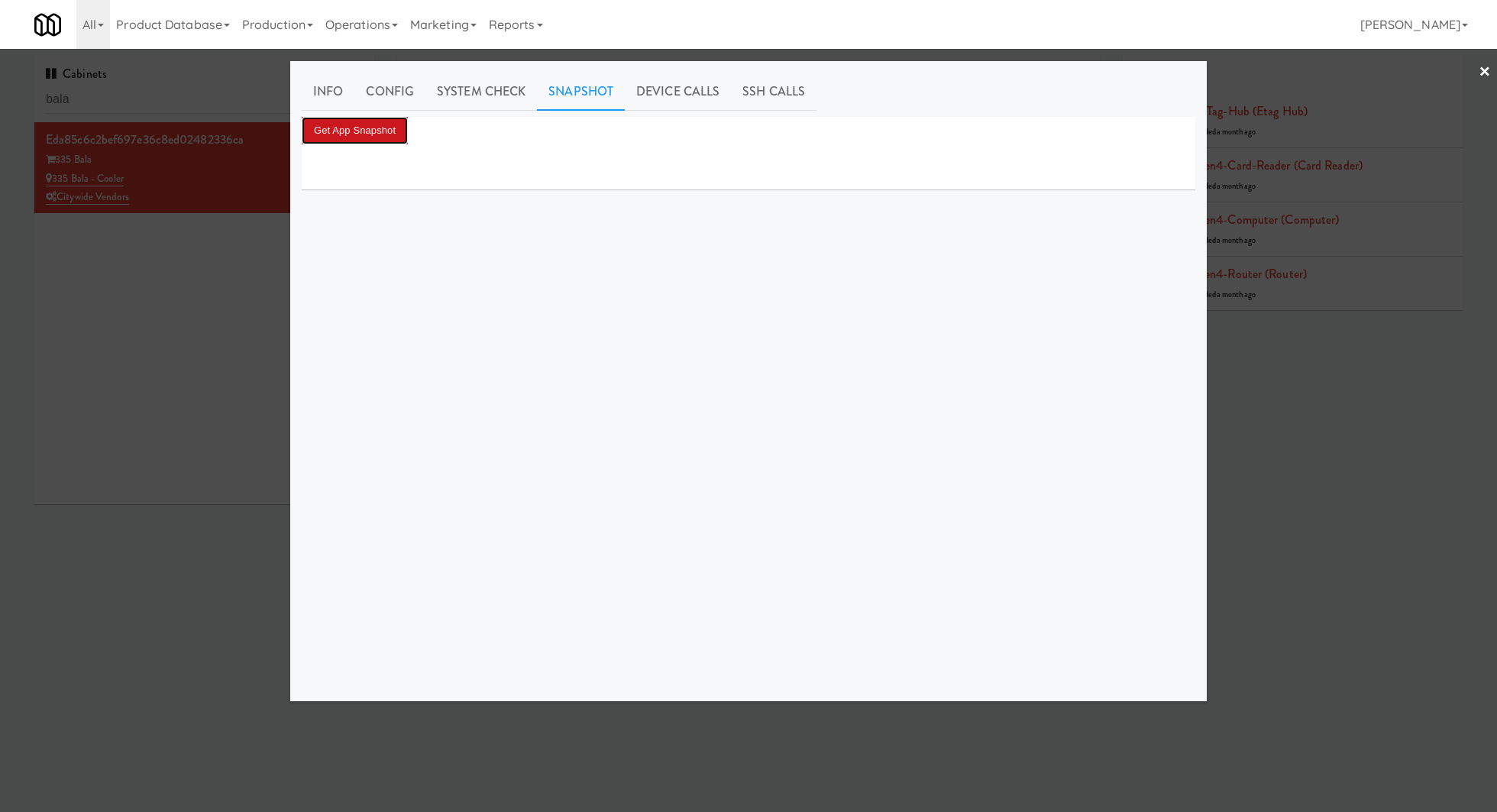
click at [391, 135] on button "Get App Snapshot" at bounding box center [354, 130] width 106 height 28
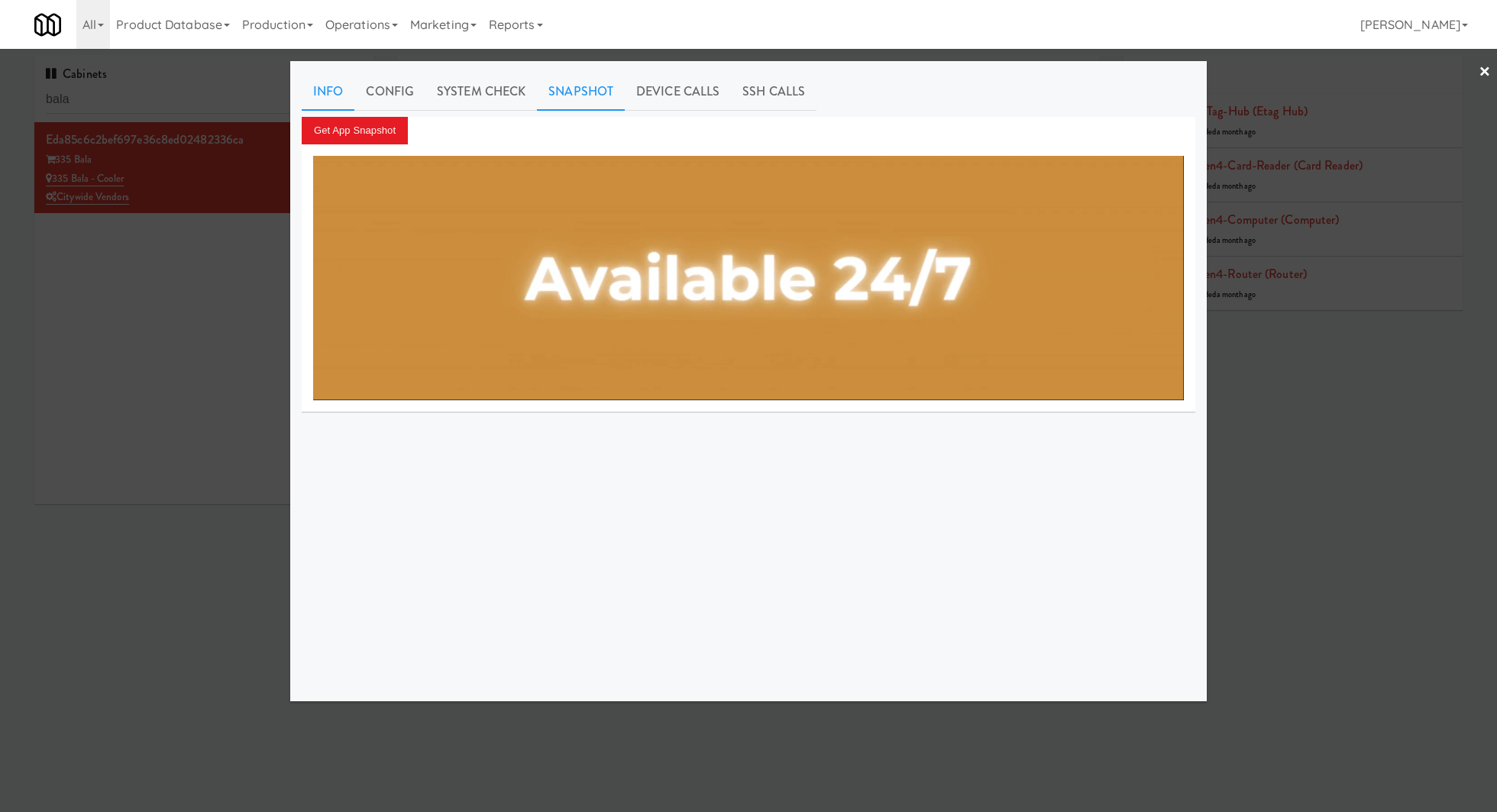
click at [334, 98] on link "Info" at bounding box center [327, 91] width 53 height 38
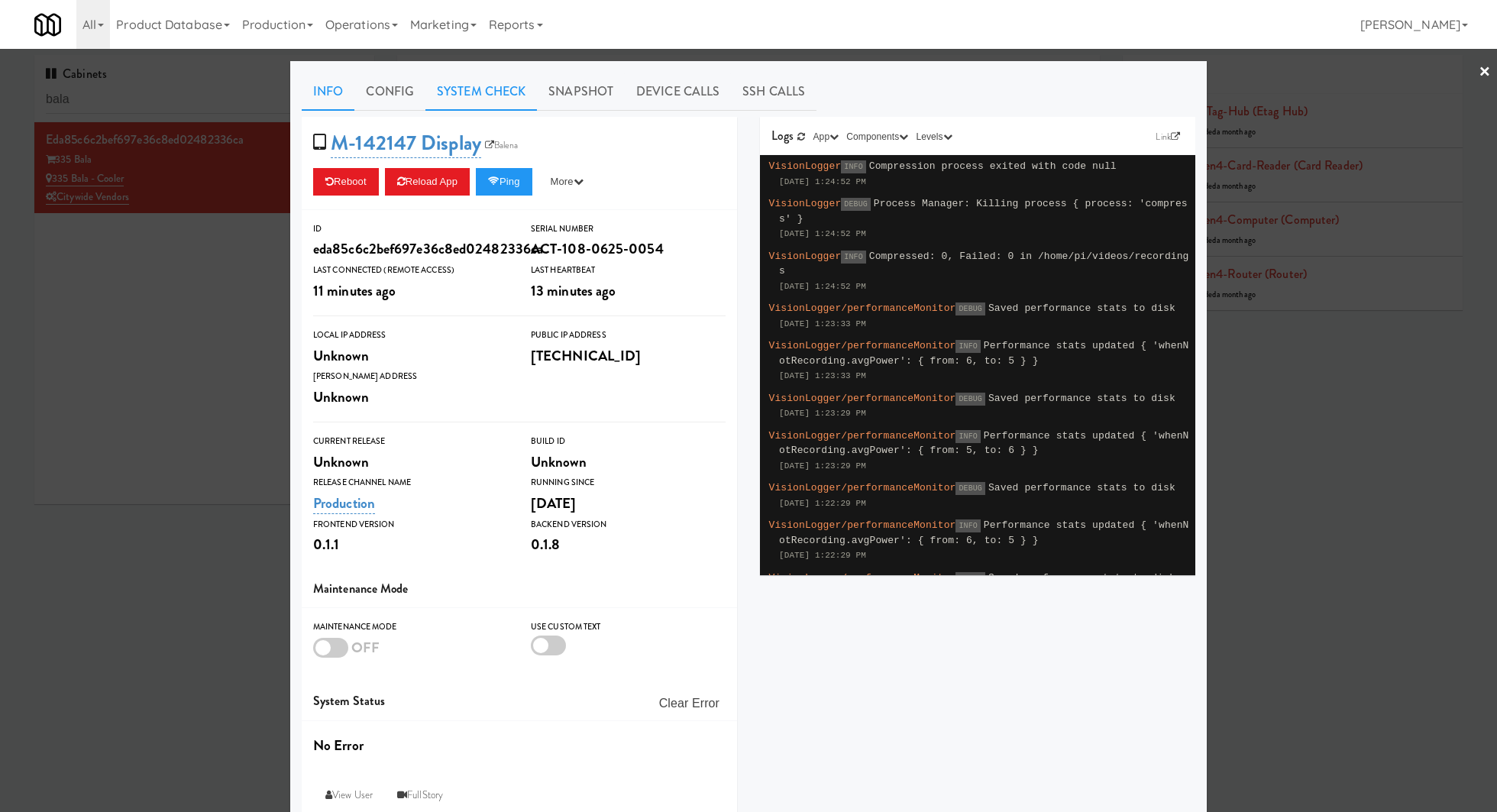
click at [478, 88] on link "System Check" at bounding box center [481, 91] width 111 height 38
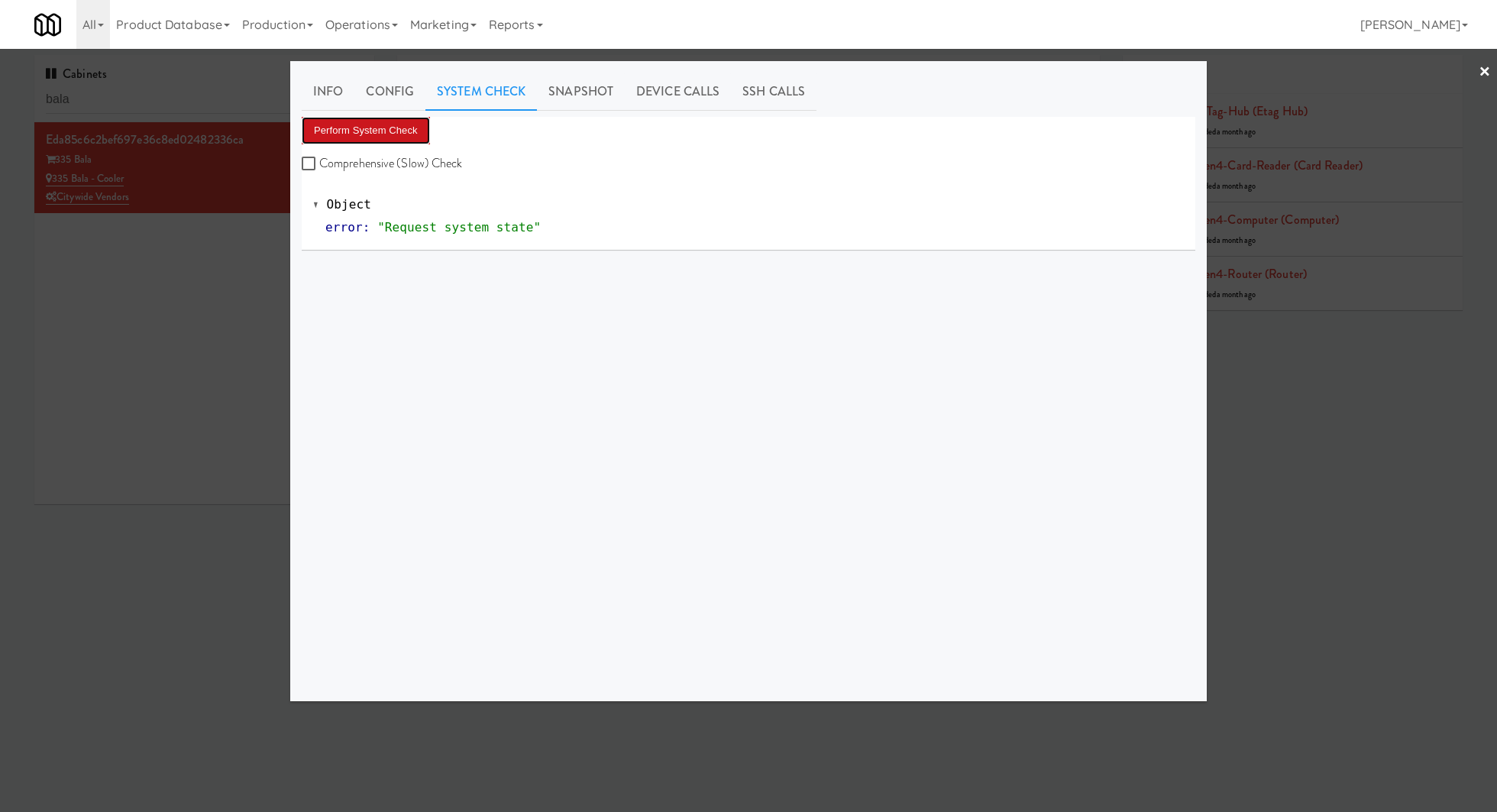
click at [407, 125] on button "Perform System Check" at bounding box center [366, 130] width 128 height 28
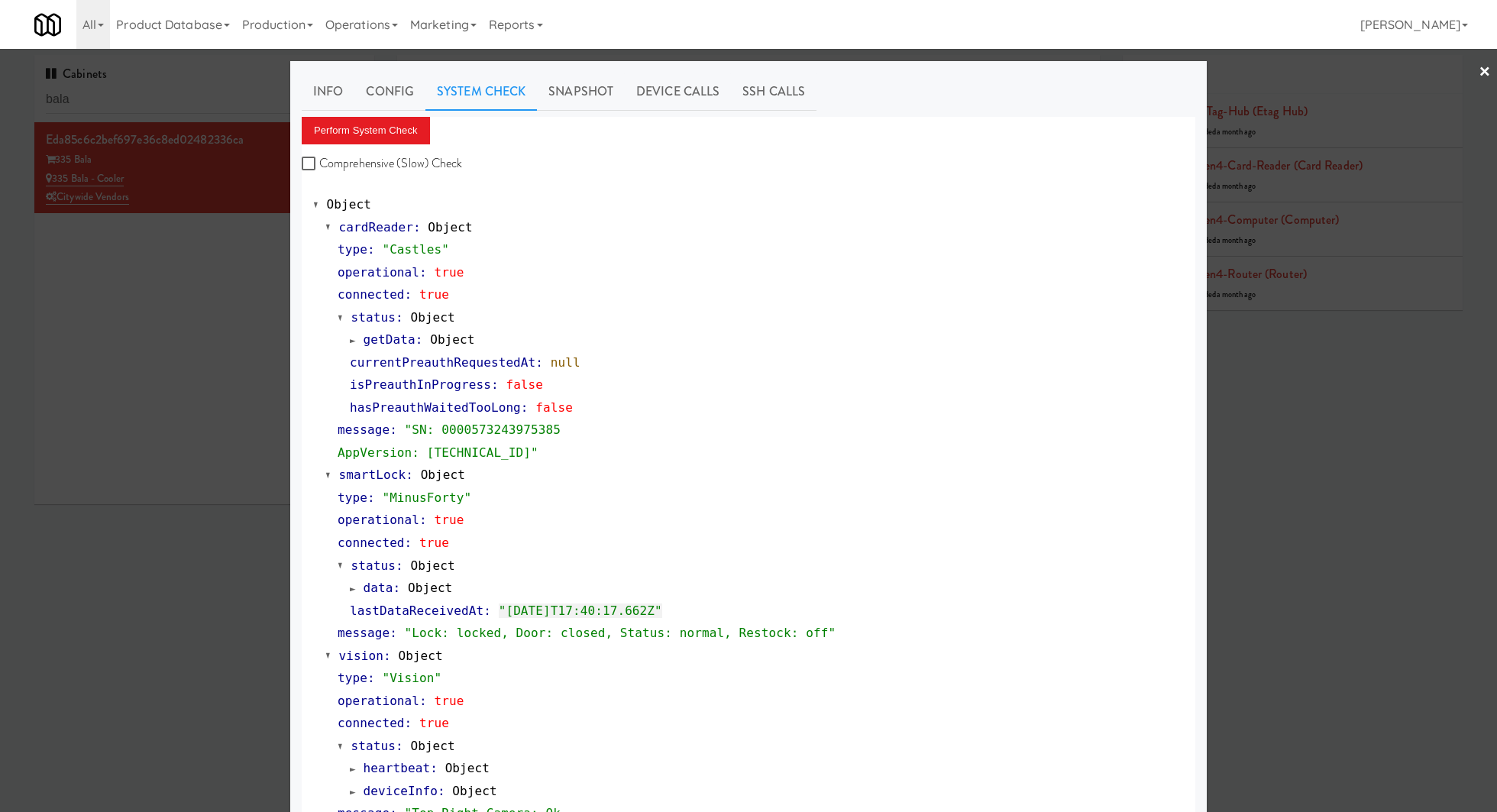
click at [232, 86] on div at bounding box center [748, 406] width 1497 height 812
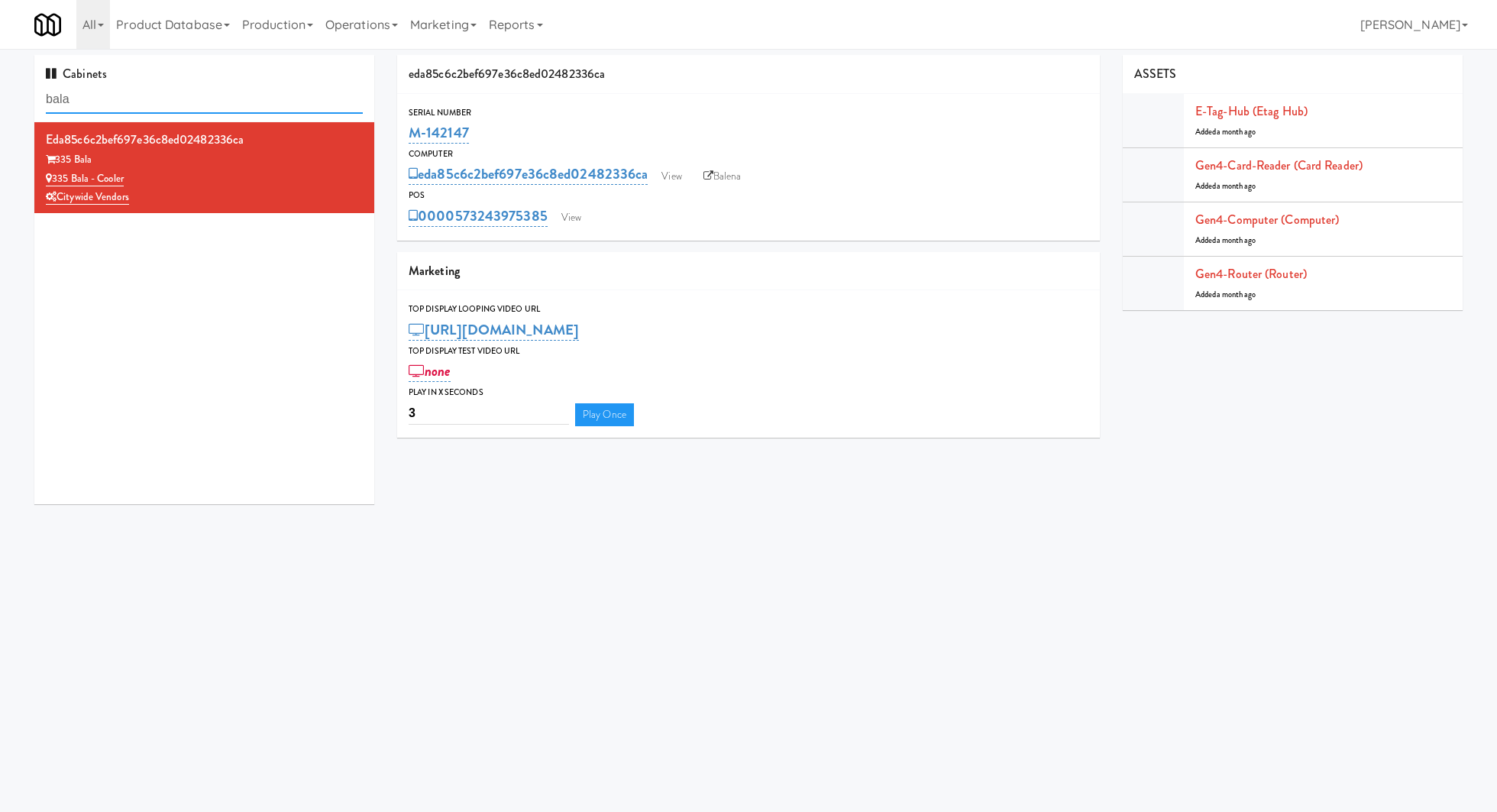
click at [223, 106] on input "bala" at bounding box center [203, 100] width 317 height 29
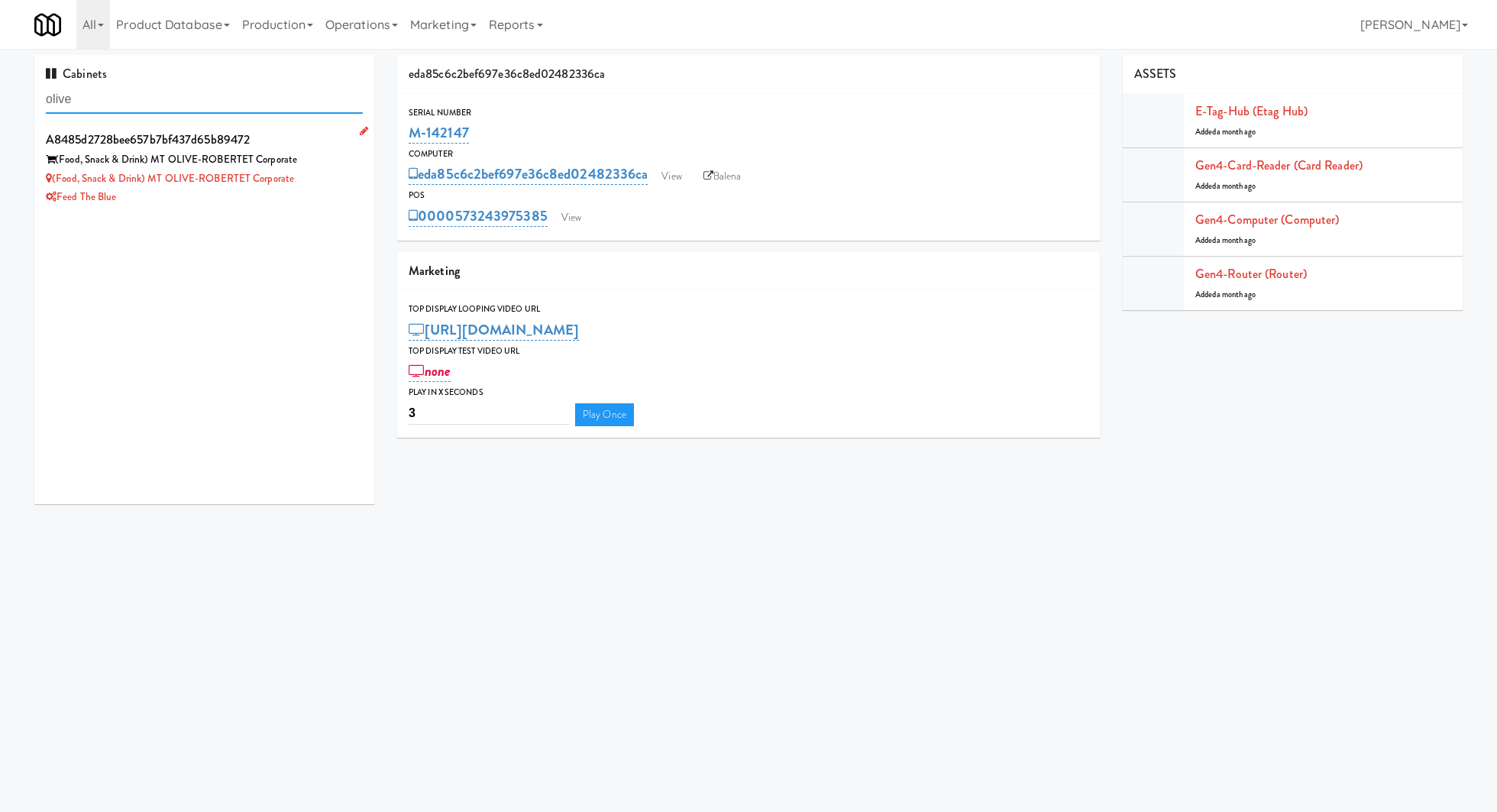
type input "olive"
click at [320, 188] on div "Feed The Blue" at bounding box center [203, 197] width 317 height 19
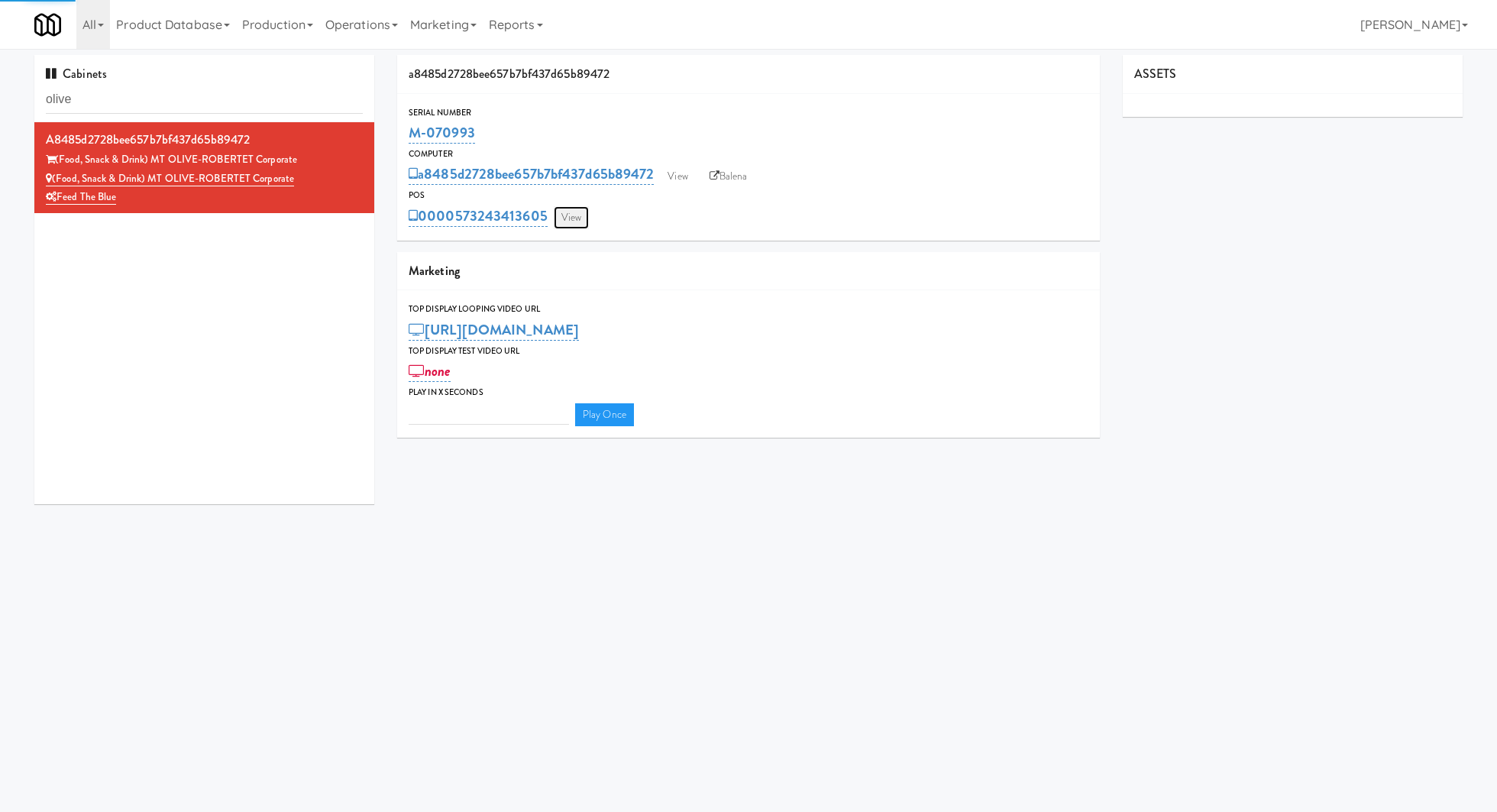
type input "3"
click at [572, 206] on link "View" at bounding box center [571, 217] width 35 height 23
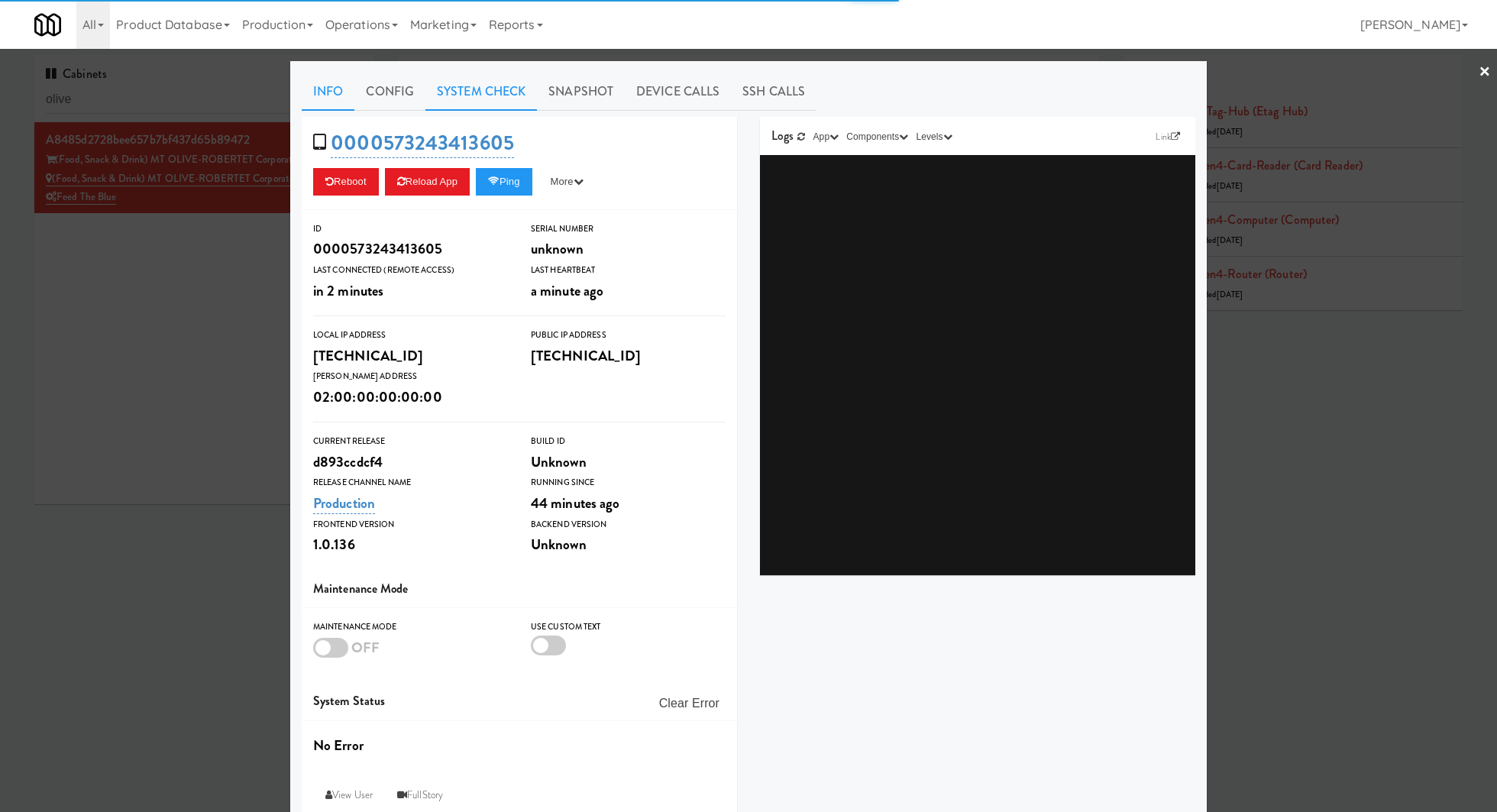
click at [517, 98] on link "System Check" at bounding box center [481, 91] width 111 height 38
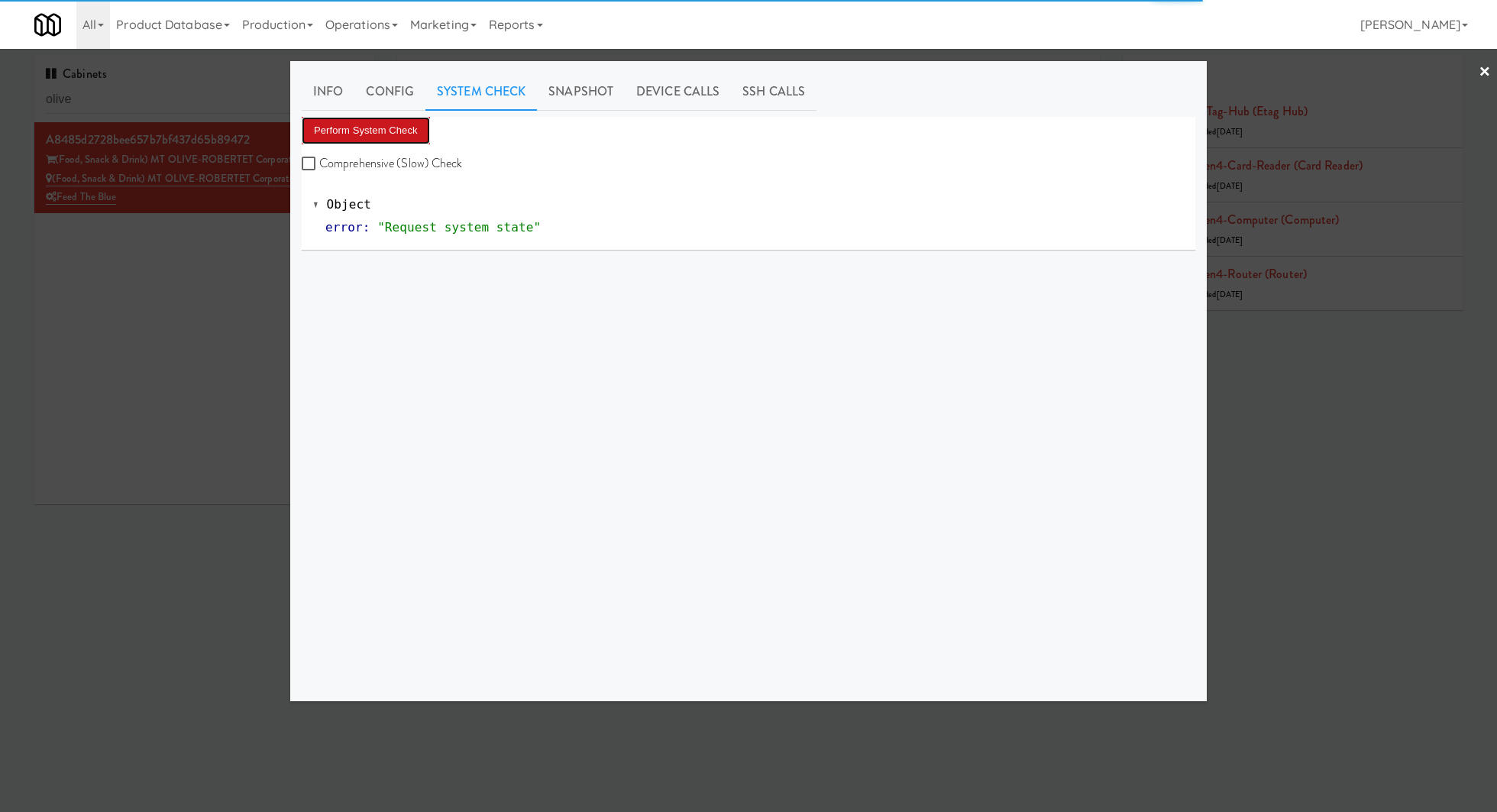
click at [396, 130] on button "Perform System Check" at bounding box center [366, 130] width 128 height 28
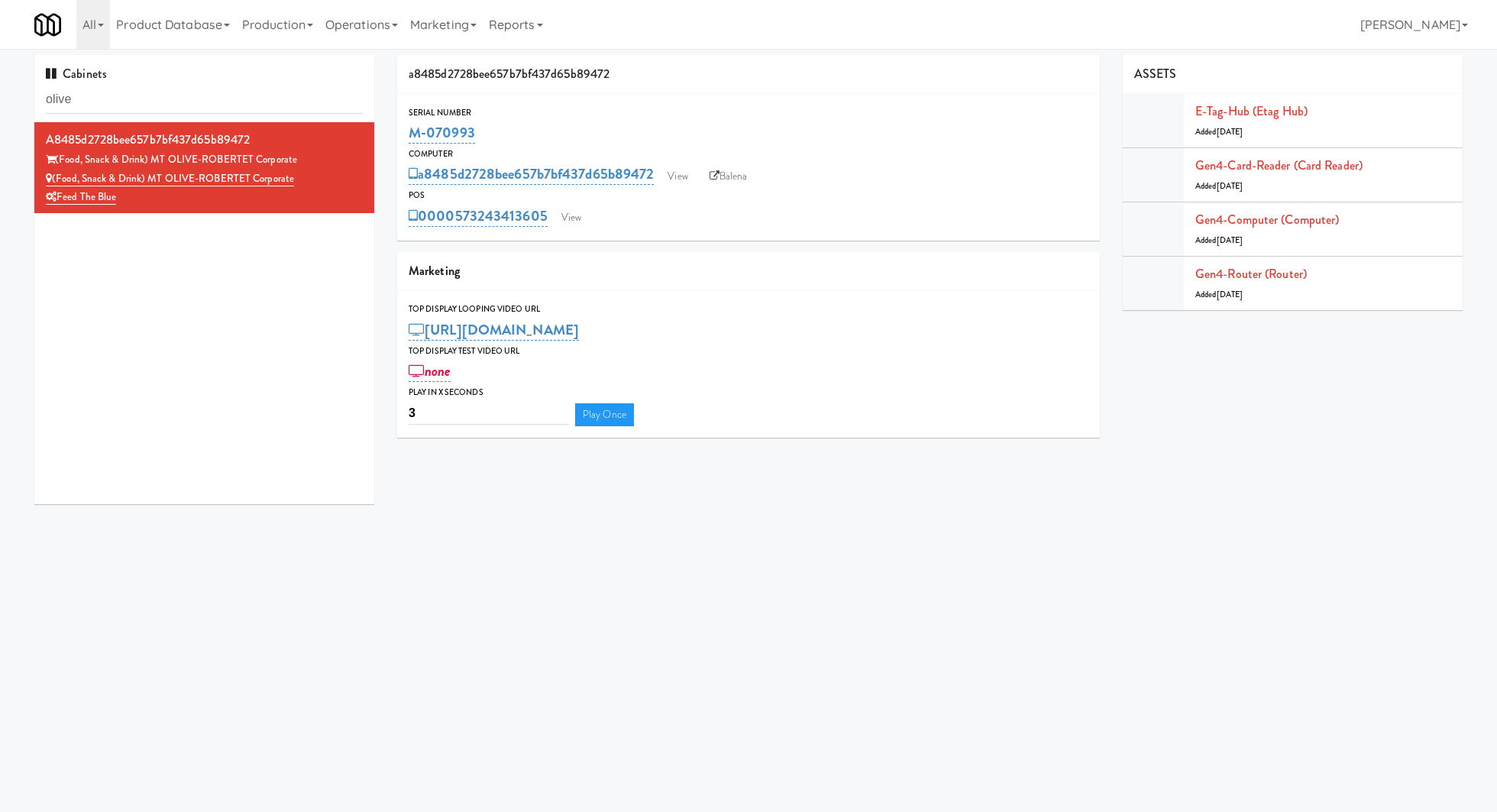
click at [209, 100] on input "olive" at bounding box center [203, 100] width 317 height 29
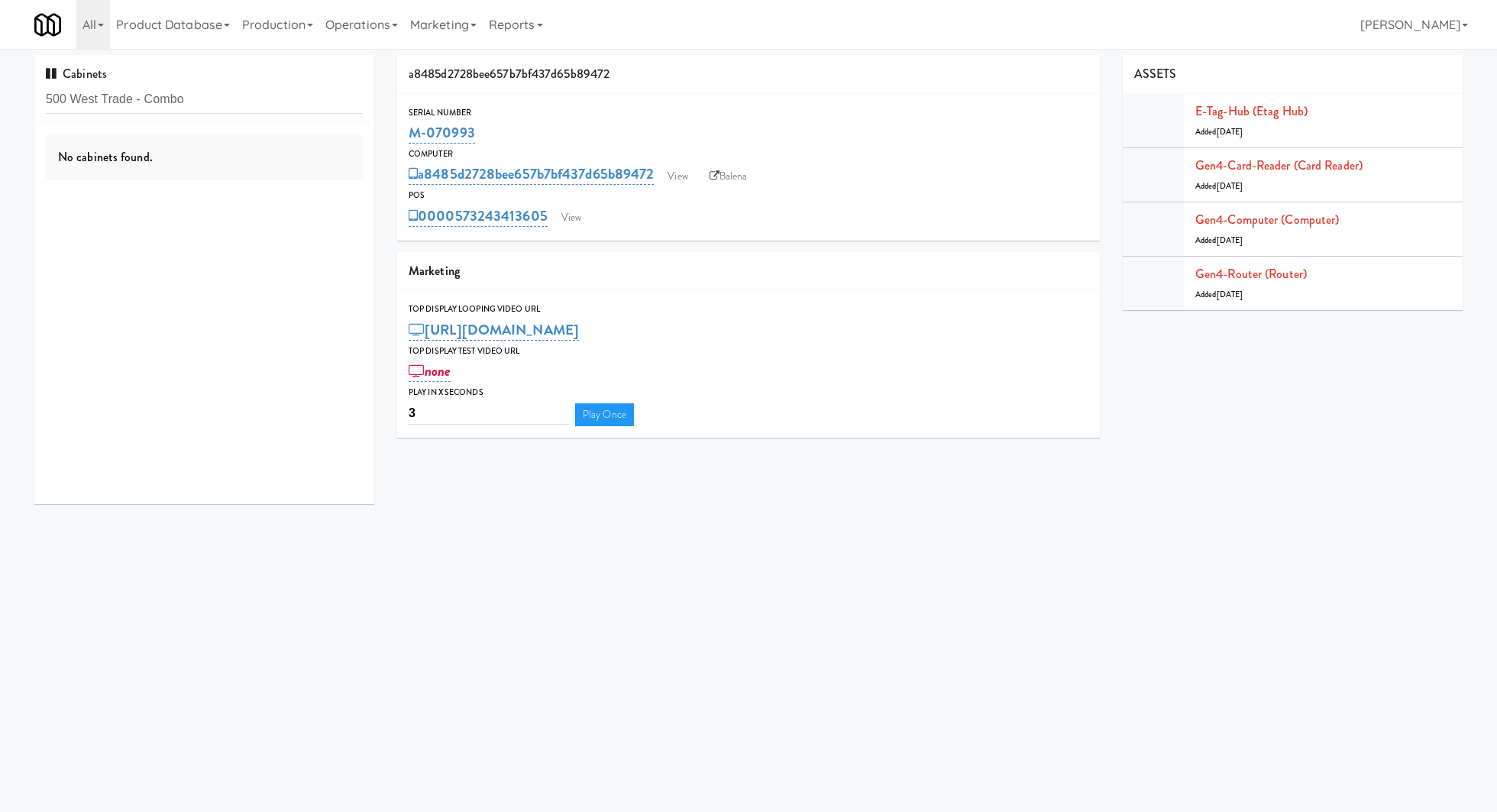
type input "500 West Trade - Combo"
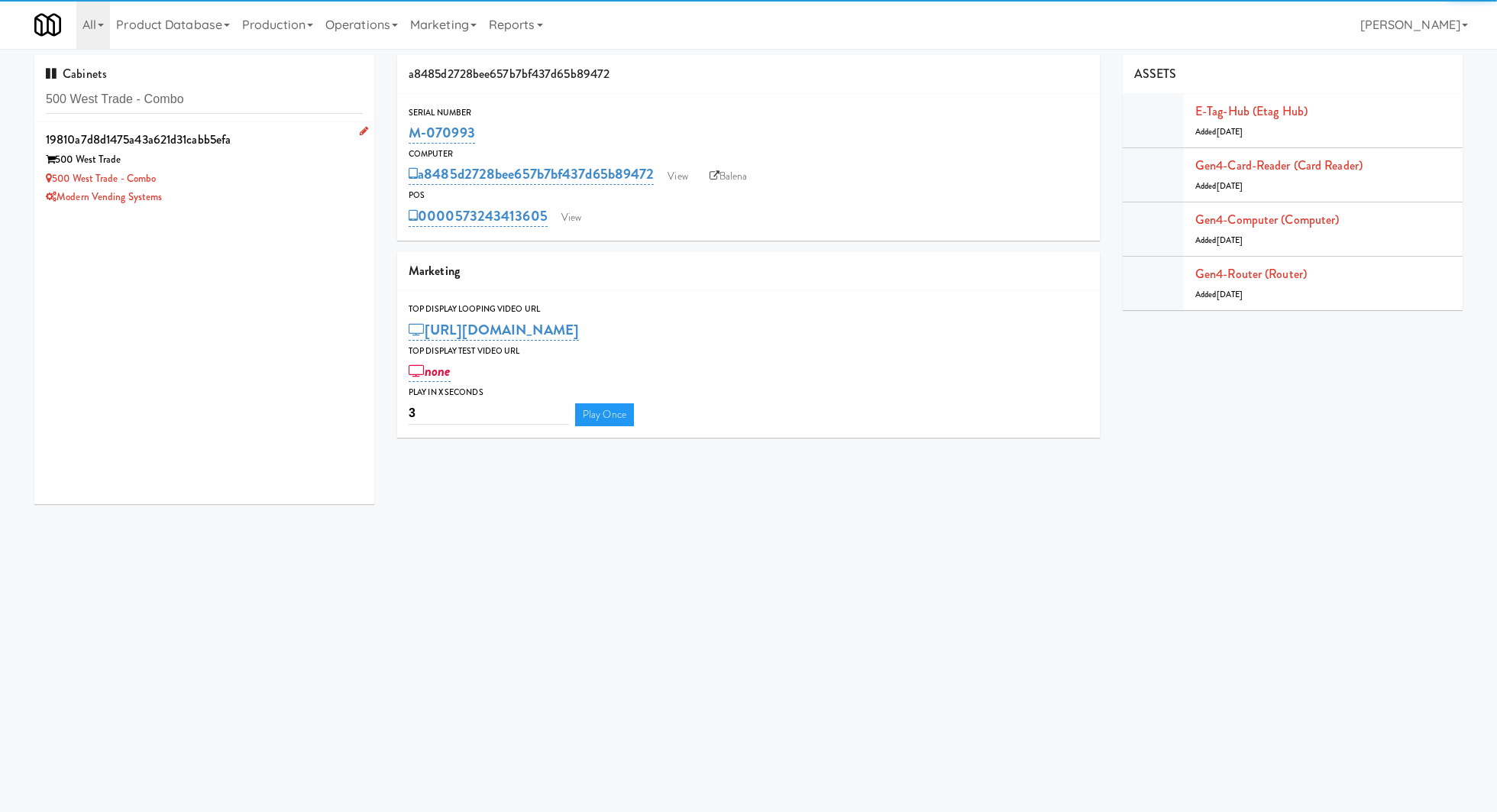
click at [275, 185] on div "500 West Trade - Combo" at bounding box center [203, 178] width 317 height 19
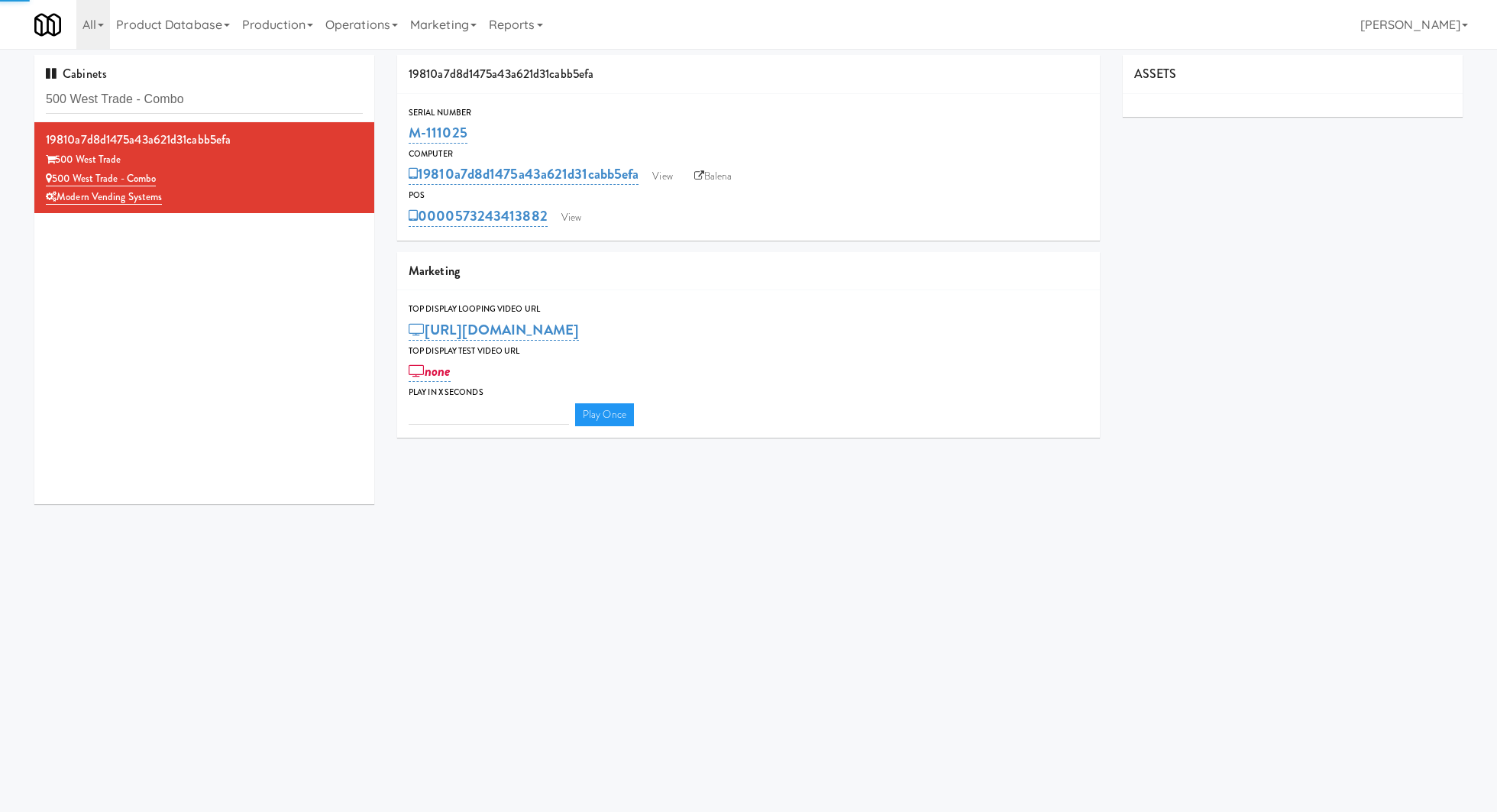
type input "3"
click at [561, 225] on link "View" at bounding box center [571, 217] width 35 height 23
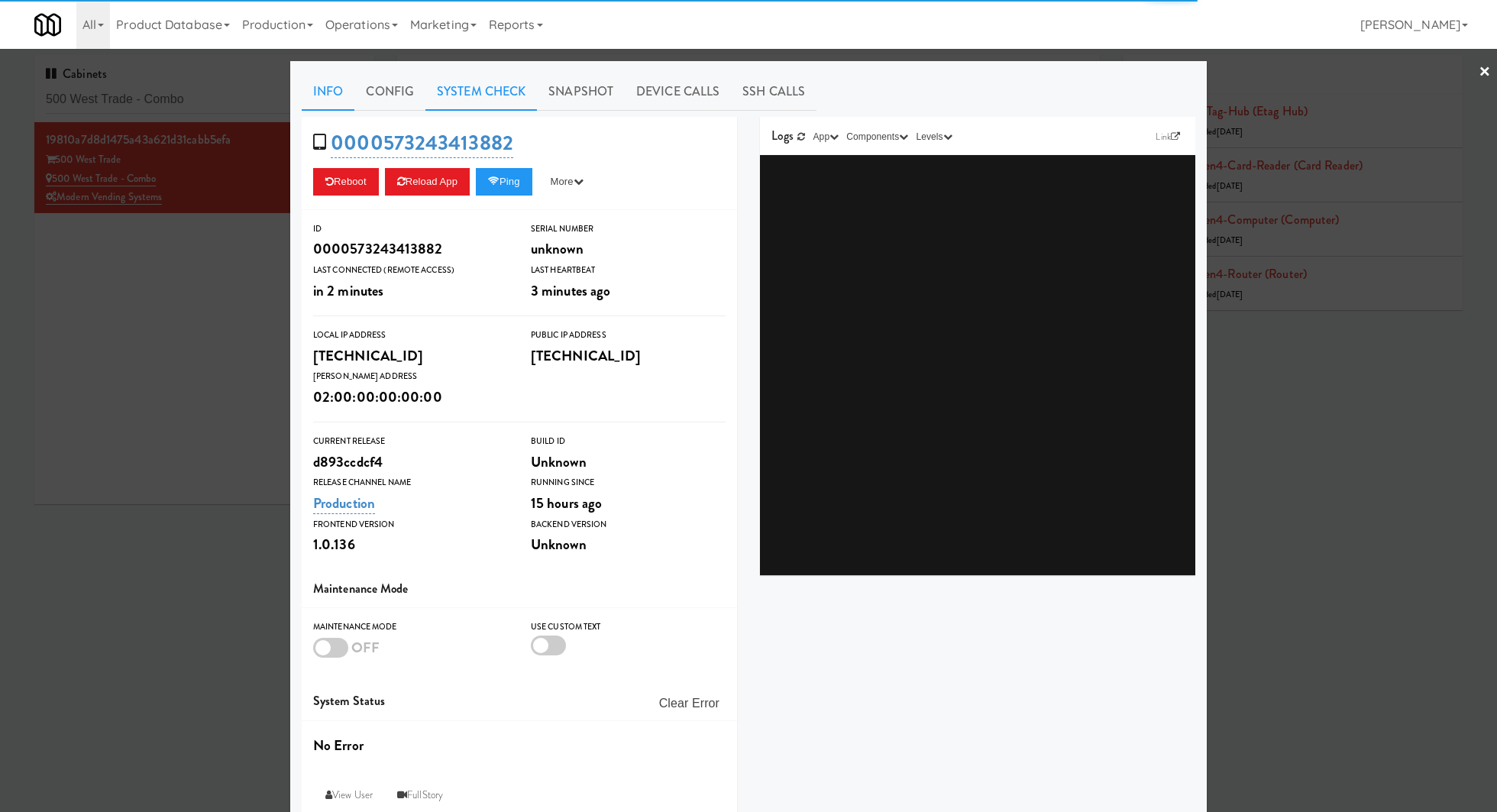
click at [498, 87] on link "System Check" at bounding box center [481, 91] width 111 height 38
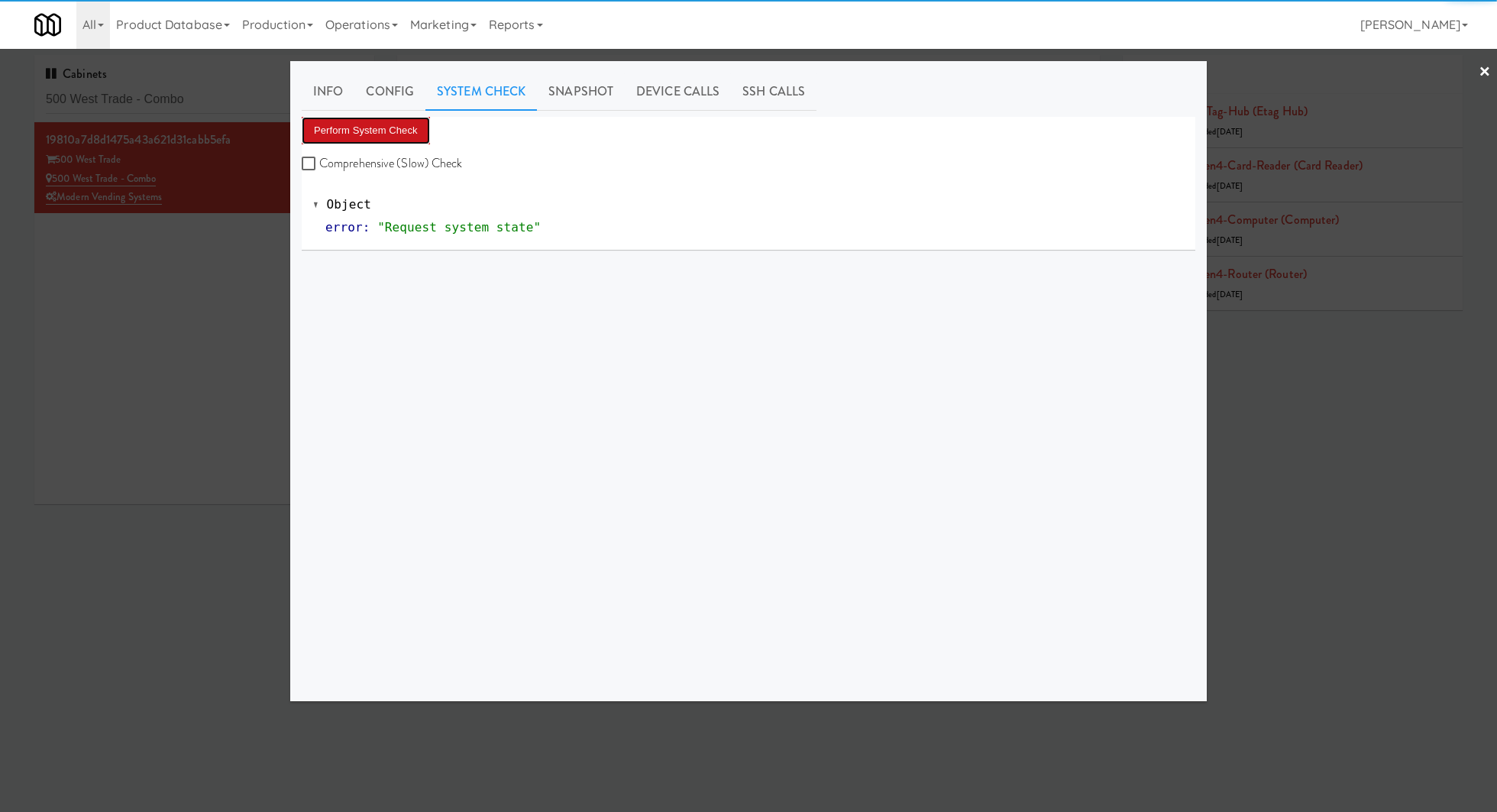
click at [400, 140] on button "Perform System Check" at bounding box center [366, 130] width 128 height 28
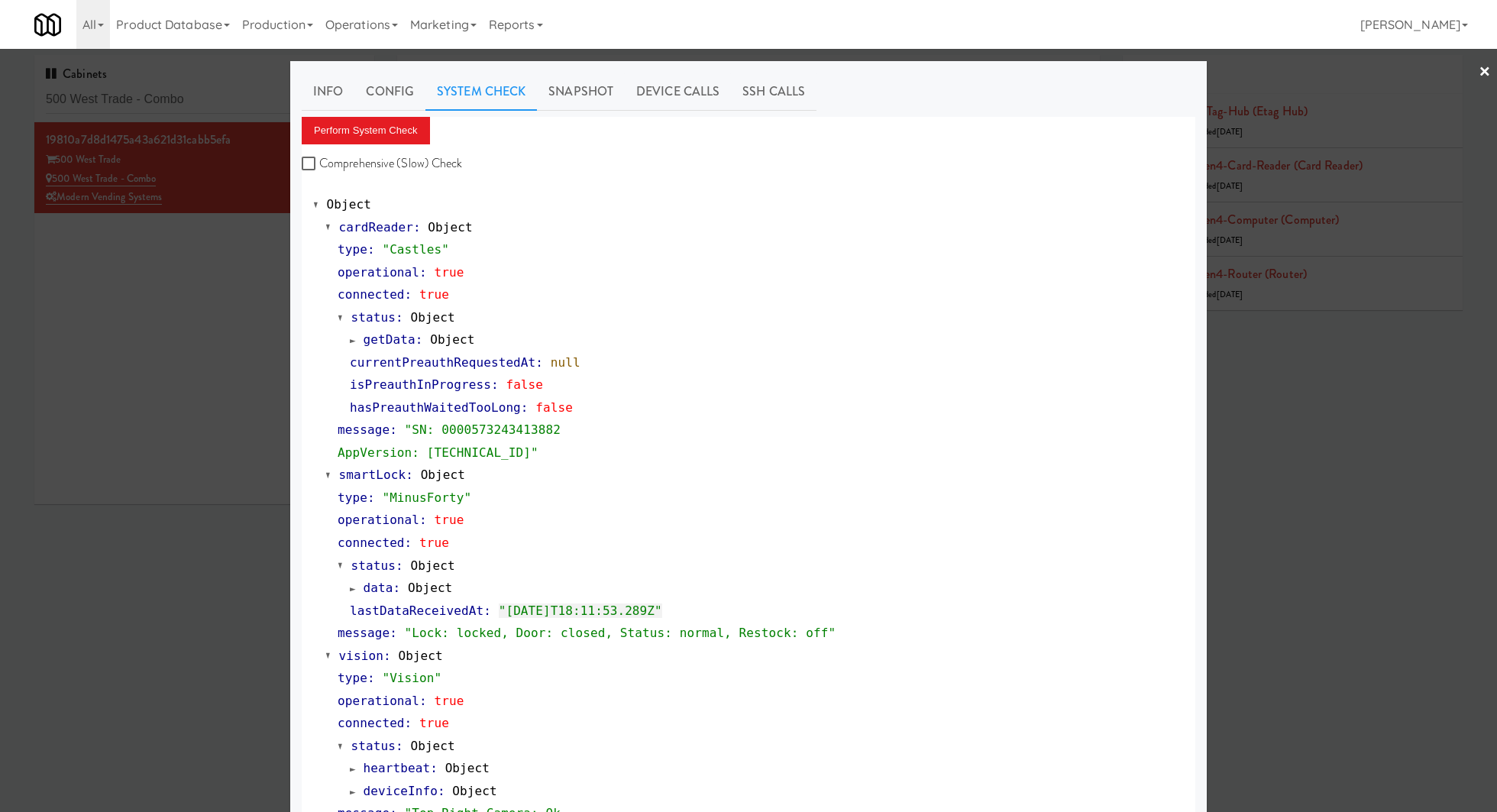
click at [168, 86] on div at bounding box center [748, 406] width 1497 height 812
click at [168, 86] on input "500 West Trade - Combo" at bounding box center [203, 100] width 317 height 29
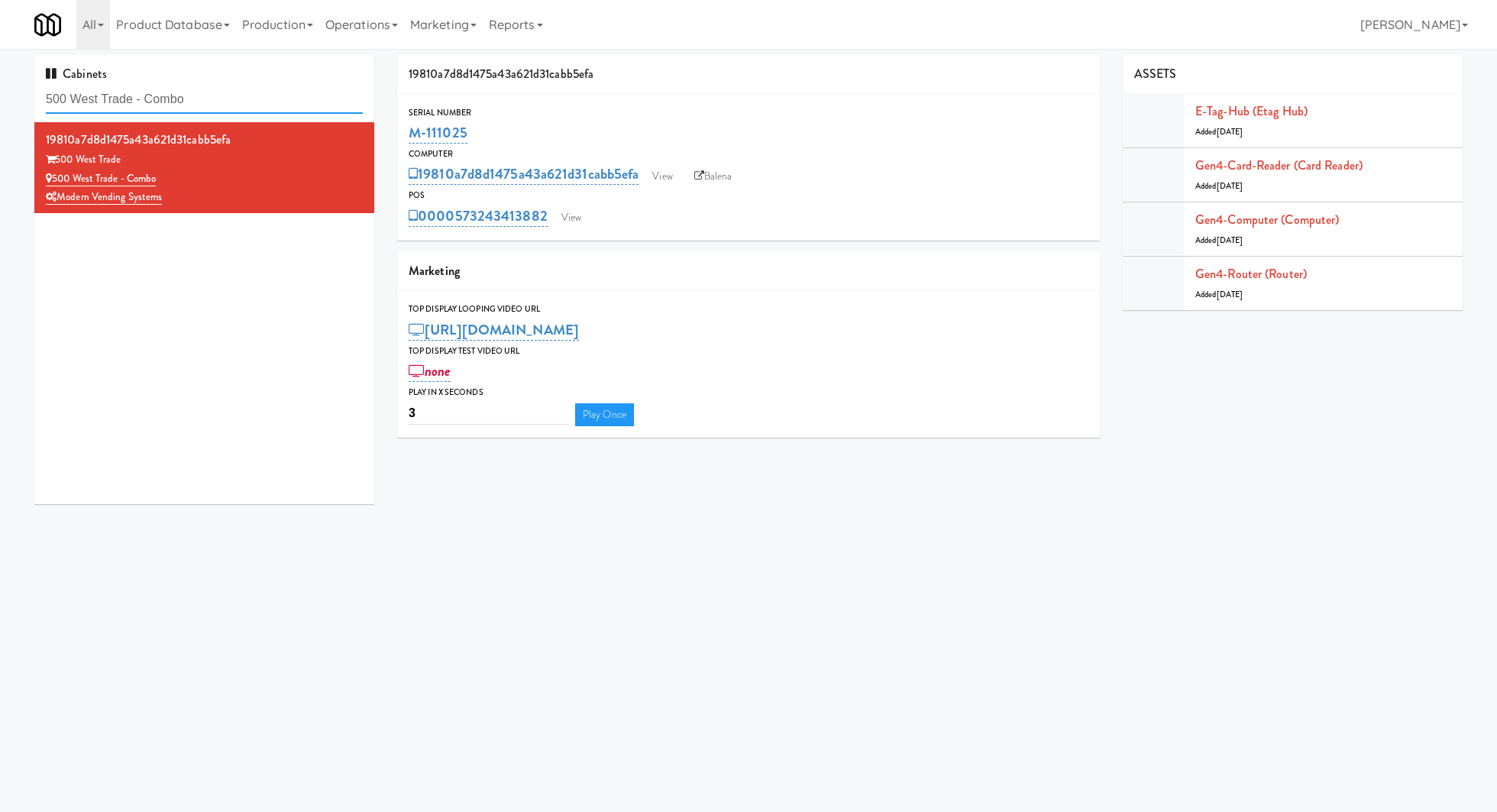
click at [168, 86] on input "500 West Trade - Combo" at bounding box center [203, 100] width 317 height 29
paste input "[PERSON_NAME]"
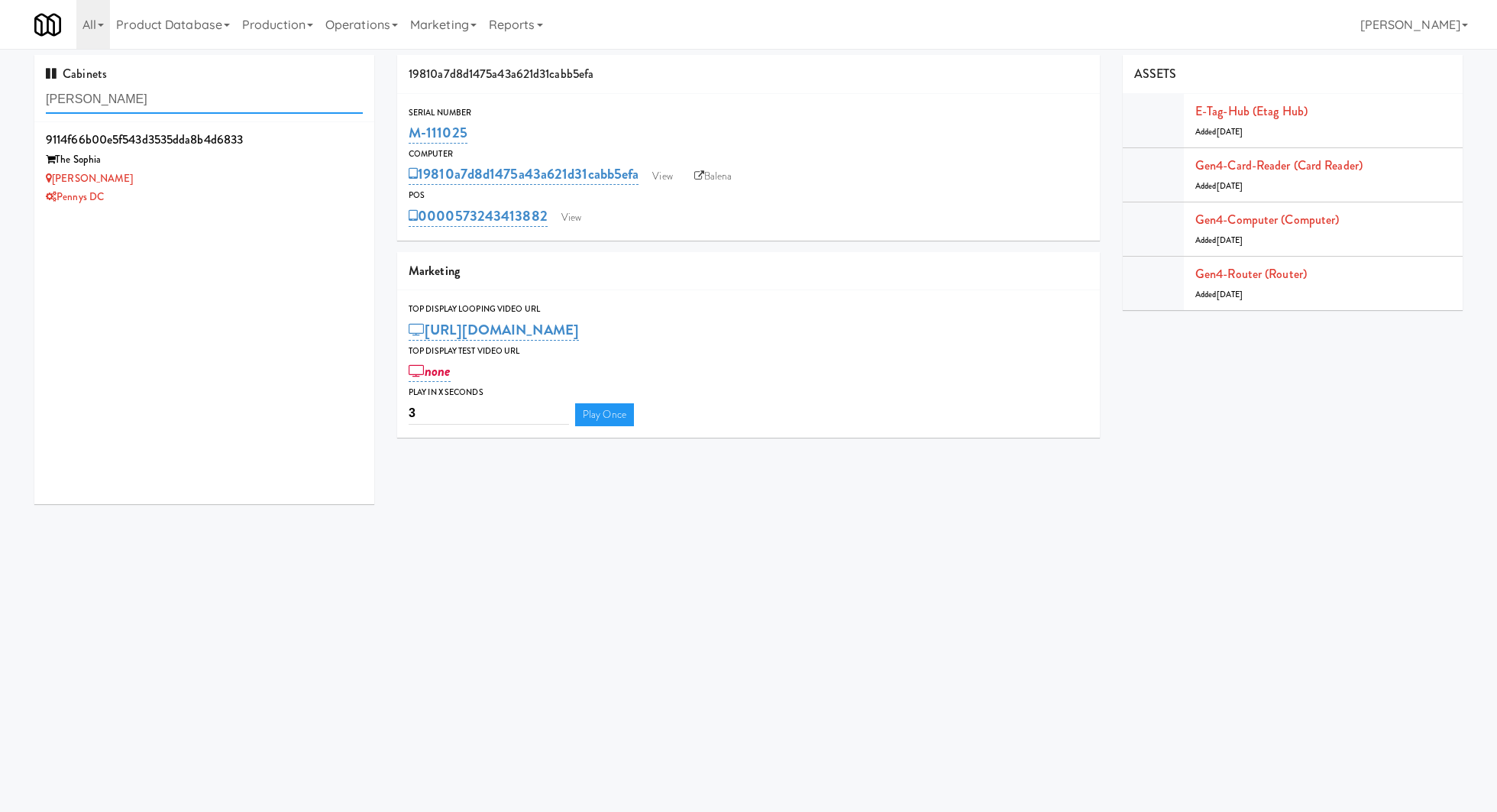
click at [205, 87] on input "[PERSON_NAME]" at bounding box center [203, 100] width 317 height 29
type input "resa"
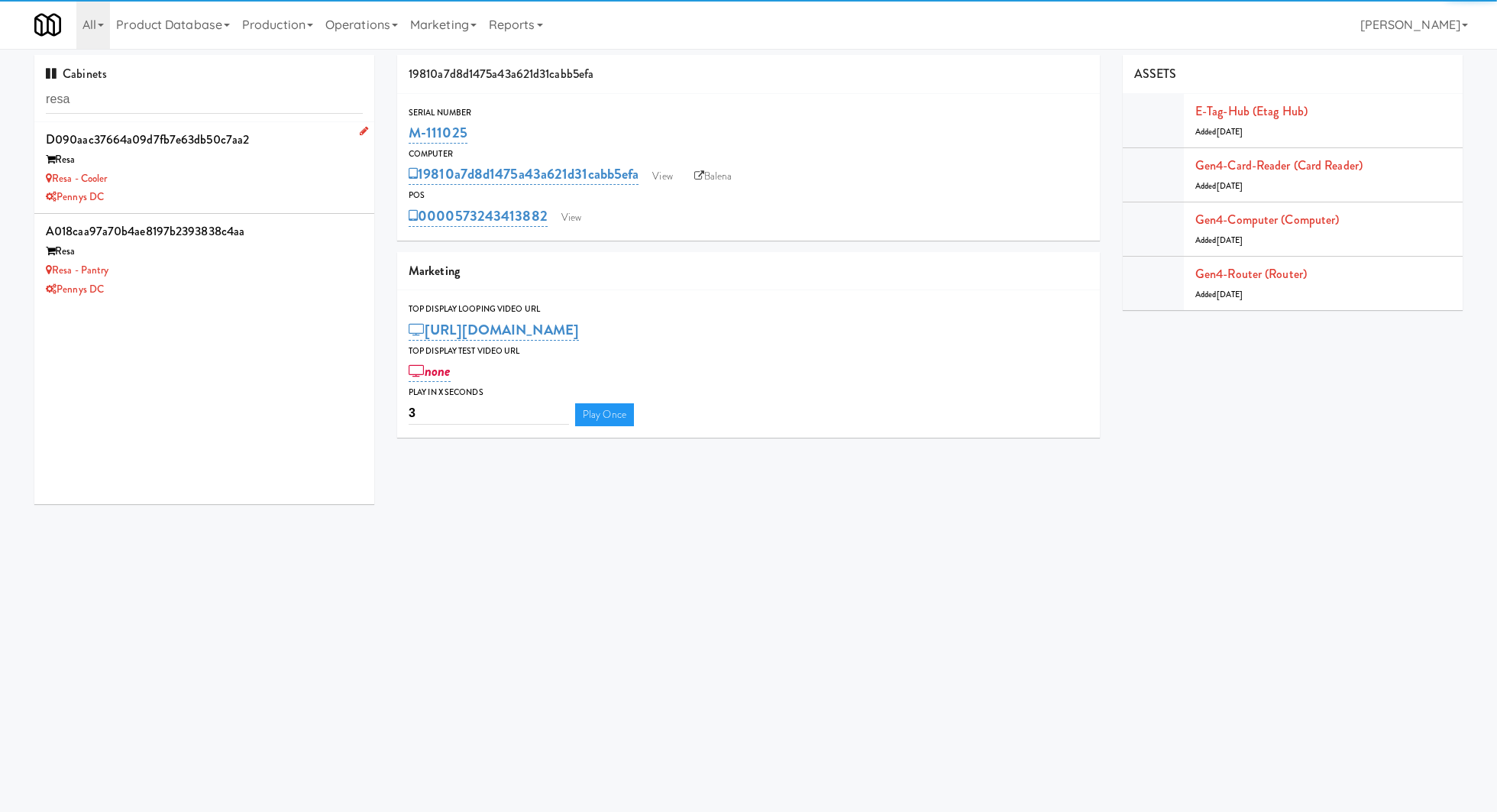
click at [277, 189] on div "Pennys DC" at bounding box center [203, 197] width 317 height 19
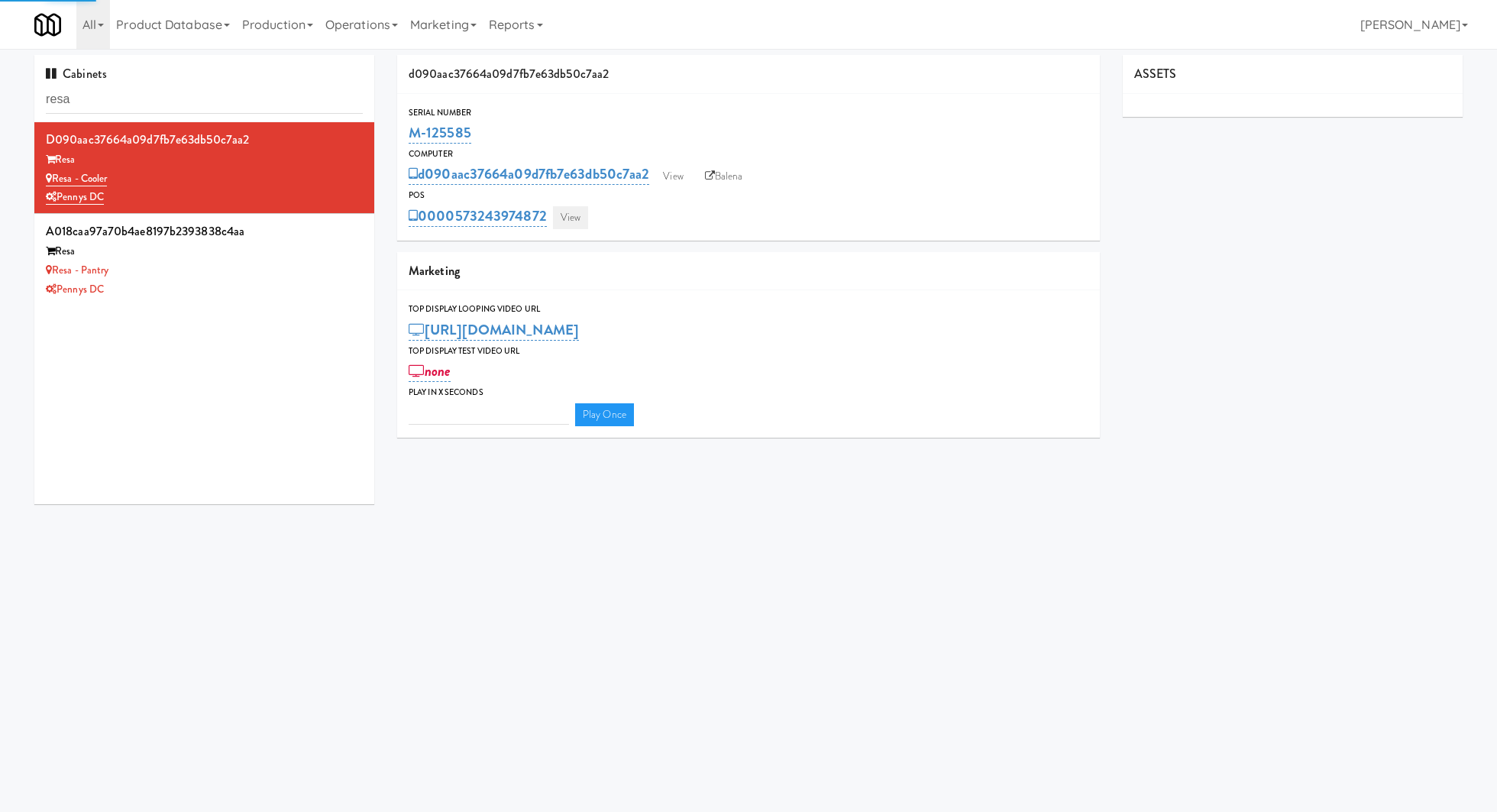
type input "3"
click at [560, 217] on link "View" at bounding box center [570, 217] width 35 height 23
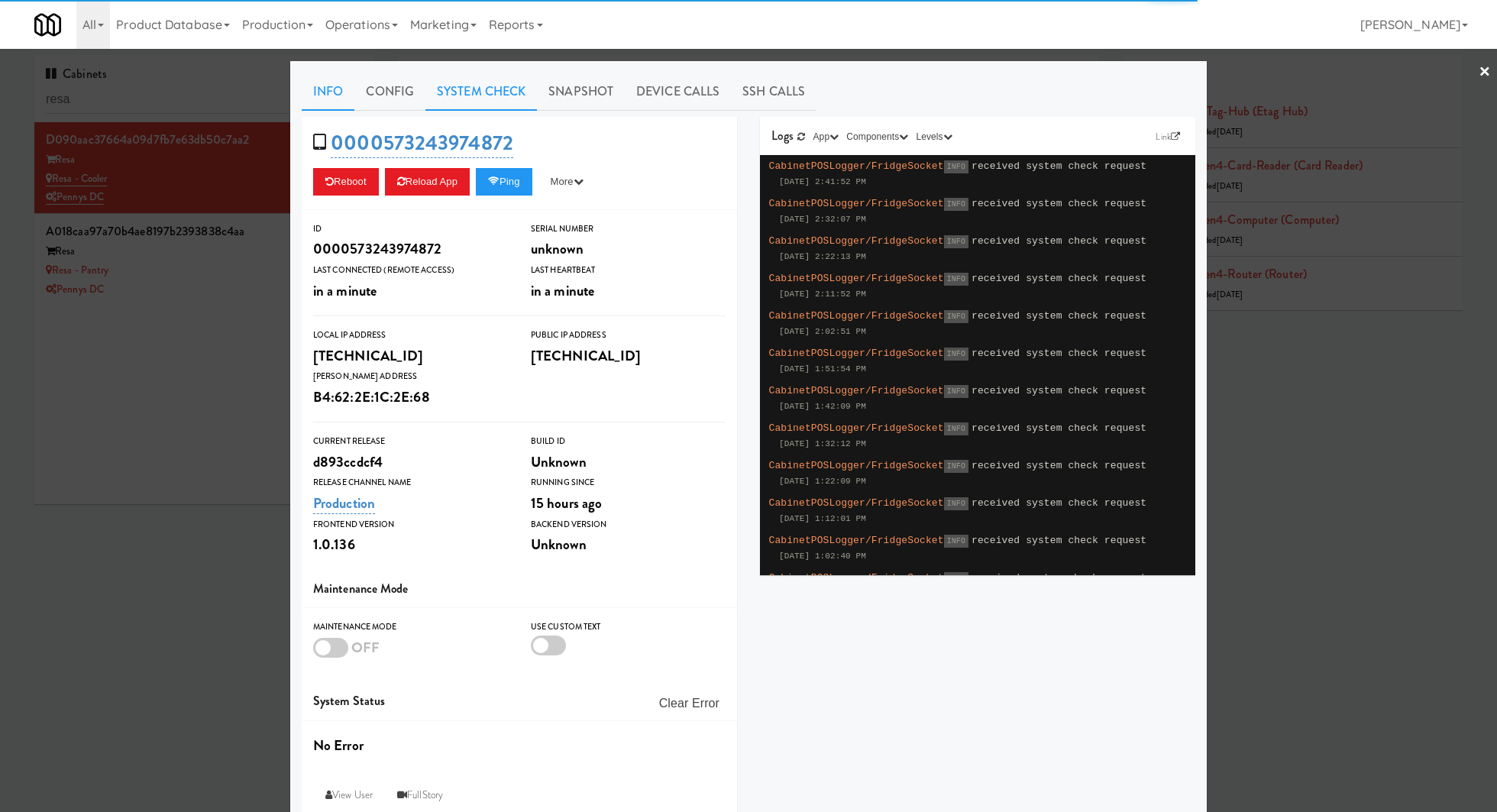
click at [450, 94] on link "System Check" at bounding box center [481, 91] width 111 height 38
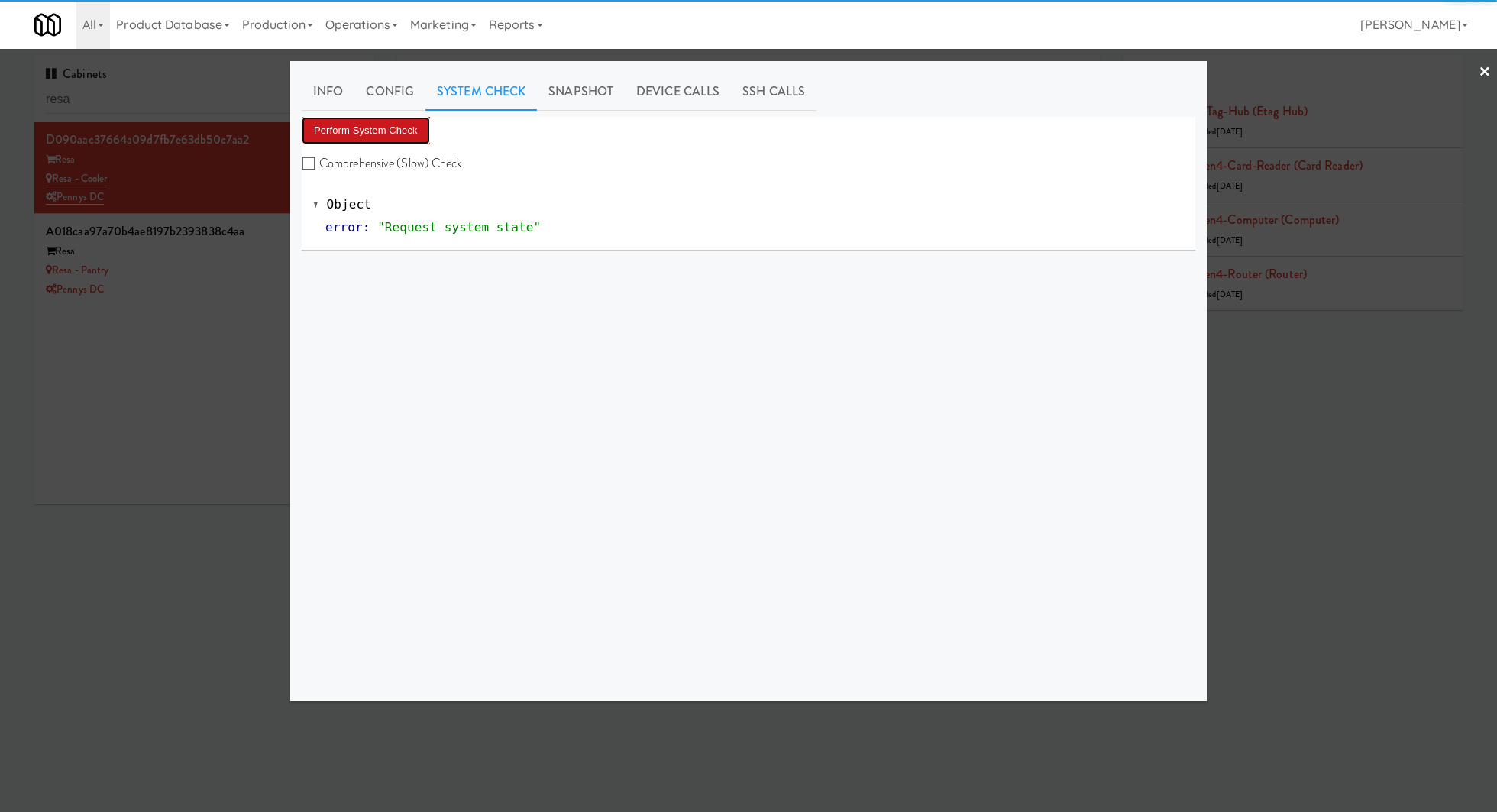
click at [384, 138] on button "Perform System Check" at bounding box center [366, 130] width 128 height 28
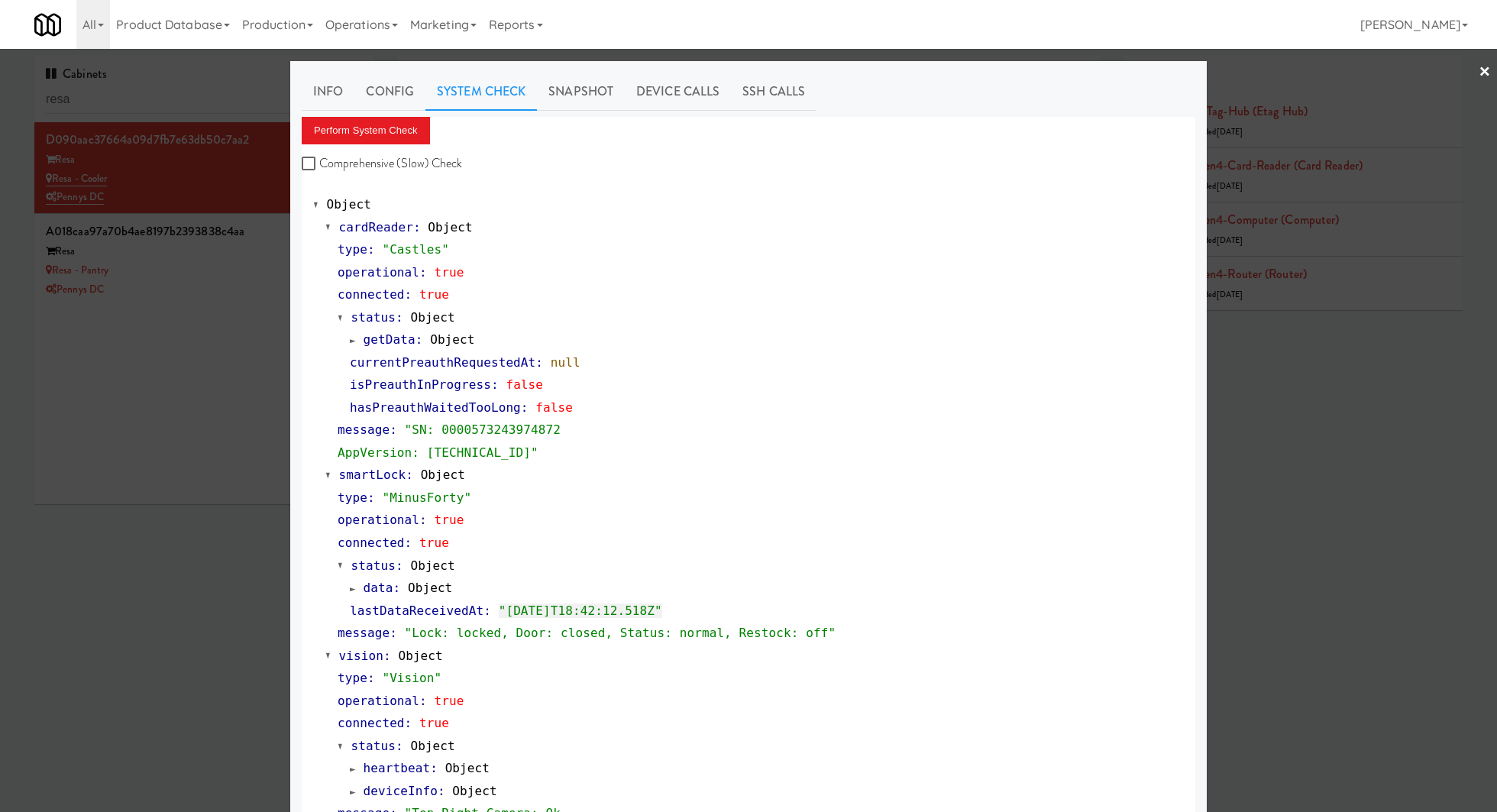
click at [251, 267] on div at bounding box center [748, 406] width 1497 height 812
click at [251, 267] on div "Resa - Pantry" at bounding box center [203, 270] width 317 height 19
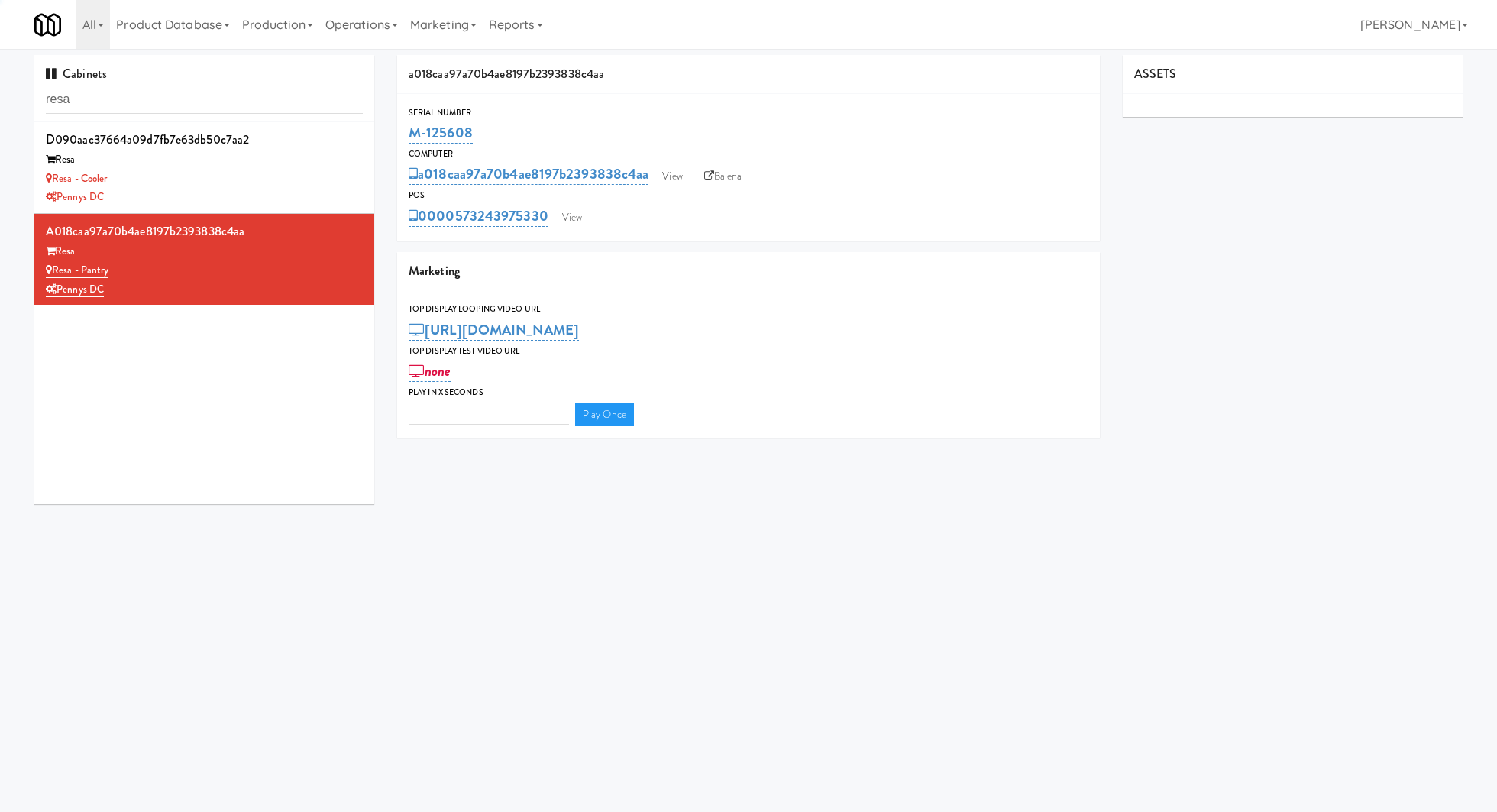
type input "3"
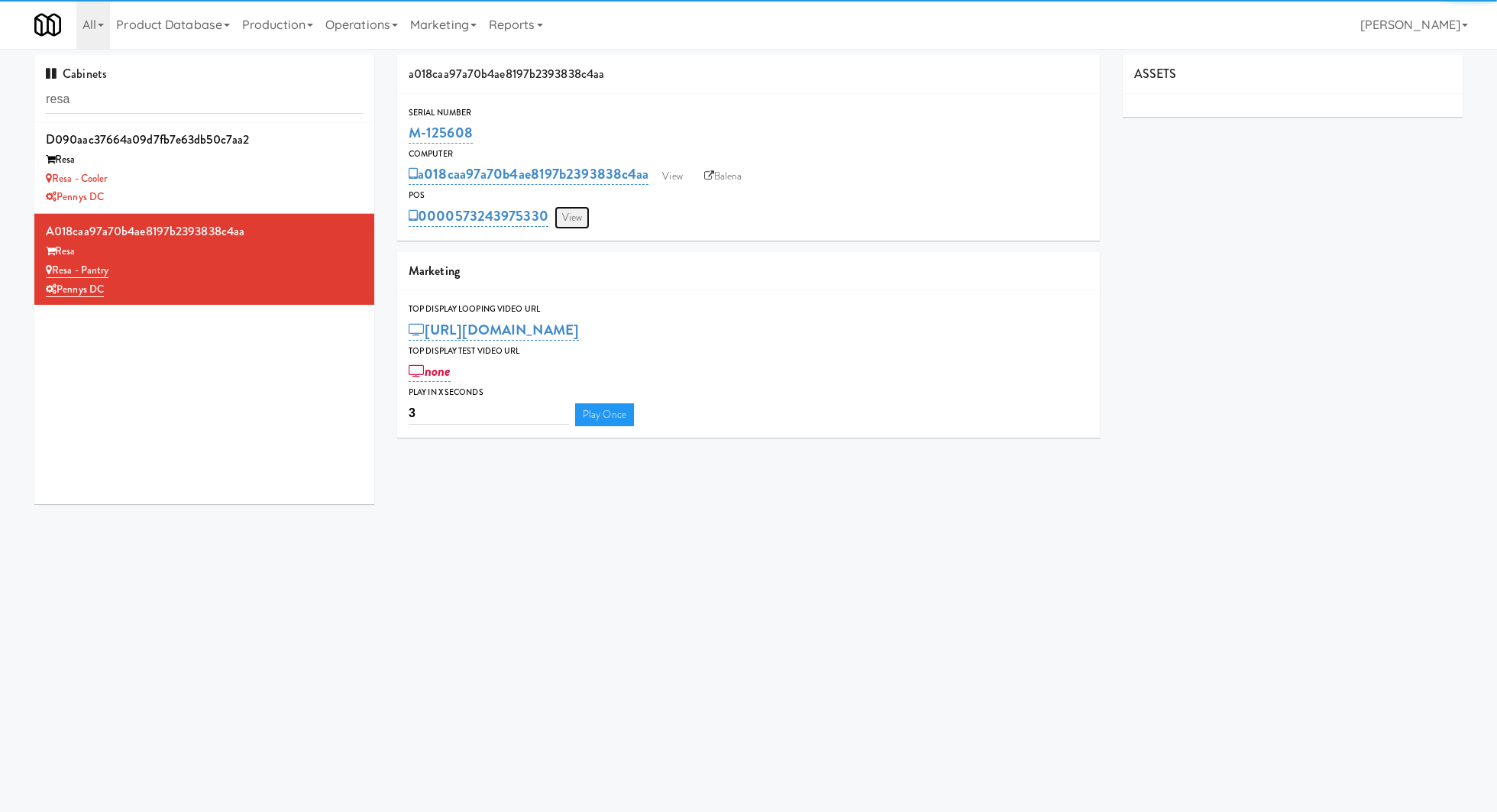
click at [570, 217] on link "View" at bounding box center [572, 217] width 35 height 23
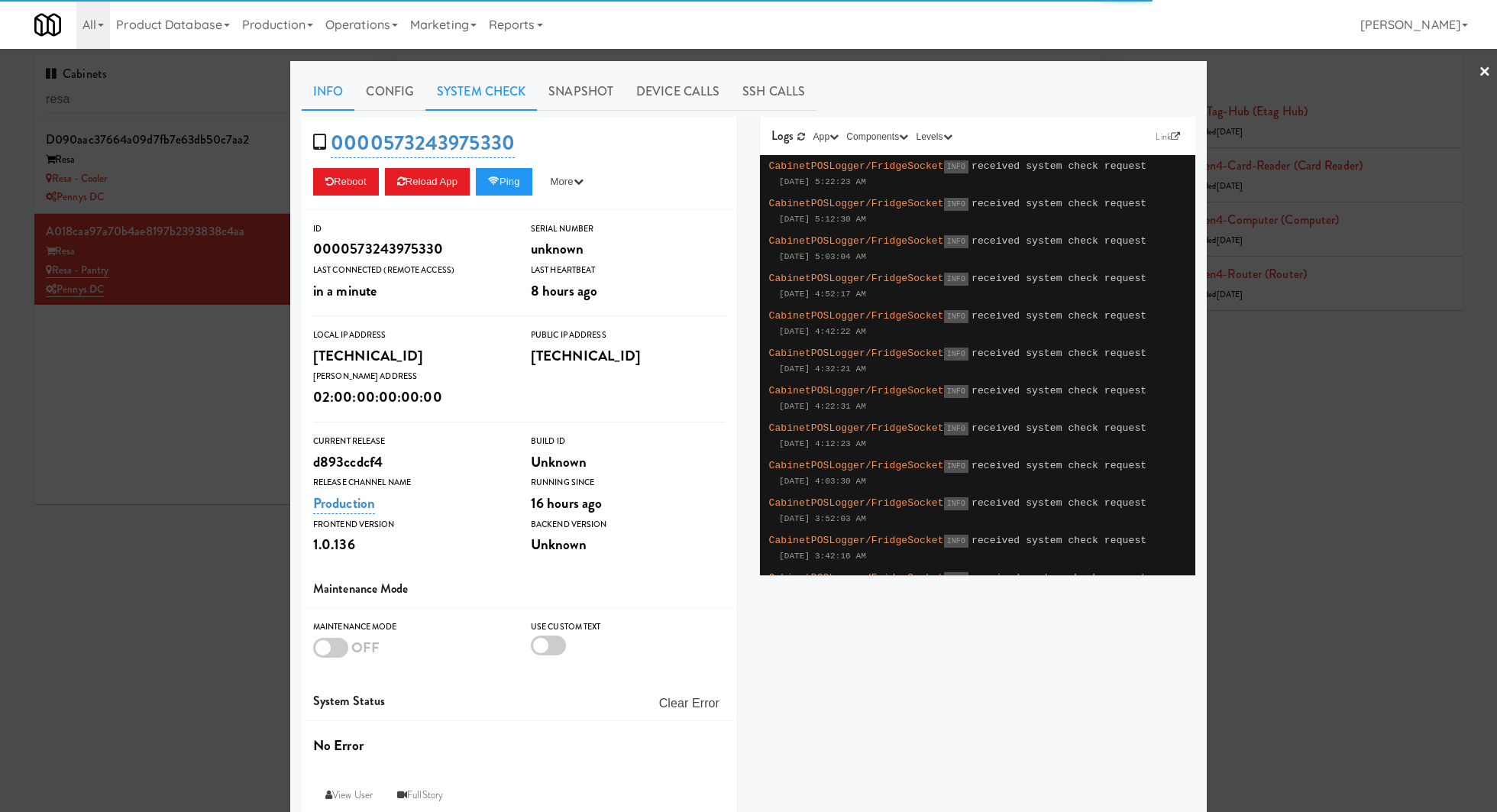
click at [501, 102] on link "System Check" at bounding box center [481, 91] width 111 height 38
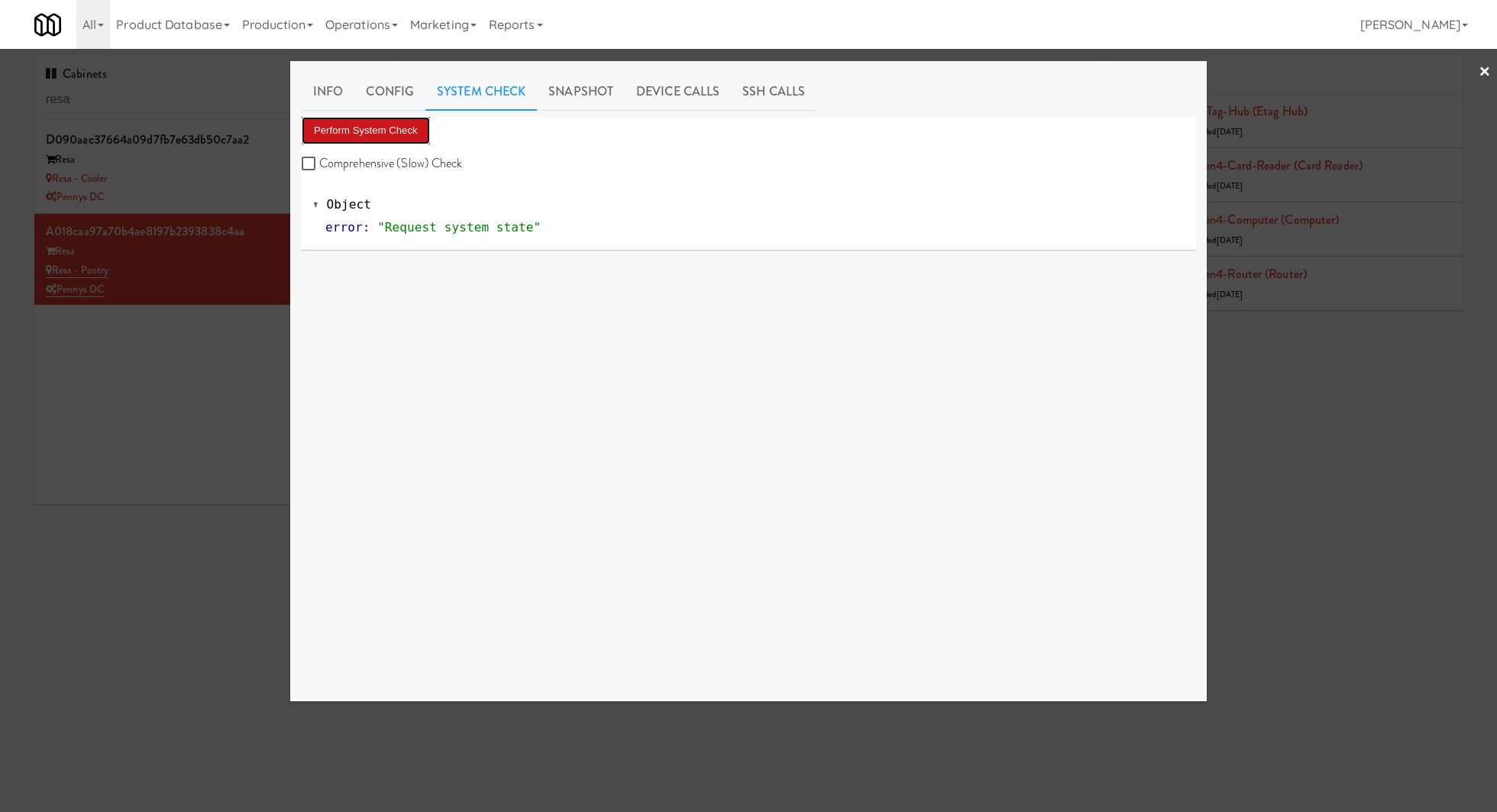
click at [386, 128] on button "Perform System Check" at bounding box center [366, 130] width 128 height 28
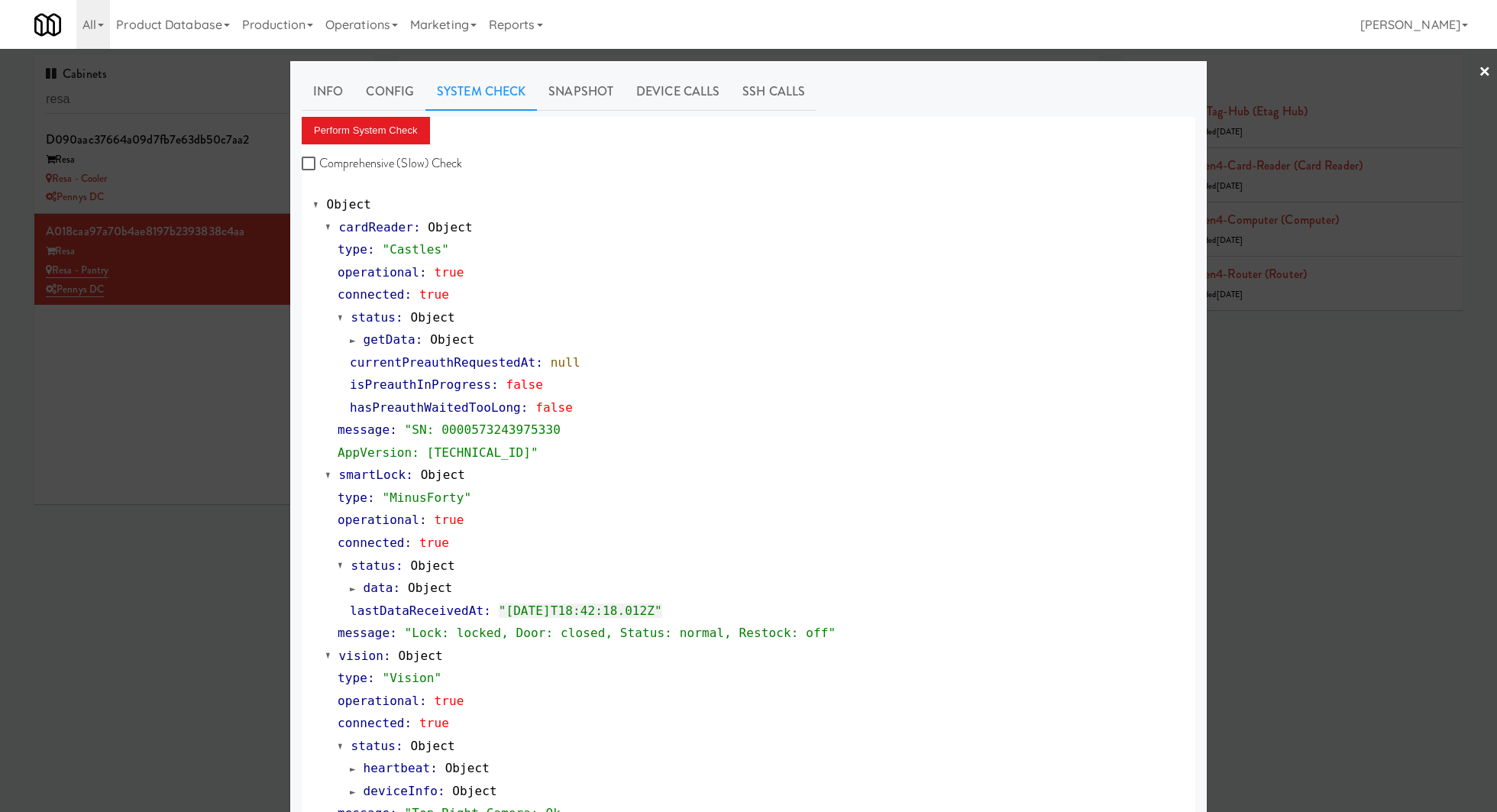
click at [284, 383] on div at bounding box center [748, 406] width 1497 height 812
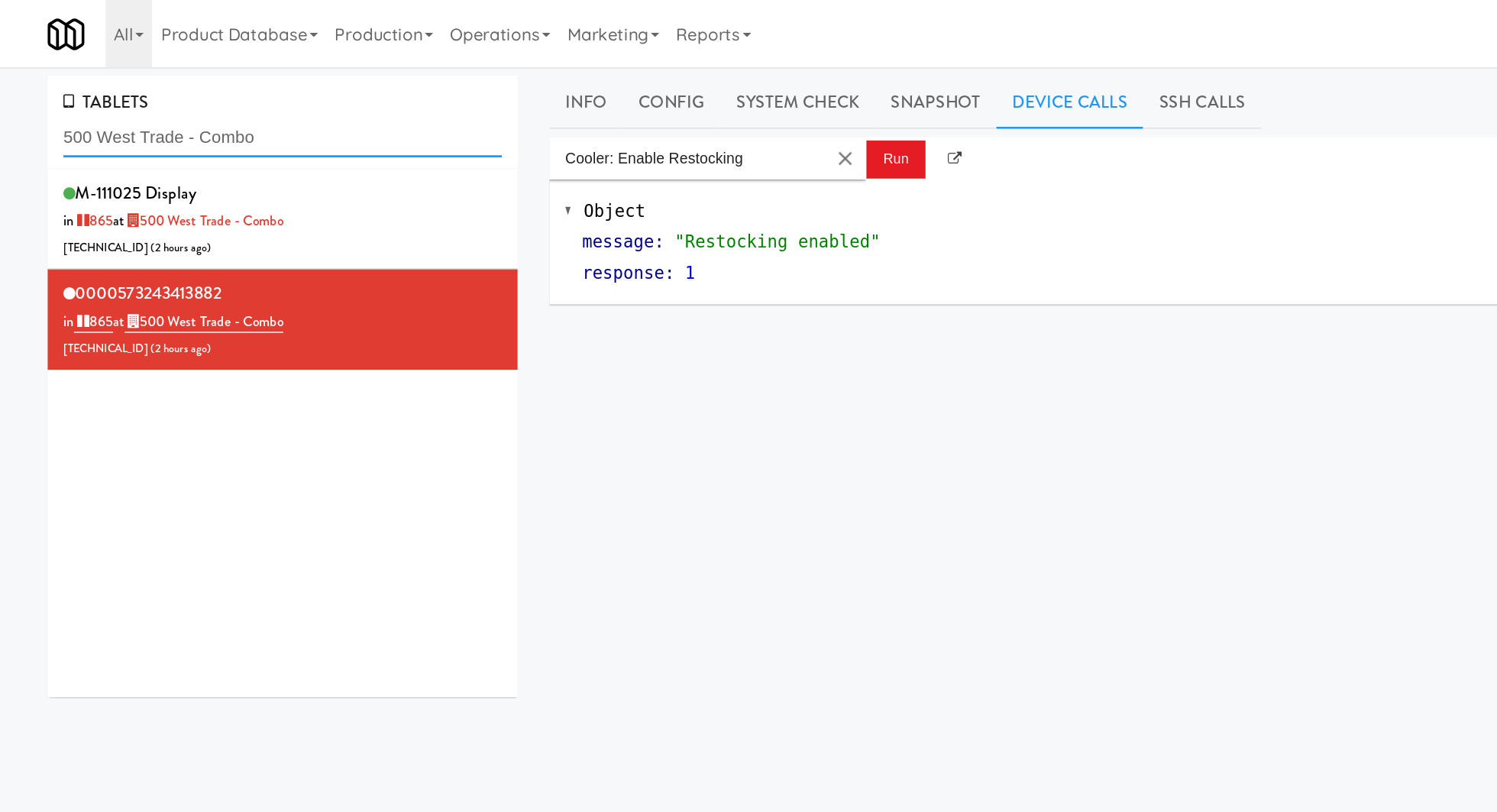
click at [99, 99] on input "500 West Trade - Combo" at bounding box center [203, 100] width 317 height 29
type input "resa"
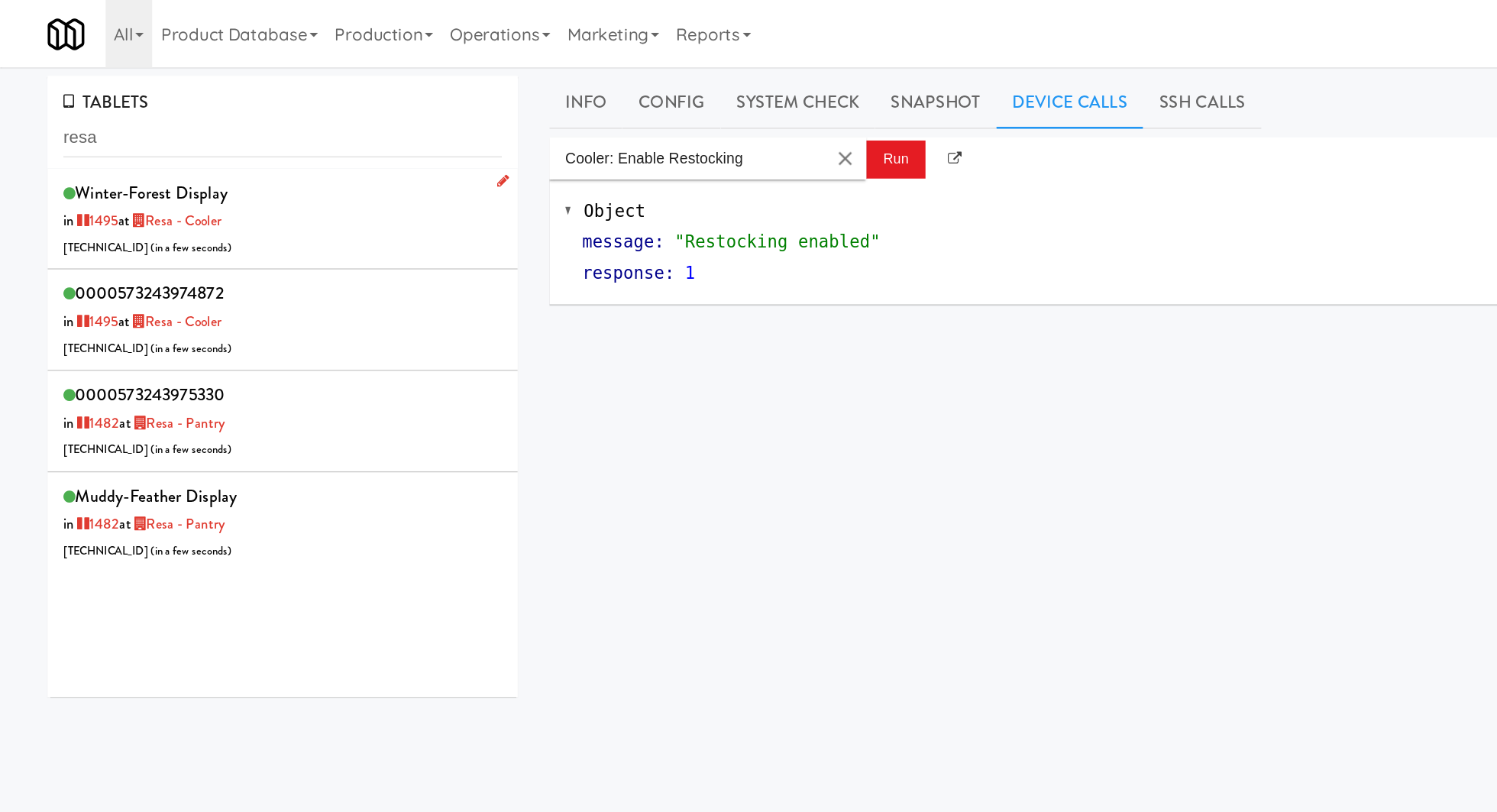
click at [281, 159] on div "winter-forest Display in 1495 at Resa - Cooler 96.73.181.50 ( in a few seconds )" at bounding box center [203, 159] width 317 height 61
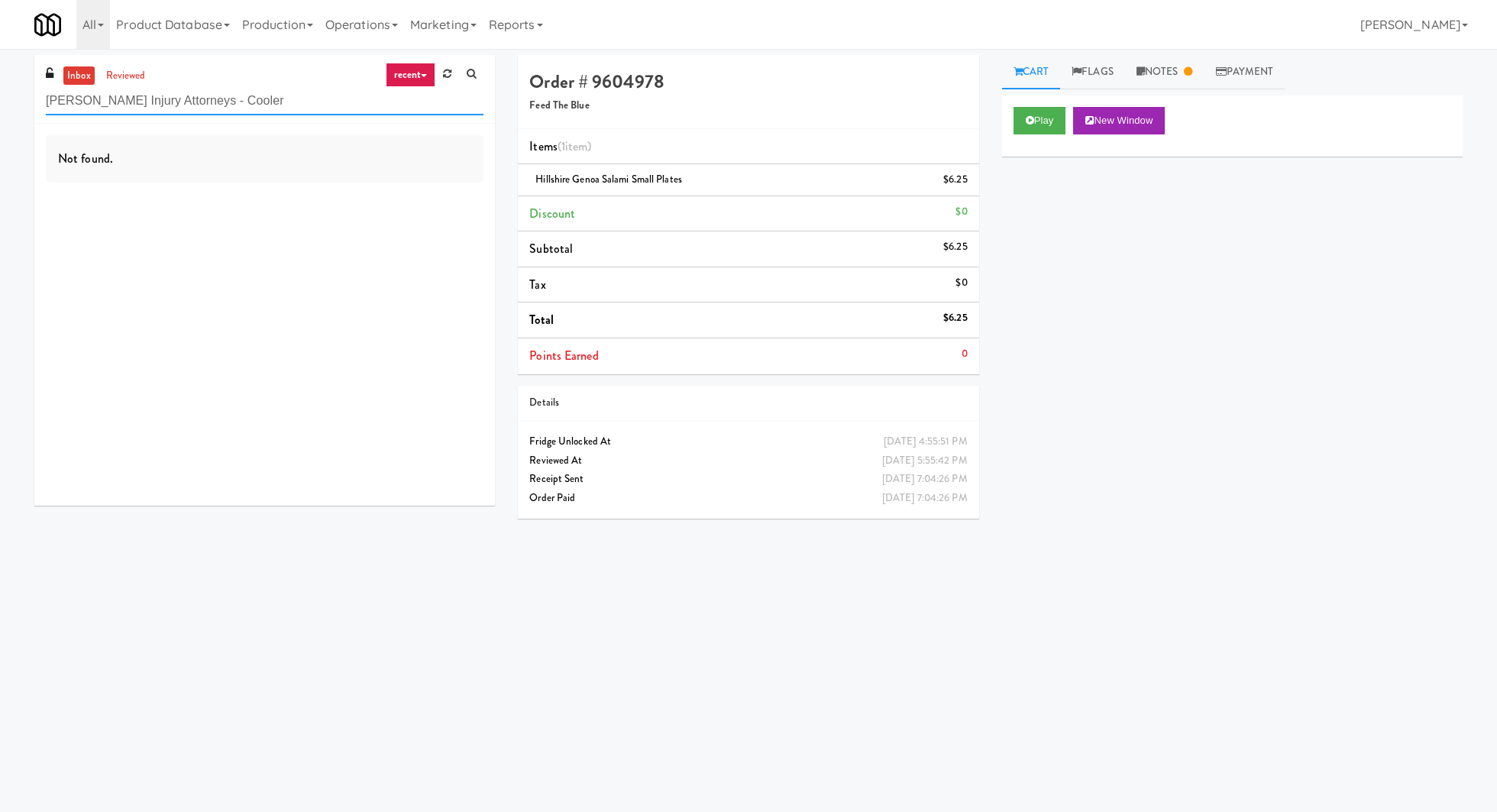
click at [160, 102] on input "[PERSON_NAME] Injury Attorneys - Cooler" at bounding box center [264, 102] width 438 height 29
click at [91, 78] on link "inbox" at bounding box center [78, 76] width 31 height 19
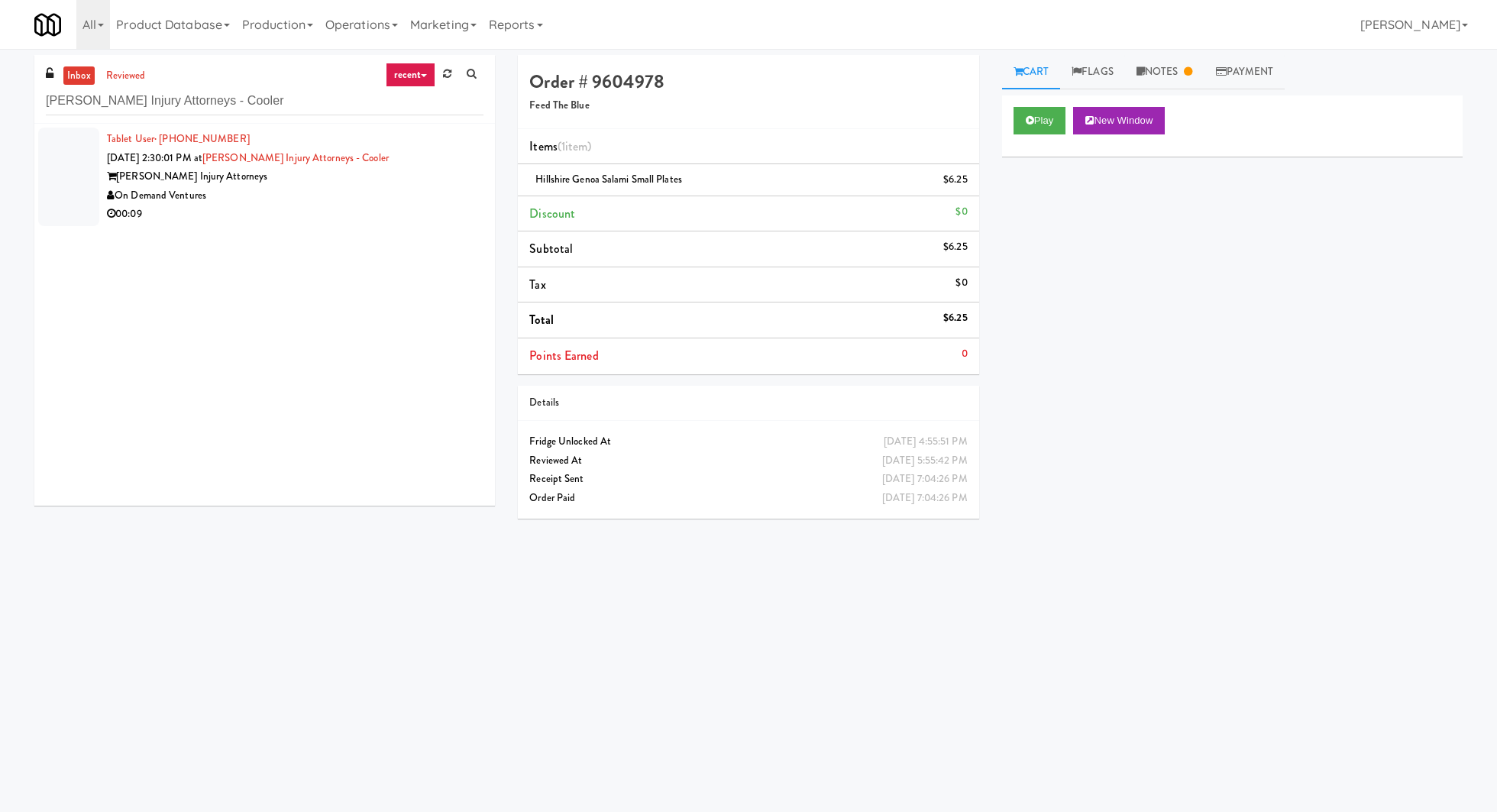
click at [256, 217] on div "00:09" at bounding box center [295, 214] width 376 height 19
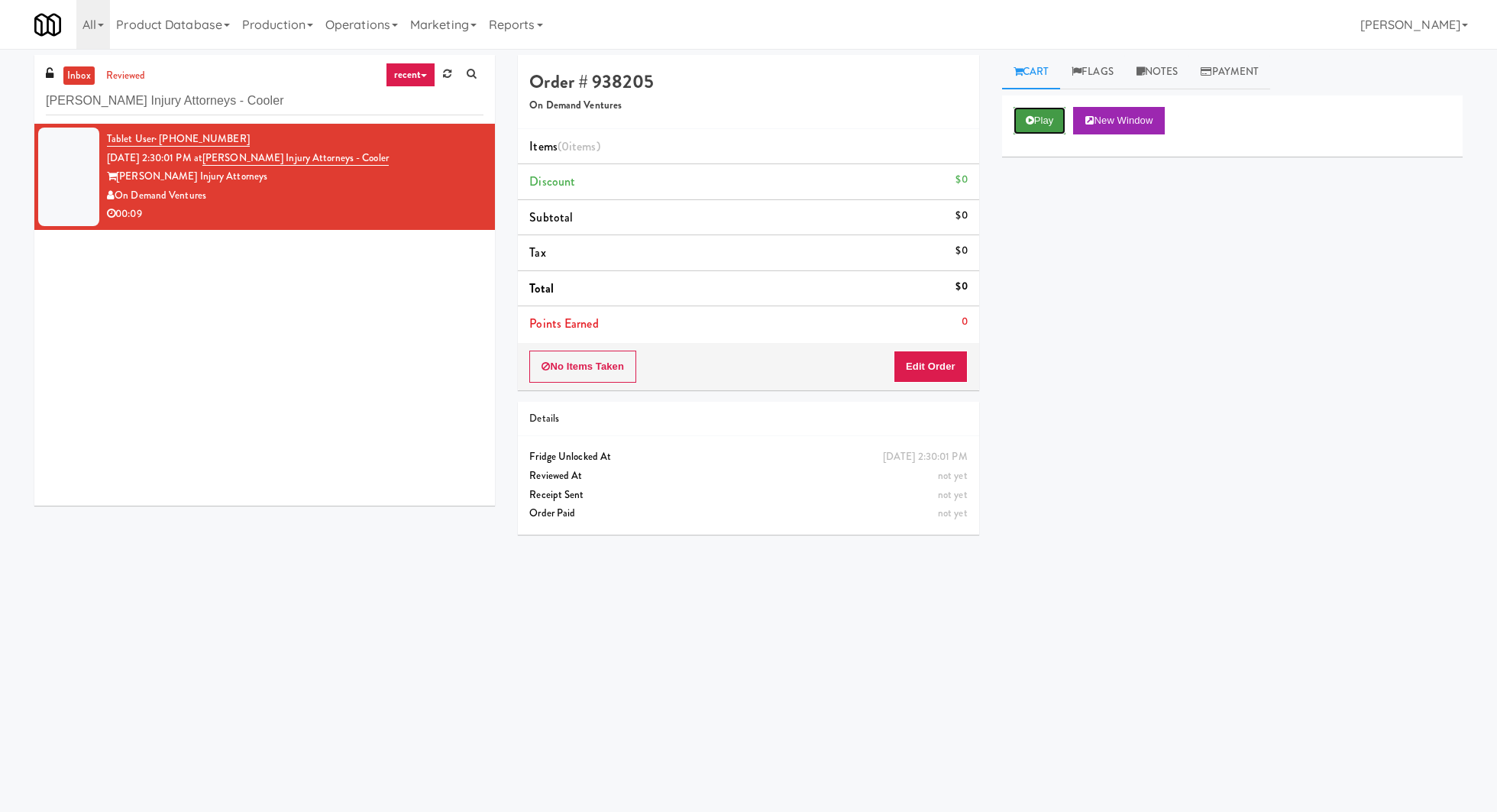
click at [1040, 119] on button "Play" at bounding box center [1040, 120] width 53 height 28
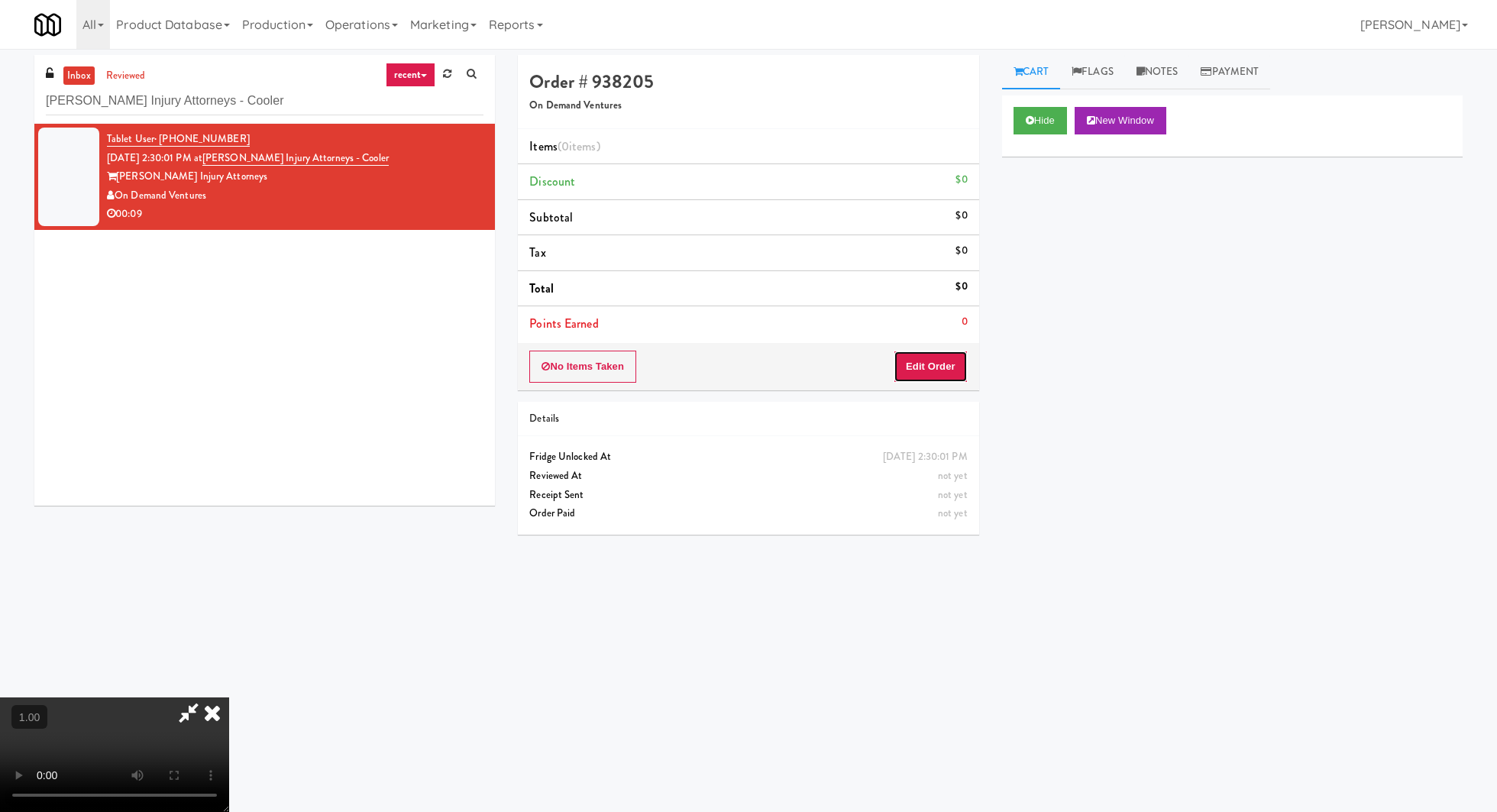
click at [947, 367] on button "Edit Order" at bounding box center [930, 366] width 74 height 32
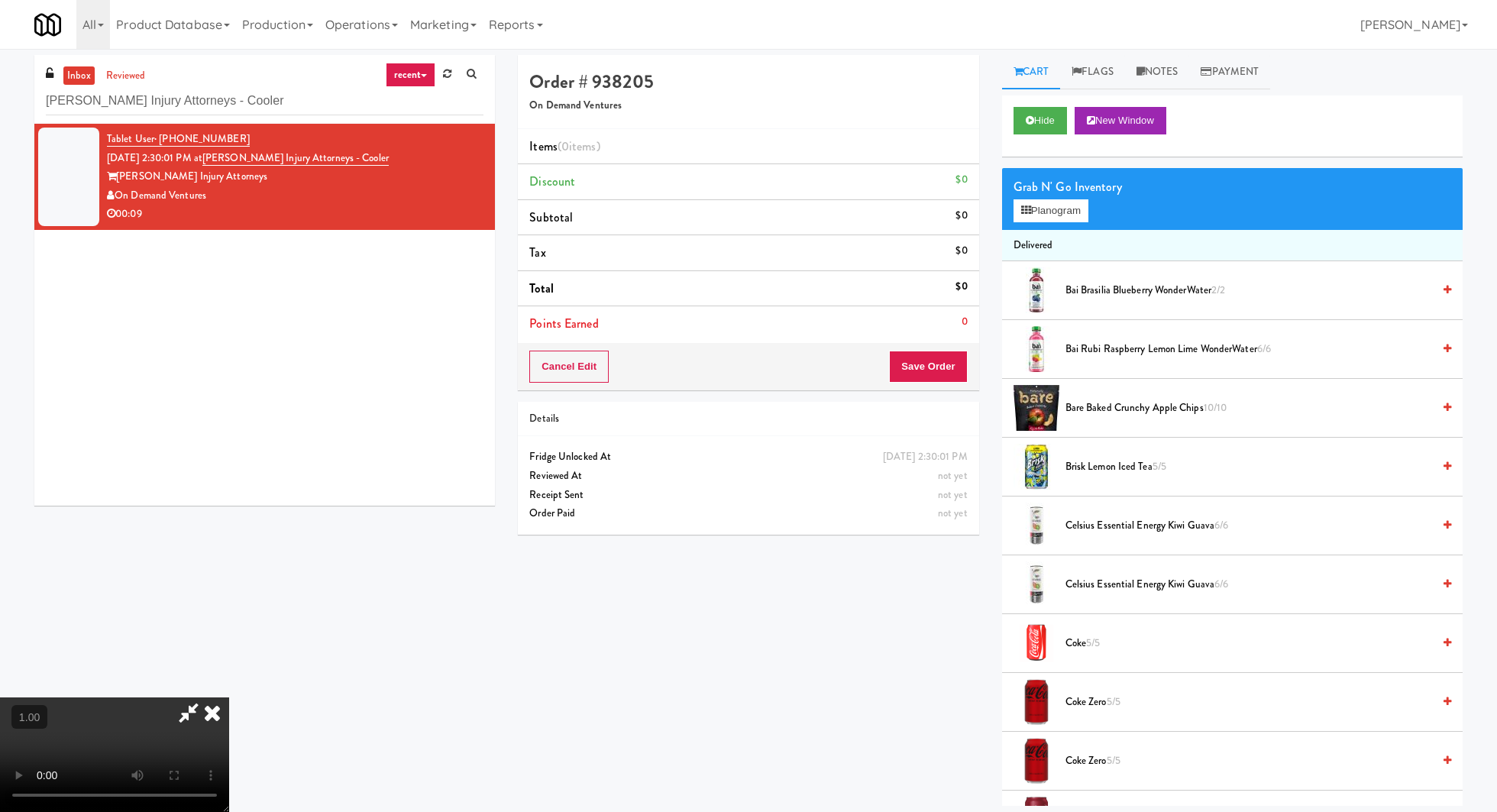
click at [229, 697] on video at bounding box center [114, 754] width 229 height 114
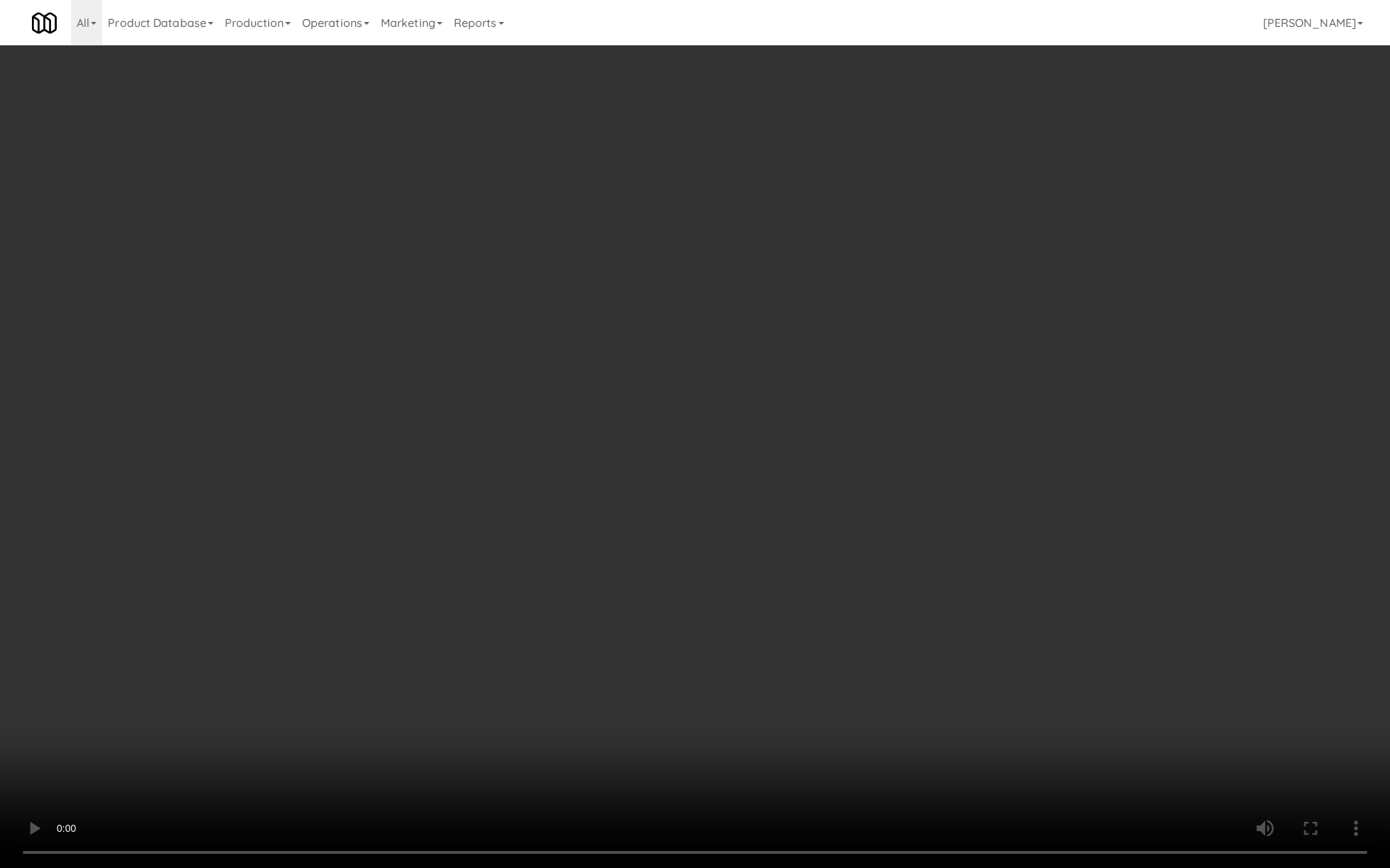
click at [398, 429] on video at bounding box center [695, 434] width 1390 height 868
click at [624, 586] on video at bounding box center [695, 434] width 1390 height 868
click at [627, 588] on video at bounding box center [695, 434] width 1390 height 868
click at [628, 589] on video at bounding box center [695, 434] width 1390 height 868
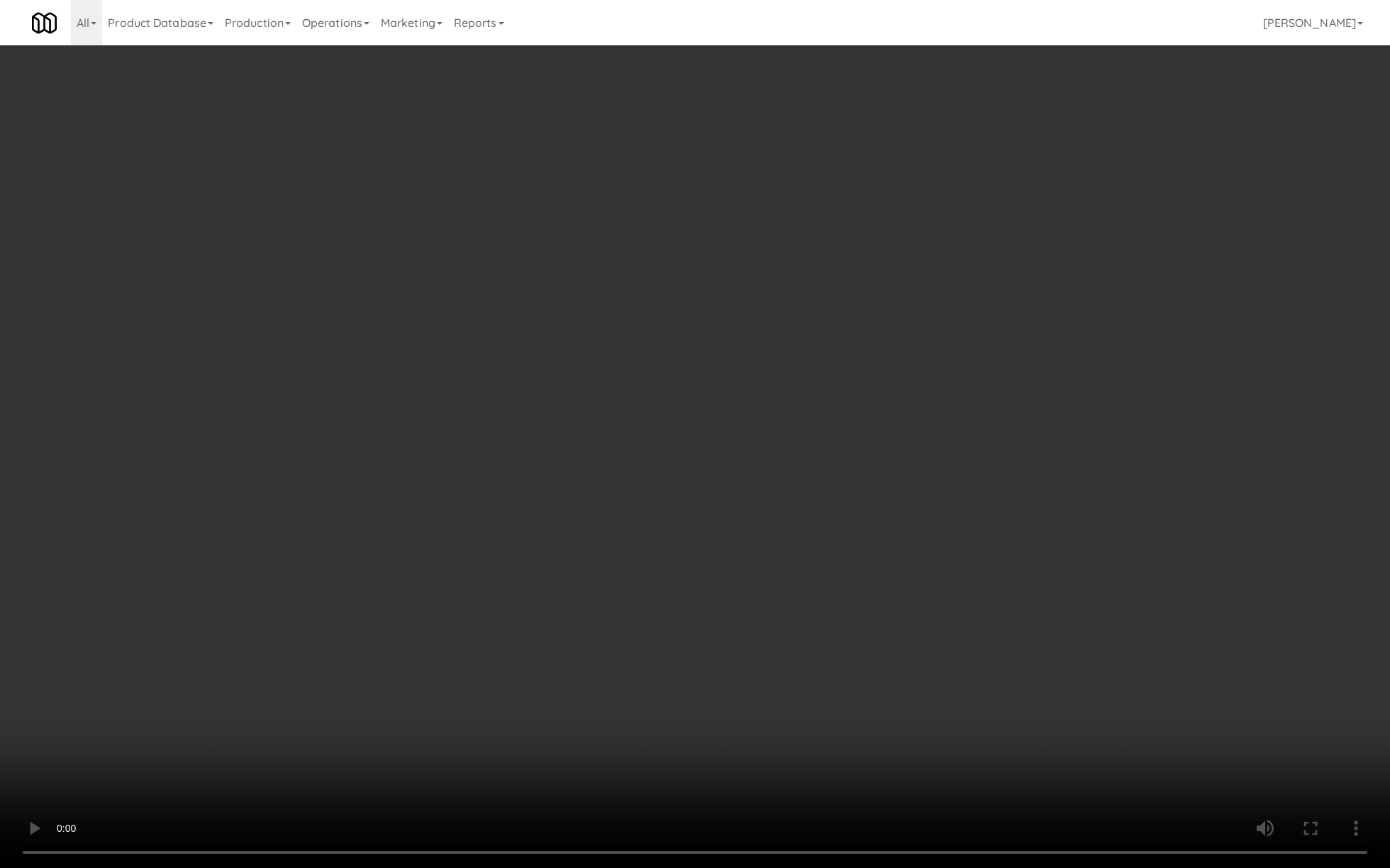
click at [628, 589] on video at bounding box center [695, 434] width 1390 height 868
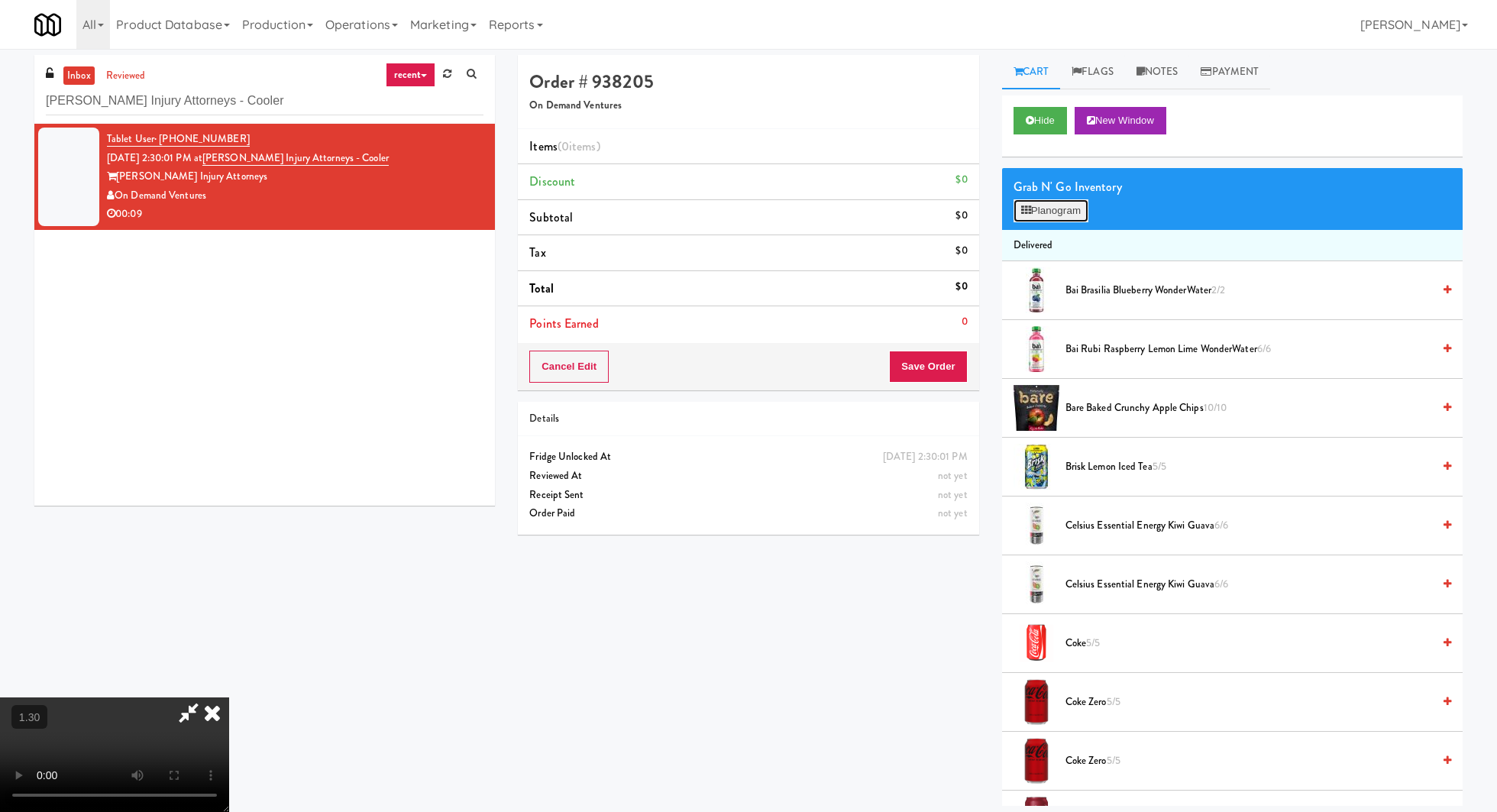
click at [1075, 211] on button "Planogram" at bounding box center [1051, 211] width 75 height 23
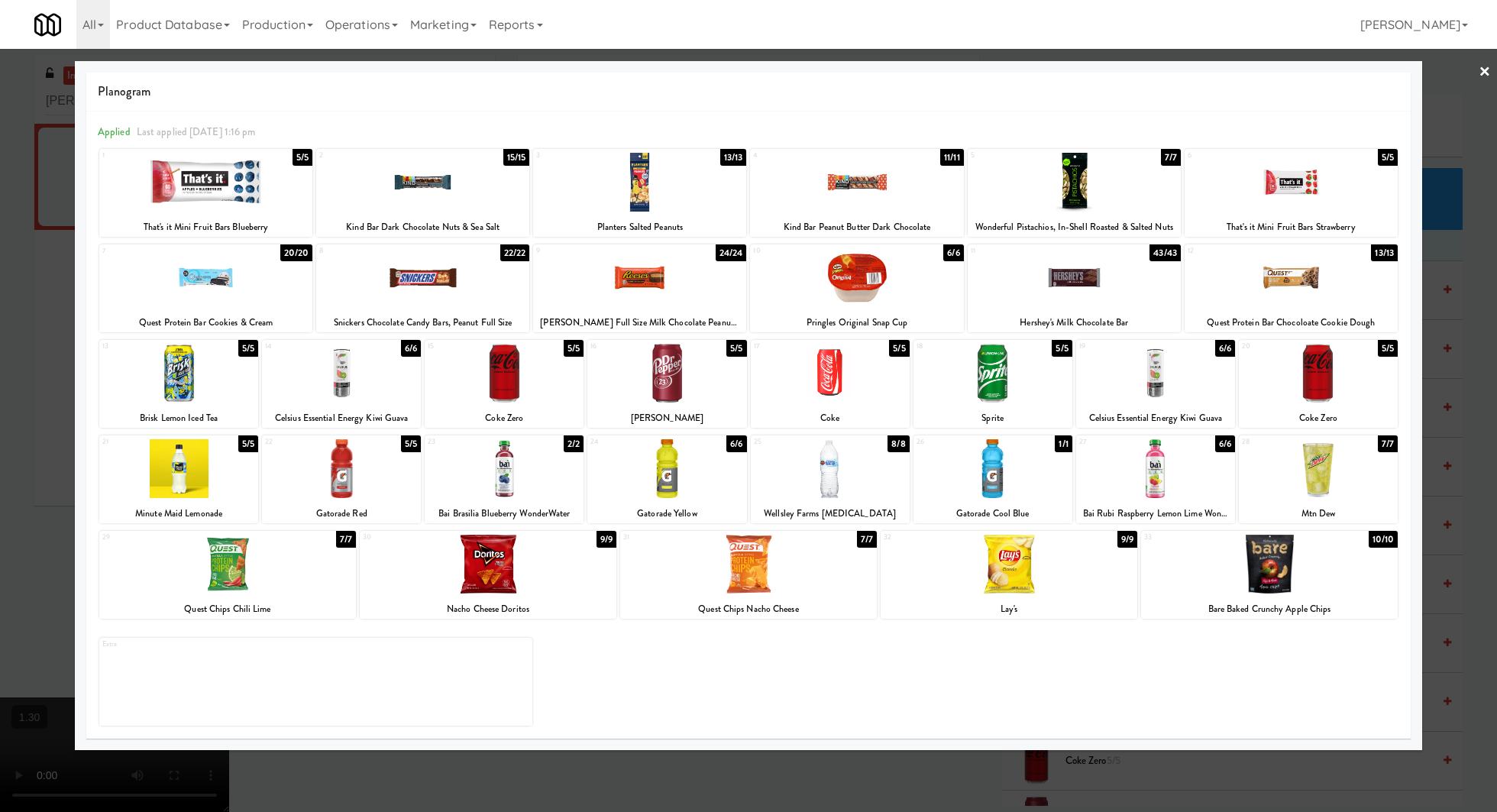
click at [447, 280] on div at bounding box center [423, 277] width 213 height 59
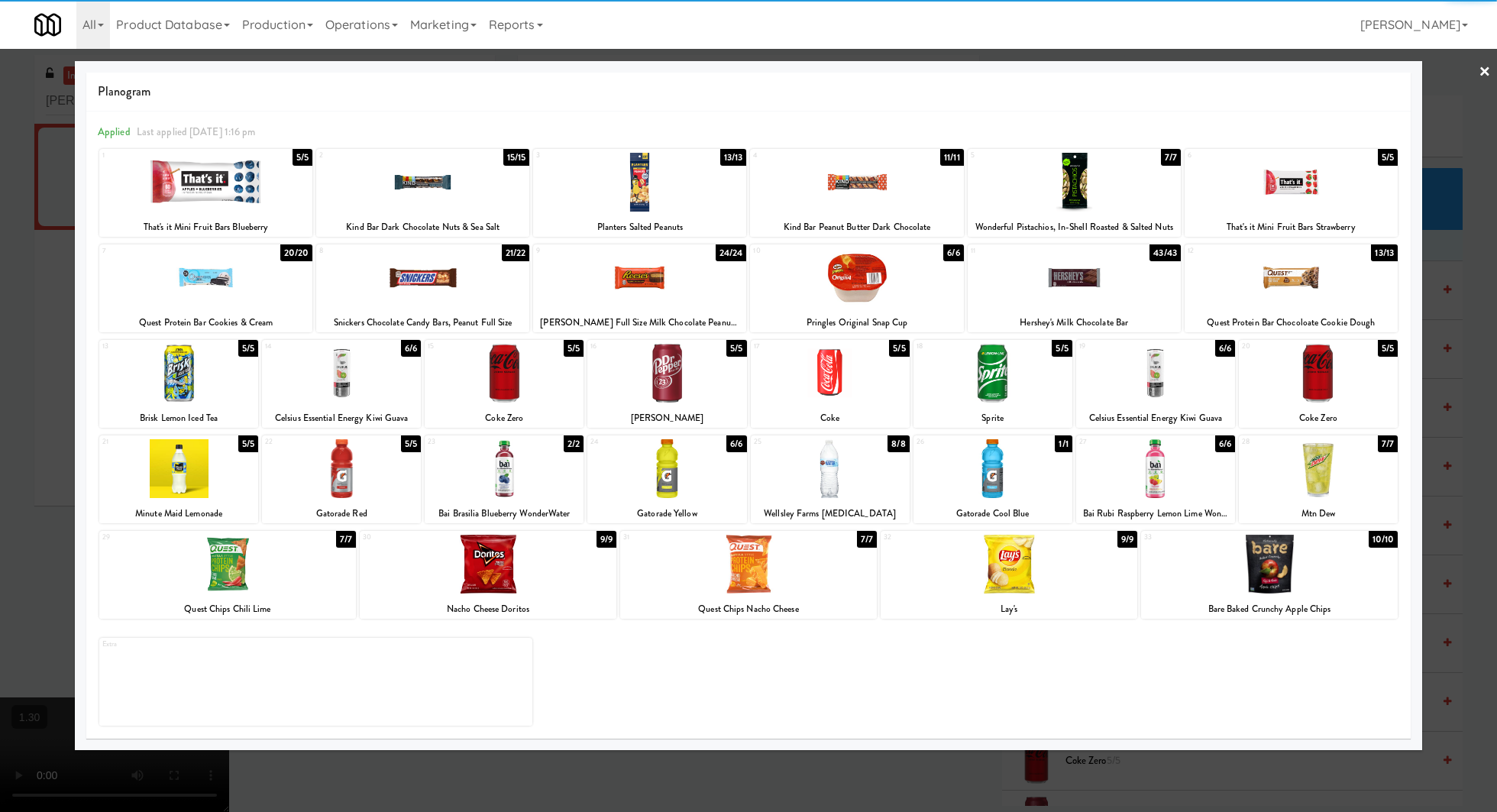
click at [812, 394] on div at bounding box center [830, 373] width 159 height 59
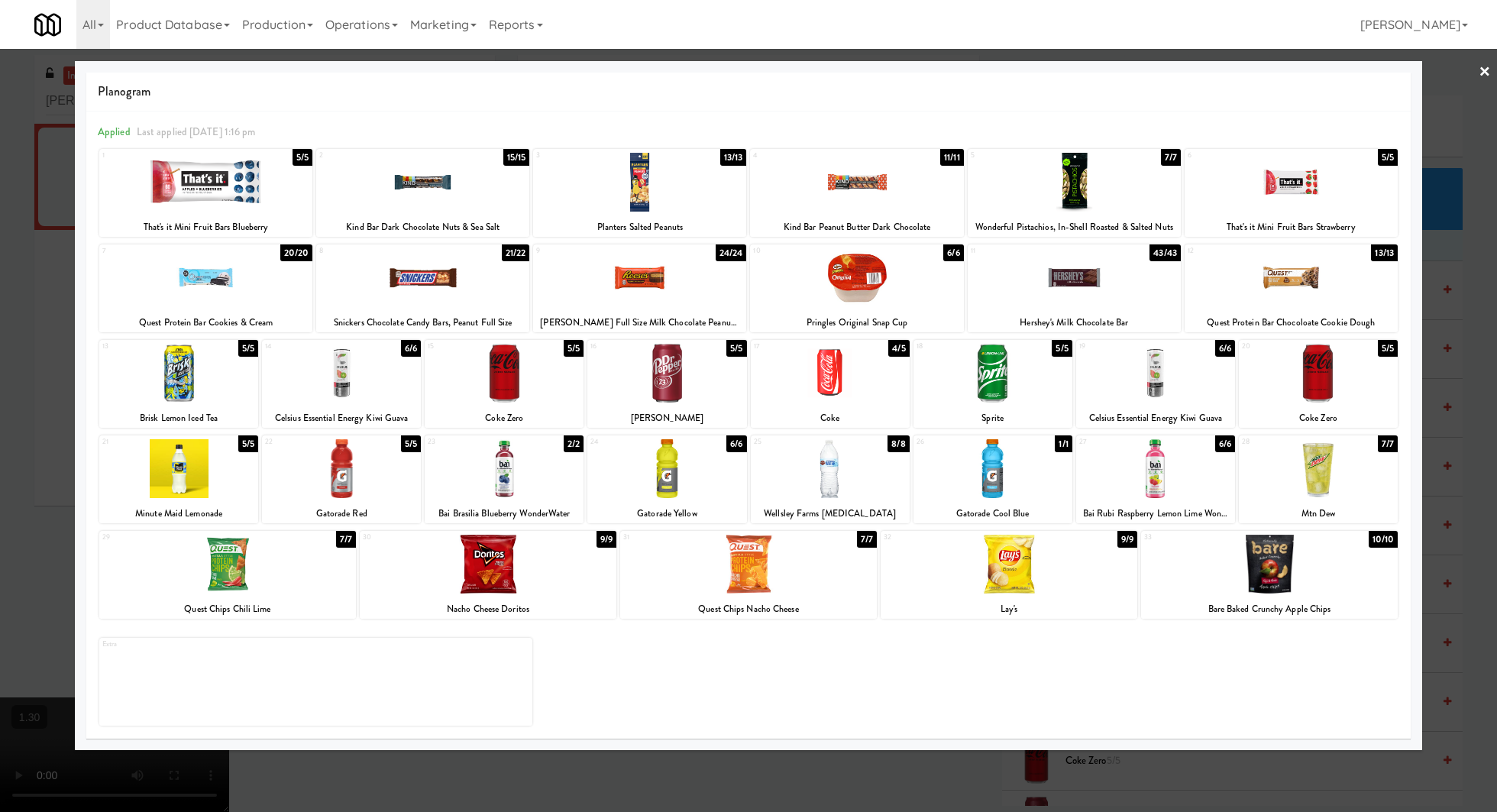
click at [1483, 62] on link "×" at bounding box center [1485, 72] width 12 height 47
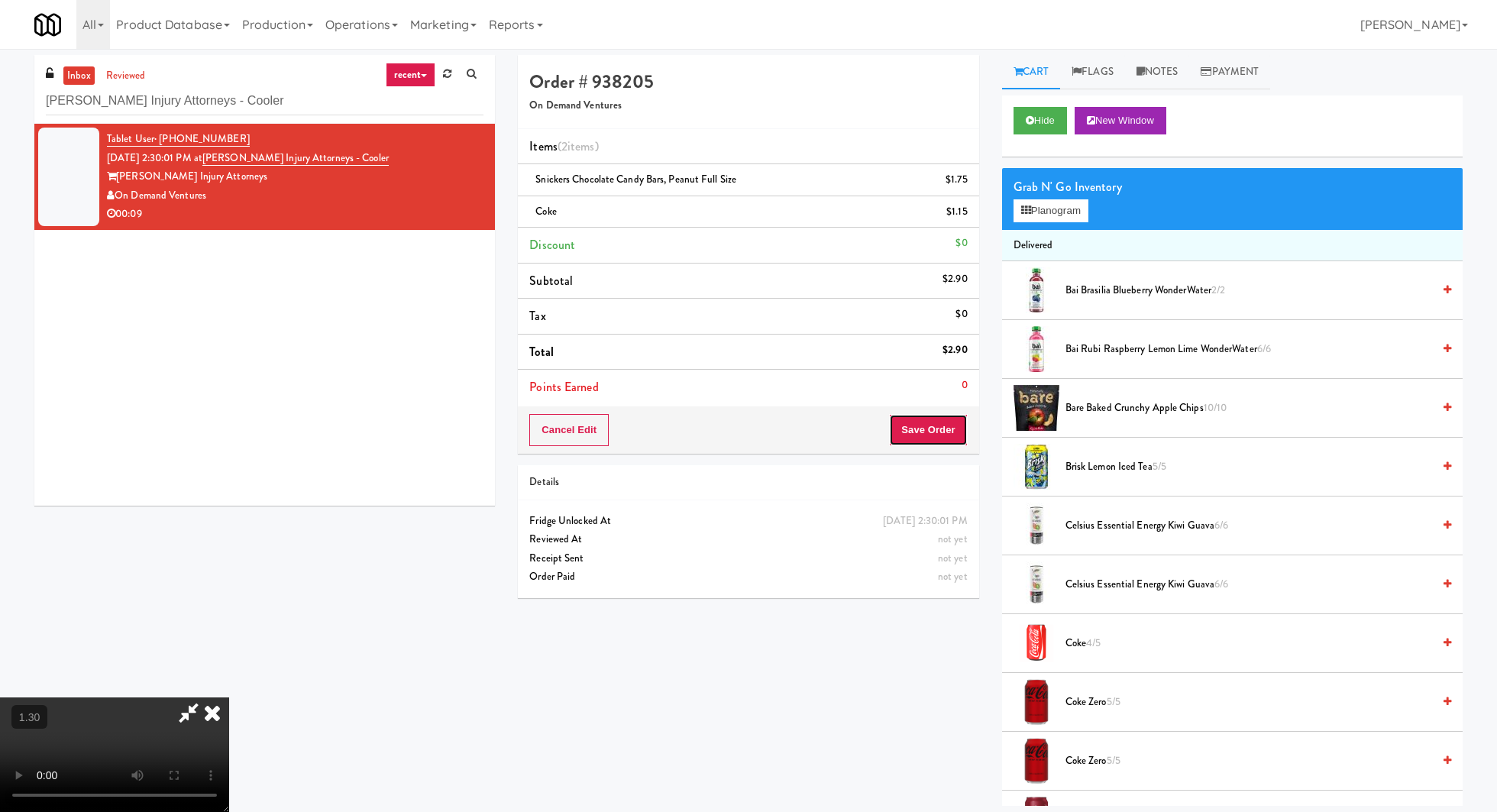
click at [919, 431] on button "Save Order" at bounding box center [927, 430] width 78 height 32
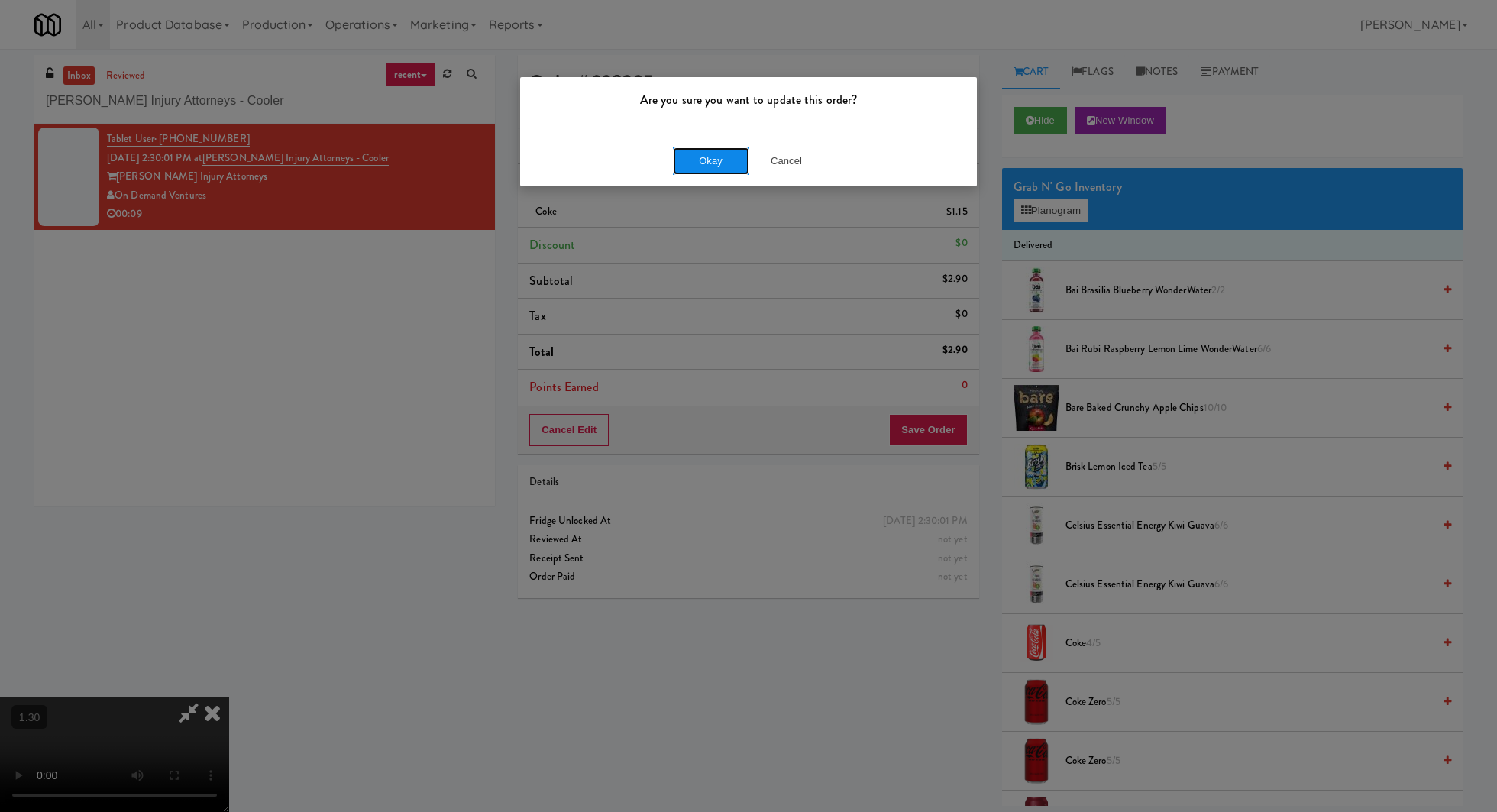
click at [684, 164] on button "Okay" at bounding box center [711, 160] width 77 height 28
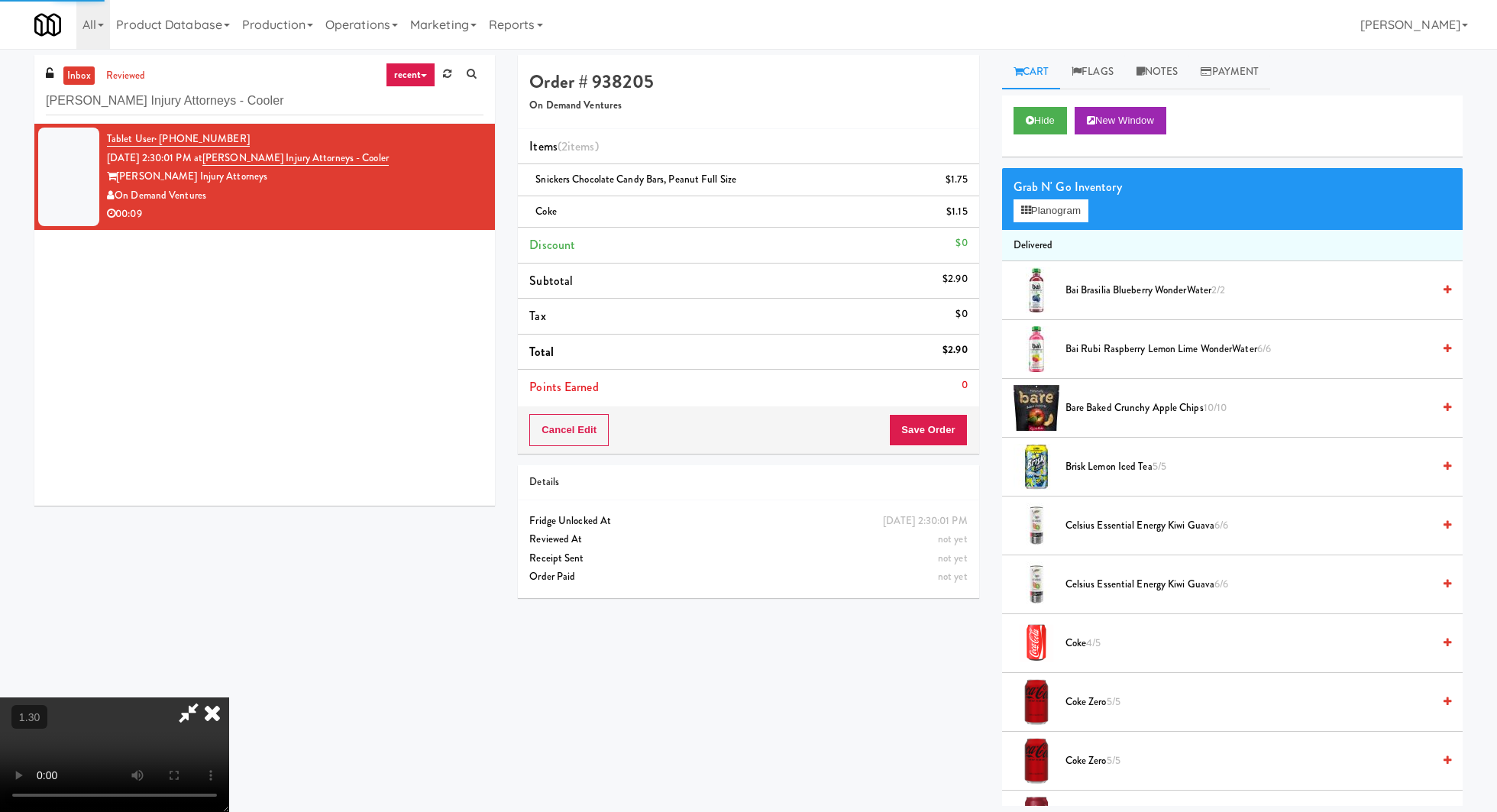
click at [206, 697] on icon at bounding box center [188, 712] width 35 height 30
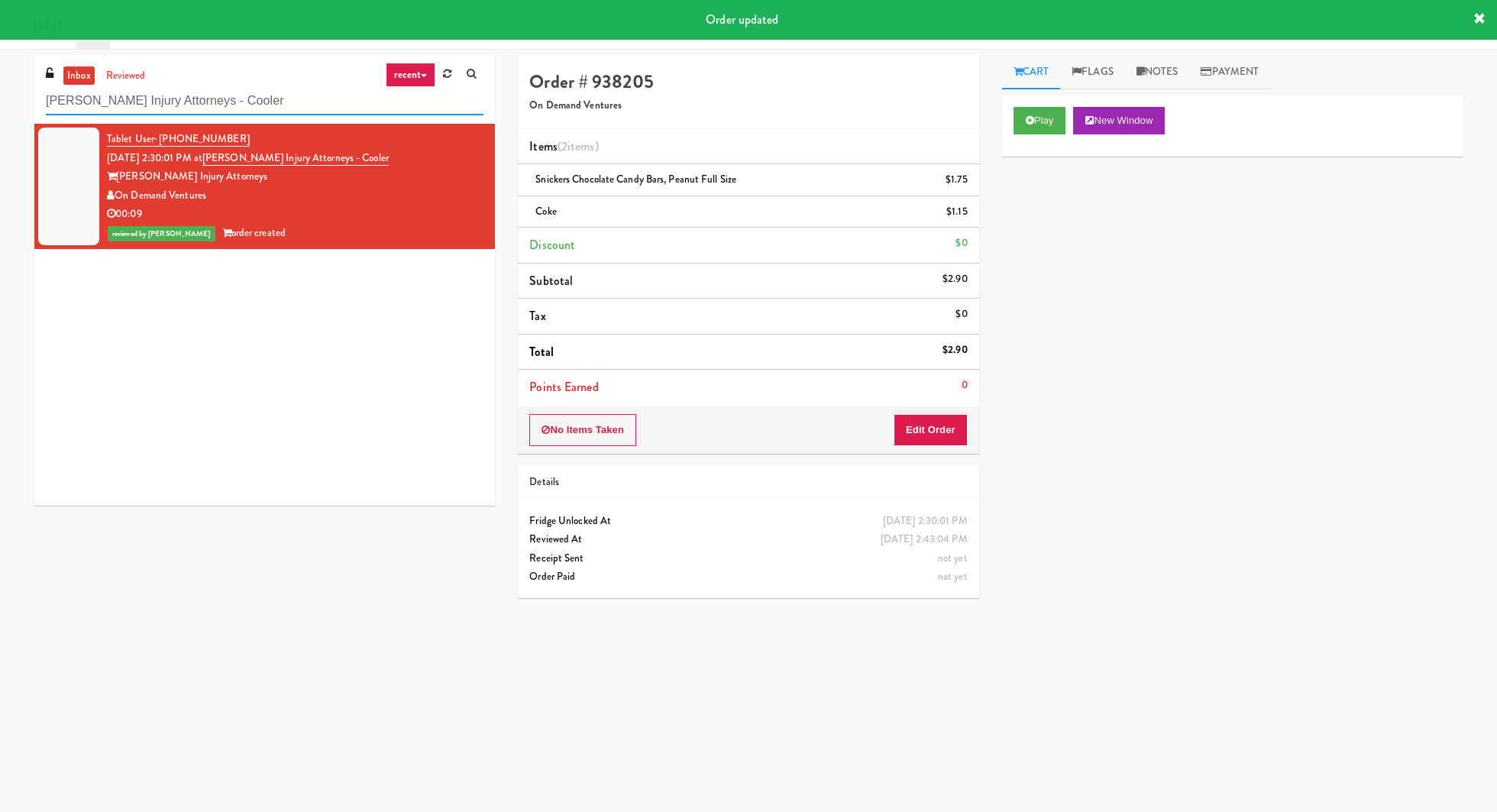
click at [276, 105] on input "Dan Newlin Injury Attorneys - Cooler" at bounding box center [264, 102] width 438 height 29
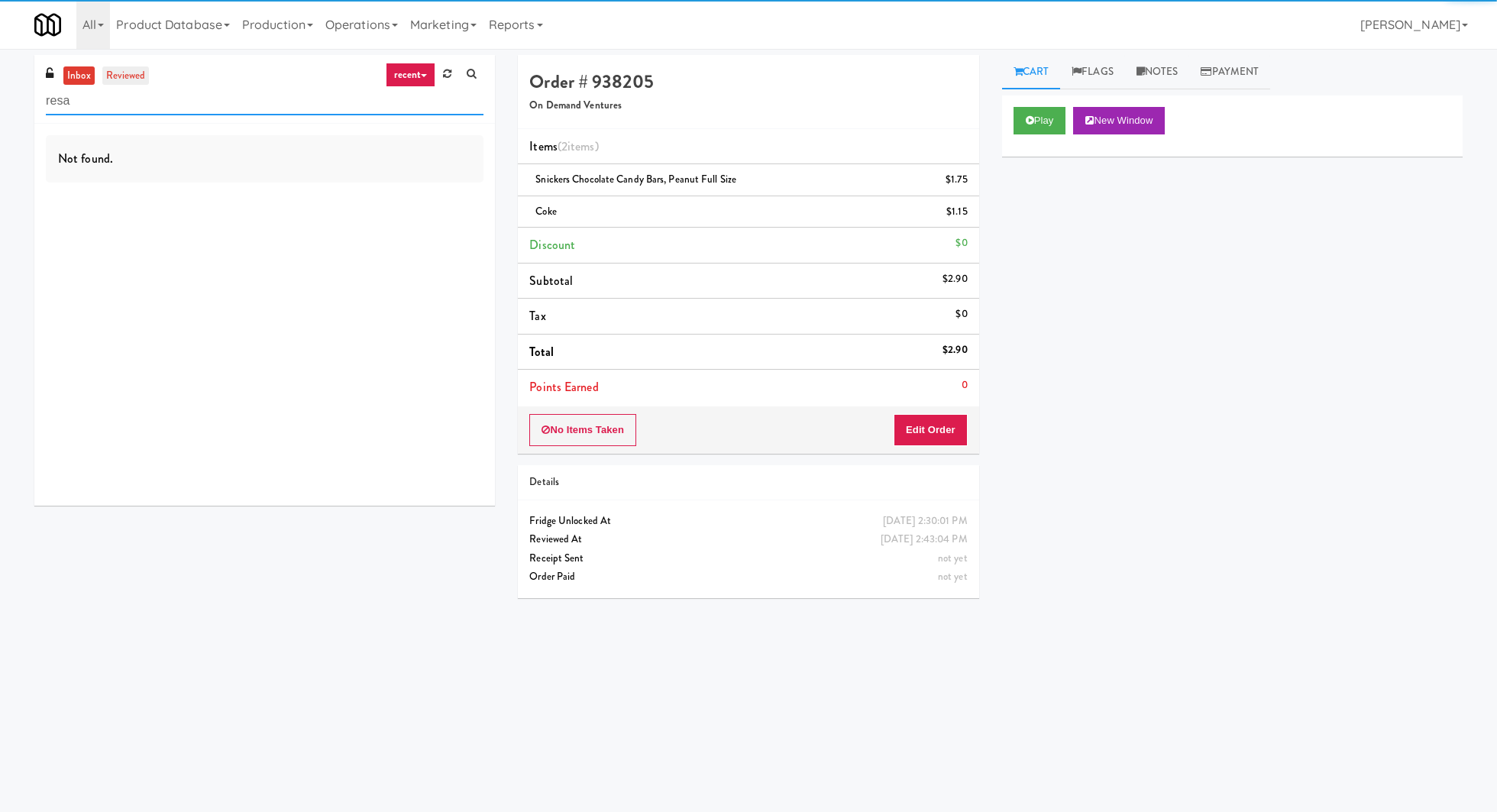
type input "resa"
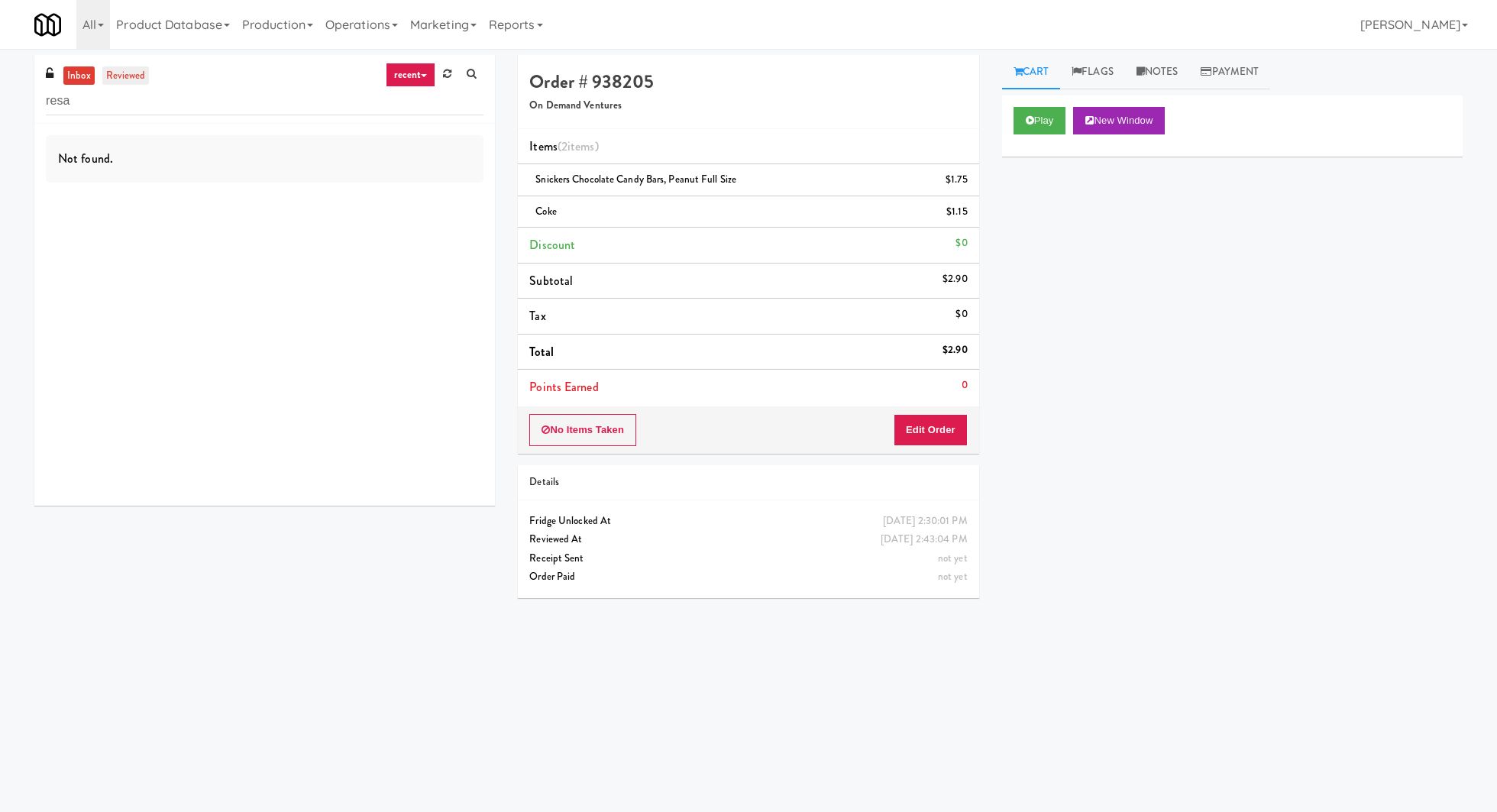
click at [131, 78] on link "reviewed" at bounding box center [126, 76] width 47 height 19
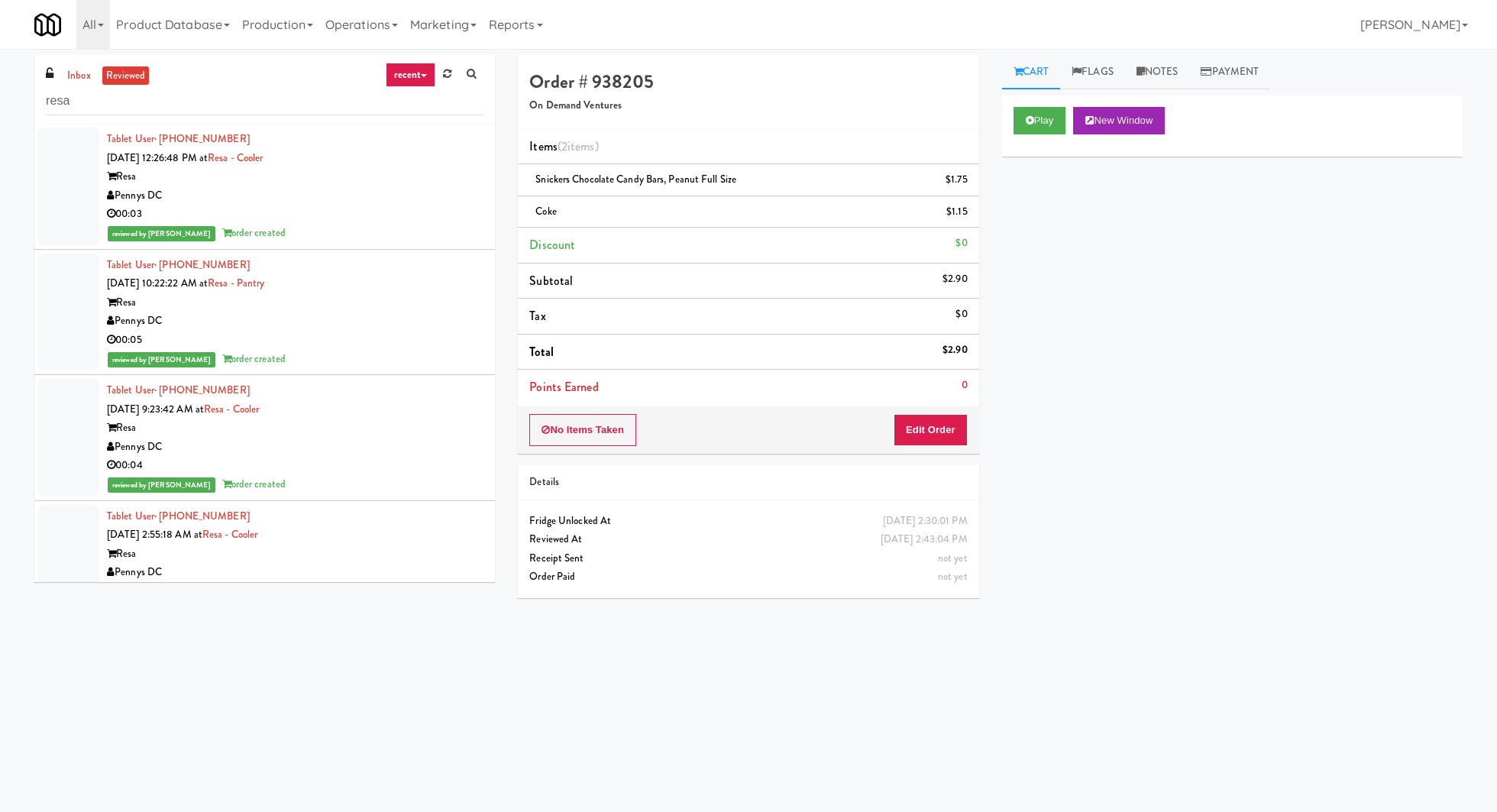
click at [311, 186] on div "Pennys DC" at bounding box center [295, 195] width 376 height 19
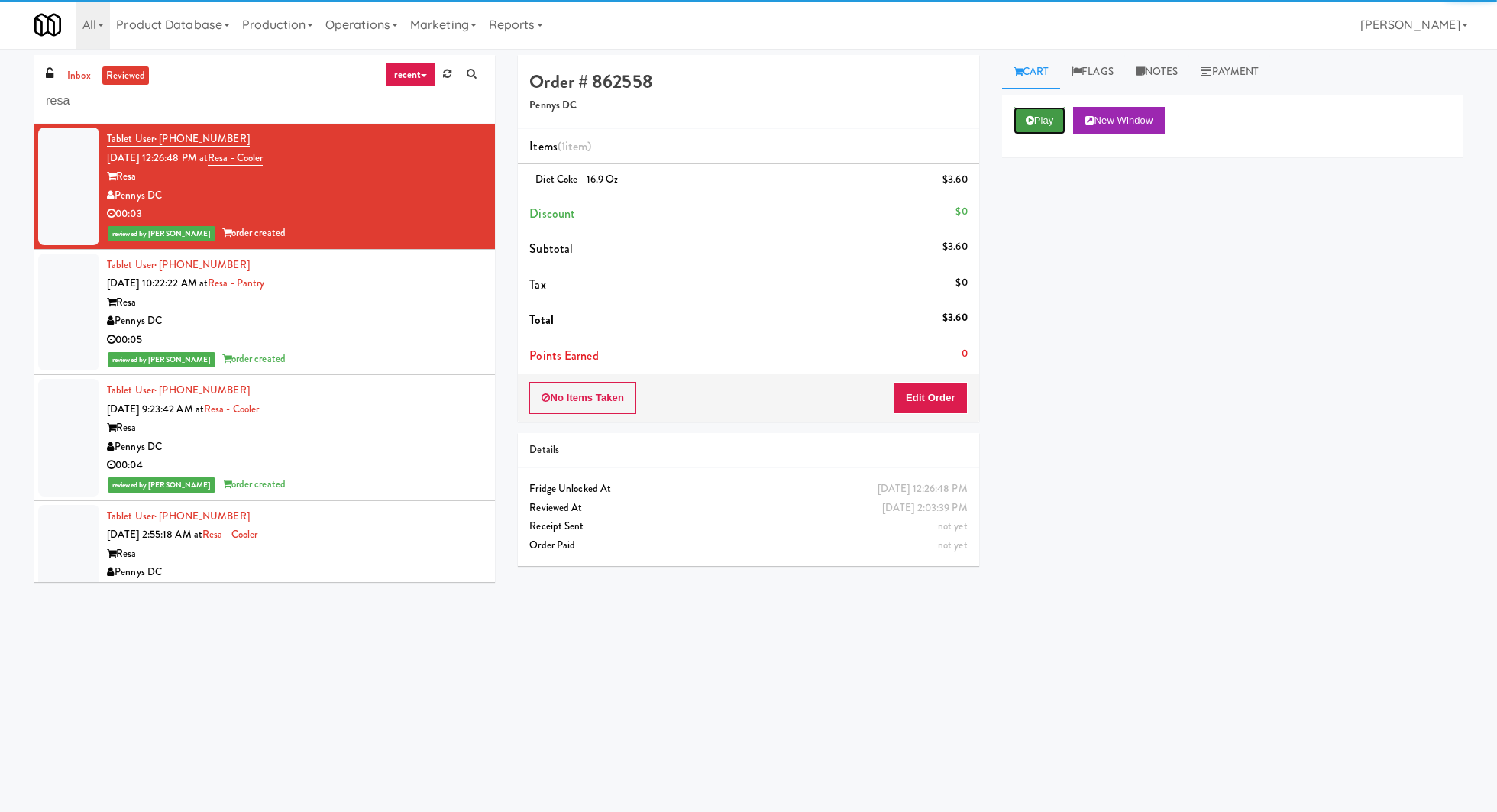
click at [1032, 117] on icon at bounding box center [1029, 119] width 8 height 10
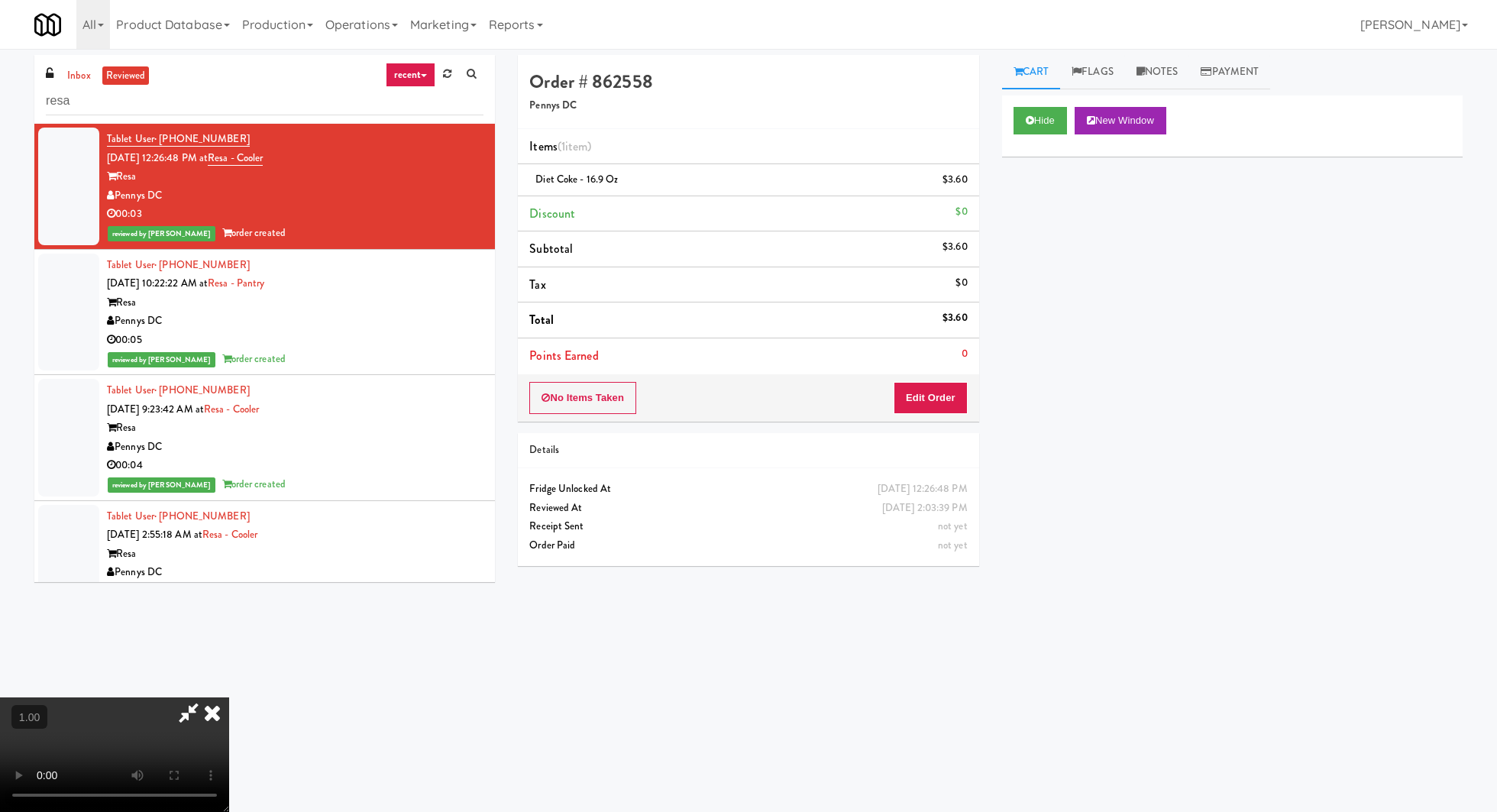
click at [229, 697] on icon at bounding box center [212, 712] width 34 height 30
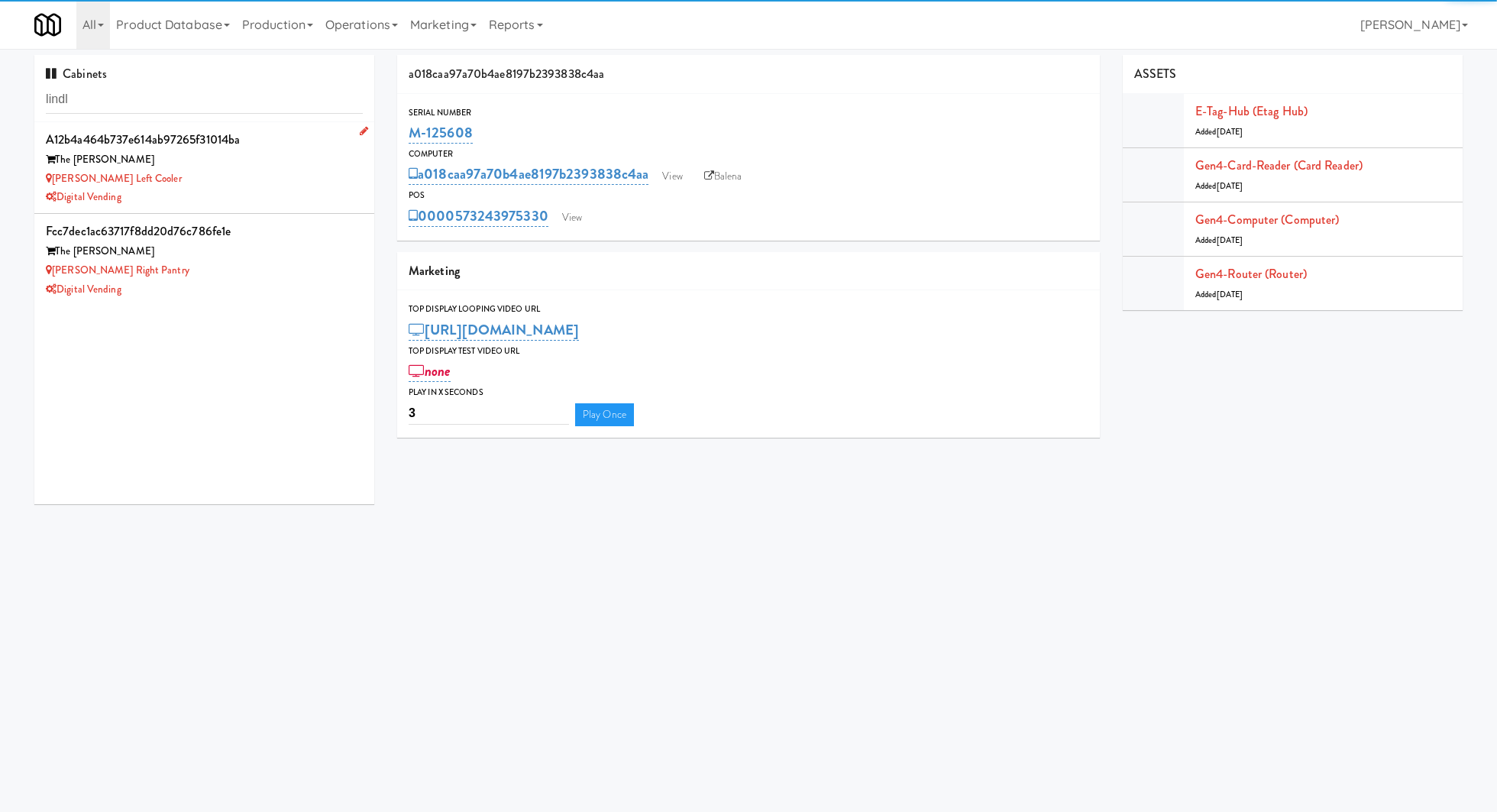
type input "lindl"
click at [260, 184] on div "[PERSON_NAME] Left Cooler" at bounding box center [203, 178] width 317 height 19
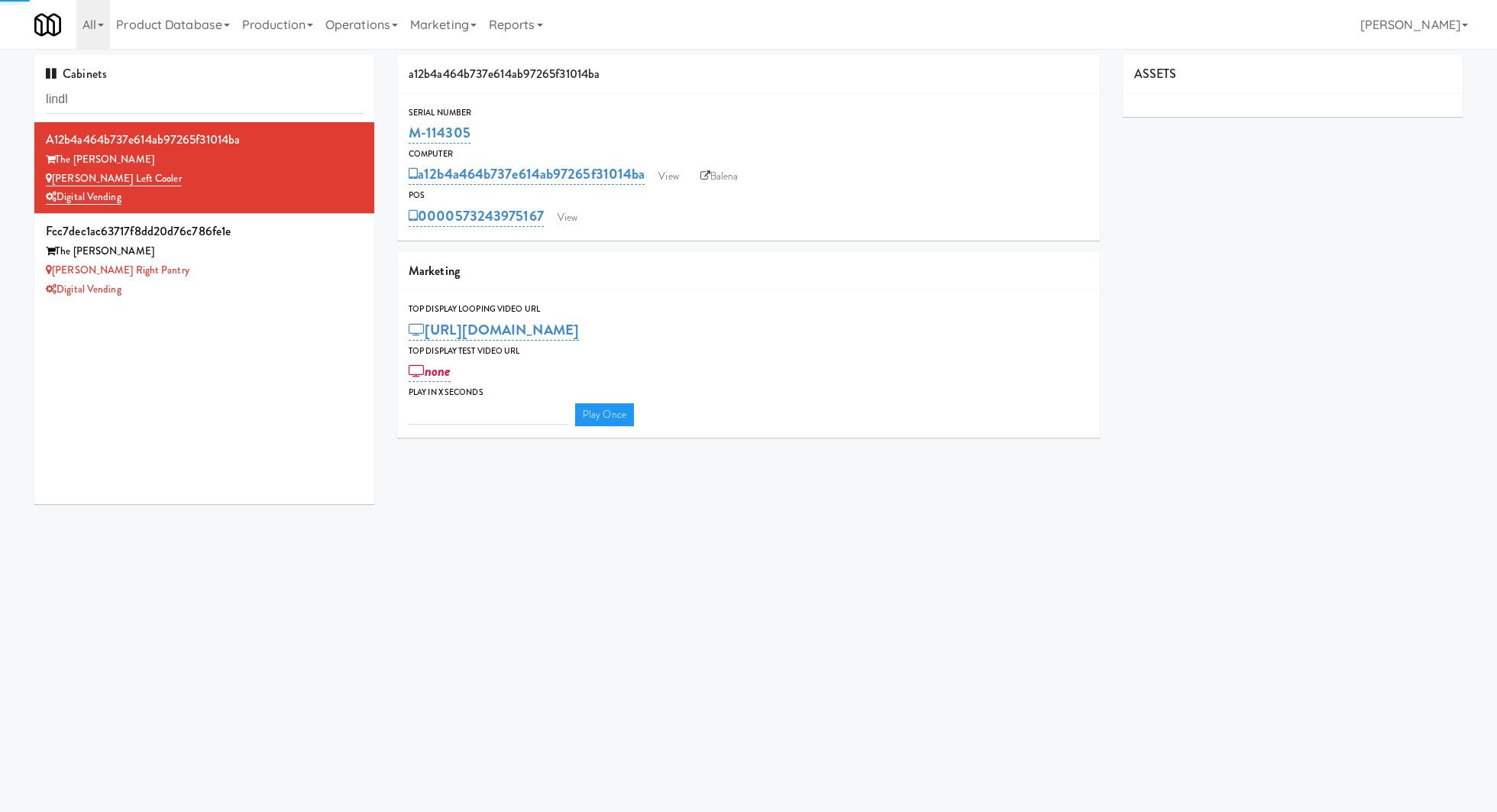
type input "3"
click at [569, 220] on link "View" at bounding box center [567, 217] width 35 height 23
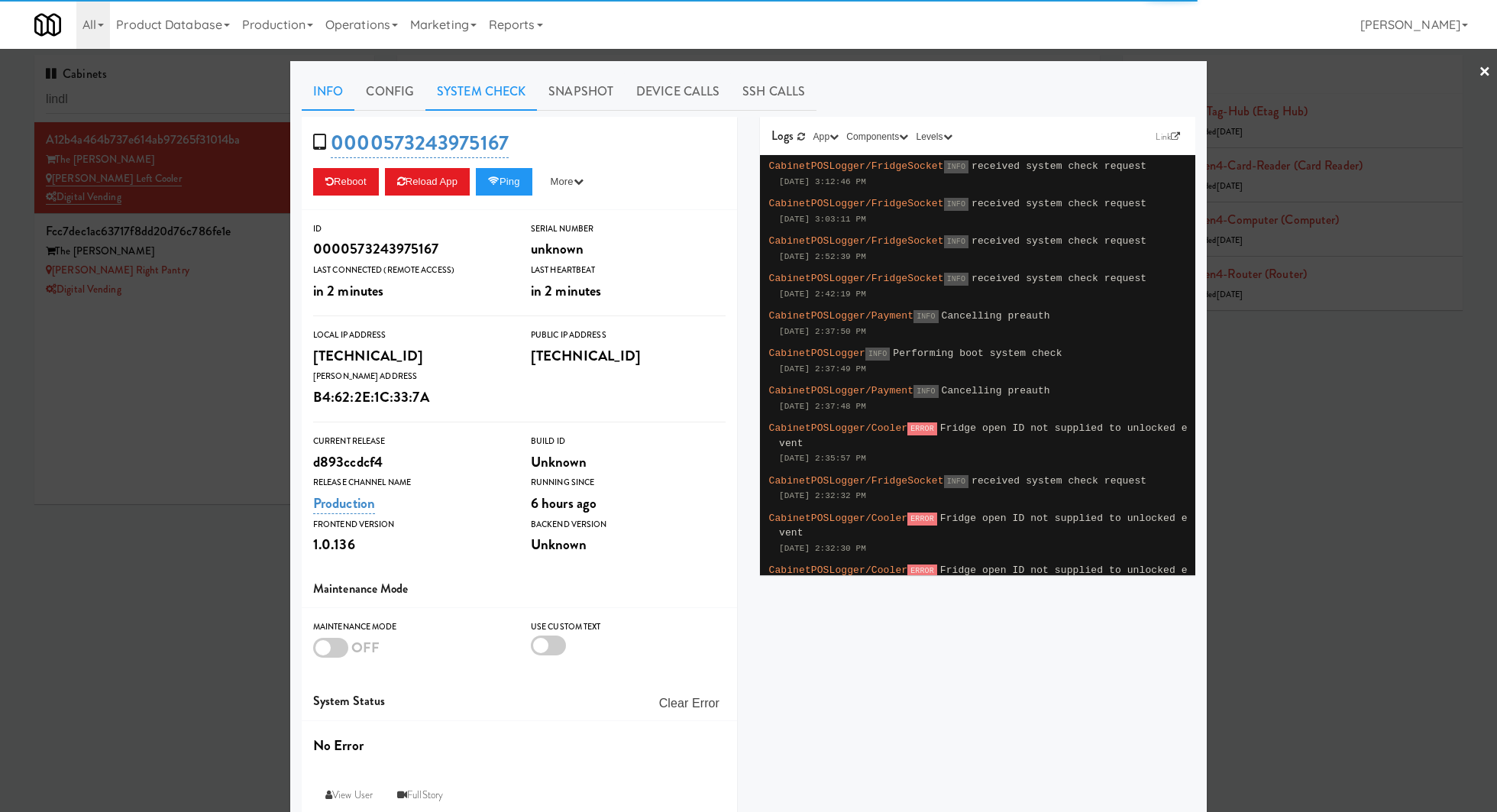
click at [511, 94] on link "System Check" at bounding box center [481, 91] width 111 height 38
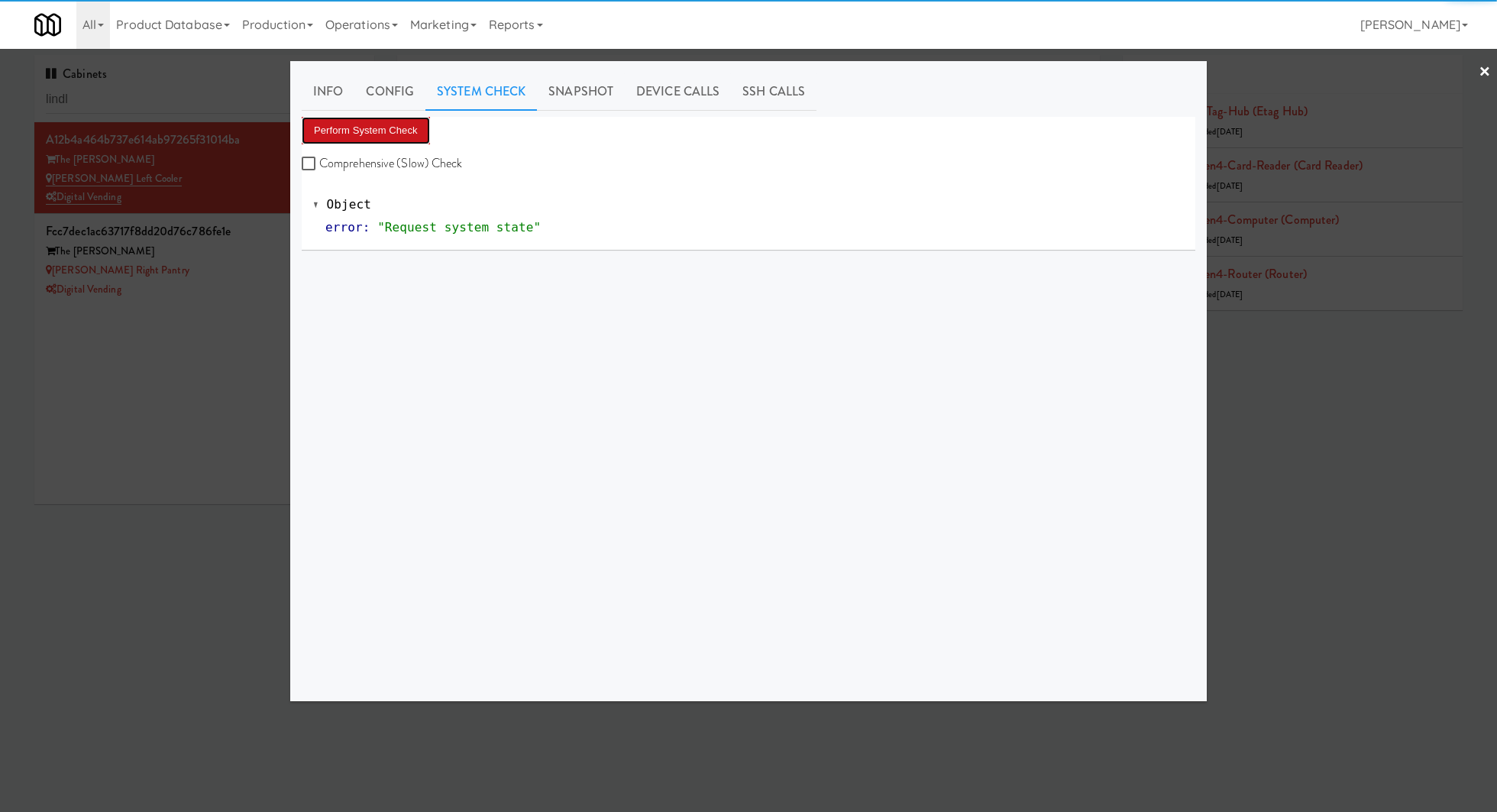
click at [415, 123] on button "Perform System Check" at bounding box center [366, 130] width 128 height 28
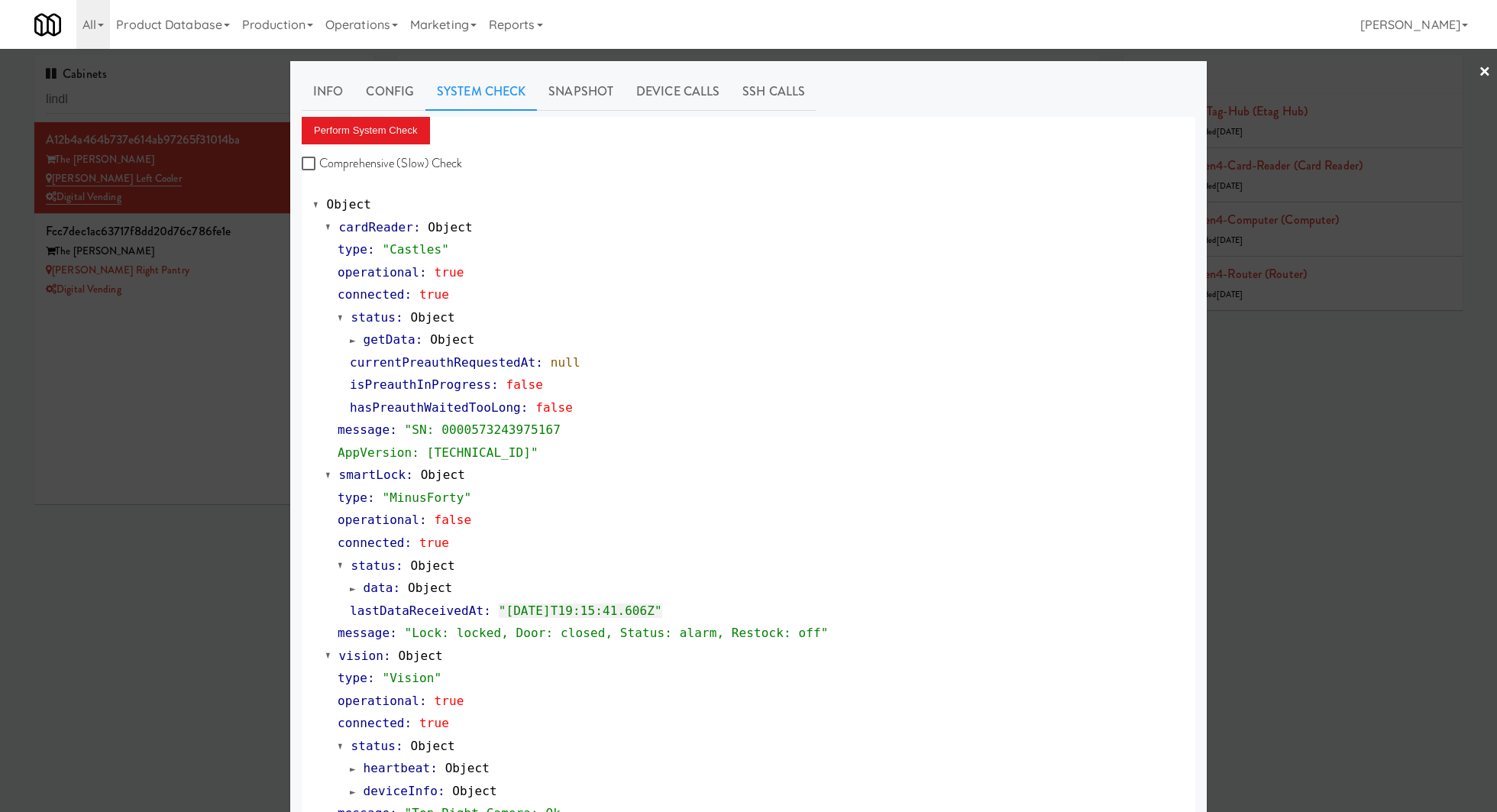
click at [200, 188] on div at bounding box center [748, 406] width 1497 height 812
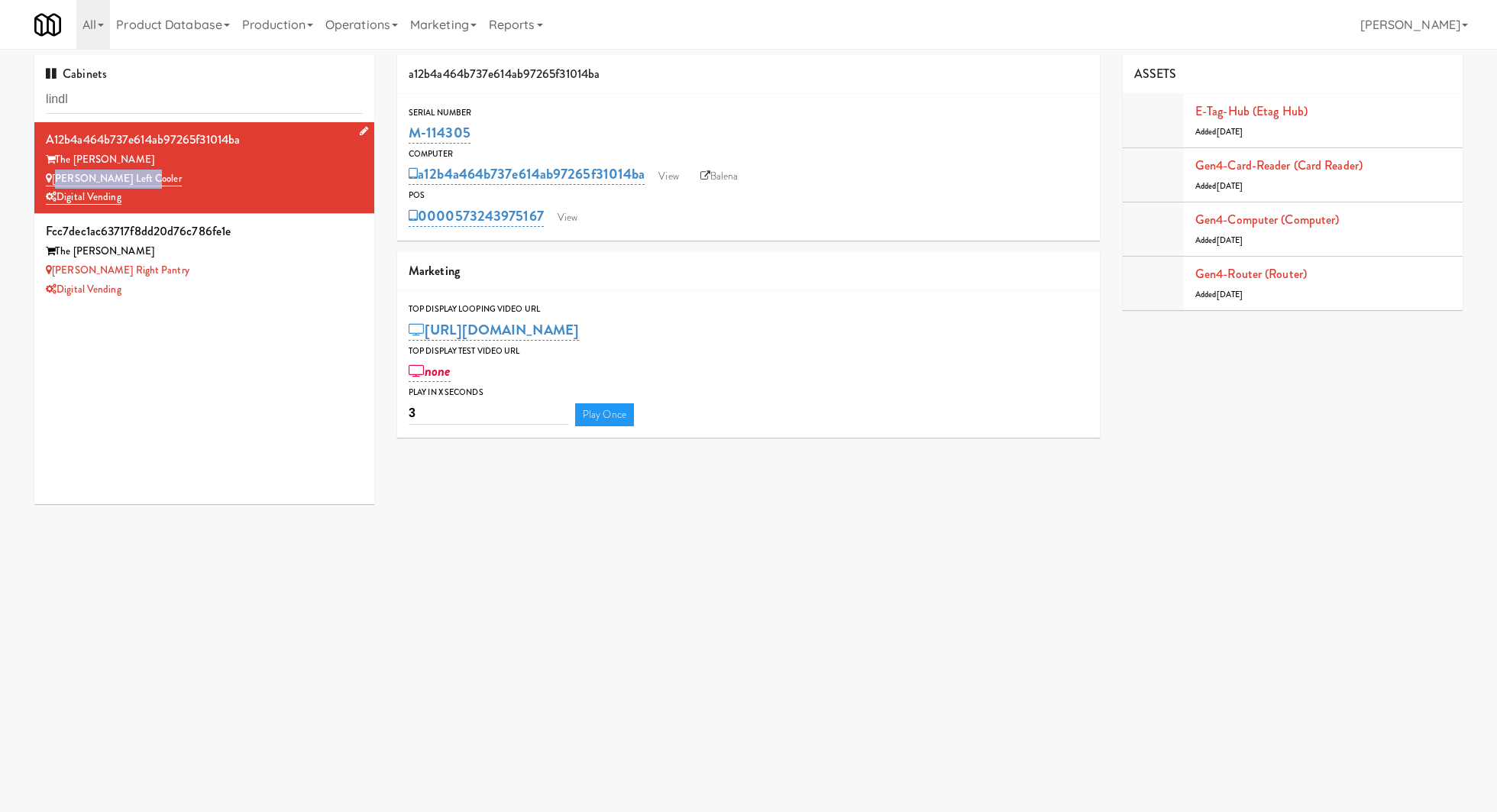
drag, startPoint x: 157, startPoint y: 176, endPoint x: 53, endPoint y: 176, distance: 104.0
click at [53, 176] on div "[PERSON_NAME] Left Cooler" at bounding box center [203, 178] width 317 height 19
copy link "[PERSON_NAME] Left Cooler"
click at [231, 95] on input "lindl" at bounding box center [203, 100] width 317 height 29
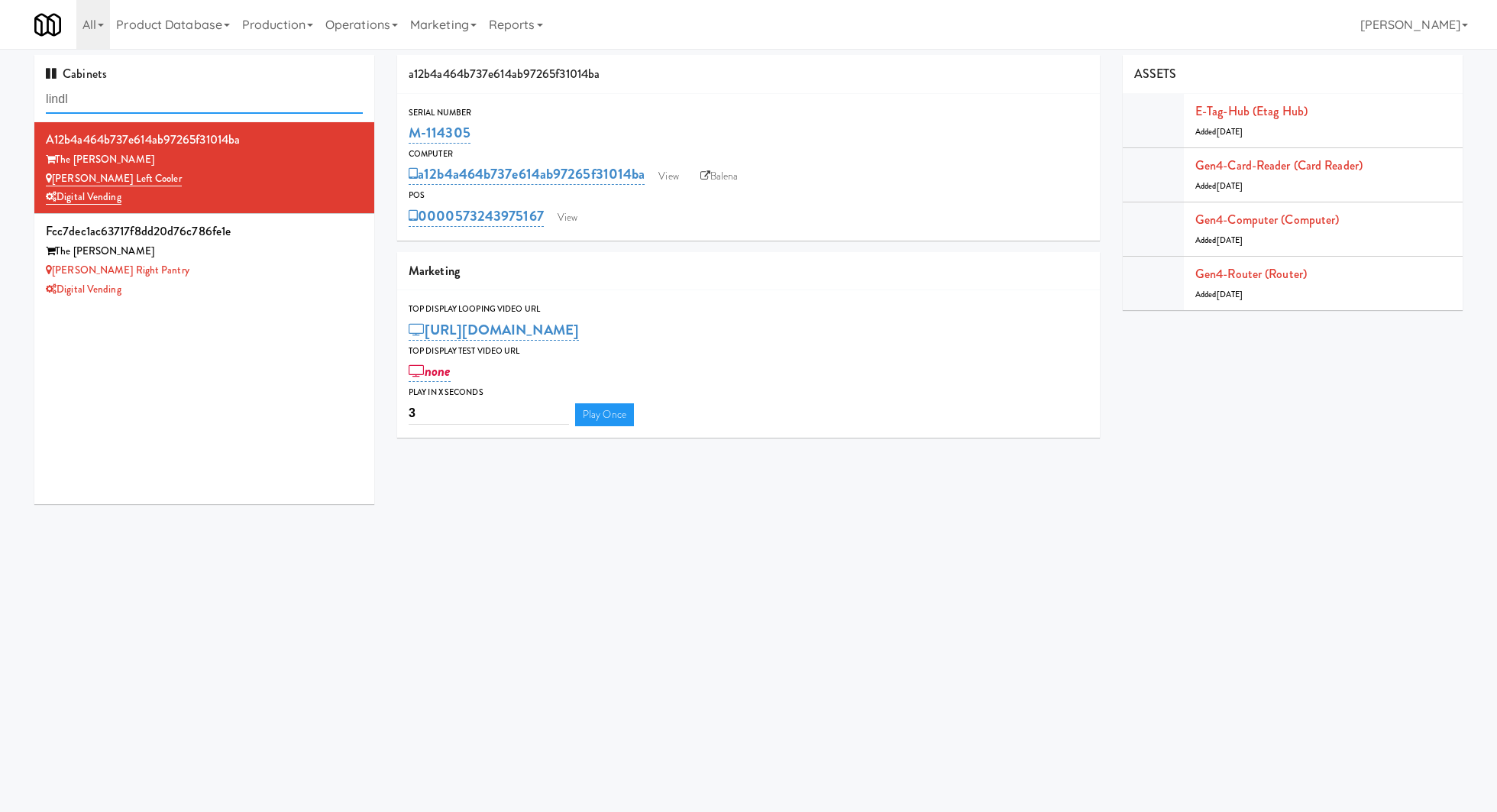
click at [231, 95] on input "lindl" at bounding box center [203, 100] width 317 height 29
type input "the mo"
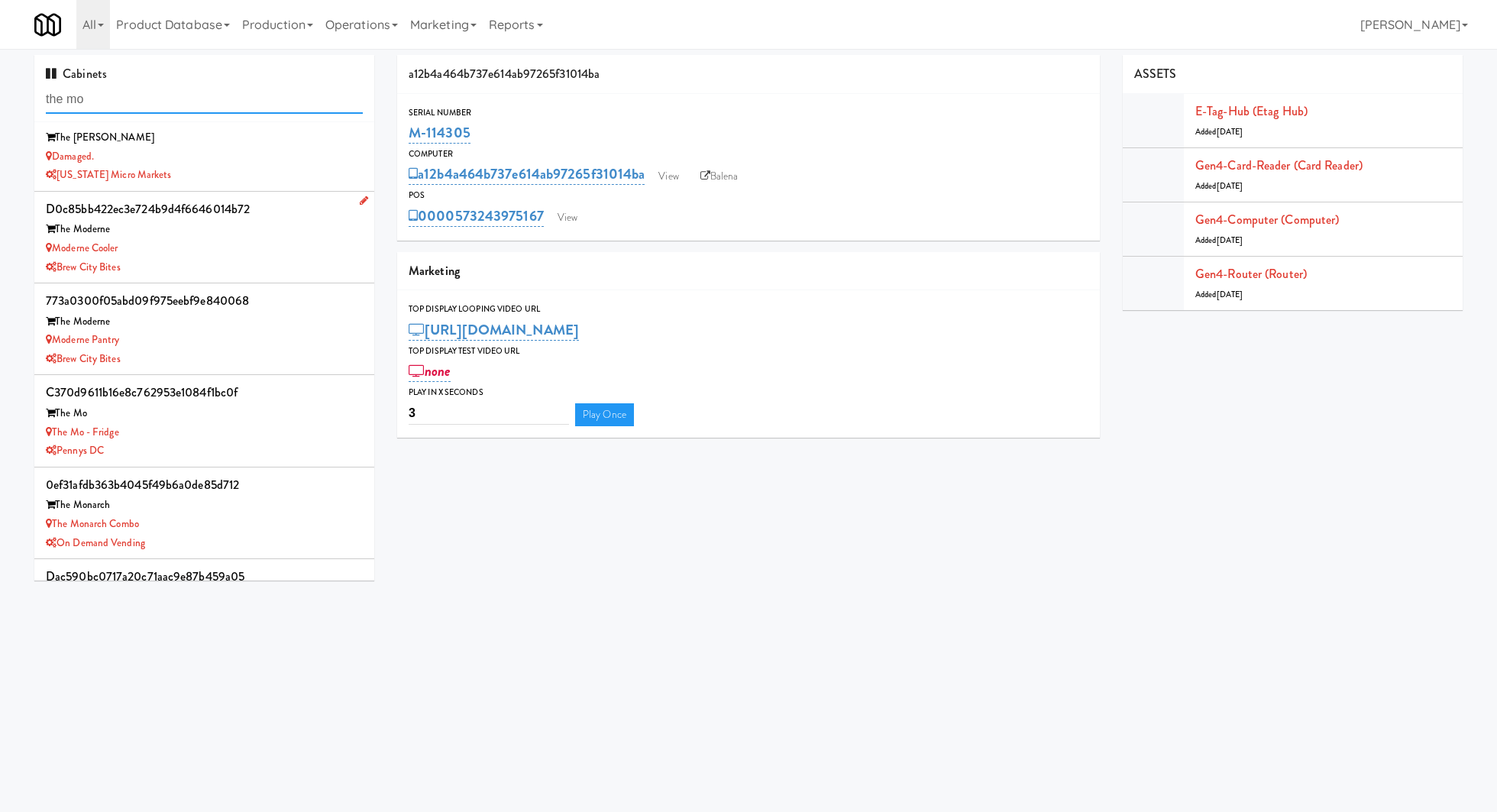
scroll to position [9, 0]
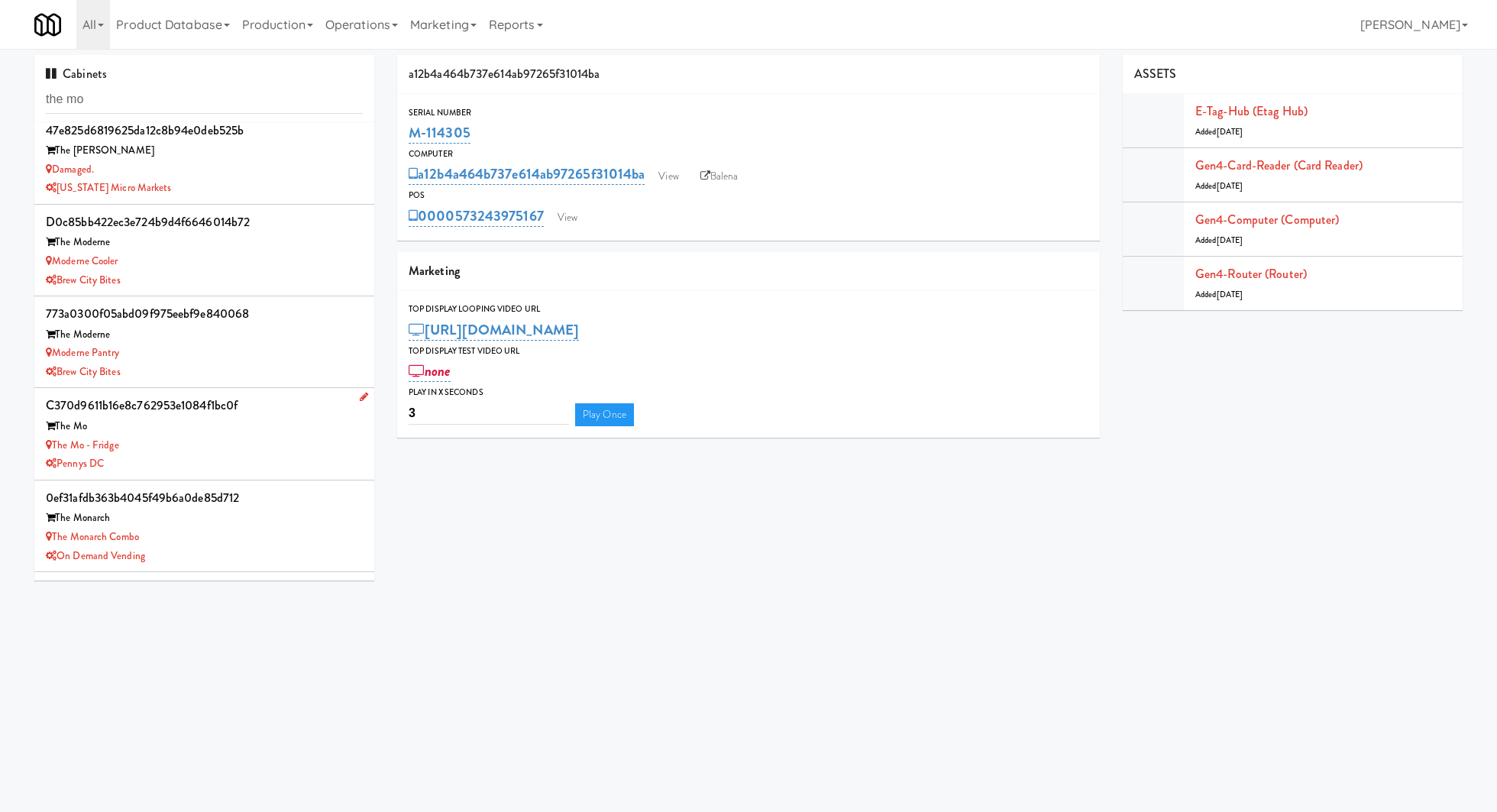
click at [257, 428] on div "The Mo" at bounding box center [203, 426] width 317 height 19
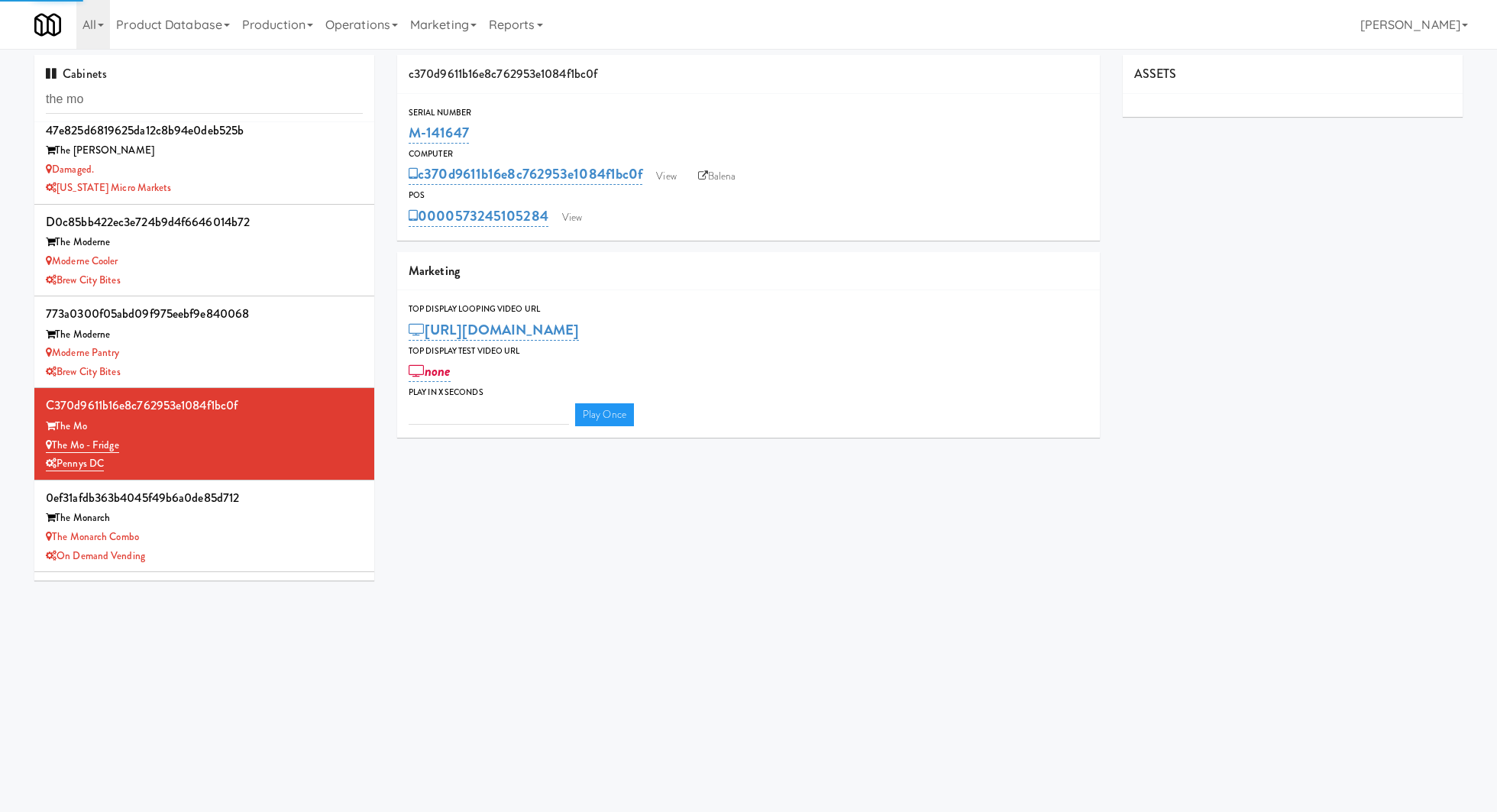
type input "3"
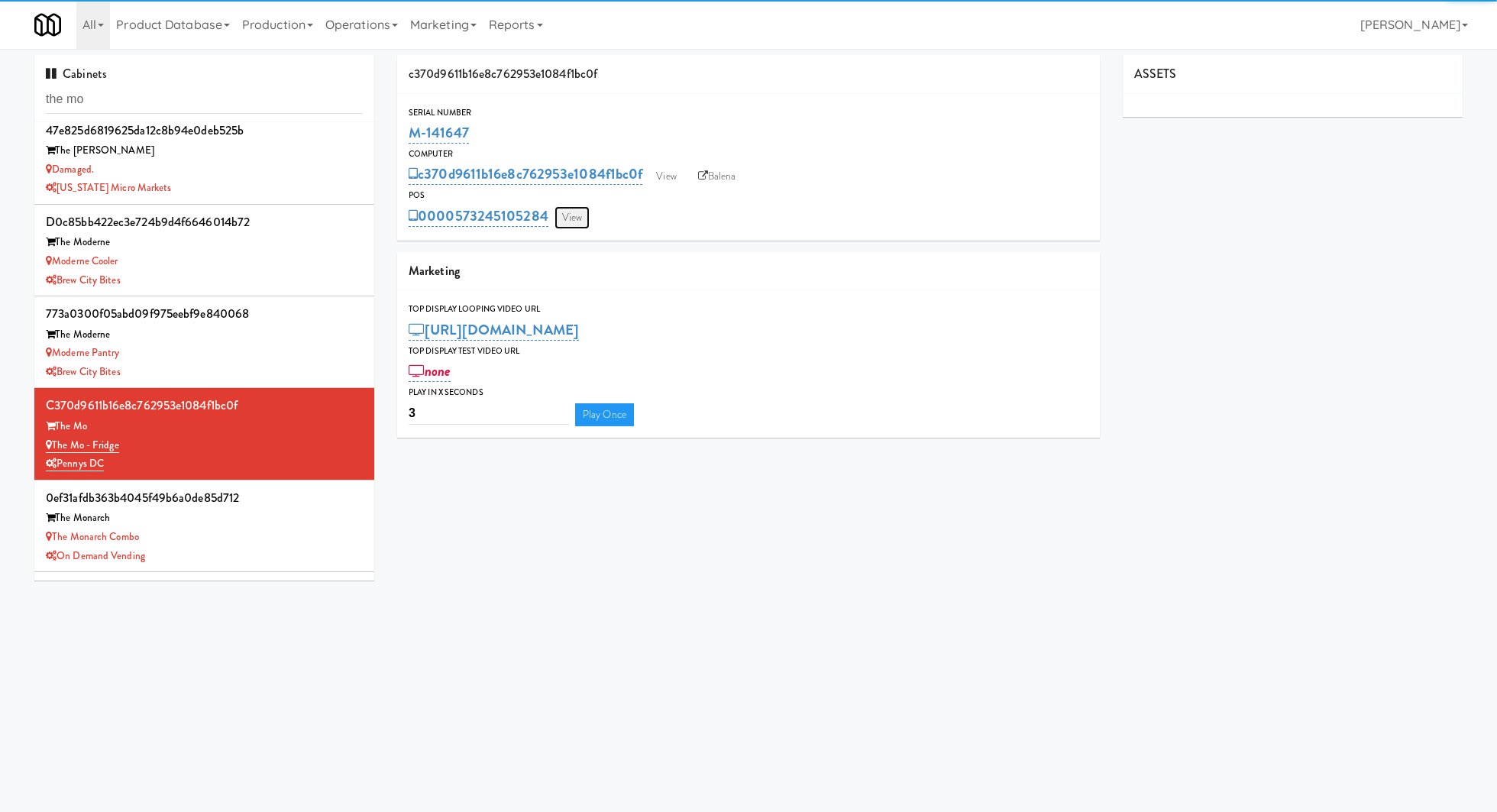
click at [581, 218] on link "View" at bounding box center [572, 217] width 35 height 23
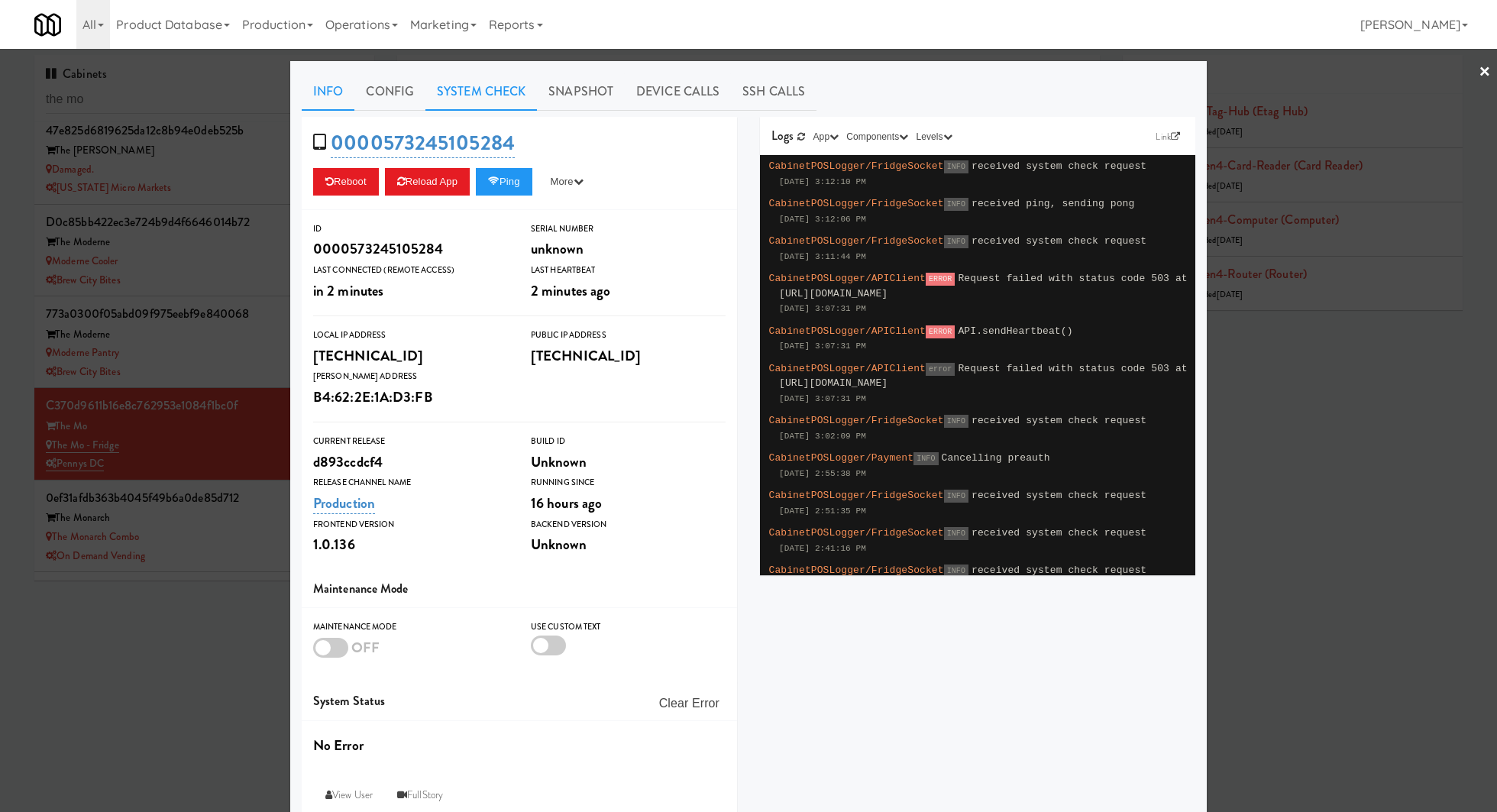
click at [486, 100] on link "System Check" at bounding box center [481, 91] width 111 height 38
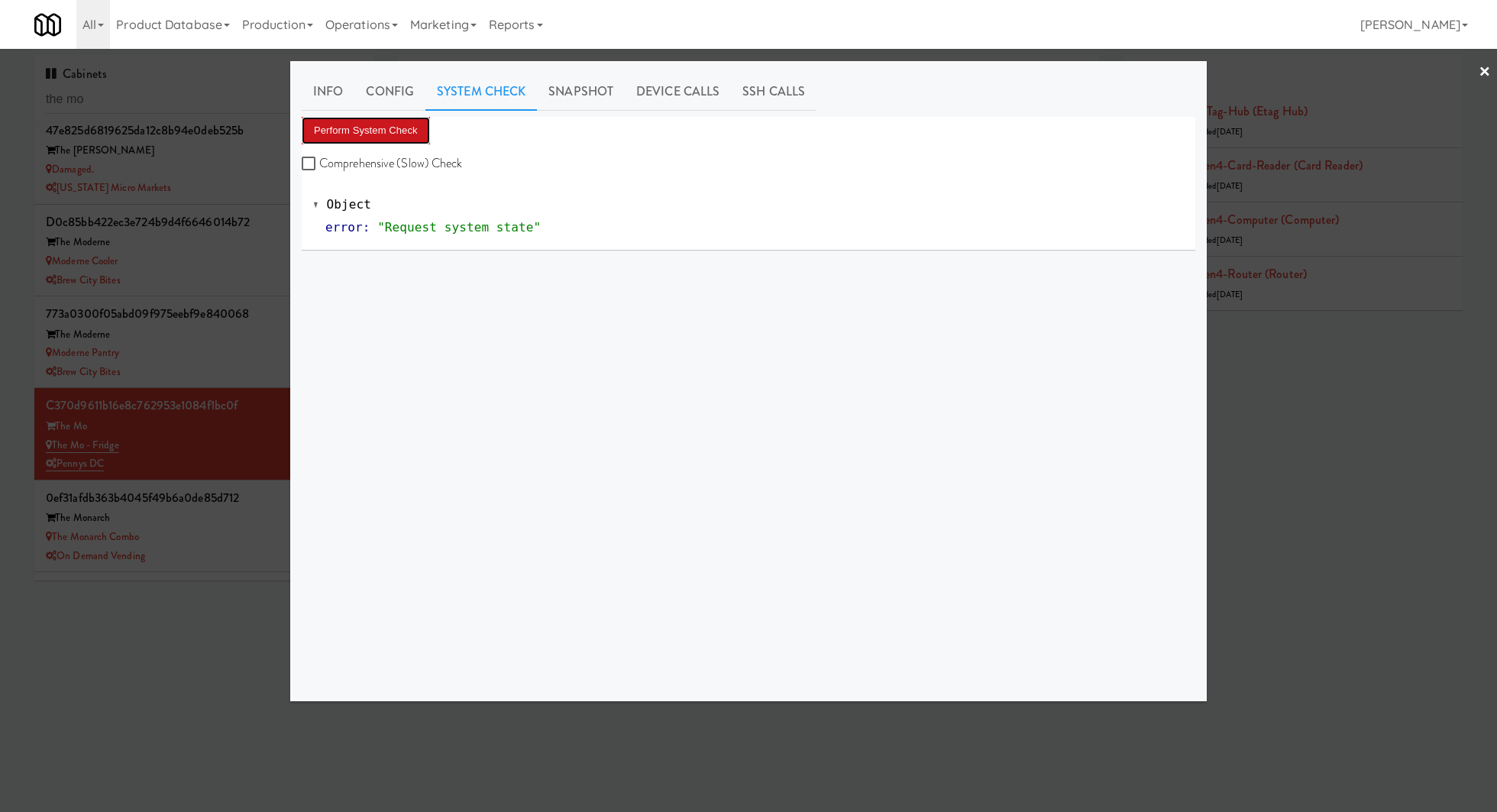
click at [424, 124] on button "Perform System Check" at bounding box center [366, 130] width 128 height 28
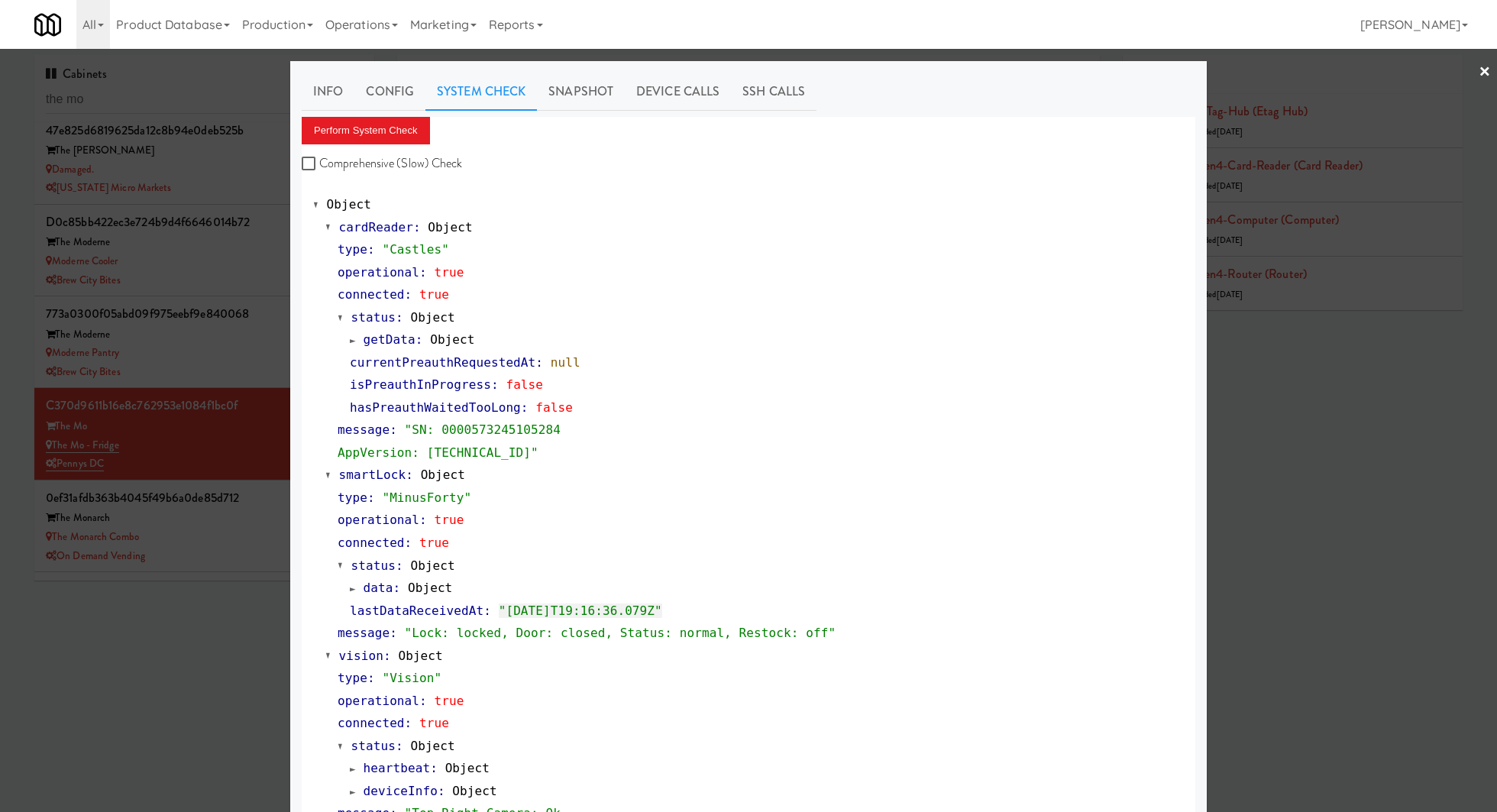
click at [234, 359] on div at bounding box center [748, 406] width 1497 height 812
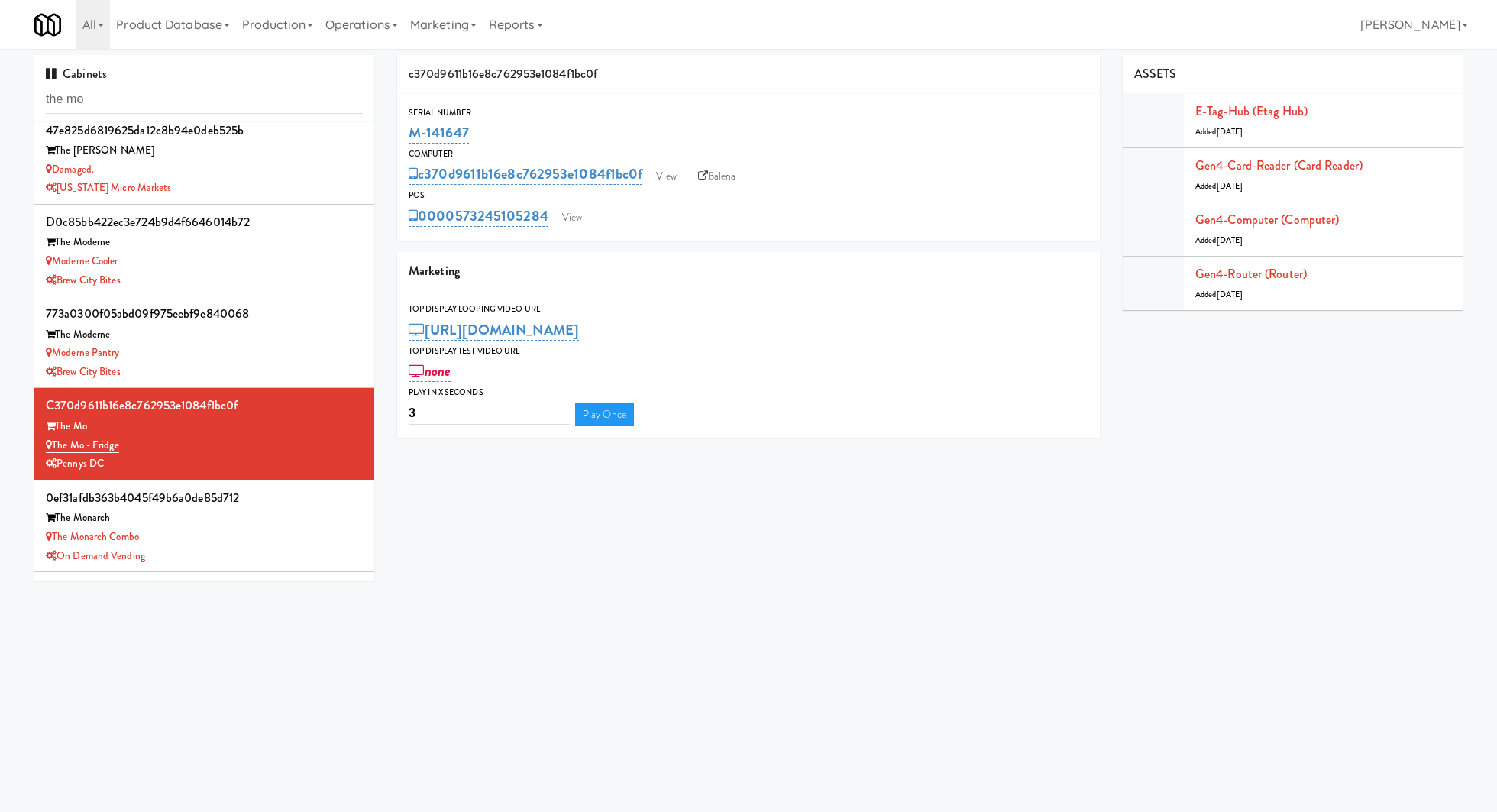
click at [234, 359] on div "Moderne Pantry" at bounding box center [203, 352] width 317 height 19
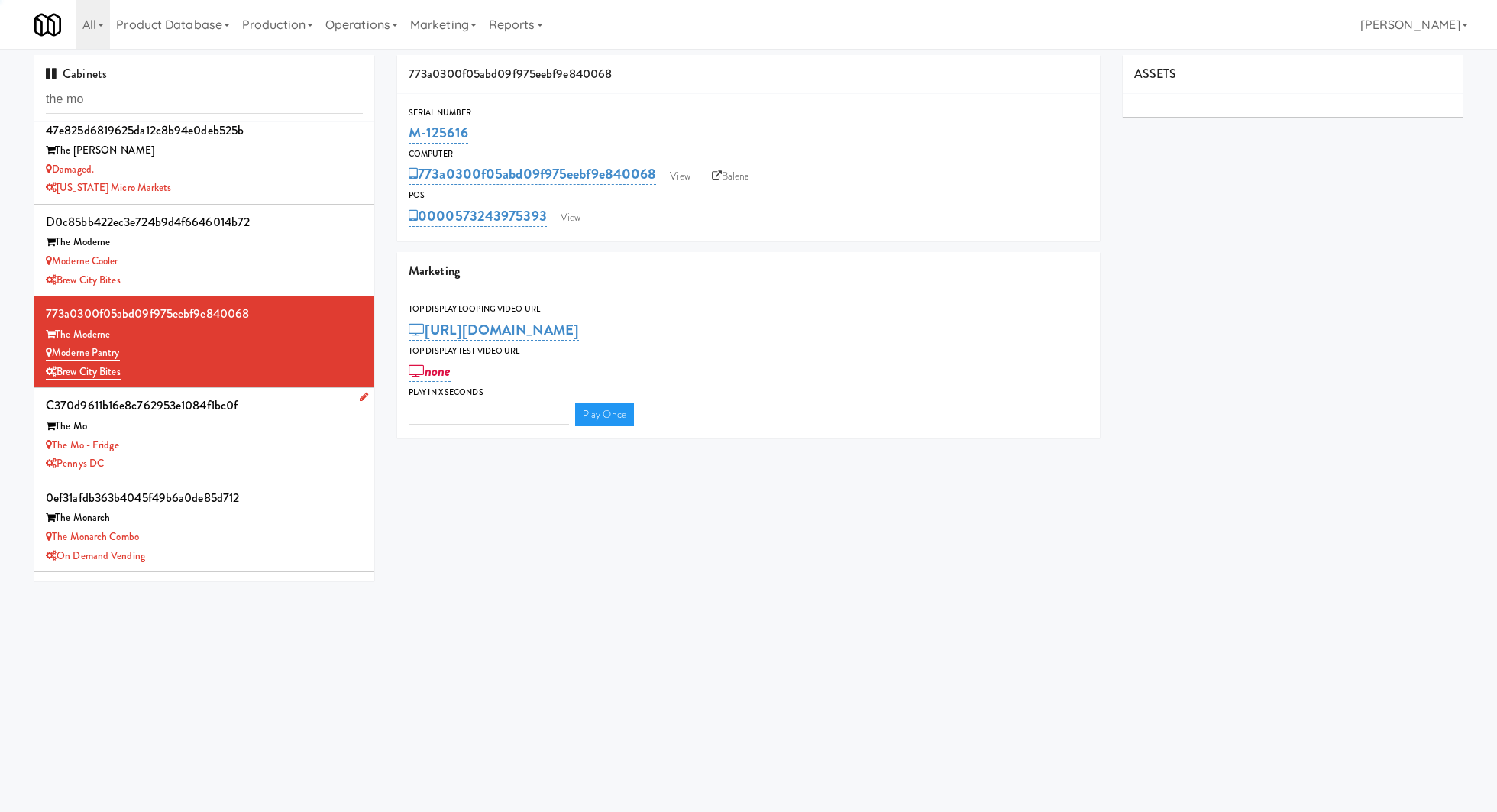
click at [237, 408] on div "c370d9611b16e8c762953e1084f1bc0f" at bounding box center [203, 406] width 317 height 23
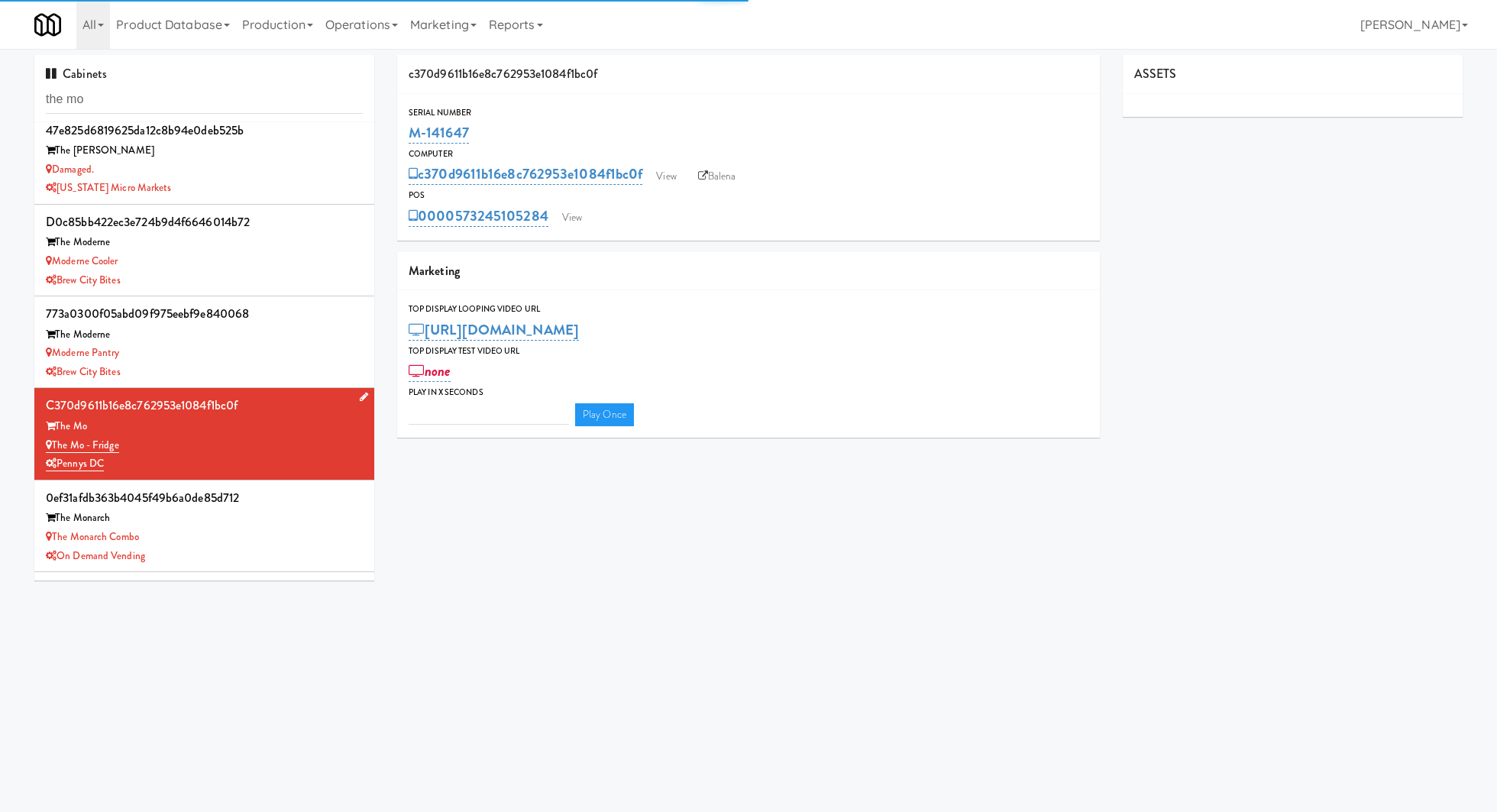
scroll to position [91, 0]
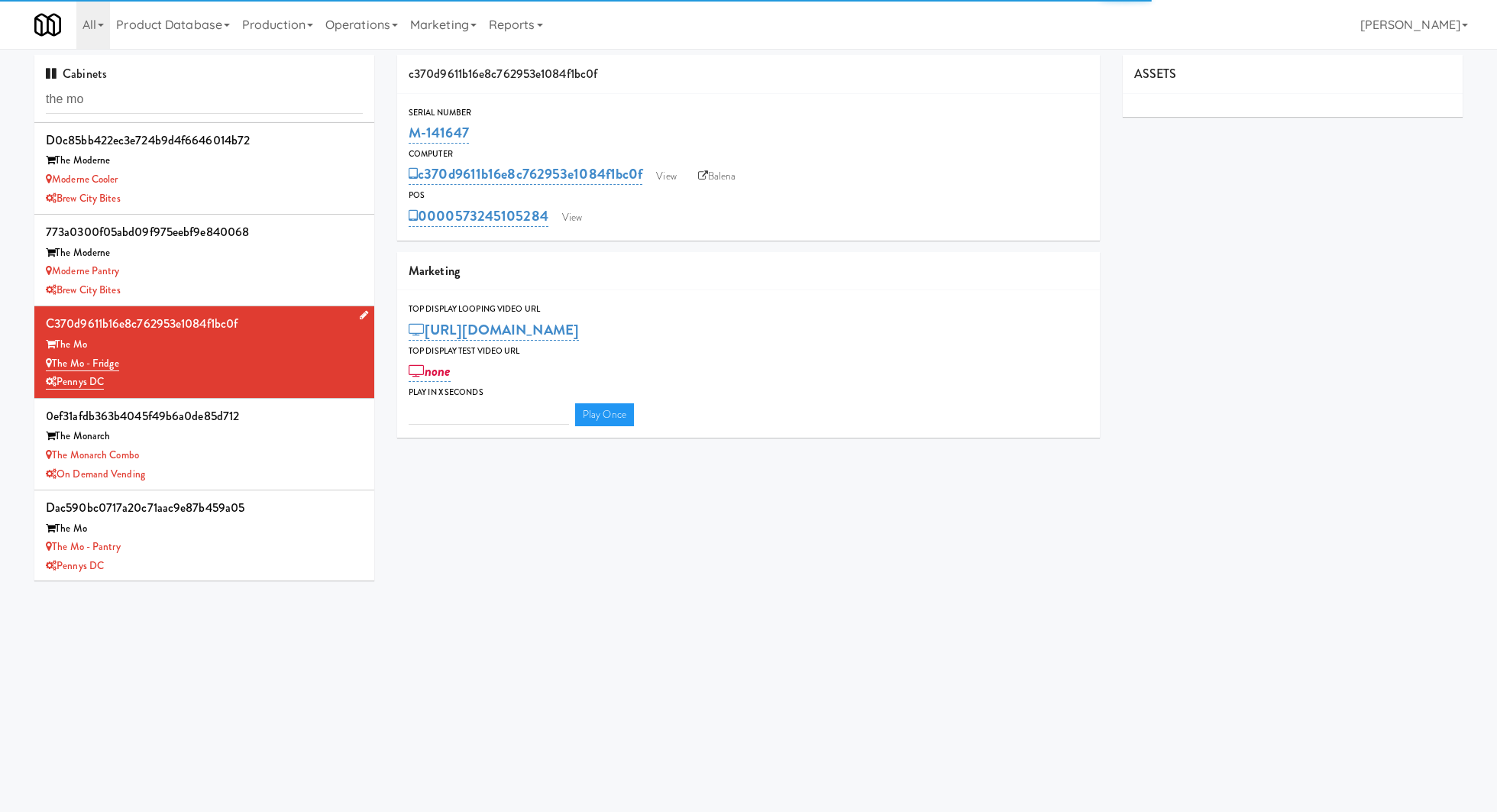
type input "3"
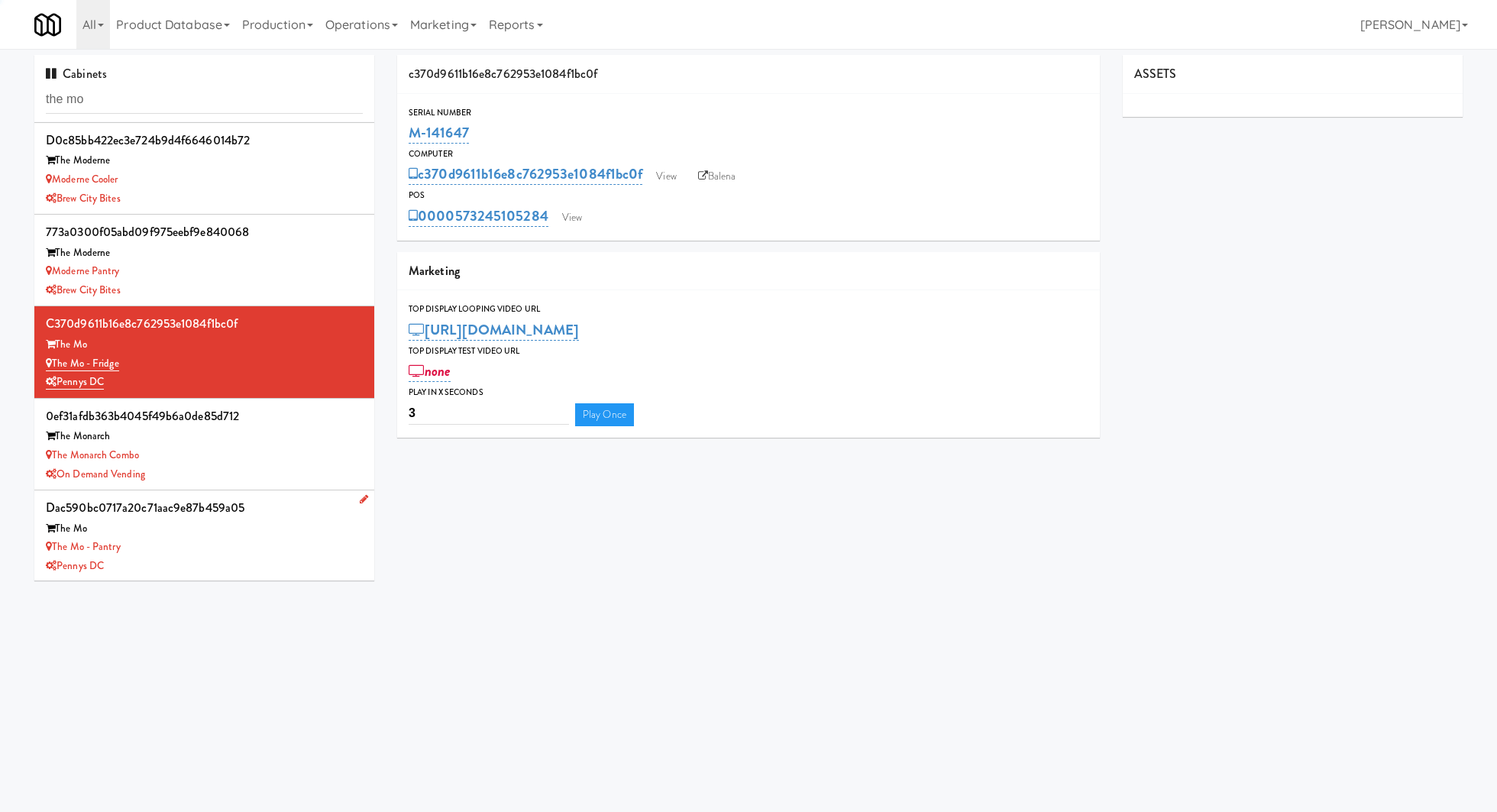
click at [256, 549] on div "The Mo - Pantry" at bounding box center [203, 546] width 317 height 19
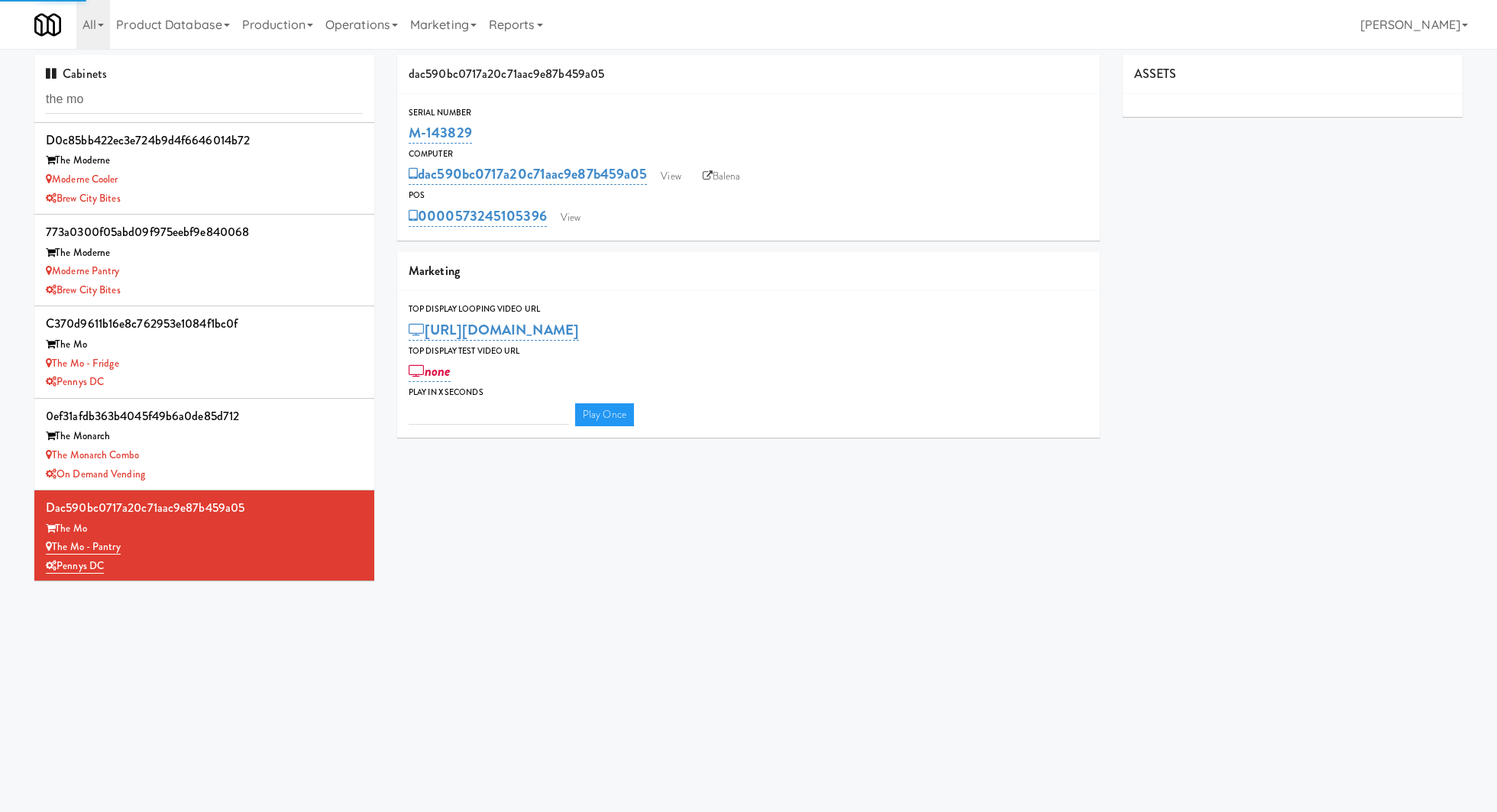
type input "3"
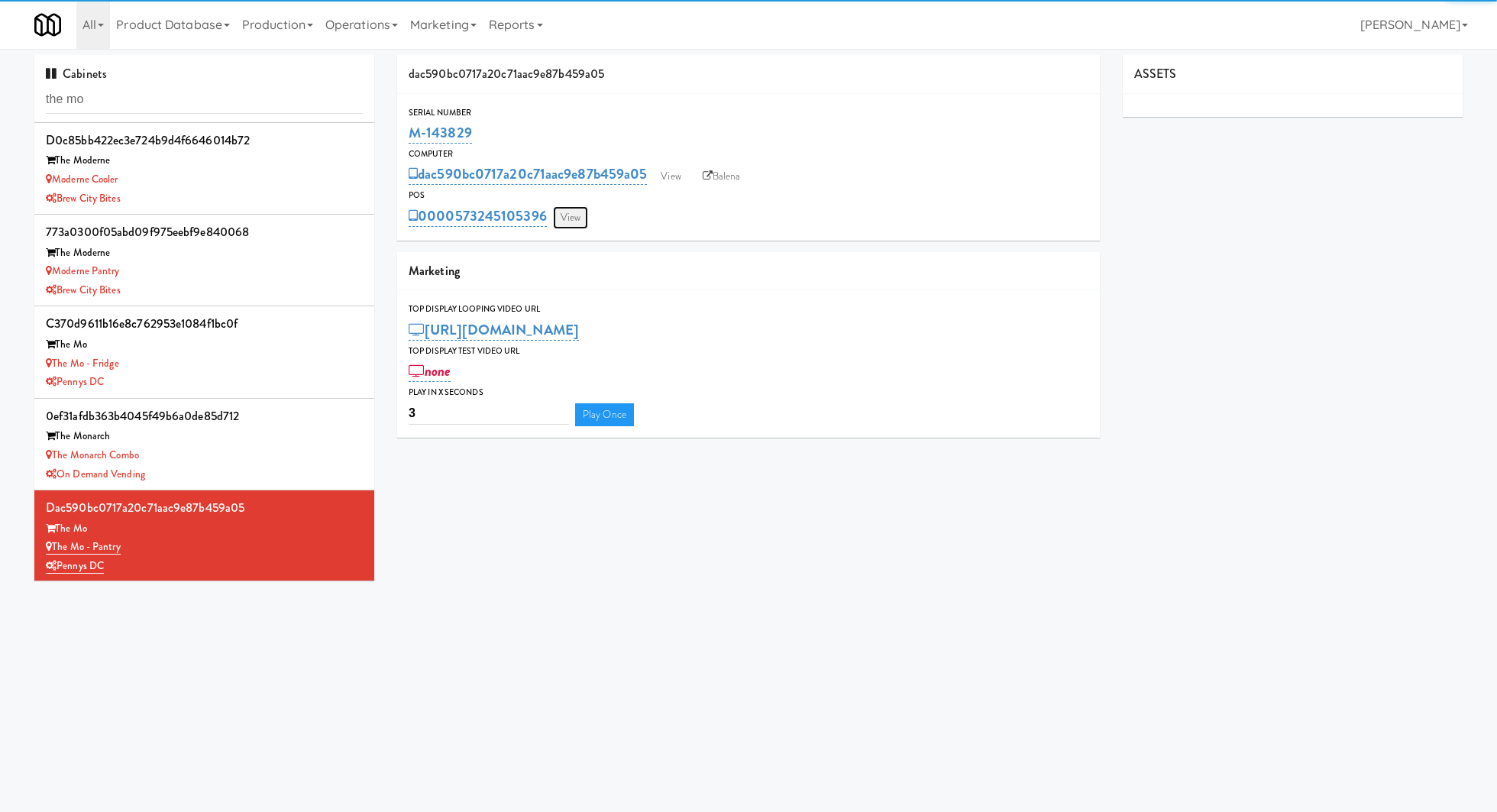
click at [580, 224] on link "View" at bounding box center [570, 217] width 35 height 23
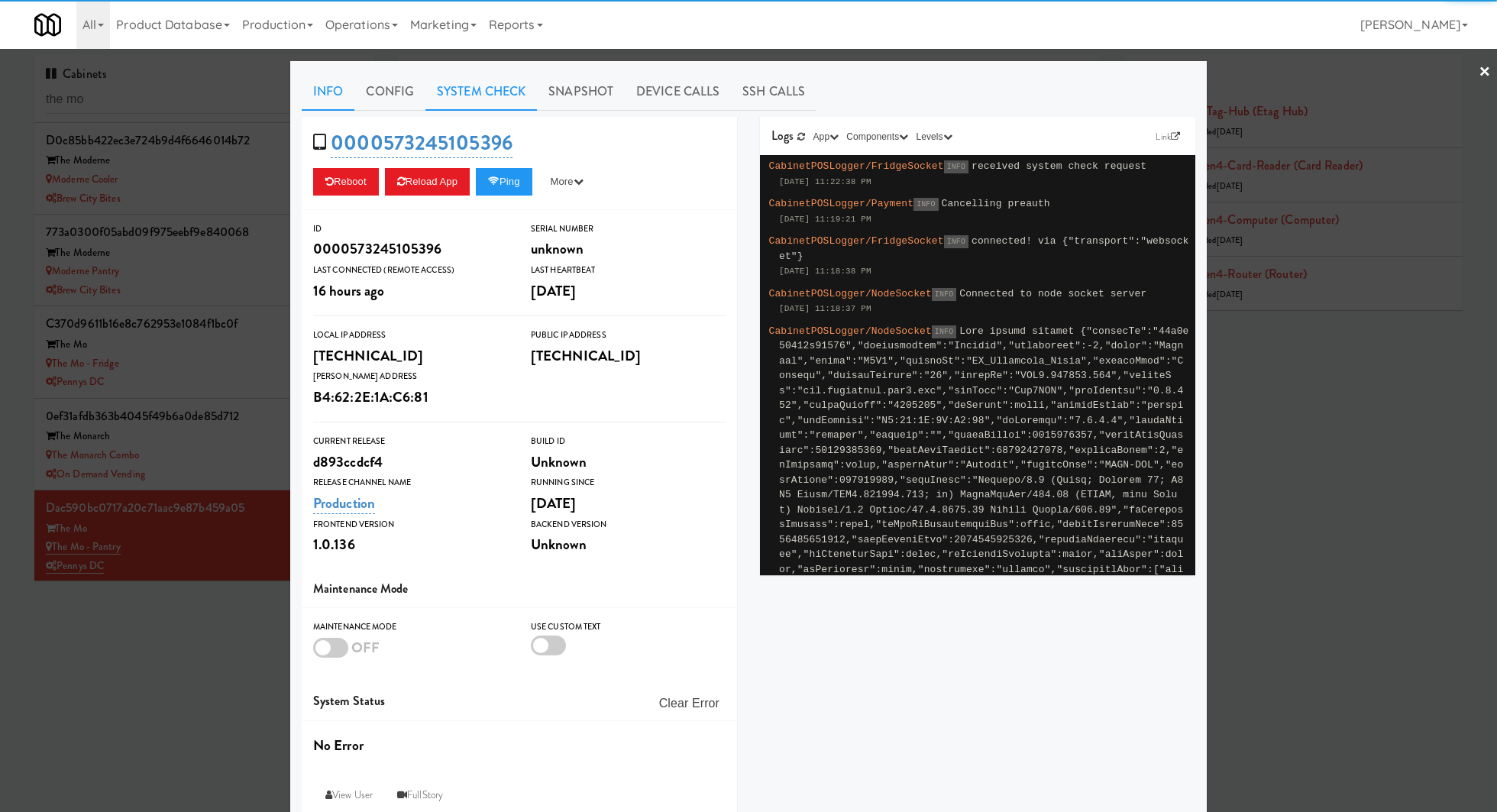
click at [501, 96] on link "System Check" at bounding box center [481, 91] width 111 height 38
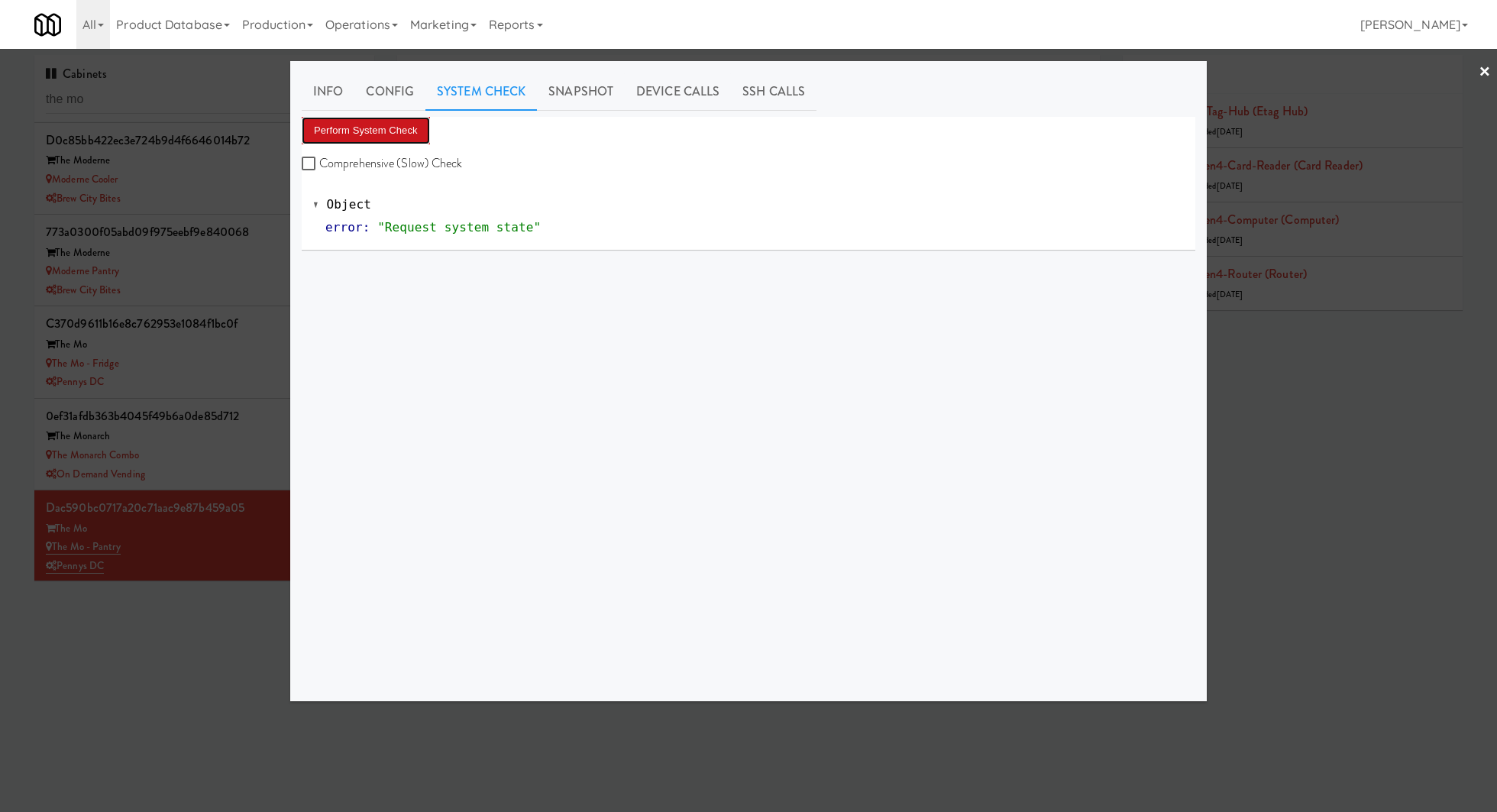
click at [407, 135] on button "Perform System Check" at bounding box center [366, 130] width 128 height 28
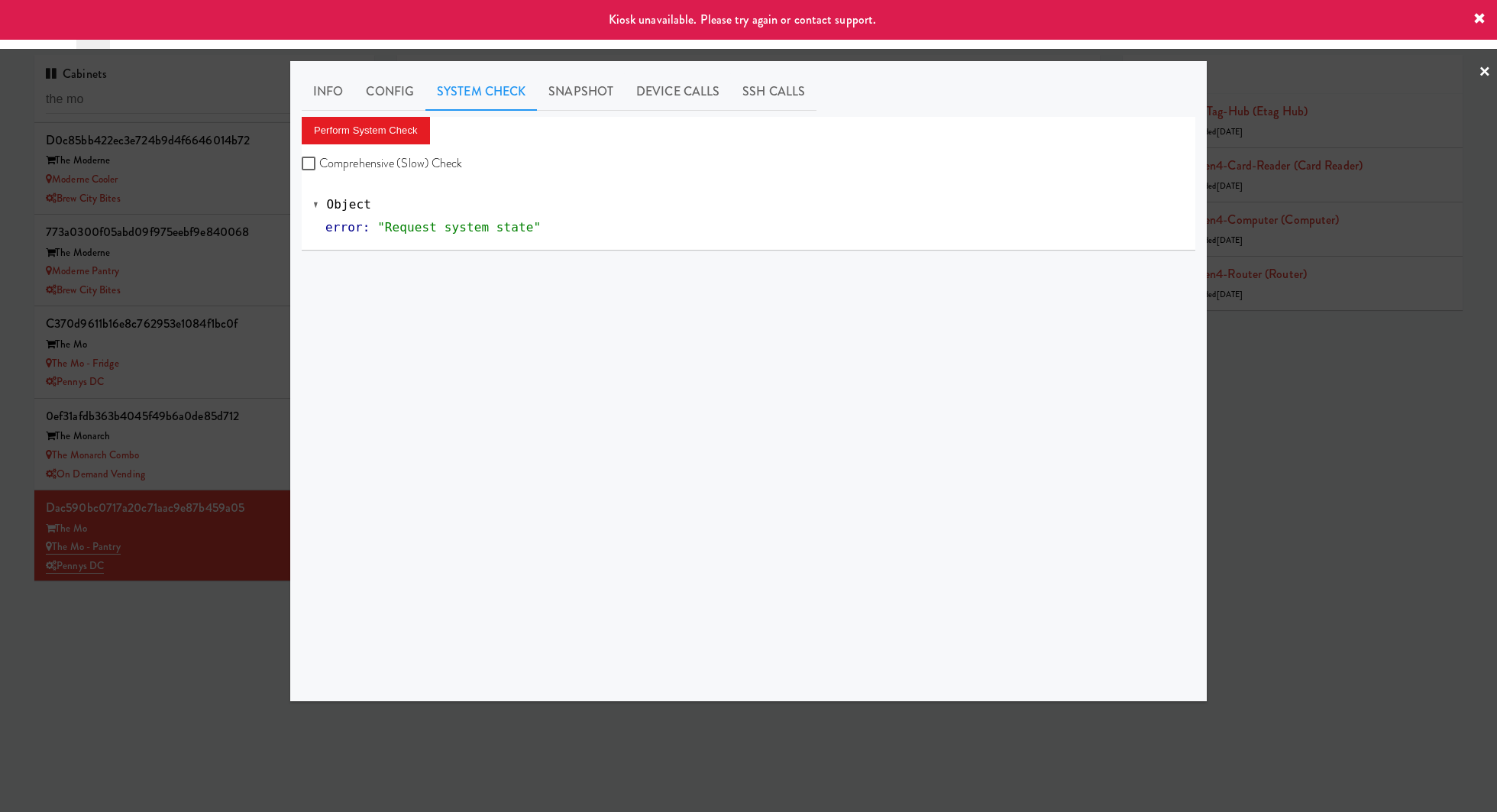
click at [210, 595] on div at bounding box center [748, 406] width 1497 height 812
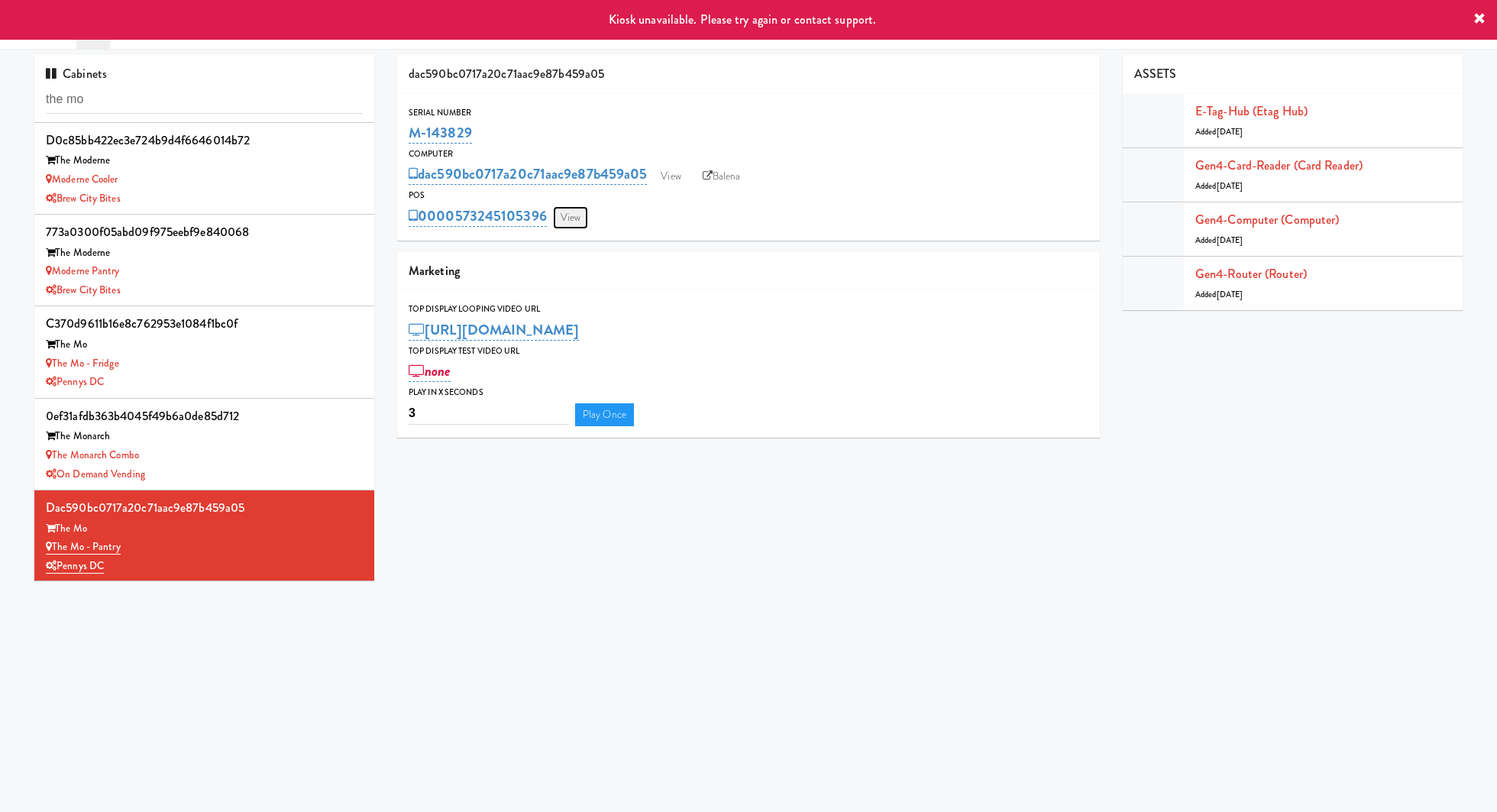
click at [573, 219] on link "View" at bounding box center [570, 217] width 35 height 23
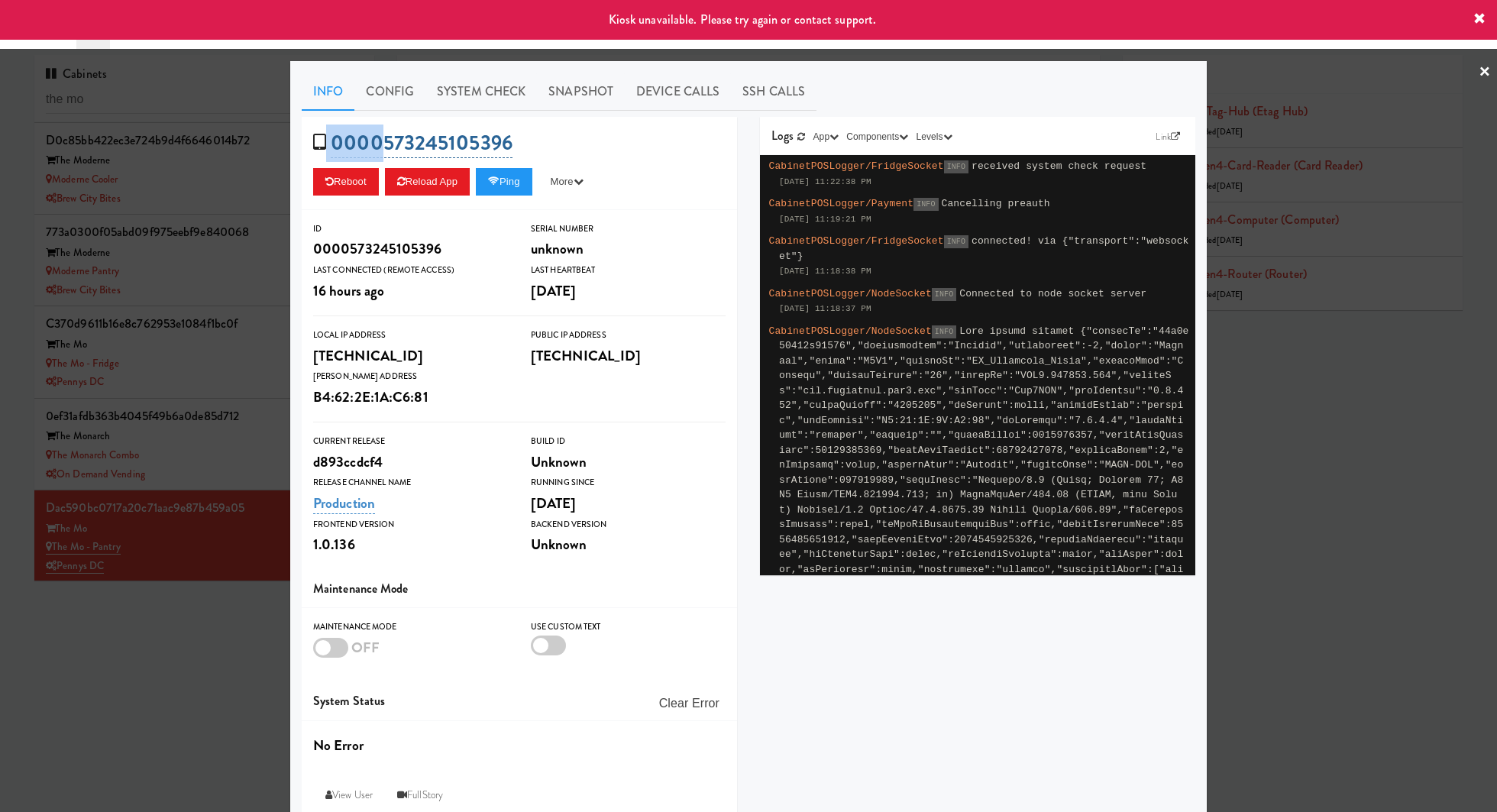
drag, startPoint x: 558, startPoint y: 123, endPoint x: 387, endPoint y: 128, distance: 171.1
click at [387, 128] on div "0000573245105396 Reboot Reload App Ping More Ping Server Restart Server Force R…" at bounding box center [519, 163] width 435 height 94
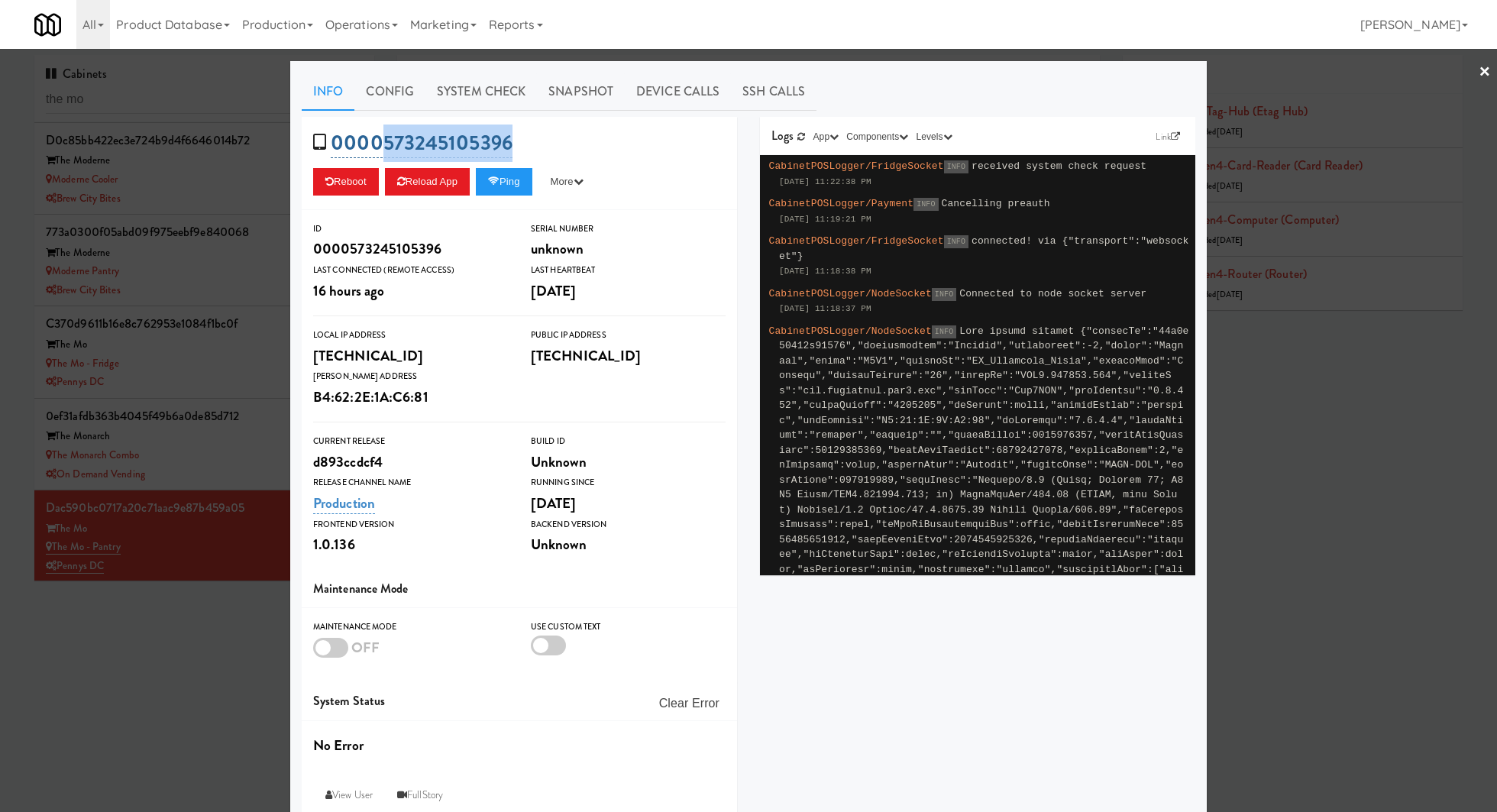
drag, startPoint x: 524, startPoint y: 135, endPoint x: 387, endPoint y: 135, distance: 137.0
click at [387, 135] on div "0000573245105396 Reboot Reload App Ping More Ping Server Restart Server Force R…" at bounding box center [519, 163] width 435 height 94
copy link "573245105396"
click at [267, 354] on div at bounding box center [748, 406] width 1497 height 812
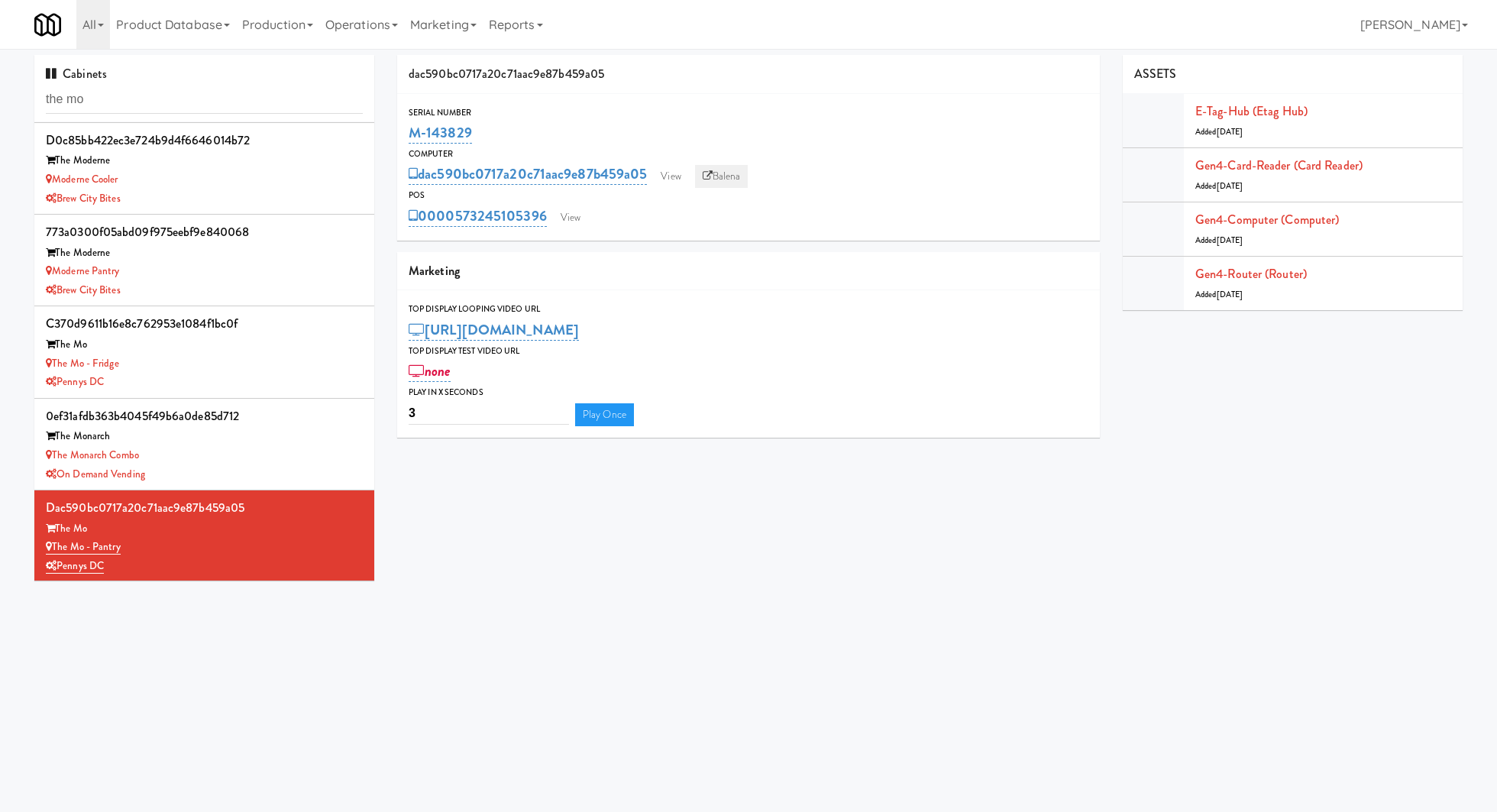
click at [710, 177] on icon at bounding box center [707, 176] width 10 height 10
drag, startPoint x: 508, startPoint y: 123, endPoint x: 410, endPoint y: 128, distance: 98.1
click at [410, 128] on div "M-143829" at bounding box center [748, 132] width 679 height 26
copy link "M-143829"
click at [210, 103] on input "the mo" at bounding box center [203, 100] width 317 height 29
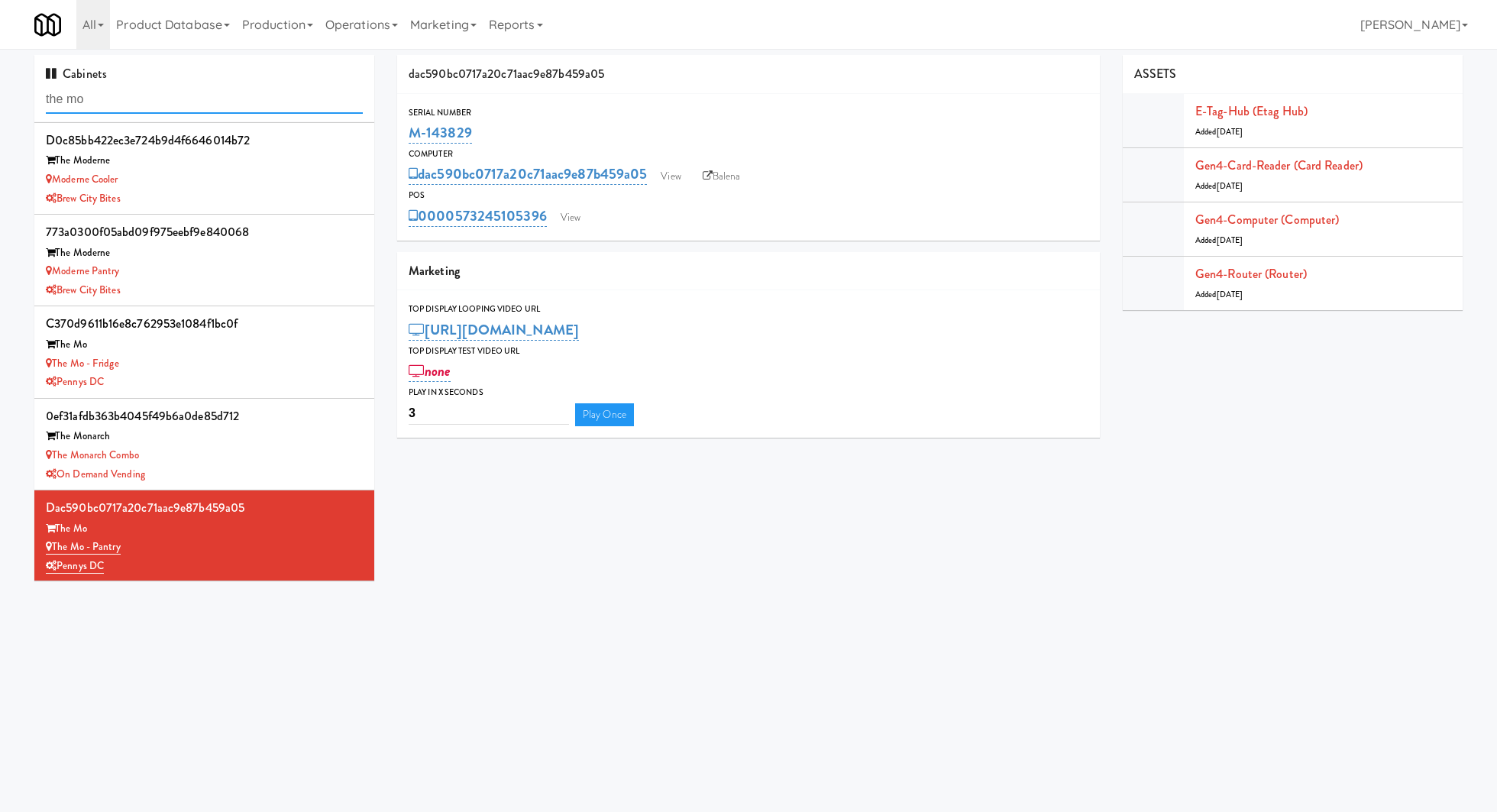
click at [210, 103] on input "the mo" at bounding box center [203, 100] width 317 height 29
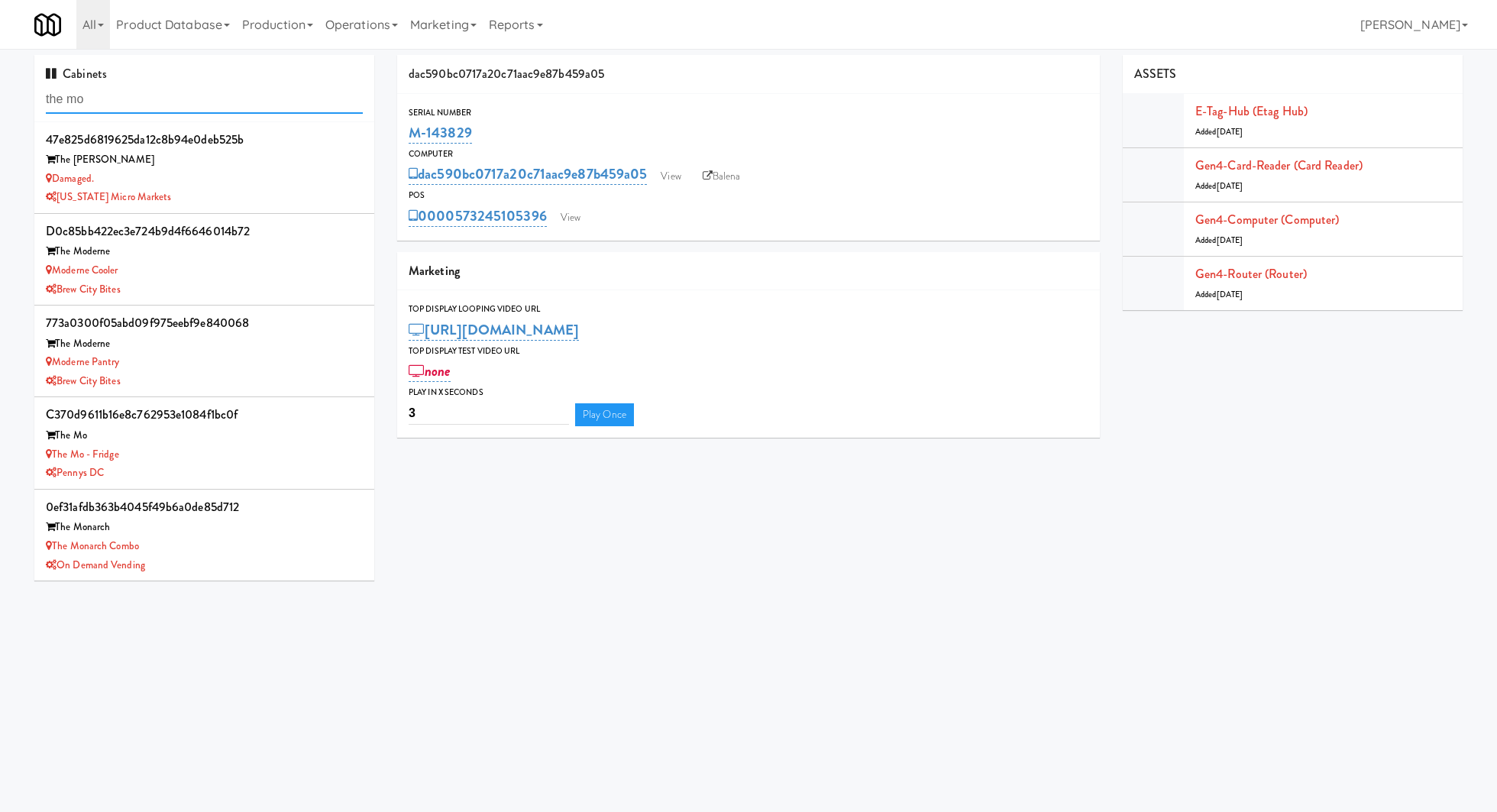
paste input "Parkway Lofts -Misc Items Cooler - Righ"
type input "Parkway Lofts -Misc Items Cooler - Righ"
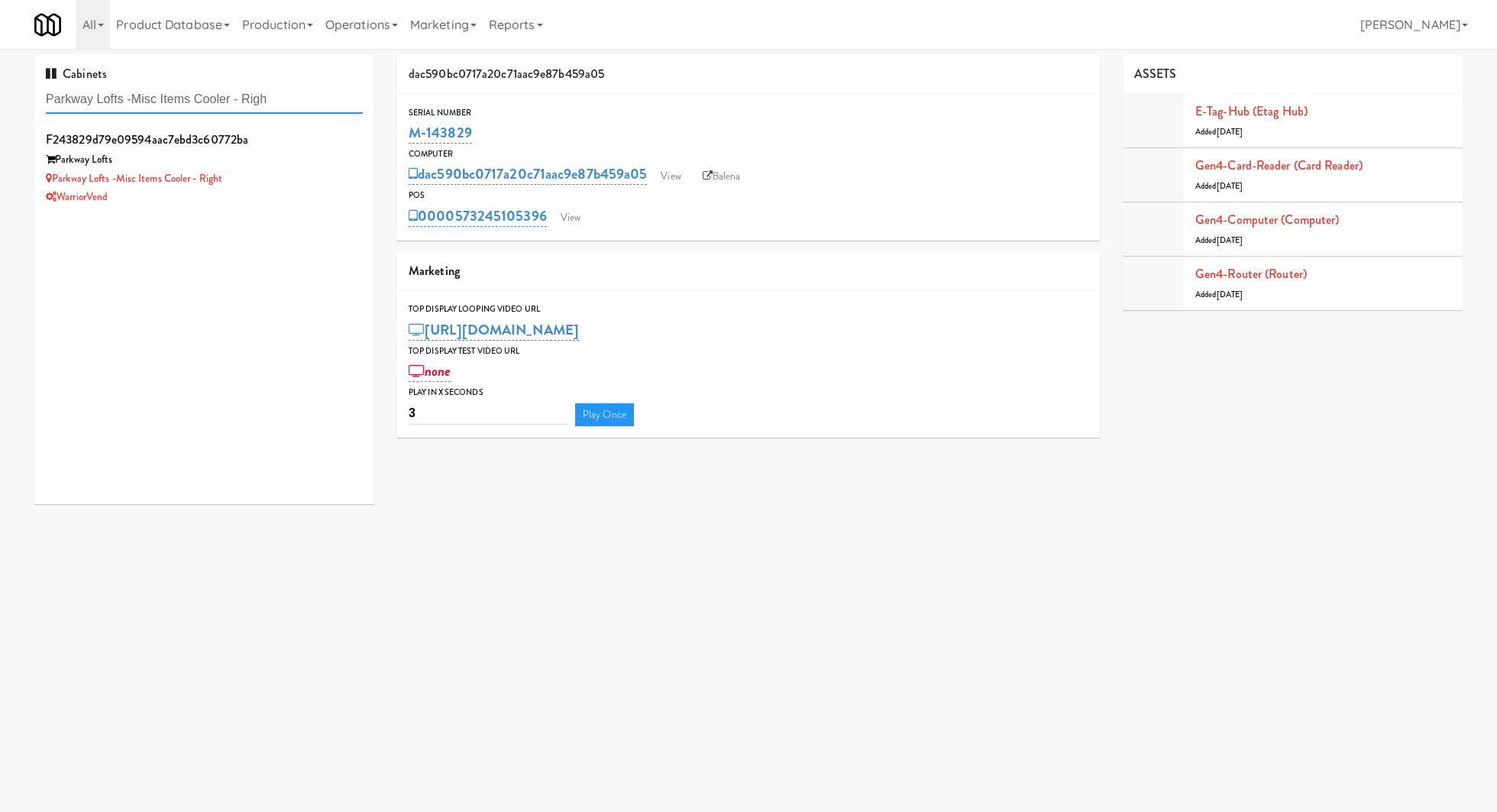
click at [136, 98] on input "Parkway Lofts -Misc Items Cooler - Righ" at bounding box center [203, 100] width 317 height 29
click at [291, 162] on div "Parkway Lofts" at bounding box center [203, 160] width 317 height 19
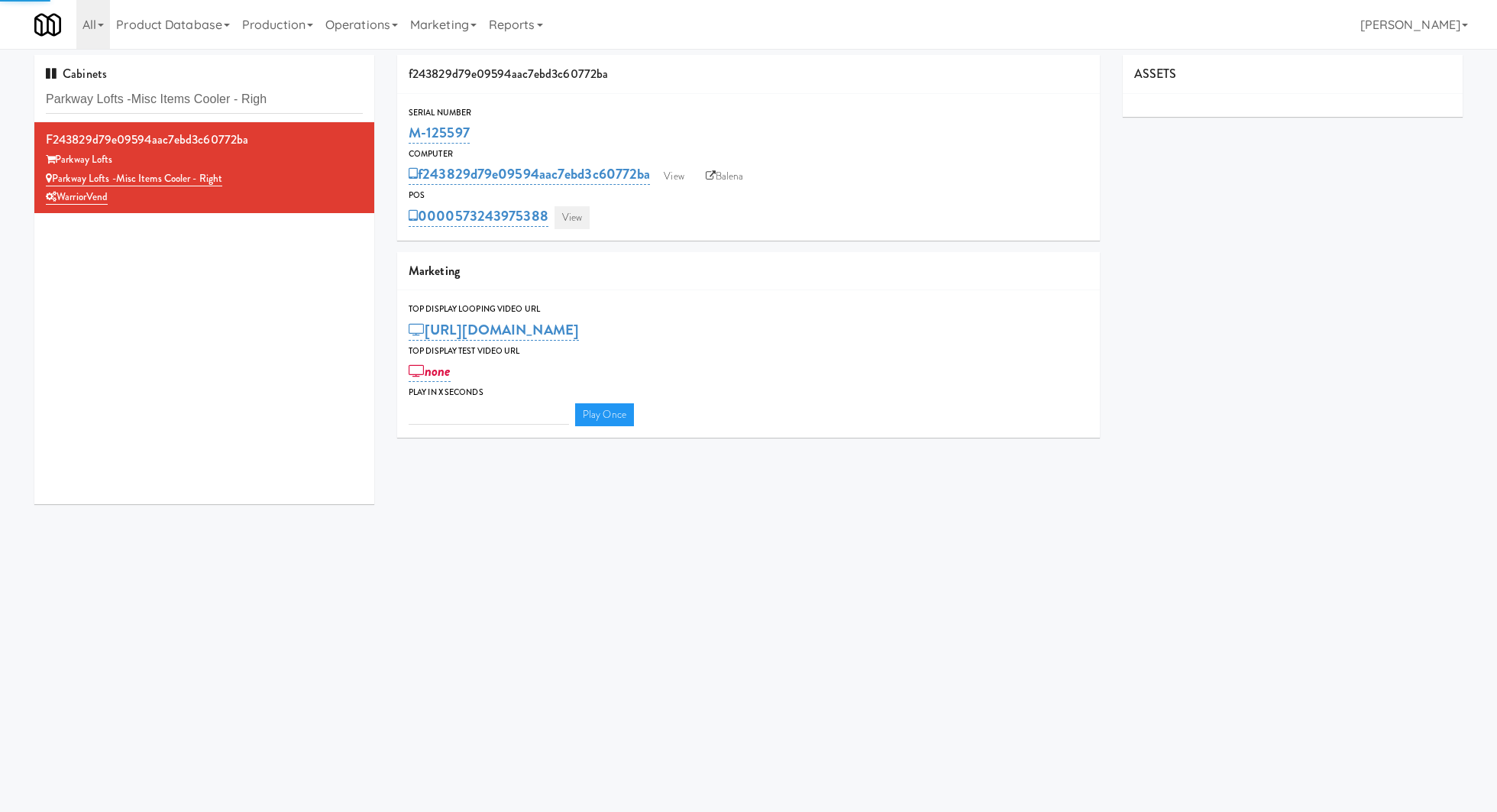
type input "3"
click at [563, 221] on link "View" at bounding box center [572, 217] width 35 height 23
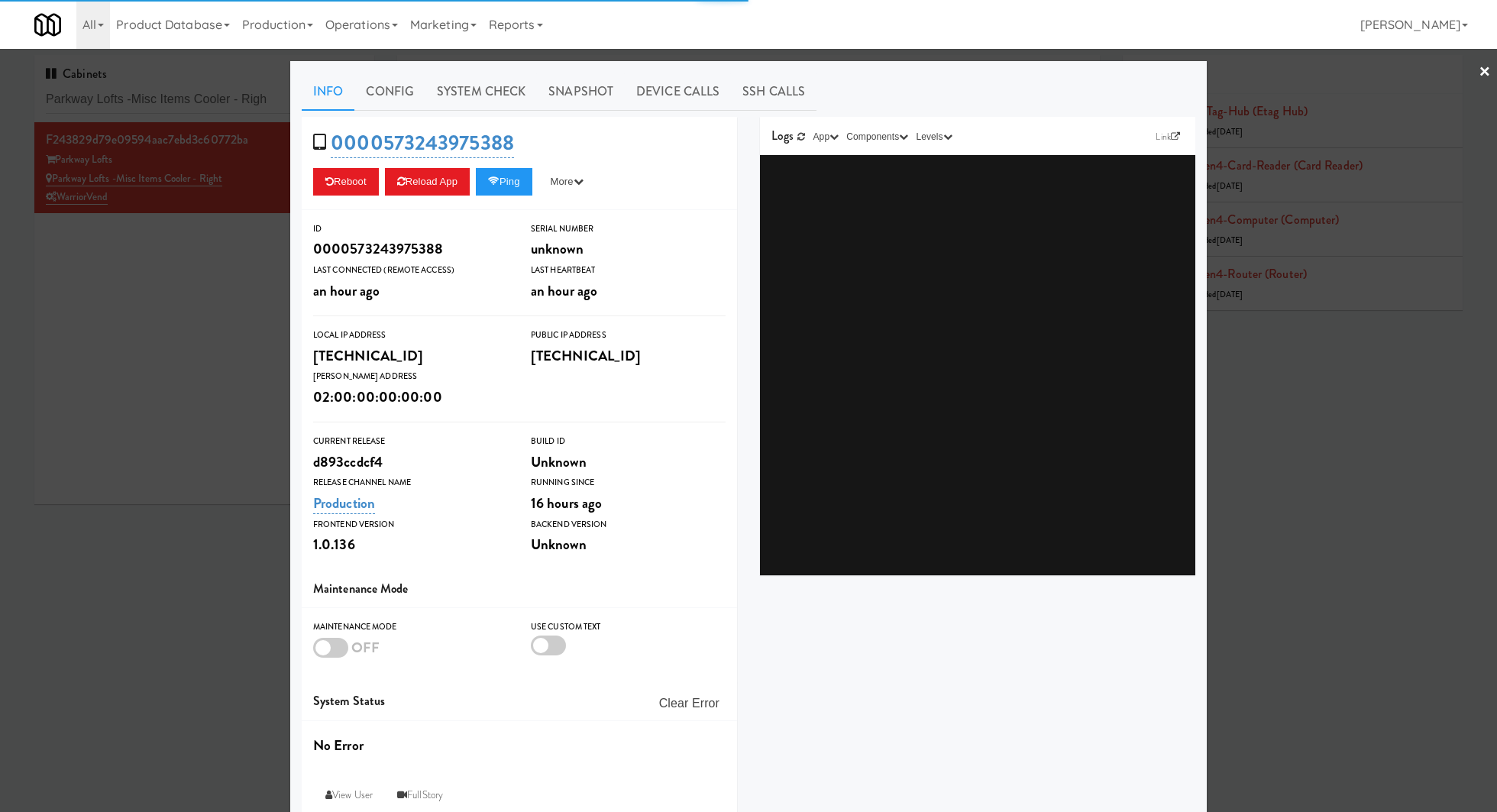
click at [459, 90] on link "System Check" at bounding box center [481, 91] width 111 height 38
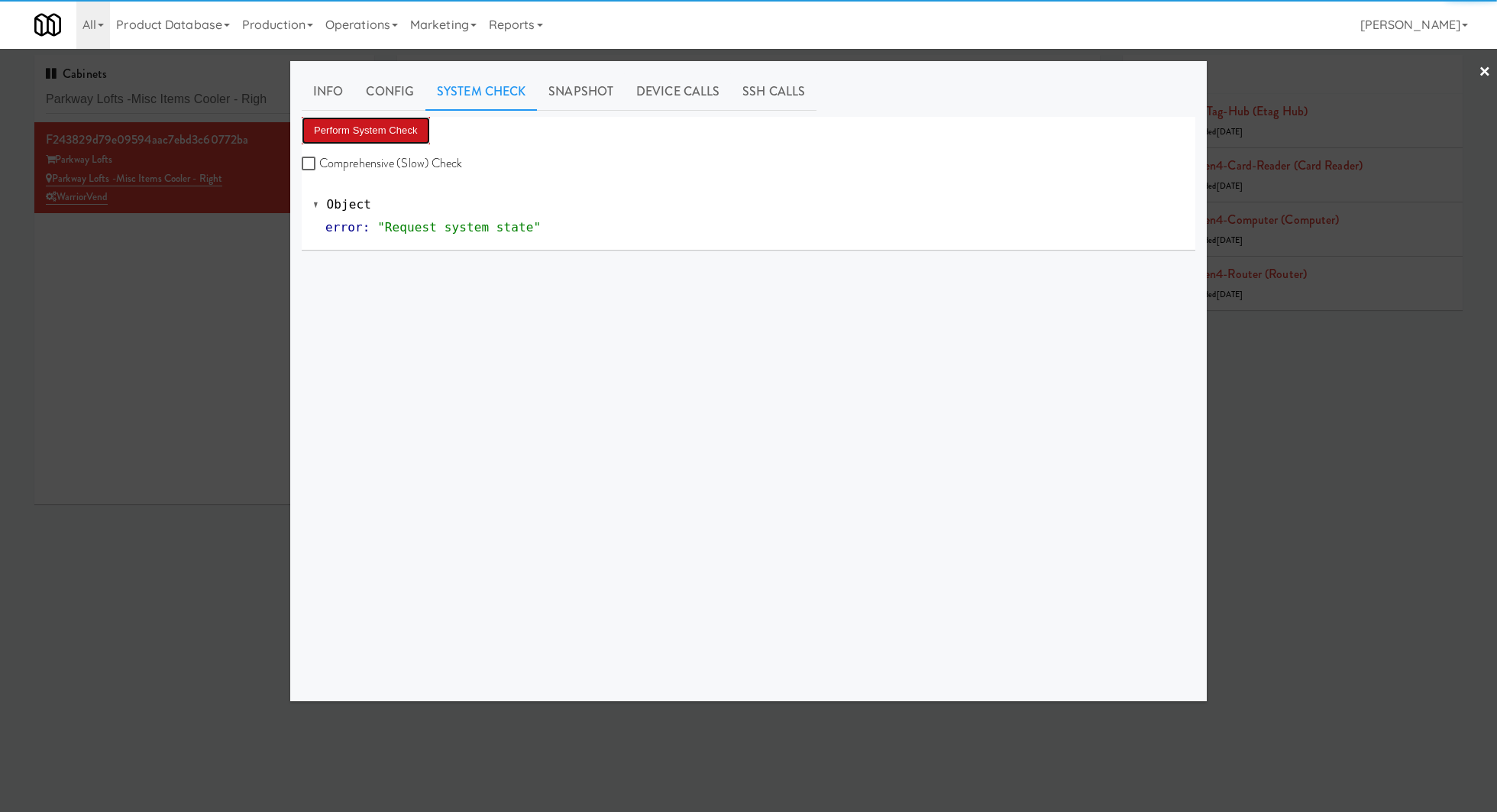
click at [376, 139] on button "Perform System Check" at bounding box center [366, 130] width 128 height 28
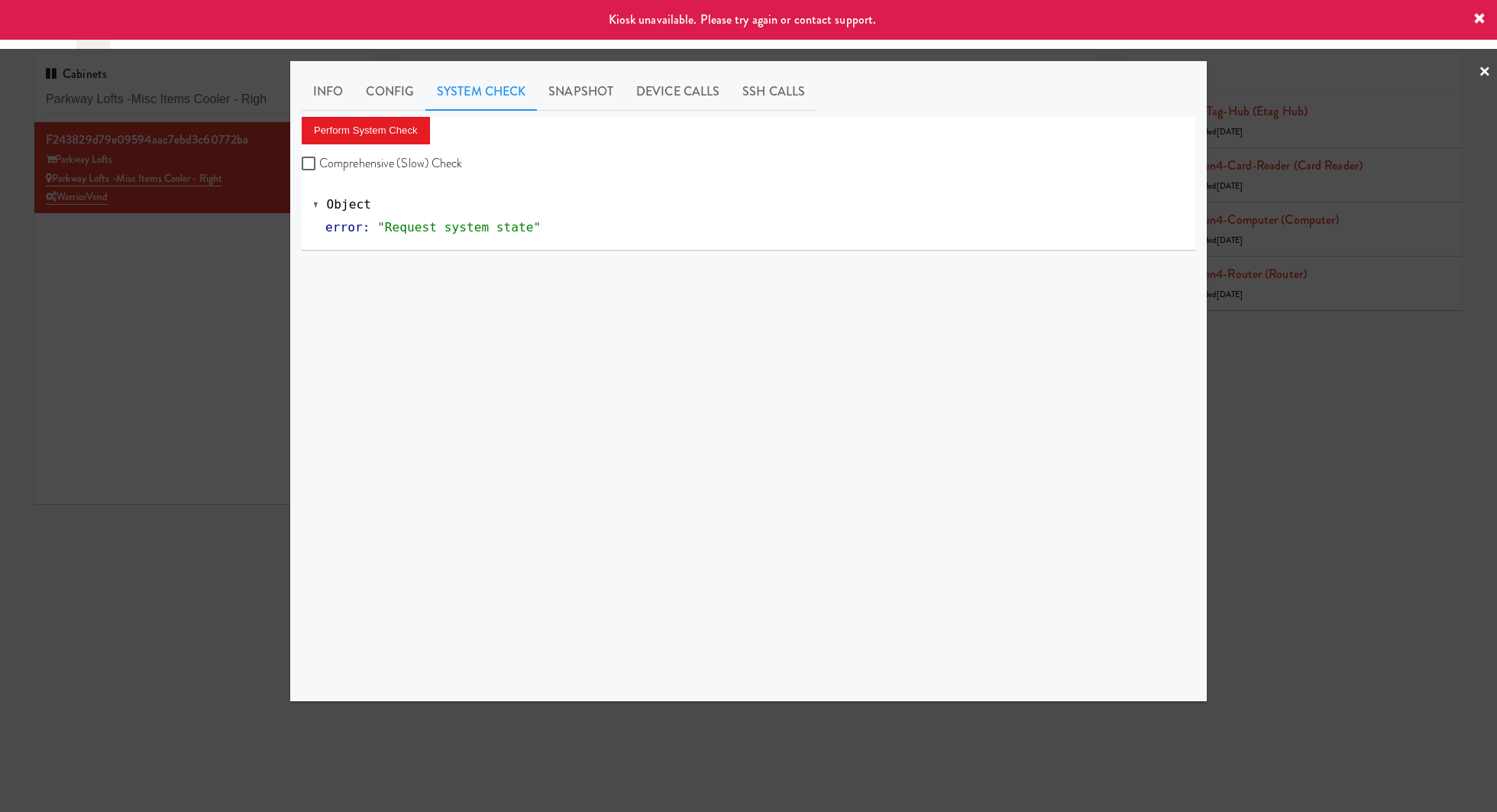
click at [193, 284] on div at bounding box center [748, 406] width 1497 height 812
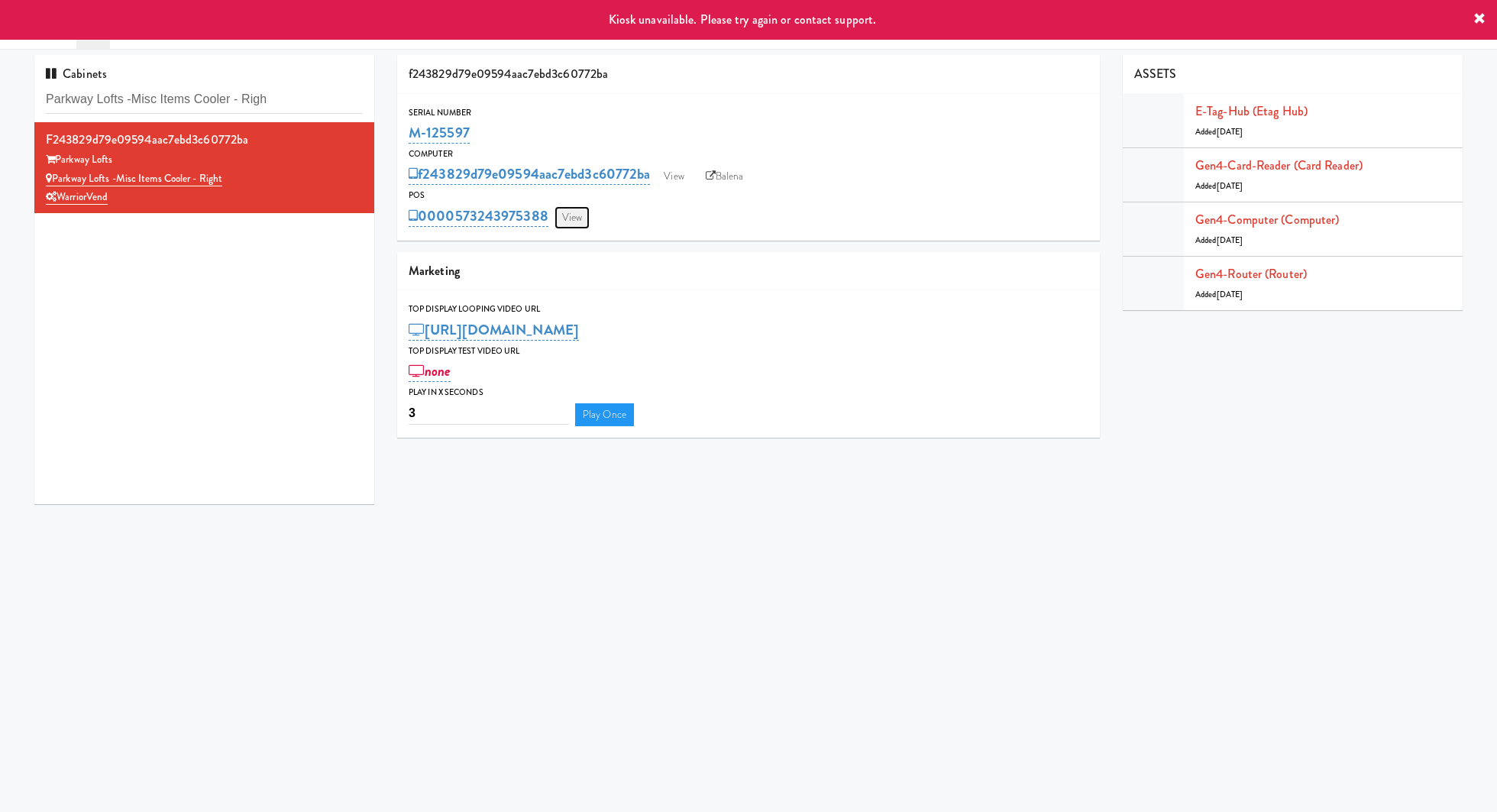
click at [575, 223] on link "View" at bounding box center [572, 217] width 35 height 23
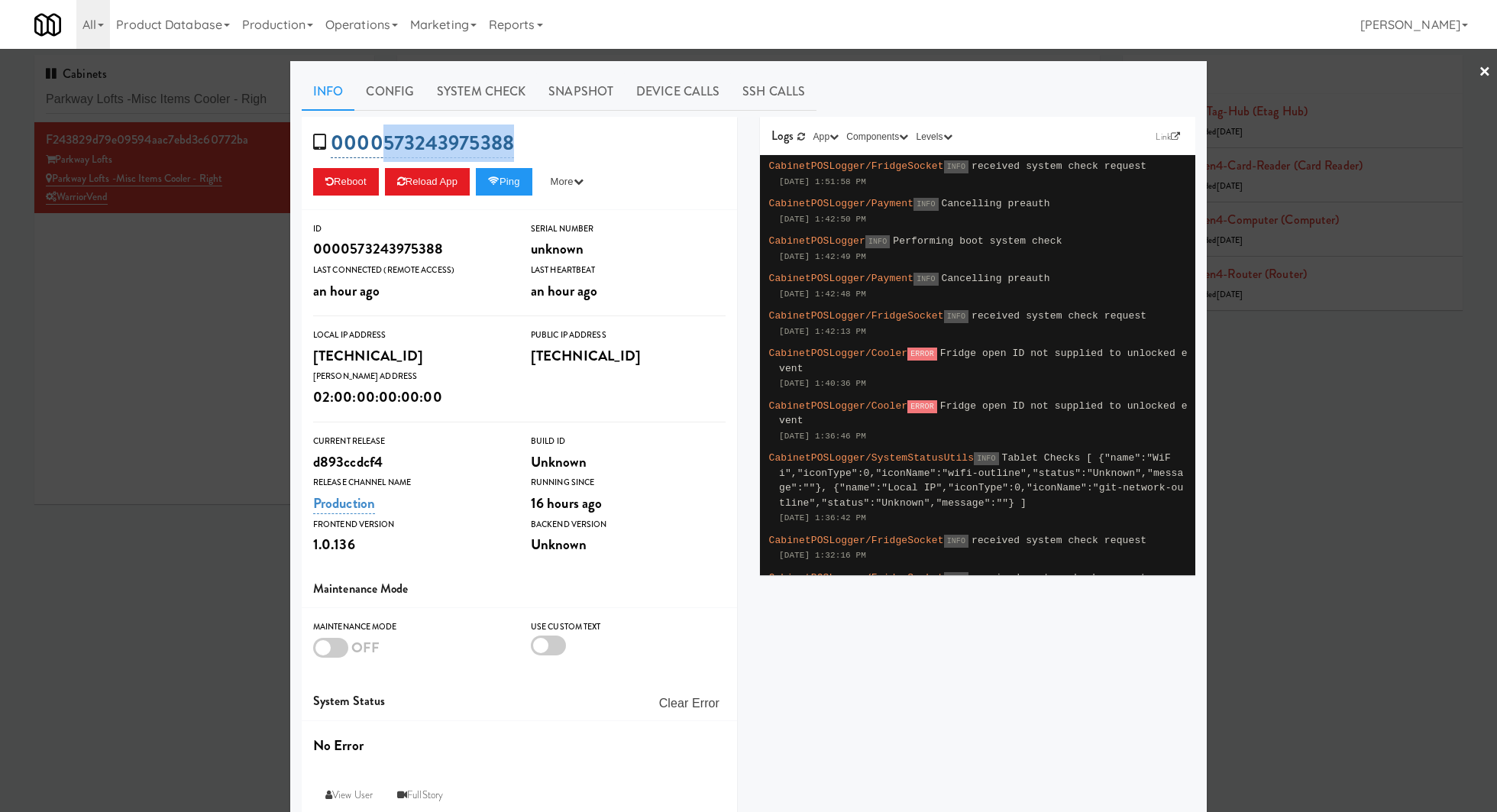
drag, startPoint x: 539, startPoint y: 145, endPoint x: 387, endPoint y: 145, distance: 152.0
click at [387, 145] on div "0000573243975388 Reboot Reload App Ping More Ping Server Restart Server Force R…" at bounding box center [519, 163] width 435 height 94
copy link "573243975388"
click at [267, 240] on div at bounding box center [748, 406] width 1497 height 812
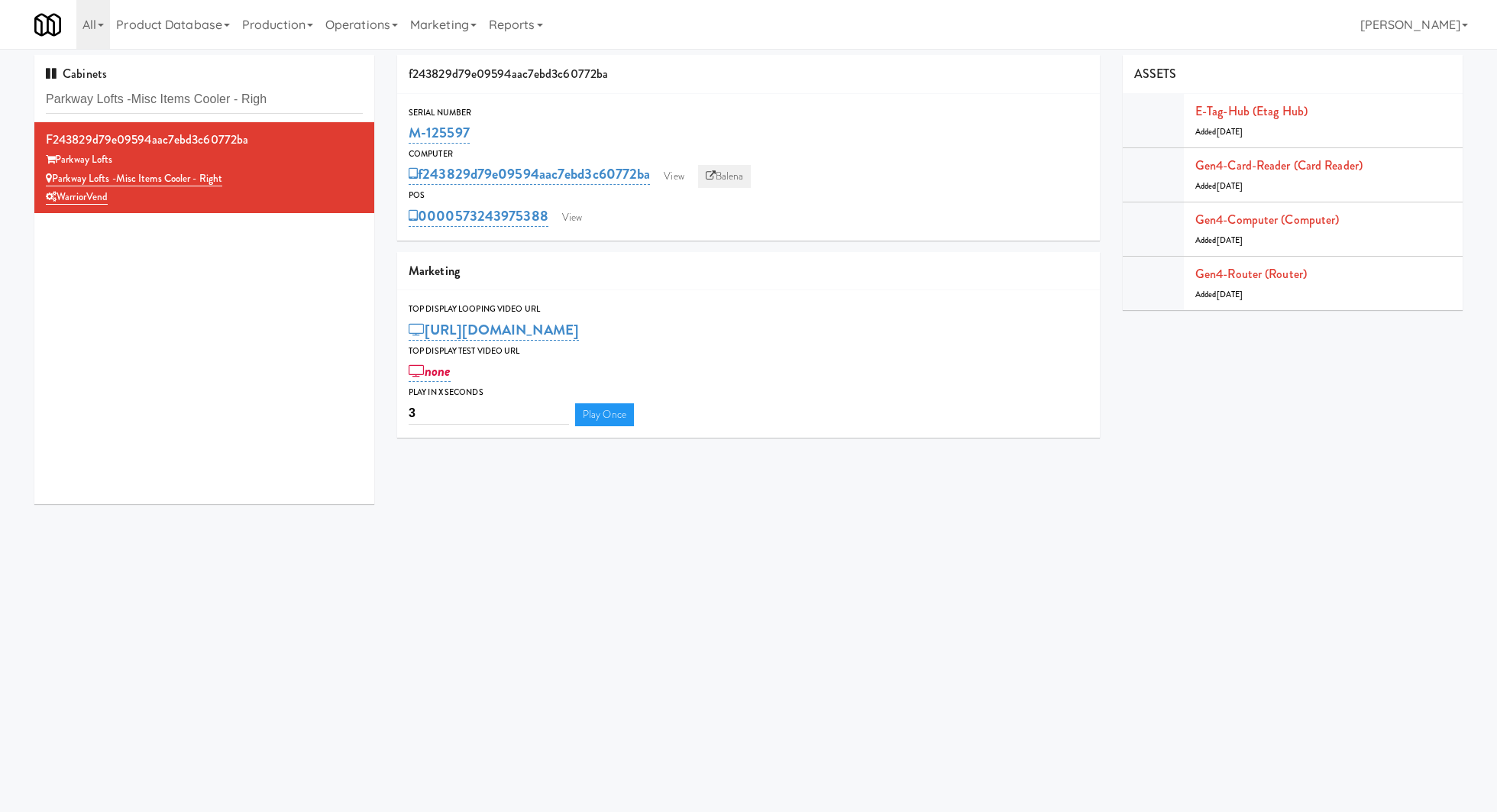
click at [711, 171] on icon at bounding box center [710, 176] width 10 height 10
drag, startPoint x: 484, startPoint y: 125, endPoint x: 414, endPoint y: 119, distance: 70.3
click at [414, 119] on div "M-125597" at bounding box center [748, 132] width 679 height 26
copy link "M-125597"
click at [198, 110] on input "Parkway Lofts -Misc Items Cooler - Righ" at bounding box center [203, 100] width 317 height 29
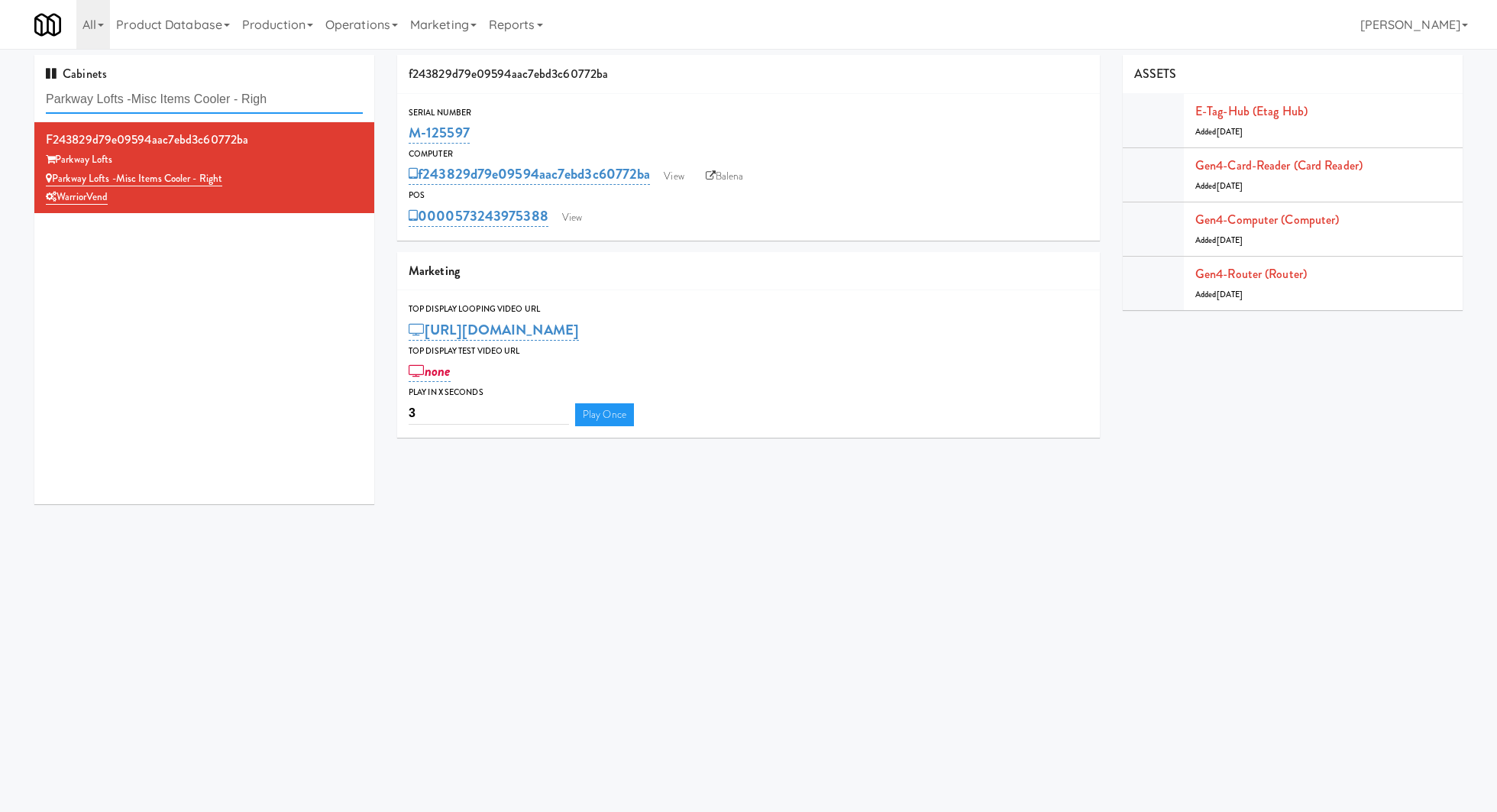
click at [198, 110] on input "Parkway Lofts -Misc Items Cooler - Righ" at bounding box center [203, 100] width 317 height 29
paste input "Rock Solid Reboot 2"
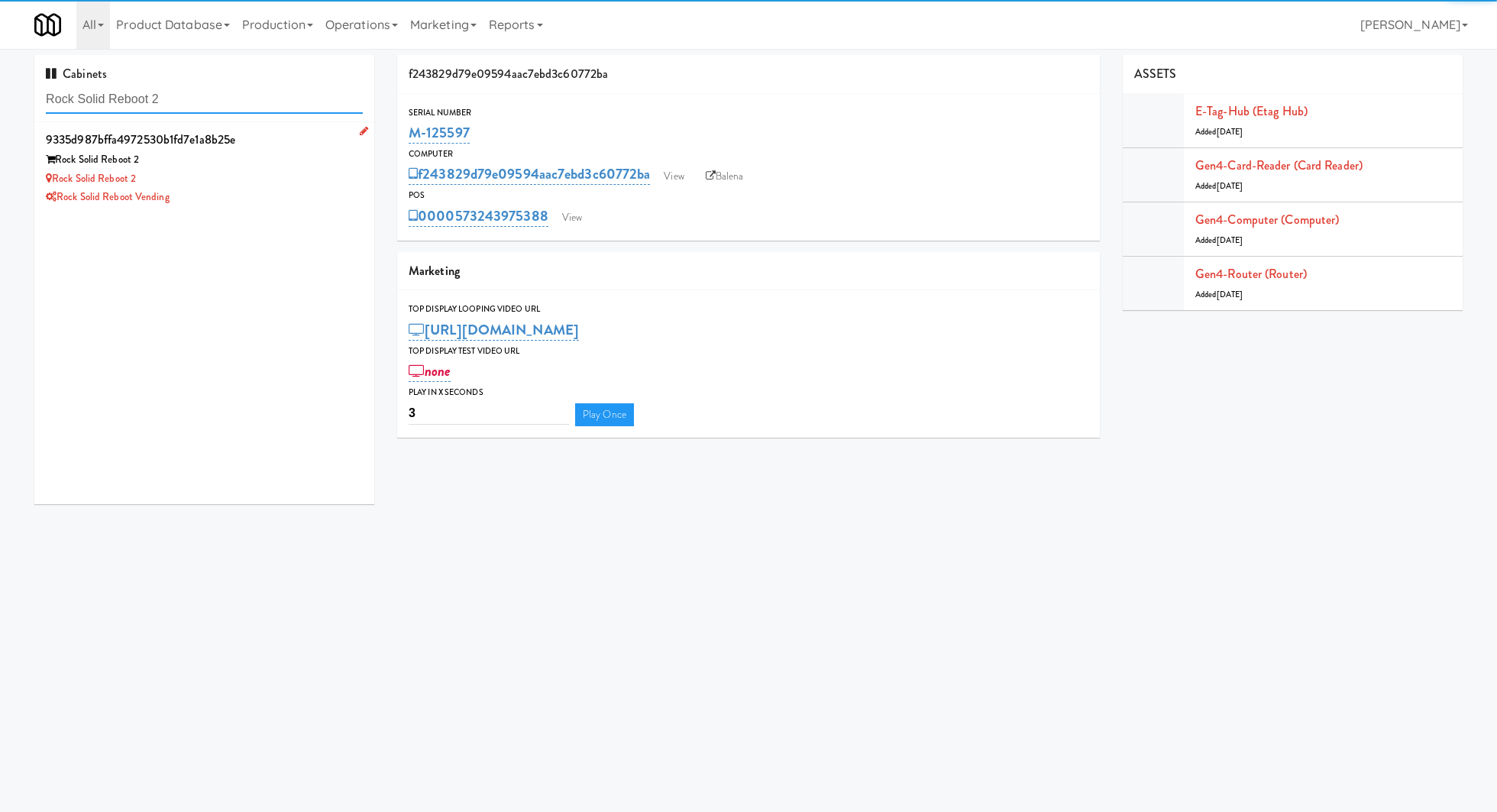
type input "Rock Solid Reboot 2"
click at [276, 178] on div "Rock Solid Reboot 2" at bounding box center [203, 178] width 317 height 19
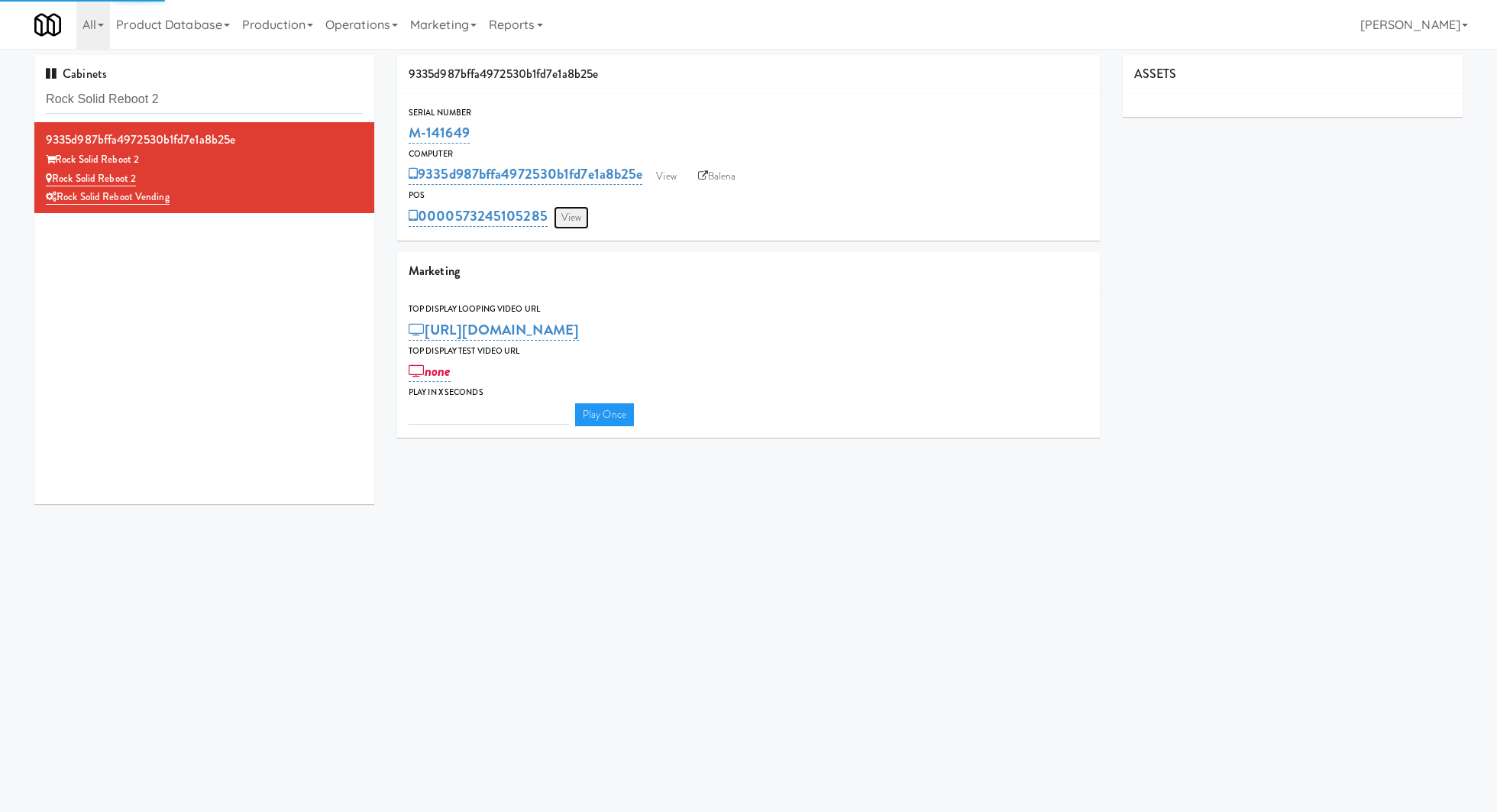
type input "3"
click at [578, 212] on link "View" at bounding box center [571, 217] width 35 height 23
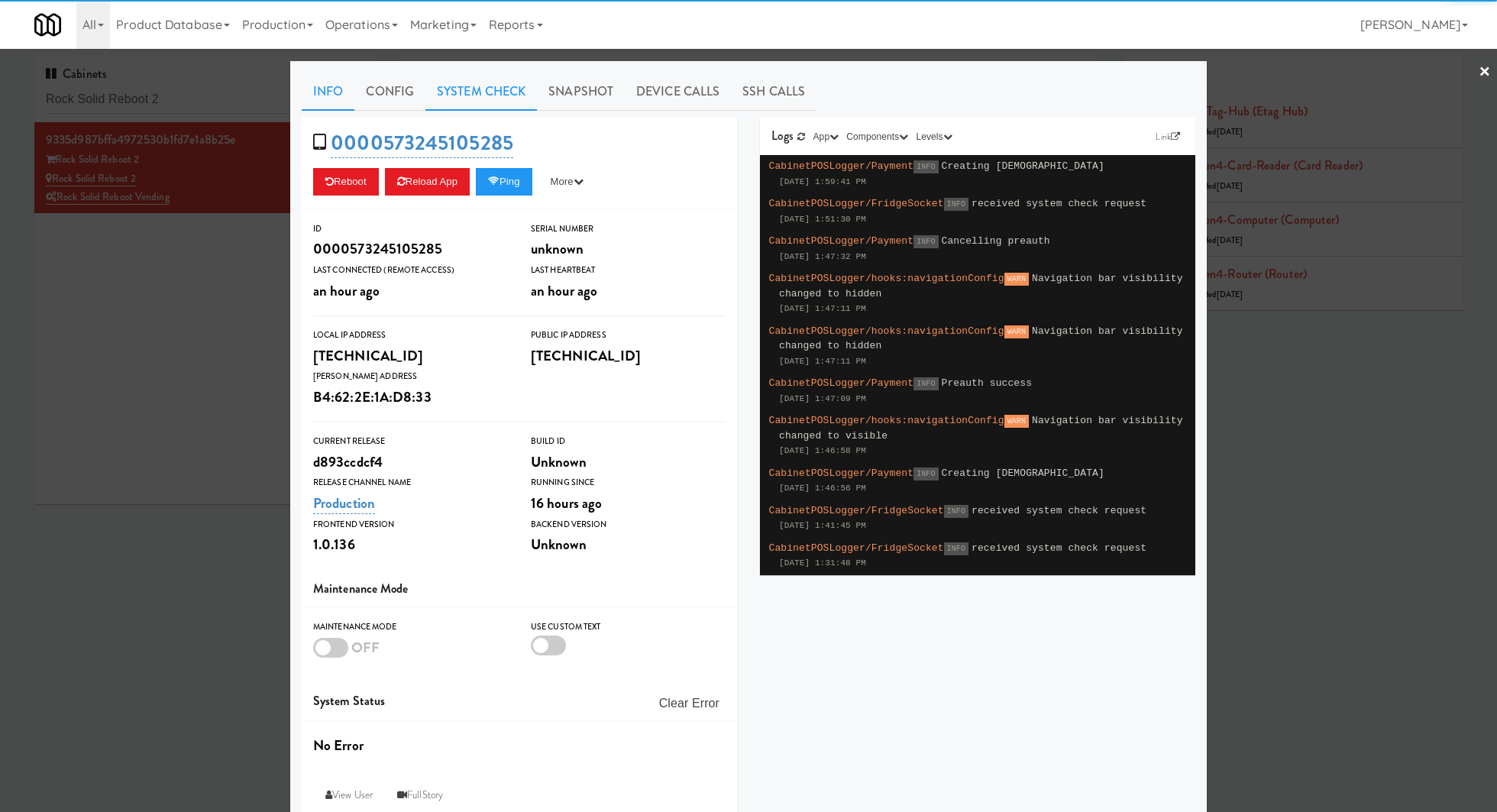
click at [470, 86] on link "System Check" at bounding box center [481, 91] width 111 height 38
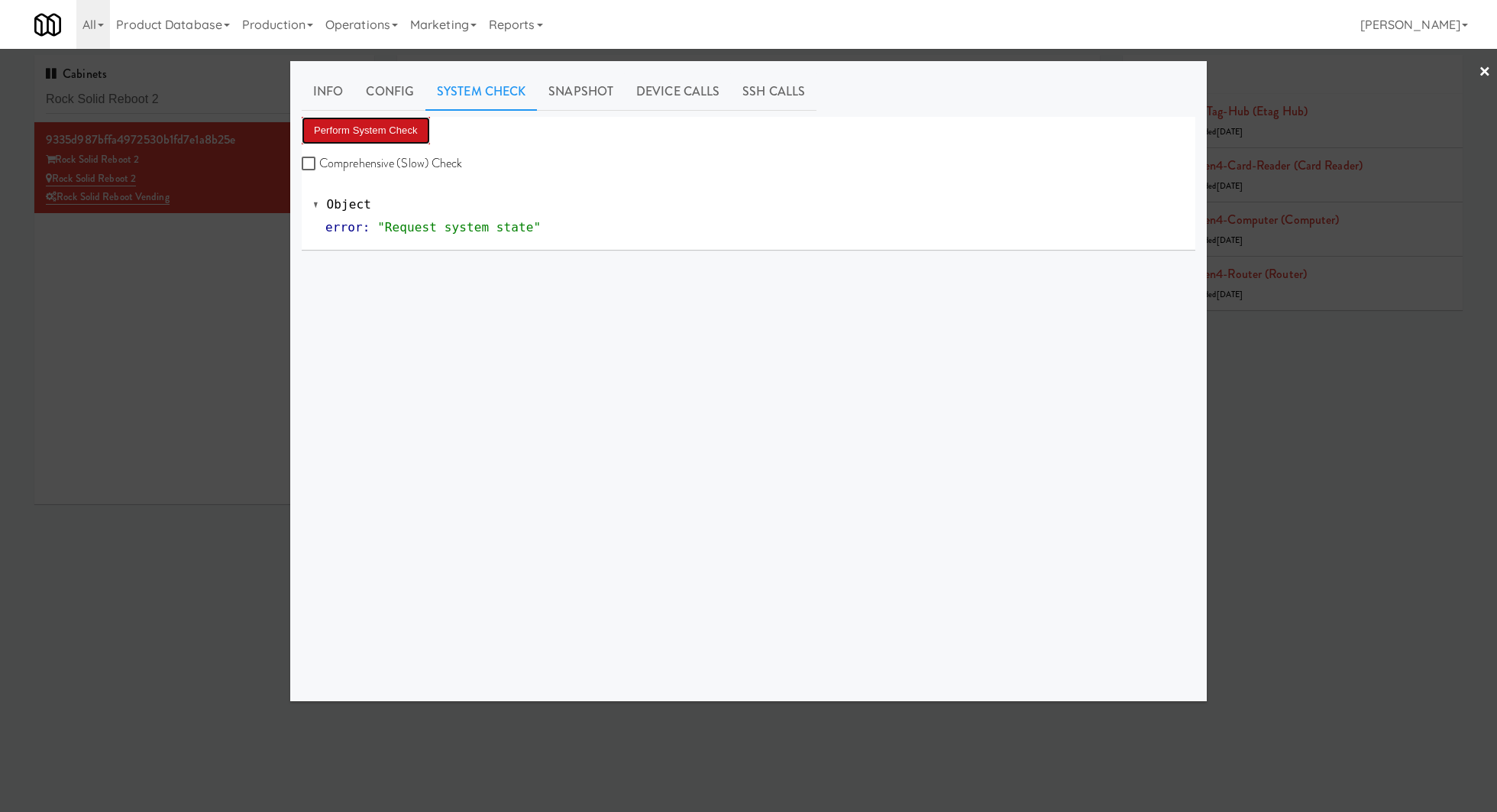
click at [411, 123] on button "Perform System Check" at bounding box center [366, 130] width 128 height 28
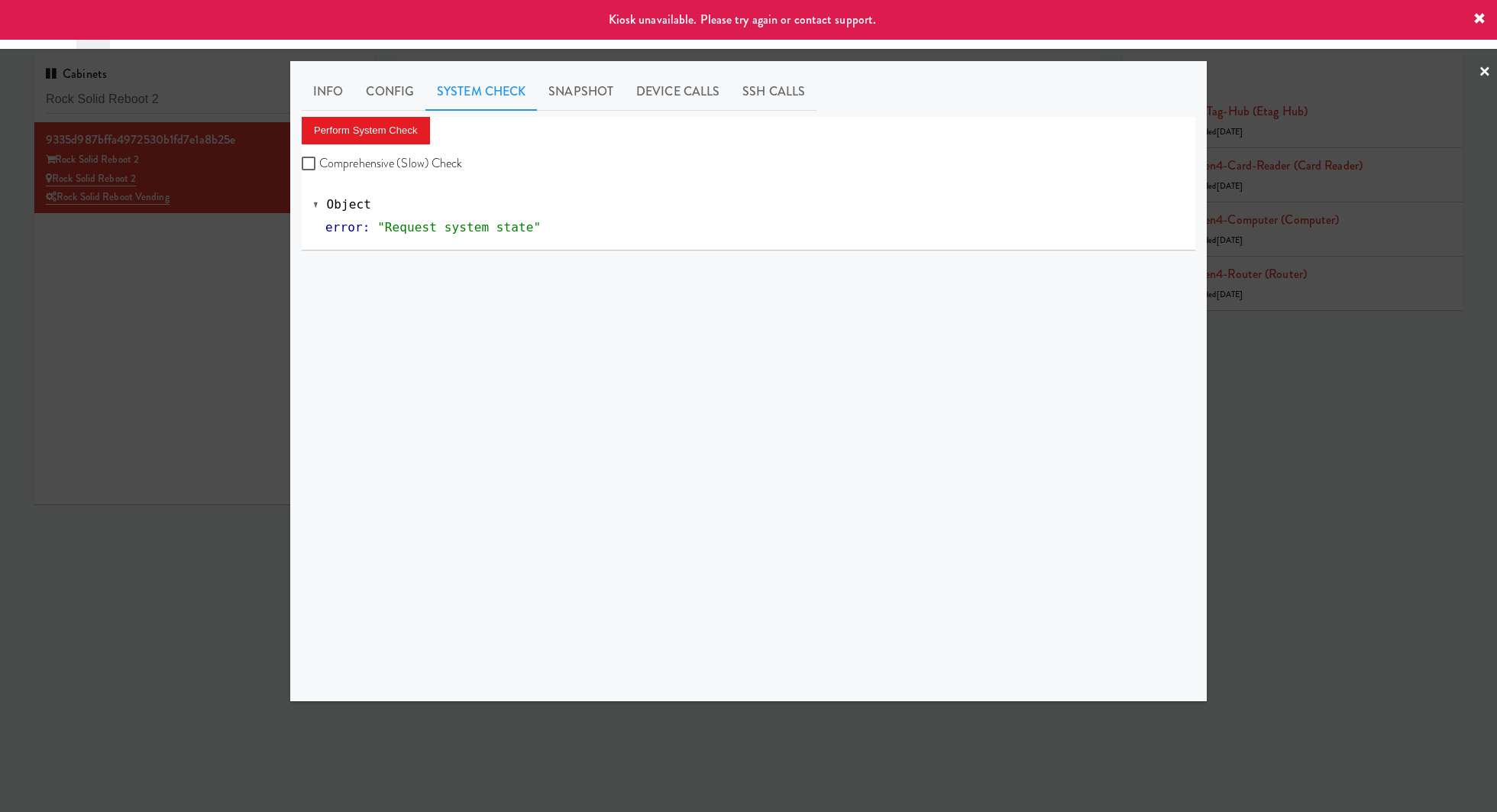
click at [212, 270] on div at bounding box center [748, 406] width 1497 height 812
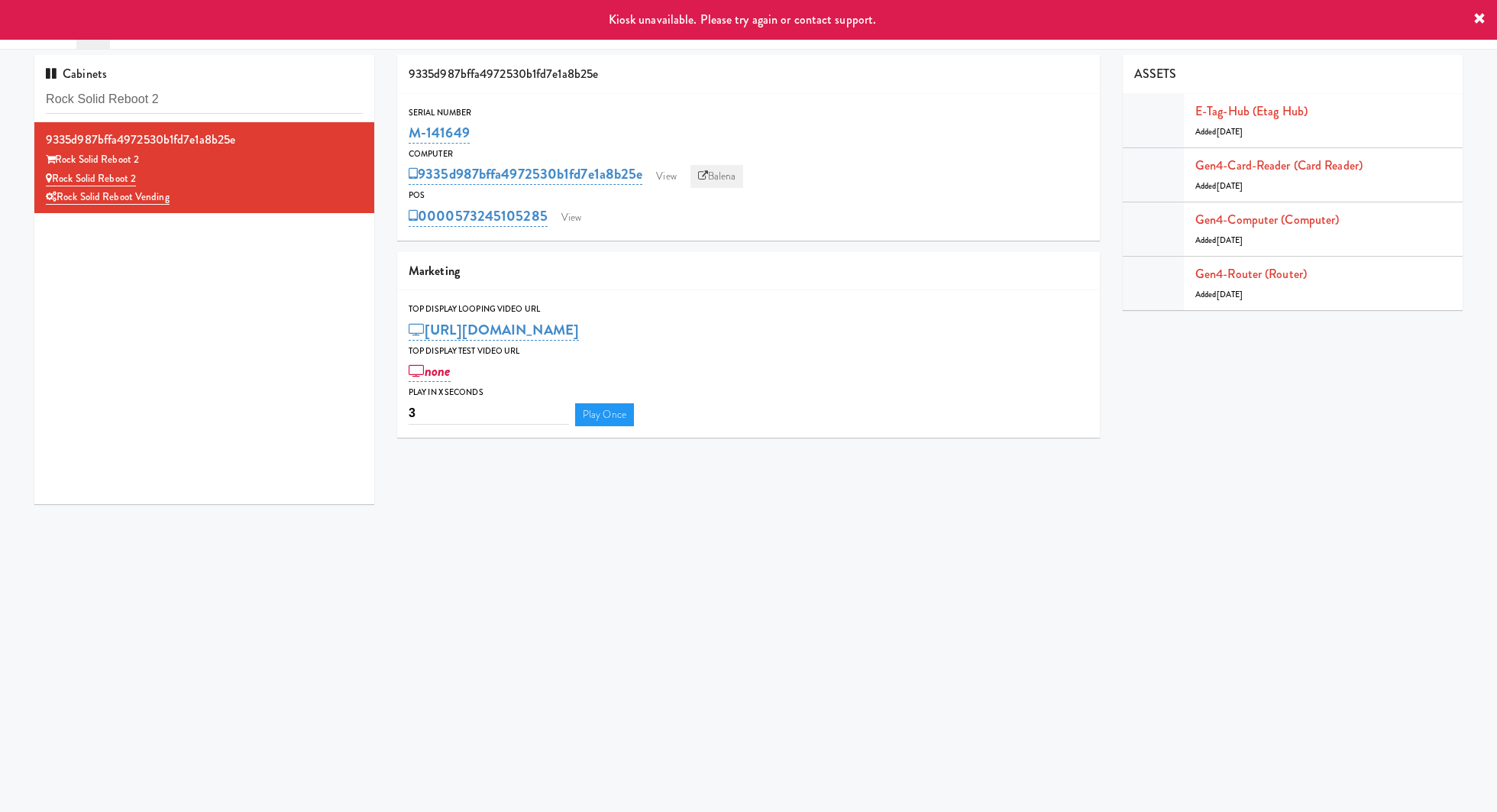
click at [730, 178] on link "Balena" at bounding box center [717, 176] width 53 height 23
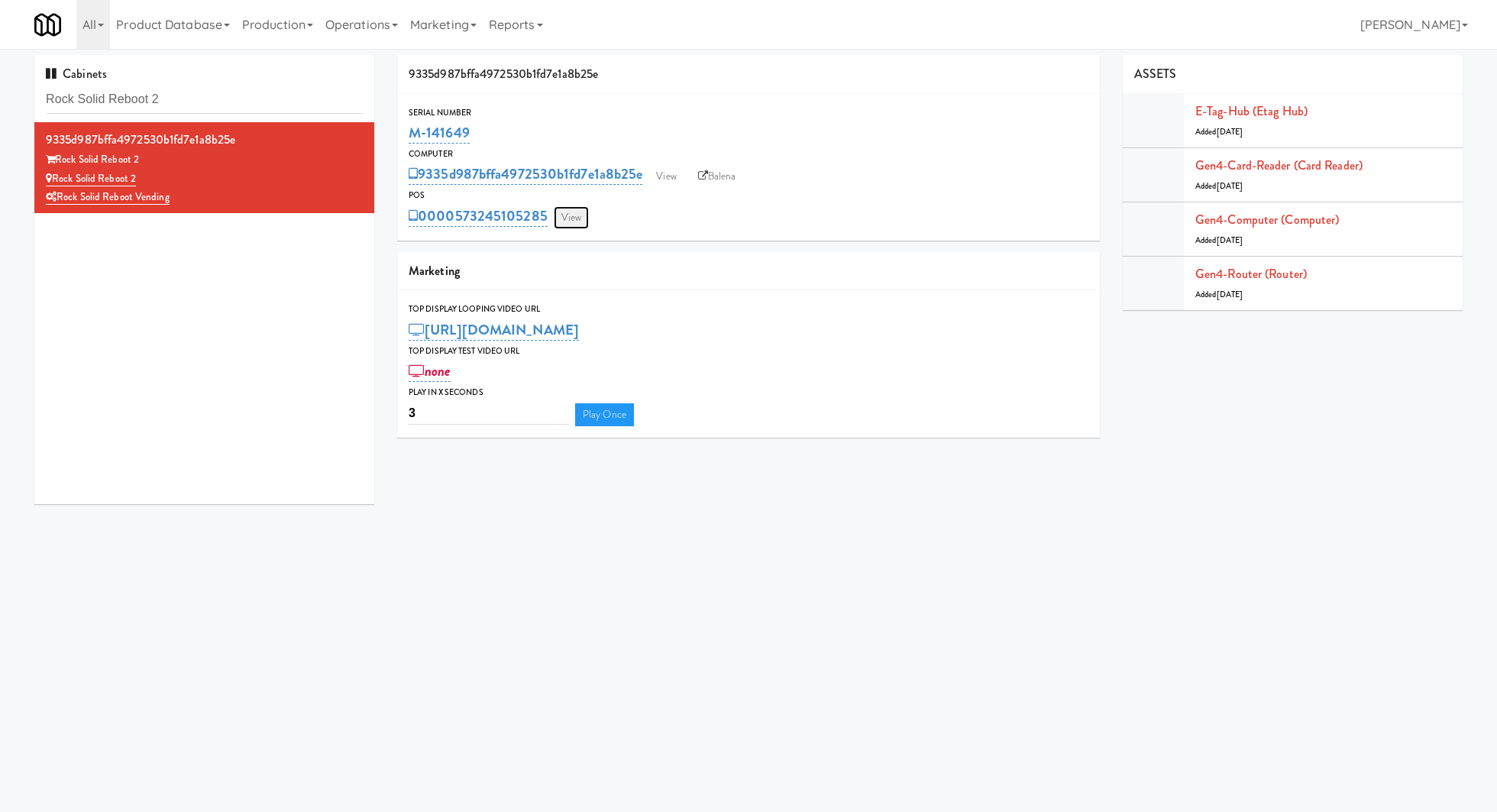
click at [576, 221] on link "View" at bounding box center [571, 217] width 35 height 23
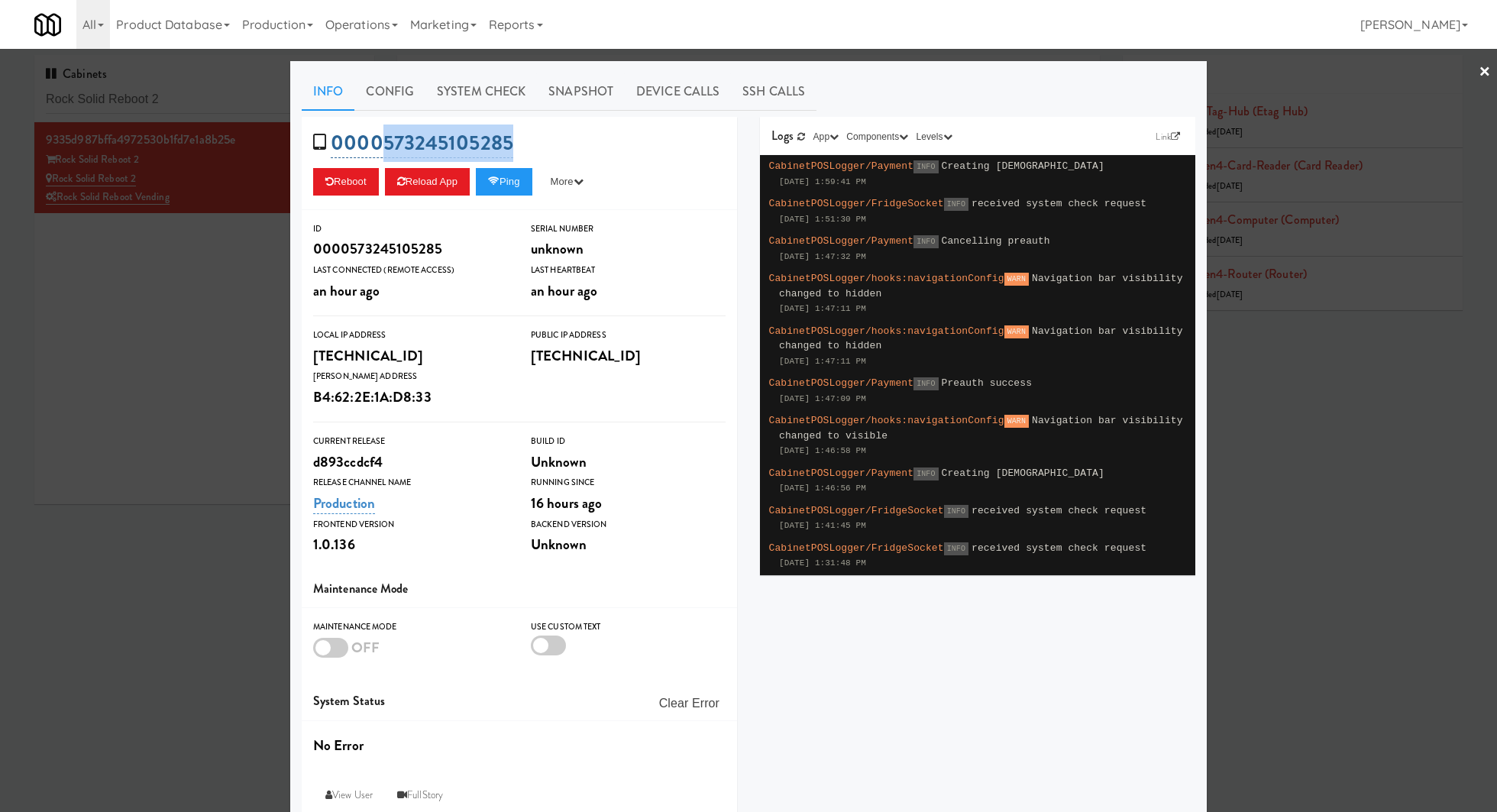
drag, startPoint x: 609, startPoint y: 146, endPoint x: 382, endPoint y: 151, distance: 227.1
click at [381, 151] on div "0000573245105285 Reboot Reload App Ping More Ping Server Restart Server Force R…" at bounding box center [519, 163] width 435 height 94
copy link "573245105285"
click at [205, 103] on div at bounding box center [748, 406] width 1497 height 812
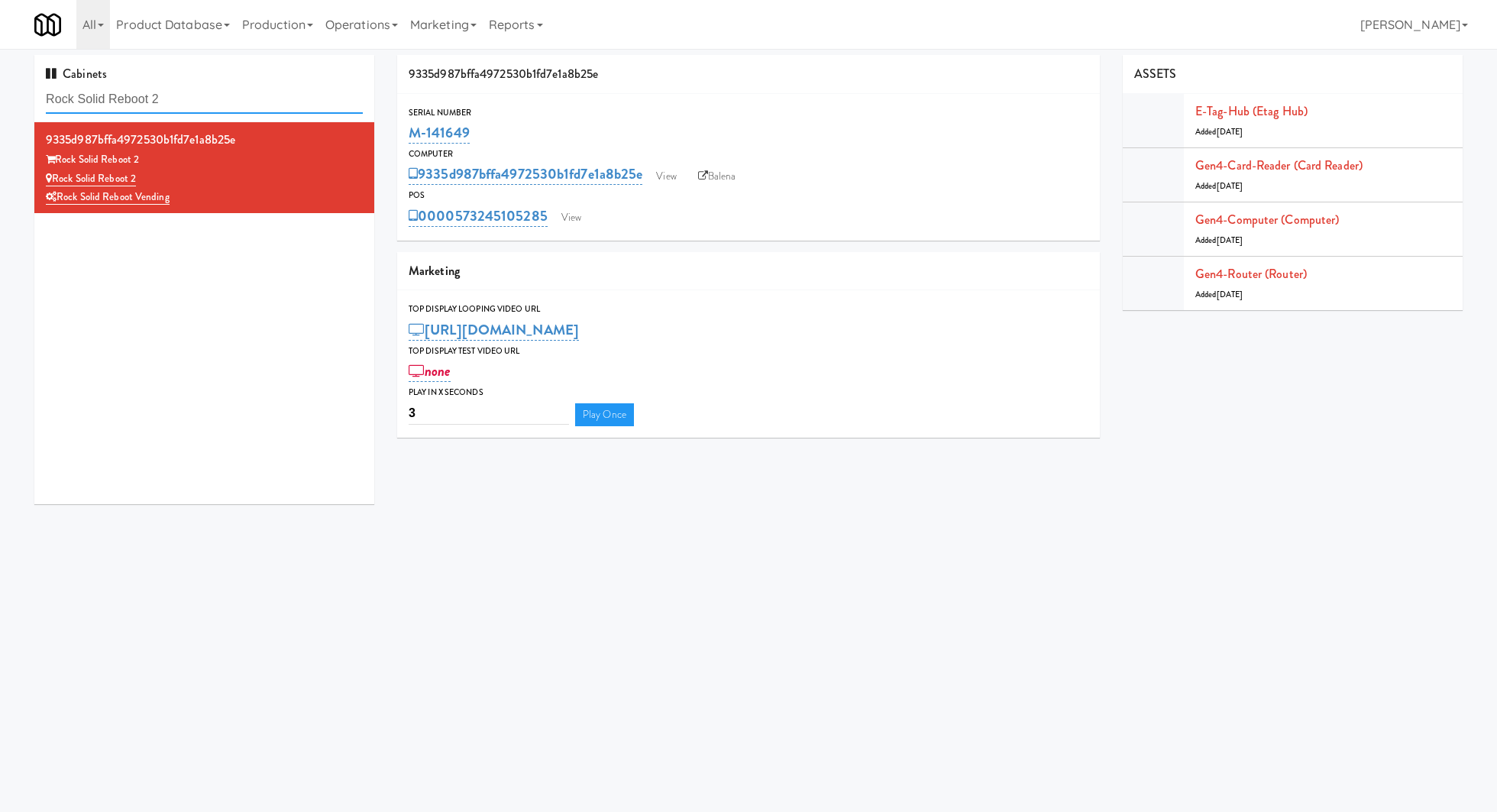
click at [205, 103] on input "Rock Solid Reboot 2" at bounding box center [203, 100] width 317 height 29
paste input "VOC - Cooler"
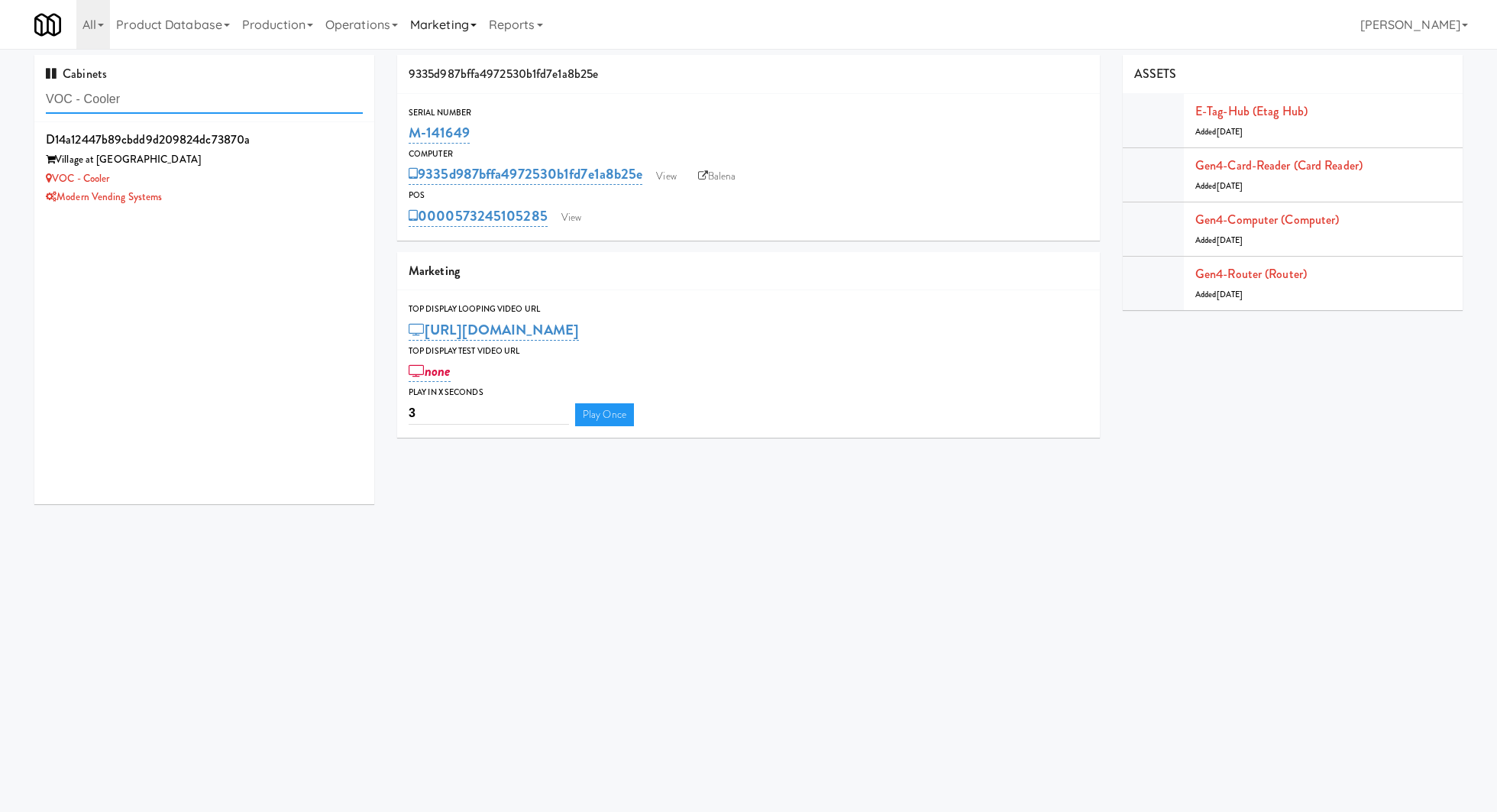
type input "VOC - Cooler"
click at [292, 152] on div "Village at Commonwealth" at bounding box center [203, 160] width 317 height 19
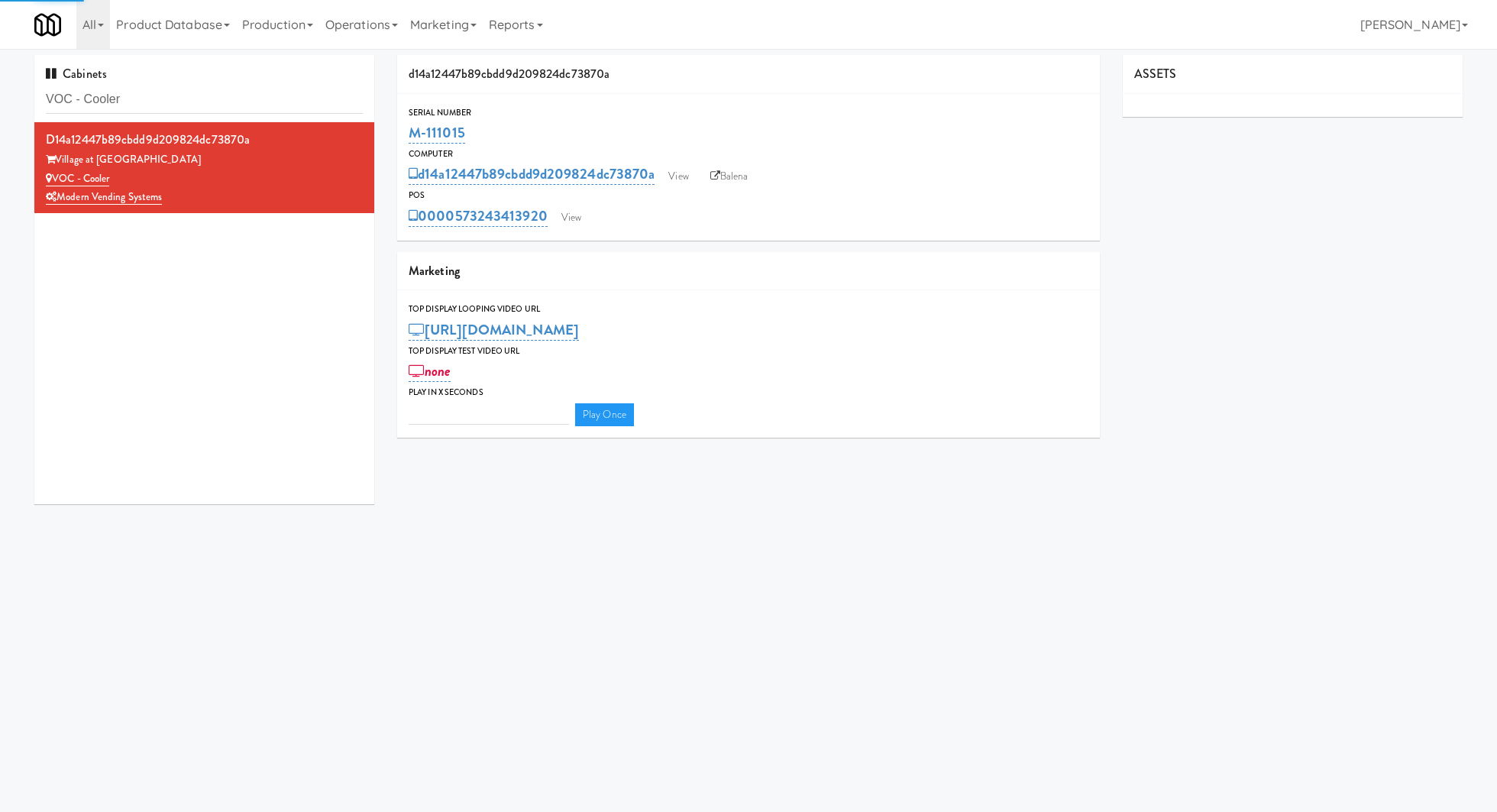
type input "3"
click at [567, 216] on link "View" at bounding box center [571, 217] width 35 height 23
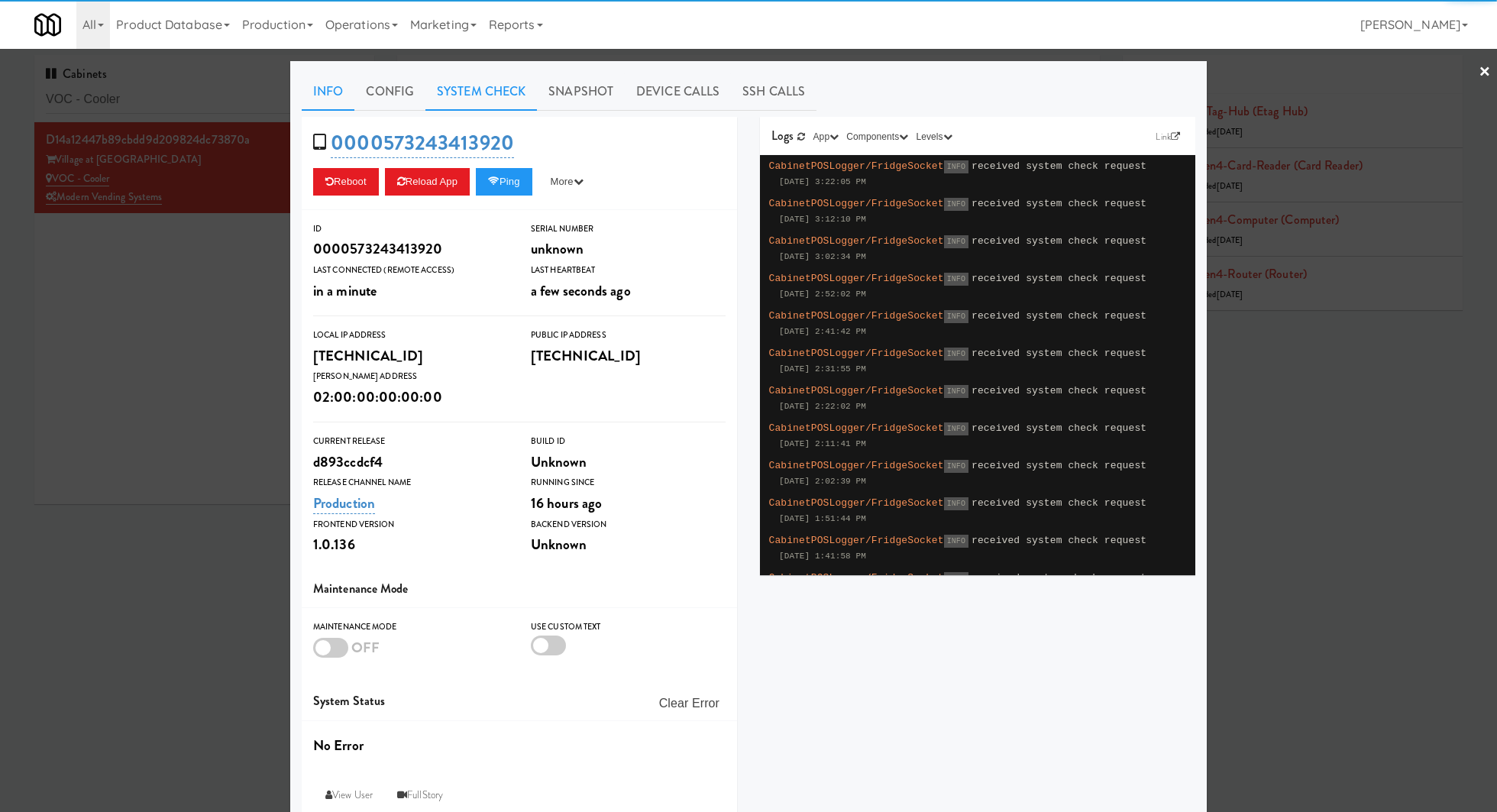
click at [487, 99] on link "System Check" at bounding box center [481, 91] width 111 height 38
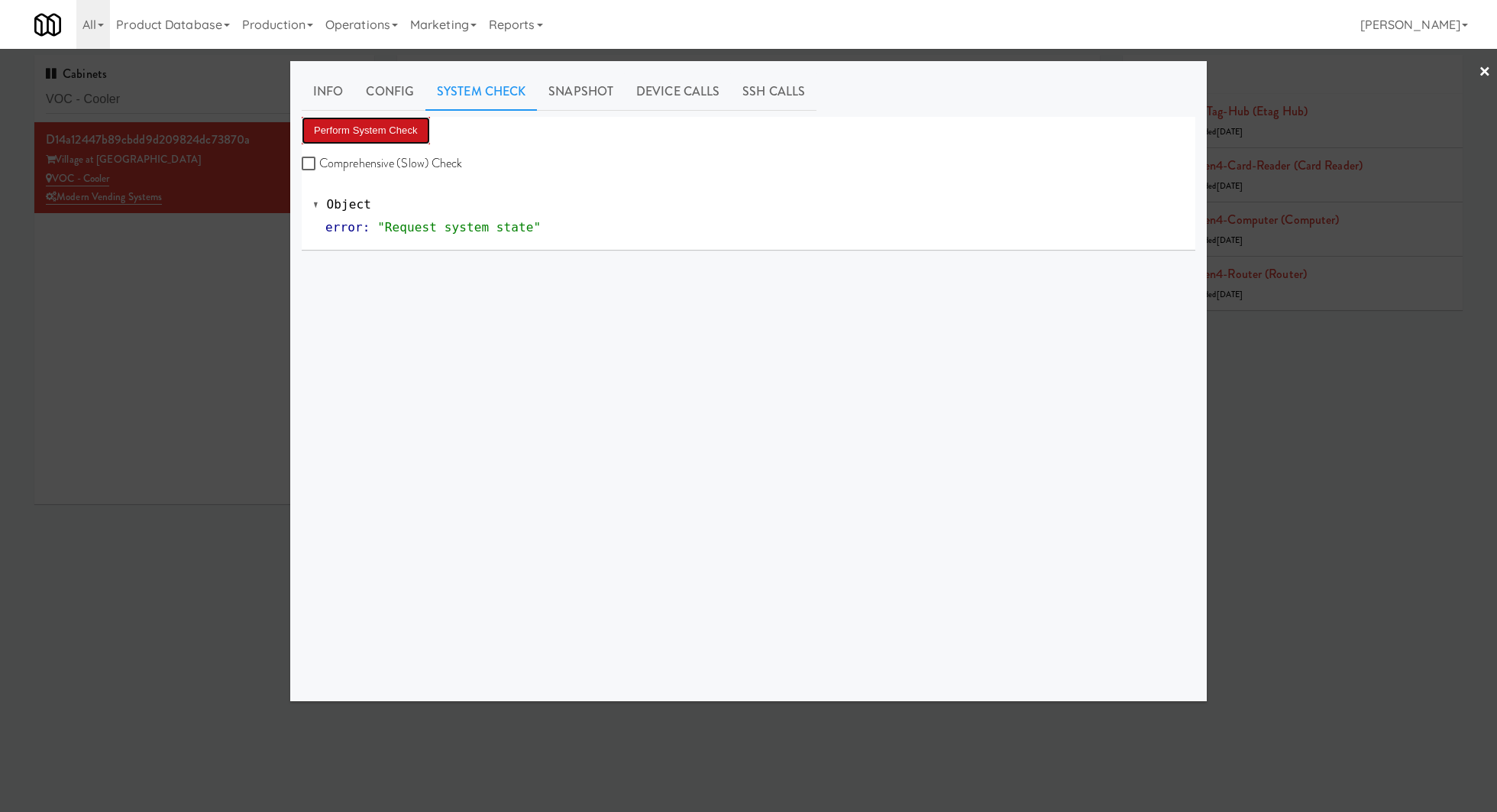
click at [419, 126] on button "Perform System Check" at bounding box center [366, 130] width 128 height 28
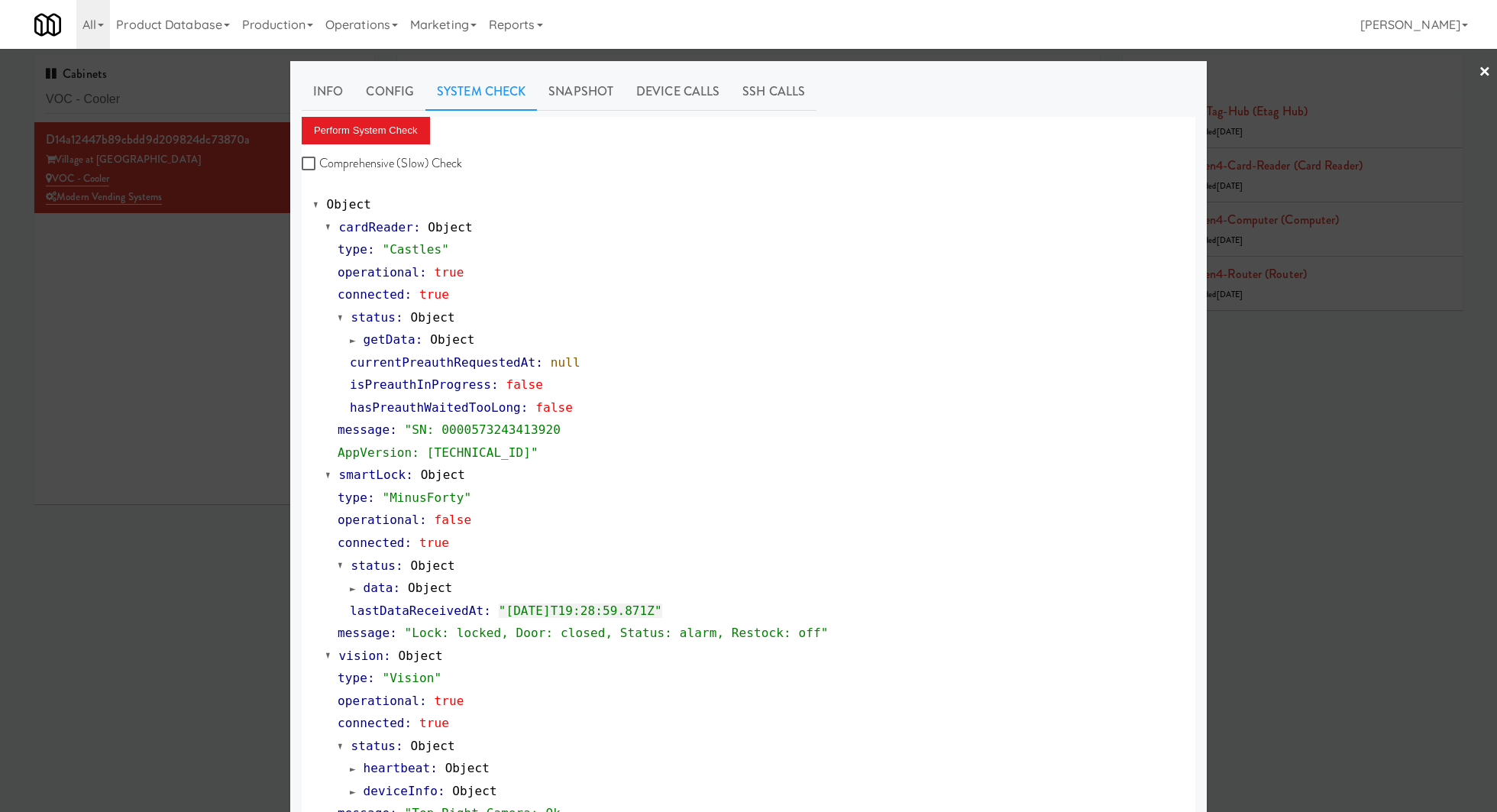
click at [213, 86] on div at bounding box center [748, 406] width 1497 height 812
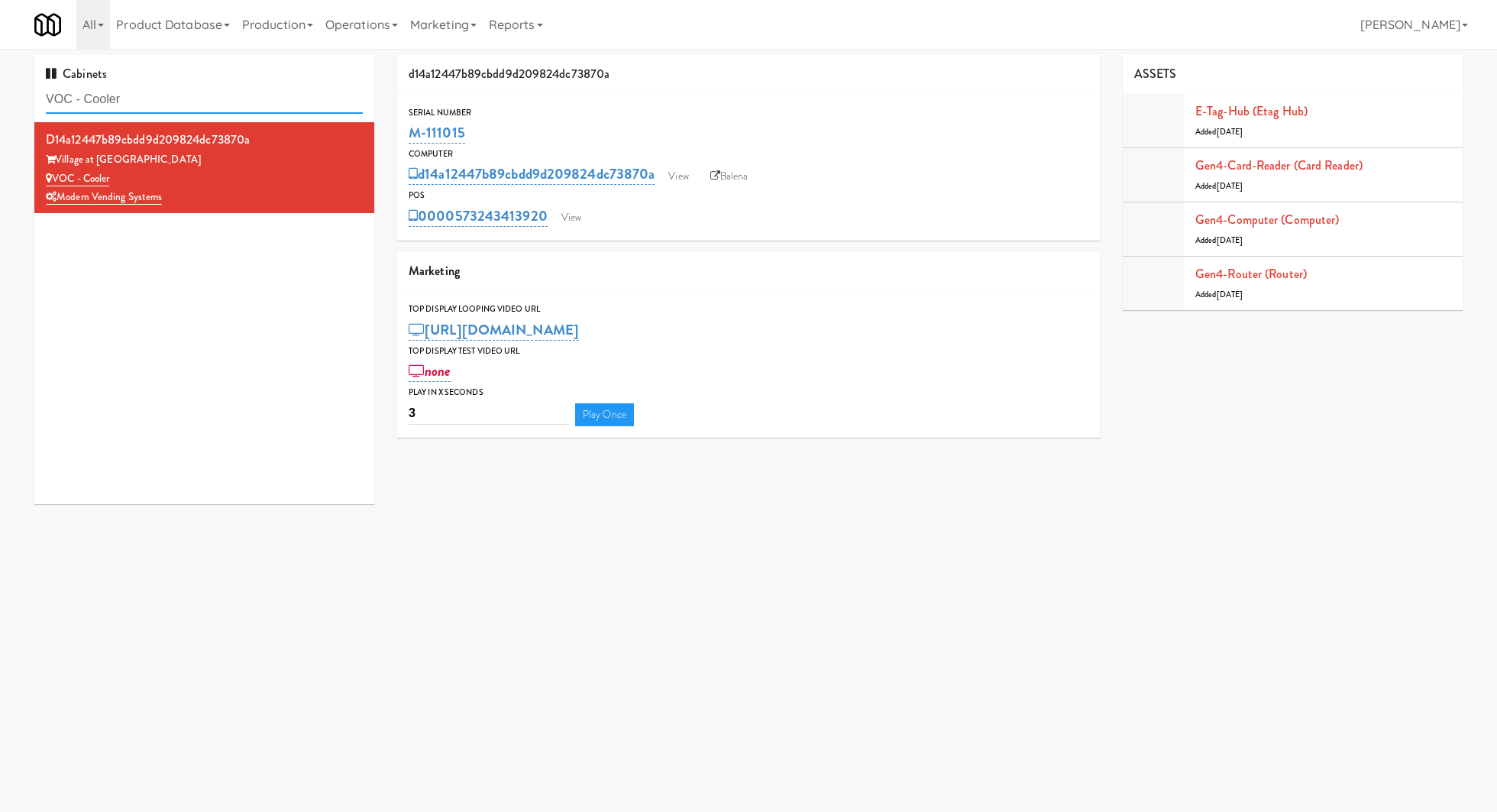
click at [213, 86] on input "VOC - Cooler" at bounding box center [203, 100] width 317 height 29
paste input "Capital Height"
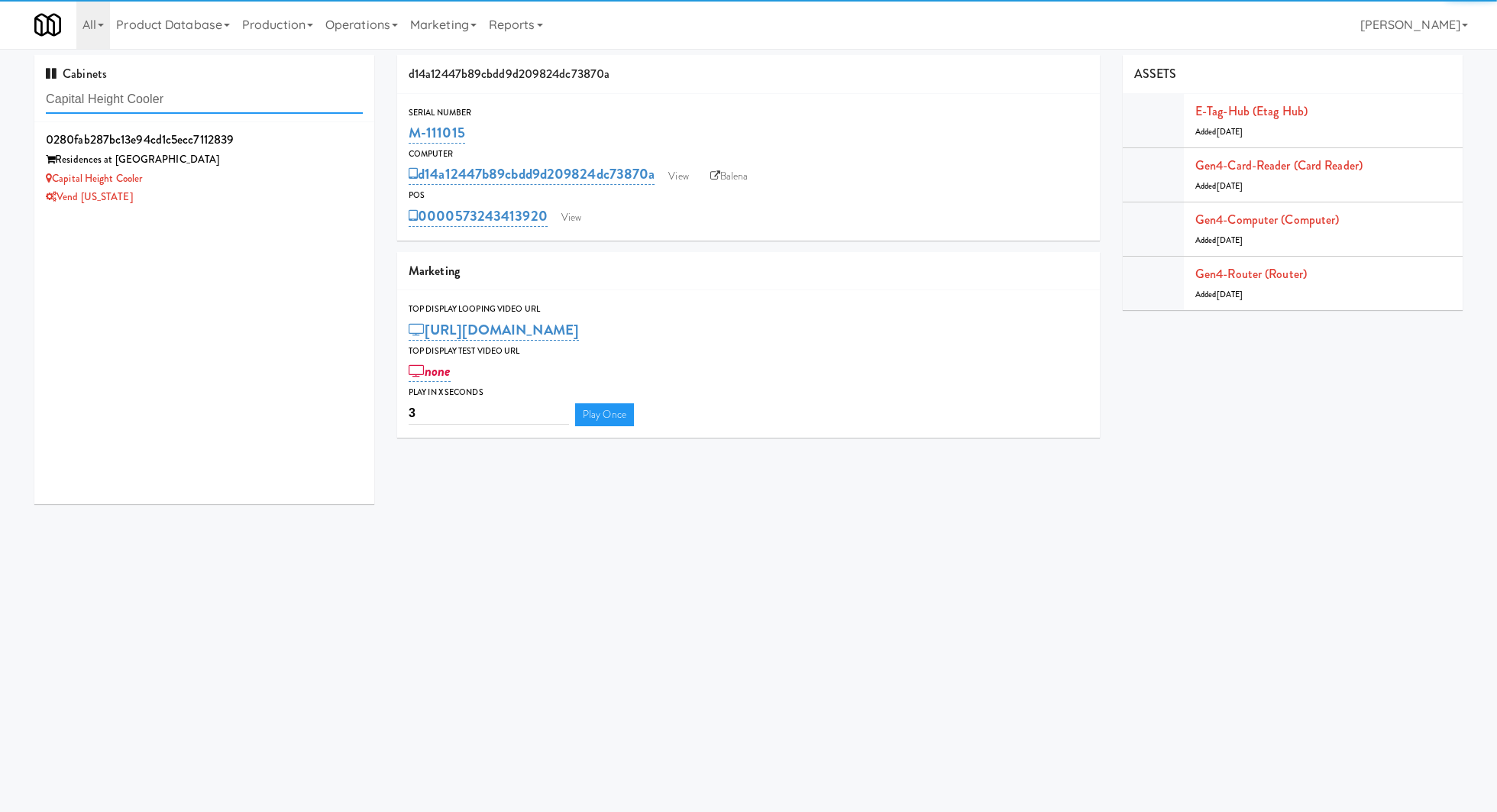
type input "Capital Height Cooler"
click at [289, 173] on div "Capital Height Cooler" at bounding box center [203, 178] width 317 height 19
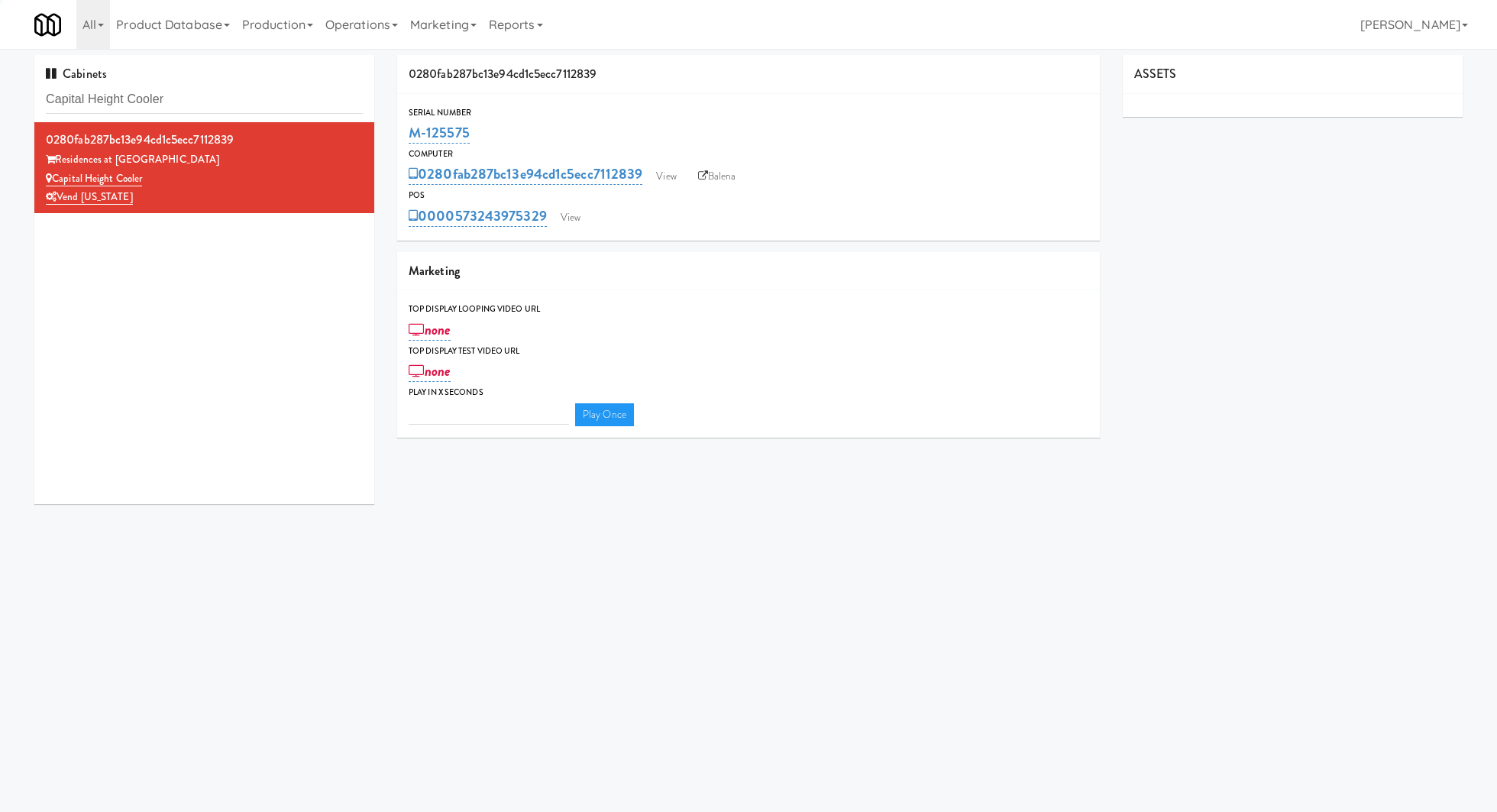
type input "3"
click at [581, 214] on link "View" at bounding box center [570, 217] width 35 height 23
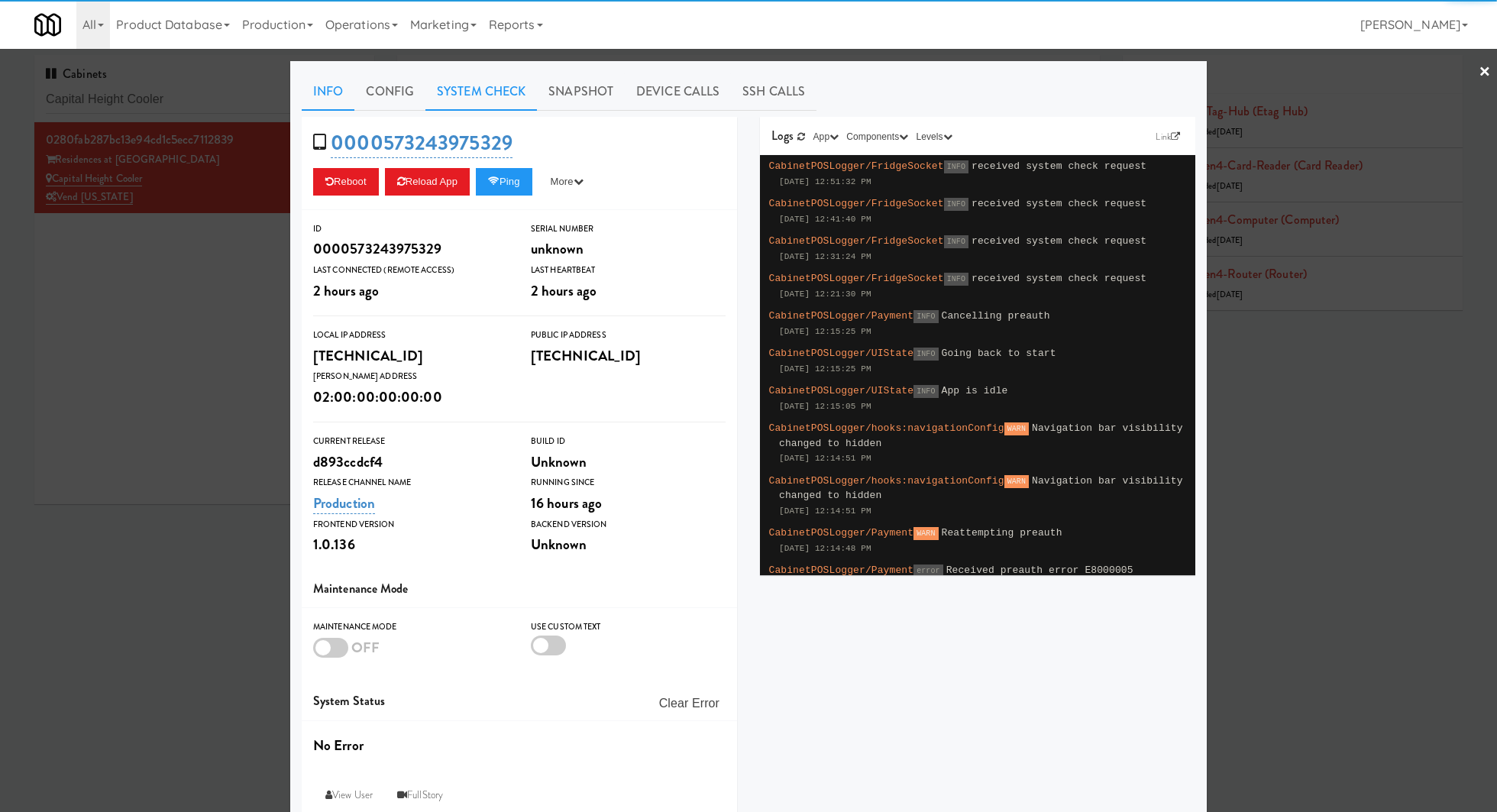
click at [514, 93] on link "System Check" at bounding box center [481, 91] width 111 height 38
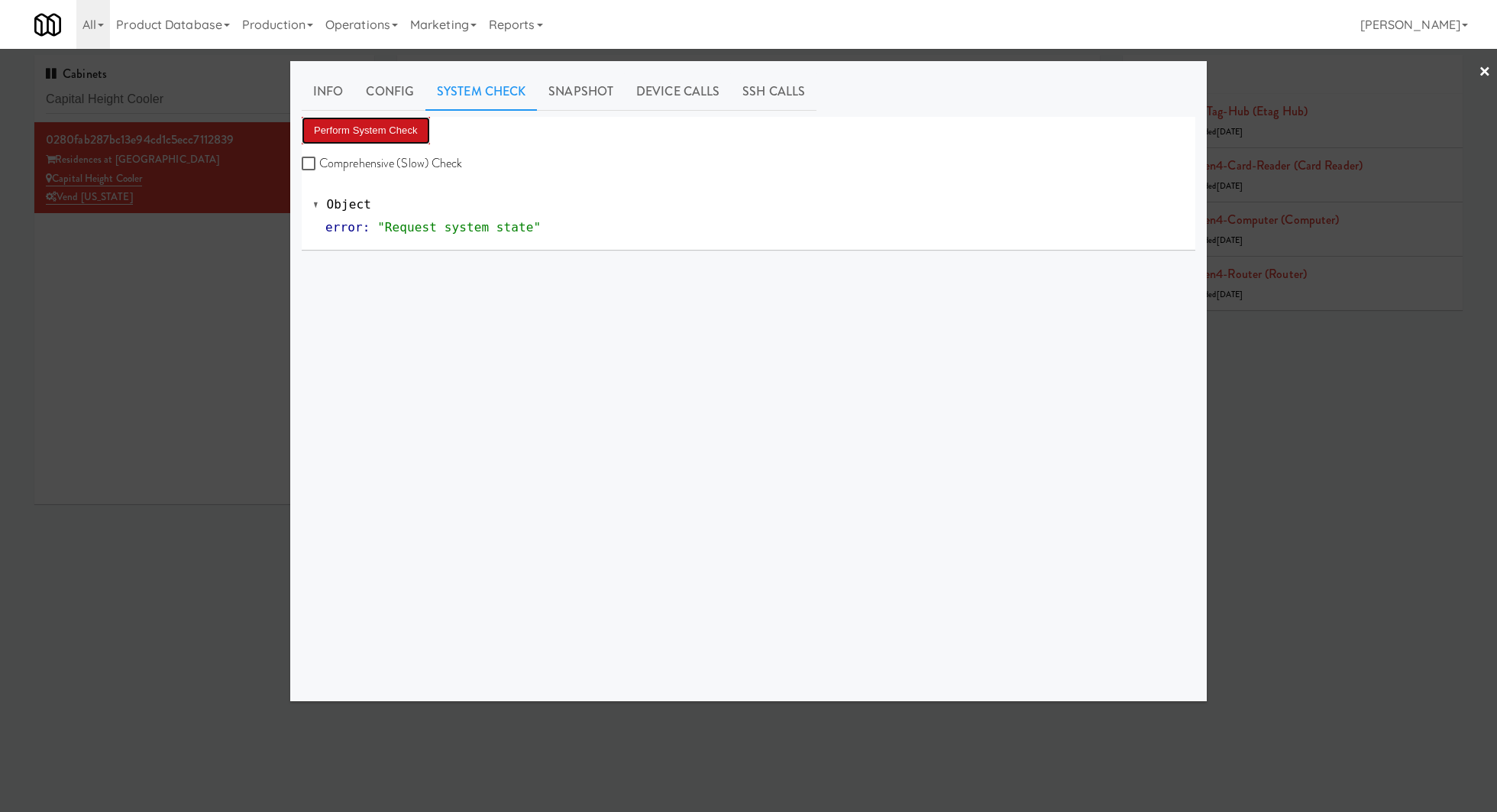
click at [413, 127] on button "Perform System Check" at bounding box center [366, 130] width 128 height 28
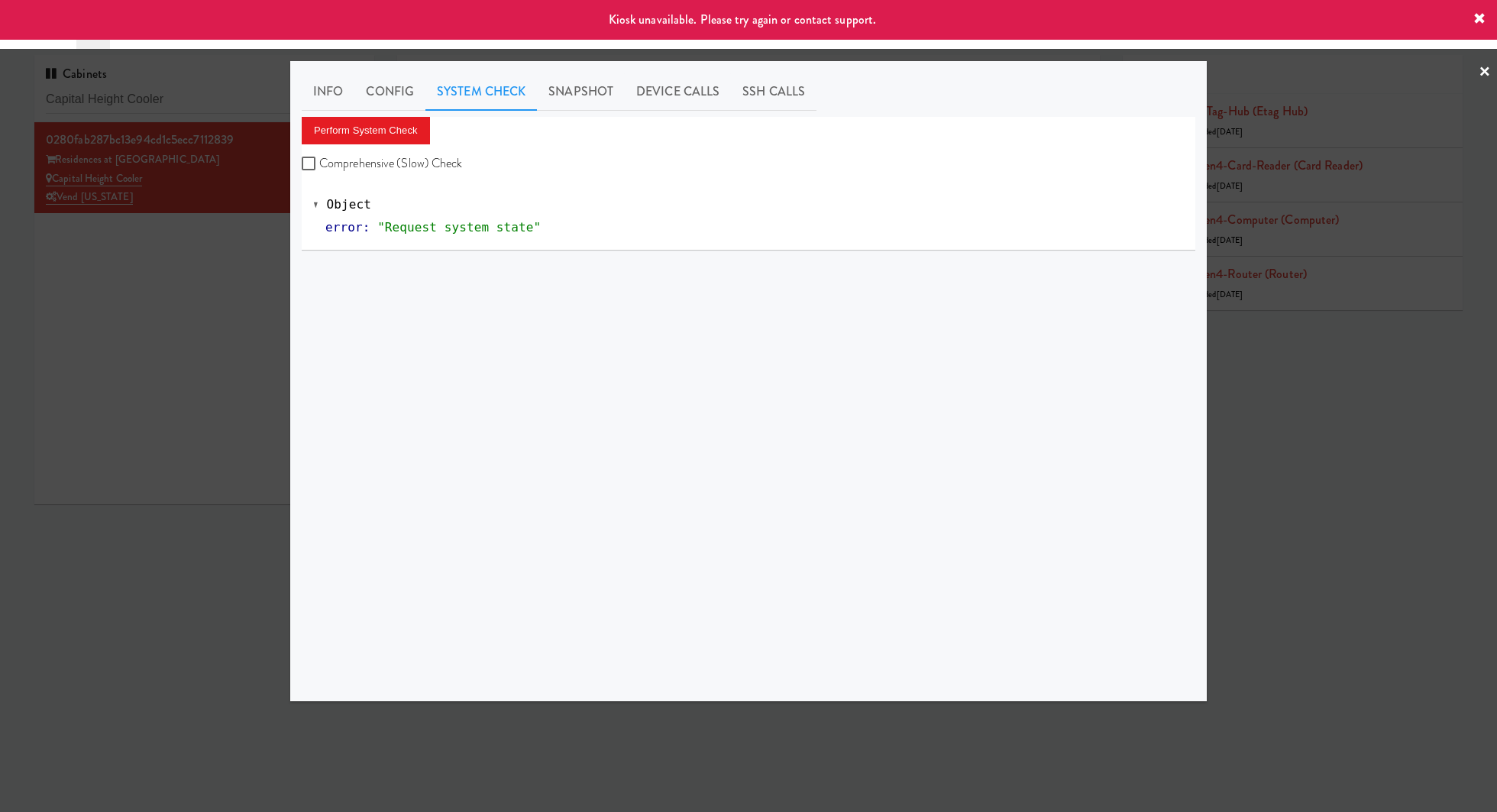
click at [178, 334] on div at bounding box center [748, 406] width 1497 height 812
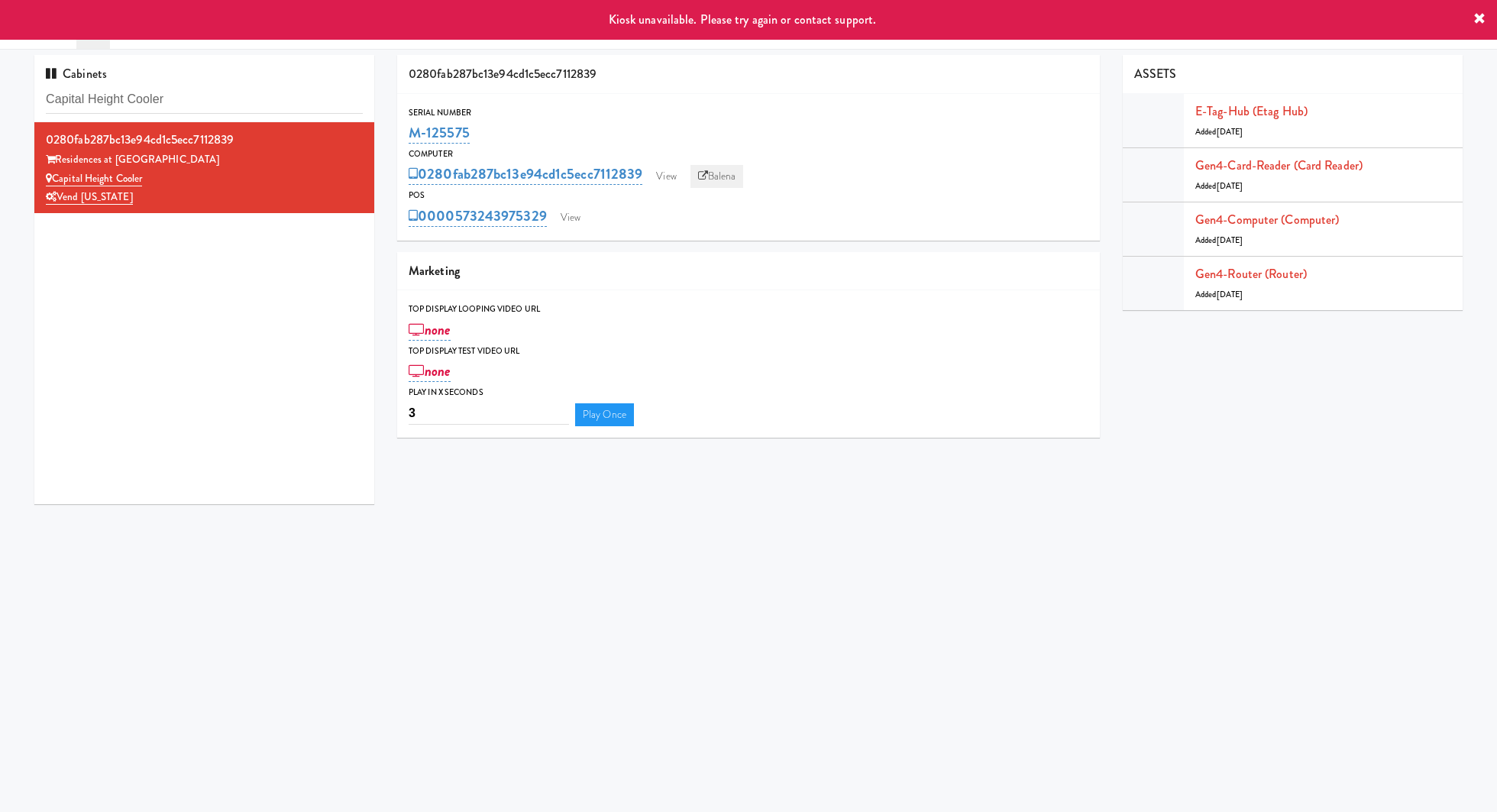
click at [722, 178] on link "Balena" at bounding box center [717, 176] width 53 height 23
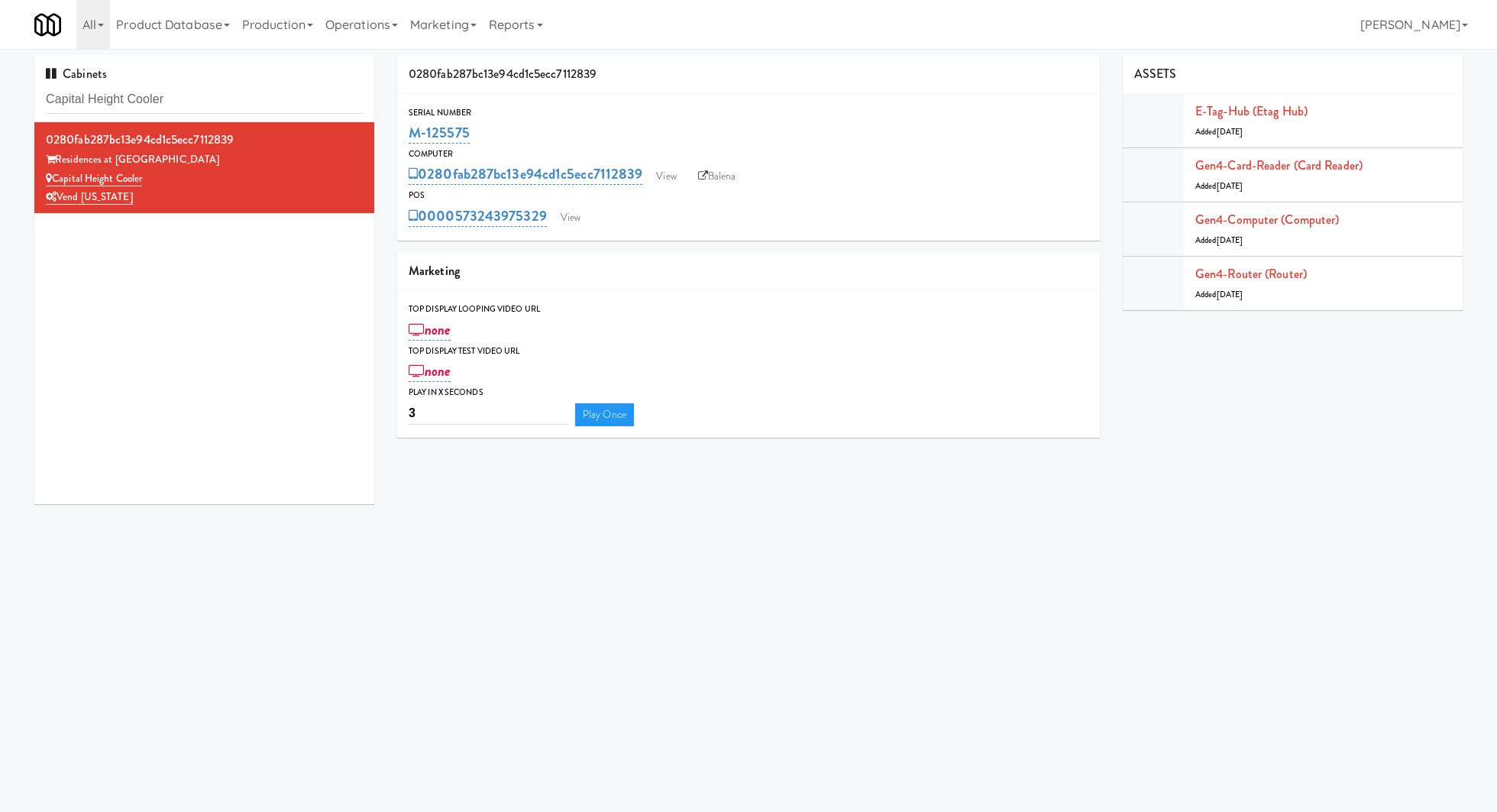
click at [582, 229] on div "Serial Number M-125575 Computer 0280fab287bc13e94cd1c5ecc7112839 View Balena PO…" at bounding box center [748, 167] width 703 height 146
click at [577, 216] on link "View" at bounding box center [570, 217] width 35 height 23
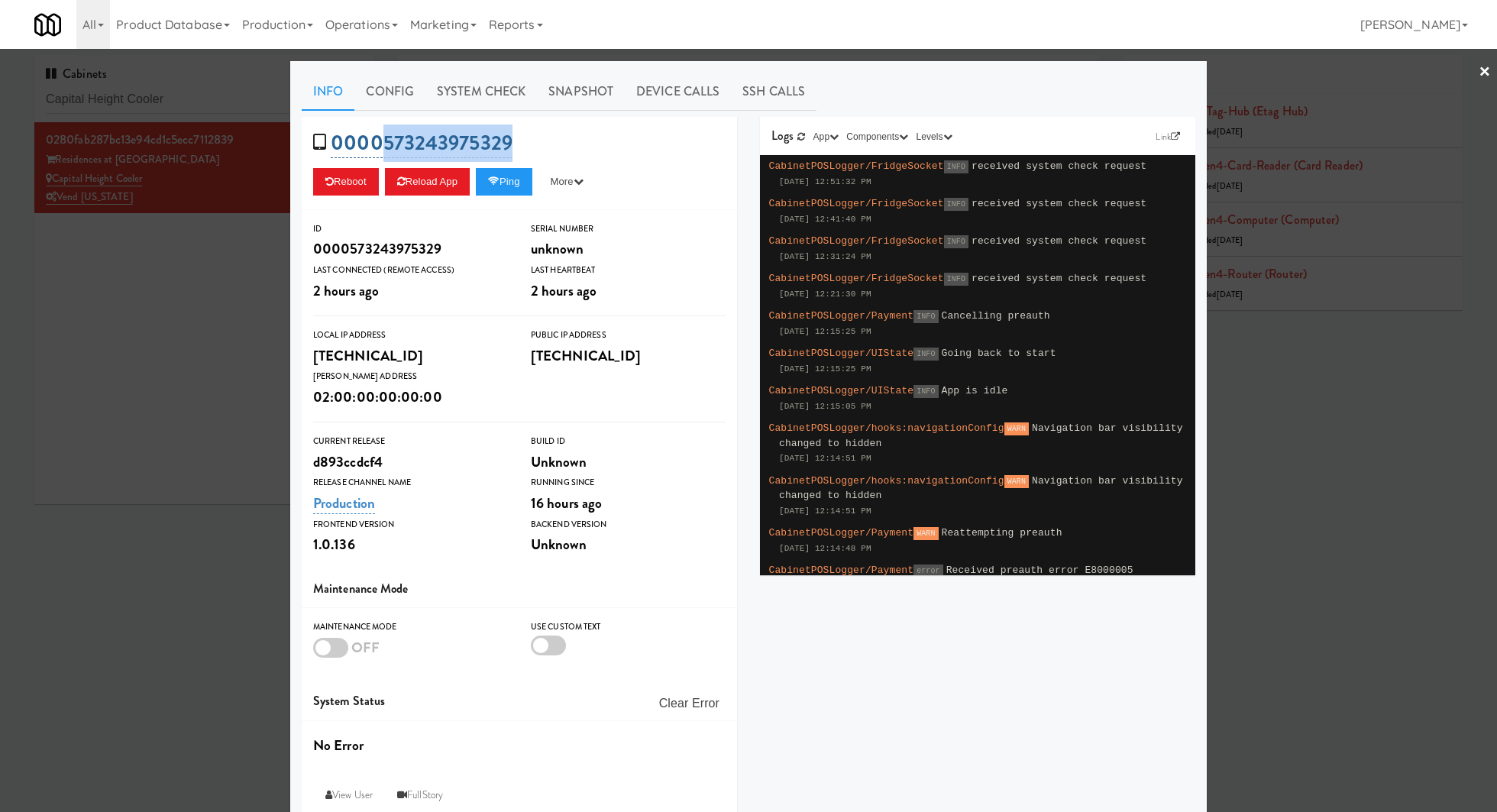
drag, startPoint x: 531, startPoint y: 136, endPoint x: 387, endPoint y: 141, distance: 144.1
click at [387, 141] on div "0000573243975329 Reboot Reload App Ping More Ping Server Restart Server Force R…" at bounding box center [519, 163] width 435 height 94
copy link "573243975329"
click at [136, 243] on div at bounding box center [748, 406] width 1497 height 812
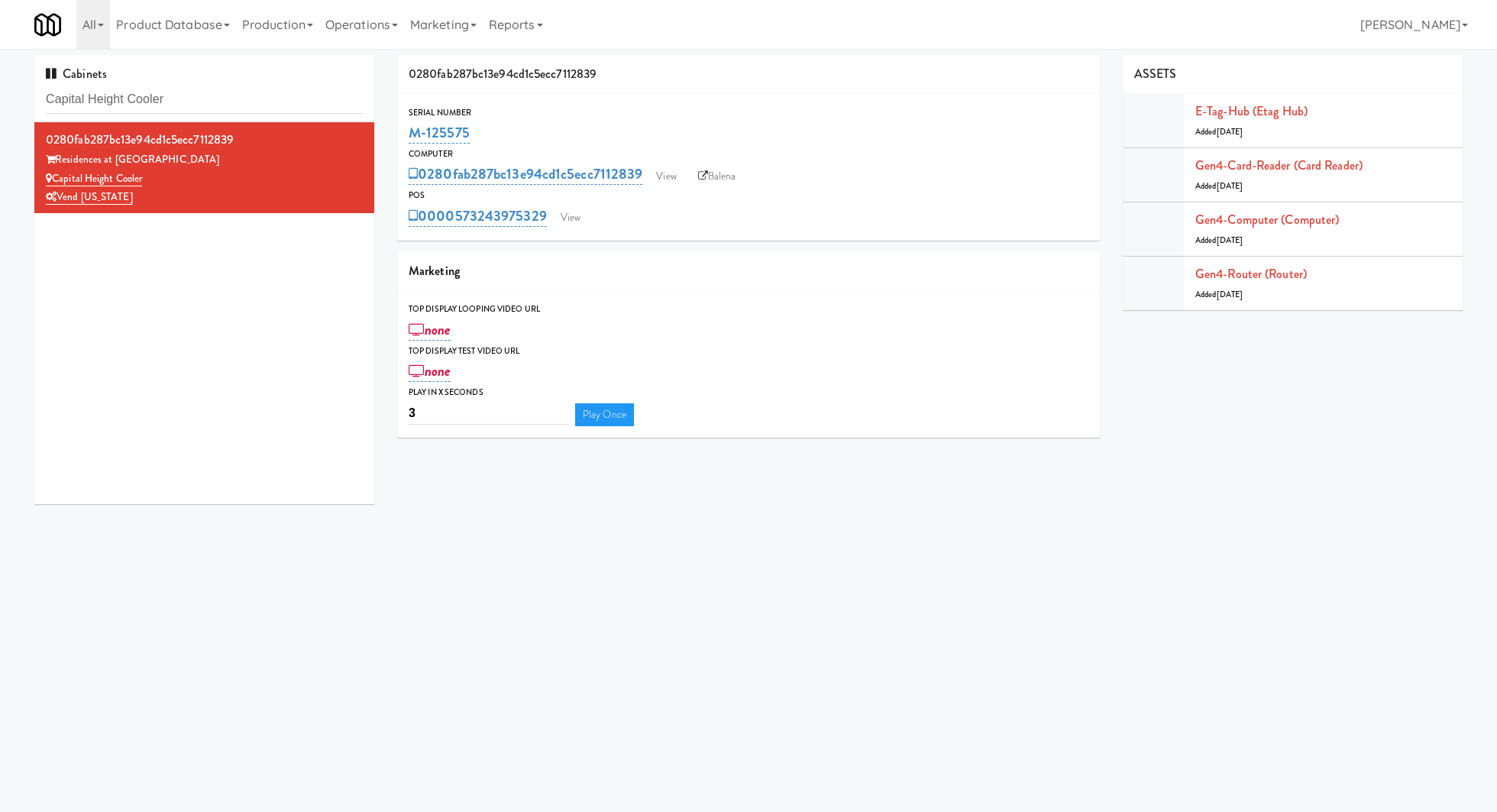
drag, startPoint x: 523, startPoint y: 127, endPoint x: 398, endPoint y: 135, distance: 125.3
click at [399, 136] on div "Serial Number M-125575" at bounding box center [748, 126] width 703 height 41
copy link "M-125575"
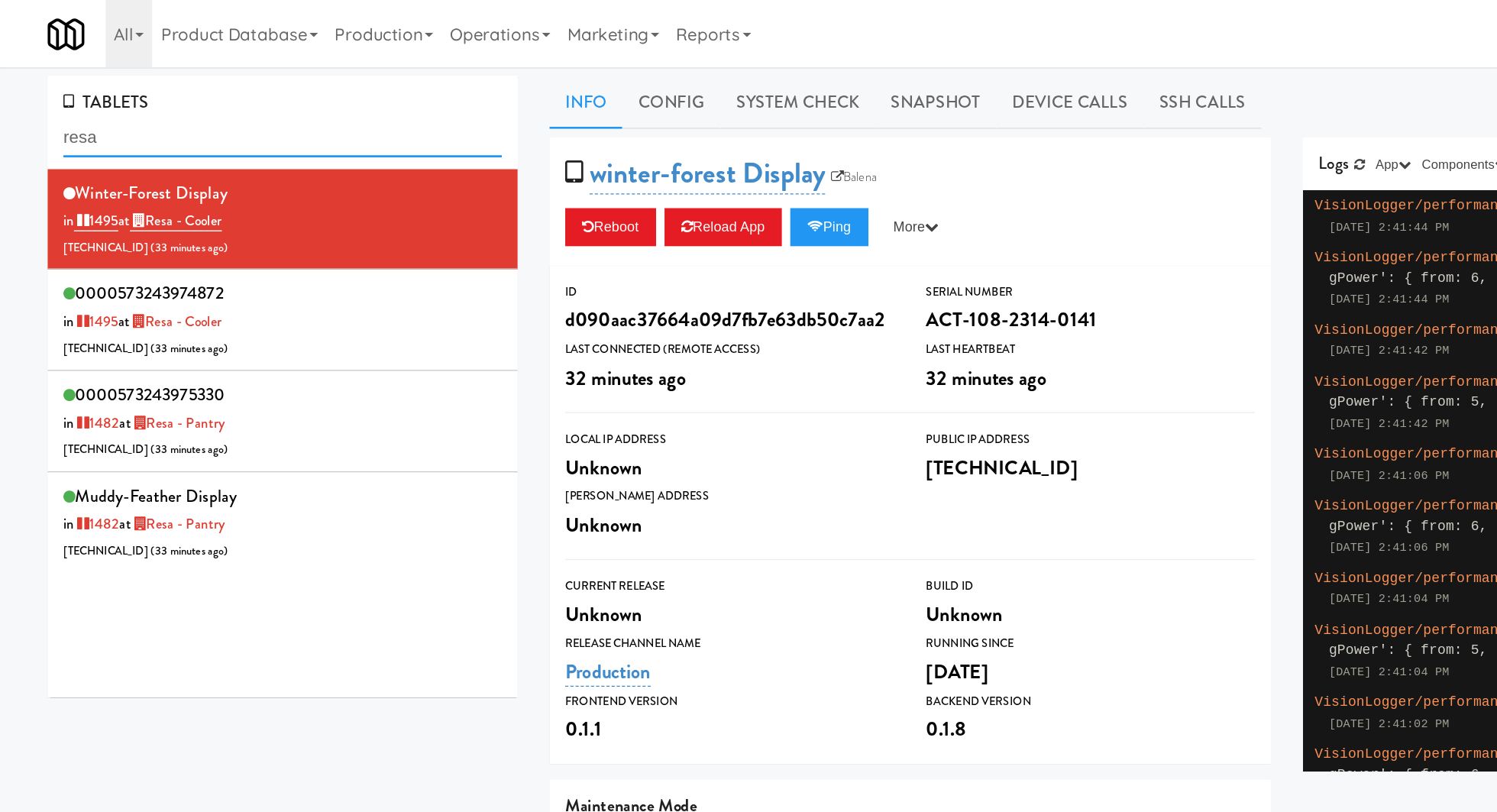
click at [110, 103] on input "resa" at bounding box center [203, 100] width 317 height 29
paste input "[PERSON_NAME] Left Cooler"
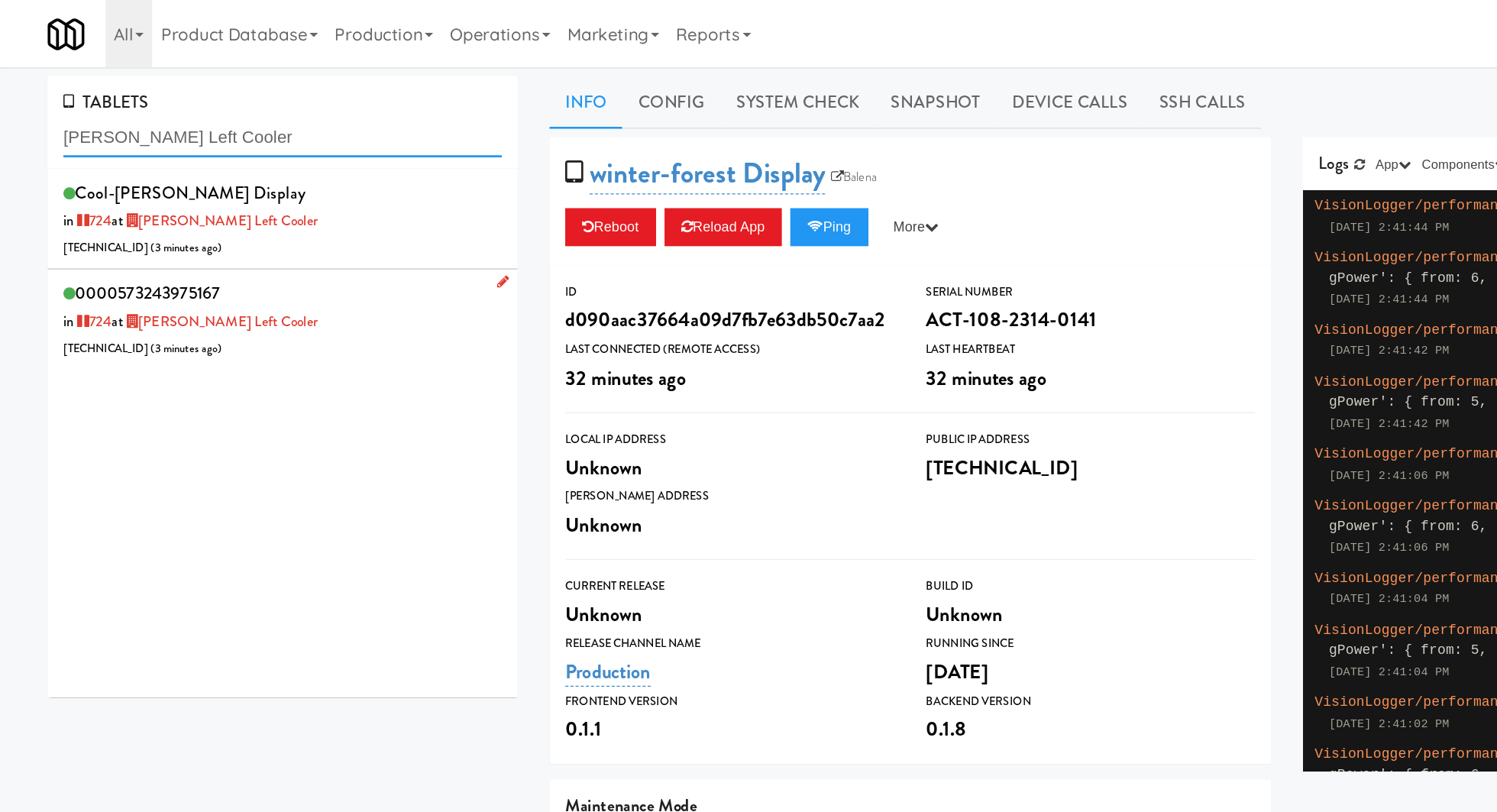
type input "[PERSON_NAME] Left Cooler"
click at [291, 224] on div "0000573243975167 in 724 at [PERSON_NAME] Left Cooler [TECHNICAL_ID] ( 3 minutes…" at bounding box center [203, 231] width 317 height 61
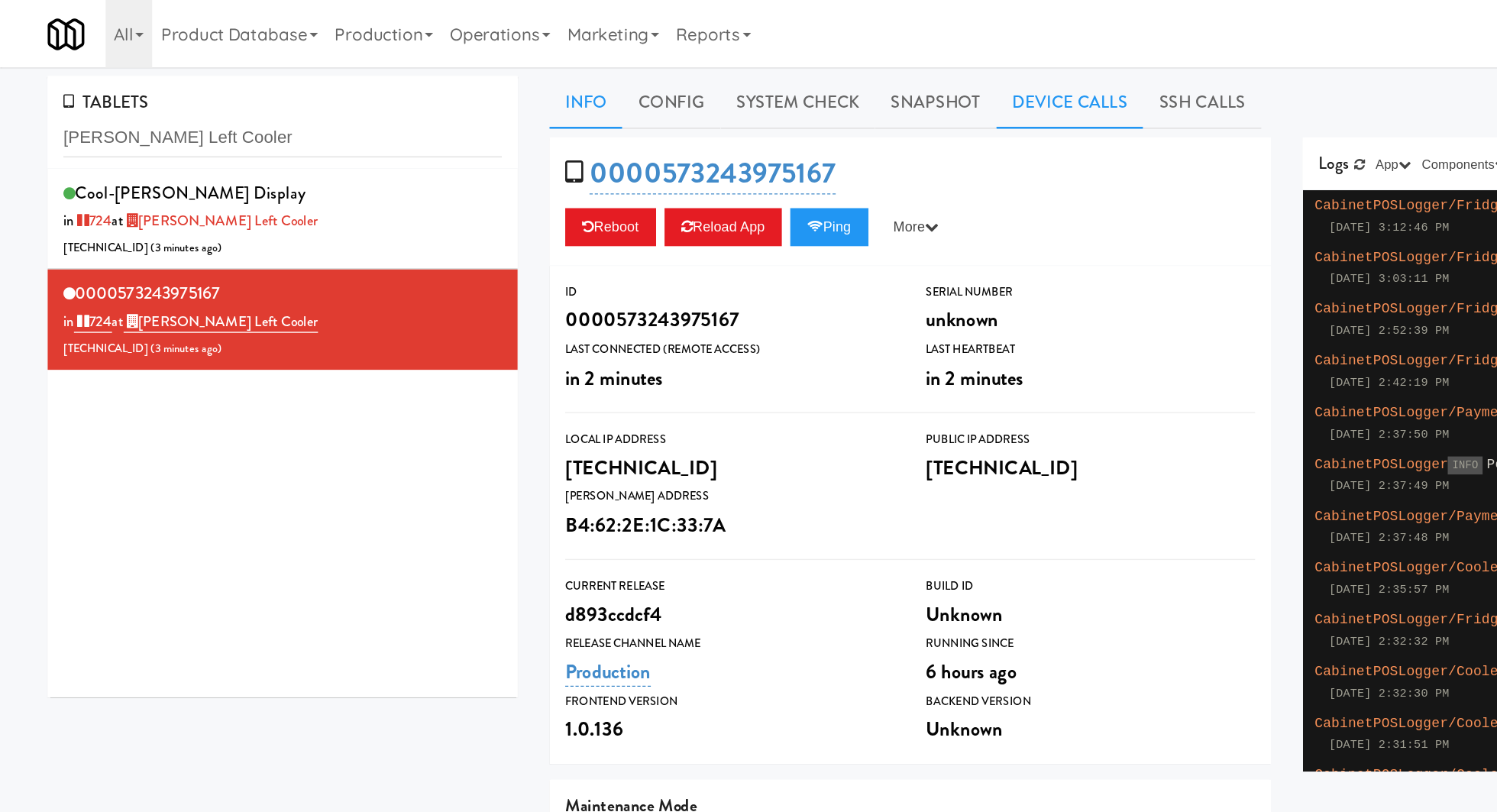
click at [762, 78] on link "Device Calls" at bounding box center [773, 74] width 106 height 38
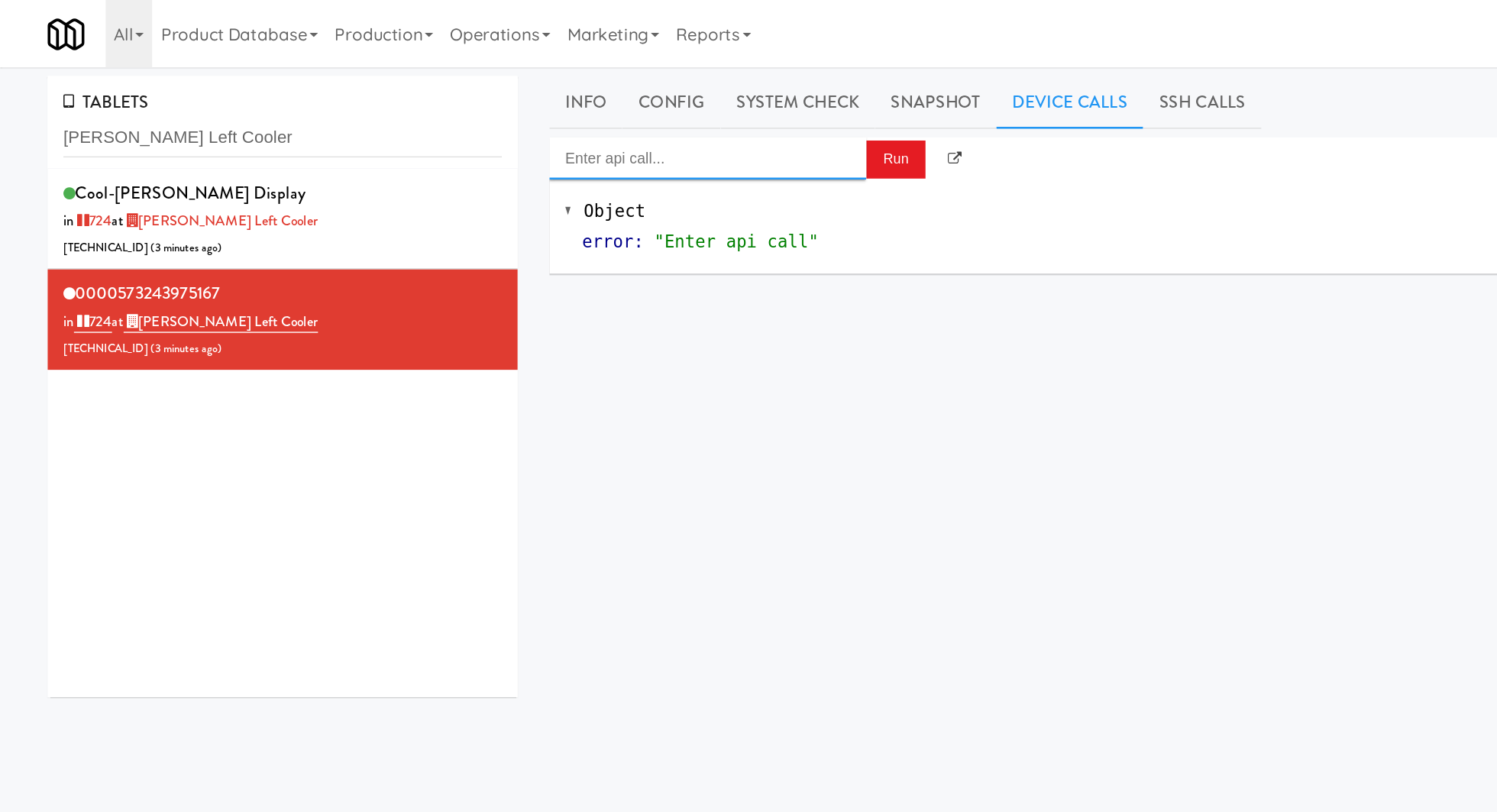
click at [592, 109] on input "Enter api call..." at bounding box center [511, 114] width 229 height 30
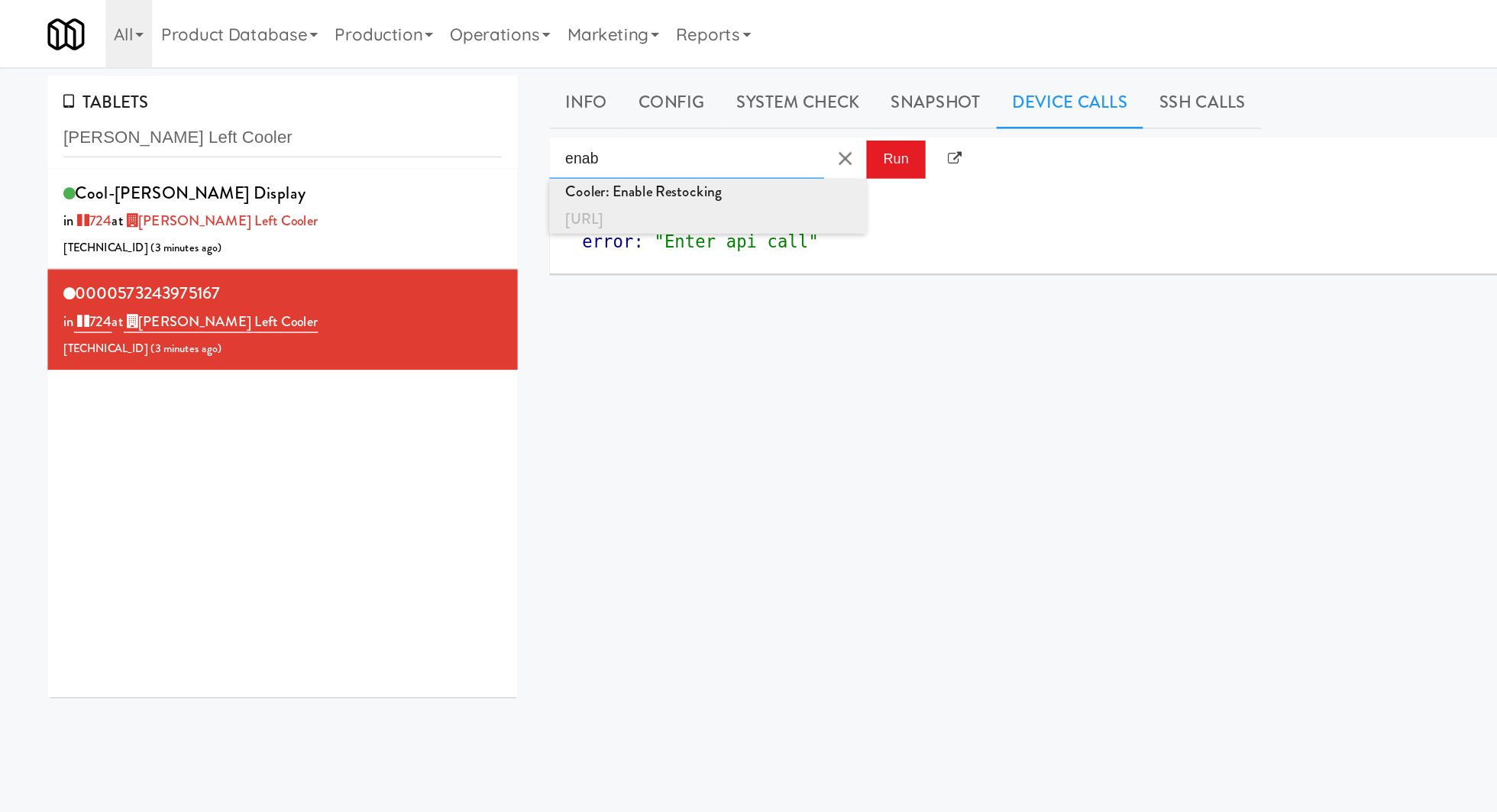
click at [589, 153] on div "[URL]" at bounding box center [511, 159] width 206 height 20
type input "Cooler: Enable Restocking"
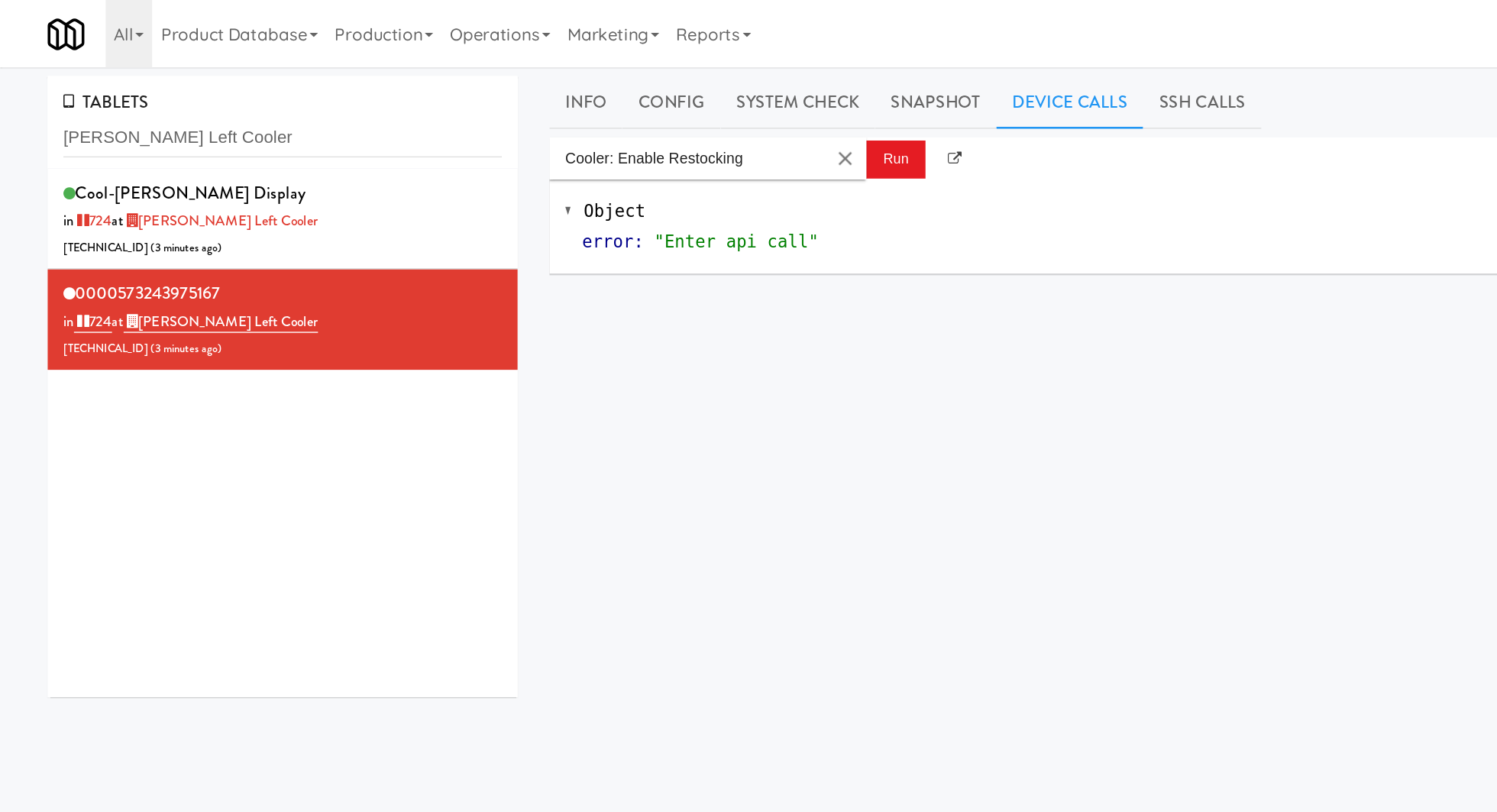
click at [623, 115] on md-autocomplete-wrap "Cooler: Enable Restocking" at bounding box center [511, 114] width 229 height 30
click at [631, 115] on button "Run" at bounding box center [647, 115] width 43 height 28
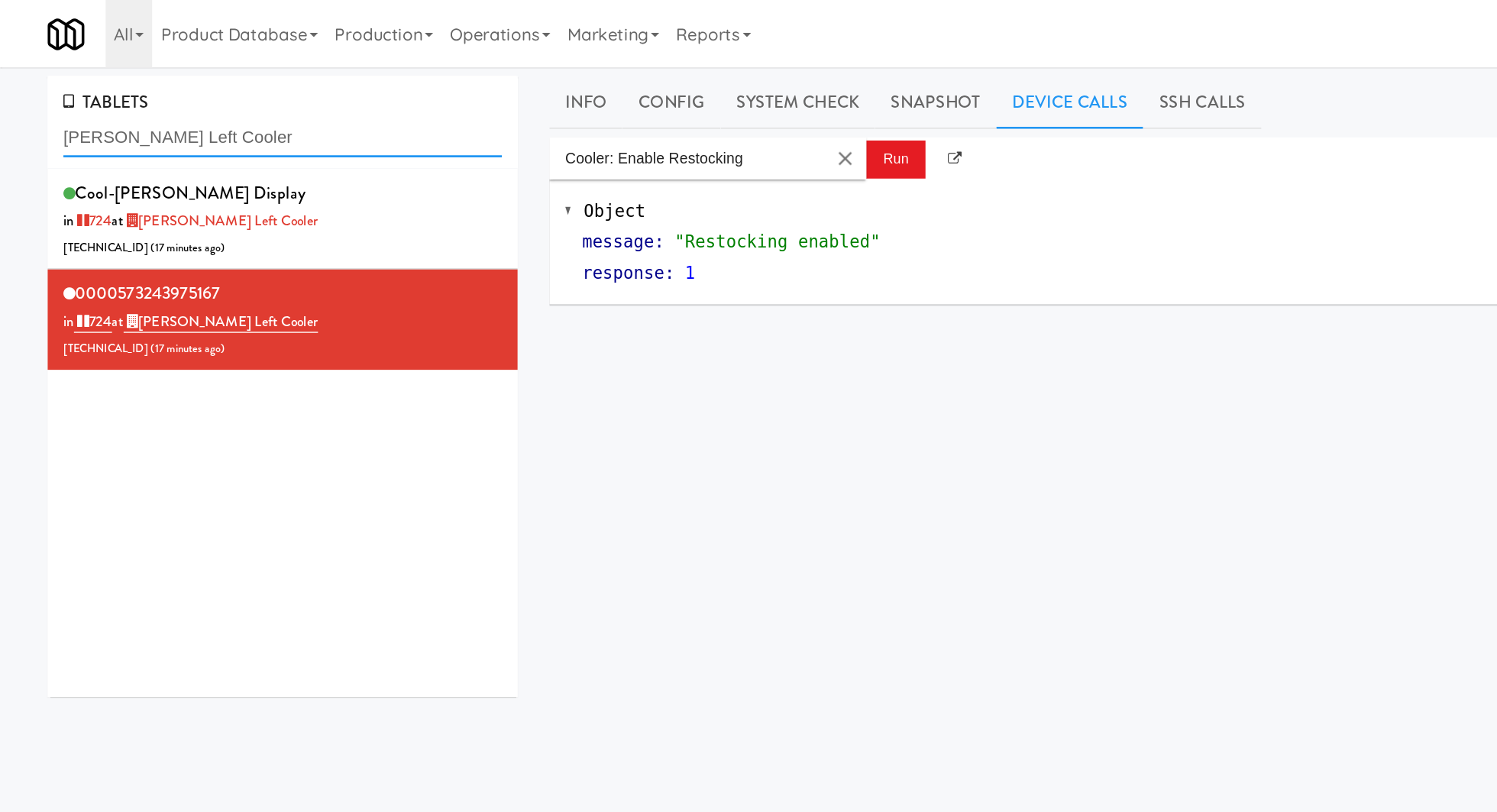
click at [103, 95] on input "[PERSON_NAME] Left Cooler" at bounding box center [203, 100] width 317 height 29
paste input "VOC -"
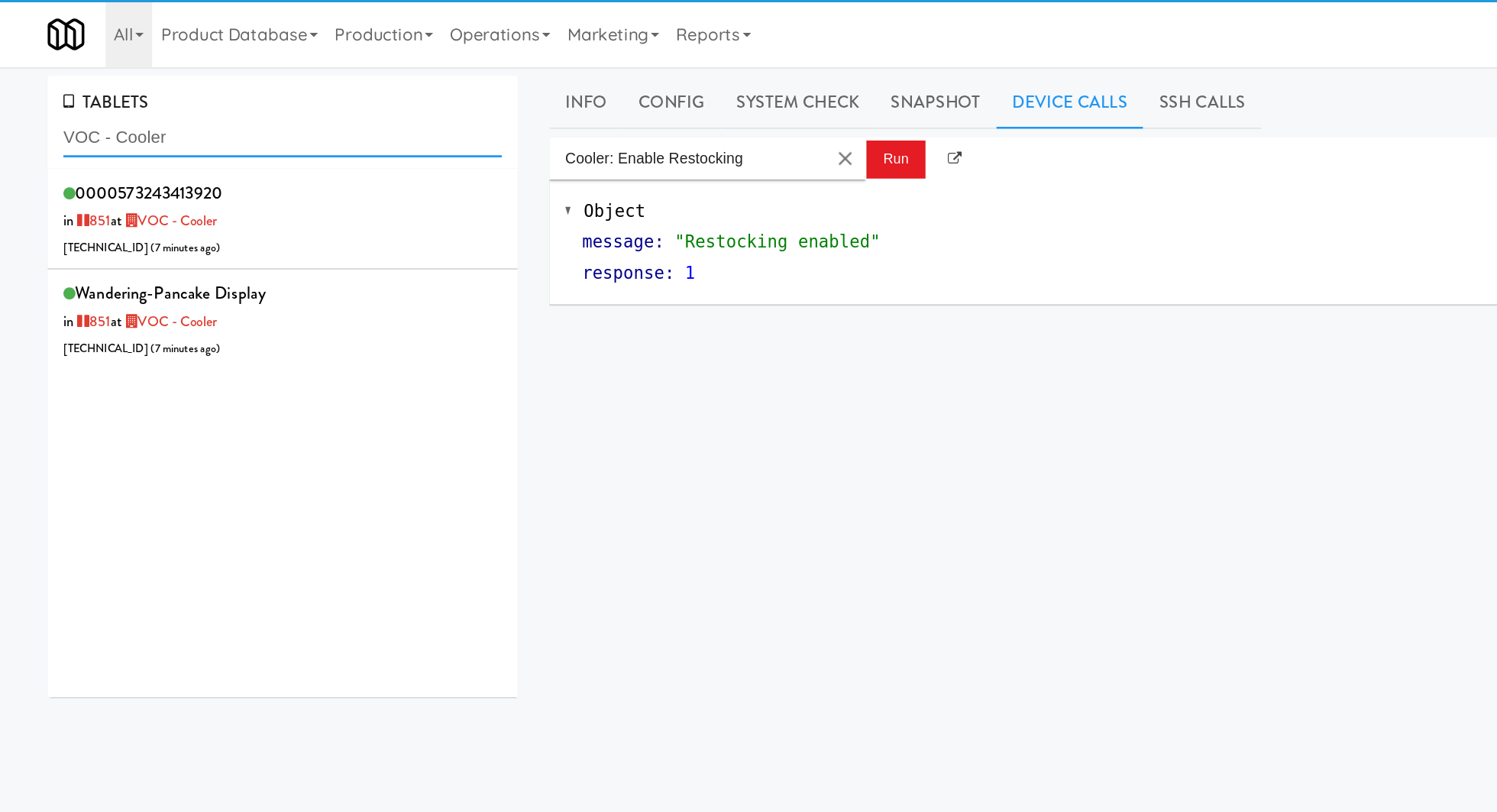
type input "VOC - Cooler"
click at [305, 155] on div "0000573243413920 in 851 at VOC - Cooler [TECHNICAL_ID] ( 7 minutes ago )" at bounding box center [203, 159] width 317 height 61
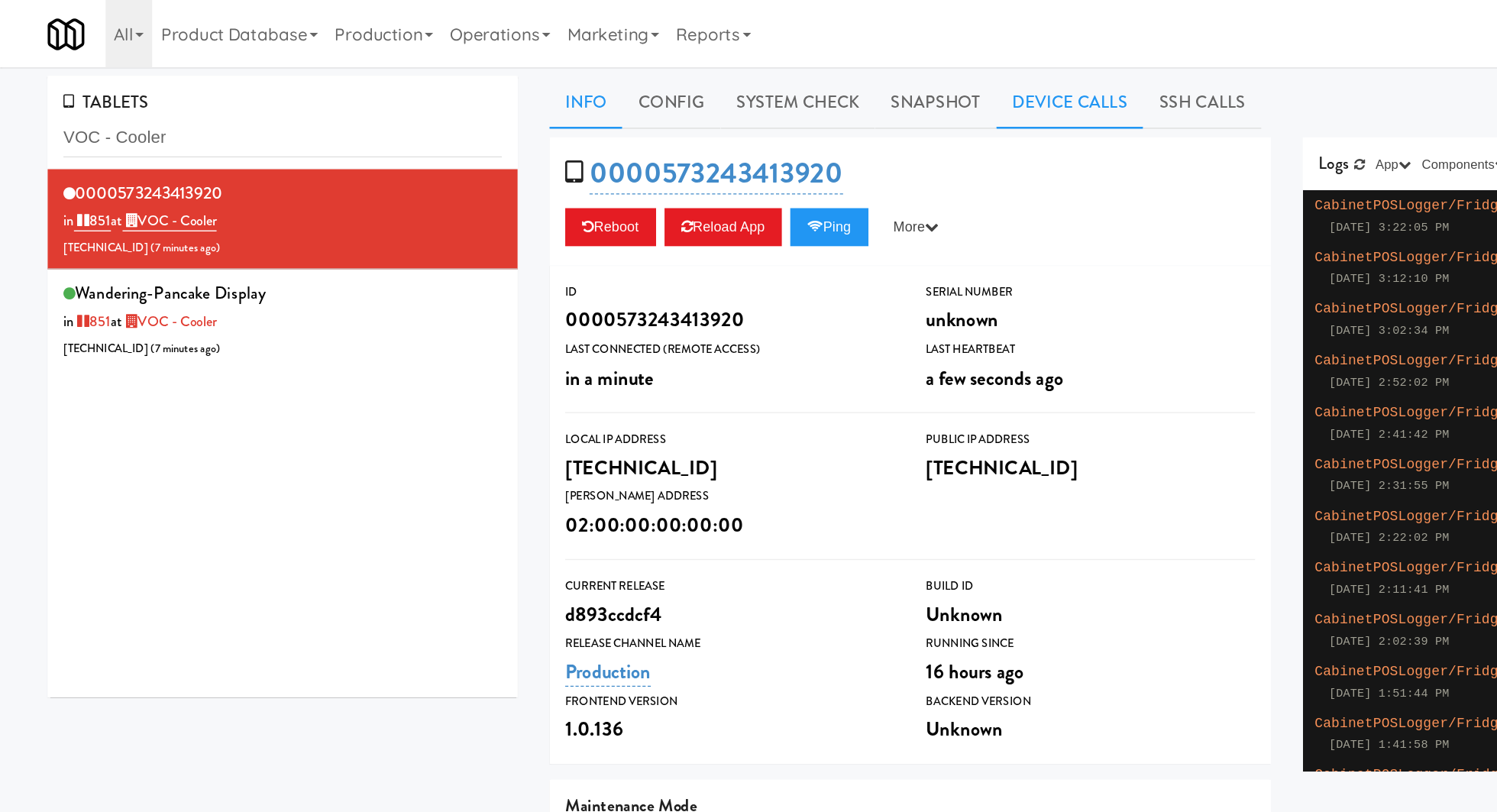
click at [746, 79] on link "Device Calls" at bounding box center [773, 74] width 106 height 38
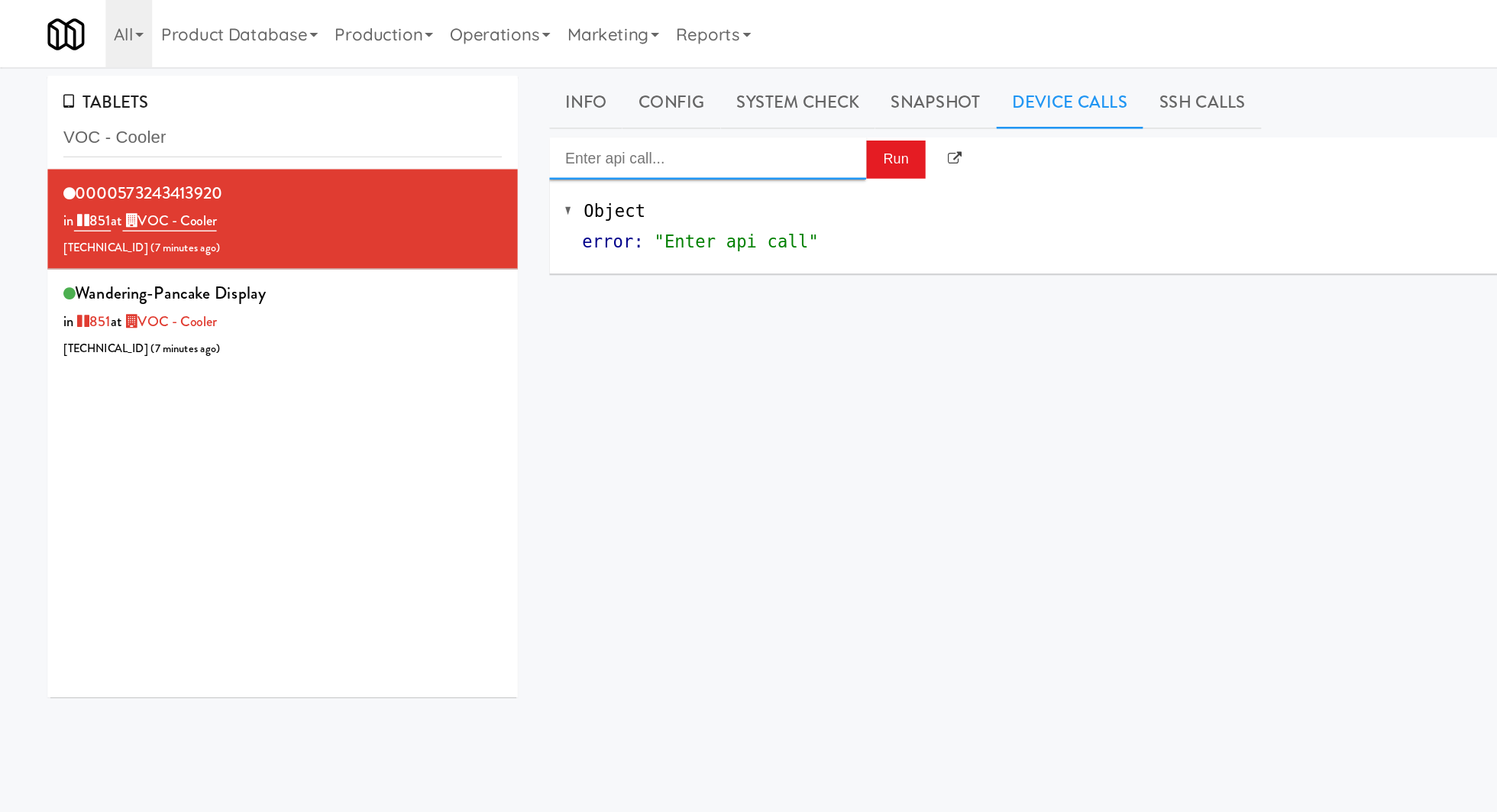
click at [514, 117] on input "Enter api call..." at bounding box center [511, 114] width 229 height 30
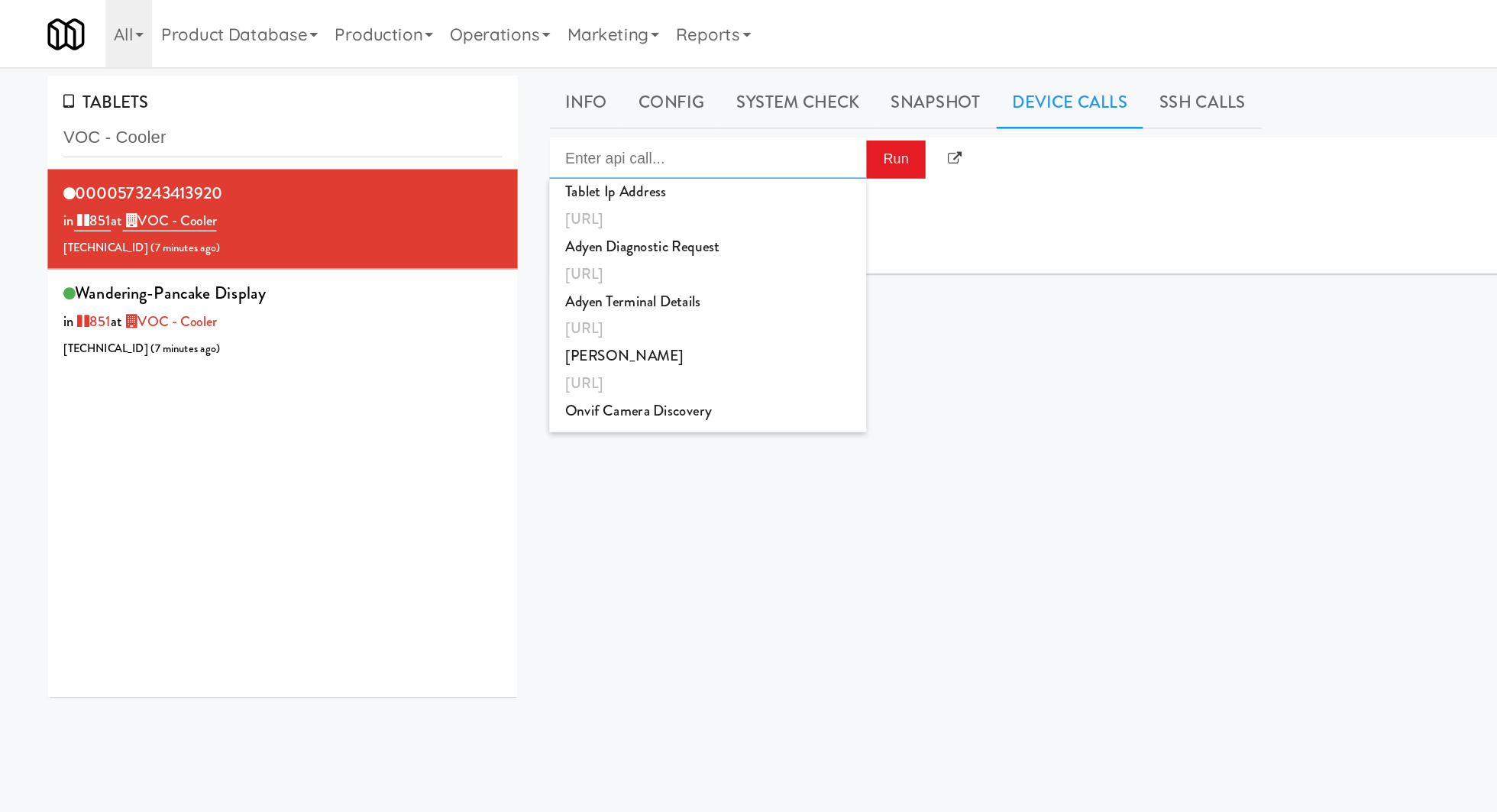
click at [514, 117] on input "Enter api call..." at bounding box center [511, 114] width 229 height 30
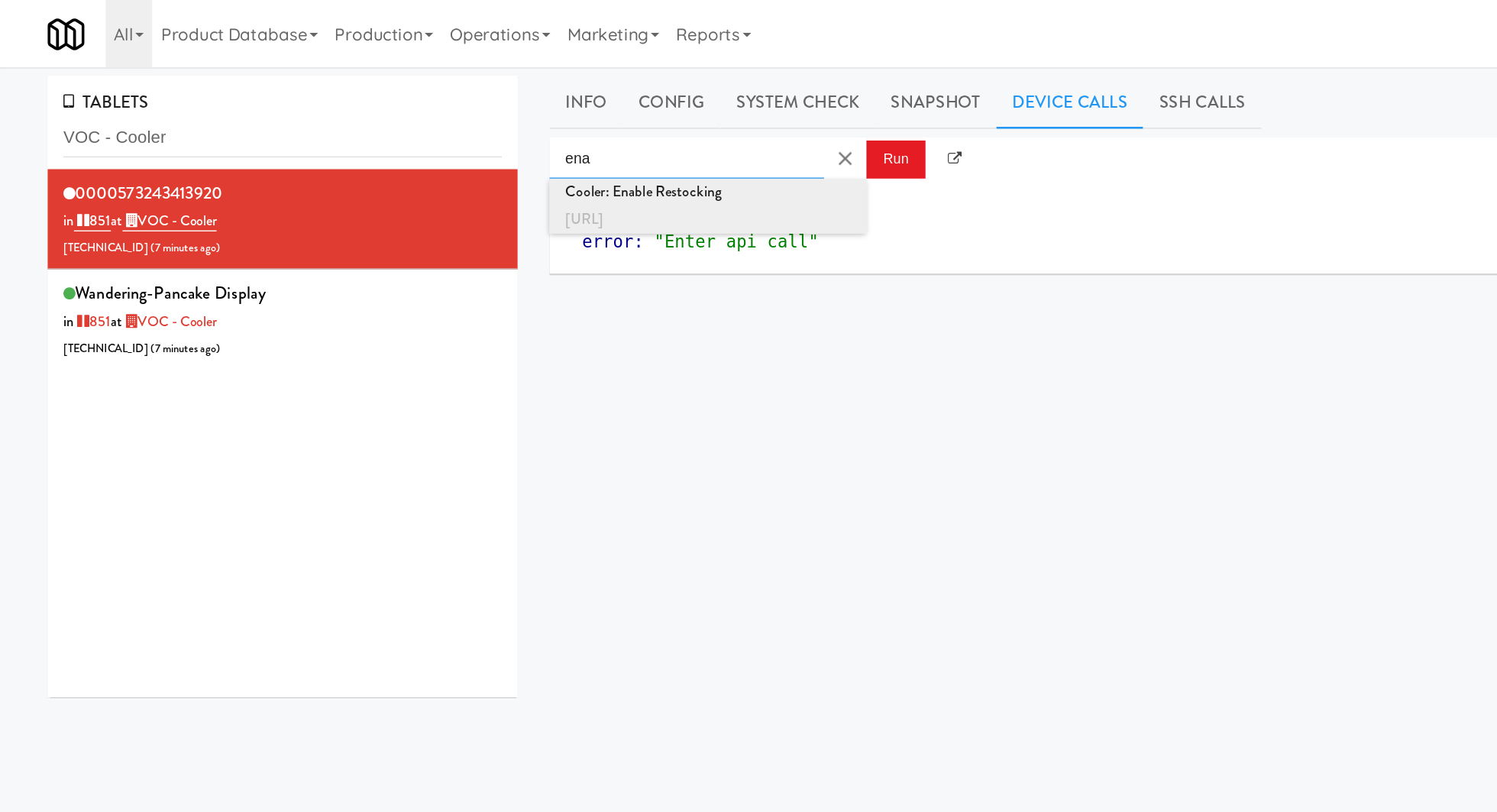
click at [519, 154] on div "[URL]" at bounding box center [511, 159] width 206 height 20
type input "Cooler: Enable Restocking"
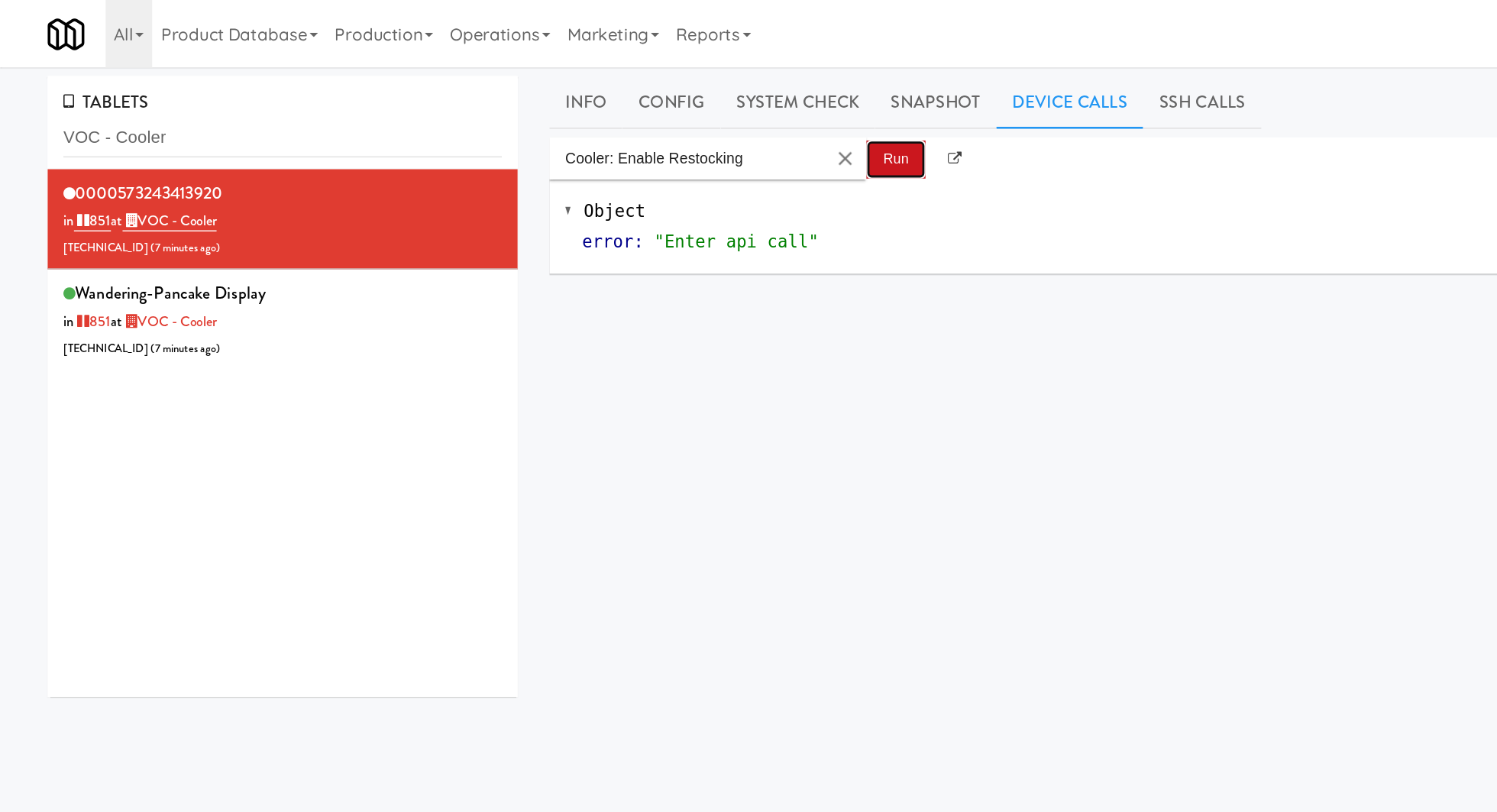
click at [642, 114] on button "Run" at bounding box center [647, 115] width 43 height 28
